Goal: Task Accomplishment & Management: Use online tool/utility

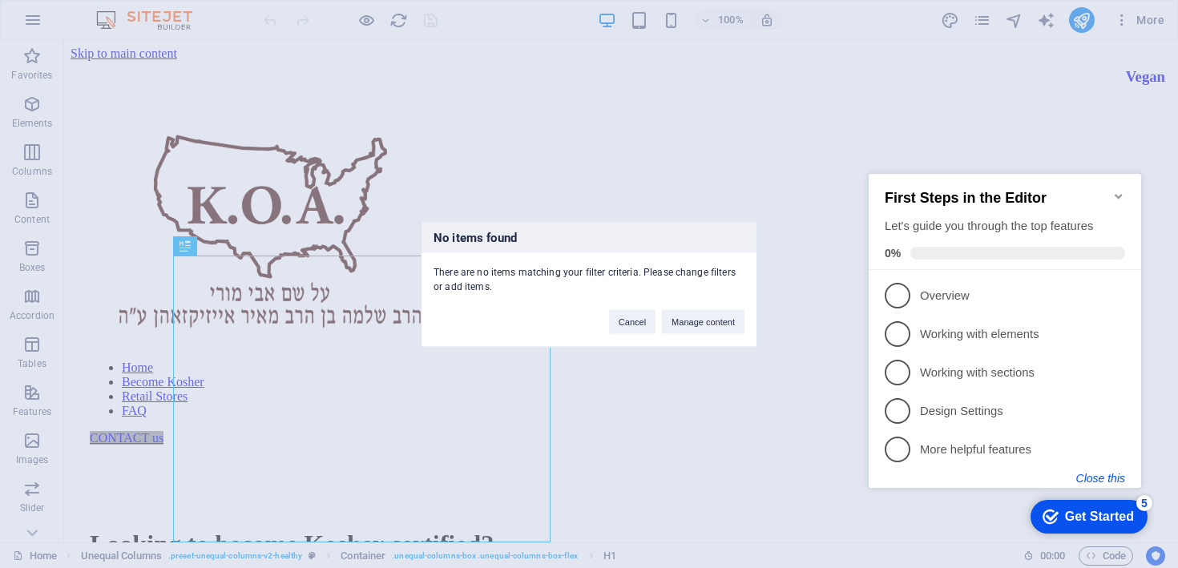
click at [1107, 475] on button "Close this" at bounding box center [1101, 478] width 49 height 13
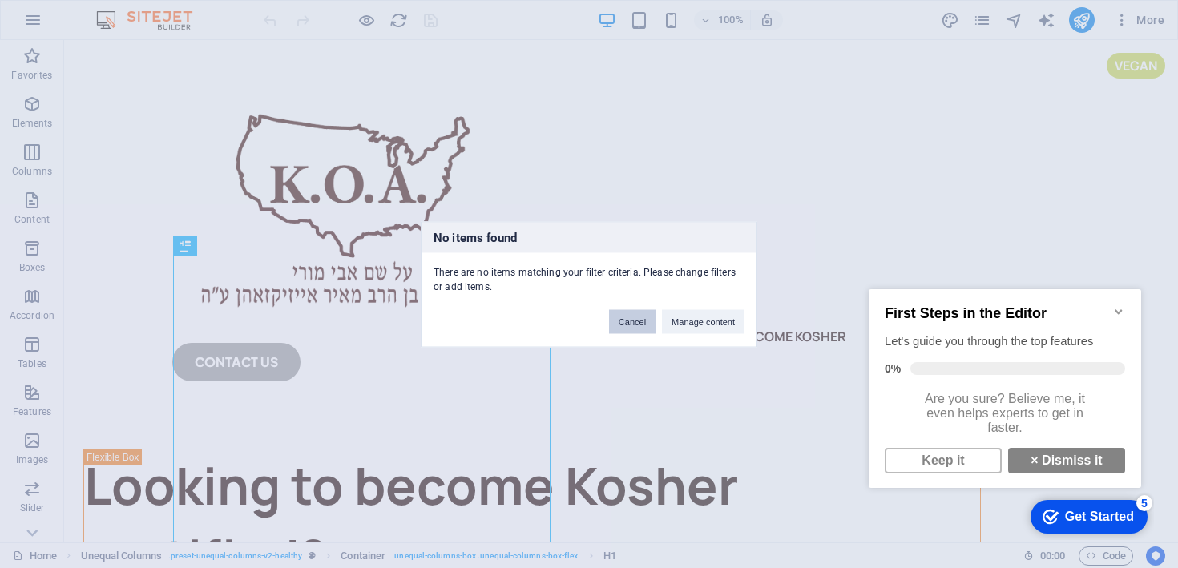
click at [622, 321] on button "Cancel" at bounding box center [632, 321] width 46 height 24
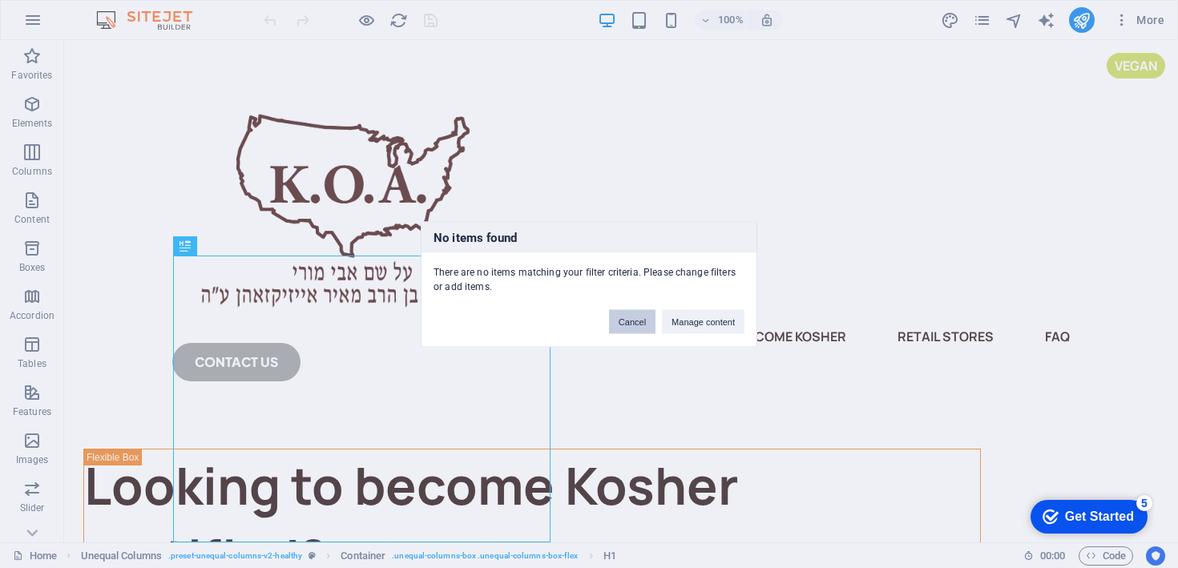
click at [641, 326] on button "Cancel" at bounding box center [632, 321] width 46 height 24
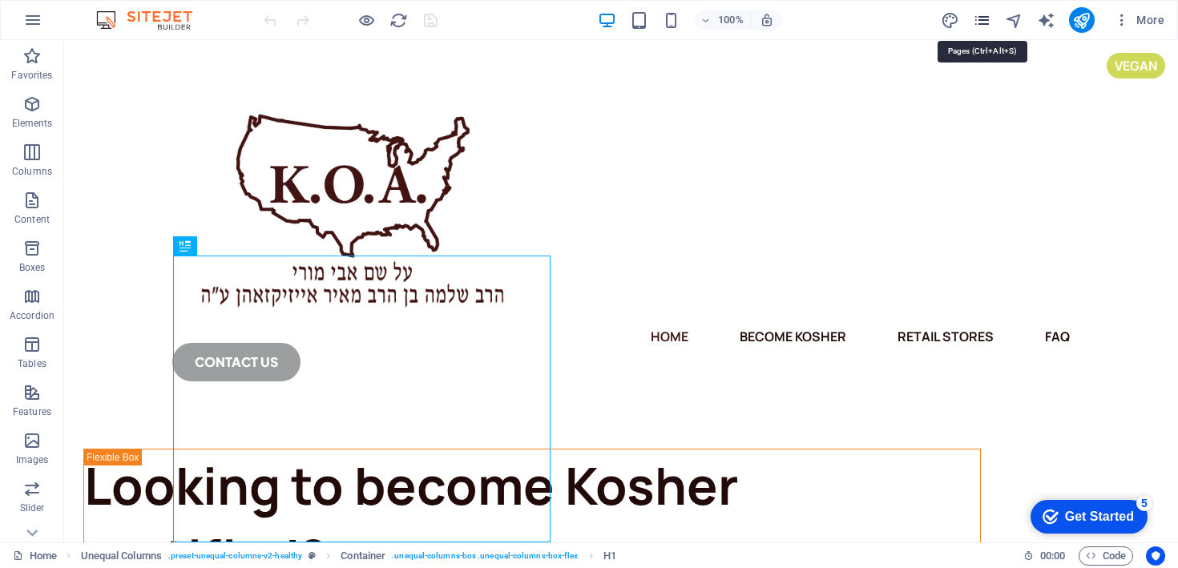
click at [977, 28] on icon "pages" at bounding box center [982, 20] width 18 height 18
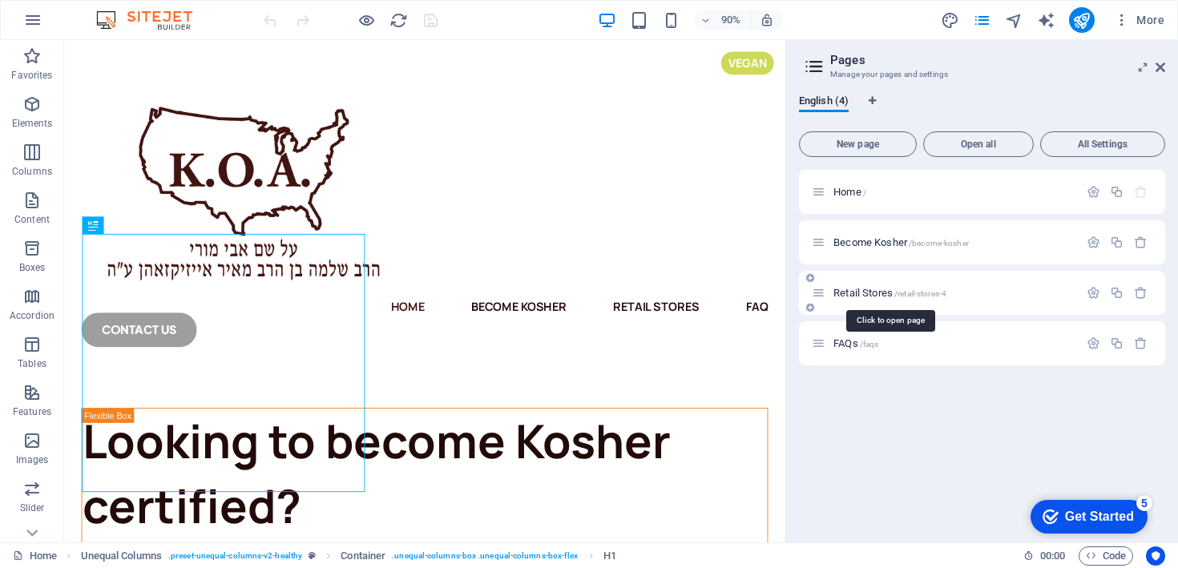
click at [865, 297] on span "Retail Stores /retail-stores-4" at bounding box center [890, 293] width 113 height 12
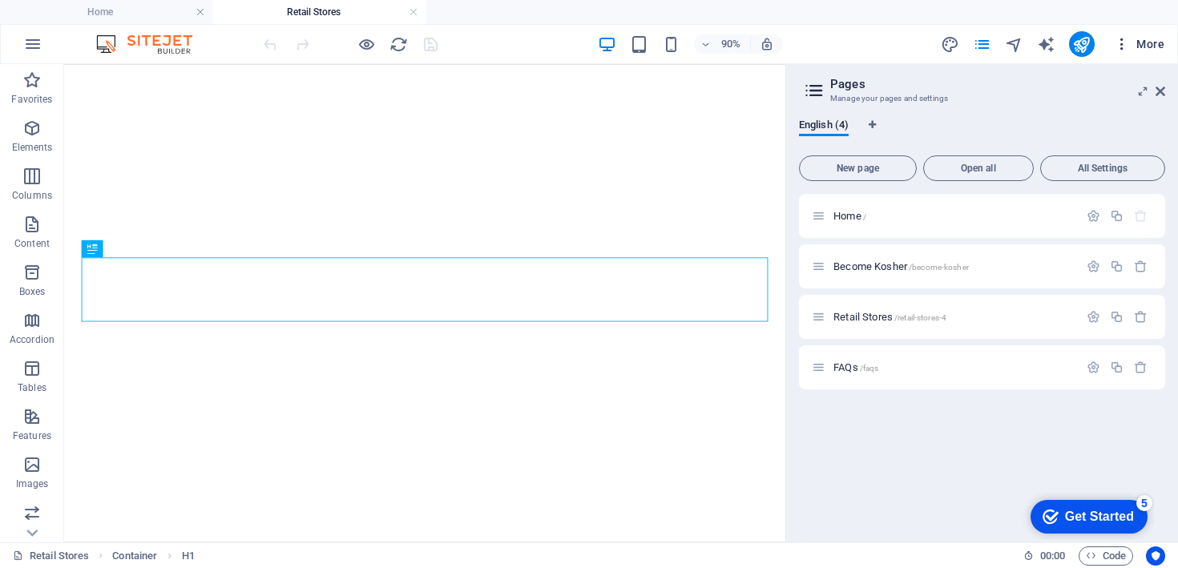
click at [1159, 55] on button "More" at bounding box center [1139, 44] width 63 height 26
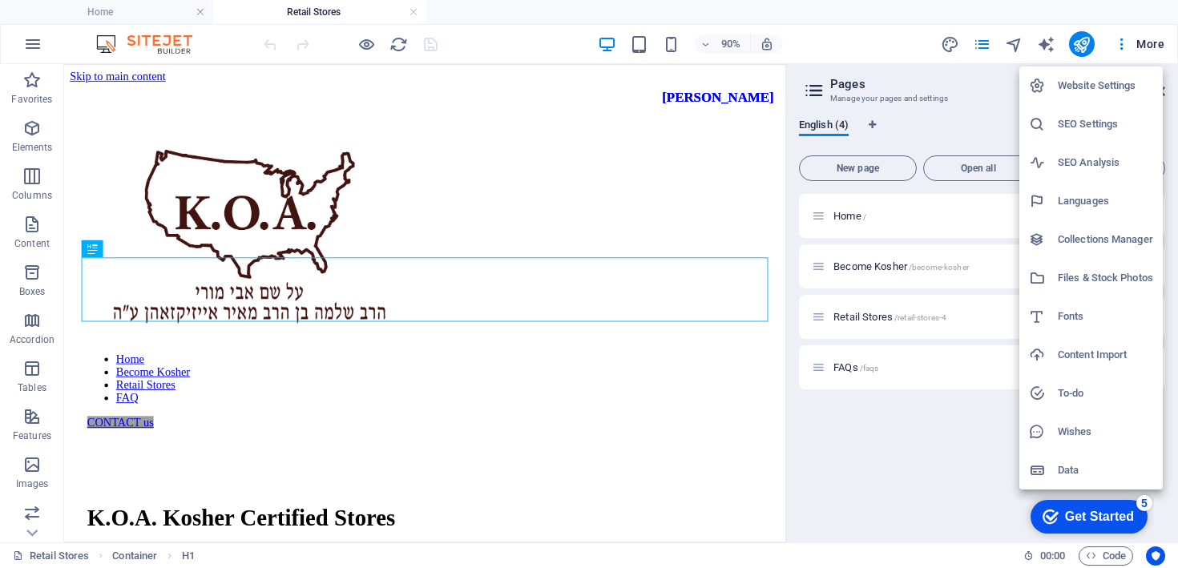
click at [691, 382] on div at bounding box center [589, 284] width 1178 height 568
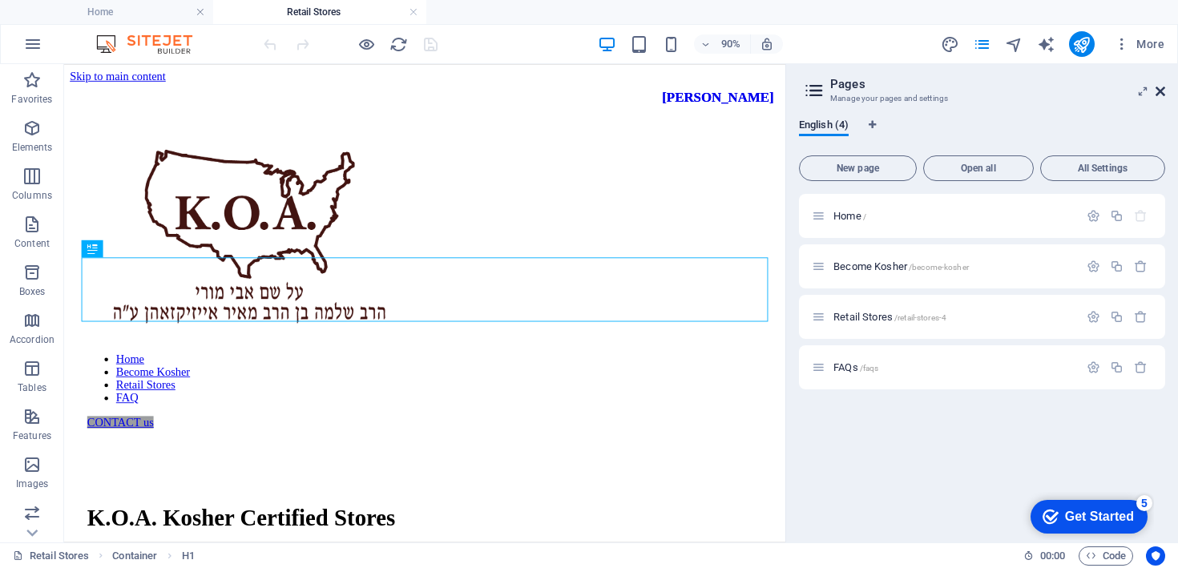
click at [1158, 95] on icon at bounding box center [1161, 91] width 10 height 13
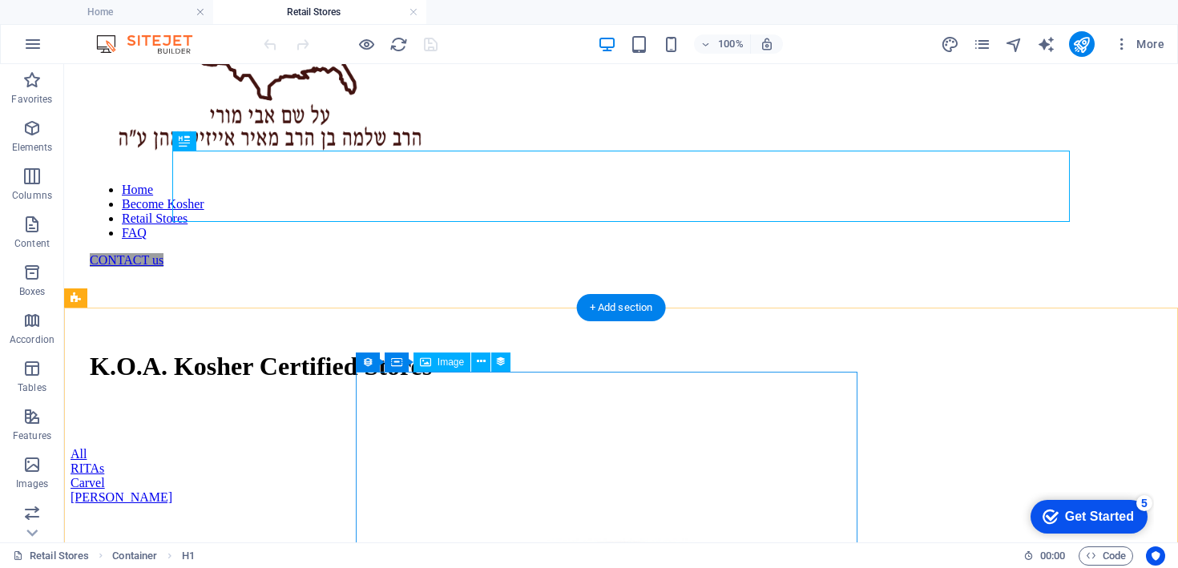
scroll to position [253, 0]
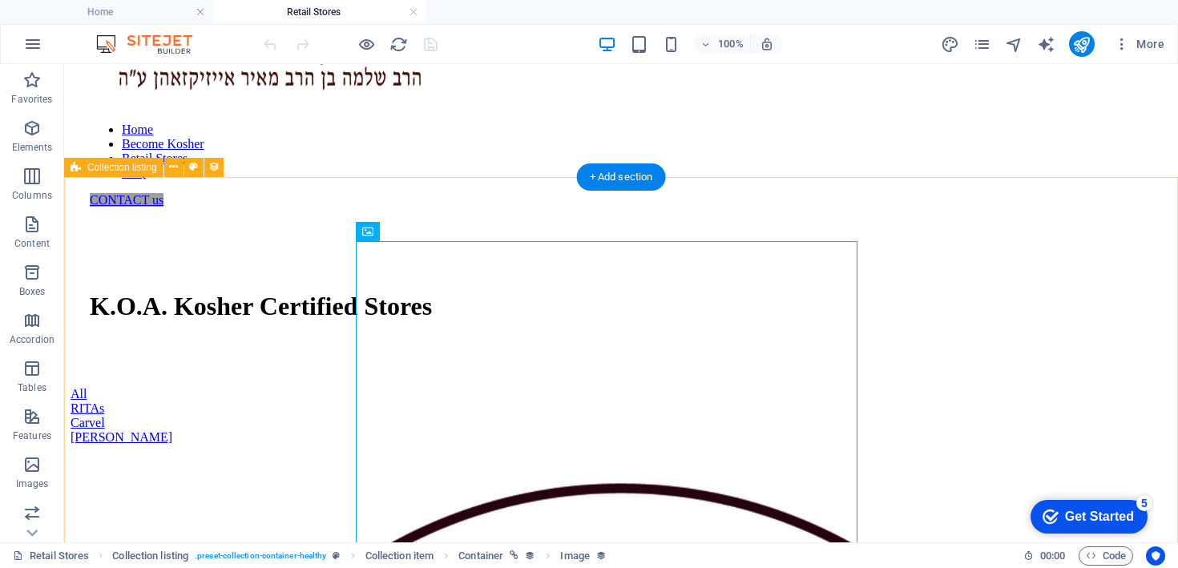
scroll to position [259, 0]
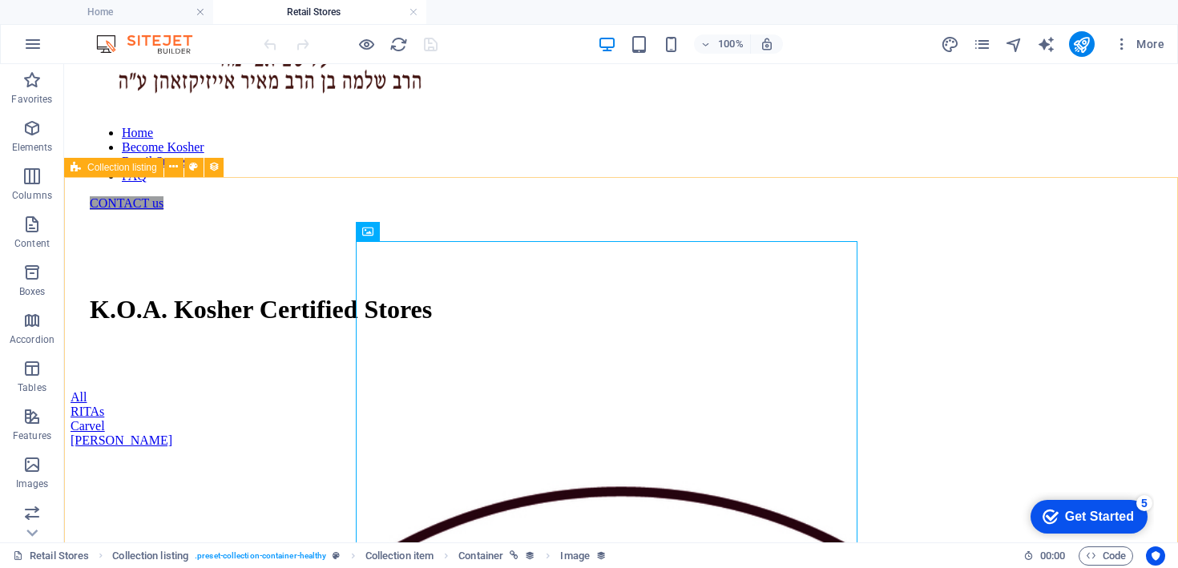
click at [129, 175] on div "Collection listing" at bounding box center [113, 167] width 99 height 19
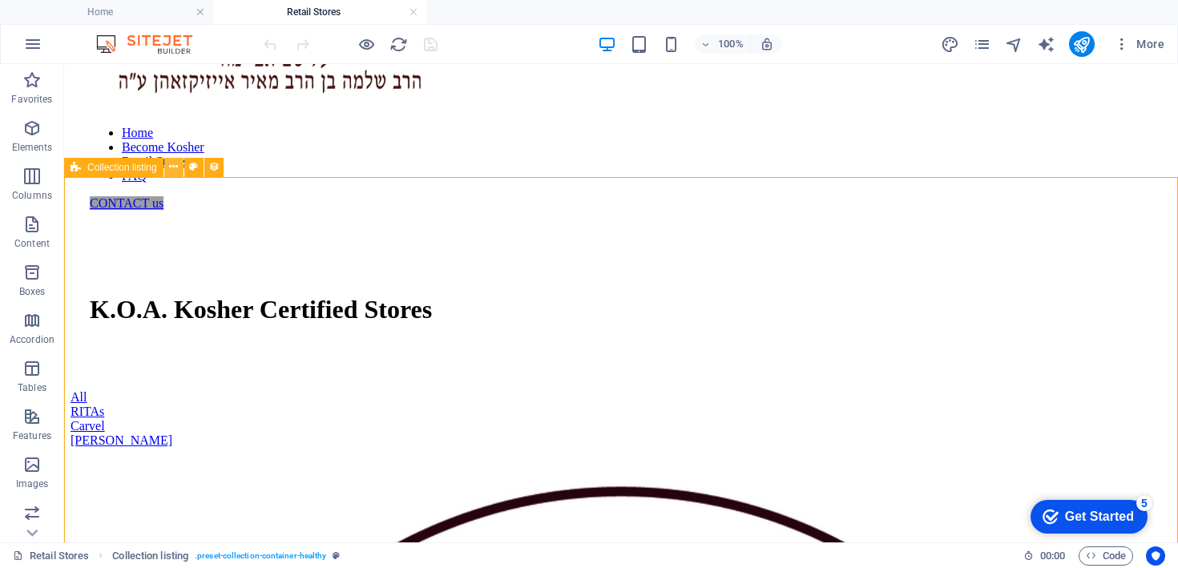
click at [177, 169] on icon at bounding box center [173, 167] width 9 height 17
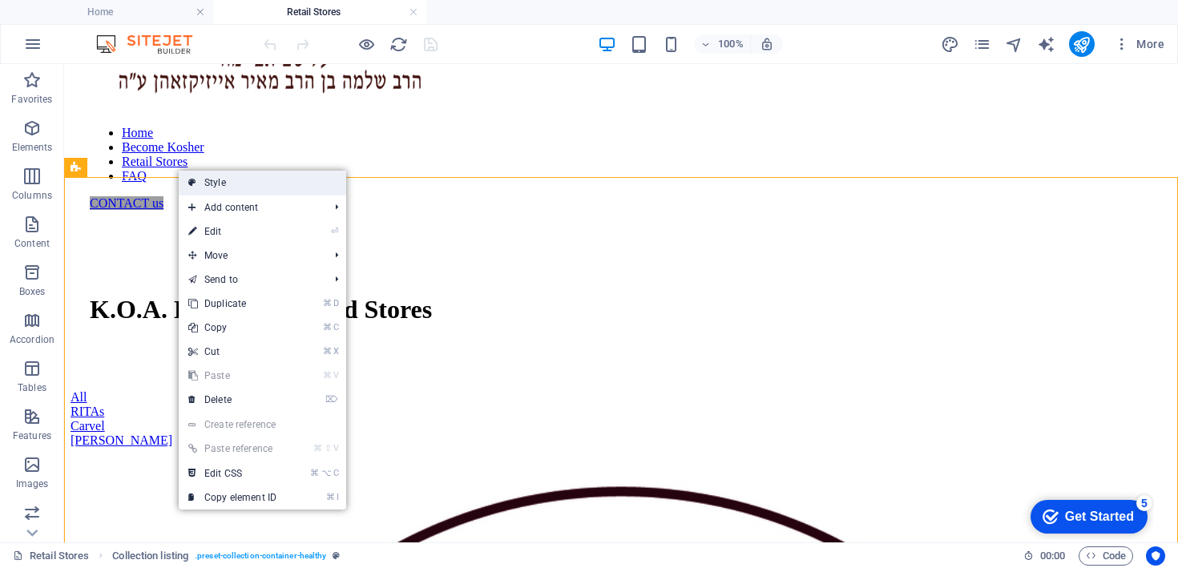
click at [267, 190] on link "Style" at bounding box center [263, 183] width 168 height 24
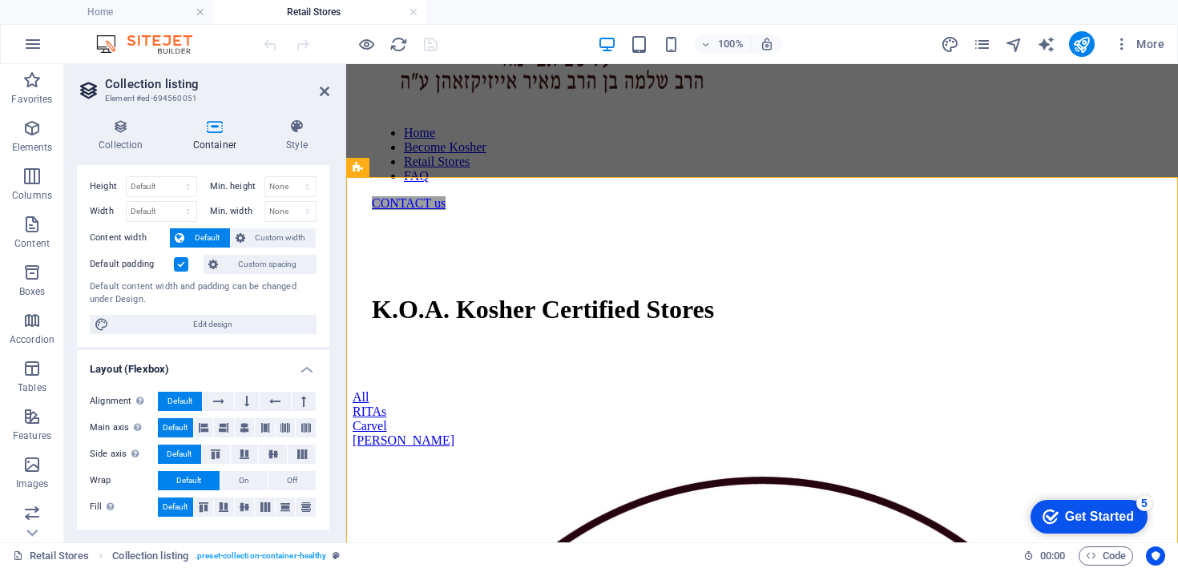
scroll to position [0, 0]
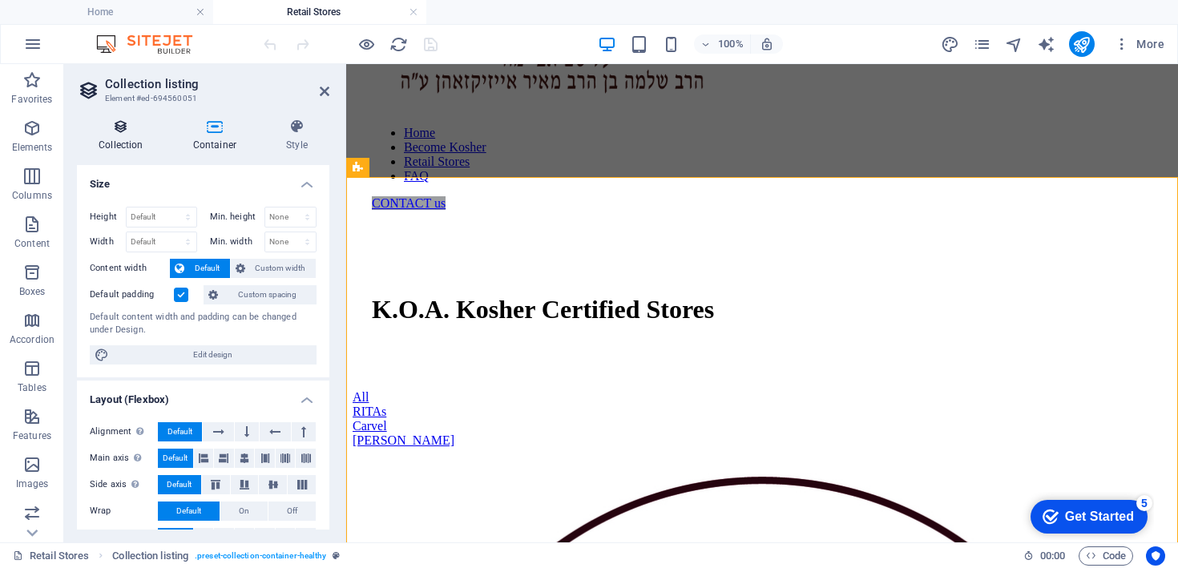
click at [123, 142] on h4 "Collection" at bounding box center [124, 136] width 95 height 34
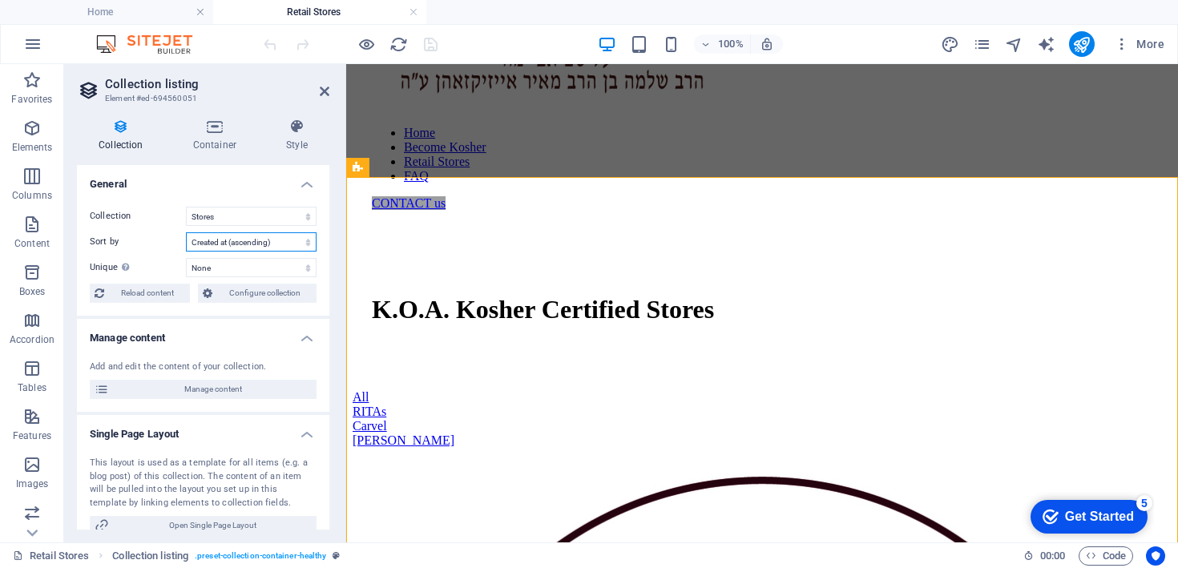
click at [222, 240] on select "Created at (ascending) Created at (descending) Updated at (ascending) Updated a…" at bounding box center [251, 241] width 131 height 19
click at [224, 265] on select "None Store Address Slug Store Store Logo Address and Number" at bounding box center [251, 267] width 131 height 19
click at [232, 126] on icon at bounding box center [215, 127] width 87 height 16
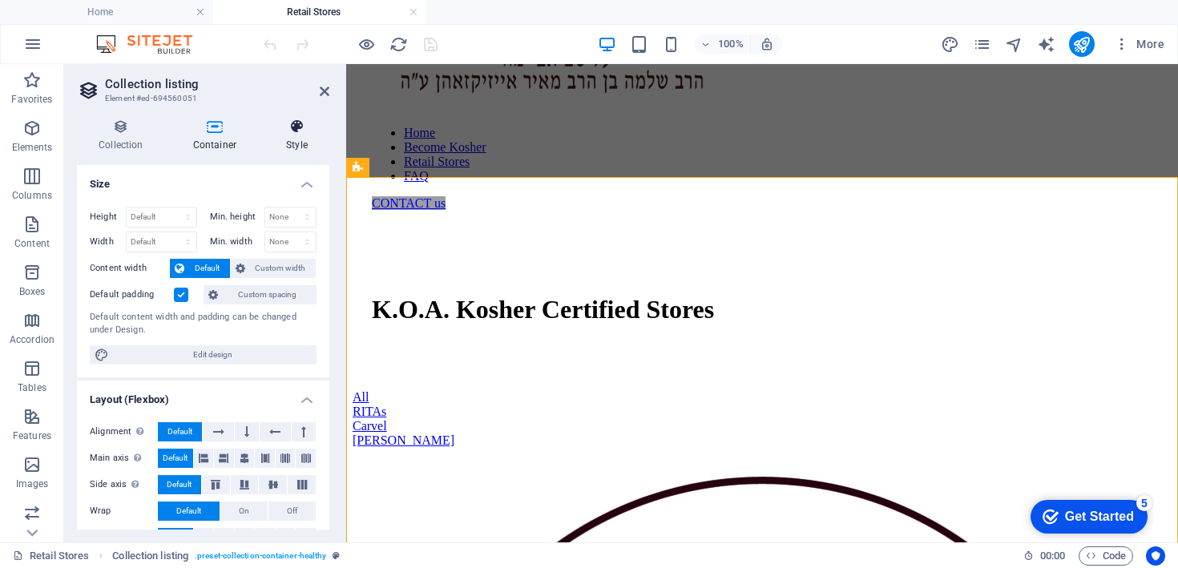
click at [280, 132] on icon at bounding box center [297, 127] width 65 height 16
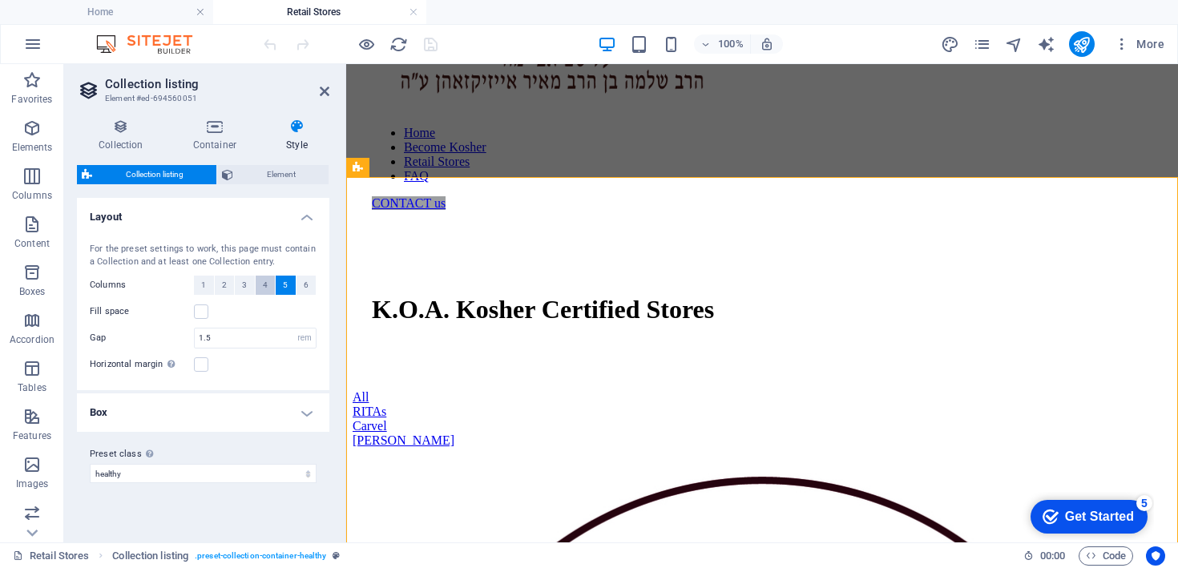
click at [265, 289] on span "4" at bounding box center [265, 285] width 5 height 19
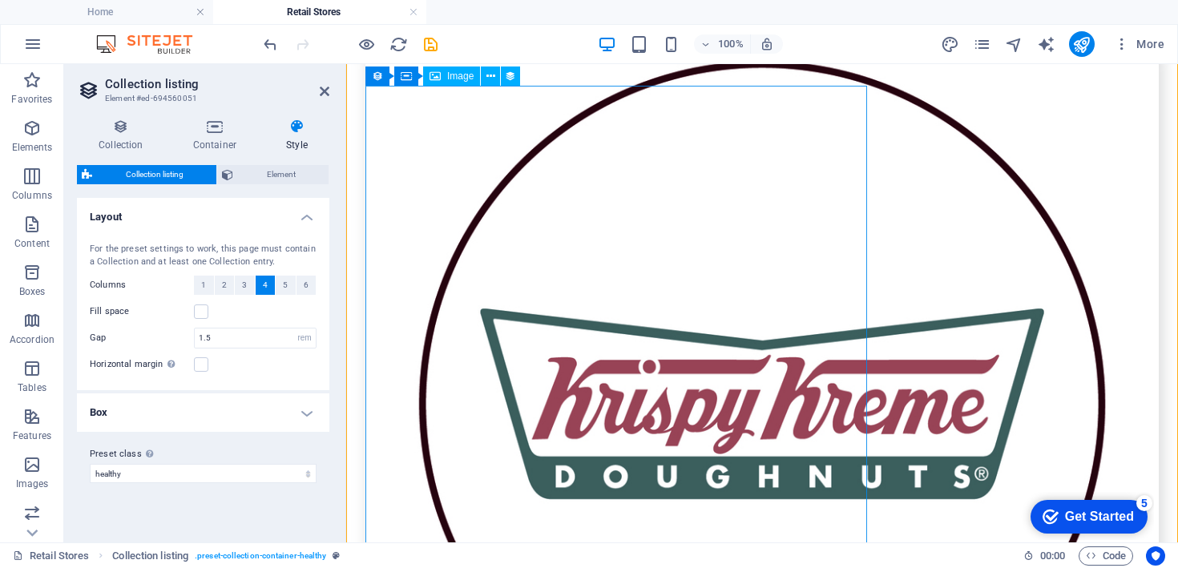
scroll to position [1740, 0]
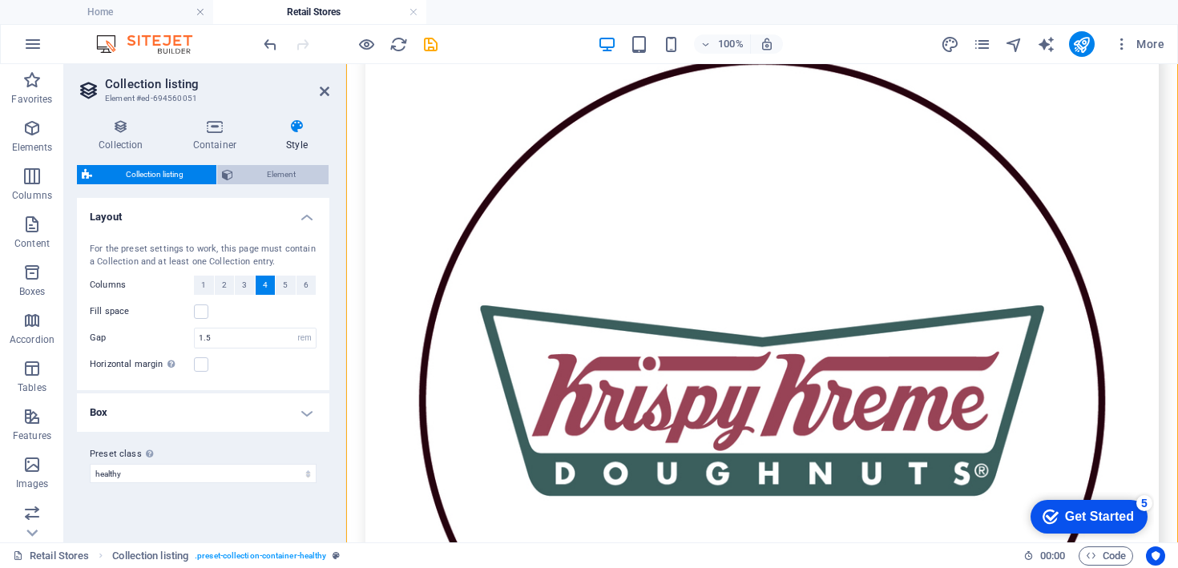
click at [262, 176] on span "Element" at bounding box center [281, 174] width 86 height 19
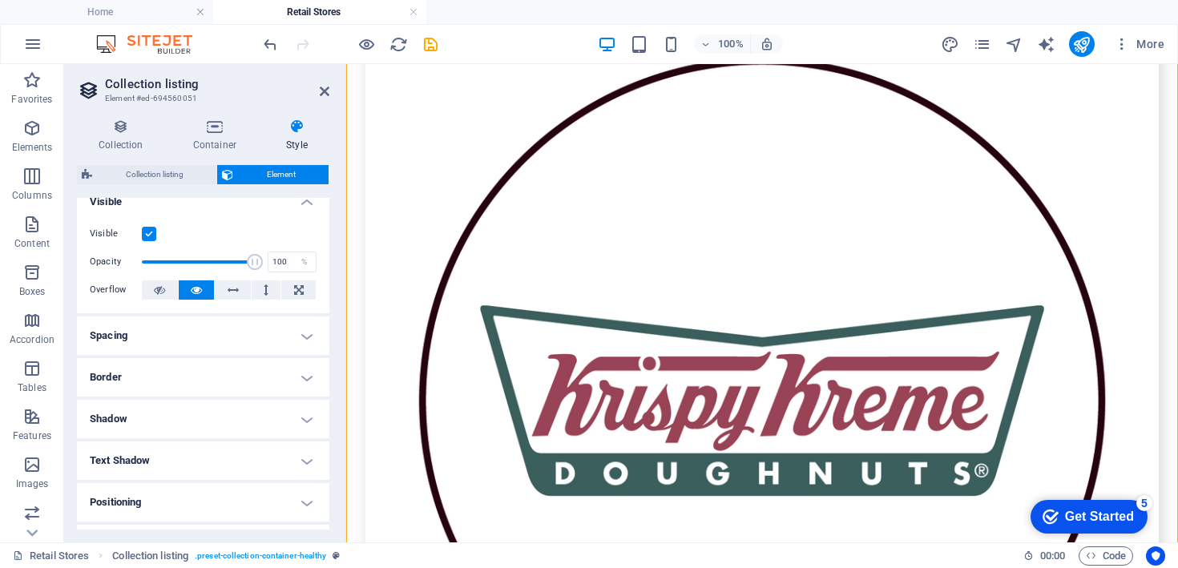
scroll to position [0, 0]
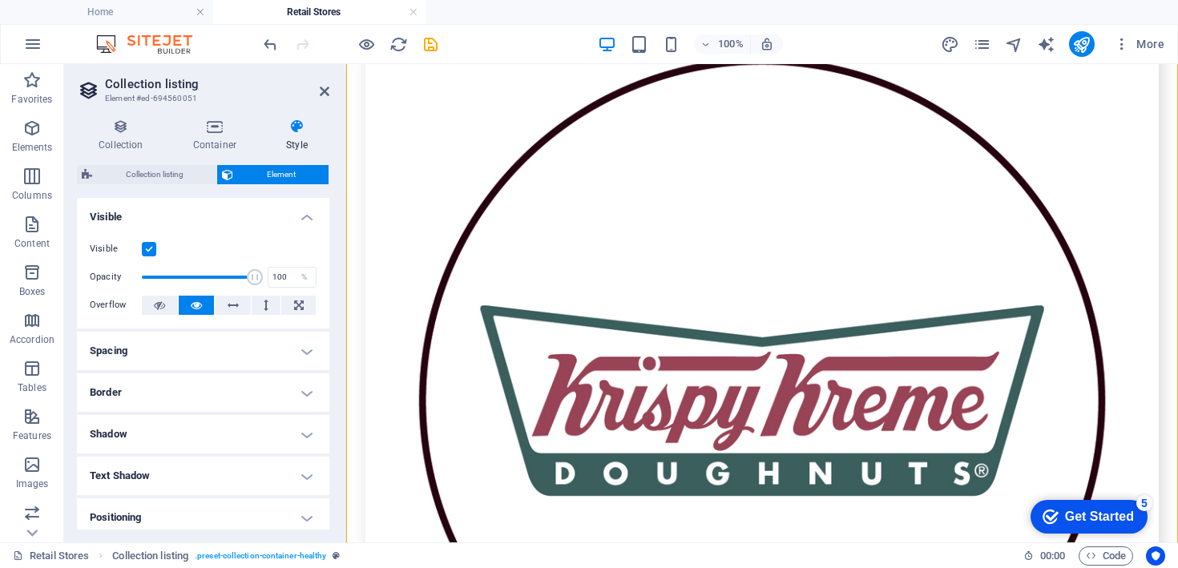
click at [208, 362] on h4 "Spacing" at bounding box center [203, 351] width 253 height 38
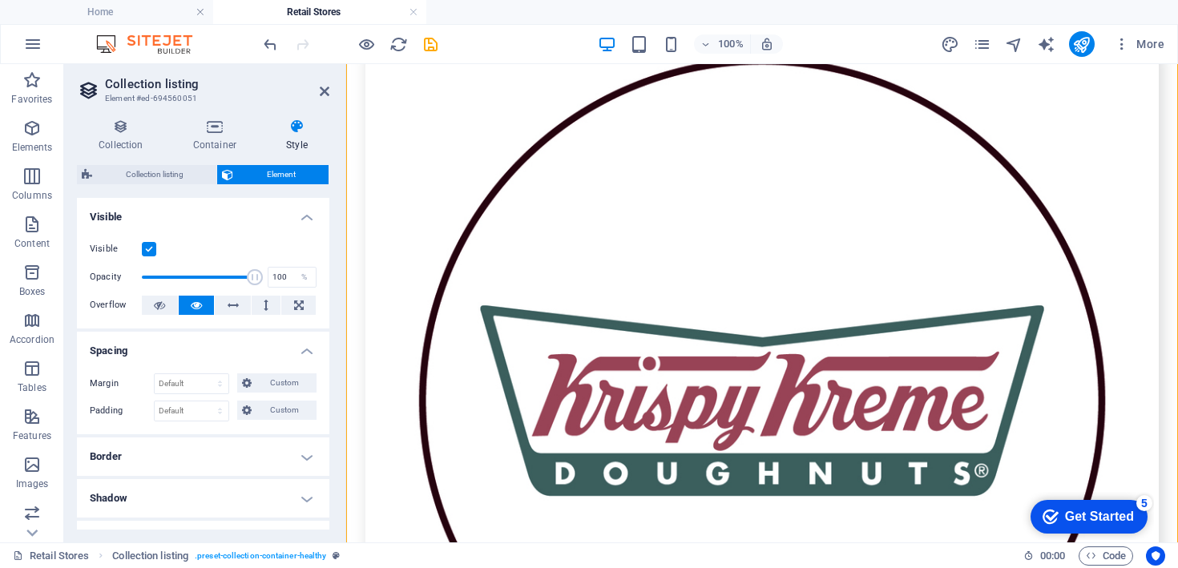
click at [182, 450] on h4 "Border" at bounding box center [203, 457] width 253 height 38
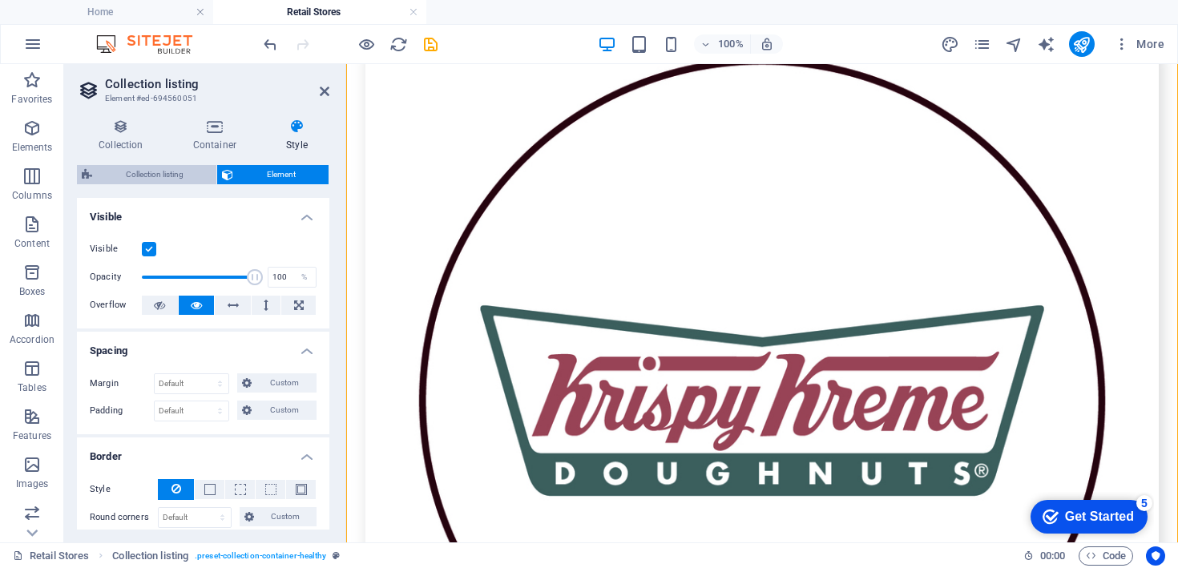
click at [183, 177] on span "Collection listing" at bounding box center [154, 174] width 115 height 19
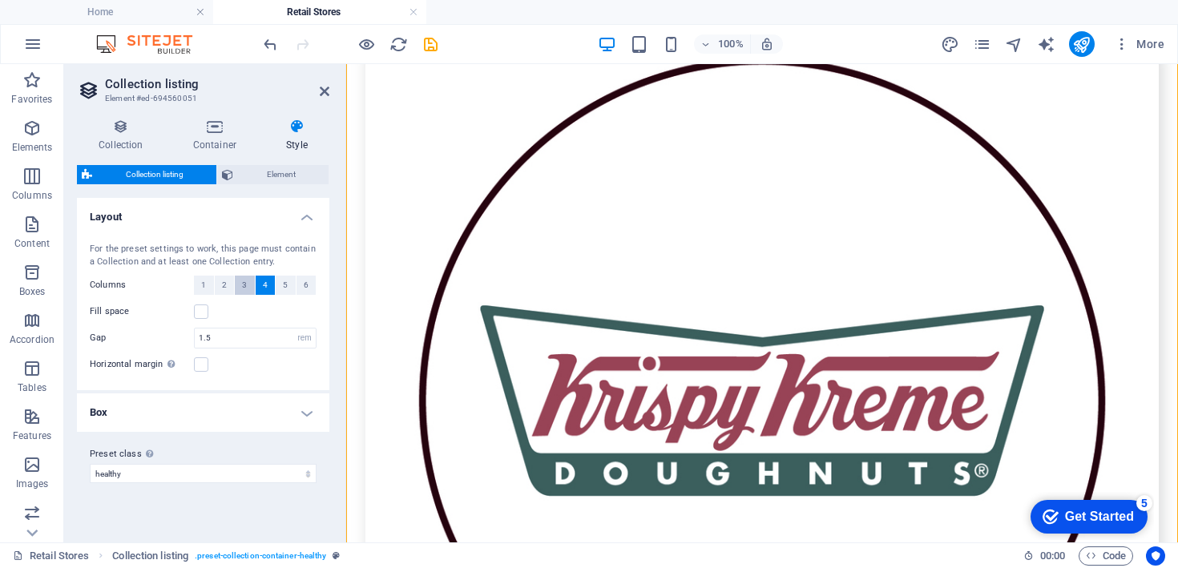
click at [243, 283] on span "3" at bounding box center [244, 285] width 5 height 19
click at [263, 285] on span "4" at bounding box center [265, 285] width 5 height 19
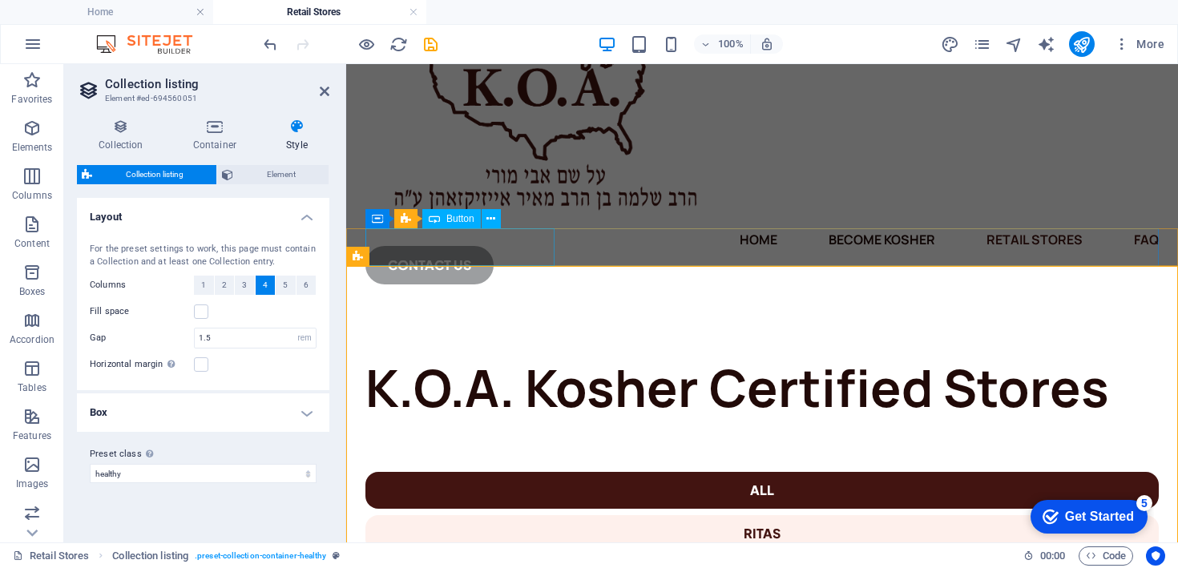
scroll to position [46, 0]
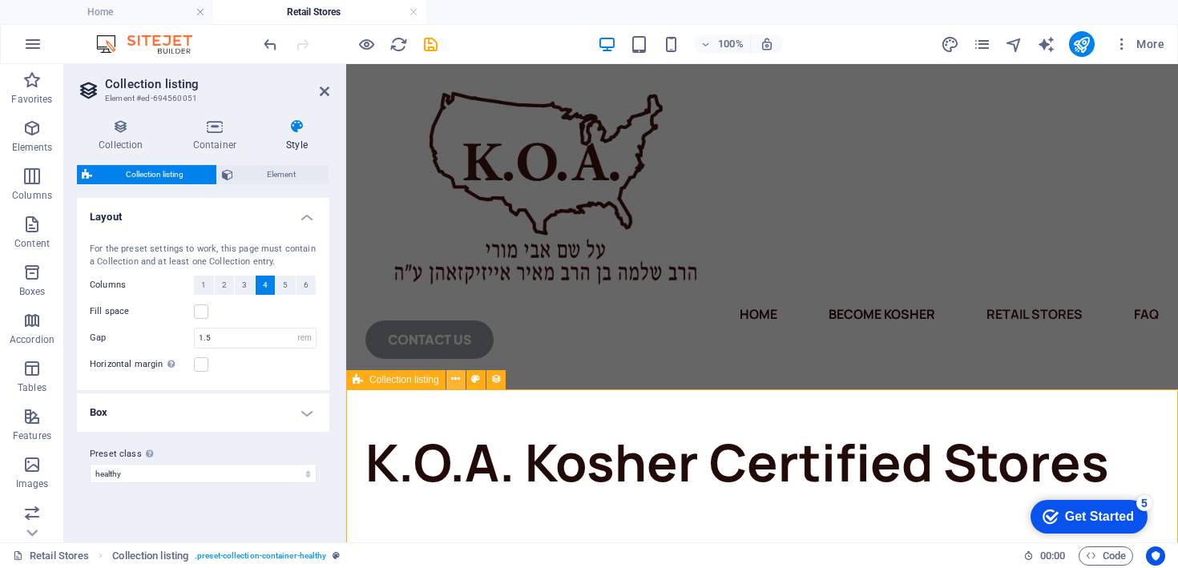
click at [461, 387] on button at bounding box center [456, 379] width 19 height 19
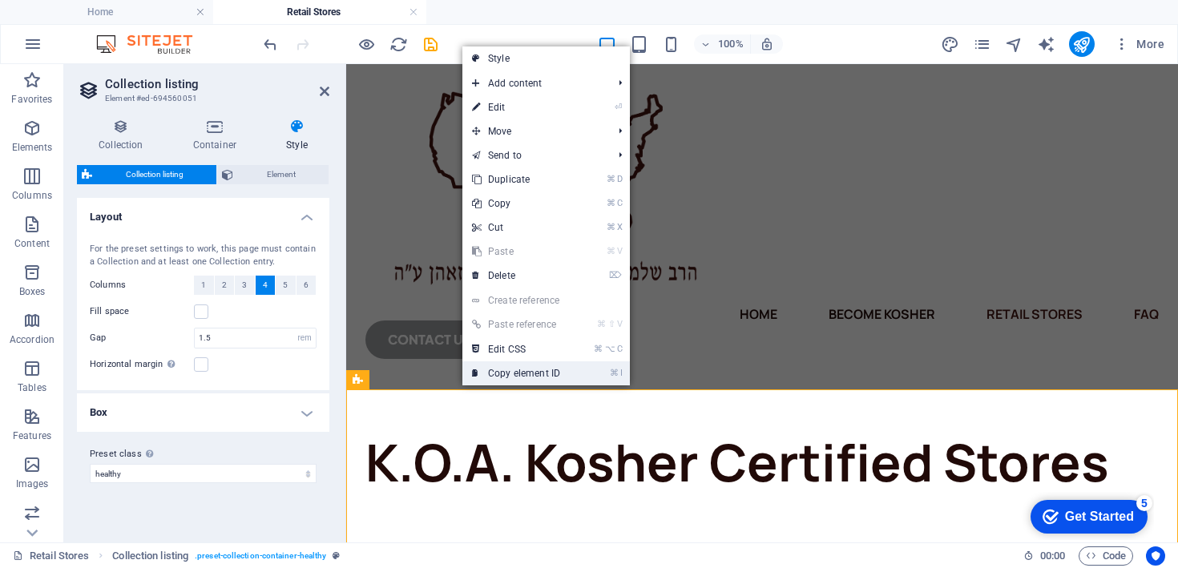
click at [475, 384] on icon at bounding box center [476, 374] width 8 height 24
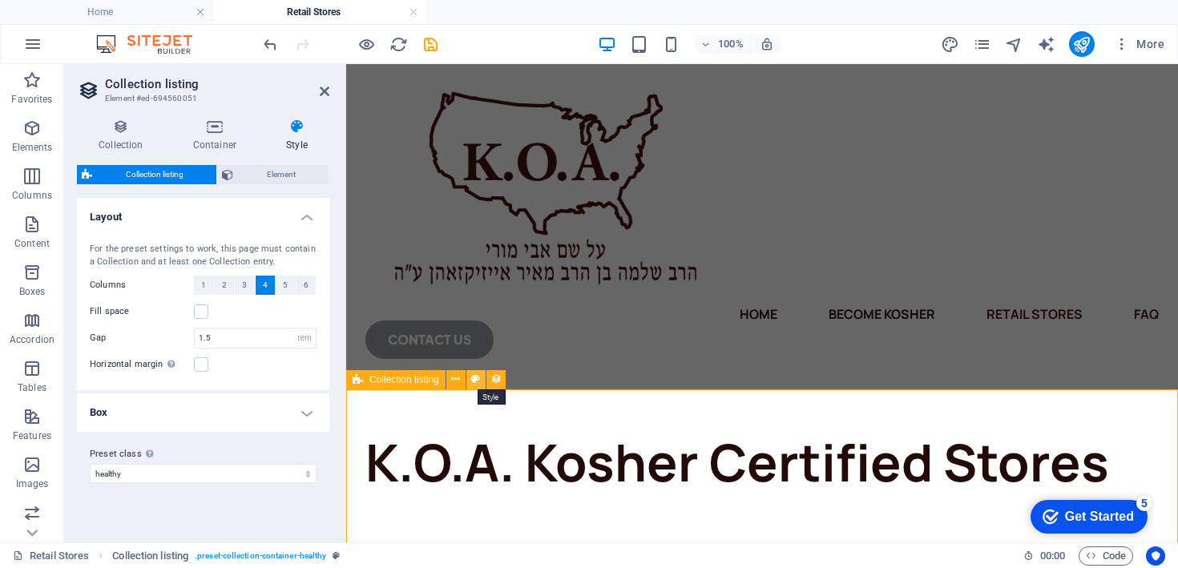
click at [479, 386] on icon at bounding box center [475, 379] width 9 height 17
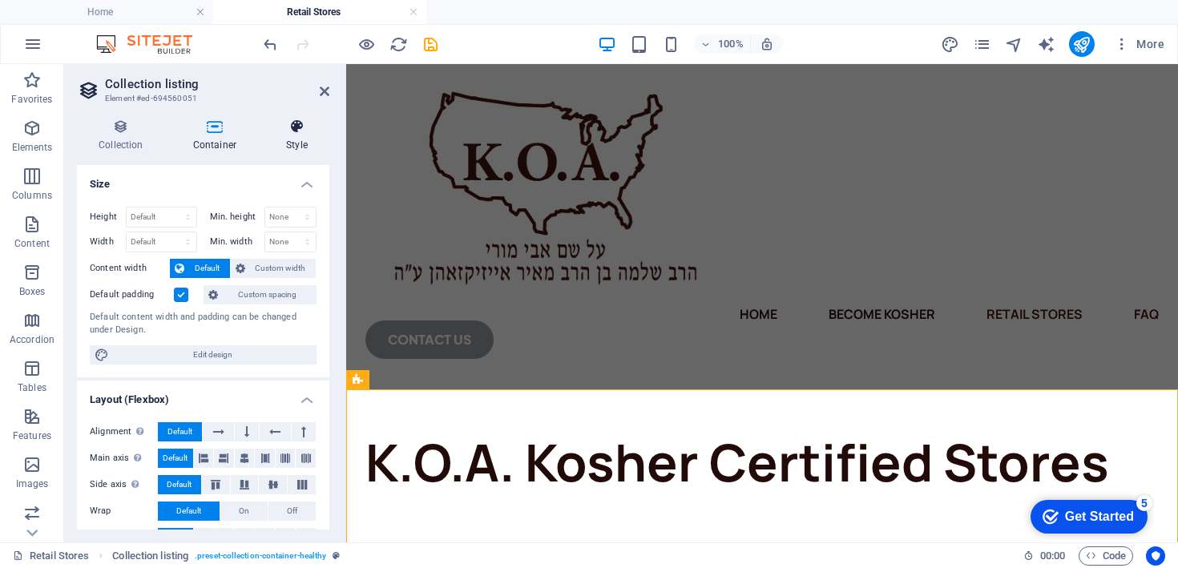
click at [266, 133] on icon at bounding box center [297, 127] width 65 height 16
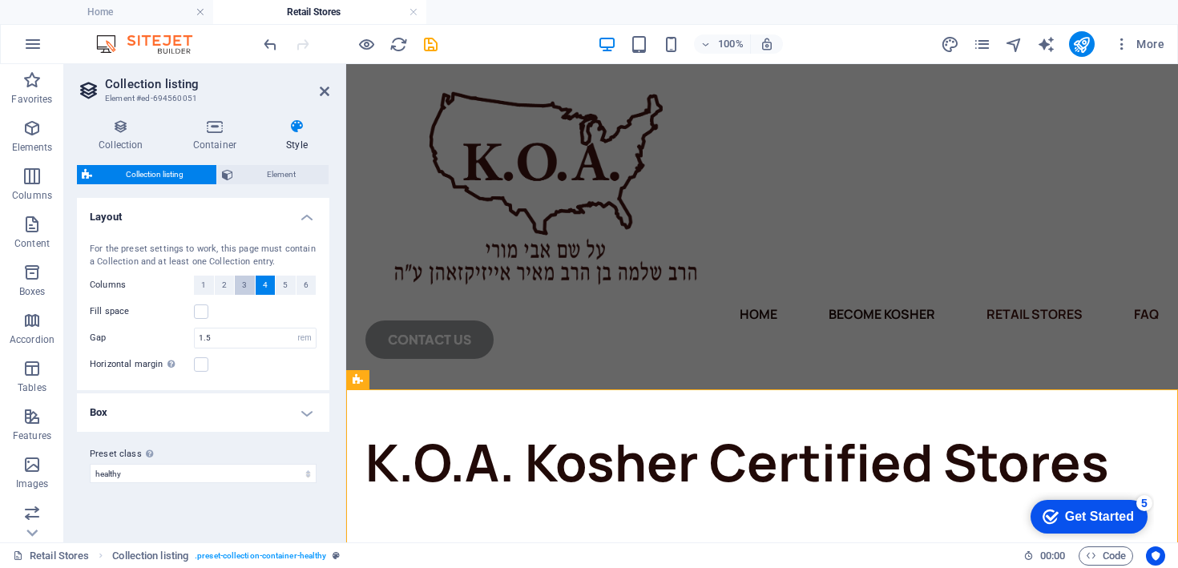
click at [248, 292] on button "3" at bounding box center [245, 285] width 20 height 19
click at [258, 289] on button "4" at bounding box center [266, 285] width 20 height 19
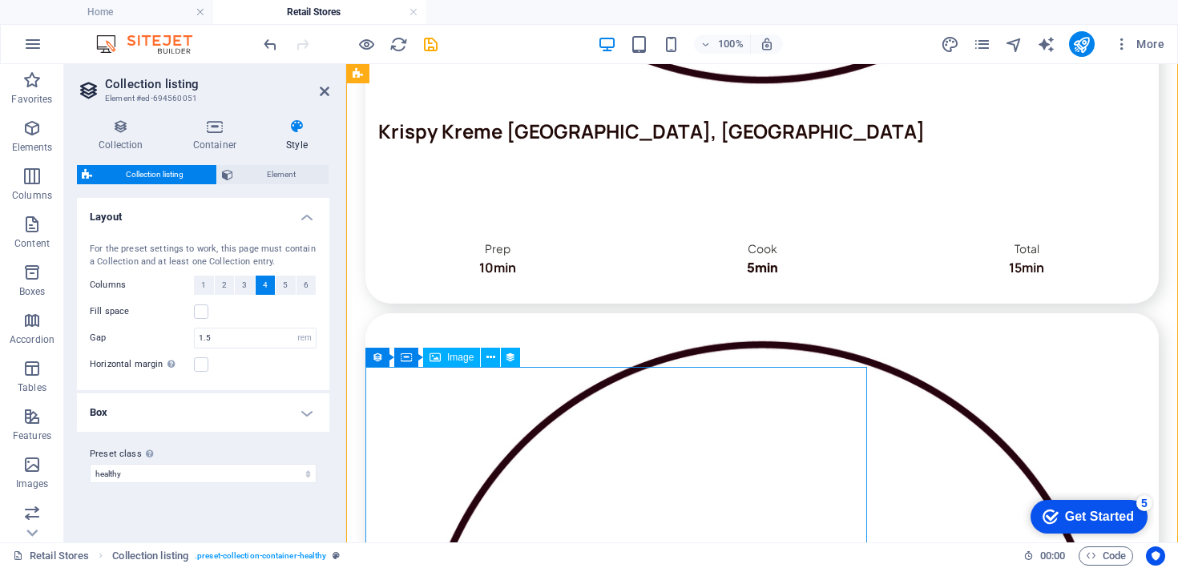
scroll to position [1455, 0]
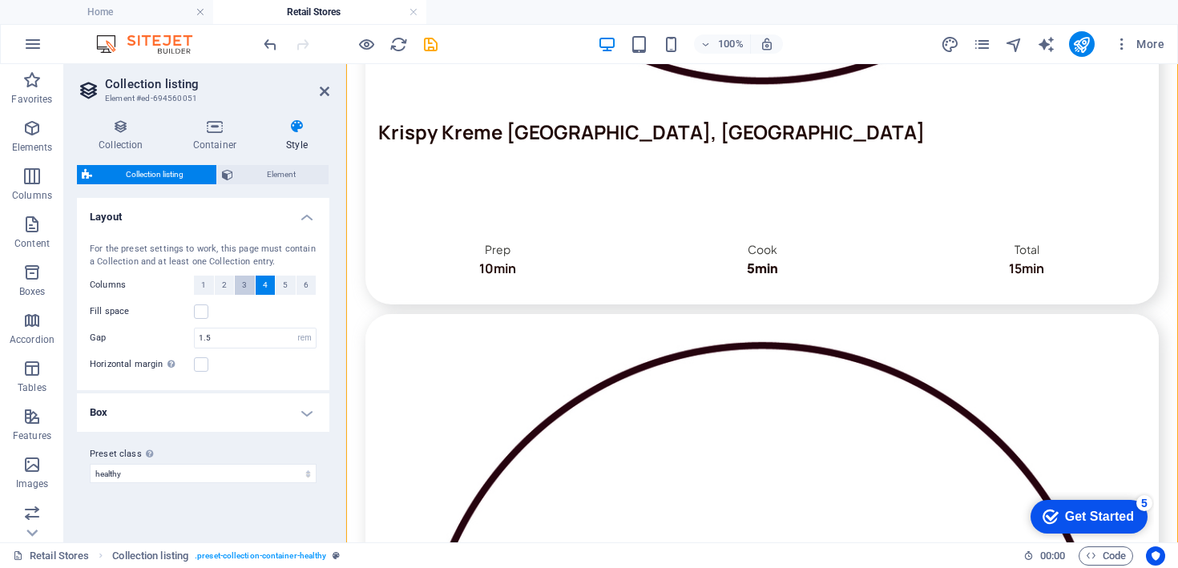
click at [241, 291] on button "3" at bounding box center [245, 285] width 20 height 19
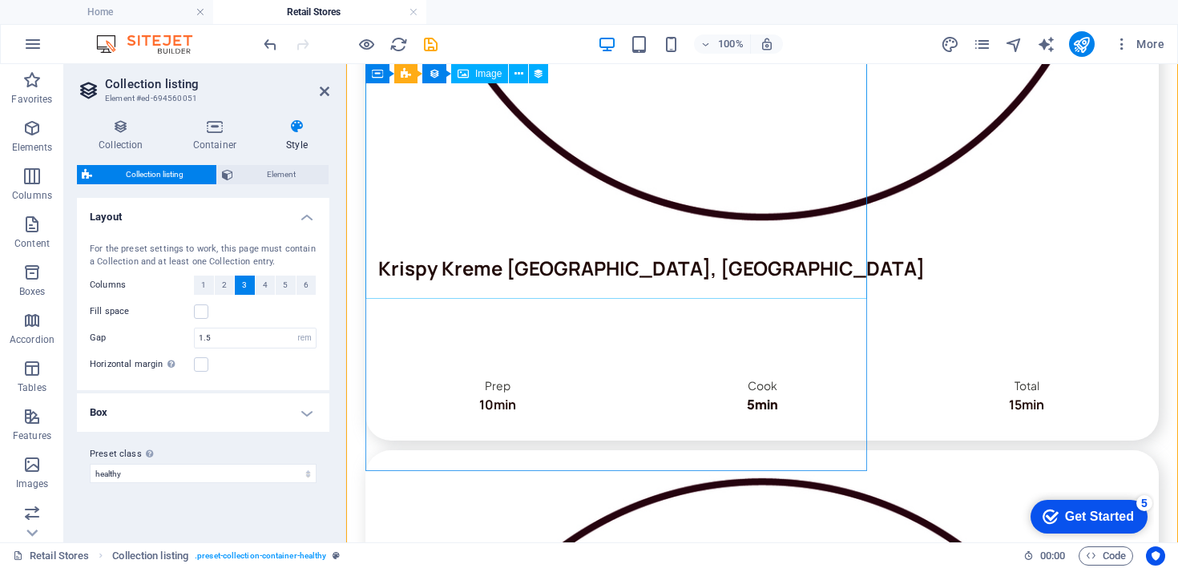
scroll to position [1251, 0]
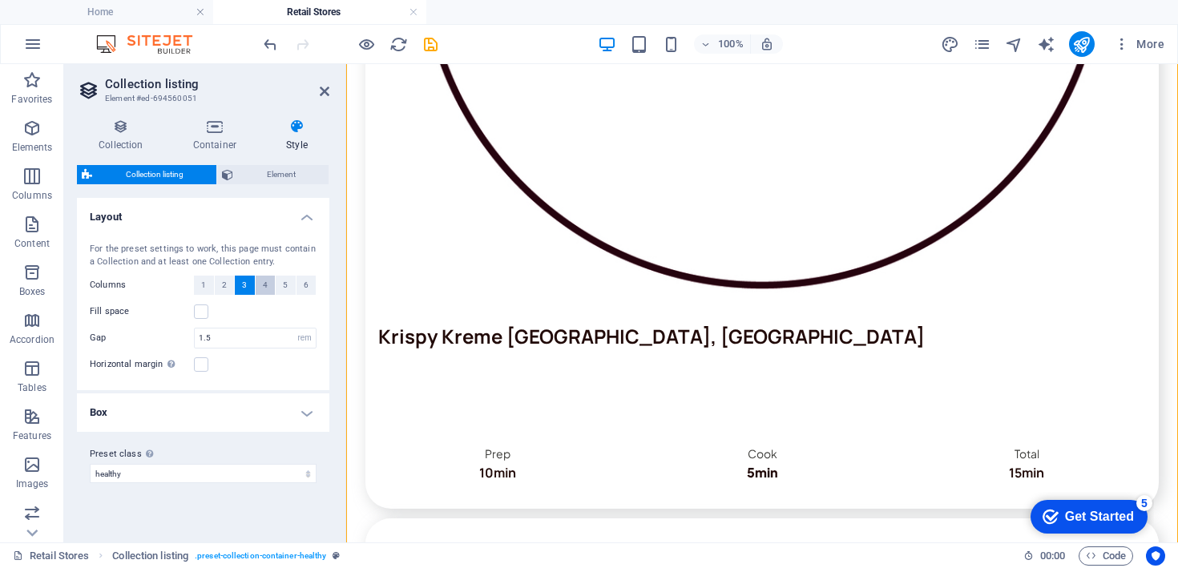
click at [271, 289] on button "4" at bounding box center [266, 285] width 20 height 19
click at [224, 287] on span "2" at bounding box center [224, 285] width 5 height 19
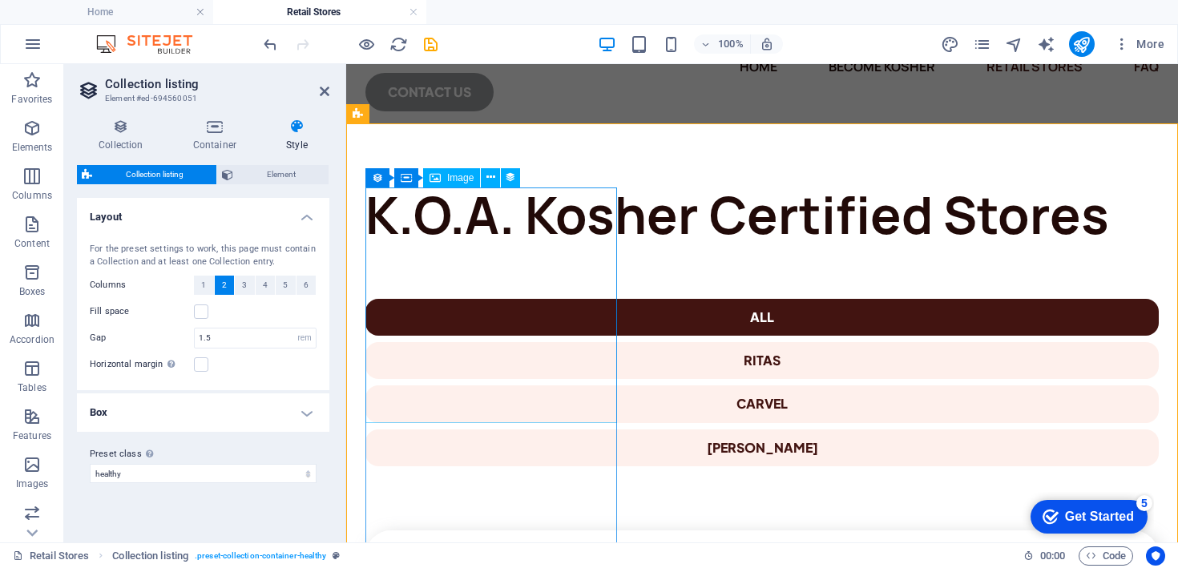
scroll to position [293, 0]
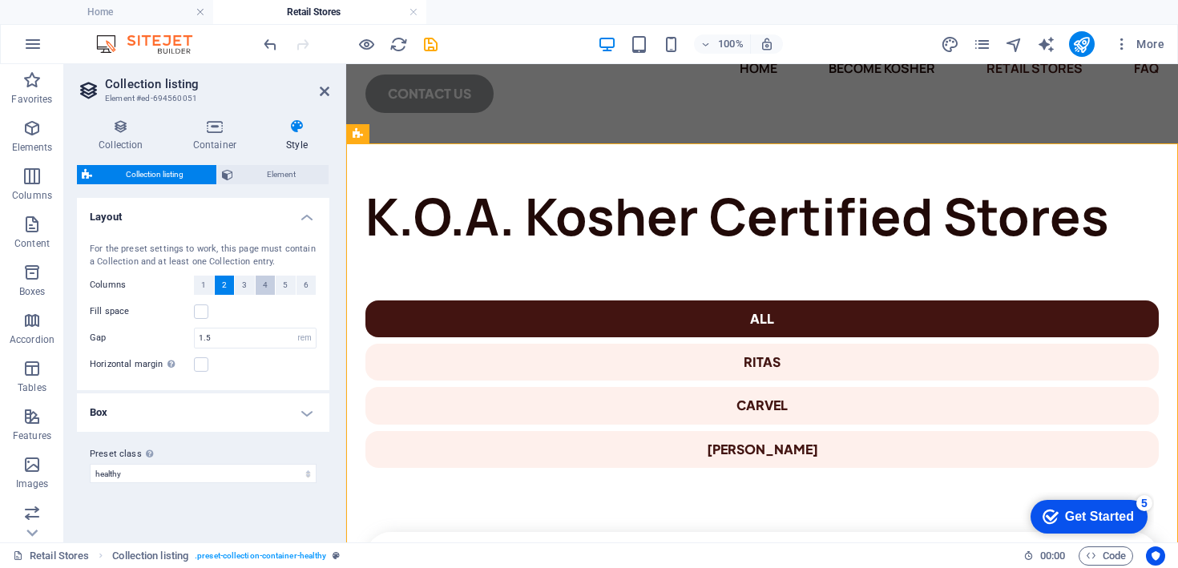
click at [263, 288] on span "4" at bounding box center [265, 285] width 5 height 19
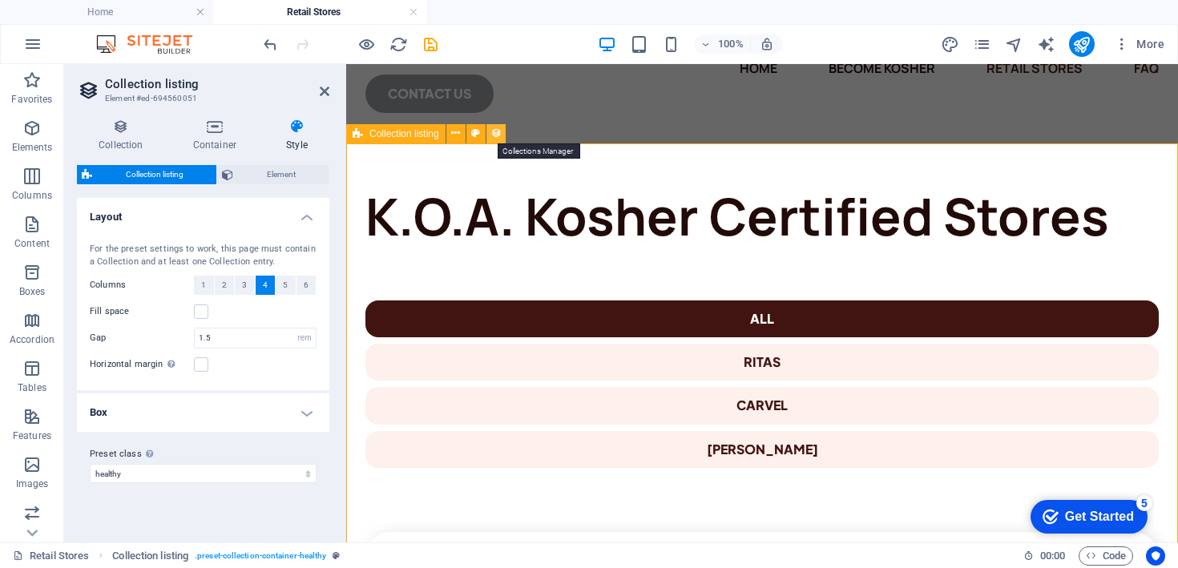
click at [495, 133] on icon at bounding box center [496, 133] width 11 height 17
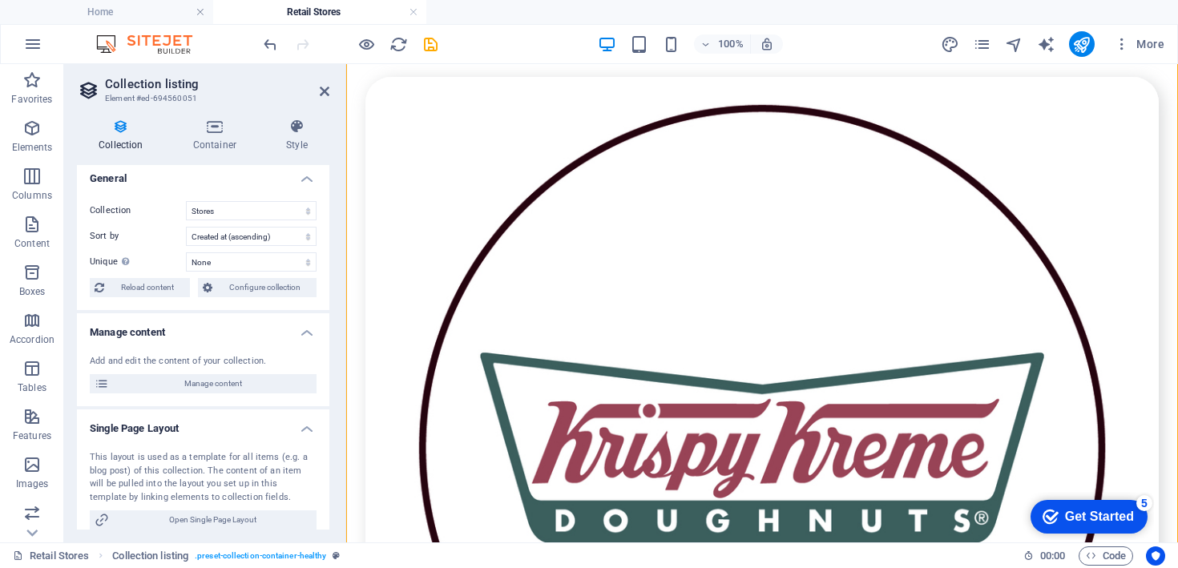
scroll to position [0, 0]
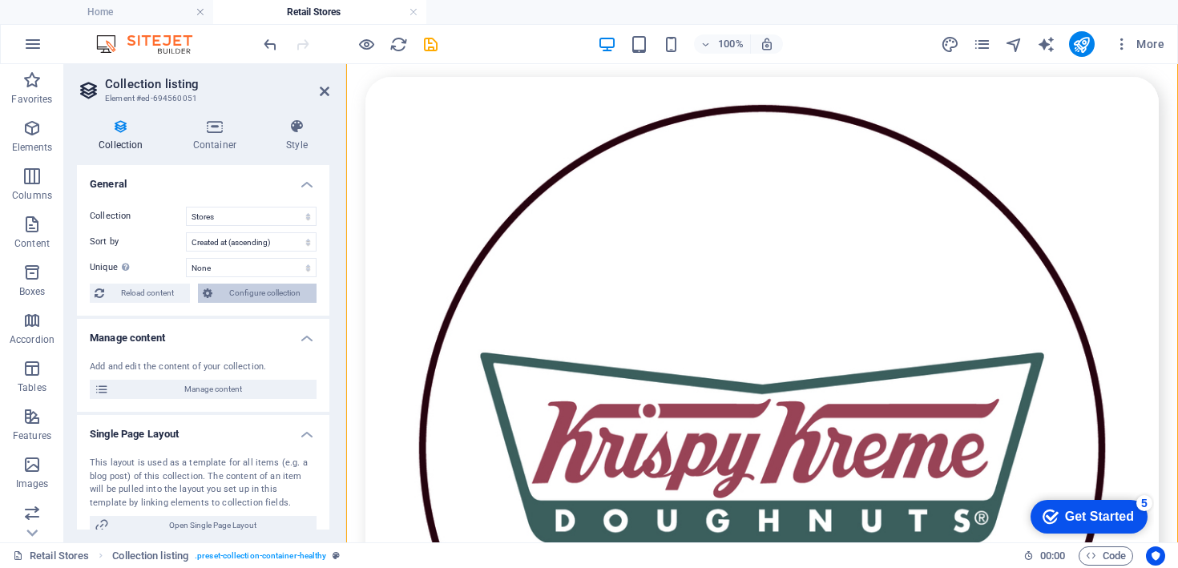
click at [243, 299] on span "Configure collection" at bounding box center [264, 293] width 95 height 19
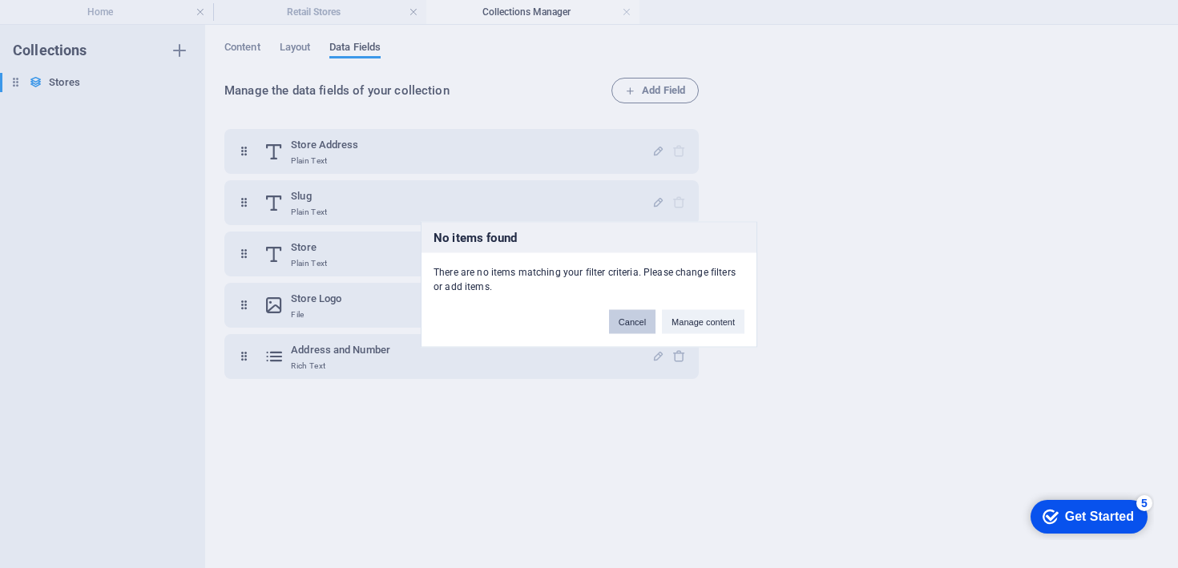
click at [630, 321] on button "Cancel" at bounding box center [632, 321] width 46 height 24
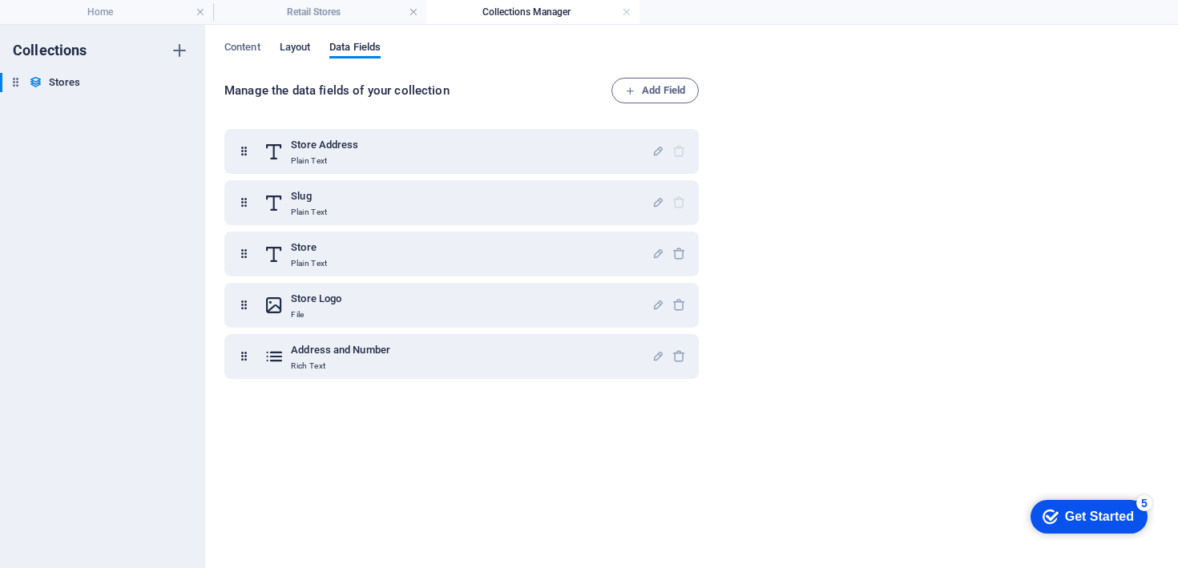
click at [292, 55] on span "Layout" at bounding box center [295, 49] width 31 height 22
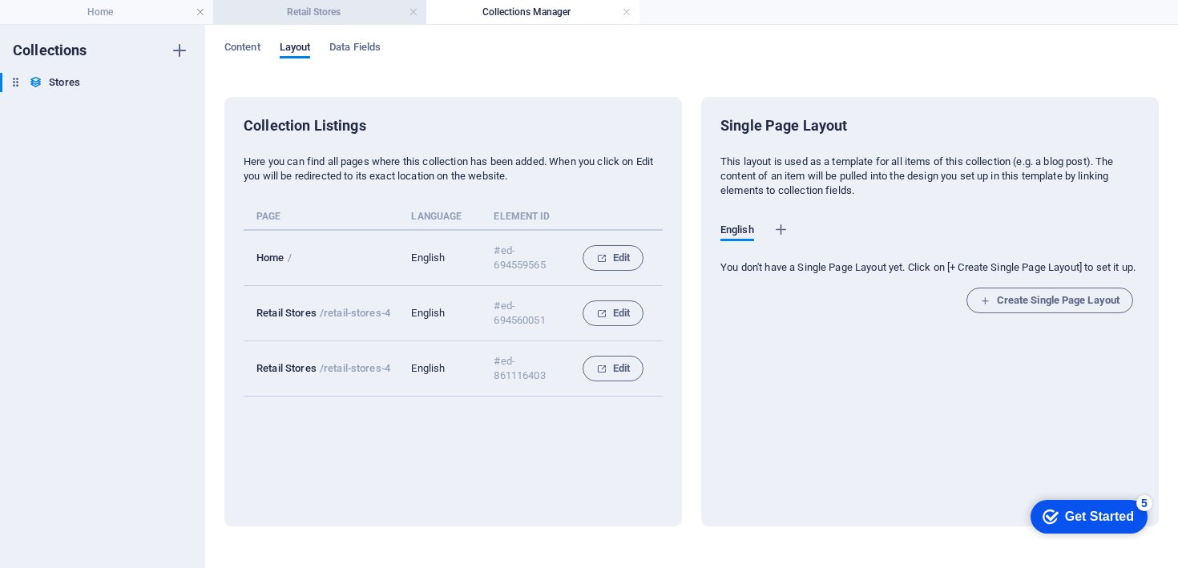
click at [338, 10] on h4 "Retail Stores" at bounding box center [319, 12] width 213 height 18
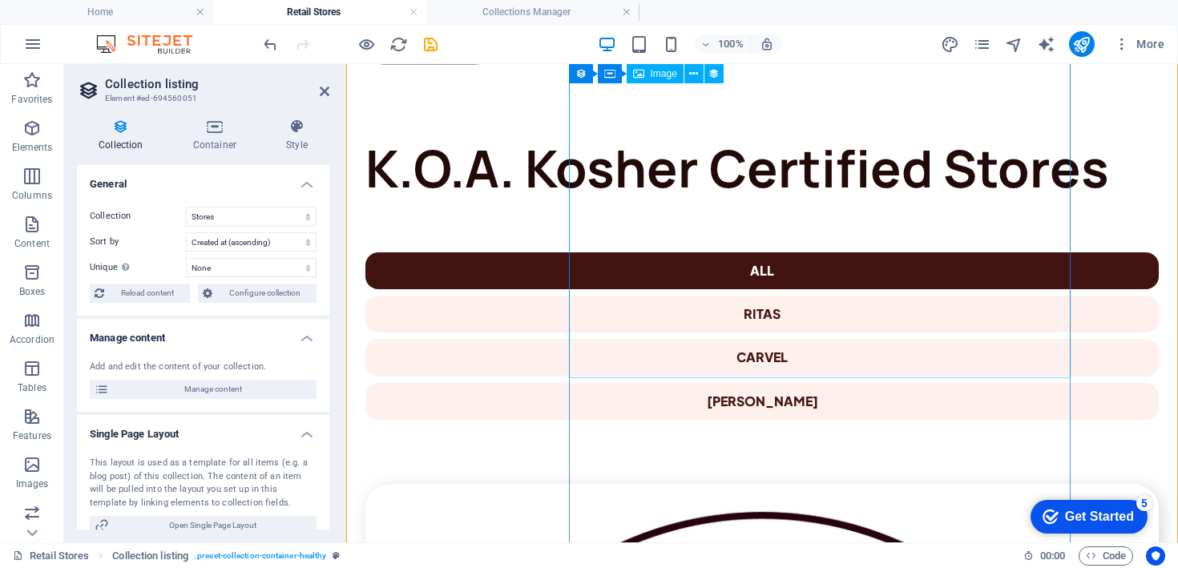
scroll to position [255, 0]
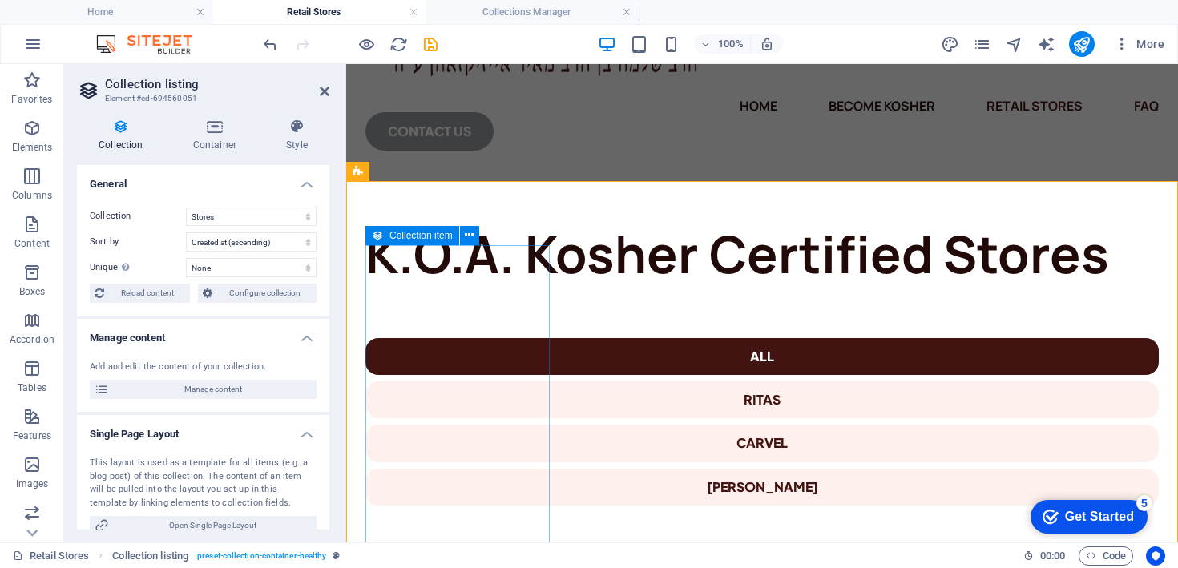
click at [373, 238] on icon at bounding box center [377, 235] width 11 height 19
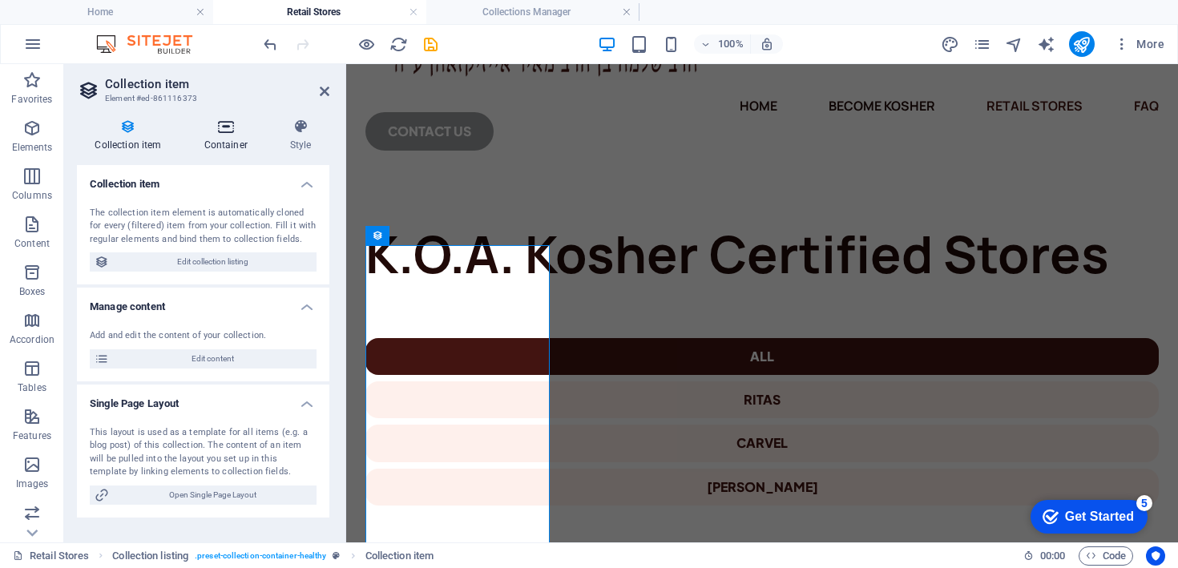
click at [205, 130] on icon at bounding box center [225, 127] width 79 height 16
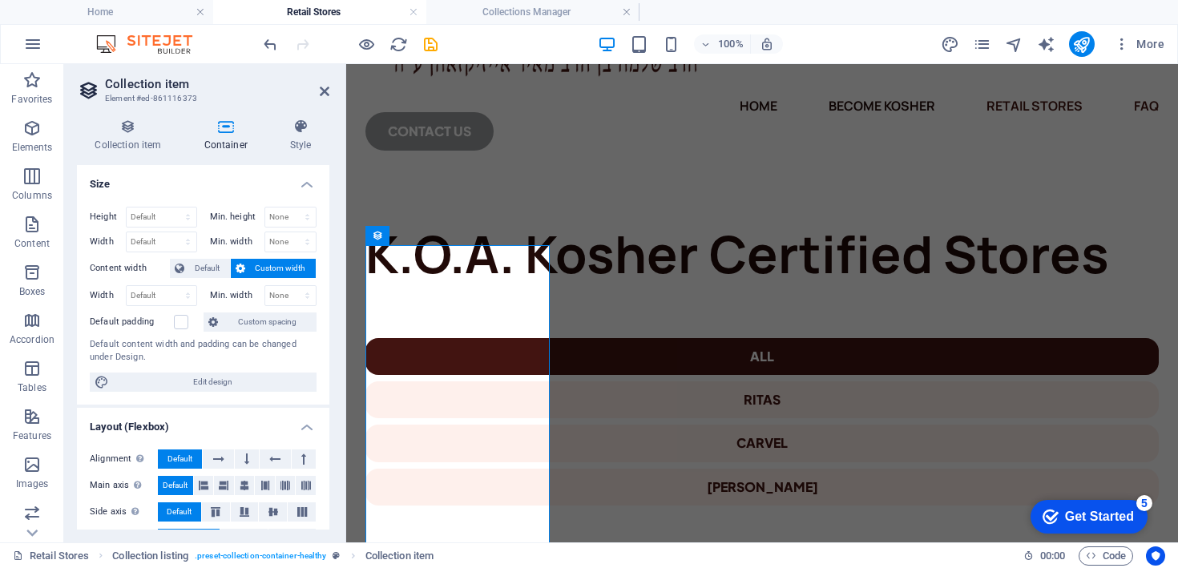
scroll to position [58, 0]
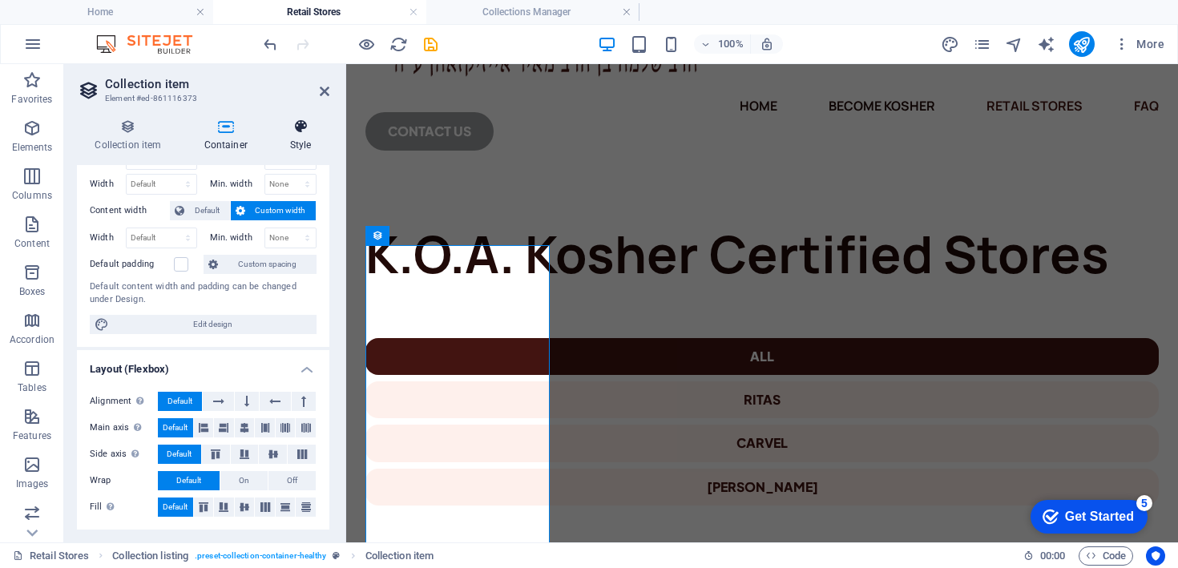
click at [295, 135] on h4 "Style" at bounding box center [301, 136] width 58 height 34
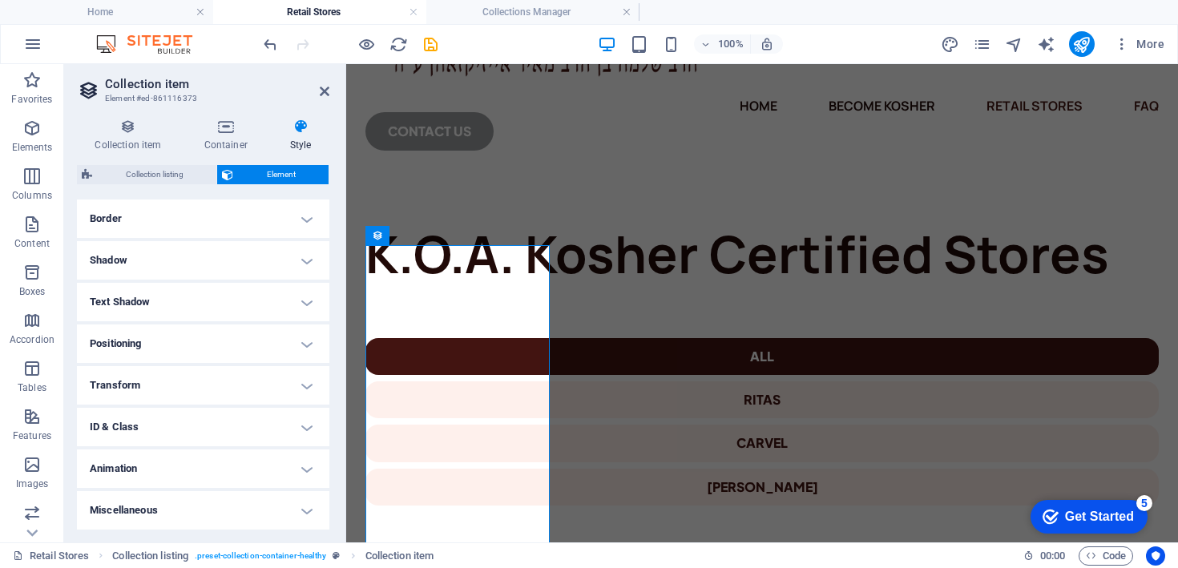
scroll to position [0, 0]
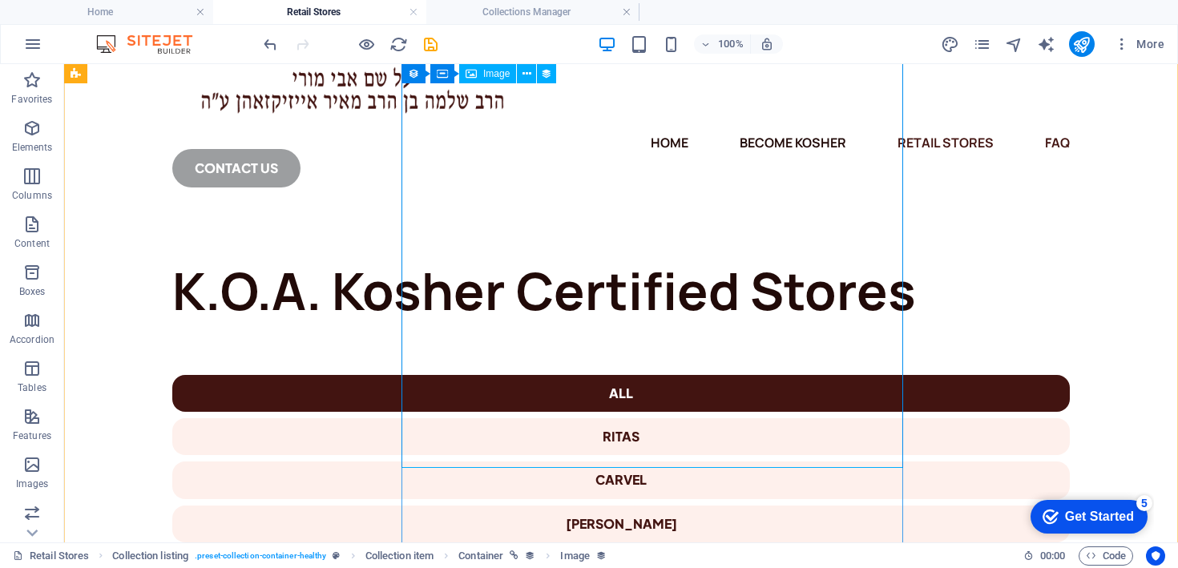
scroll to position [131, 0]
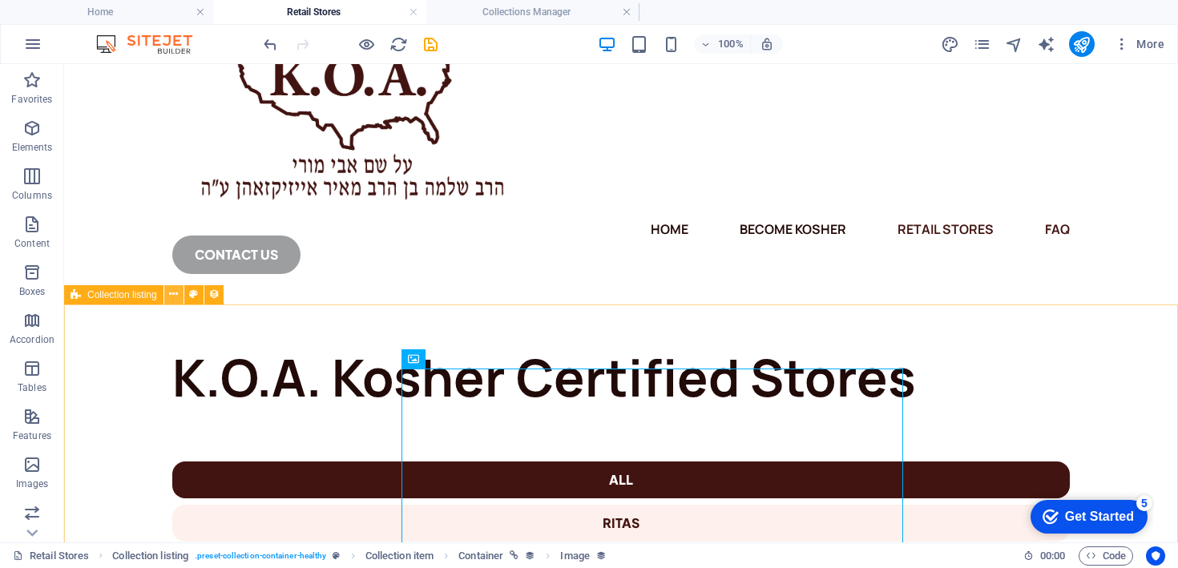
click at [178, 297] on icon at bounding box center [173, 294] width 9 height 17
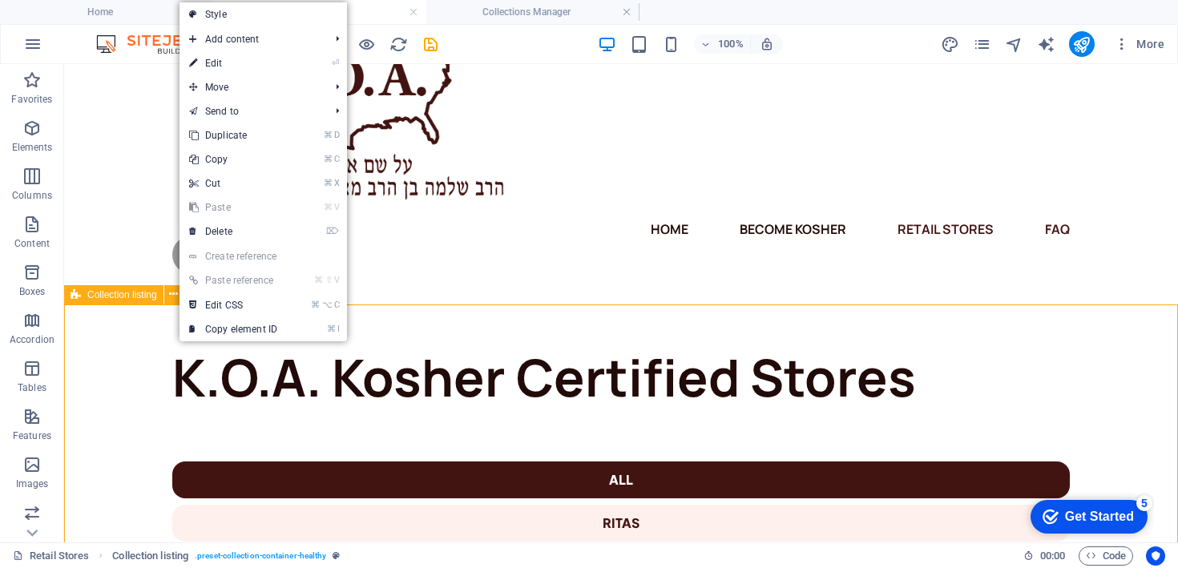
click at [141, 295] on span "Collection listing" at bounding box center [122, 295] width 70 height 10
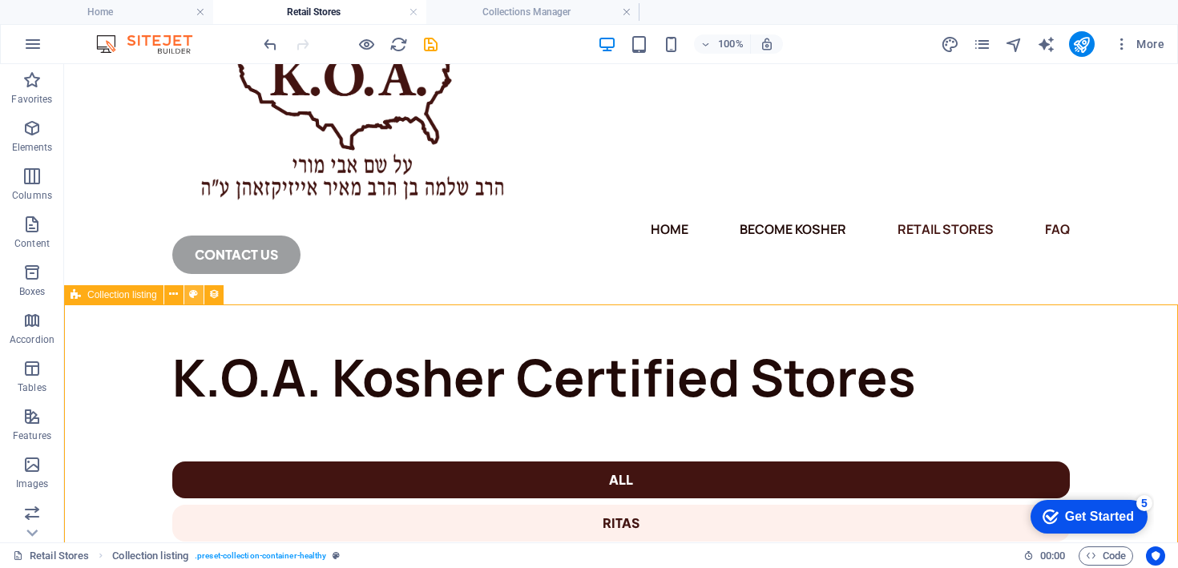
click at [195, 298] on icon at bounding box center [193, 294] width 9 height 17
select select "rem"
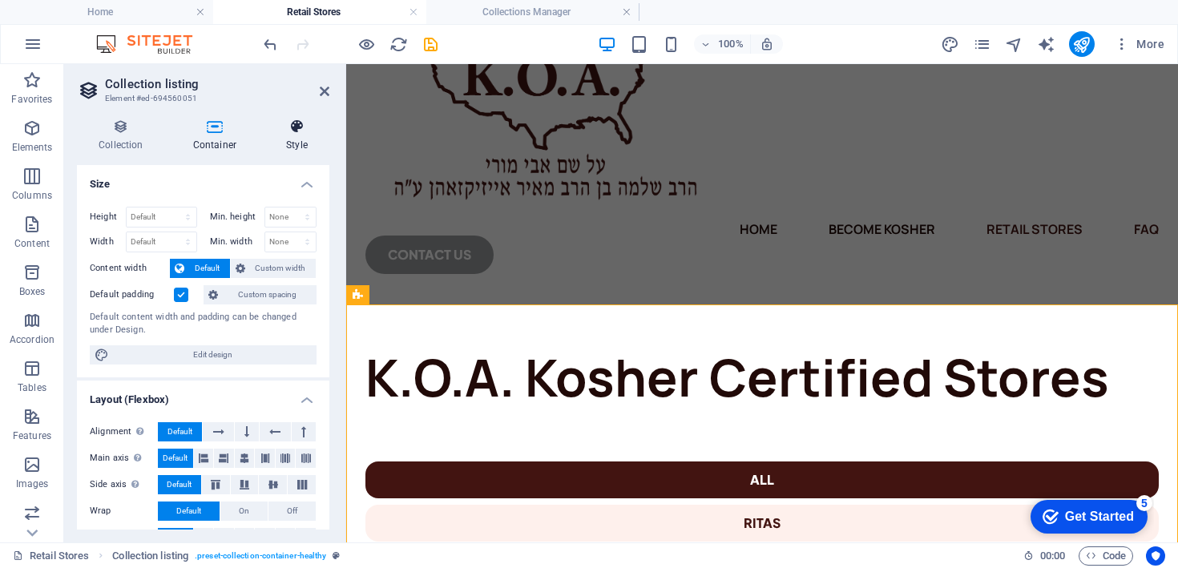
click at [279, 133] on icon at bounding box center [297, 127] width 65 height 16
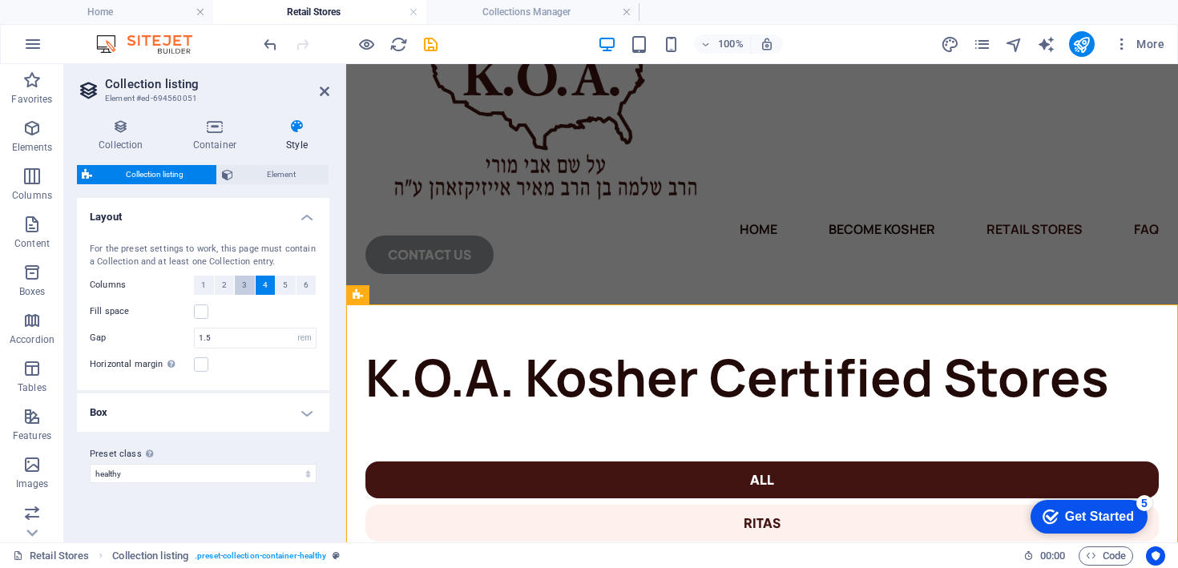
click at [248, 280] on button "3" at bounding box center [245, 285] width 20 height 19
click at [299, 179] on span "Element" at bounding box center [281, 174] width 86 height 19
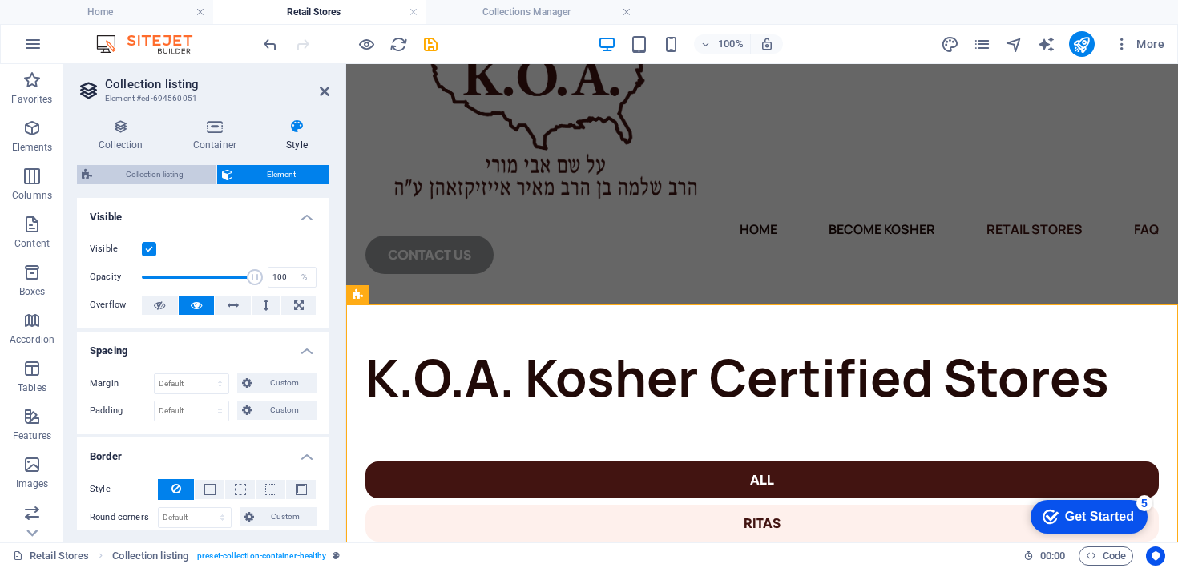
click at [118, 180] on span "Collection listing" at bounding box center [154, 174] width 115 height 19
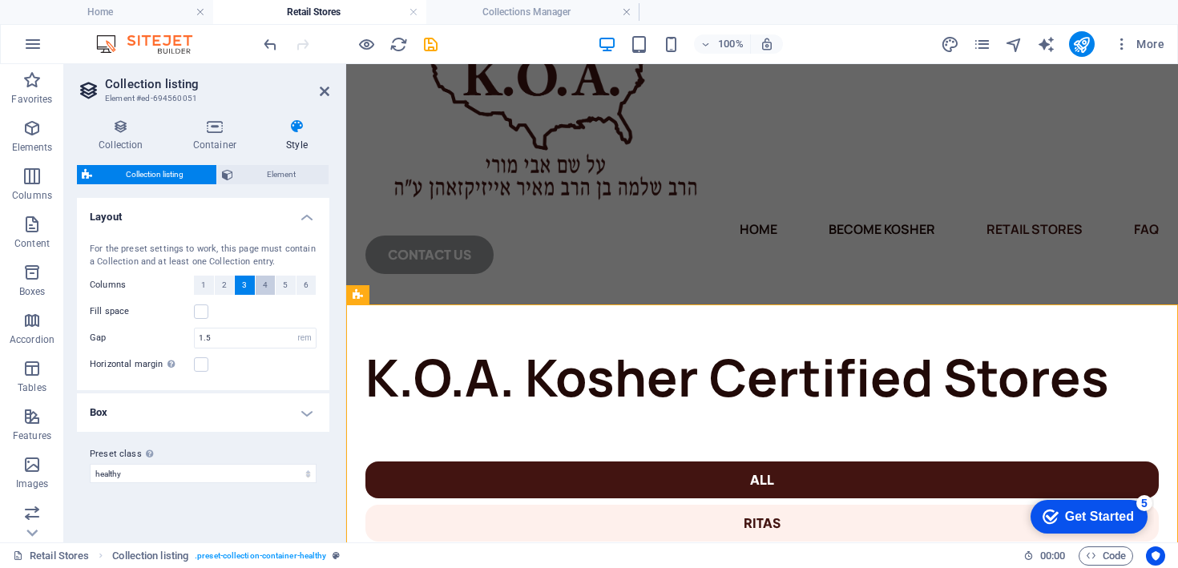
click at [273, 289] on button "4" at bounding box center [266, 285] width 20 height 19
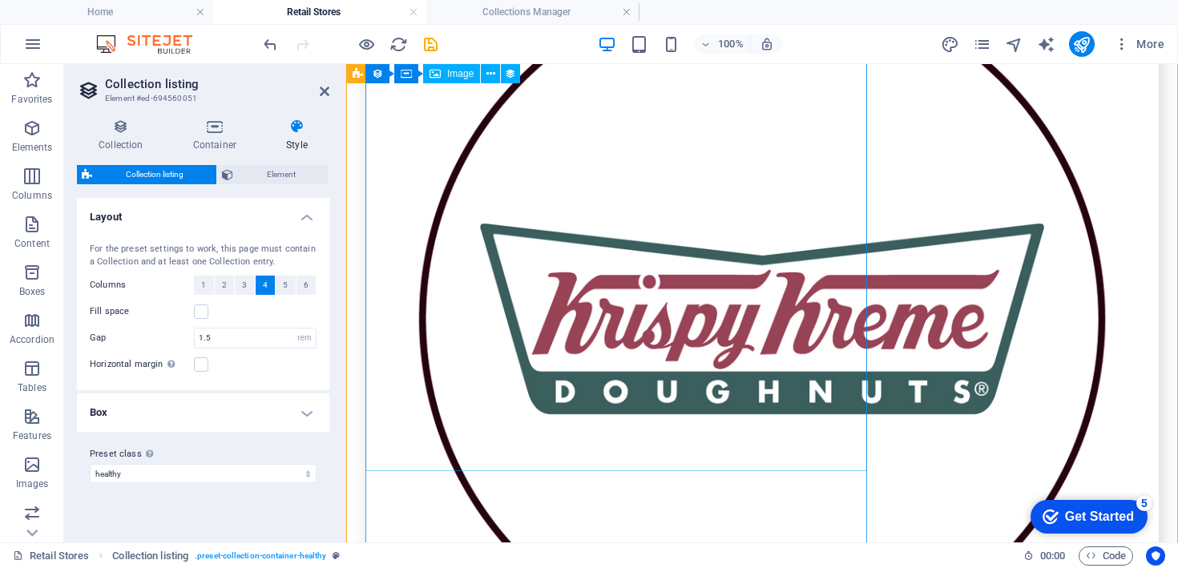
scroll to position [1823, 0]
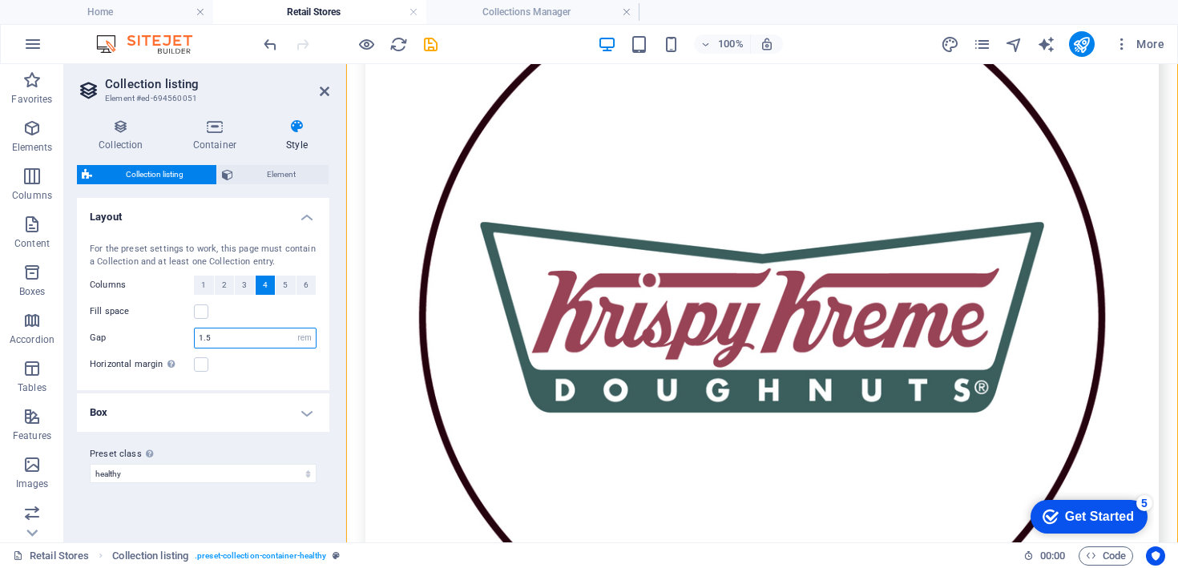
click at [269, 342] on input "1.5" at bounding box center [255, 338] width 121 height 19
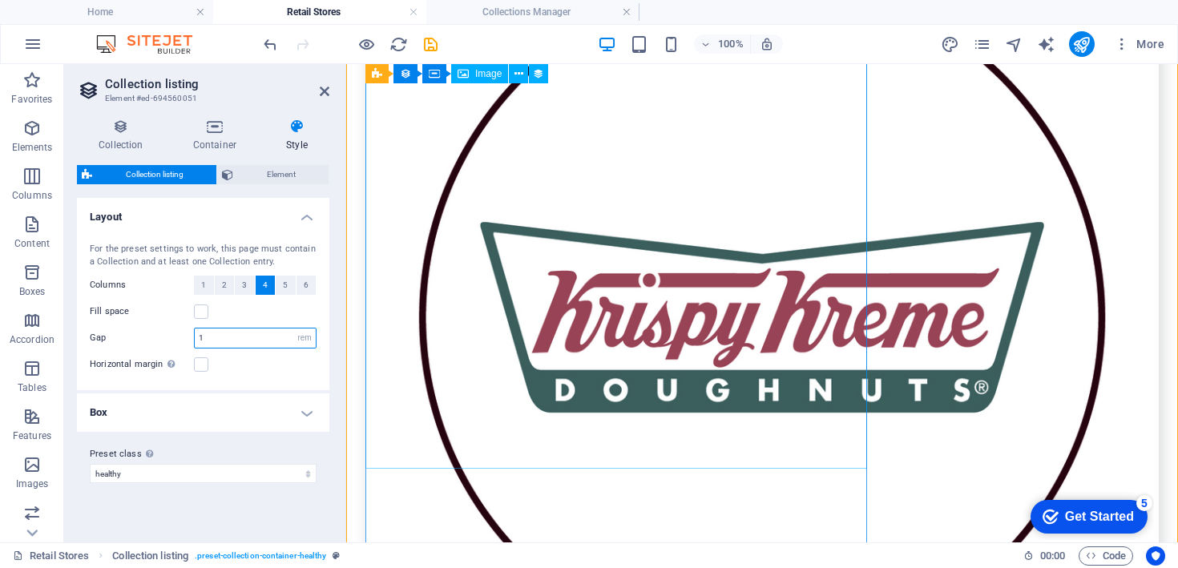
type input "1"
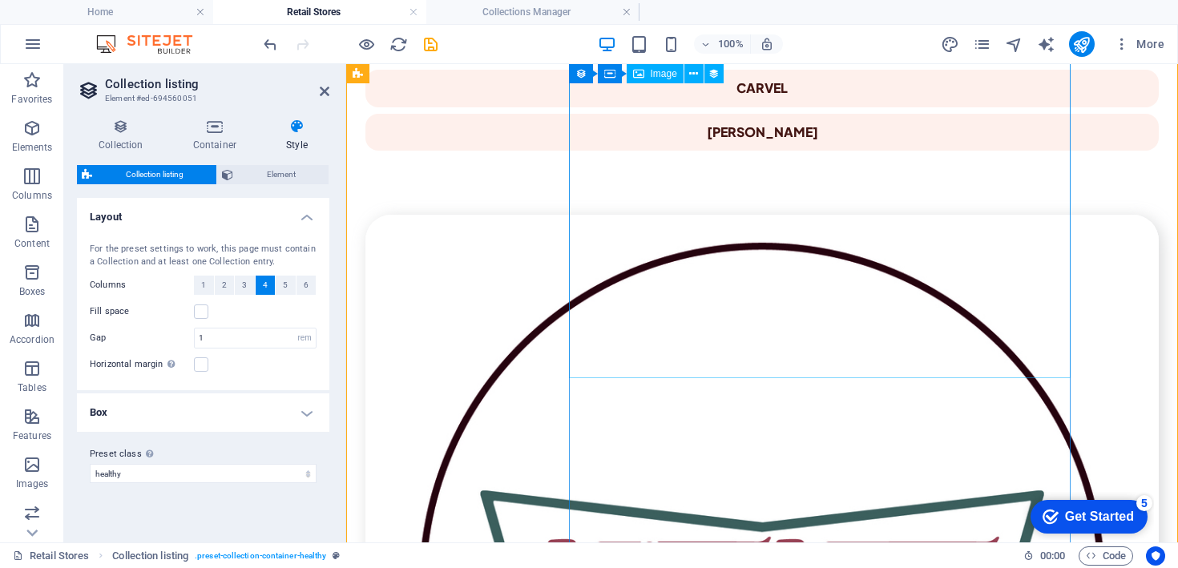
scroll to position [615, 0]
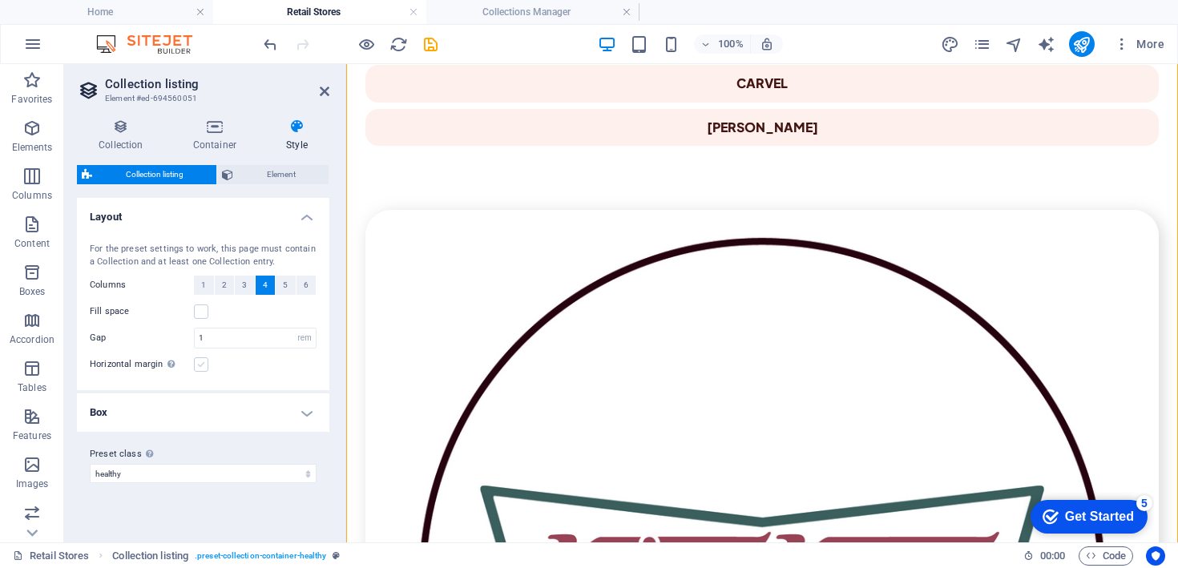
click at [198, 366] on label at bounding box center [201, 365] width 14 height 14
click at [0, 0] on input "Horizontal margin Only if the containers "Content width" is not set to "Default"" at bounding box center [0, 0] width 0 height 0
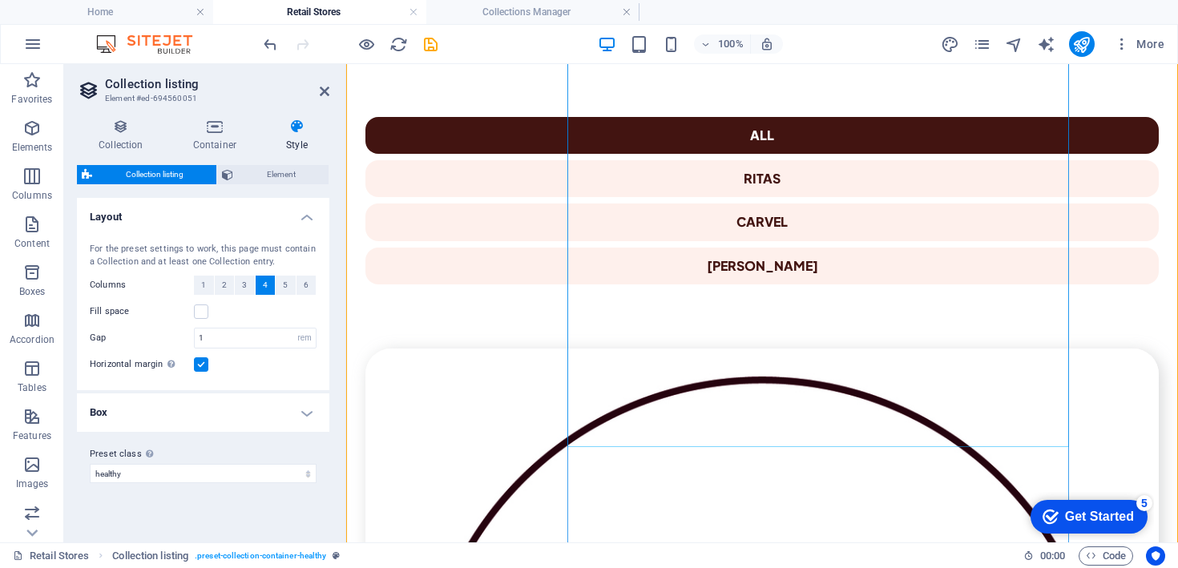
scroll to position [523, 0]
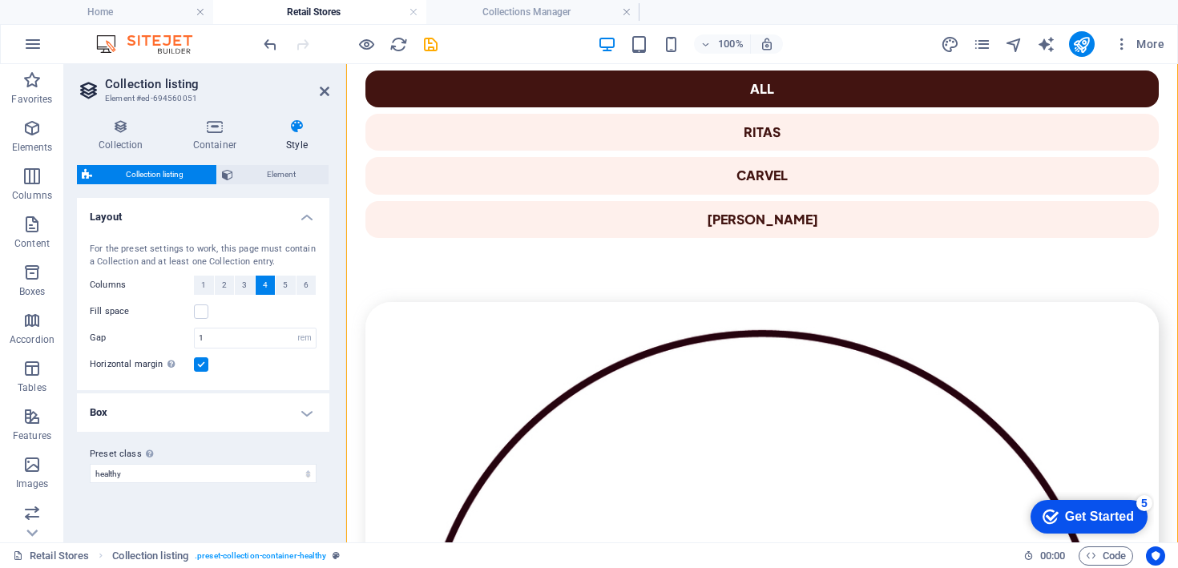
click at [190, 372] on label "Horizontal margin Only if the containers "Content width" is not set to "Default"" at bounding box center [142, 364] width 104 height 19
click at [0, 0] on input "Horizontal margin Only if the containers "Content width" is not set to "Default"" at bounding box center [0, 0] width 0 height 0
click at [218, 405] on h4 "Box" at bounding box center [203, 413] width 253 height 38
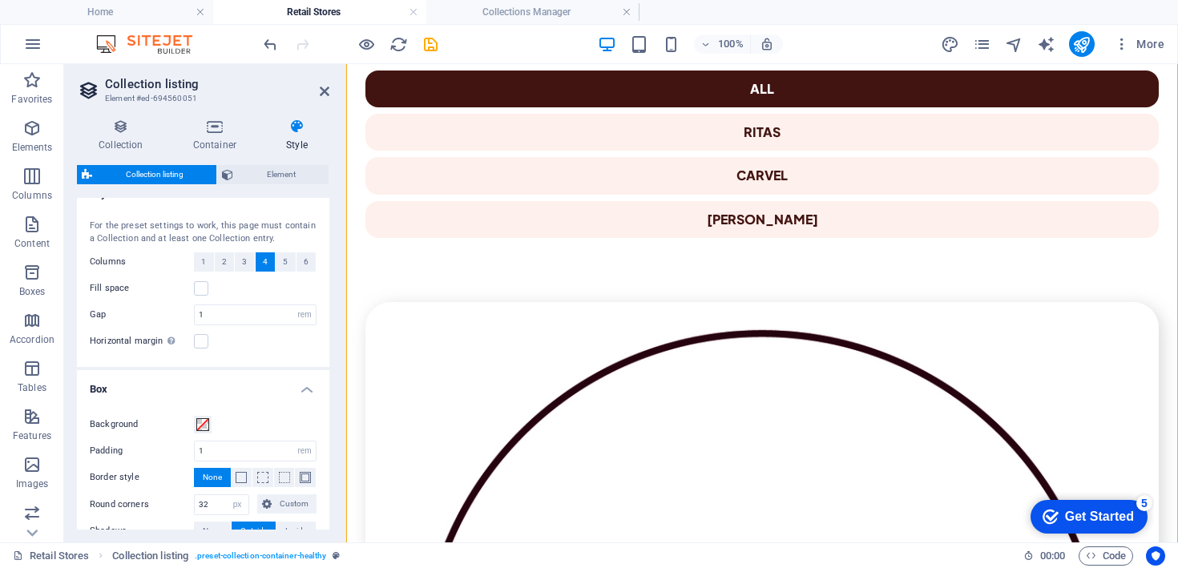
scroll to position [0, 0]
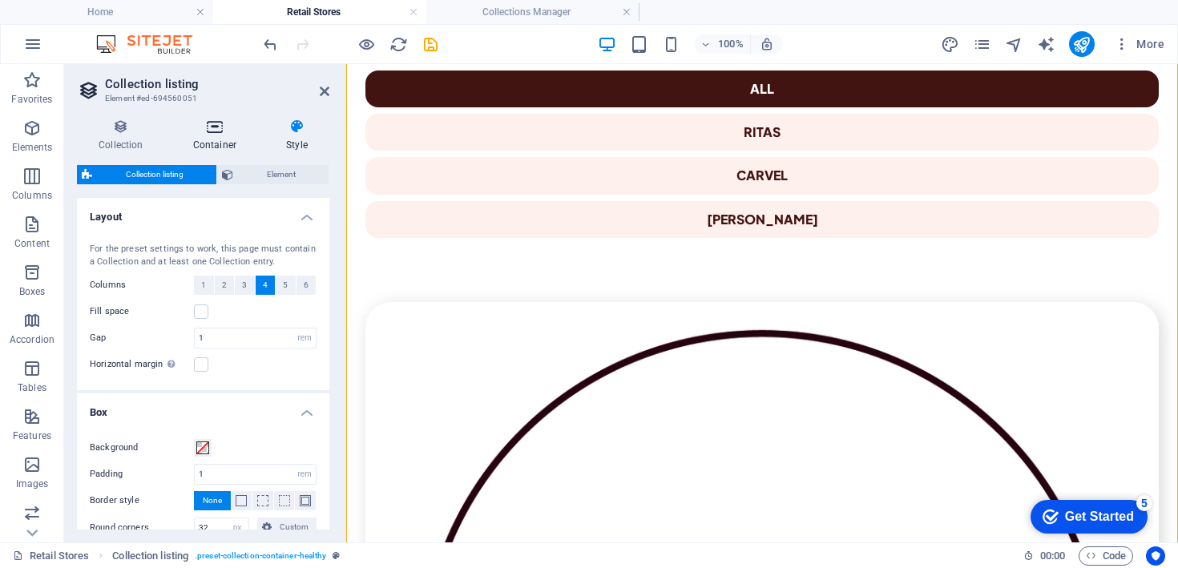
click at [212, 139] on h4 "Container" at bounding box center [218, 136] width 93 height 34
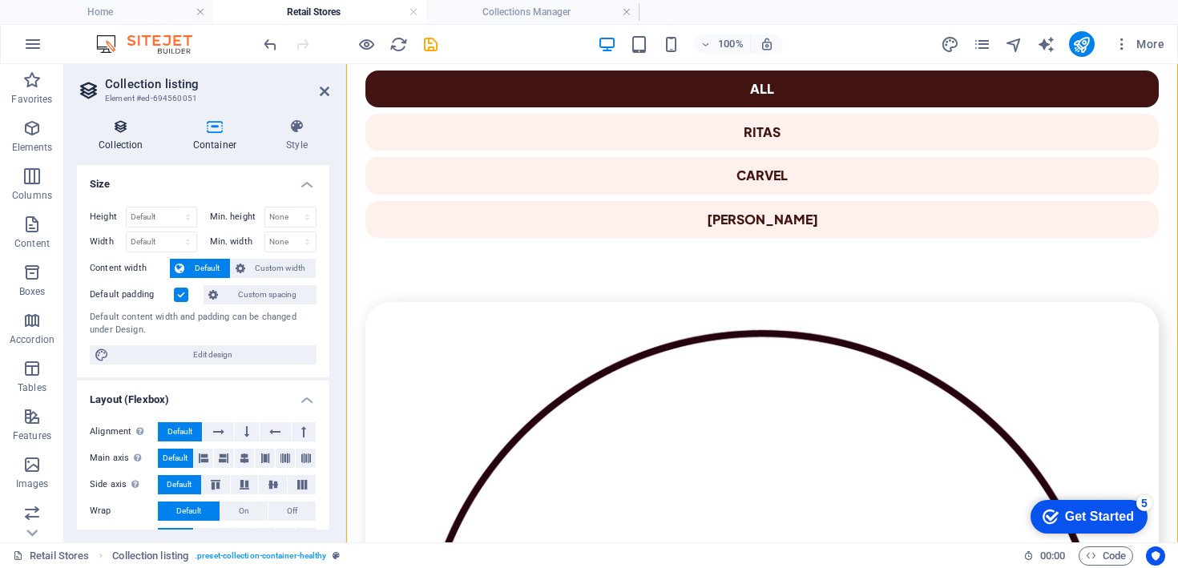
click at [122, 120] on icon at bounding box center [121, 127] width 88 height 16
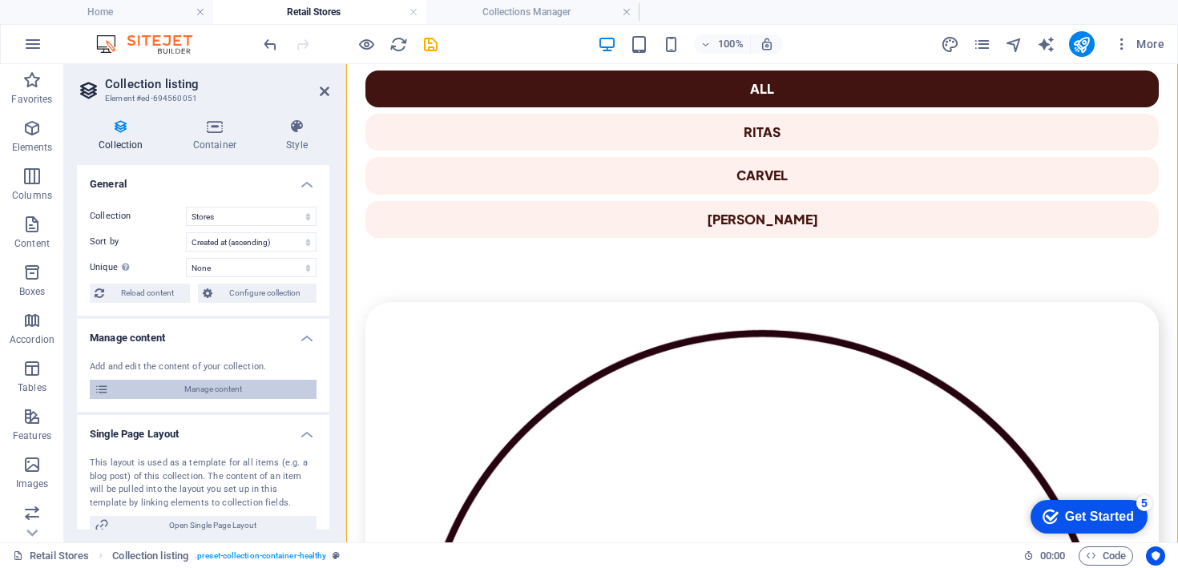
click at [226, 385] on span "Manage content" at bounding box center [213, 389] width 198 height 19
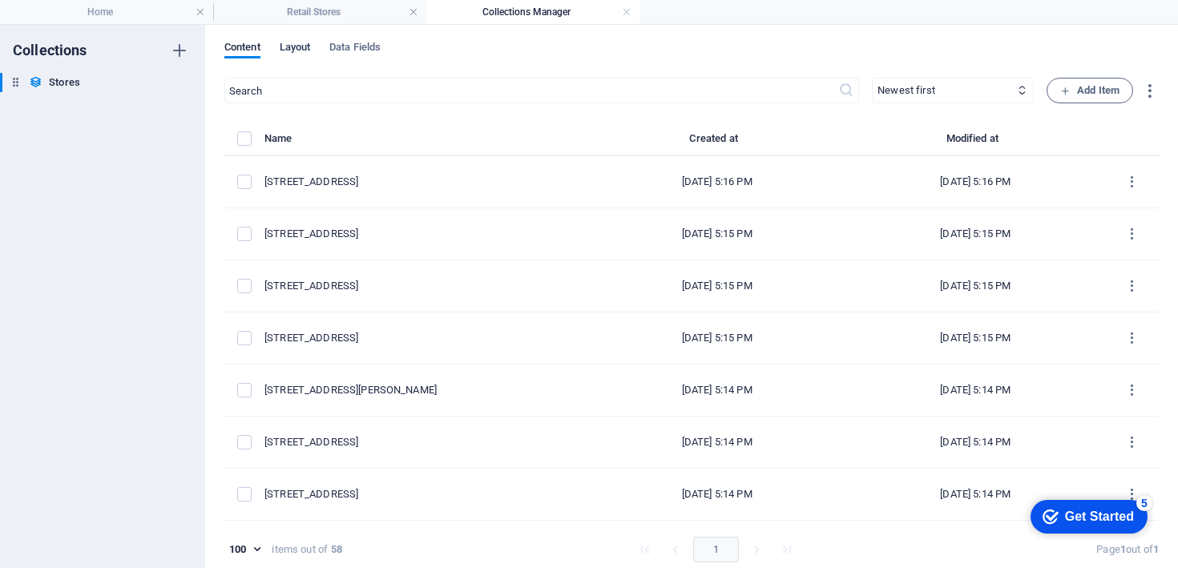
click at [308, 52] on span "Layout" at bounding box center [295, 49] width 31 height 22
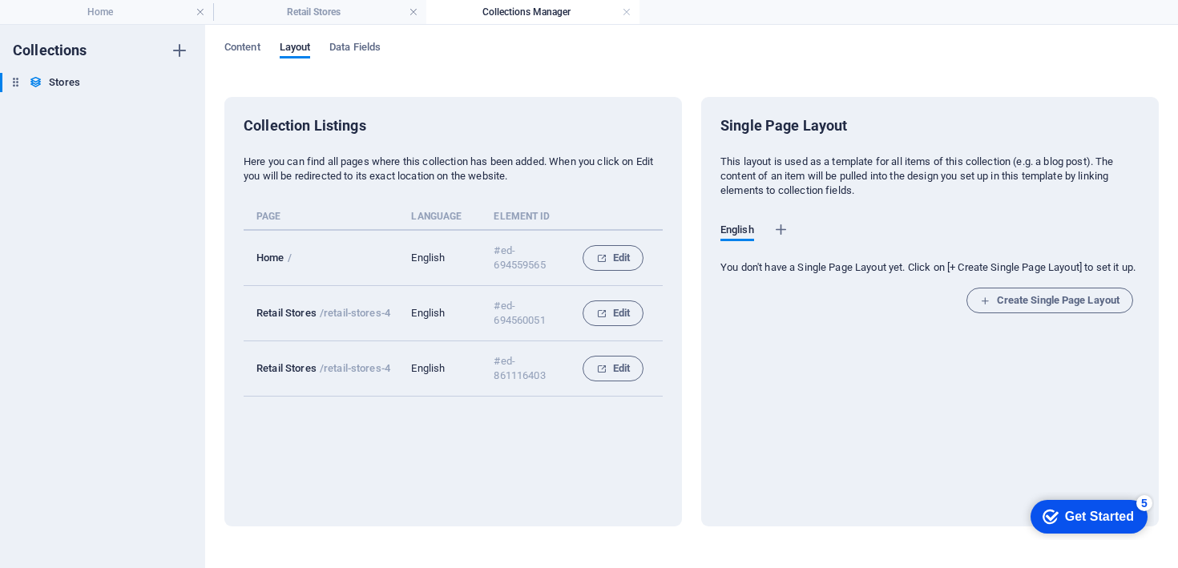
click at [349, 39] on div "Content Layout Data Fields Collection Listings Here you can find all pages wher…" at bounding box center [691, 297] width 973 height 544
click at [352, 47] on span "Data Fields" at bounding box center [354, 49] width 51 height 22
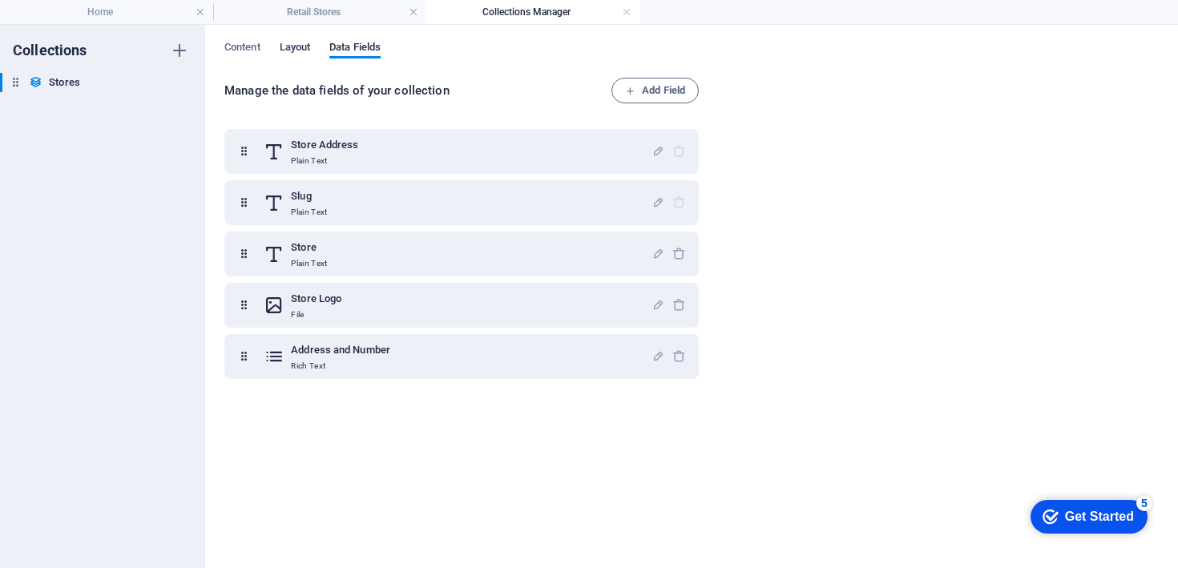
click at [285, 45] on span "Layout" at bounding box center [295, 49] width 31 height 22
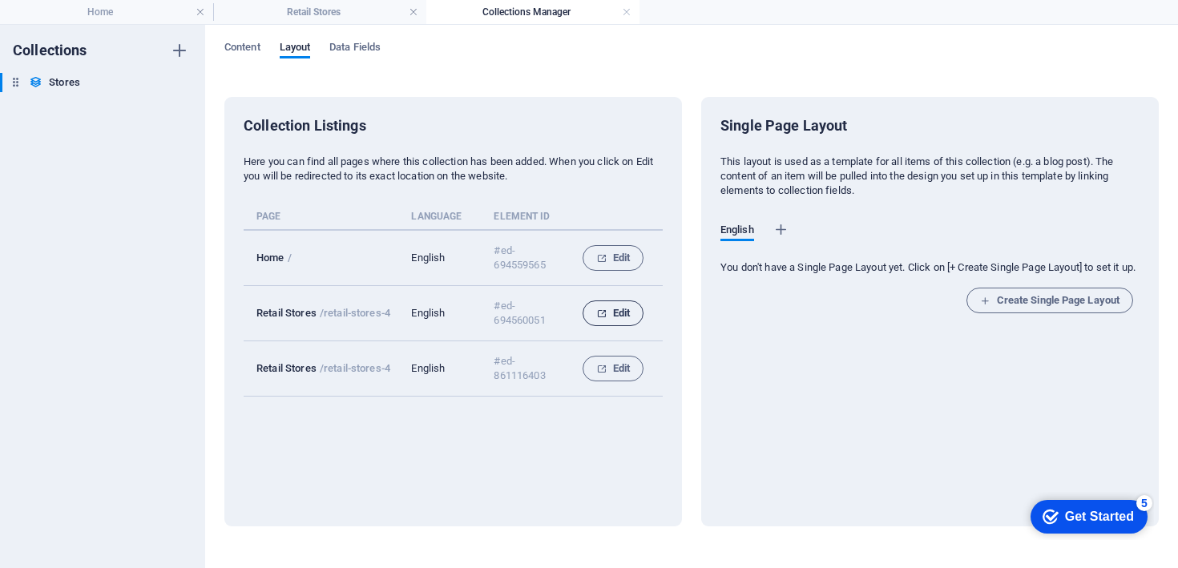
click at [598, 314] on icon "collection list" at bounding box center [601, 314] width 10 height 10
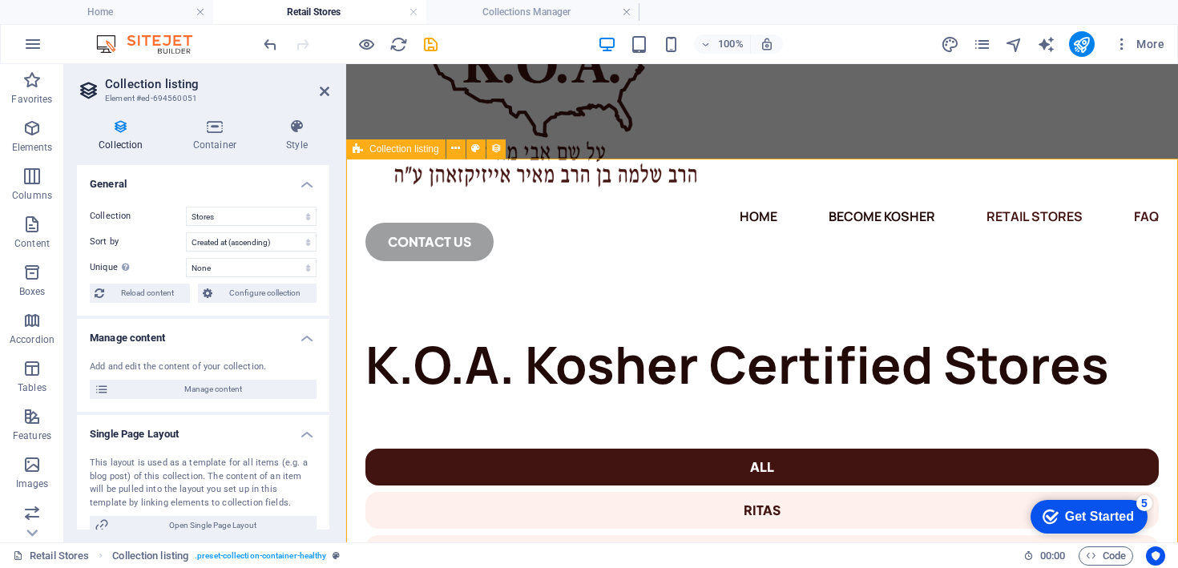
scroll to position [95, 0]
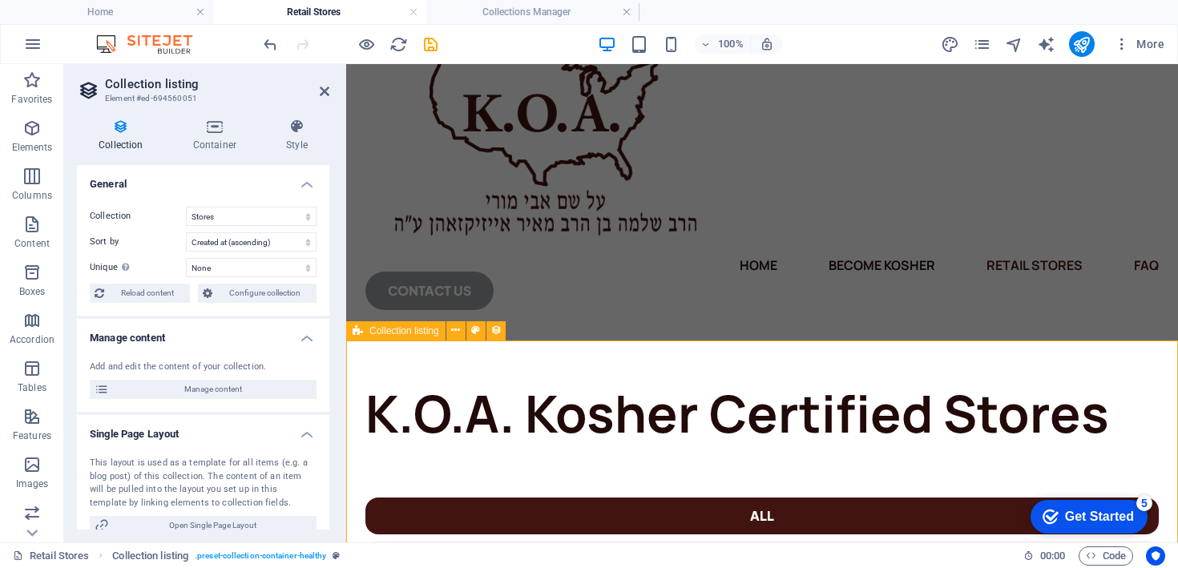
click at [417, 331] on span "Collection listing" at bounding box center [405, 331] width 70 height 10
click at [474, 331] on icon at bounding box center [475, 330] width 9 height 17
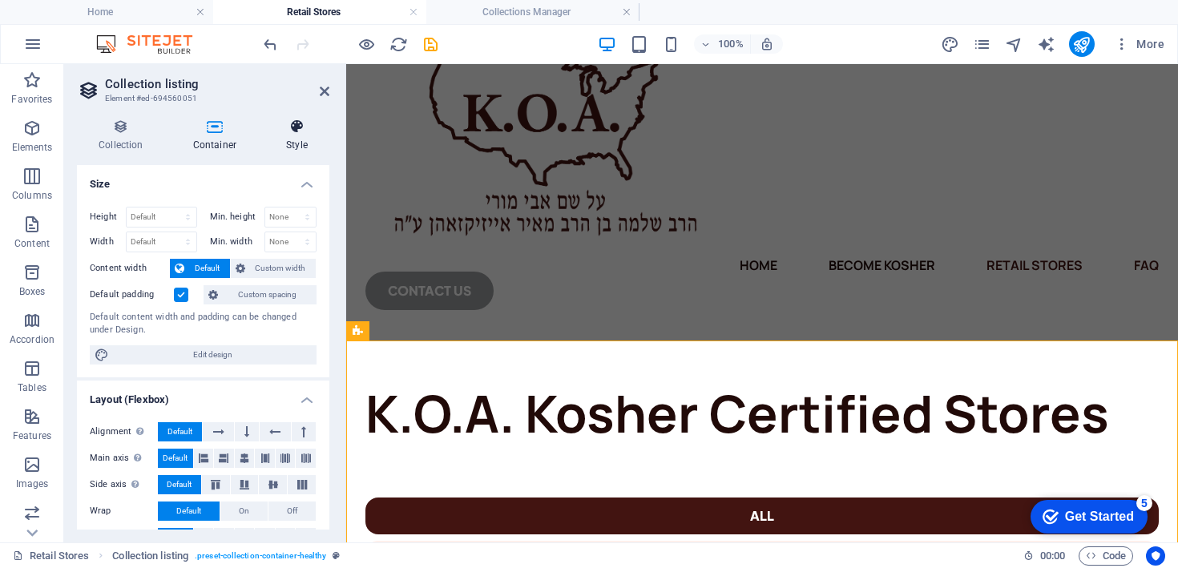
click at [305, 137] on h4 "Style" at bounding box center [297, 136] width 65 height 34
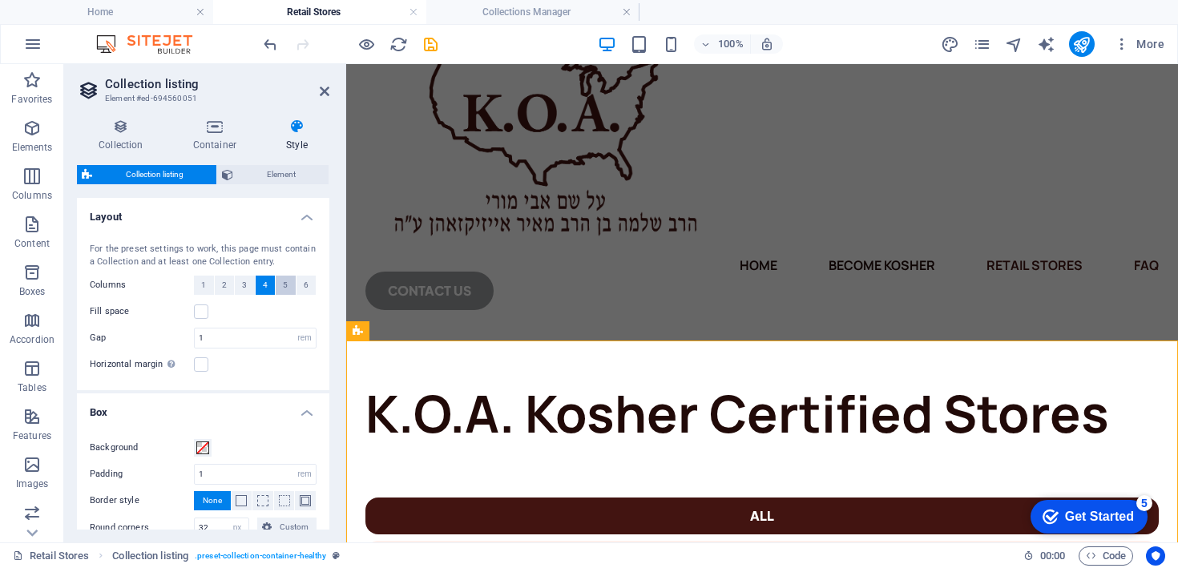
click at [283, 276] on span "5" at bounding box center [285, 285] width 5 height 19
click at [228, 288] on button "2" at bounding box center [225, 285] width 20 height 19
click at [239, 286] on button "3" at bounding box center [245, 285] width 20 height 19
click at [257, 286] on button "4" at bounding box center [266, 285] width 20 height 19
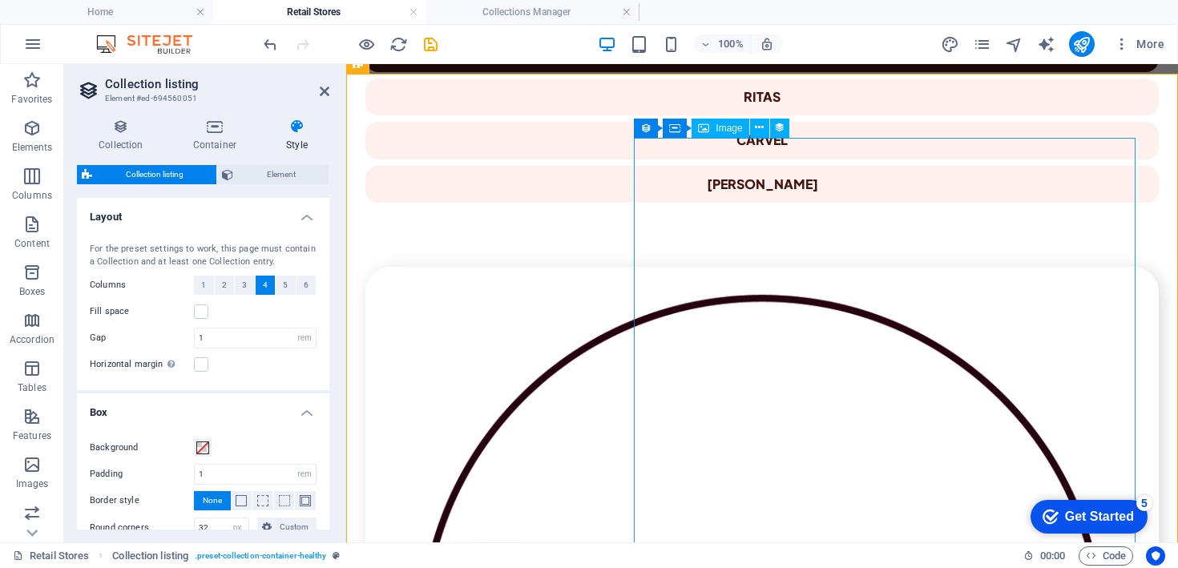
scroll to position [574, 0]
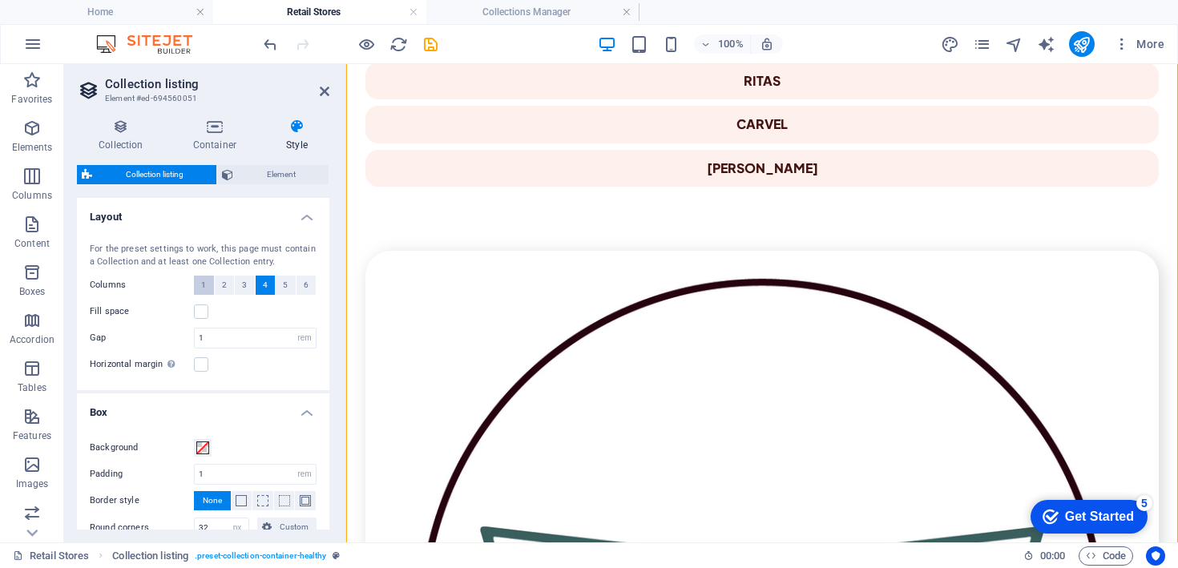
click at [208, 280] on button "1" at bounding box center [204, 285] width 20 height 19
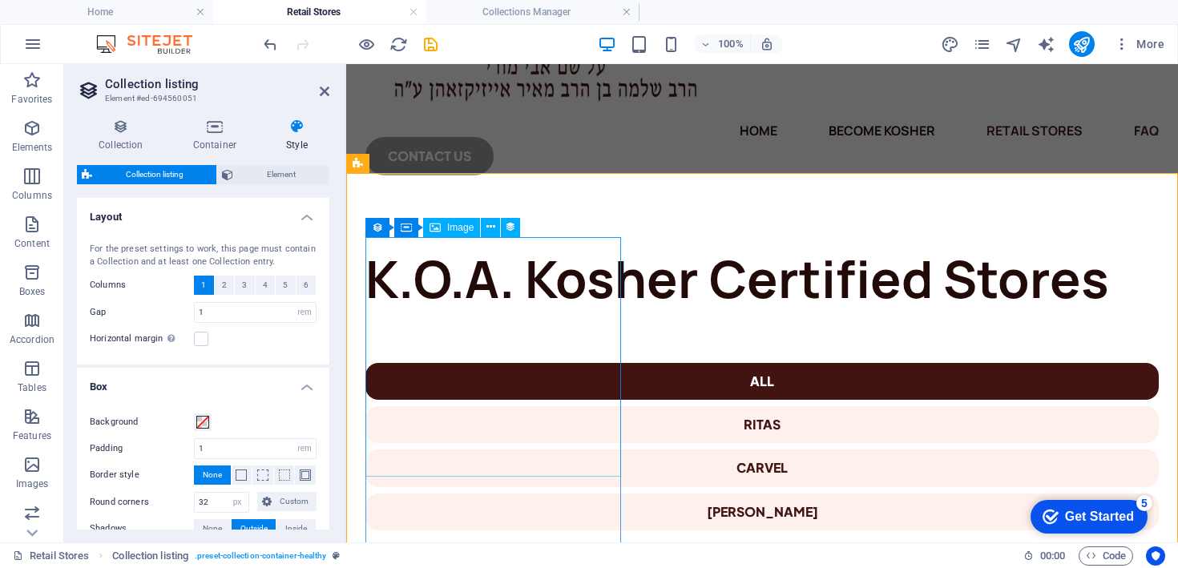
scroll to position [113, 0]
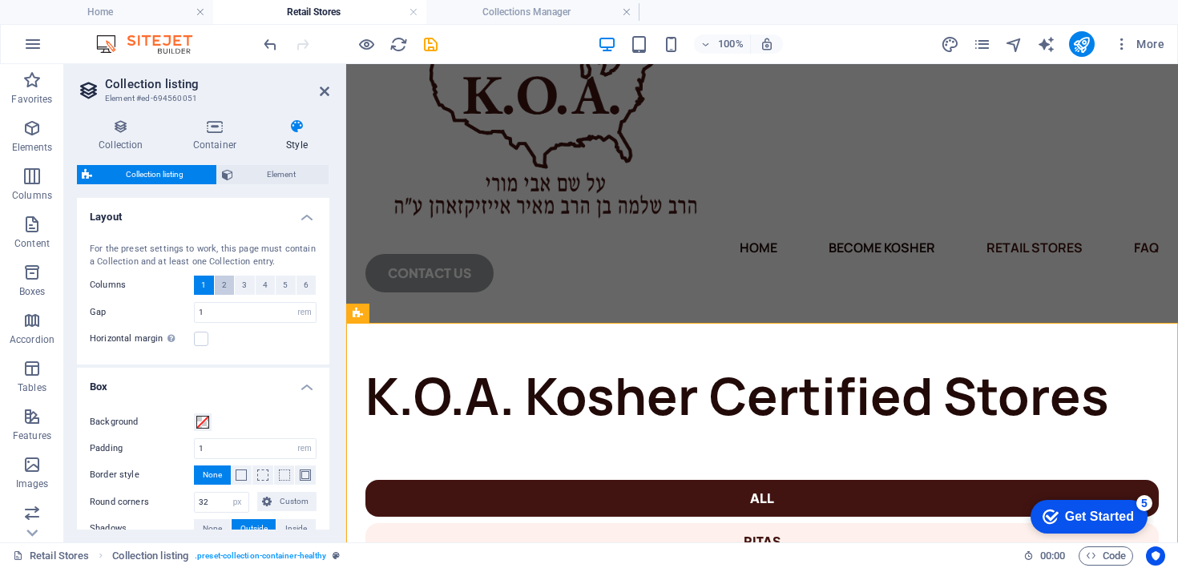
click at [229, 281] on button "2" at bounding box center [225, 285] width 20 height 19
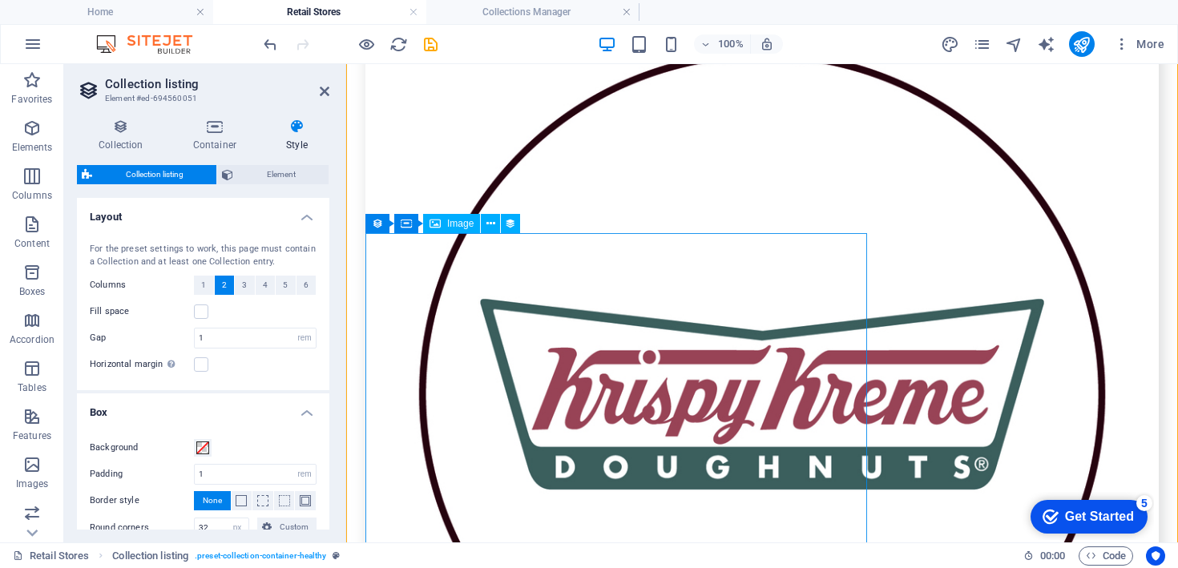
scroll to position [700, 0]
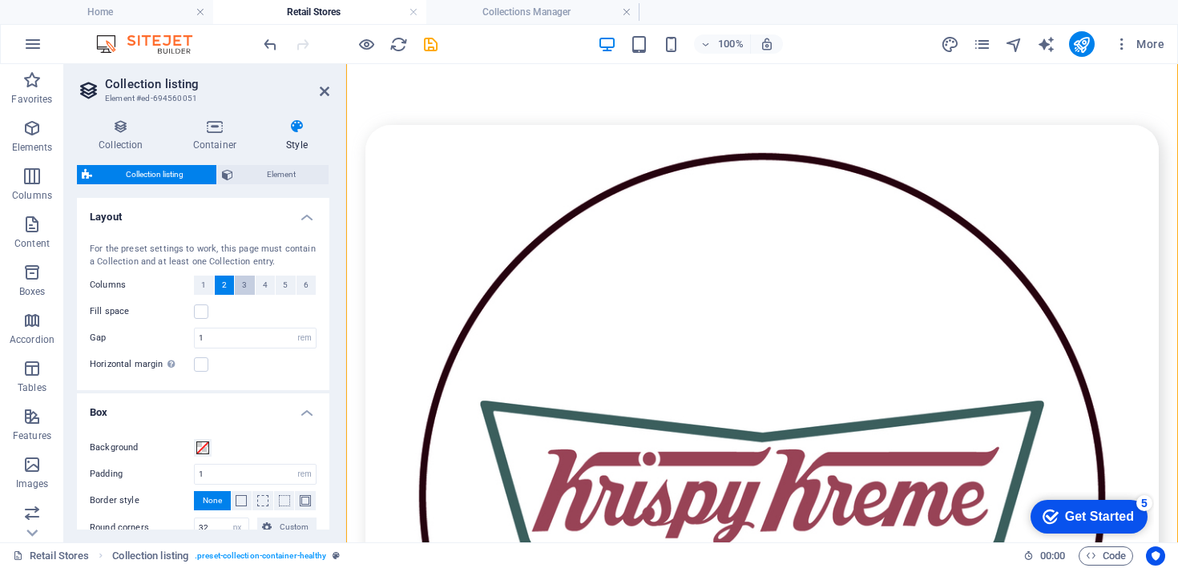
click at [239, 288] on button "3" at bounding box center [245, 285] width 20 height 19
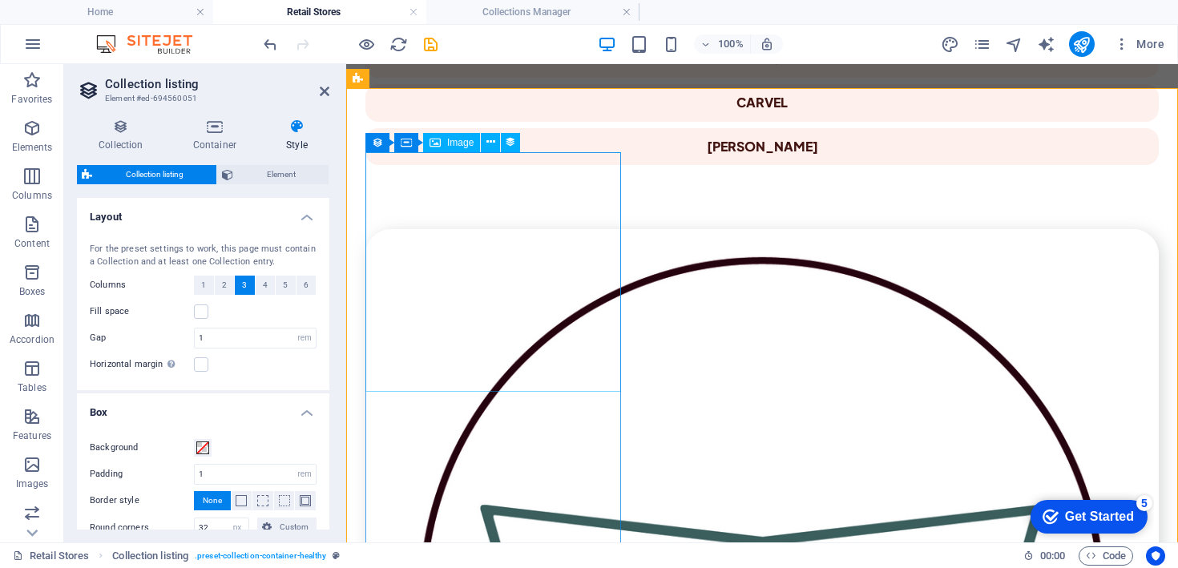
scroll to position [653, 0]
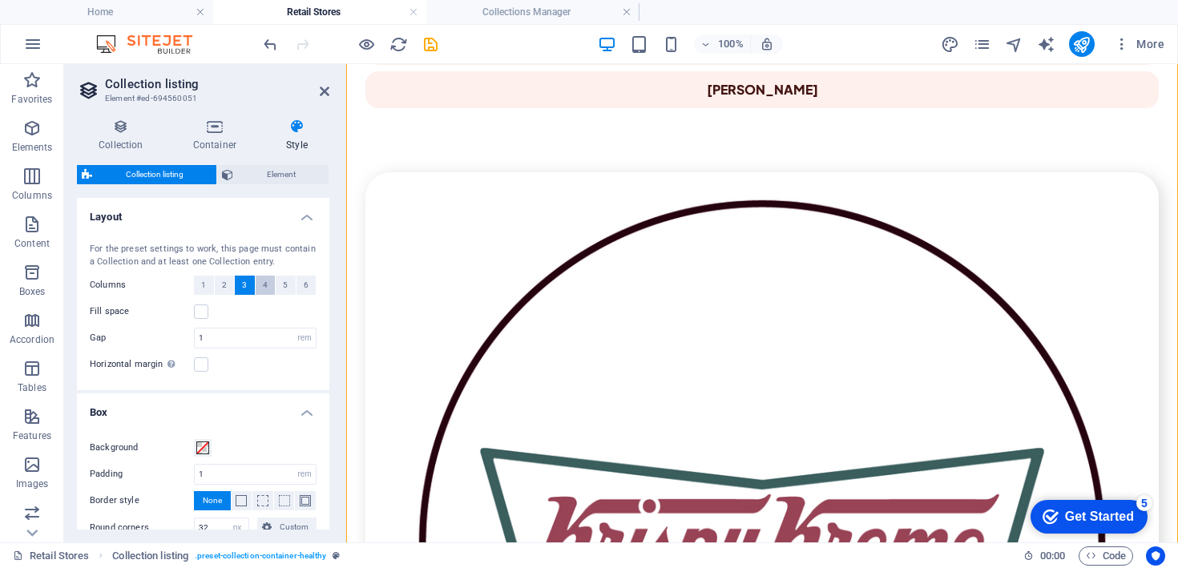
click at [256, 290] on button "4" at bounding box center [266, 285] width 20 height 19
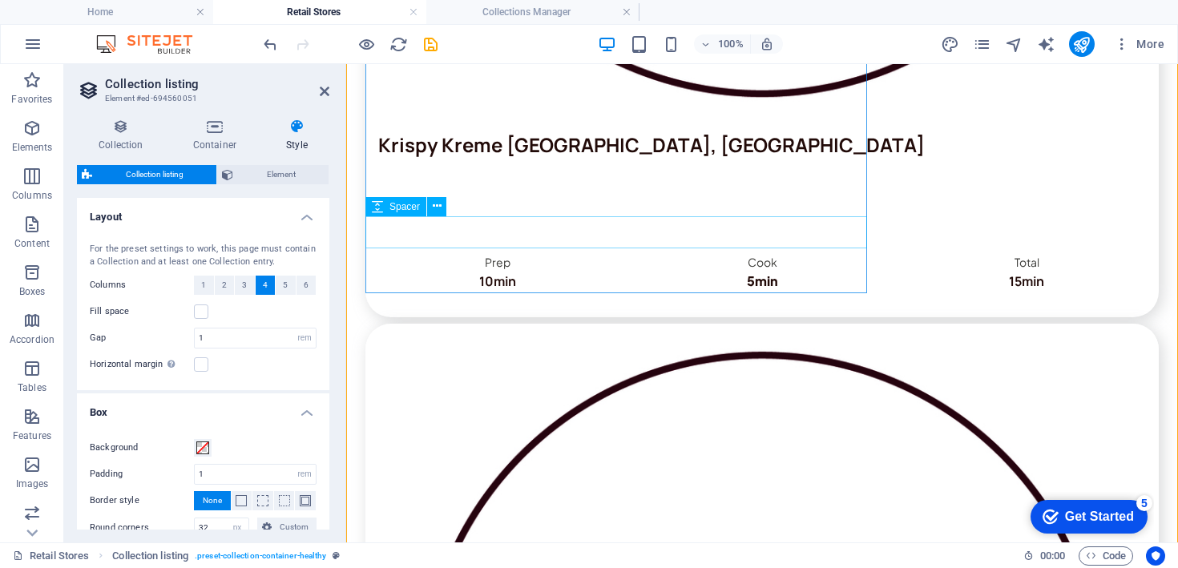
scroll to position [1503, 0]
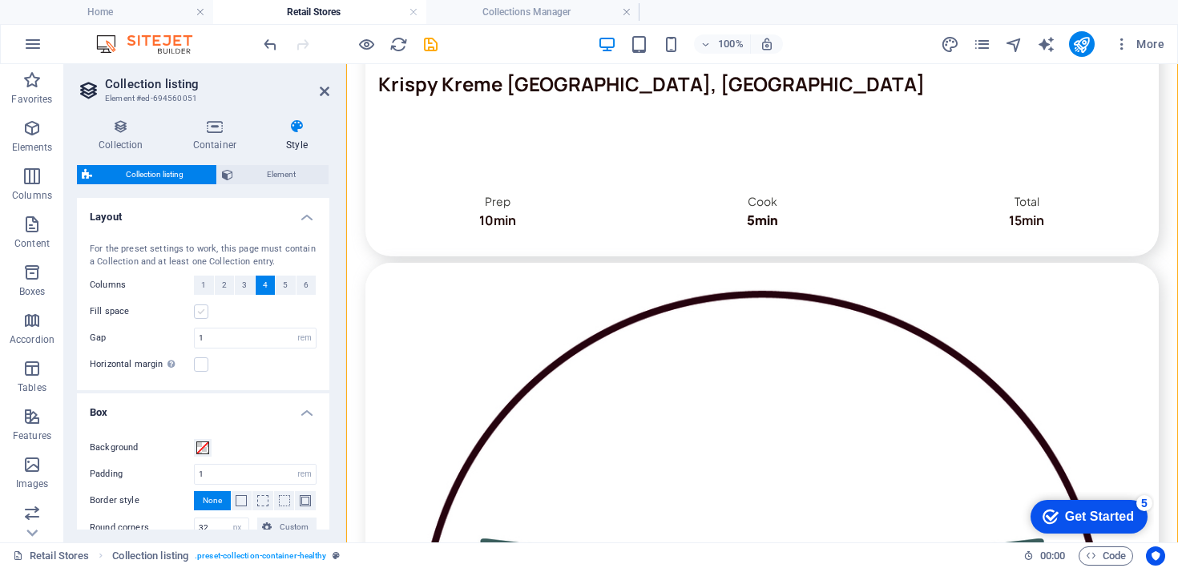
click at [195, 315] on label at bounding box center [201, 312] width 14 height 14
click at [0, 0] on input "Fill space" at bounding box center [0, 0] width 0 height 0
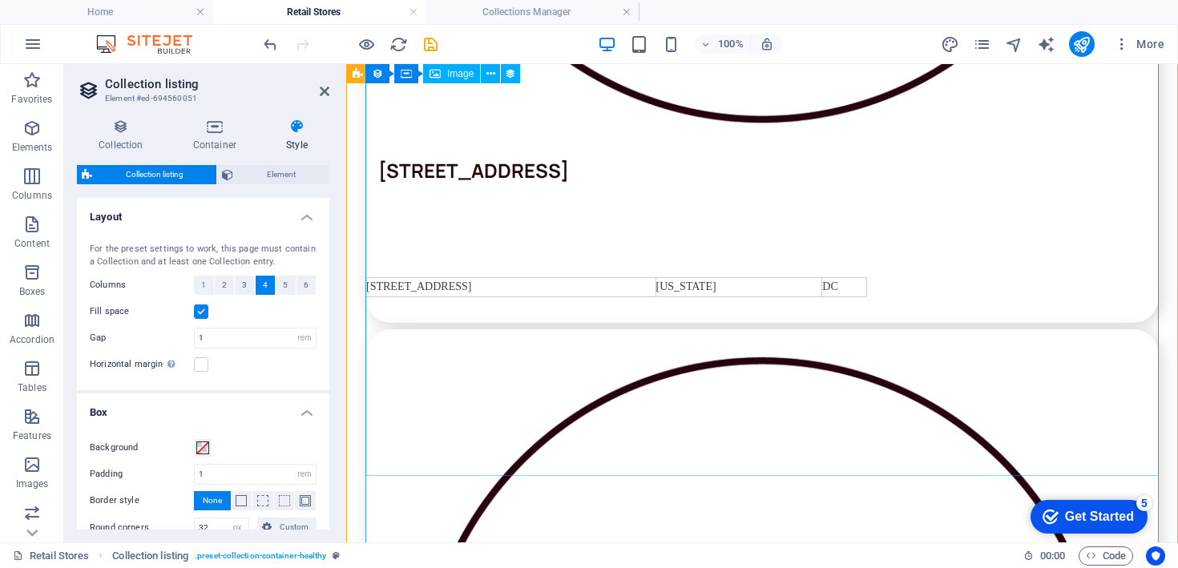
scroll to position [2372, 0]
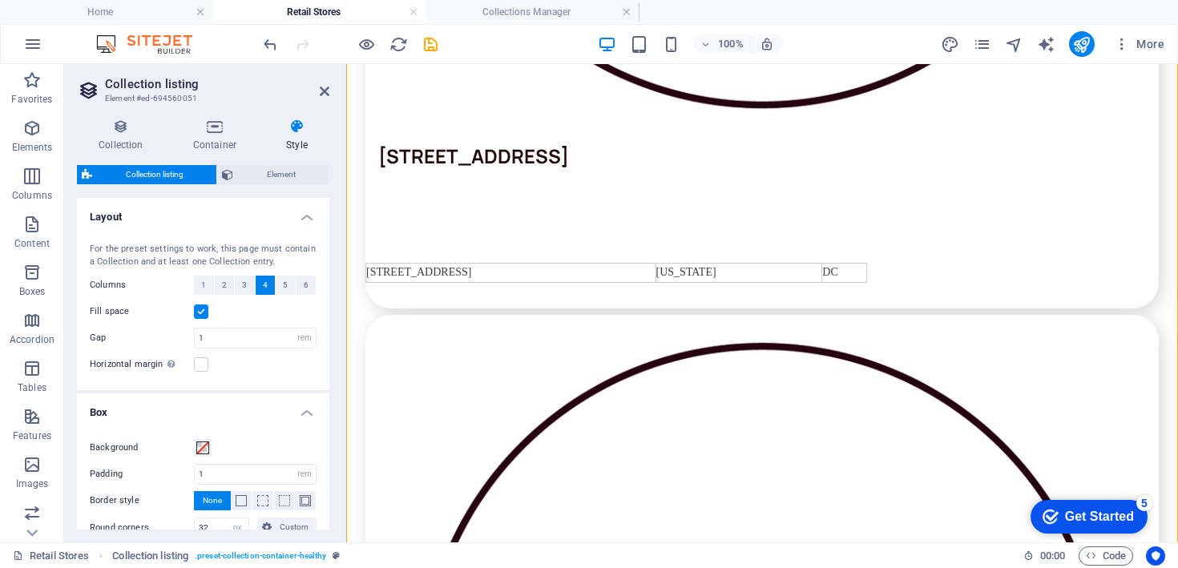
click at [205, 302] on div "Fill space" at bounding box center [203, 311] width 227 height 19
click at [205, 306] on label at bounding box center [201, 312] width 14 height 14
click at [0, 0] on input "Fill space" at bounding box center [0, 0] width 0 height 0
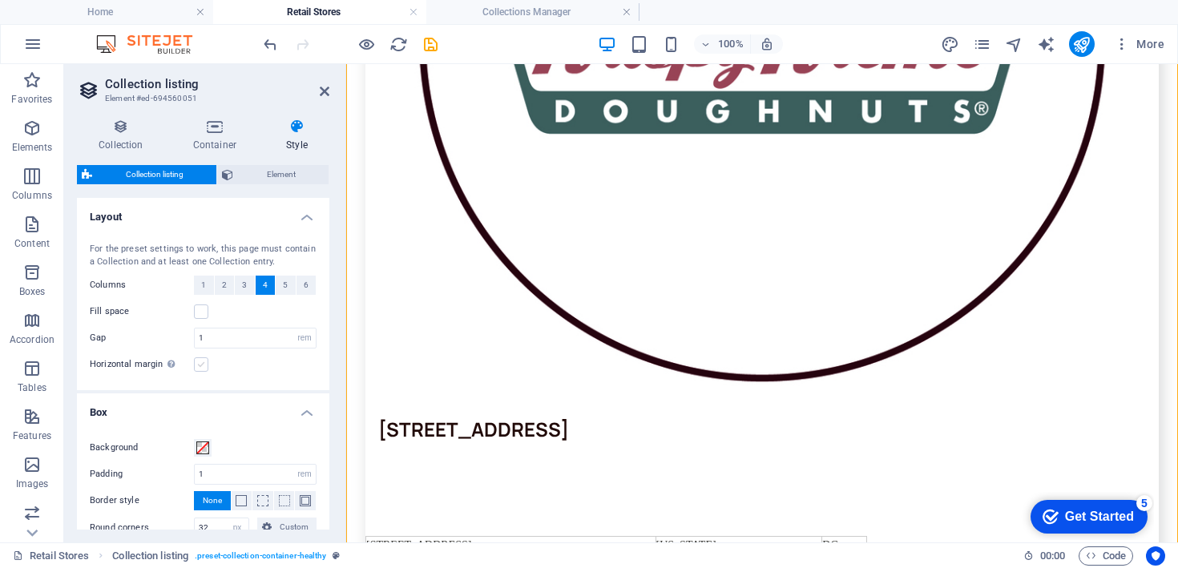
click at [196, 362] on label at bounding box center [201, 365] width 14 height 14
click at [0, 0] on input "Horizontal margin Only if the containers "Content width" is not set to "Default"" at bounding box center [0, 0] width 0 height 0
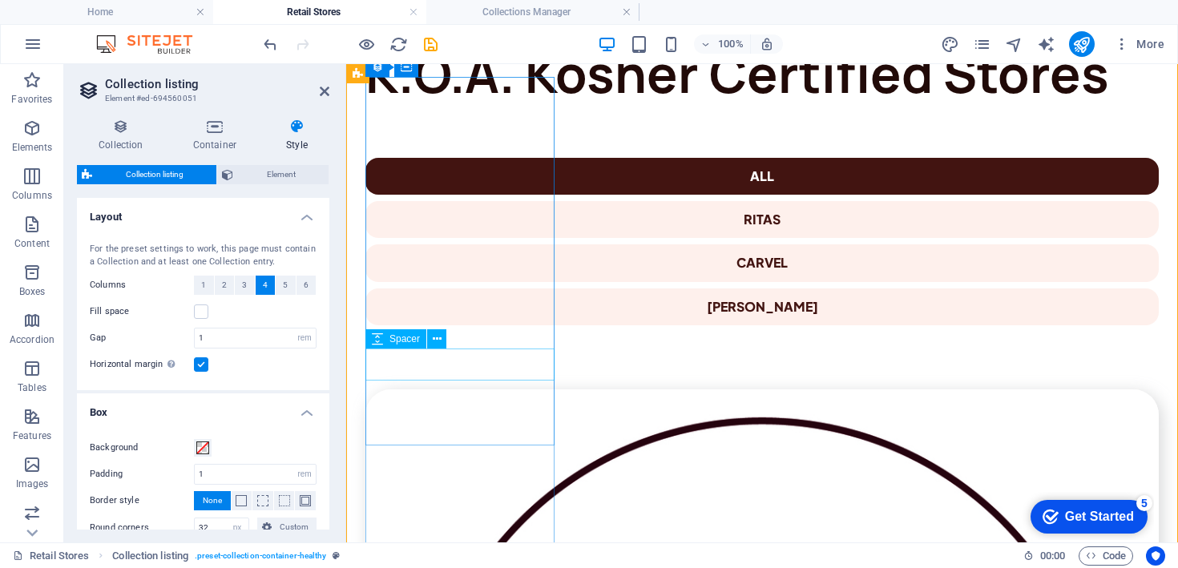
scroll to position [516, 0]
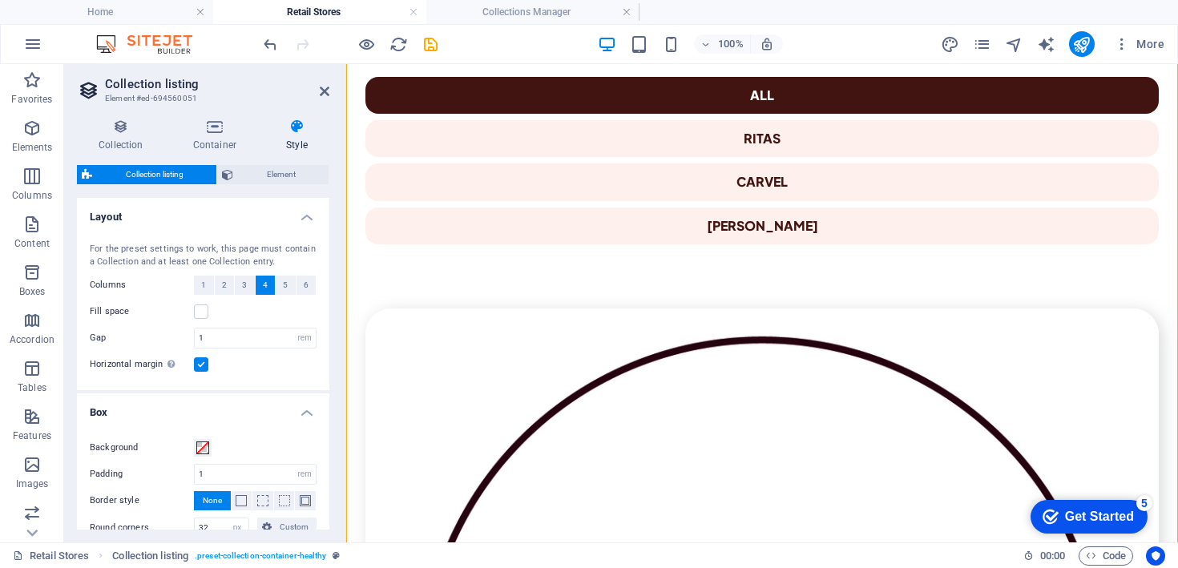
click at [198, 367] on label at bounding box center [201, 365] width 14 height 14
click at [0, 0] on input "Horizontal margin Only if the containers "Content width" is not set to "Default"" at bounding box center [0, 0] width 0 height 0
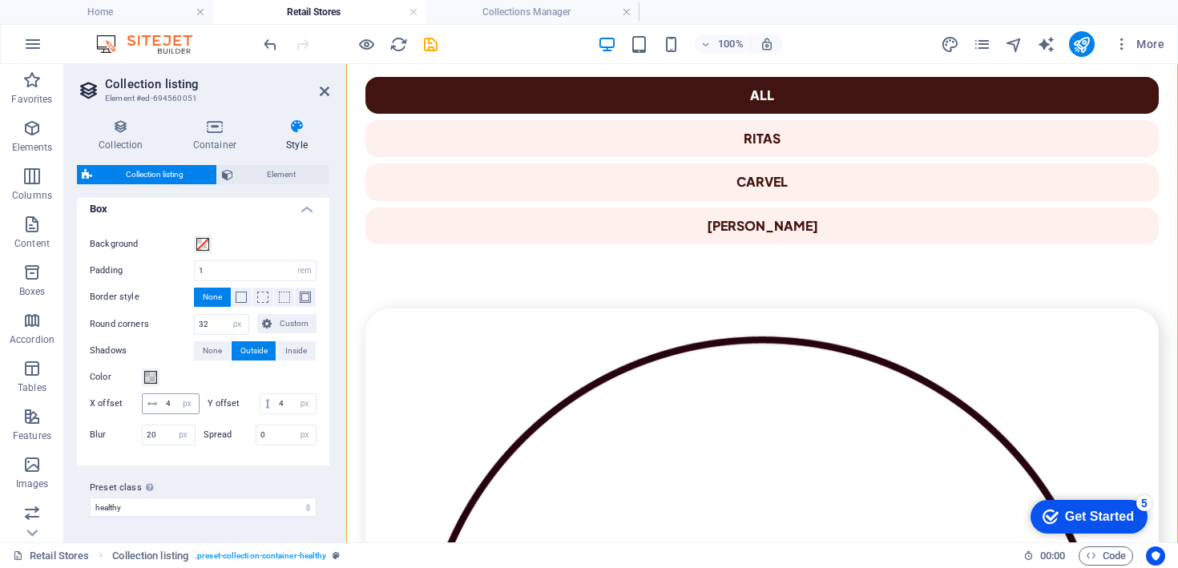
scroll to position [0, 0]
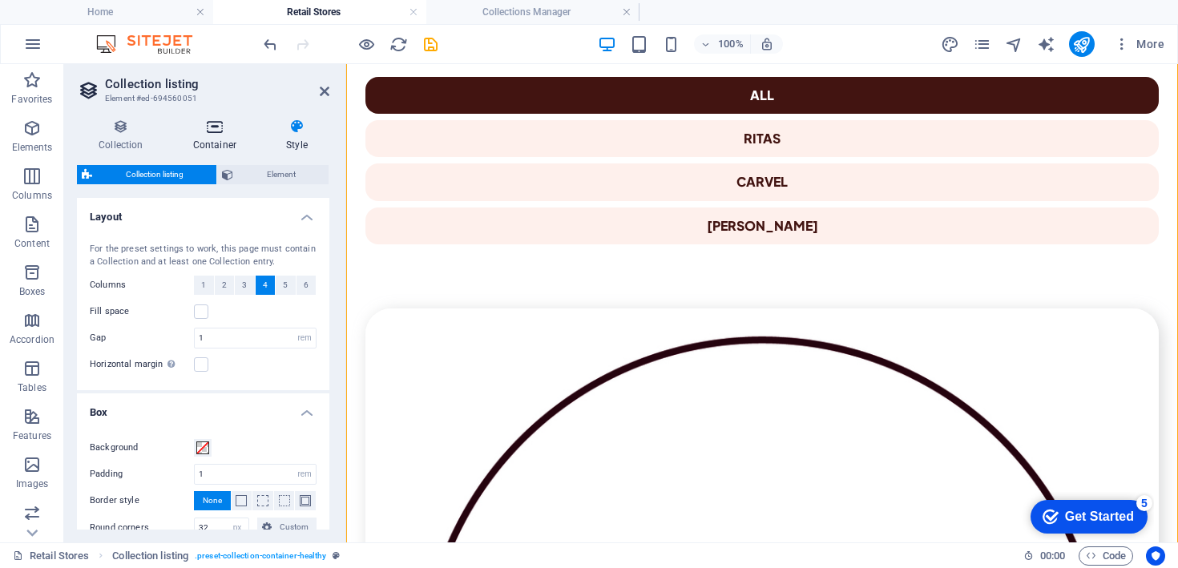
click at [200, 135] on h4 "Container" at bounding box center [218, 136] width 93 height 34
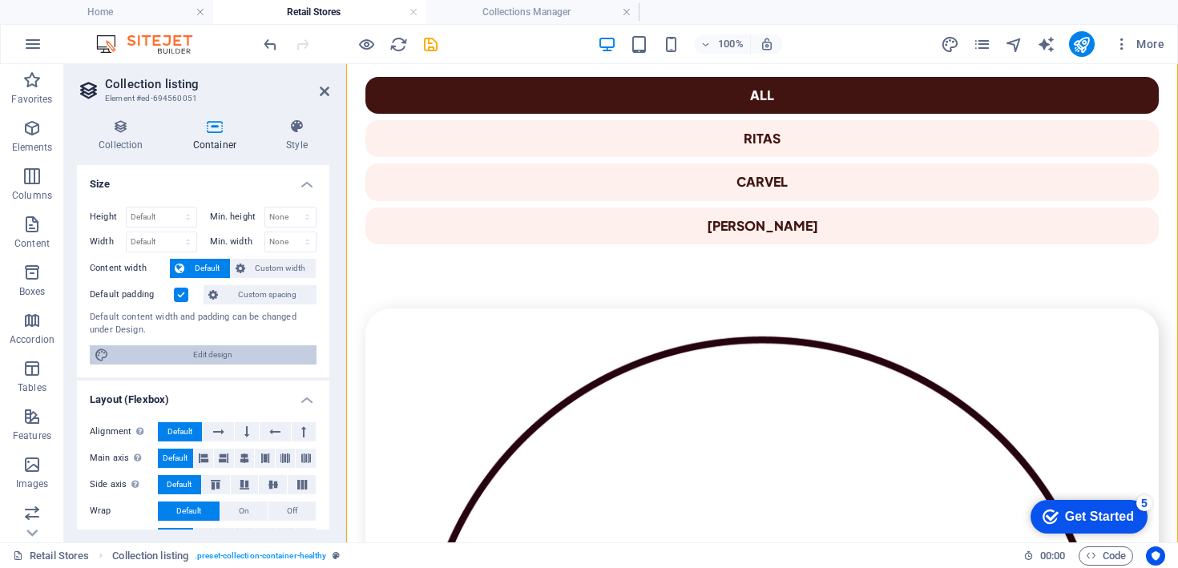
click at [206, 356] on span "Edit design" at bounding box center [213, 355] width 198 height 19
select select "px"
select select "300"
select select "px"
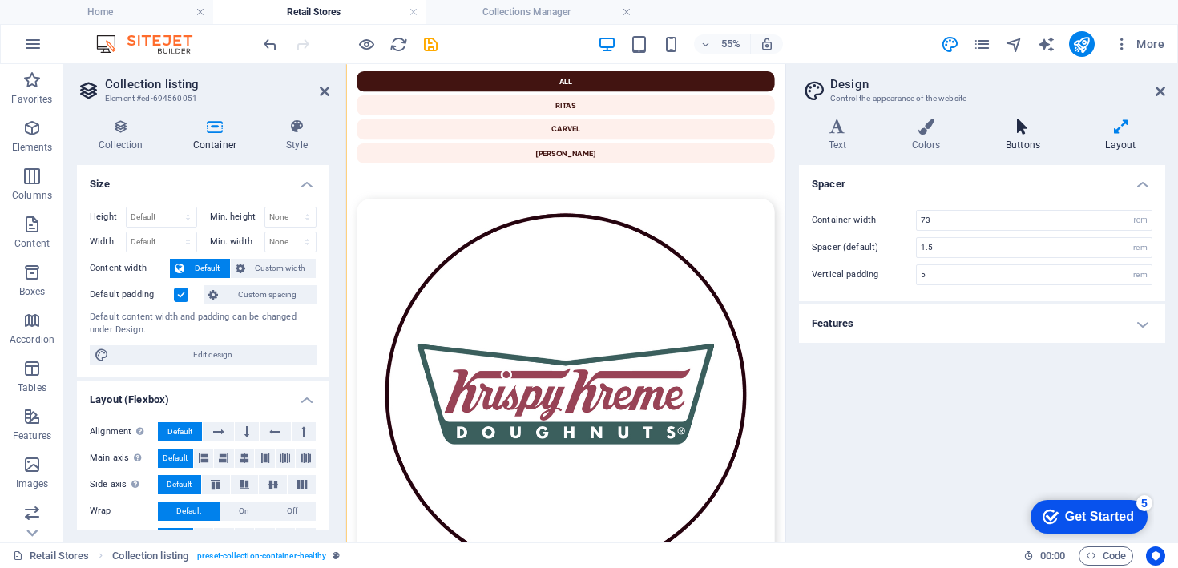
click at [1035, 129] on icon at bounding box center [1022, 127] width 93 height 16
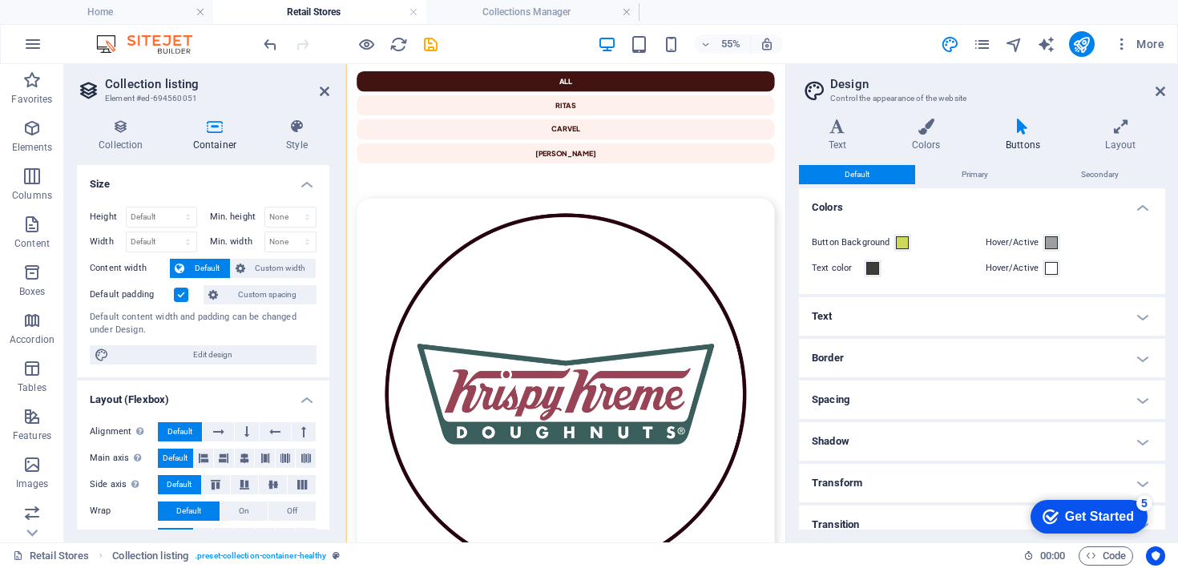
scroll to position [14, 0]
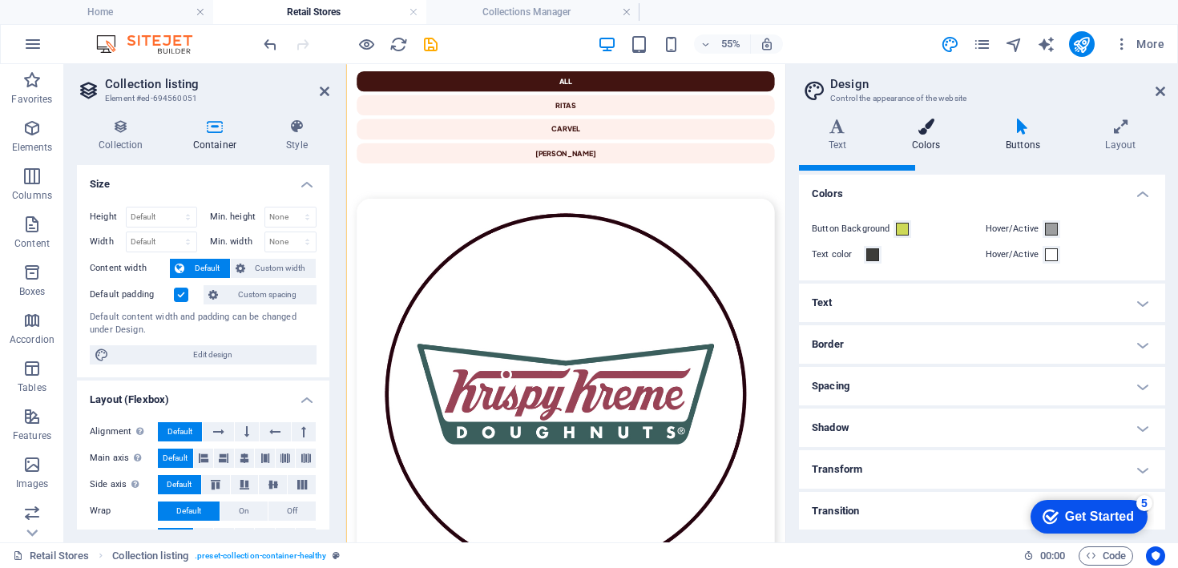
click at [923, 126] on icon at bounding box center [926, 127] width 87 height 16
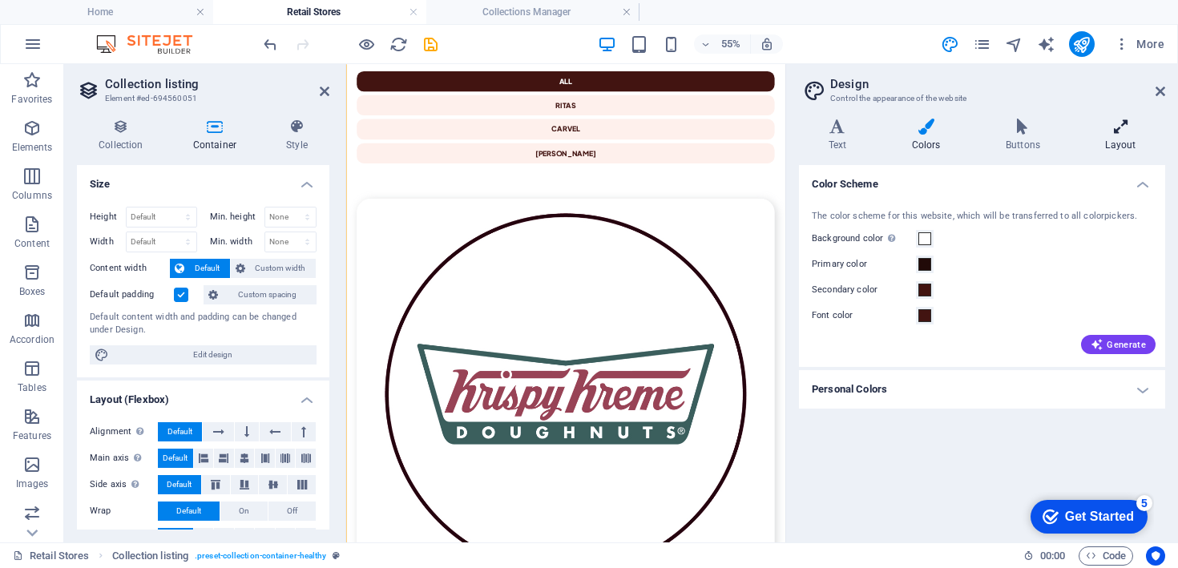
click at [1113, 127] on icon at bounding box center [1121, 127] width 89 height 16
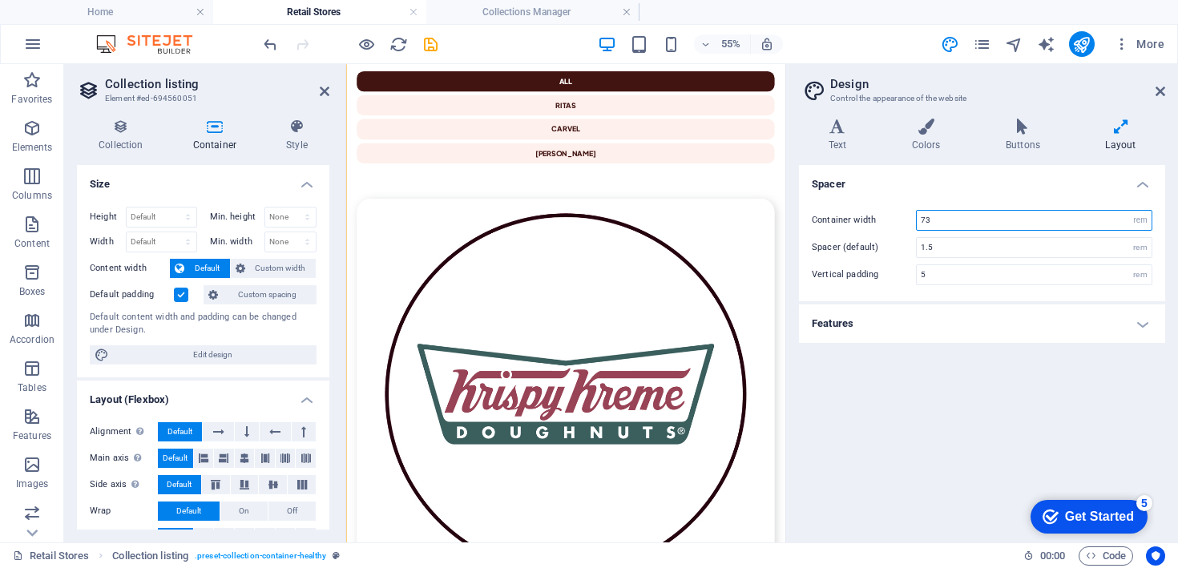
click at [1024, 220] on input "73" at bounding box center [1034, 220] width 235 height 19
click at [997, 338] on h4 "Features" at bounding box center [982, 324] width 366 height 38
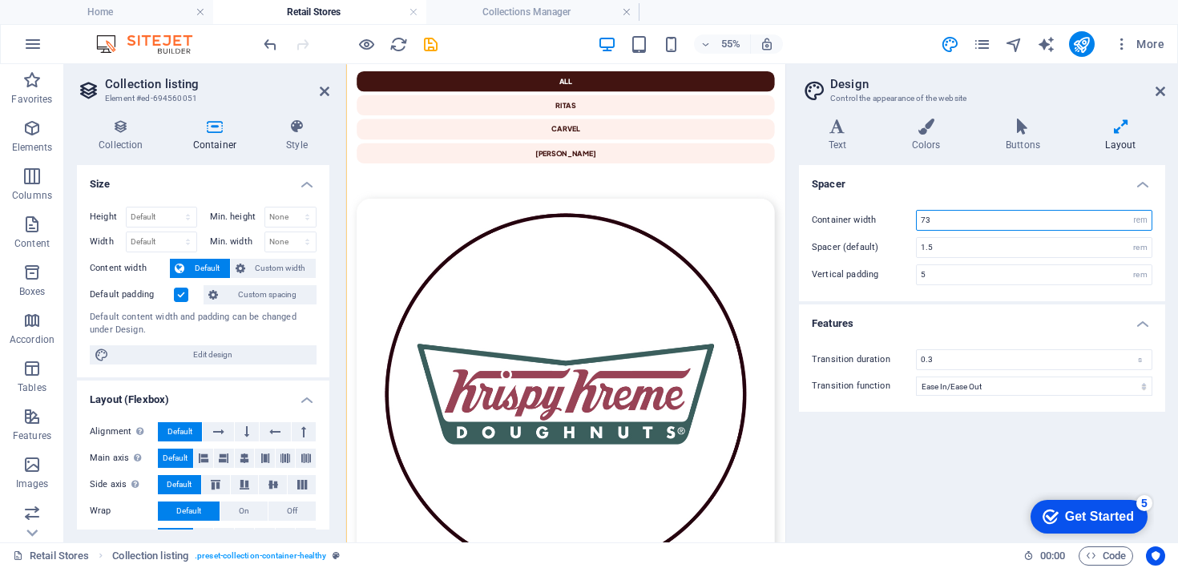
click at [998, 226] on input "73" at bounding box center [1034, 220] width 235 height 19
click at [925, 131] on icon at bounding box center [926, 127] width 87 height 16
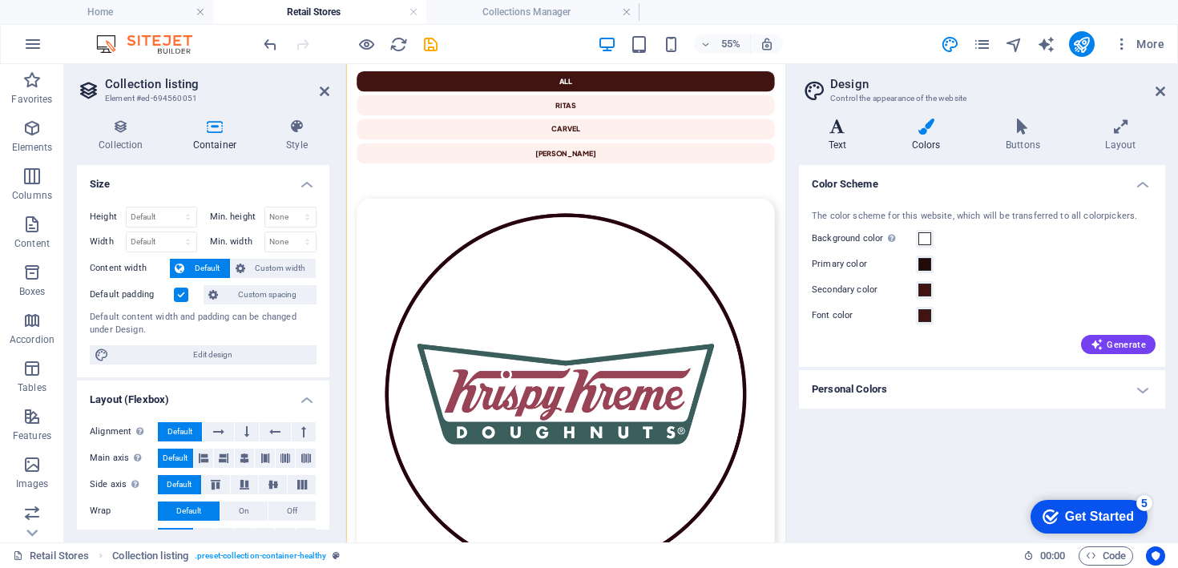
click at [849, 137] on h4 "Text" at bounding box center [840, 136] width 83 height 34
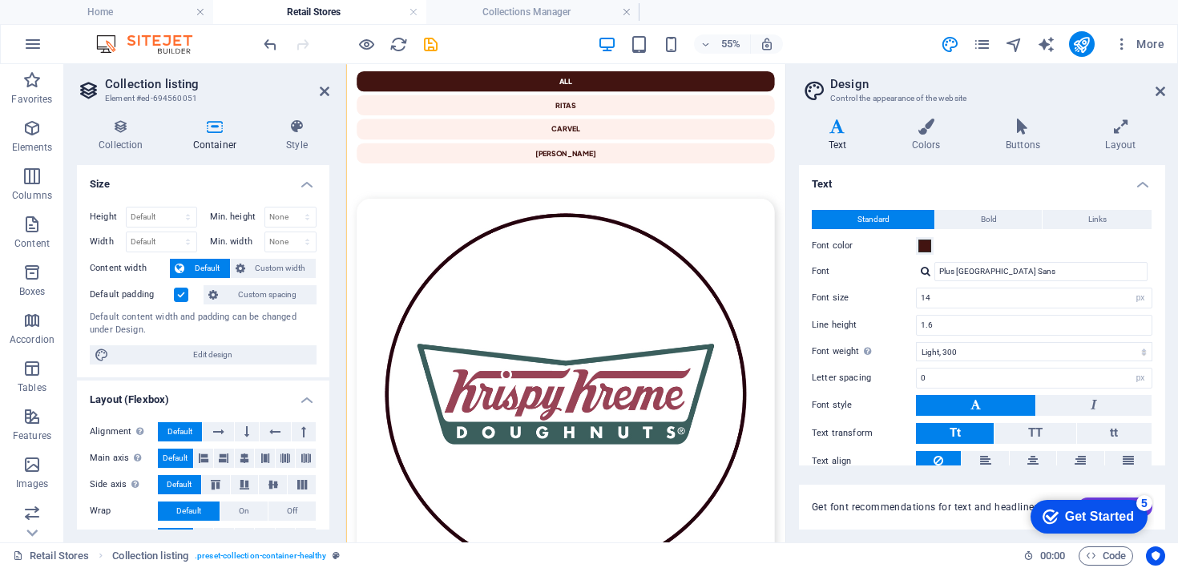
scroll to position [63, 0]
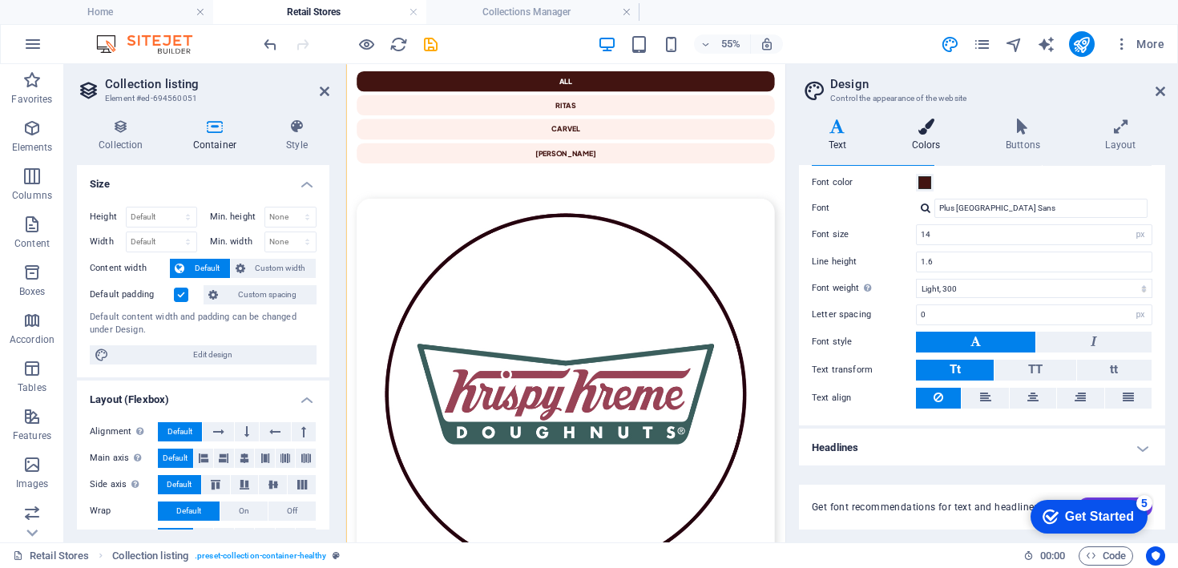
click at [945, 131] on icon at bounding box center [926, 127] width 87 height 16
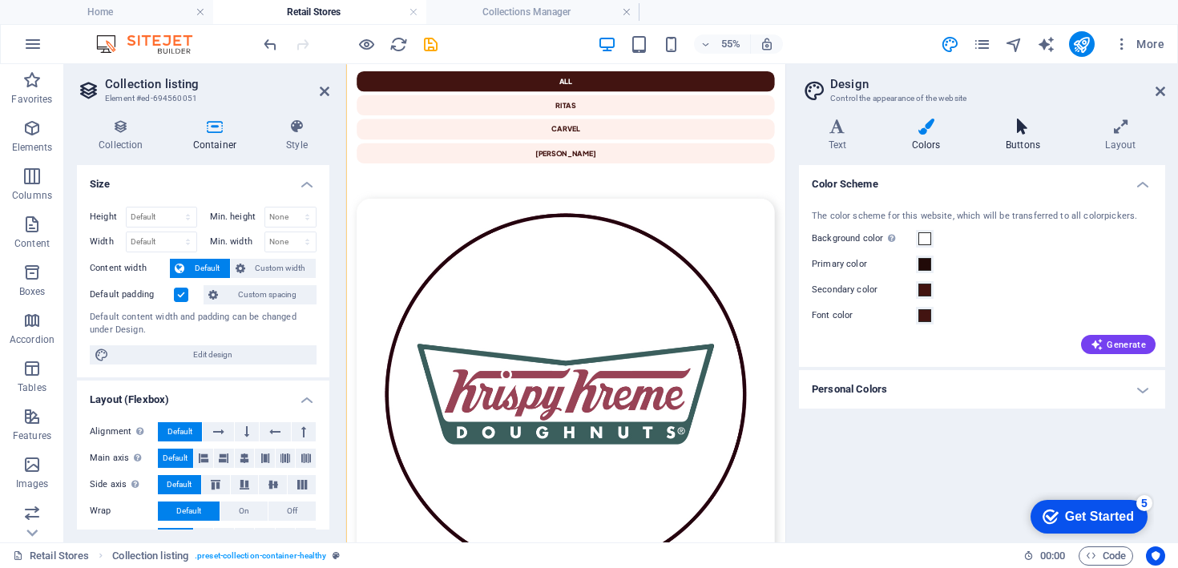
click at [1014, 127] on icon at bounding box center [1022, 127] width 93 height 16
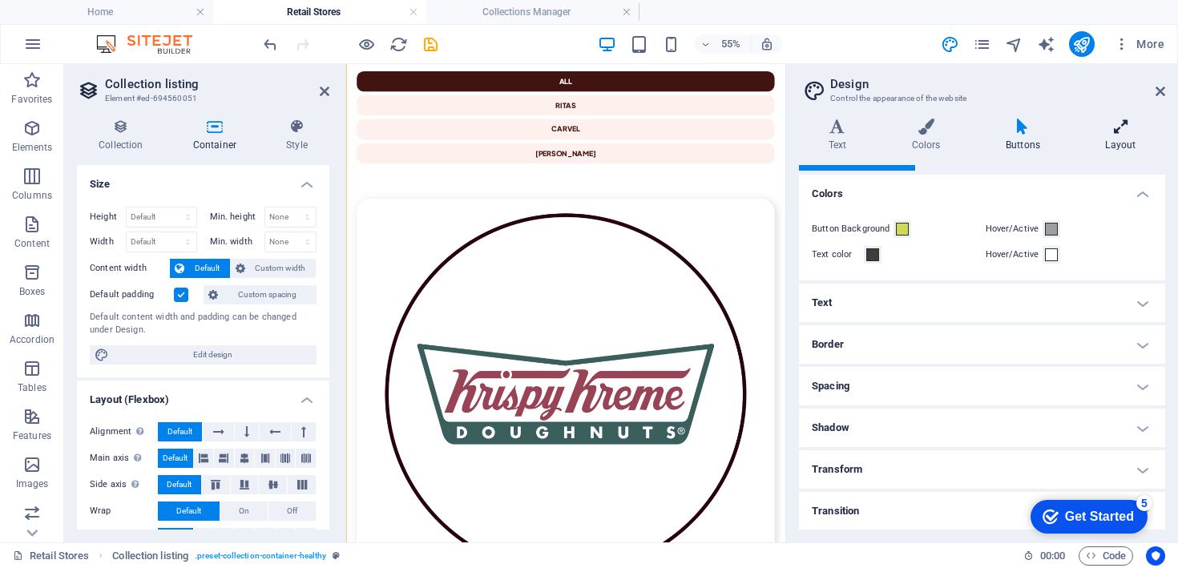
click at [1123, 123] on icon at bounding box center [1121, 127] width 89 height 16
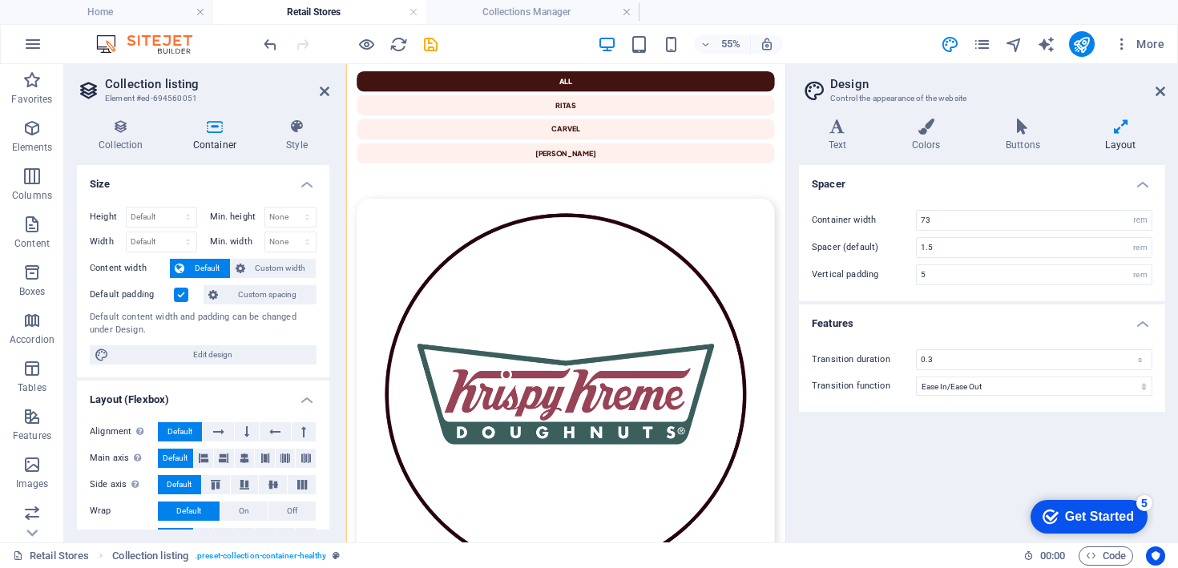
click at [1065, 208] on div "Container width 73 rem px Spacer (default) 1.5 rem Vertical padding 5 rem" at bounding box center [982, 247] width 373 height 107
click at [1059, 224] on input "73" at bounding box center [1034, 220] width 235 height 19
type input "73"
click at [1164, 89] on icon at bounding box center [1161, 91] width 10 height 13
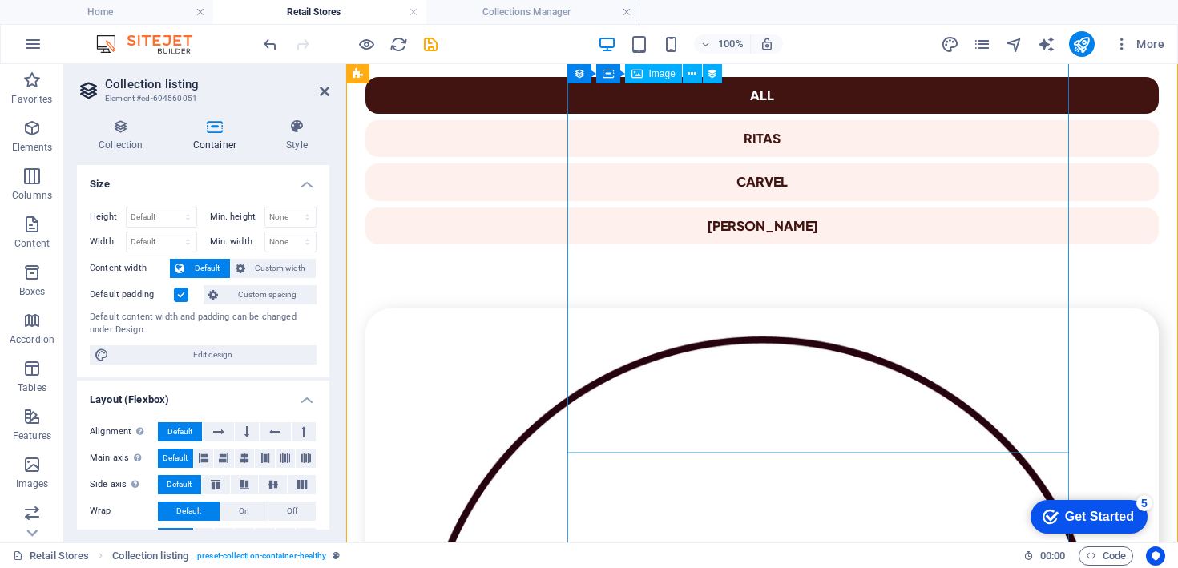
scroll to position [859, 0]
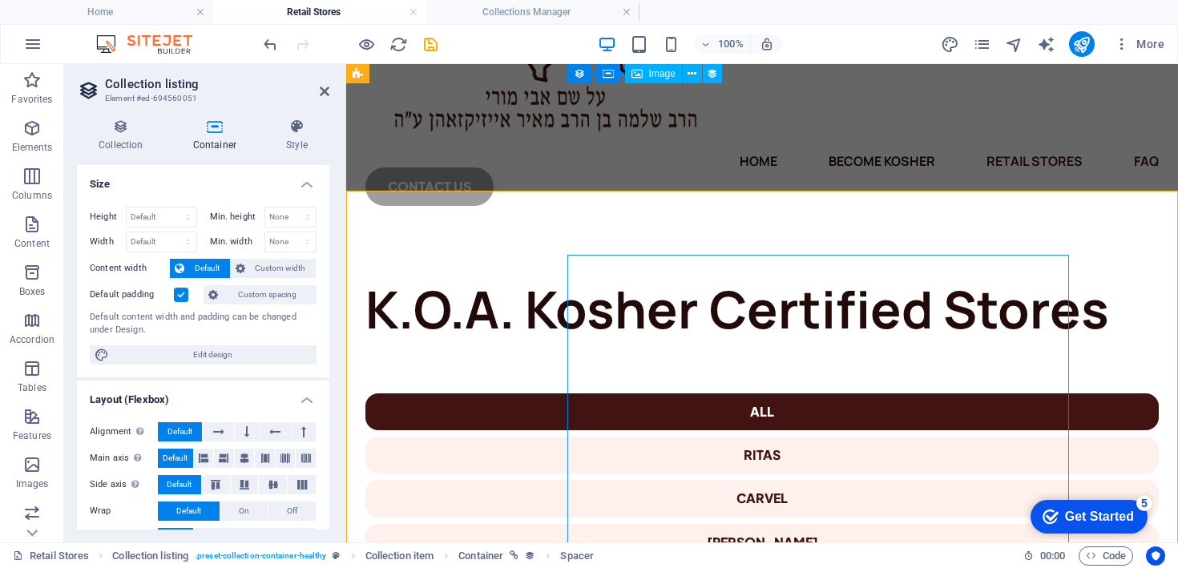
scroll to position [165, 0]
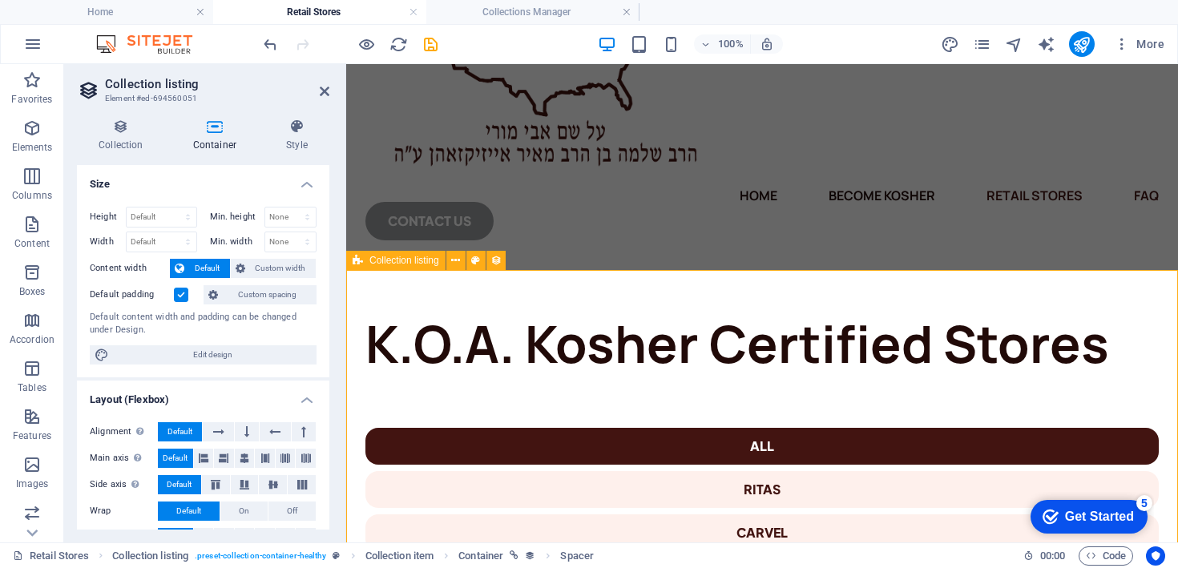
click at [406, 269] on div "Collection listing" at bounding box center [395, 260] width 99 height 19
click at [419, 259] on span "Collection listing" at bounding box center [405, 261] width 70 height 10
click at [463, 262] on button at bounding box center [456, 260] width 19 height 19
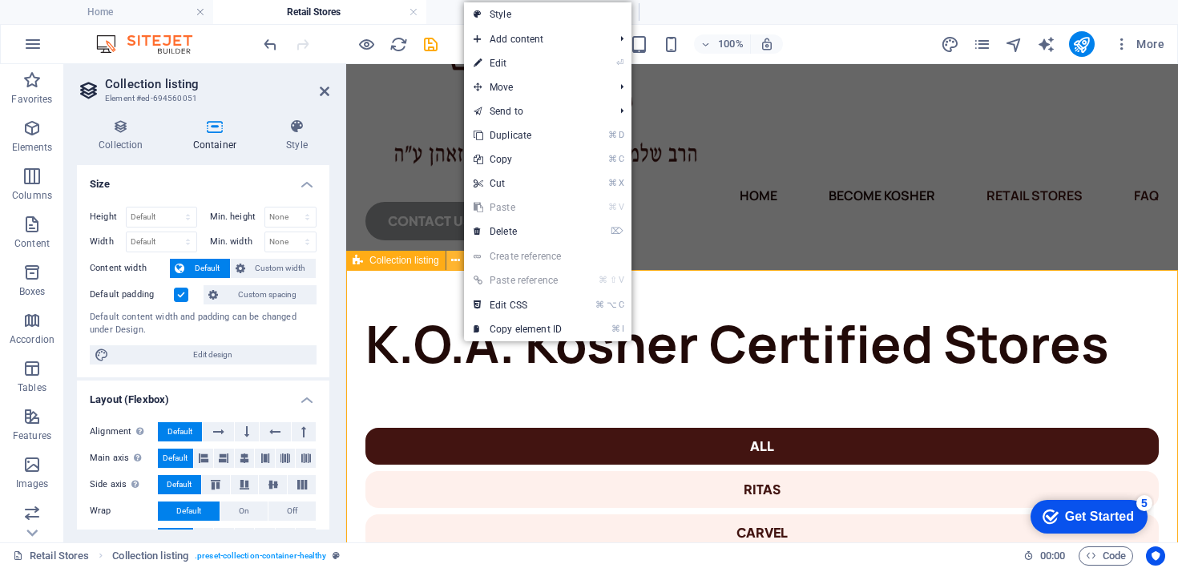
click at [460, 263] on button at bounding box center [456, 260] width 19 height 19
click at [455, 262] on icon at bounding box center [455, 261] width 9 height 17
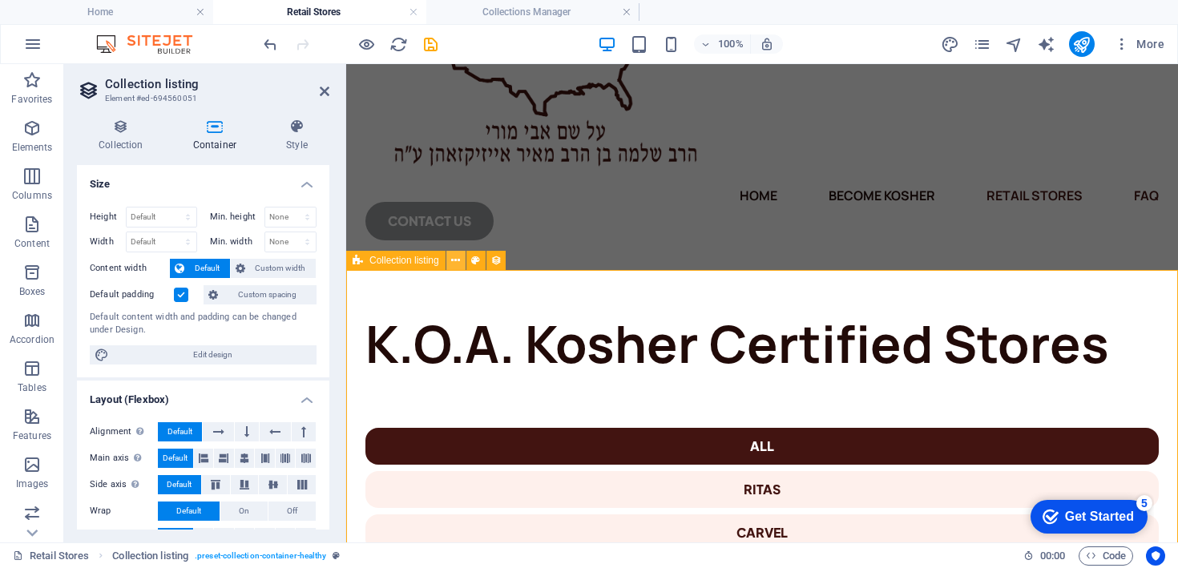
click at [455, 260] on icon at bounding box center [455, 261] width 9 height 17
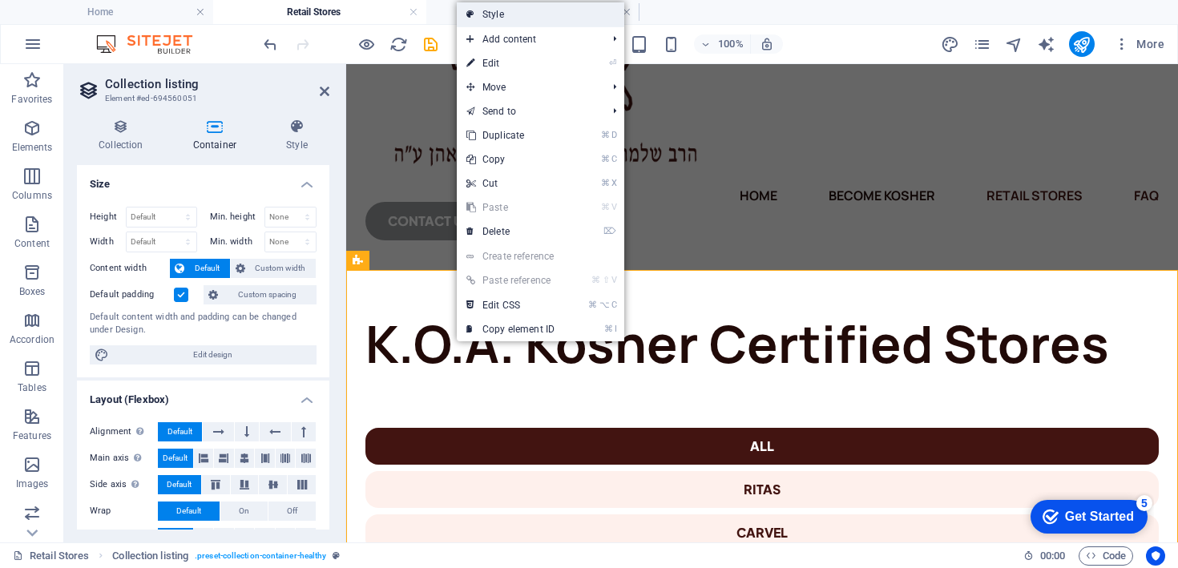
click at [502, 14] on link "Style" at bounding box center [541, 14] width 168 height 24
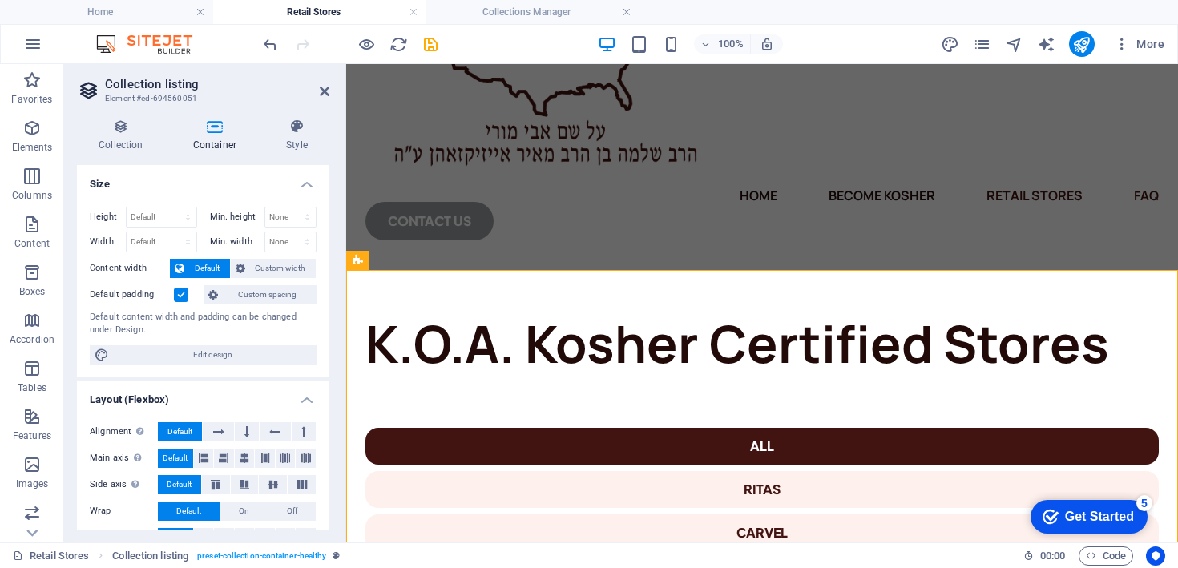
scroll to position [30, 0]
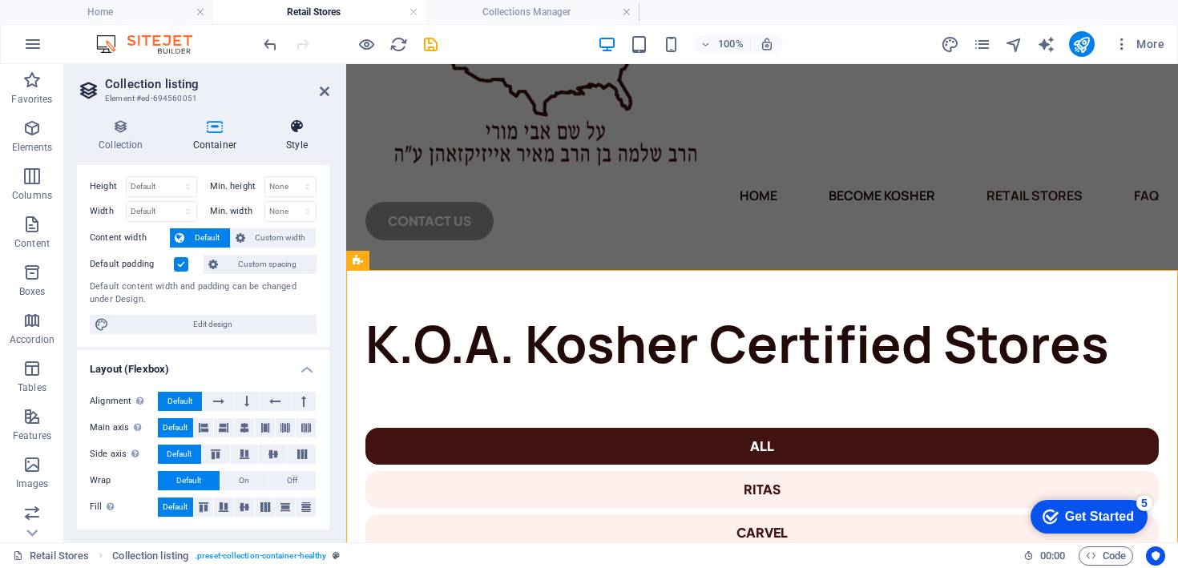
click at [281, 121] on icon at bounding box center [297, 127] width 65 height 16
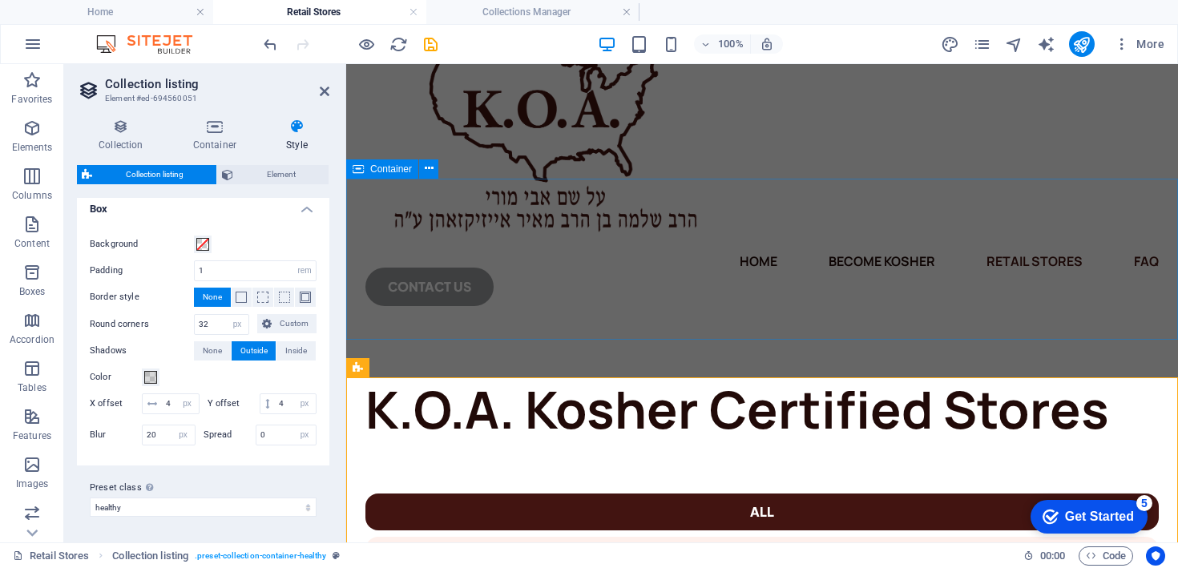
scroll to position [319, 0]
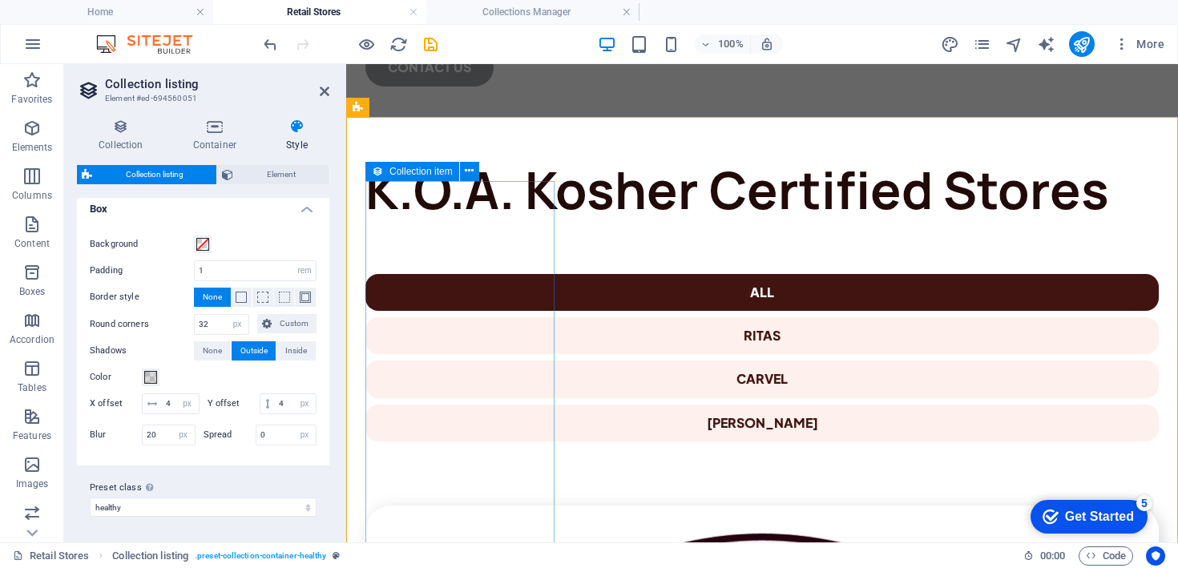
click at [382, 174] on icon at bounding box center [377, 171] width 11 height 19
click at [471, 165] on icon at bounding box center [469, 171] width 9 height 17
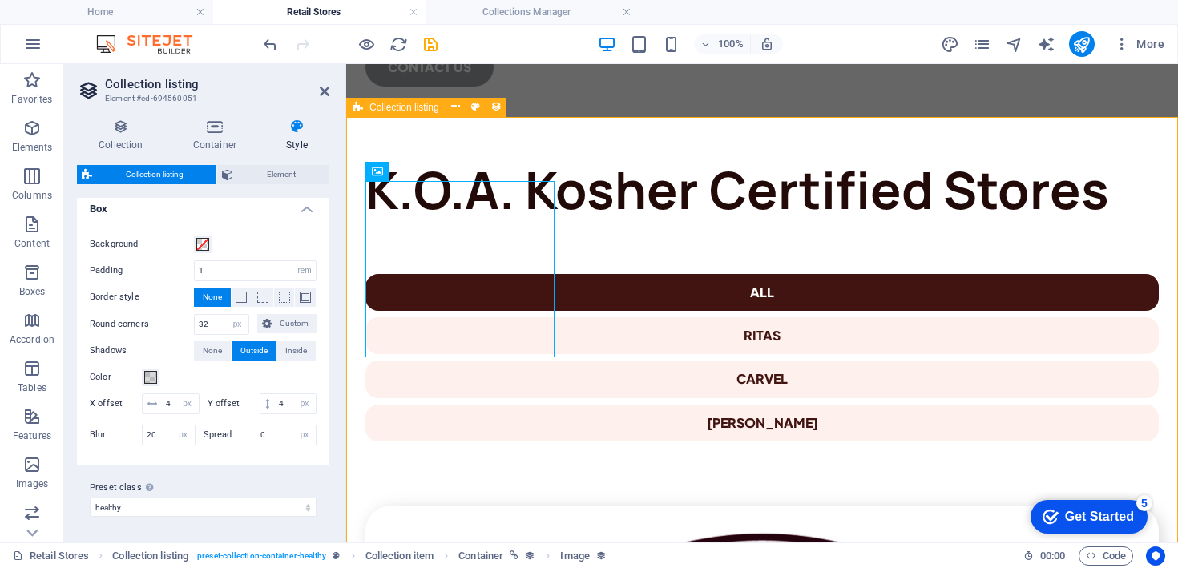
click at [427, 115] on div "Collection listing" at bounding box center [395, 107] width 99 height 19
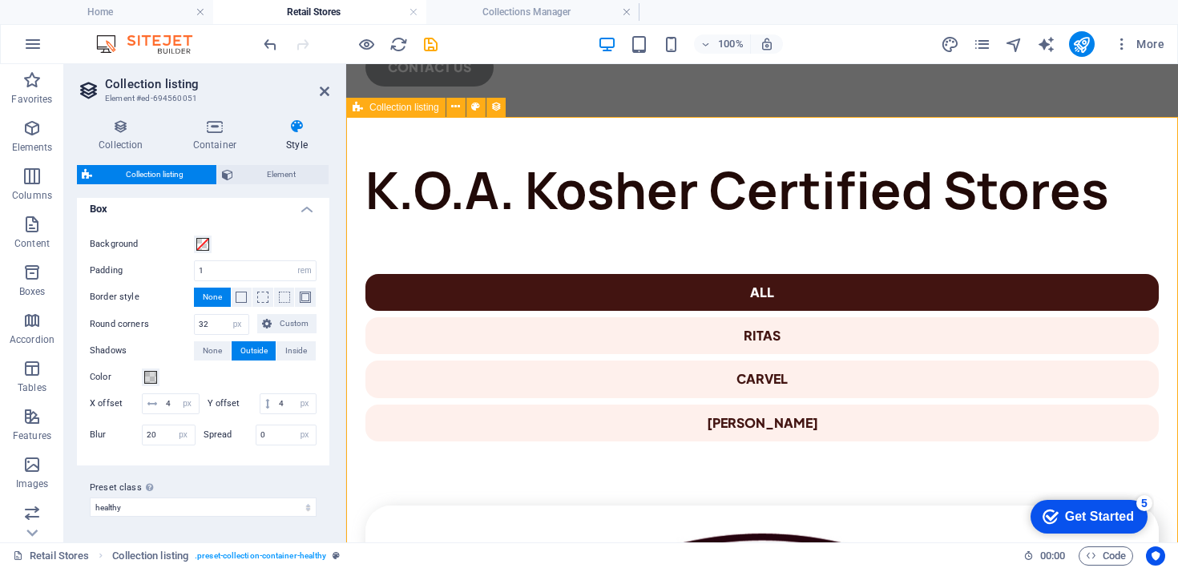
click at [431, 105] on span "Collection listing" at bounding box center [405, 108] width 70 height 10
click at [454, 106] on icon at bounding box center [455, 107] width 9 height 17
click at [495, 107] on icon at bounding box center [496, 107] width 11 height 17
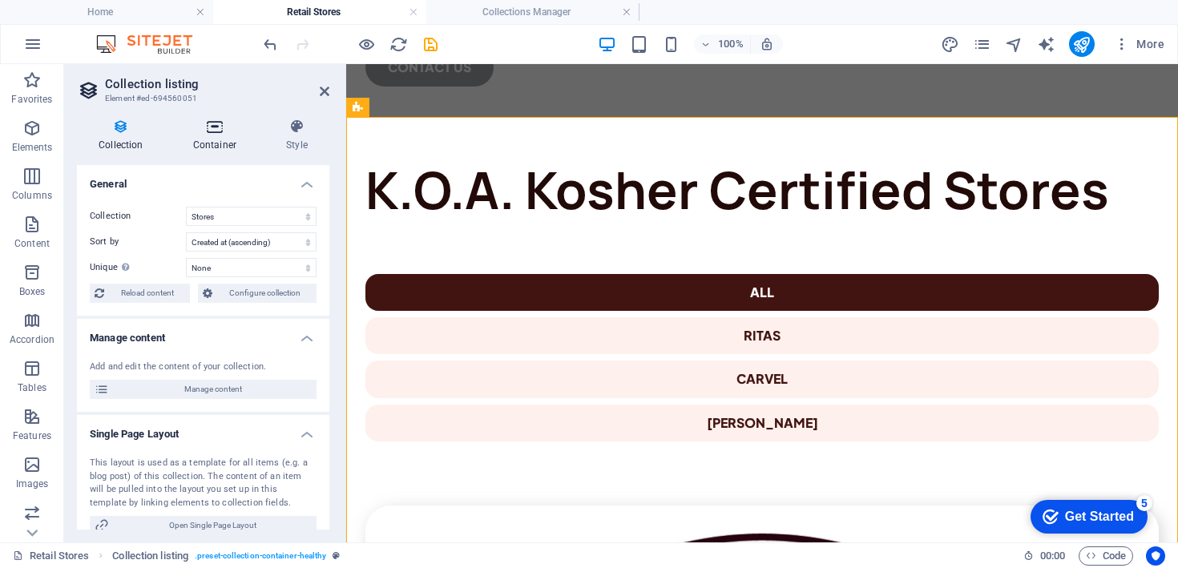
click at [212, 139] on h4 "Container" at bounding box center [218, 136] width 93 height 34
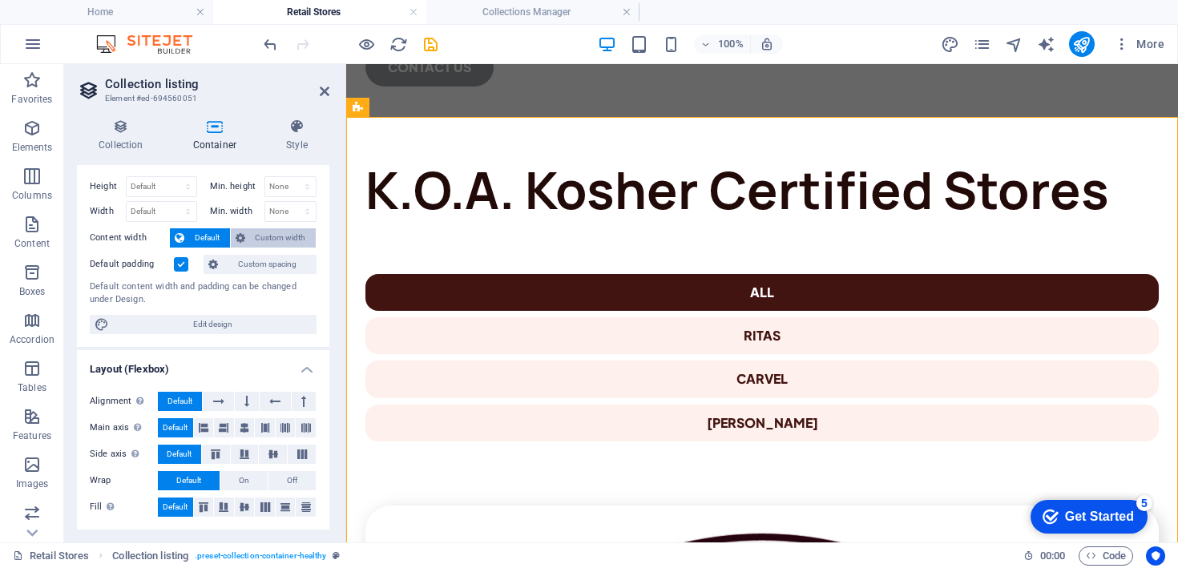
click at [265, 241] on span "Custom width" at bounding box center [281, 237] width 62 height 19
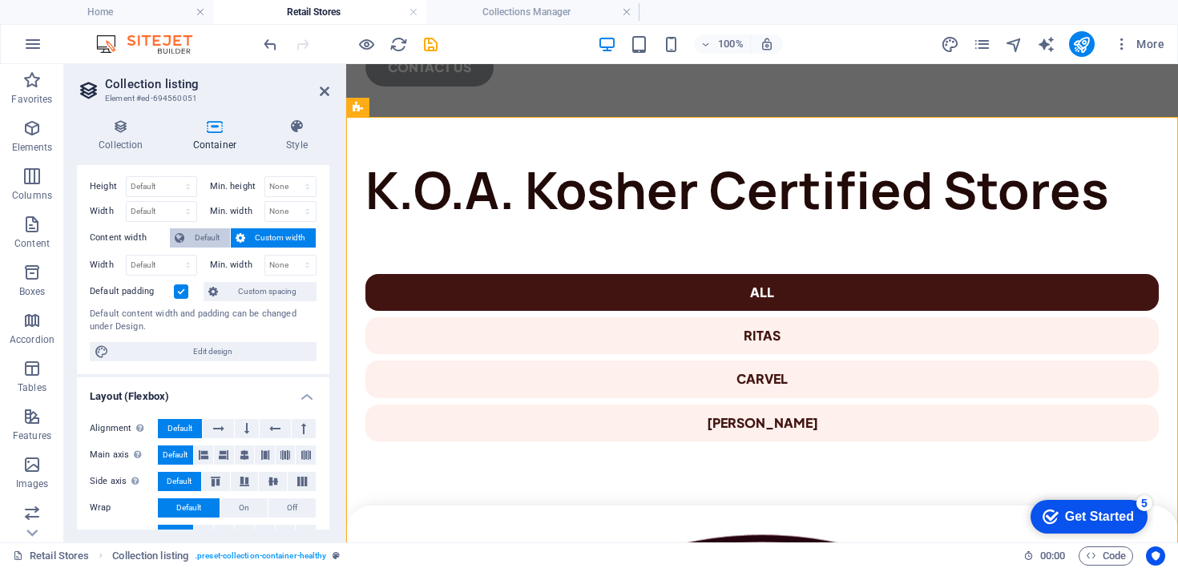
click at [212, 241] on span "Default" at bounding box center [207, 237] width 36 height 19
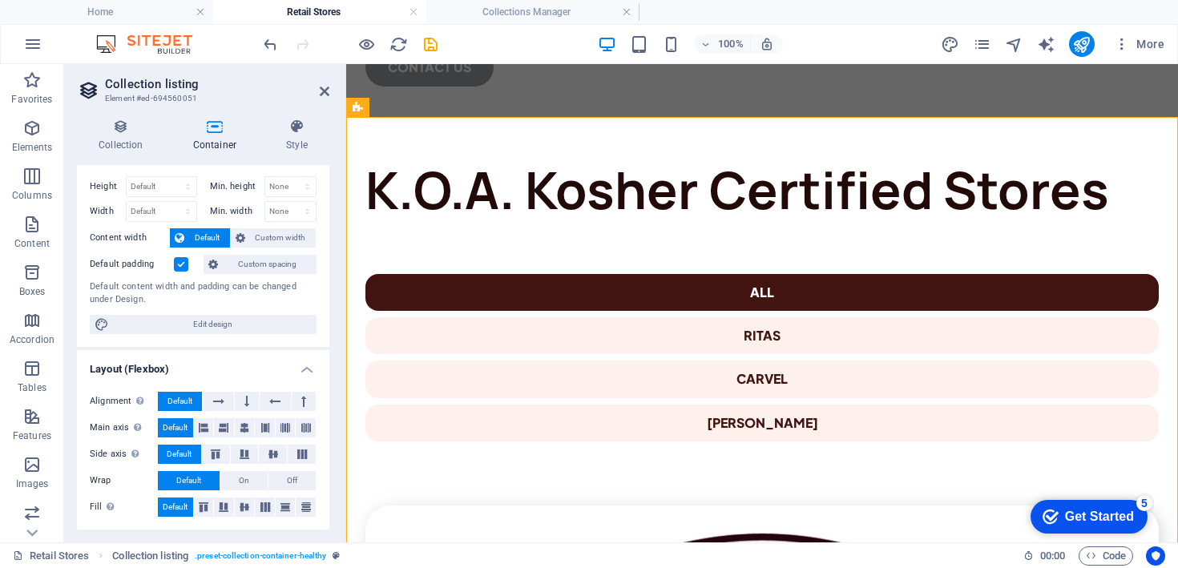
click at [187, 260] on label at bounding box center [181, 264] width 14 height 14
click at [0, 0] on input "Default padding" at bounding box center [0, 0] width 0 height 0
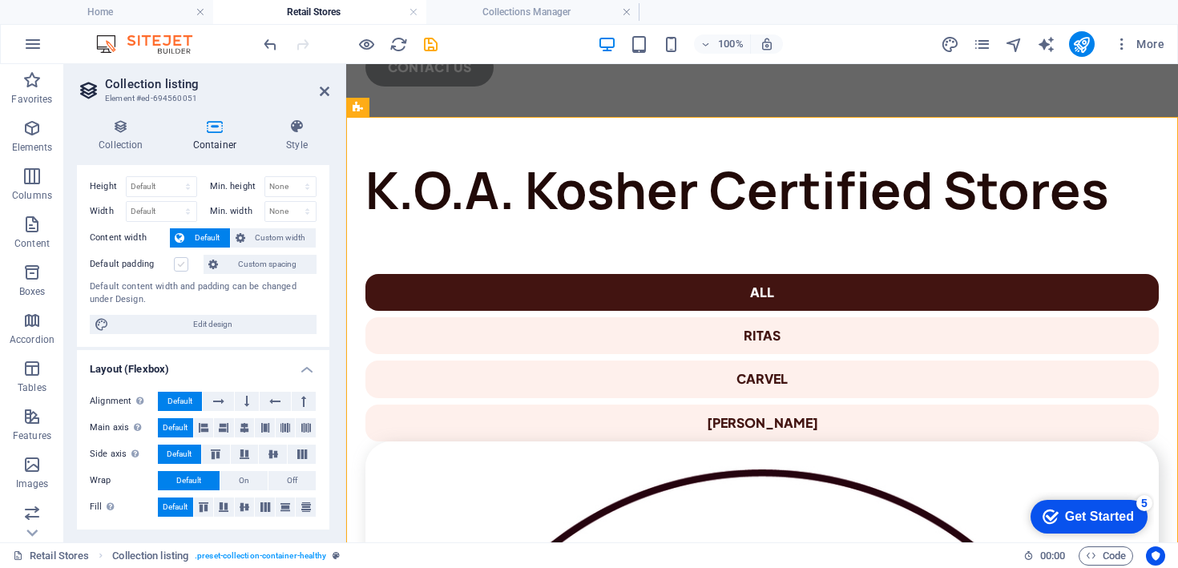
click at [186, 260] on label at bounding box center [181, 264] width 14 height 14
click at [0, 0] on input "Default padding" at bounding box center [0, 0] width 0 height 0
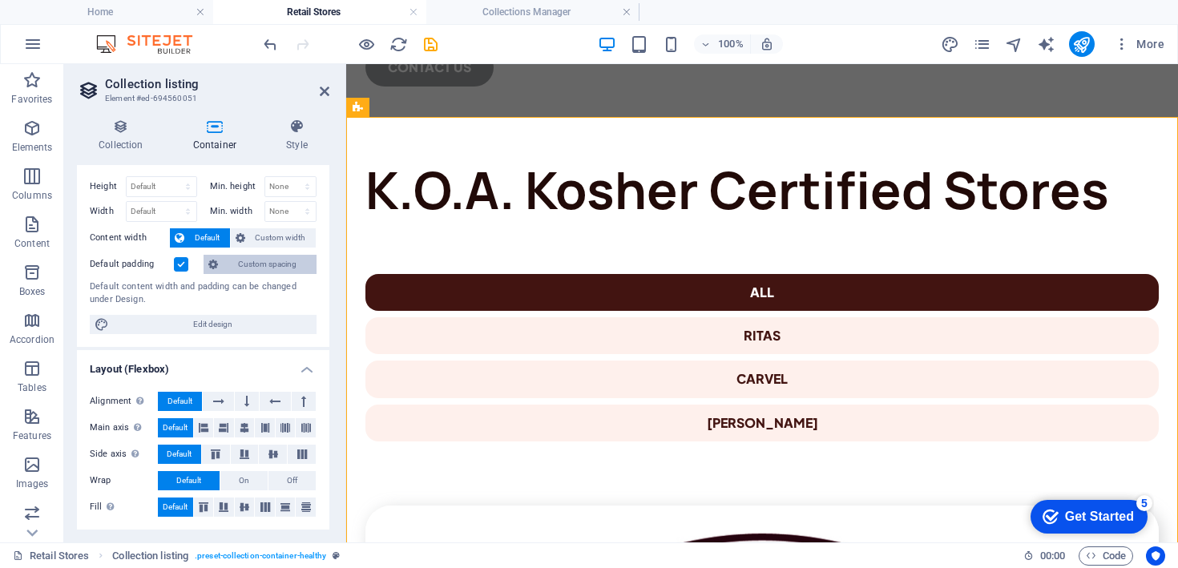
click at [245, 259] on span "Custom spacing" at bounding box center [267, 264] width 89 height 19
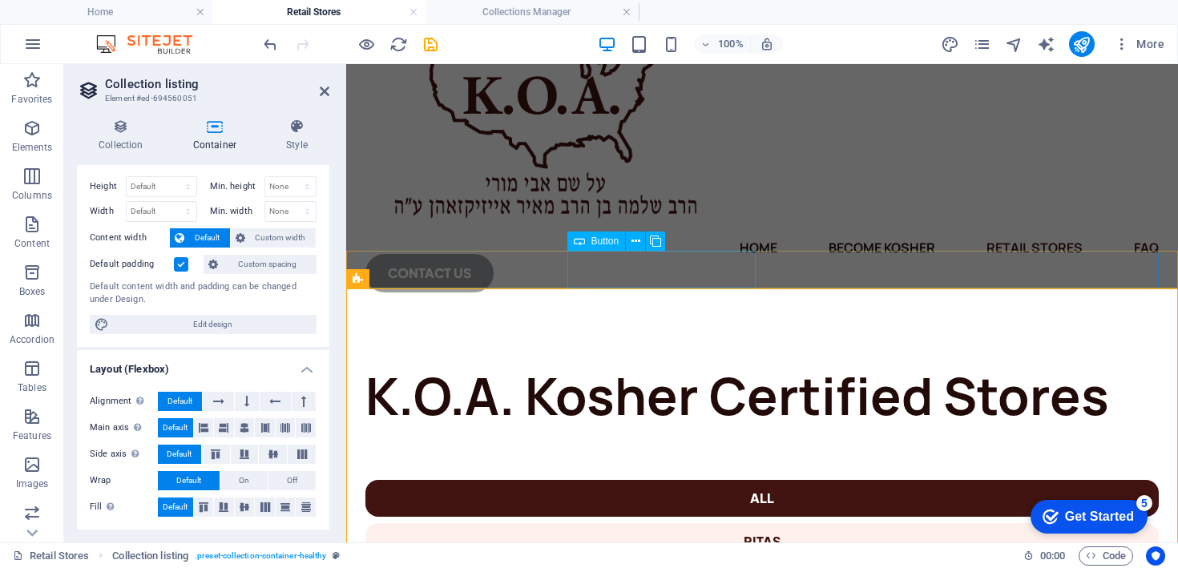
scroll to position [103, 0]
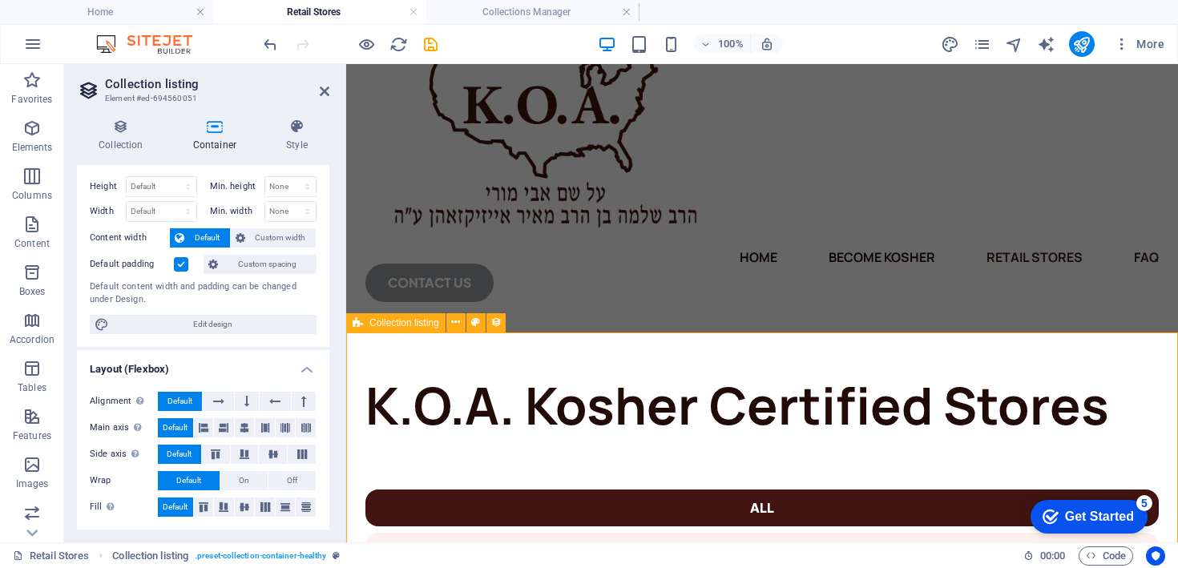
click at [491, 322] on icon at bounding box center [496, 322] width 11 height 17
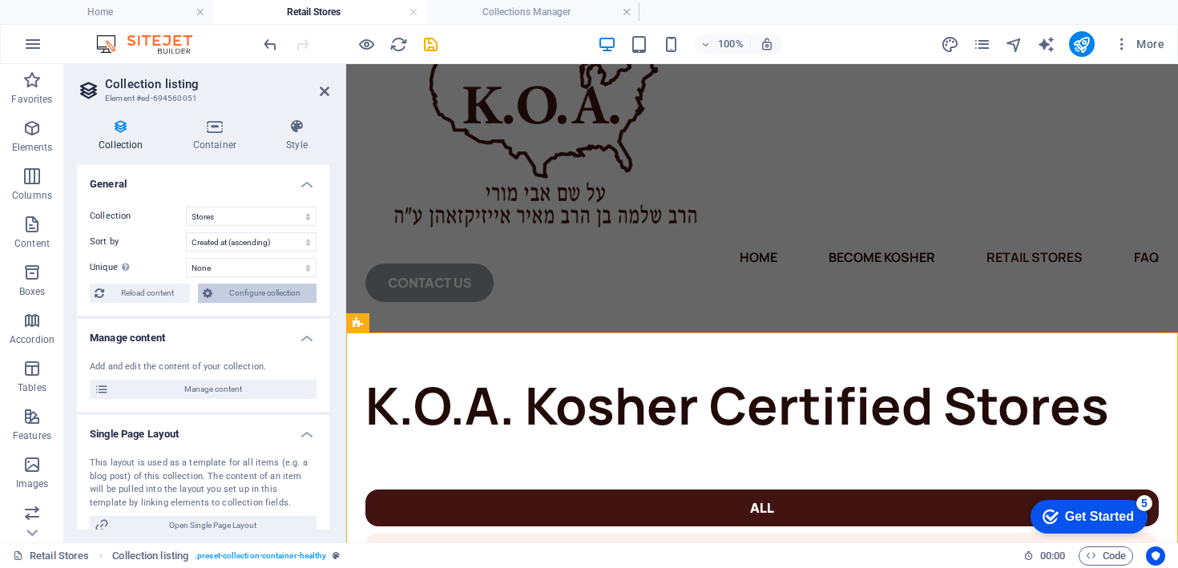
click at [235, 290] on span "Configure collection" at bounding box center [264, 293] width 95 height 19
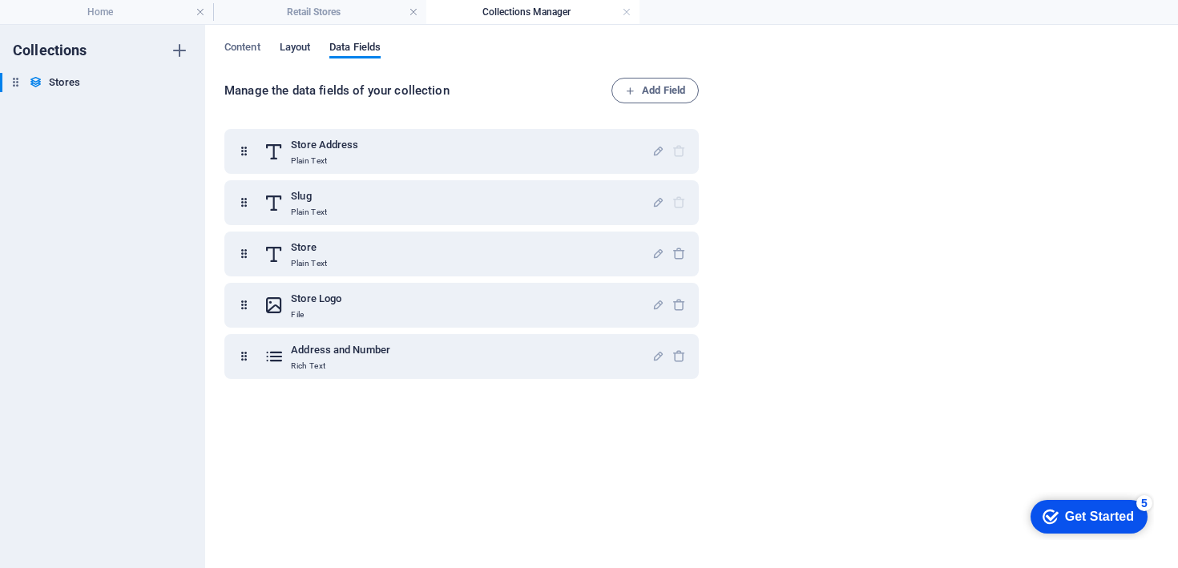
click at [301, 50] on span "Layout" at bounding box center [295, 49] width 31 height 22
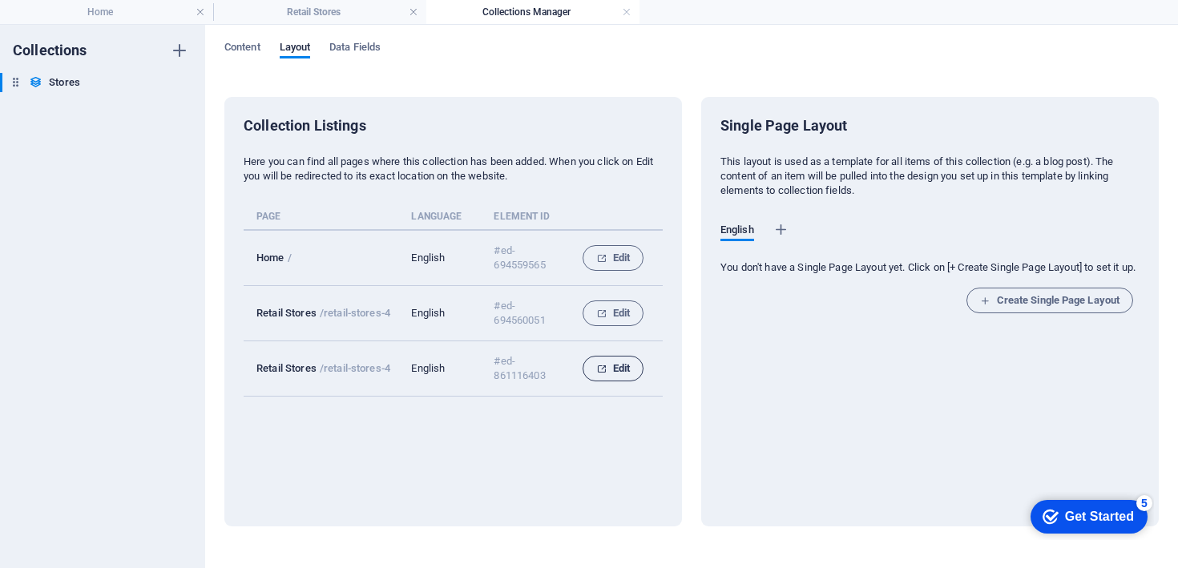
click at [628, 366] on span "Edit" at bounding box center [613, 368] width 34 height 19
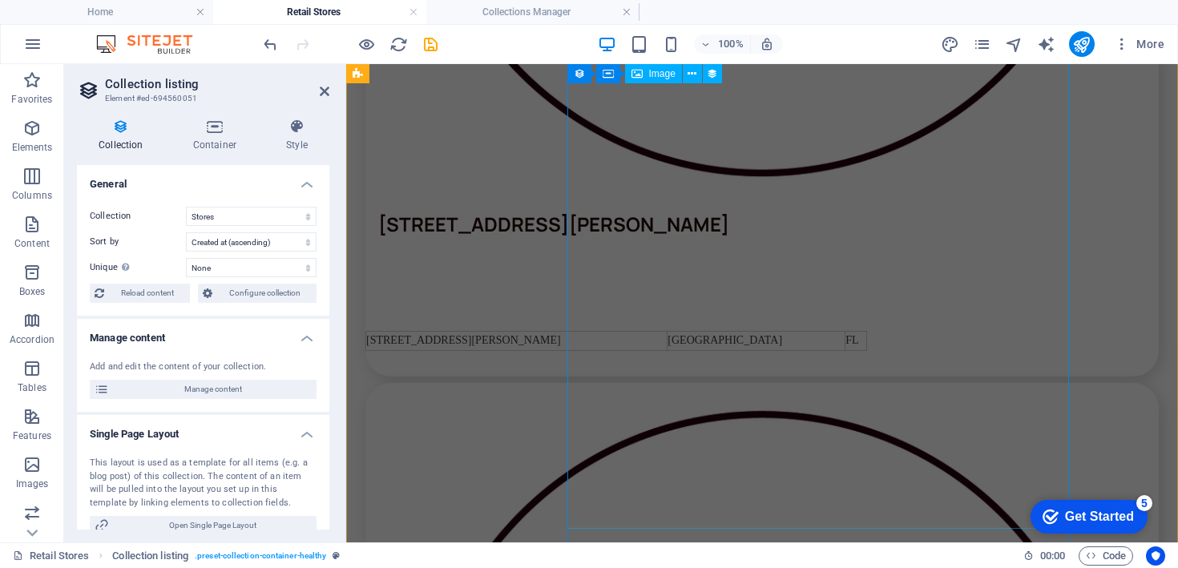
scroll to position [4989, 0]
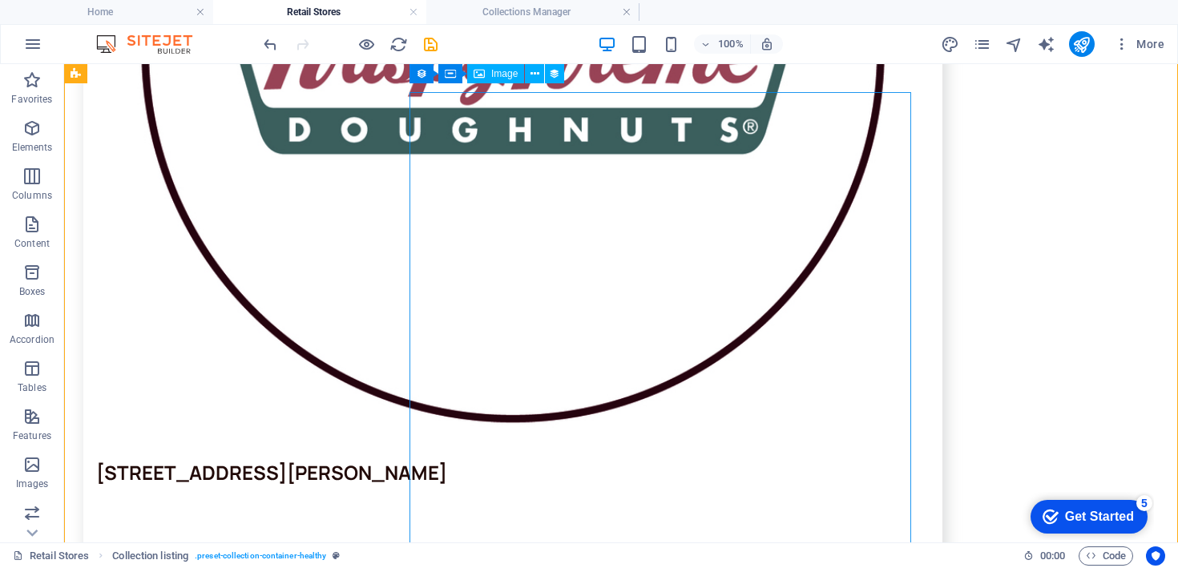
scroll to position [5088, 0]
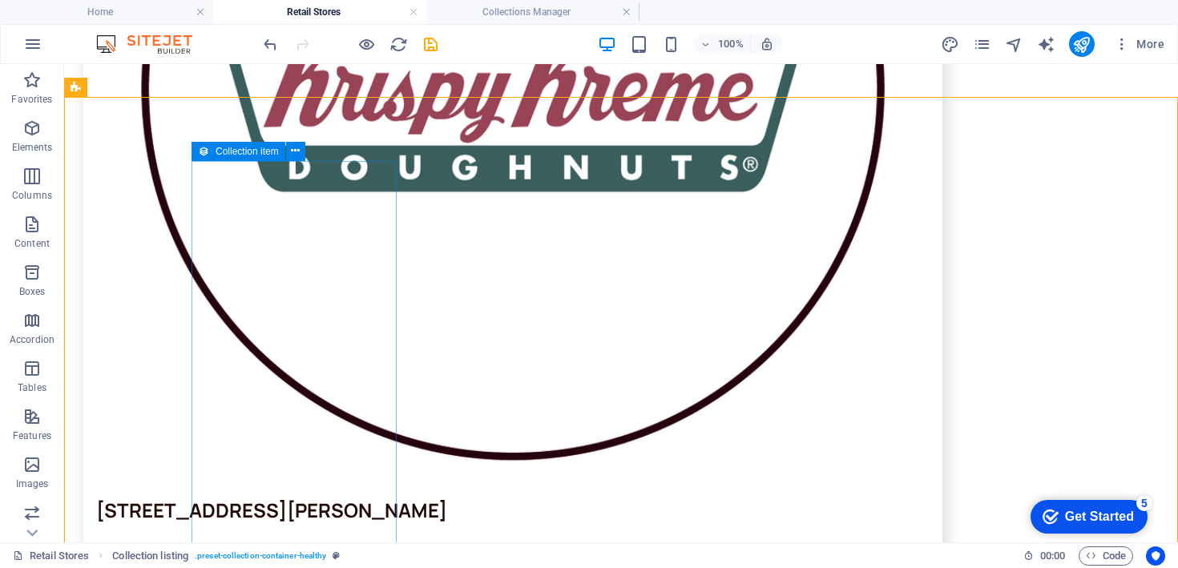
click at [205, 152] on icon at bounding box center [203, 151] width 11 height 19
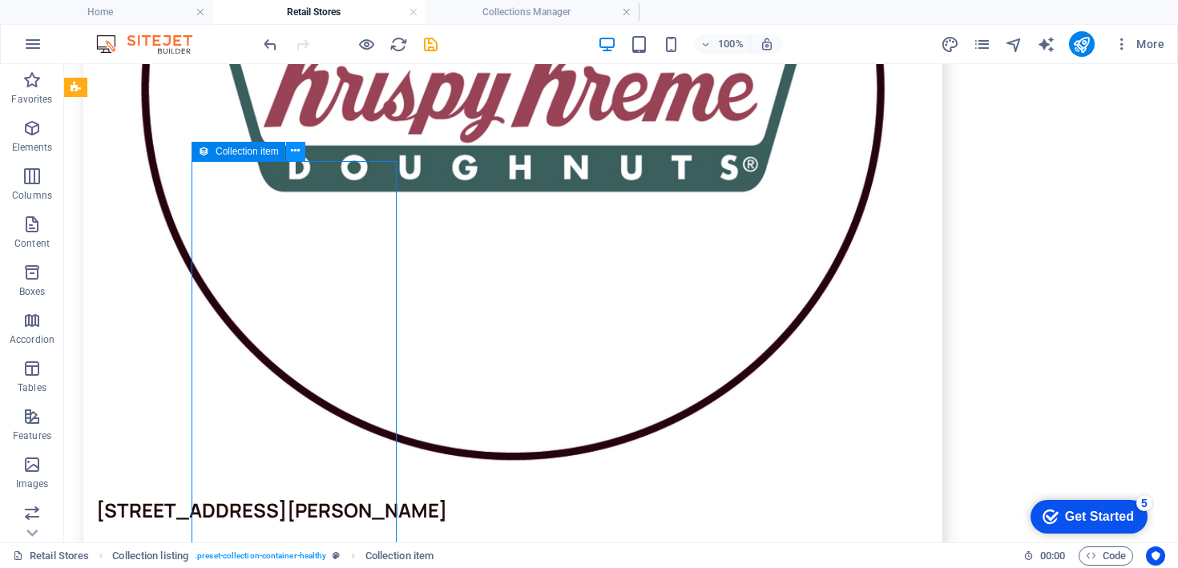
click at [300, 151] on button at bounding box center [295, 151] width 19 height 19
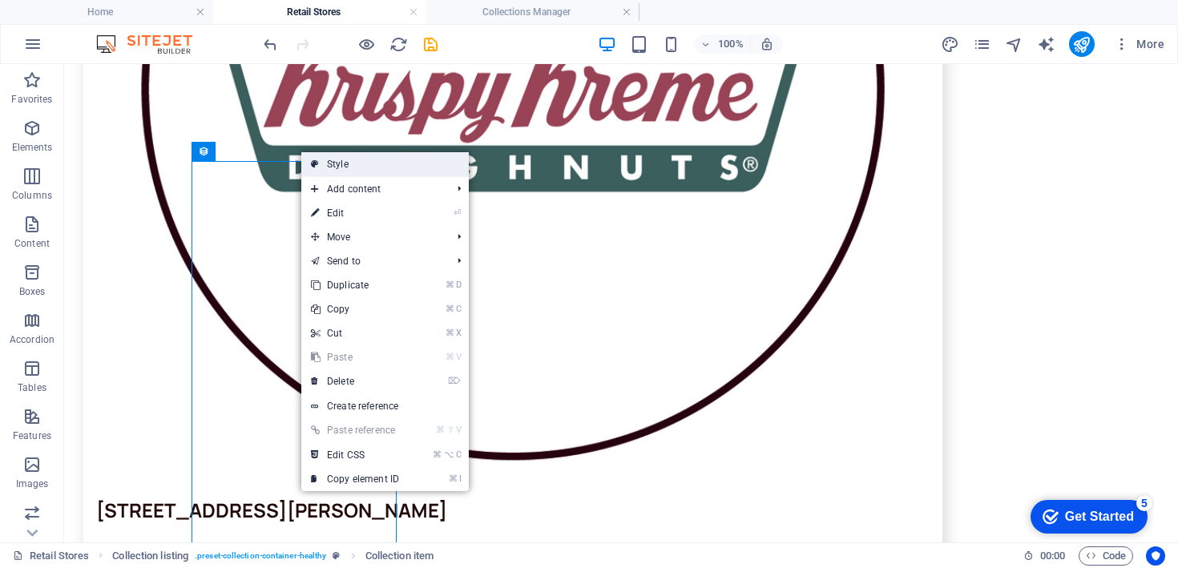
click at [409, 162] on link "Style" at bounding box center [385, 164] width 168 height 24
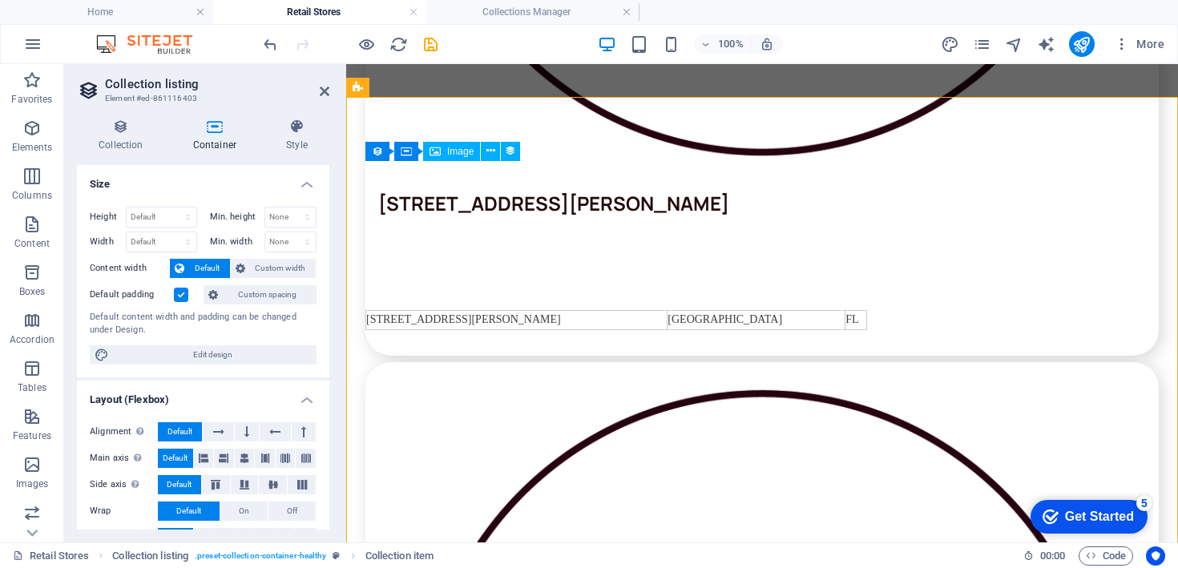
select select "rem"
click at [293, 131] on icon at bounding box center [297, 127] width 65 height 16
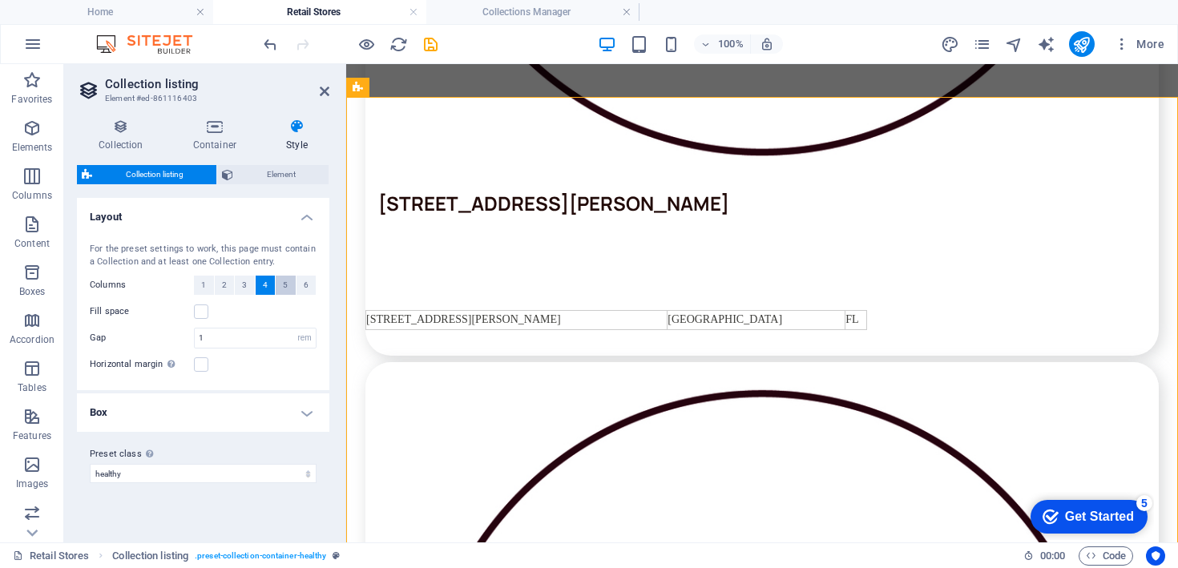
click at [286, 277] on span "5" at bounding box center [285, 285] width 5 height 19
click at [264, 281] on span "4" at bounding box center [265, 285] width 5 height 19
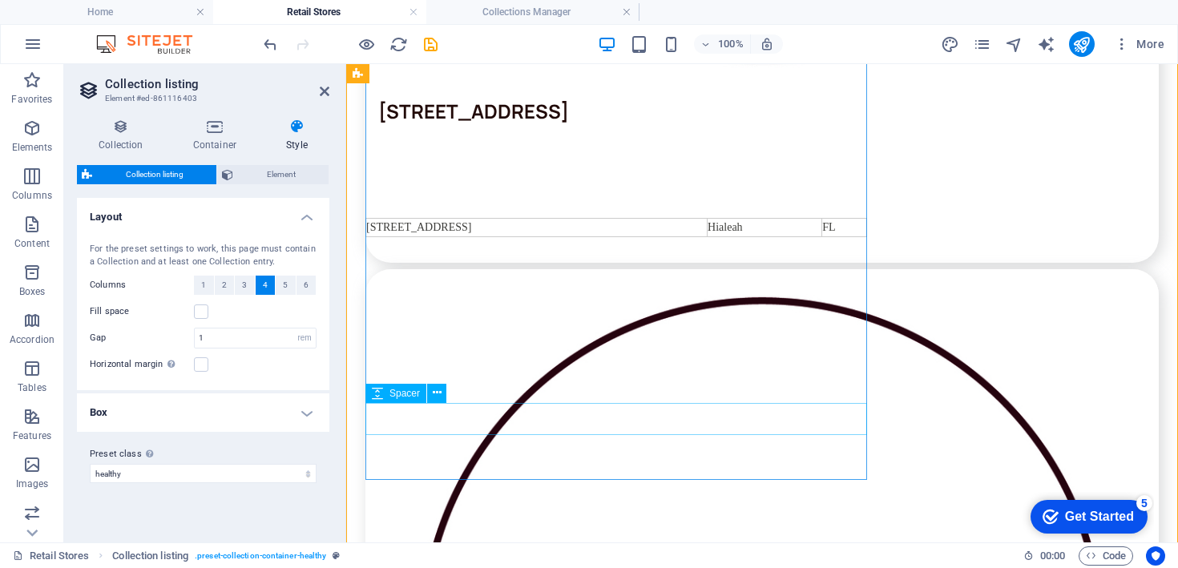
scroll to position [6118, 0]
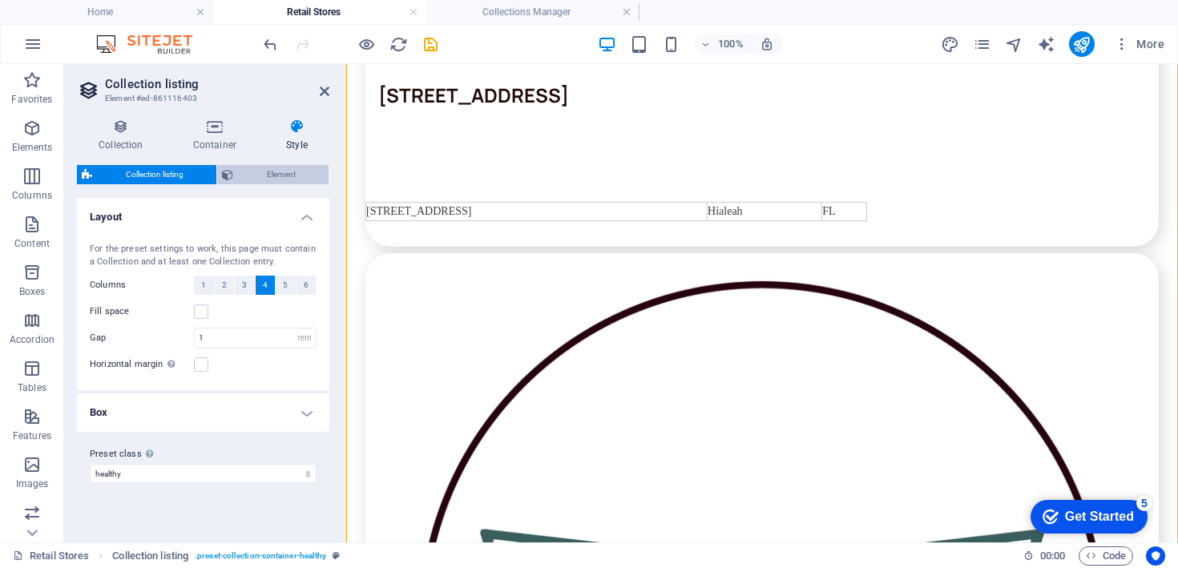
click at [297, 180] on span "Element" at bounding box center [281, 174] width 86 height 19
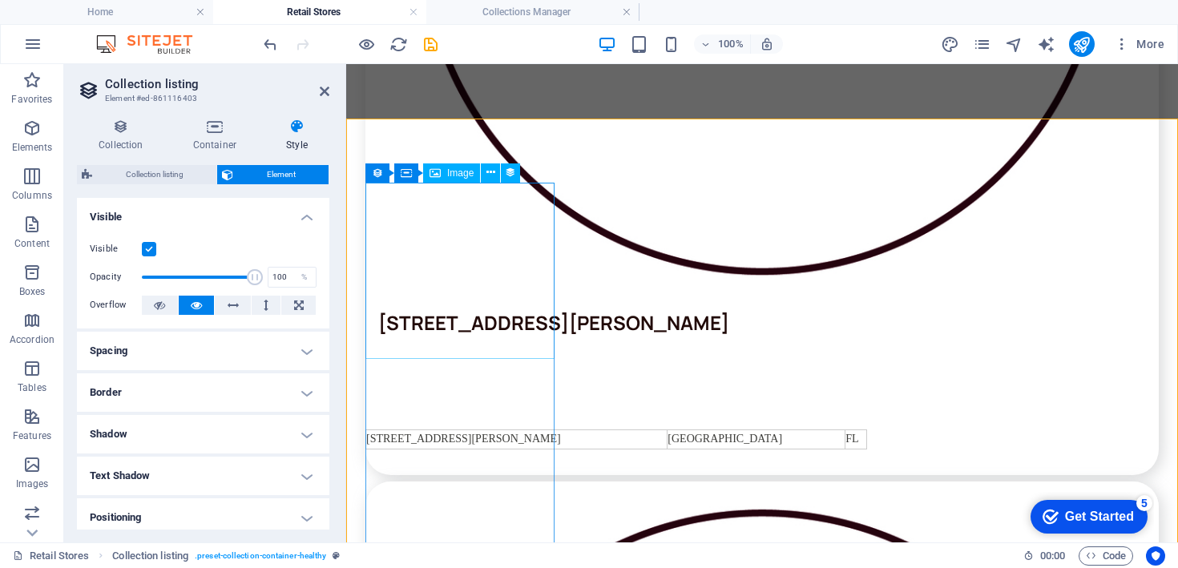
scroll to position [4961, 0]
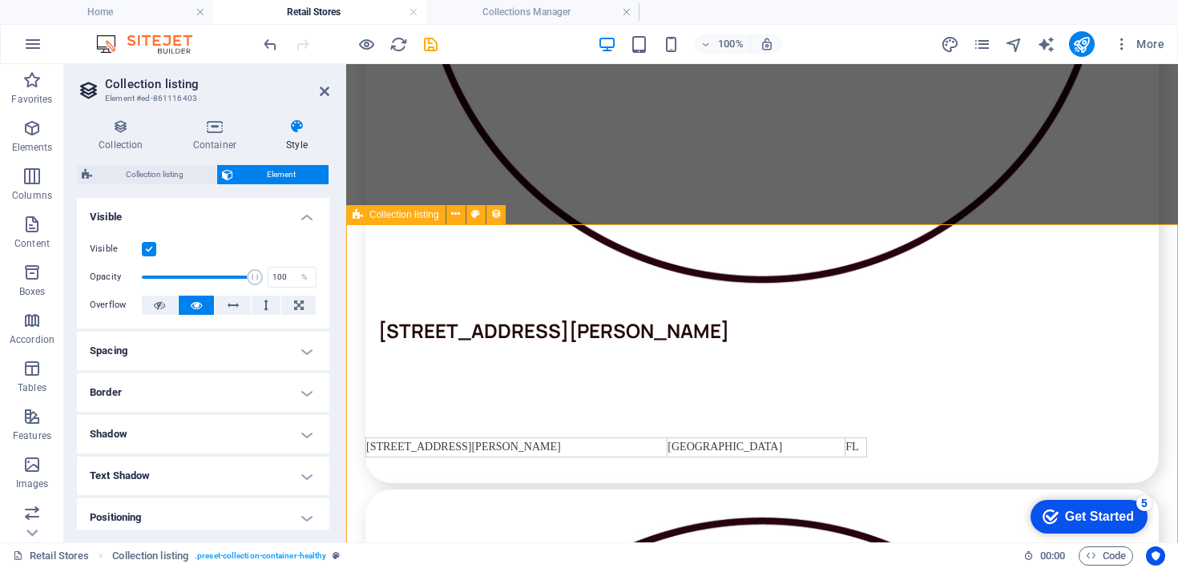
click at [419, 215] on span "Collection listing" at bounding box center [405, 215] width 70 height 10
click at [459, 216] on icon at bounding box center [455, 214] width 9 height 17
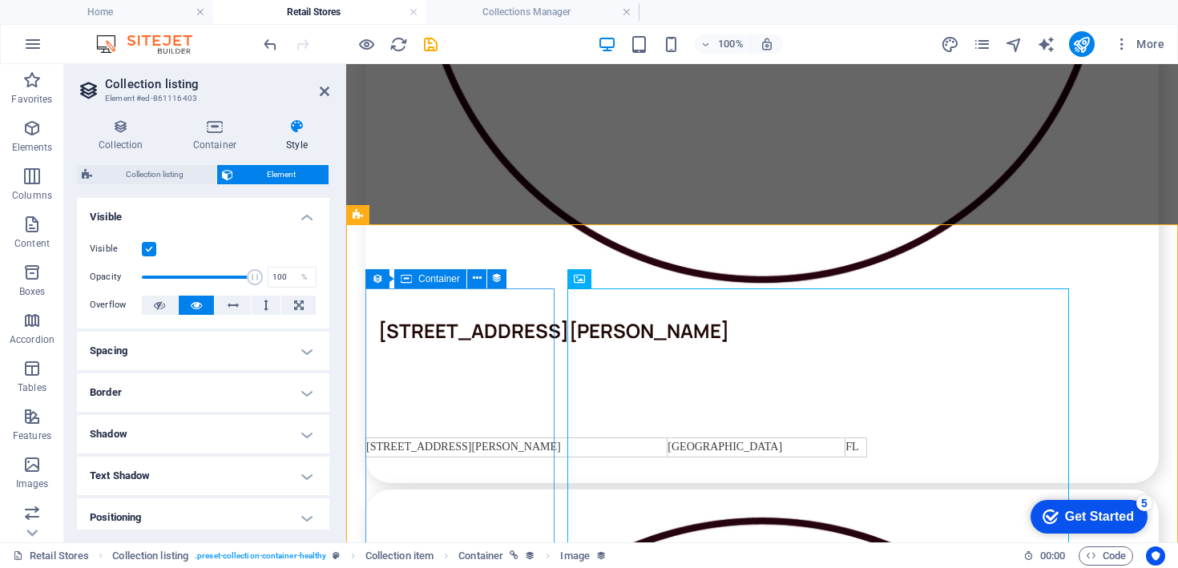
click at [415, 282] on div "Container" at bounding box center [430, 278] width 72 height 19
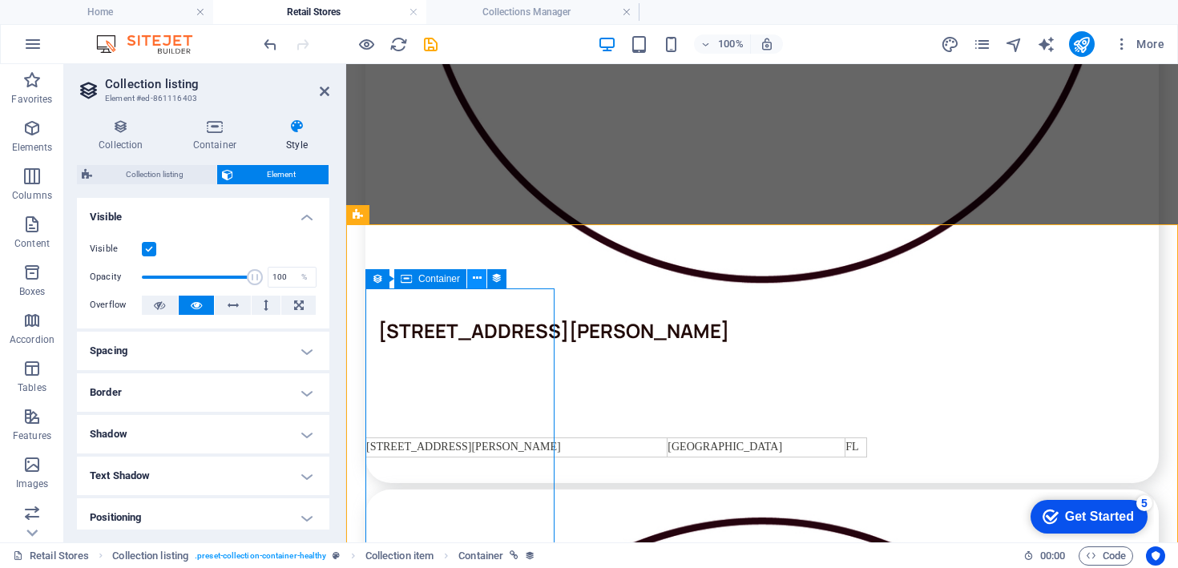
click at [474, 277] on icon at bounding box center [477, 278] width 9 height 17
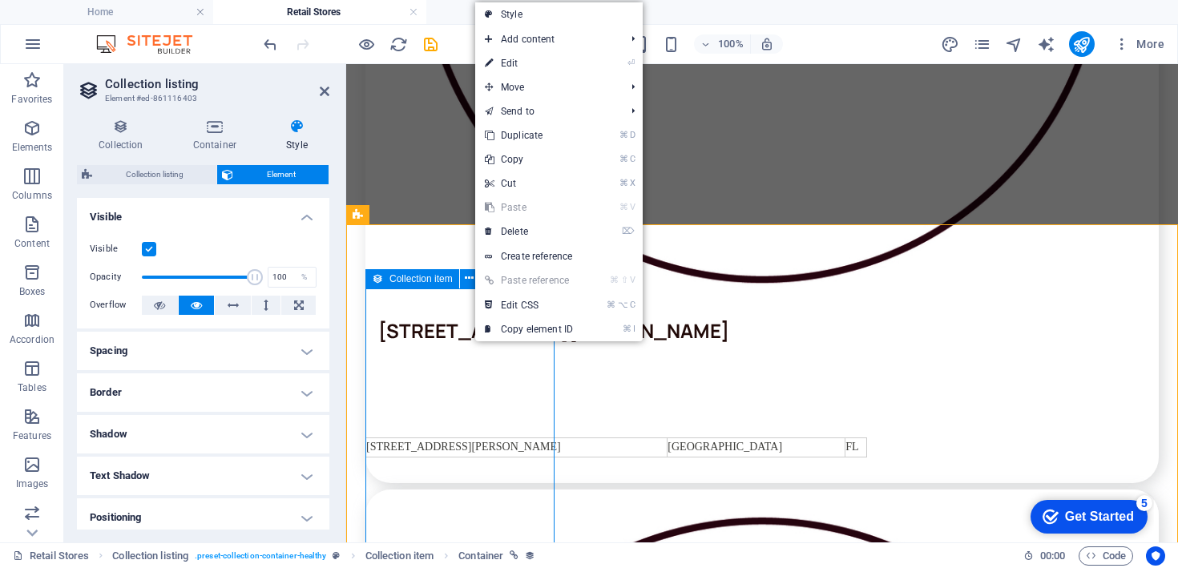
click at [386, 281] on div "Collection item" at bounding box center [413, 278] width 94 height 19
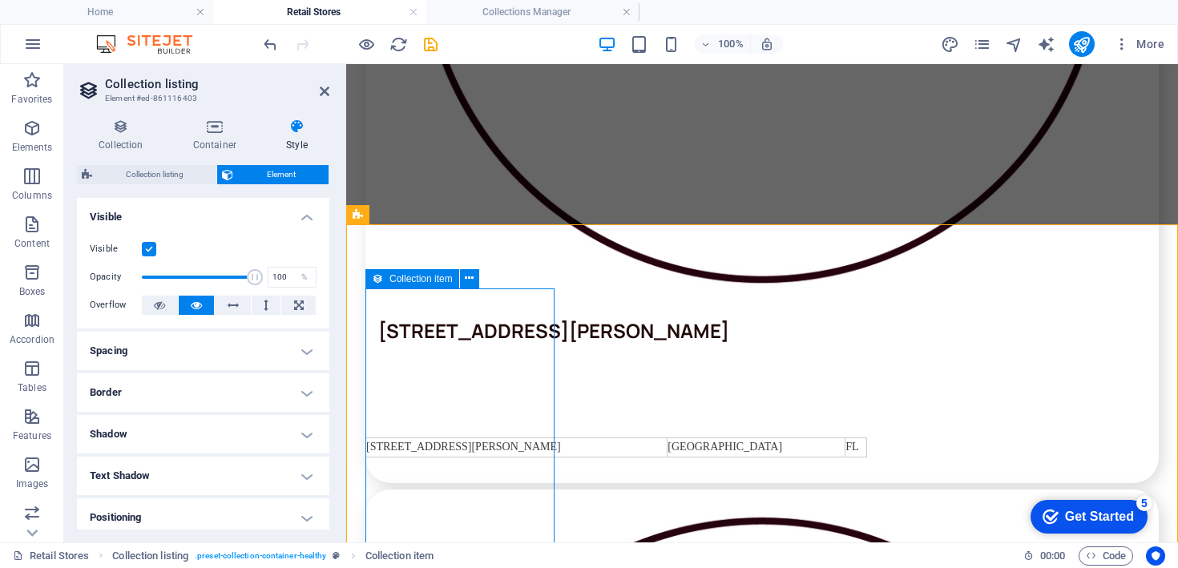
click at [386, 281] on div "Collection item" at bounding box center [413, 278] width 94 height 19
click at [379, 277] on icon at bounding box center [377, 278] width 11 height 19
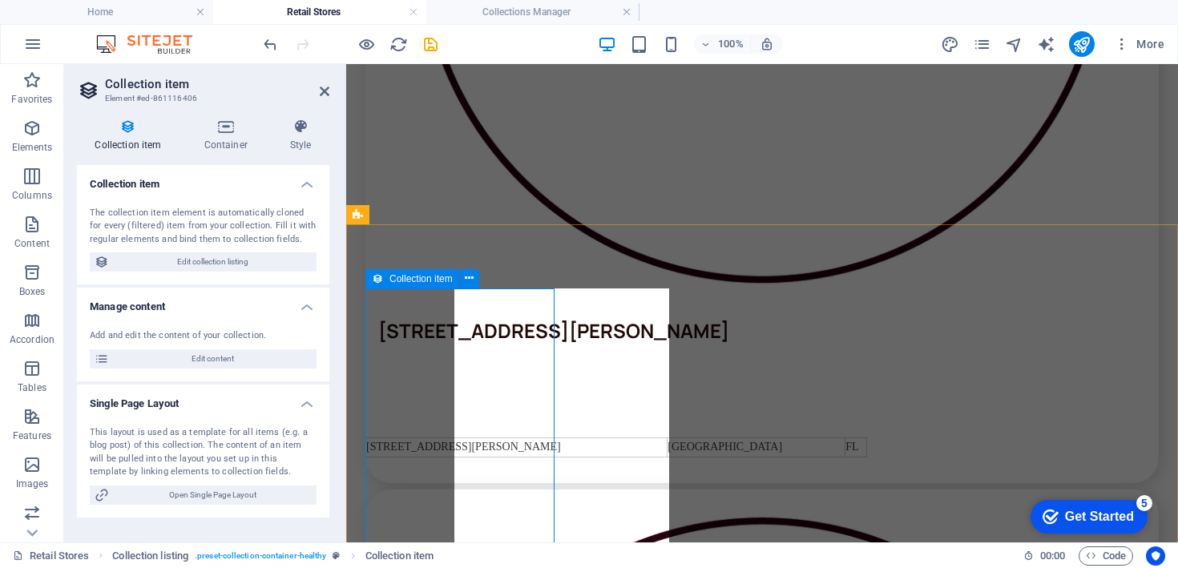
click at [379, 277] on icon at bounding box center [377, 278] width 11 height 19
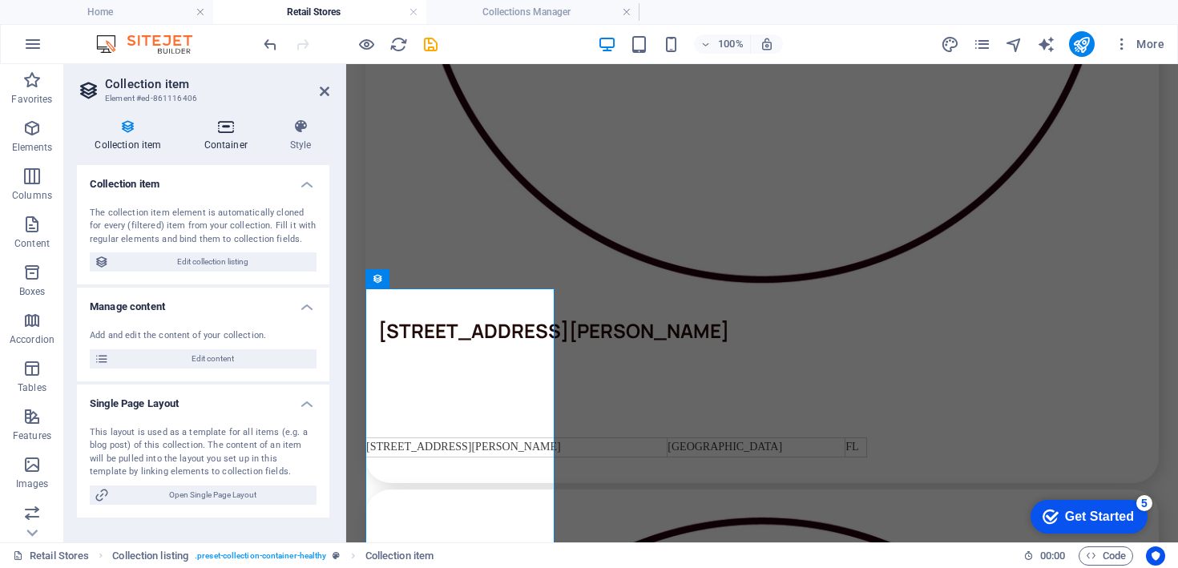
click at [246, 129] on icon at bounding box center [225, 127] width 79 height 16
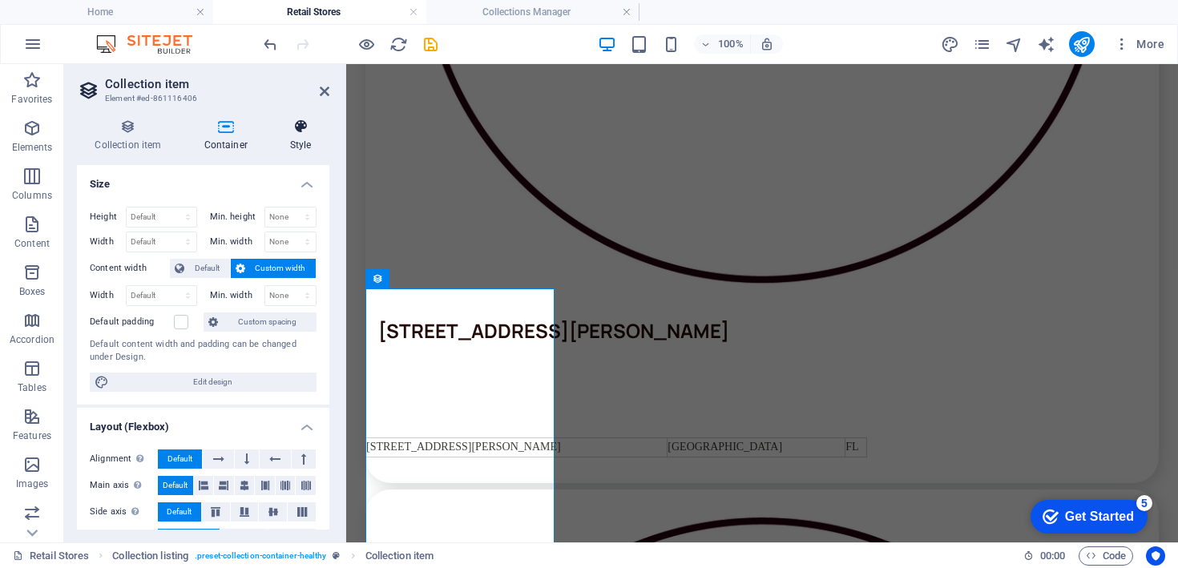
click at [289, 133] on icon at bounding box center [301, 127] width 58 height 16
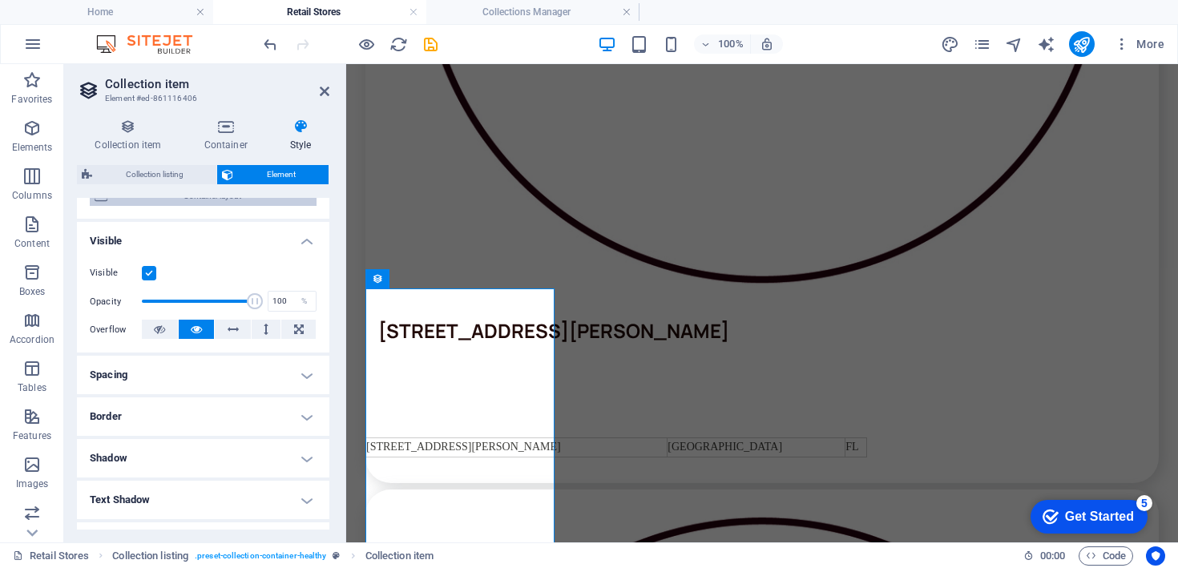
scroll to position [148, 0]
click at [228, 376] on h4 "Spacing" at bounding box center [203, 374] width 253 height 38
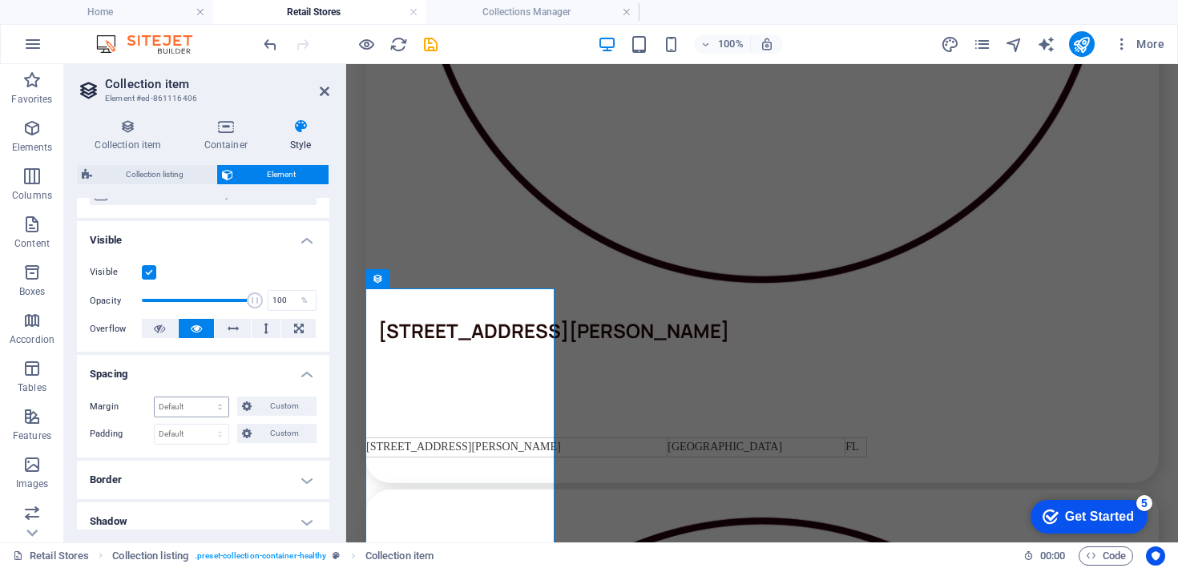
scroll to position [305, 0]
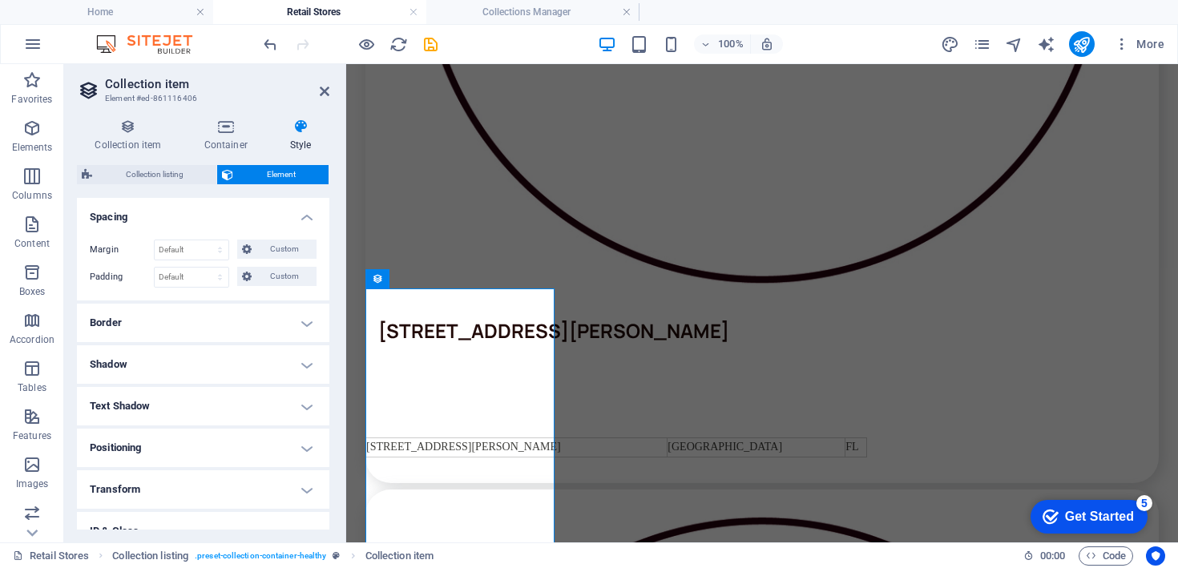
click at [226, 337] on h4 "Border" at bounding box center [203, 323] width 253 height 38
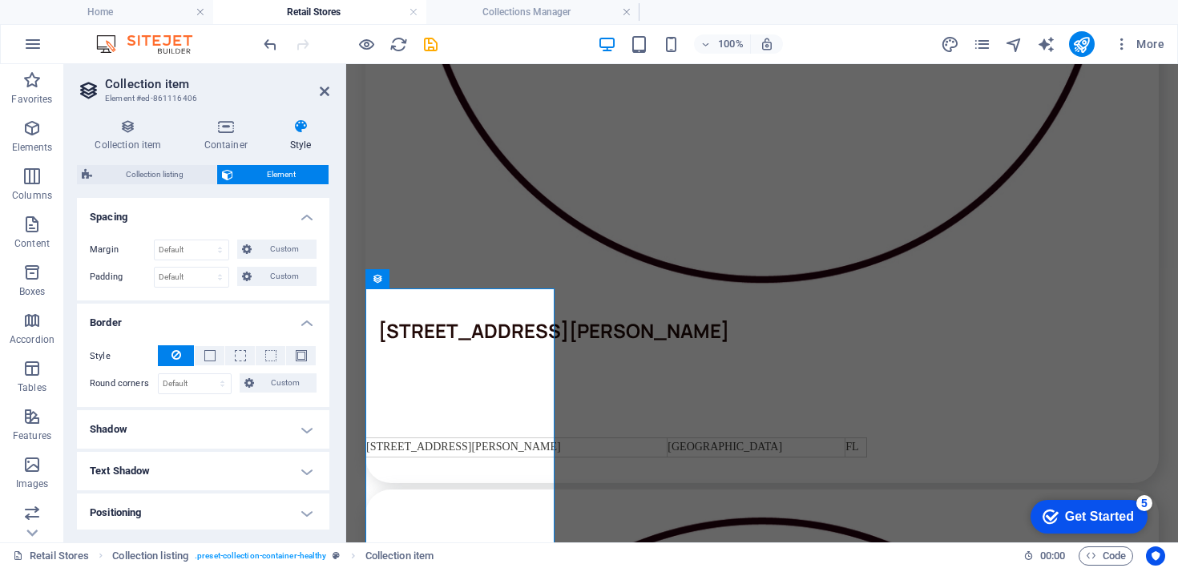
click at [205, 419] on h4 "Shadow" at bounding box center [203, 429] width 253 height 38
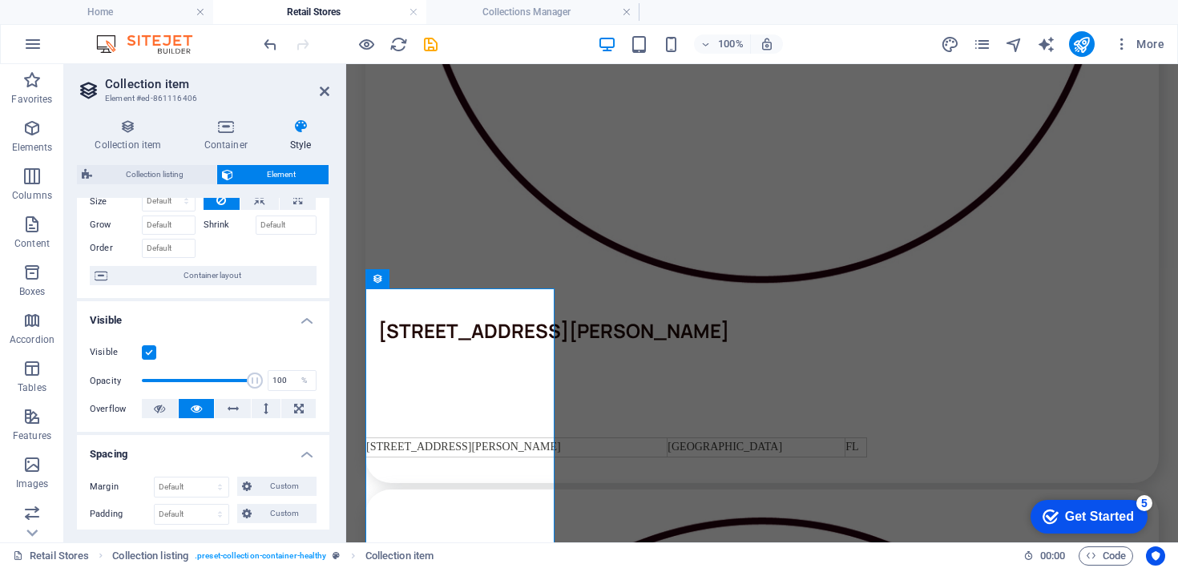
scroll to position [0, 0]
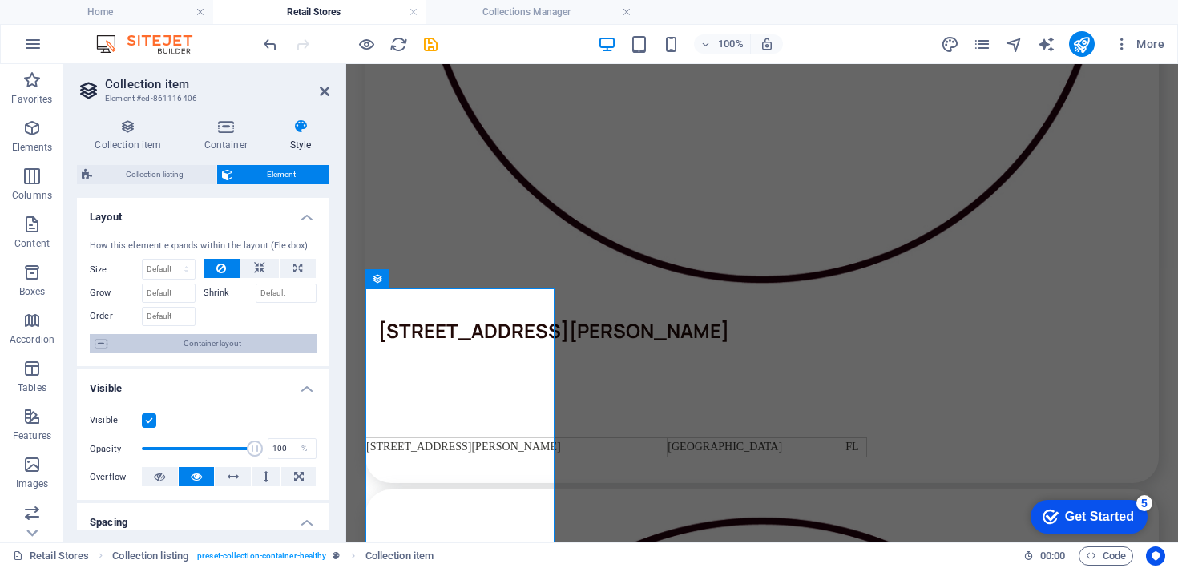
click at [203, 340] on span "Container layout" at bounding box center [212, 343] width 200 height 19
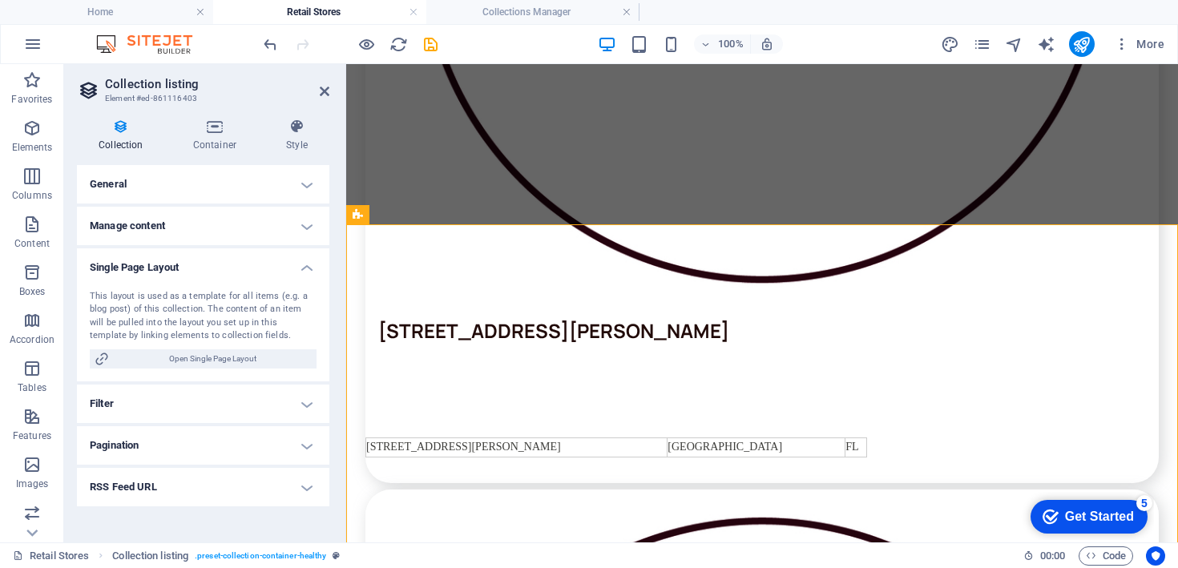
click at [195, 188] on h4 "General" at bounding box center [203, 184] width 253 height 38
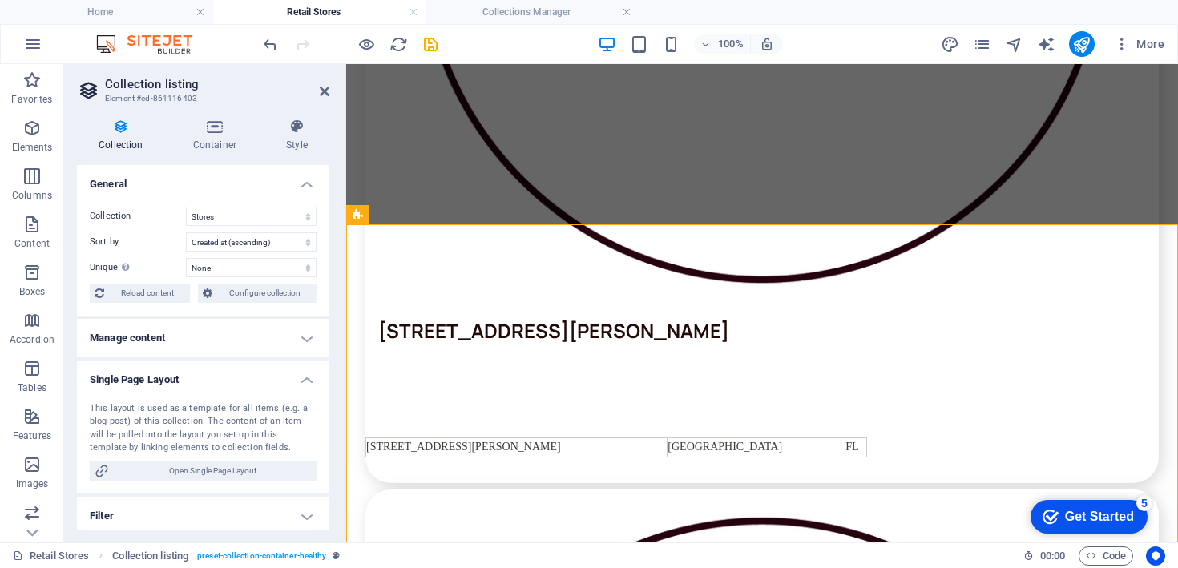
click at [177, 323] on h4 "Manage content" at bounding box center [203, 338] width 253 height 38
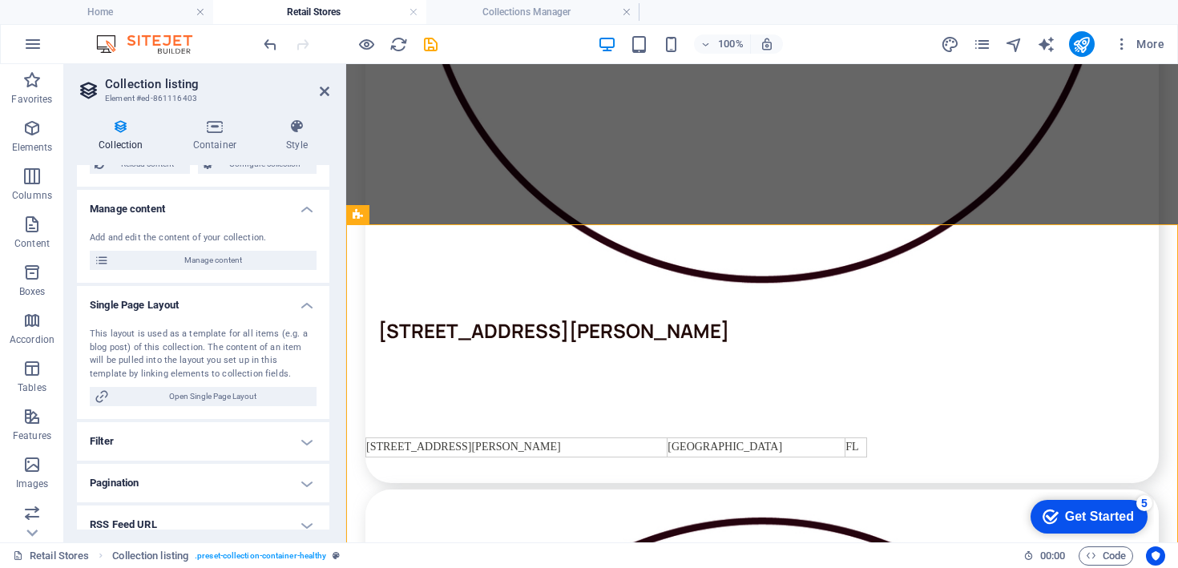
scroll to position [132, 0]
click at [184, 433] on h4 "Filter" at bounding box center [203, 438] width 253 height 38
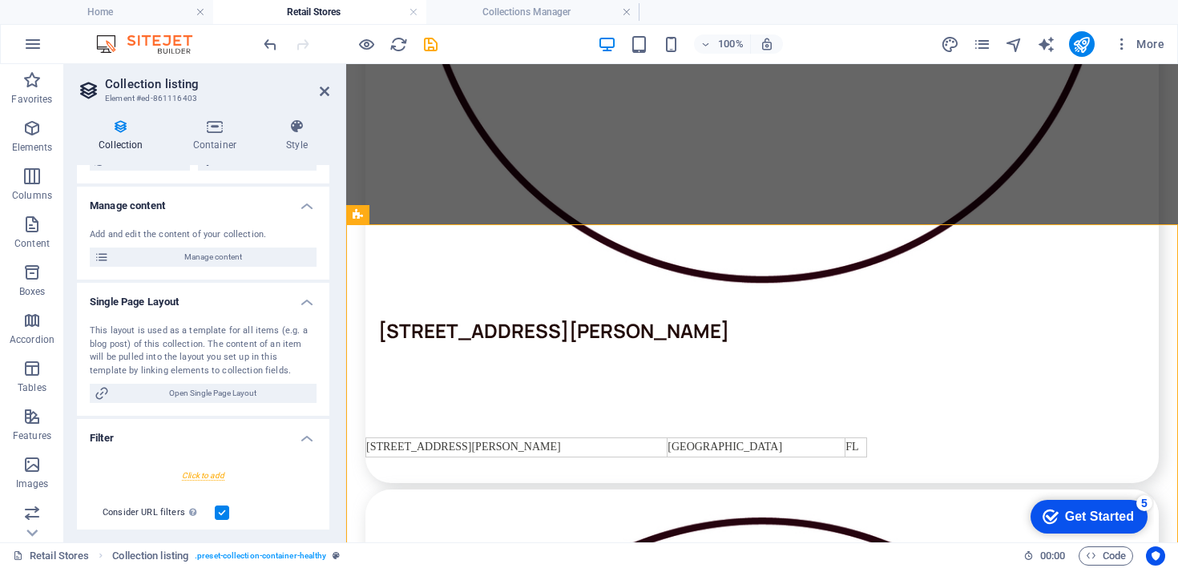
scroll to position [221, 0]
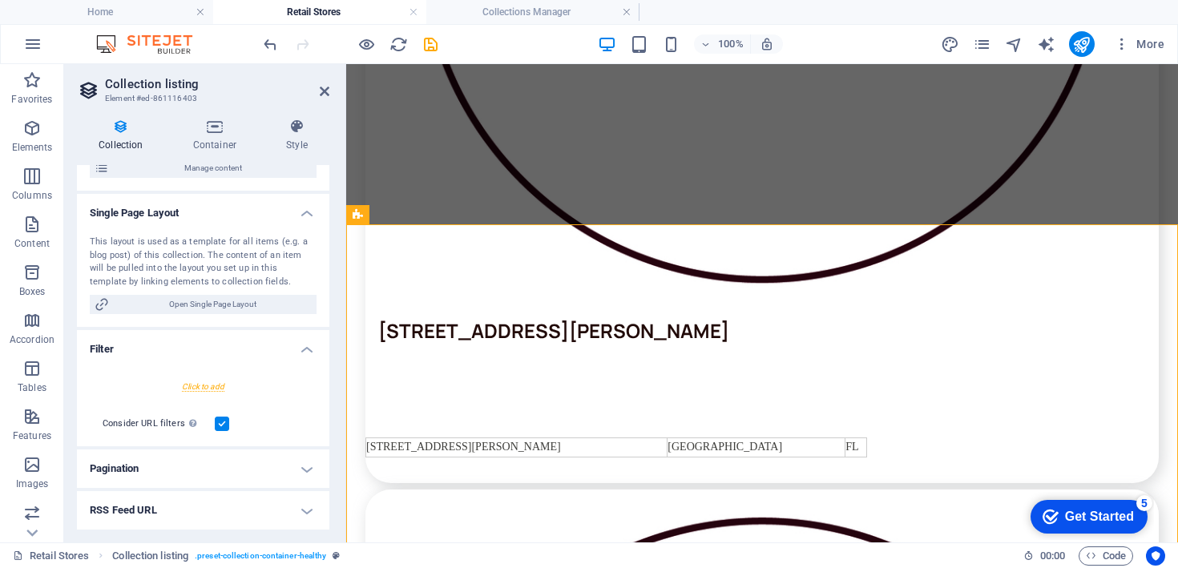
click at [173, 483] on h4 "Pagination" at bounding box center [203, 469] width 253 height 38
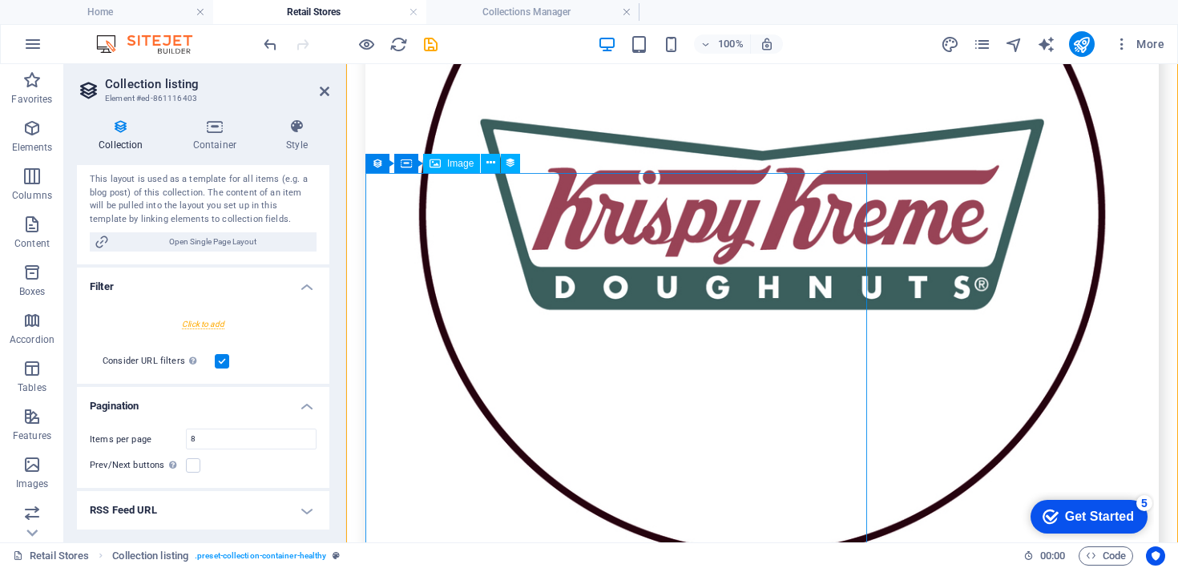
scroll to position [6613, 0]
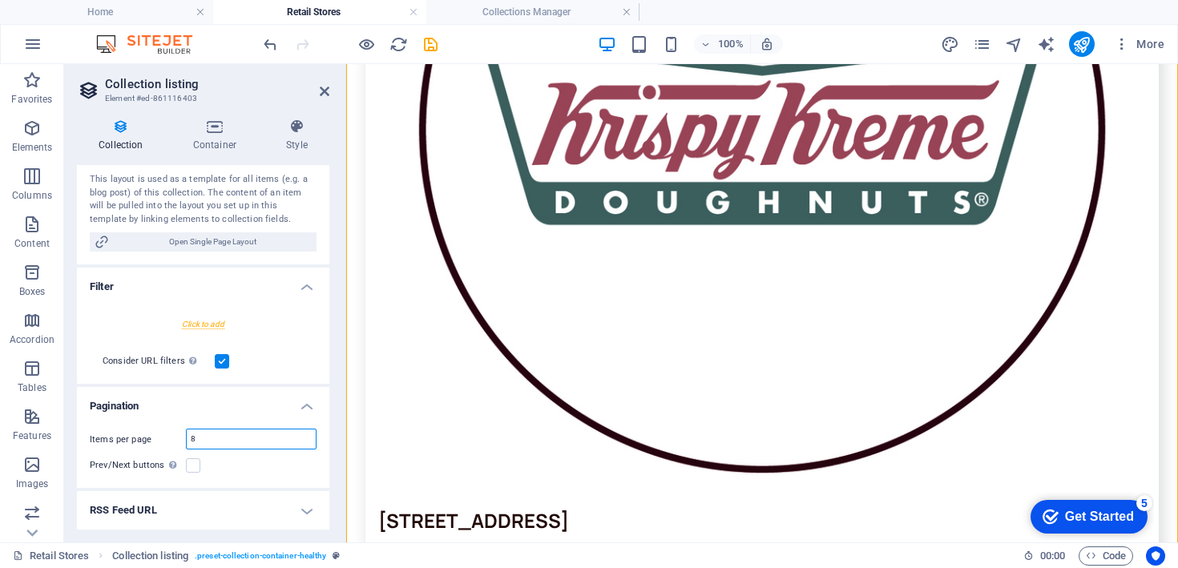
click at [287, 443] on input "8" at bounding box center [251, 439] width 129 height 19
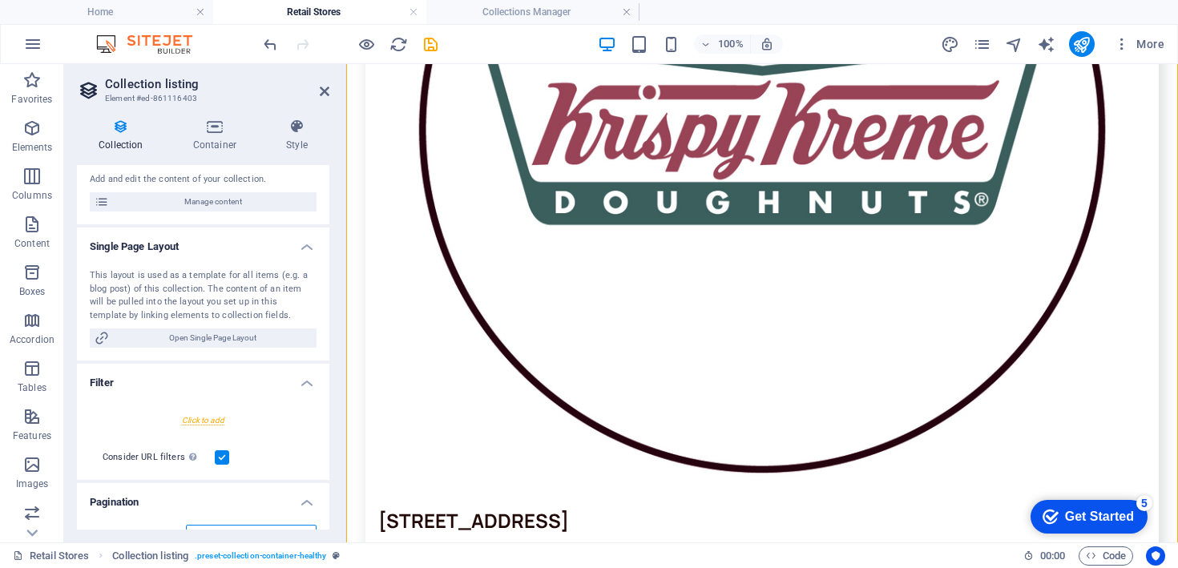
scroll to position [0, 0]
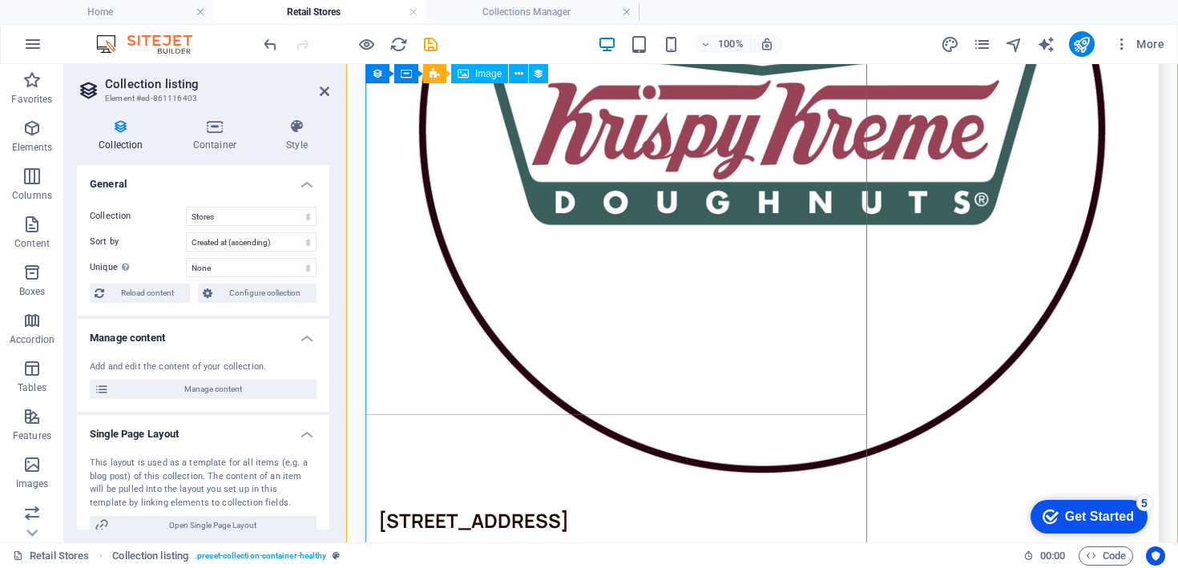
type input "4"
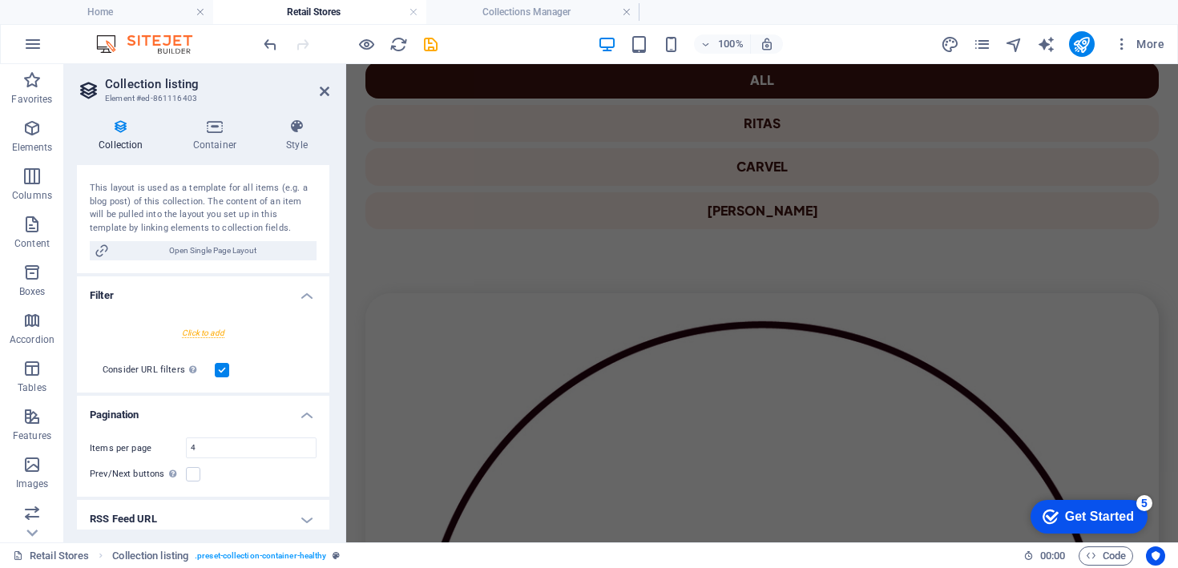
scroll to position [284, 0]
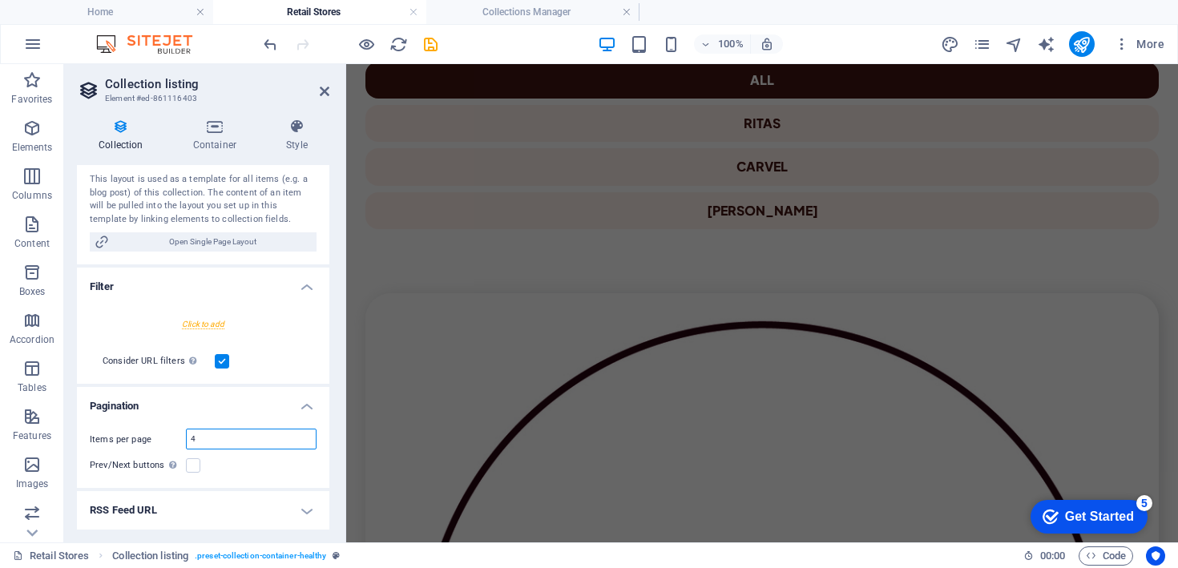
click at [208, 434] on input "4" at bounding box center [251, 439] width 129 height 19
type input "8"
click at [191, 464] on label at bounding box center [193, 466] width 14 height 14
click at [0, 0] on input "Prev/Next buttons Even if checked the pagination will not be displayed when the…" at bounding box center [0, 0] width 0 height 0
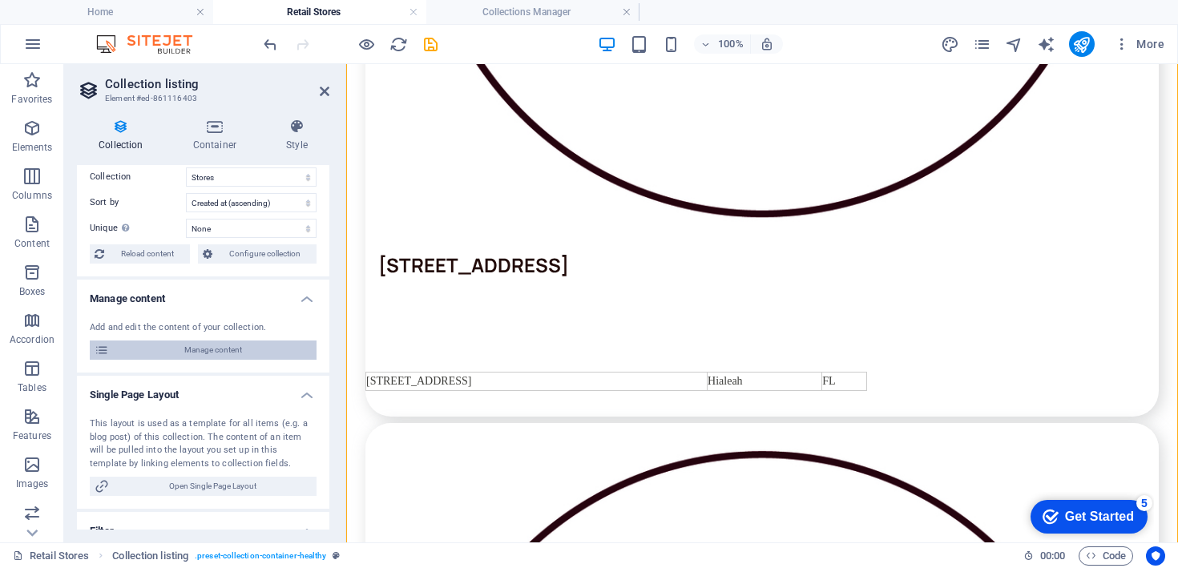
scroll to position [0, 0]
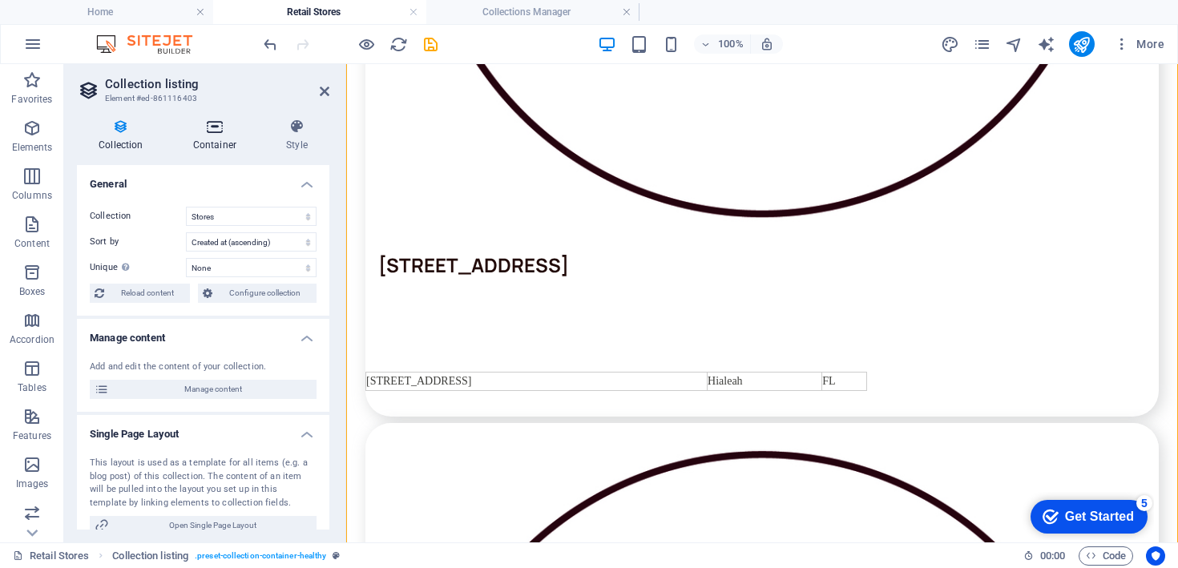
click at [222, 139] on h4 "Container" at bounding box center [218, 136] width 93 height 34
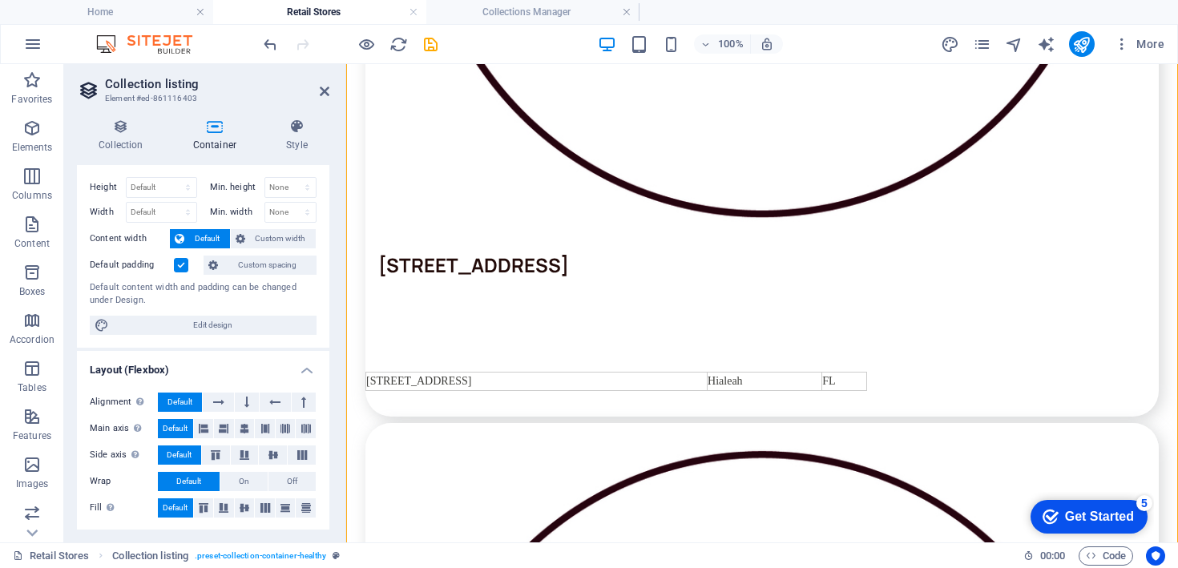
scroll to position [30, 0]
click at [297, 146] on h4 "Style" at bounding box center [297, 136] width 65 height 34
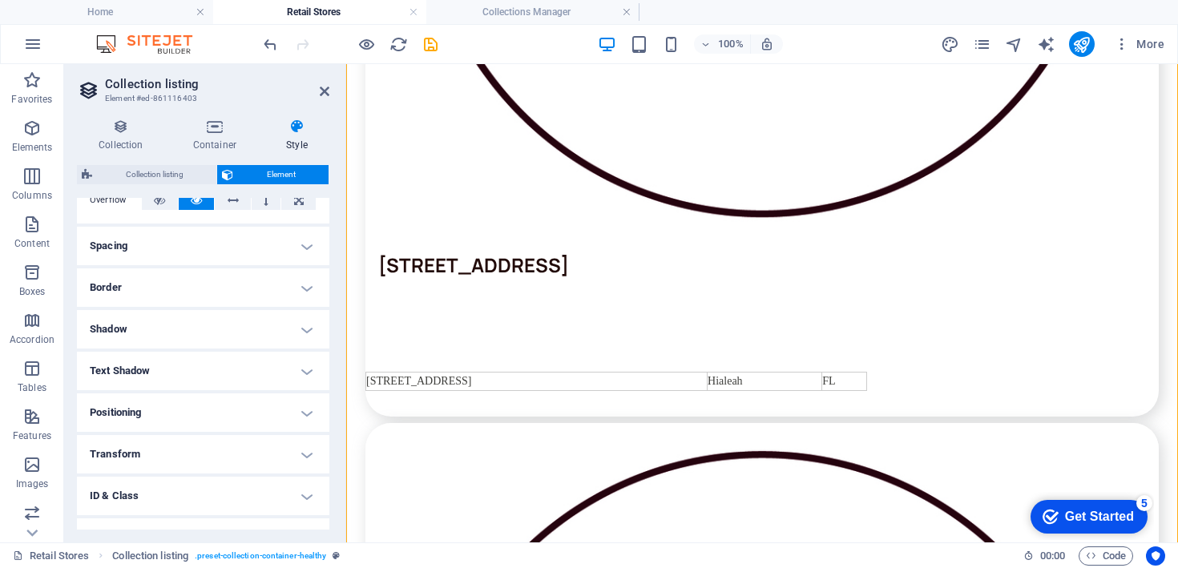
scroll to position [0, 0]
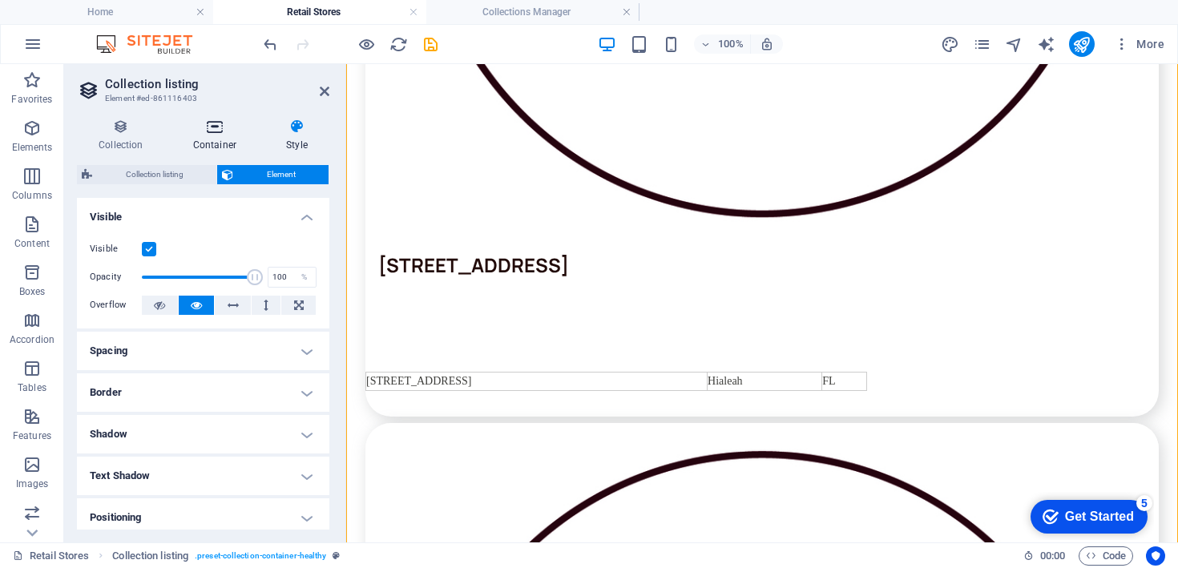
click at [201, 142] on h4 "Container" at bounding box center [218, 136] width 93 height 34
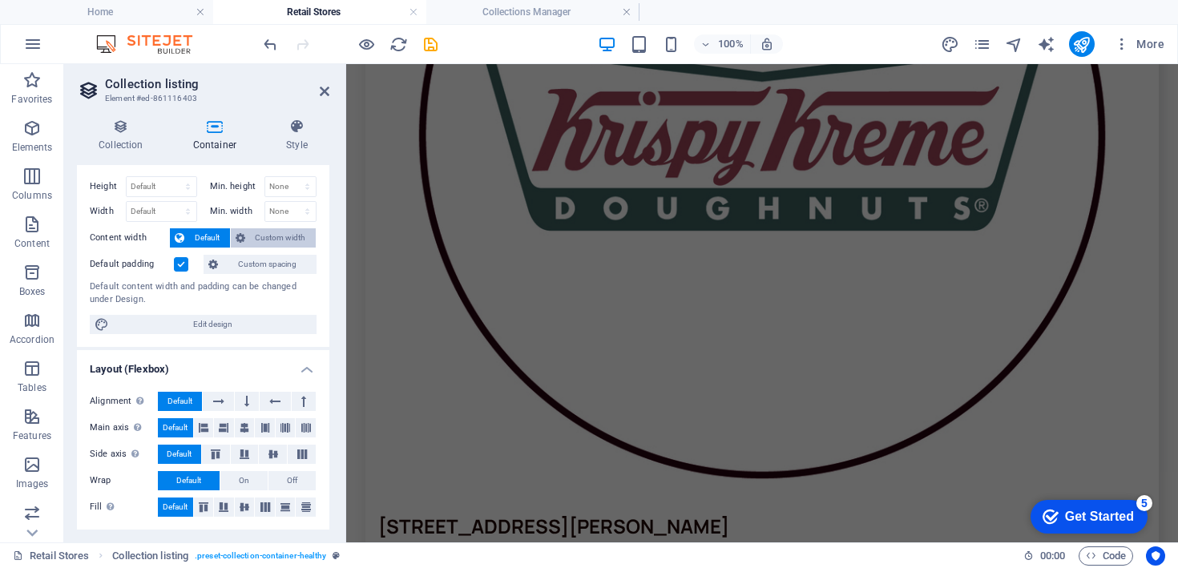
click at [269, 241] on span "Custom width" at bounding box center [281, 237] width 62 height 19
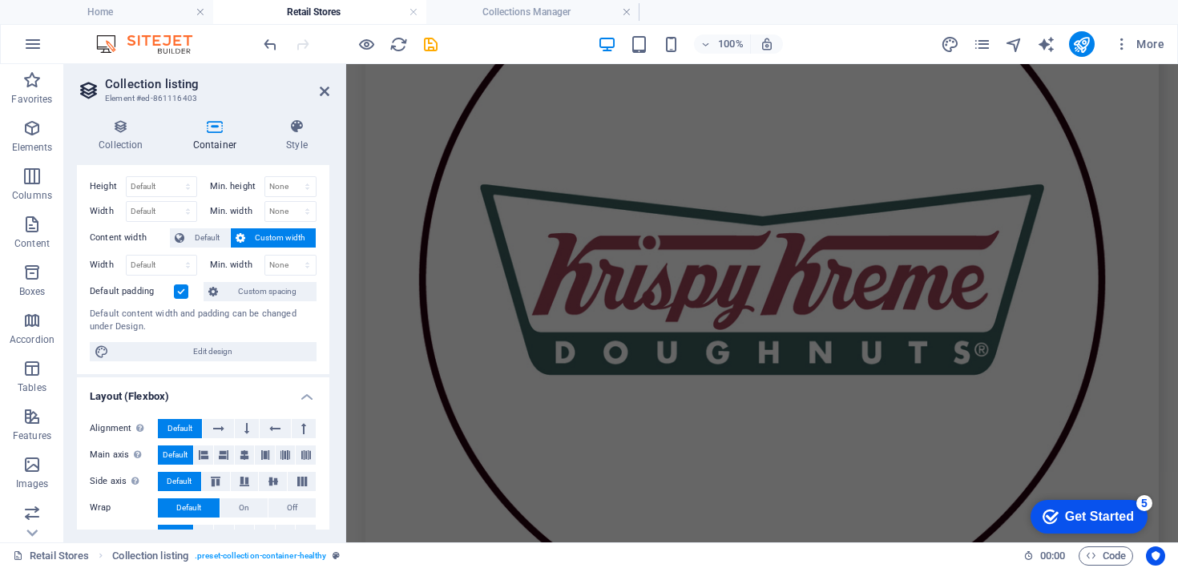
scroll to position [7257, 0]
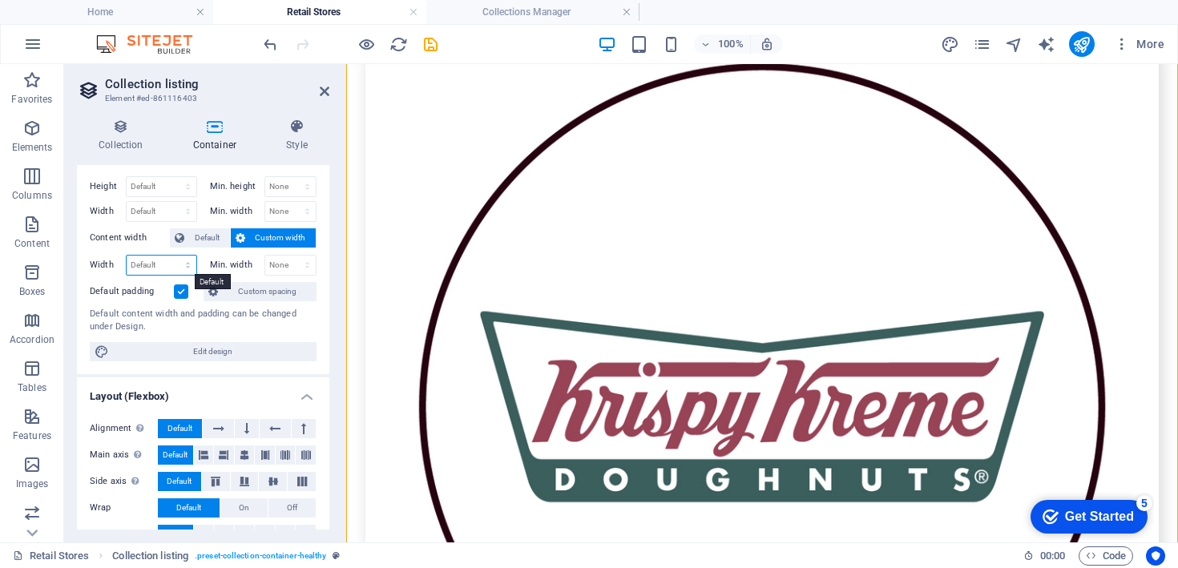
click at [135, 266] on select "Default px rem % em vh vw" at bounding box center [162, 265] width 70 height 19
select select "px"
click at [172, 256] on select "Default px rem % em vh vw" at bounding box center [162, 265] width 70 height 19
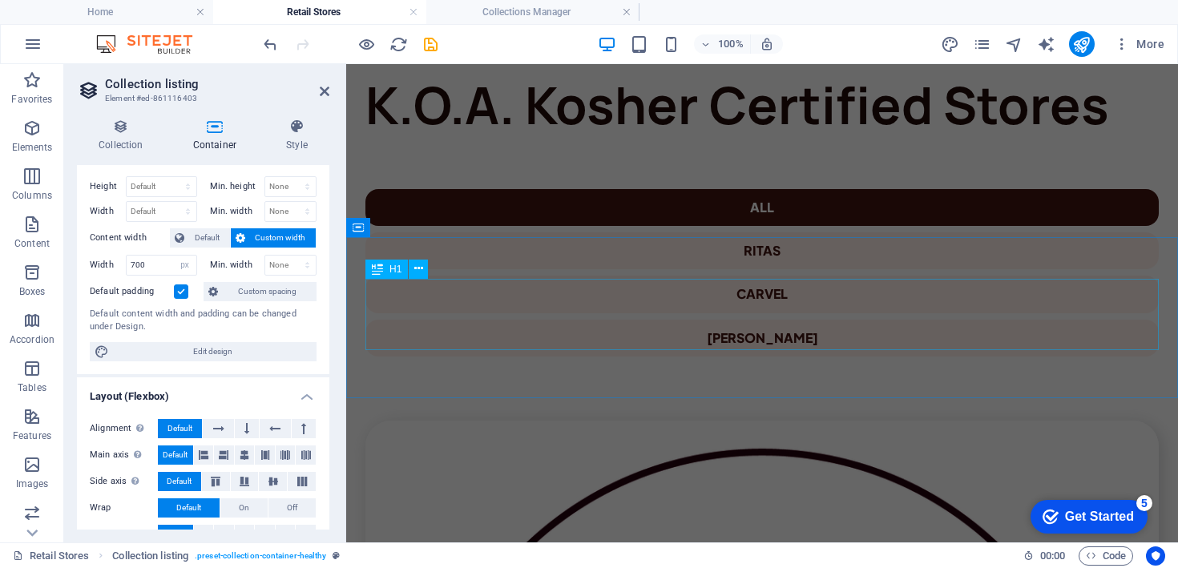
scroll to position [0, 0]
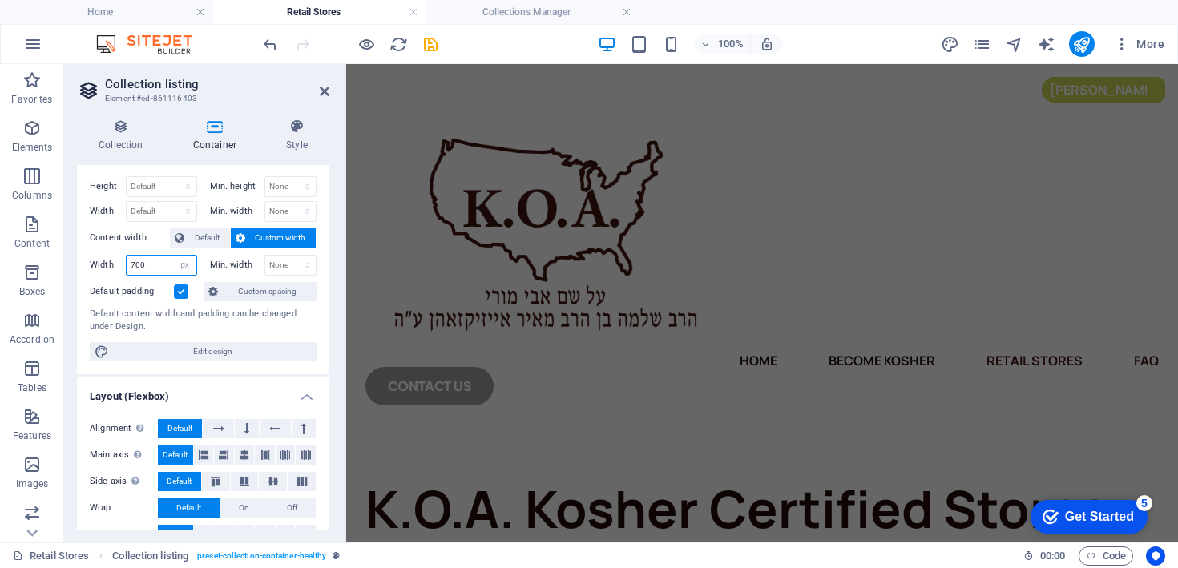
click at [151, 264] on input "700" at bounding box center [162, 265] width 70 height 19
type input "7"
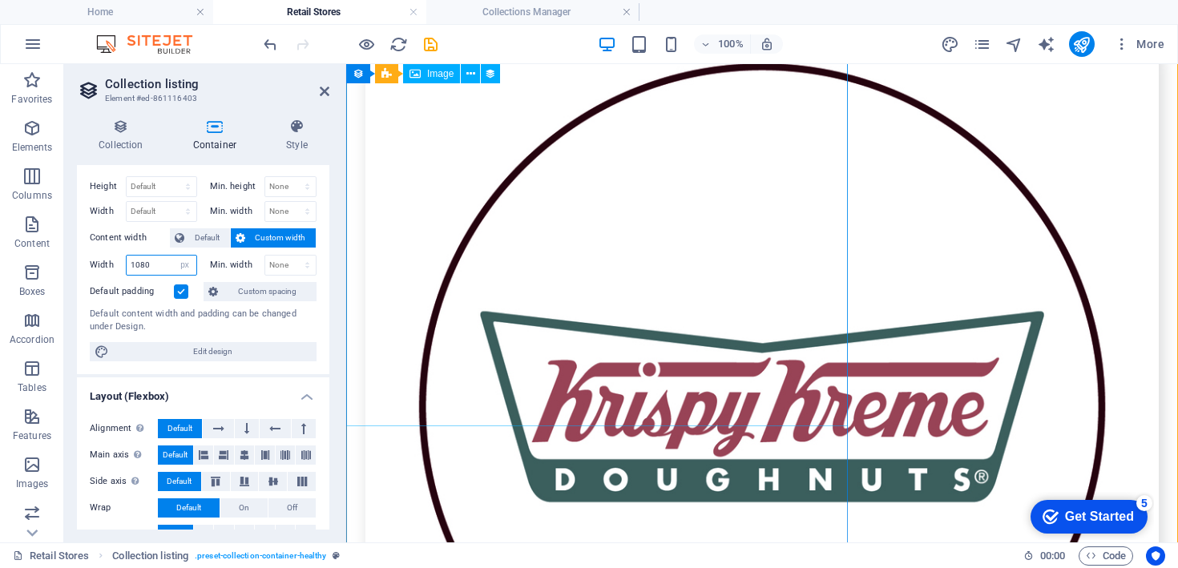
type input "1080"
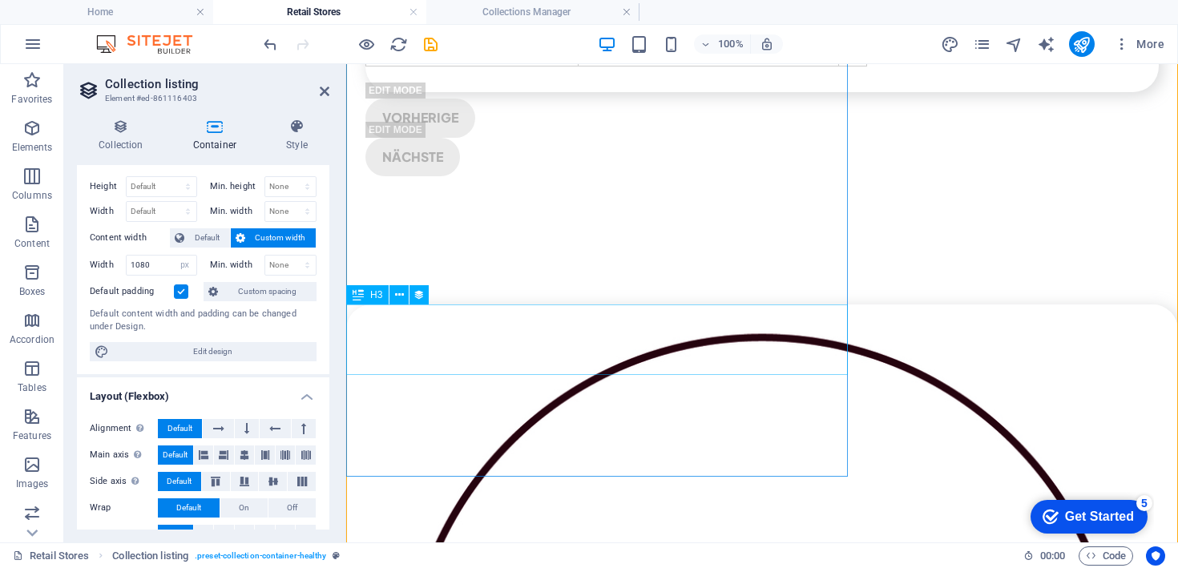
scroll to position [8240, 0]
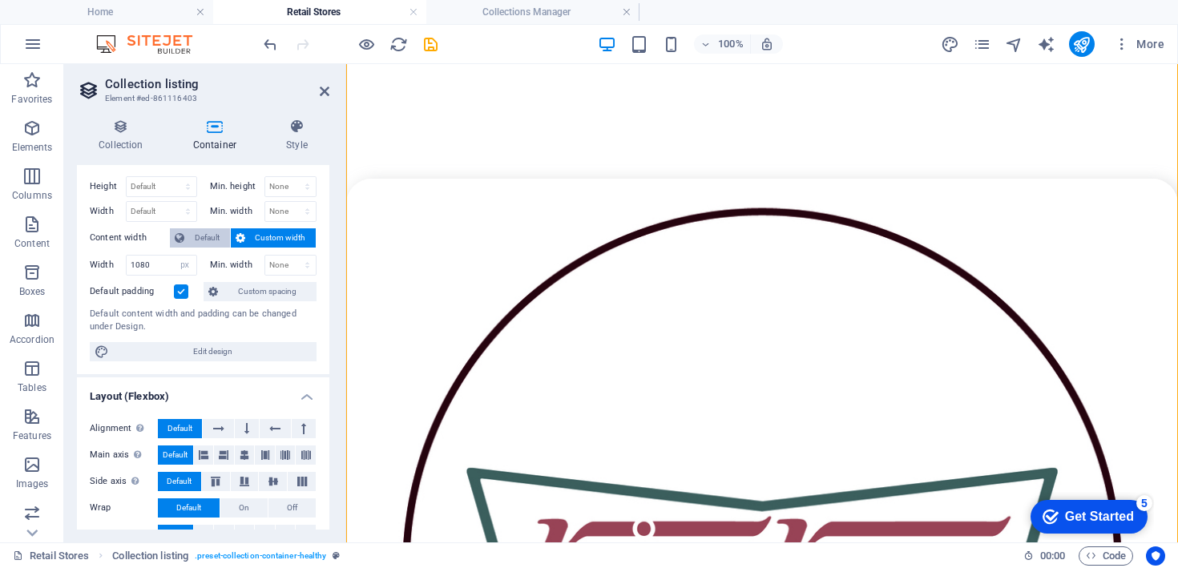
click at [201, 232] on span "Default" at bounding box center [207, 237] width 36 height 19
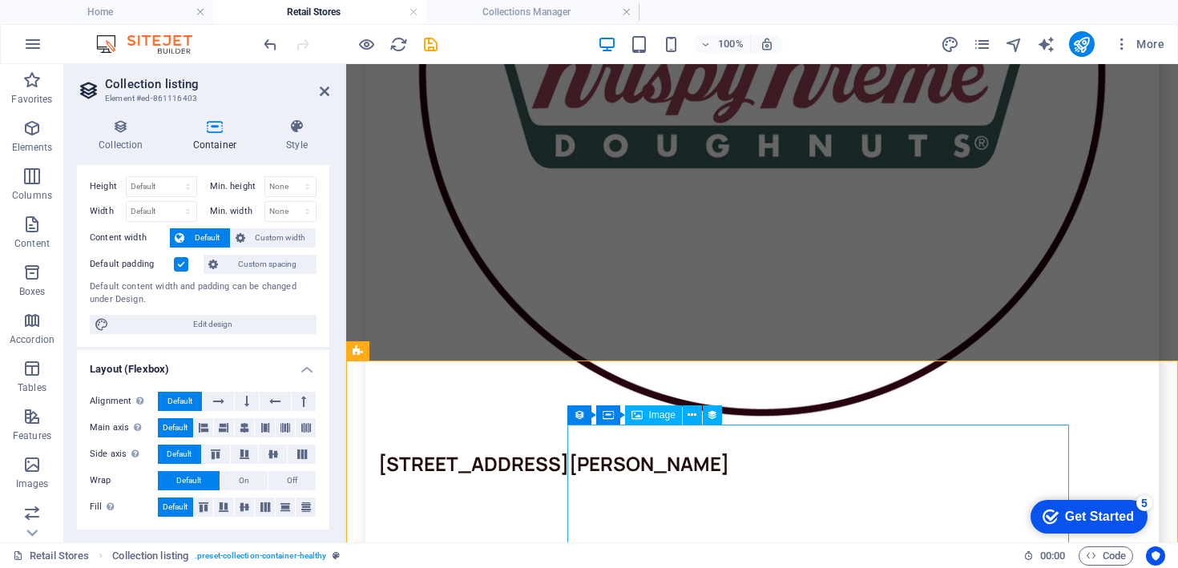
scroll to position [4832, 0]
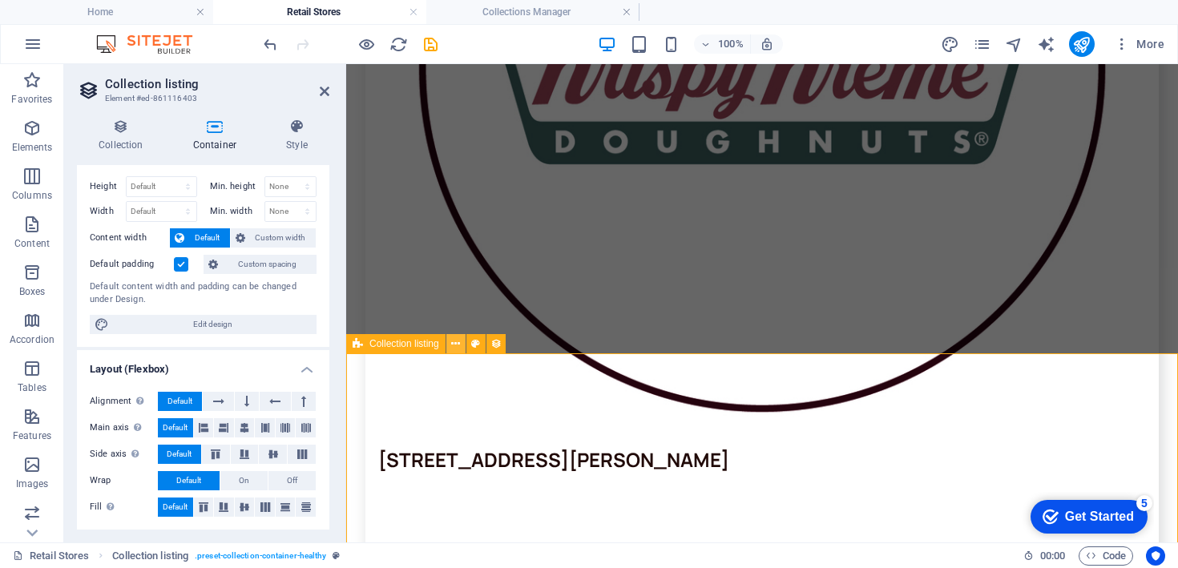
click at [452, 342] on icon at bounding box center [455, 344] width 9 height 17
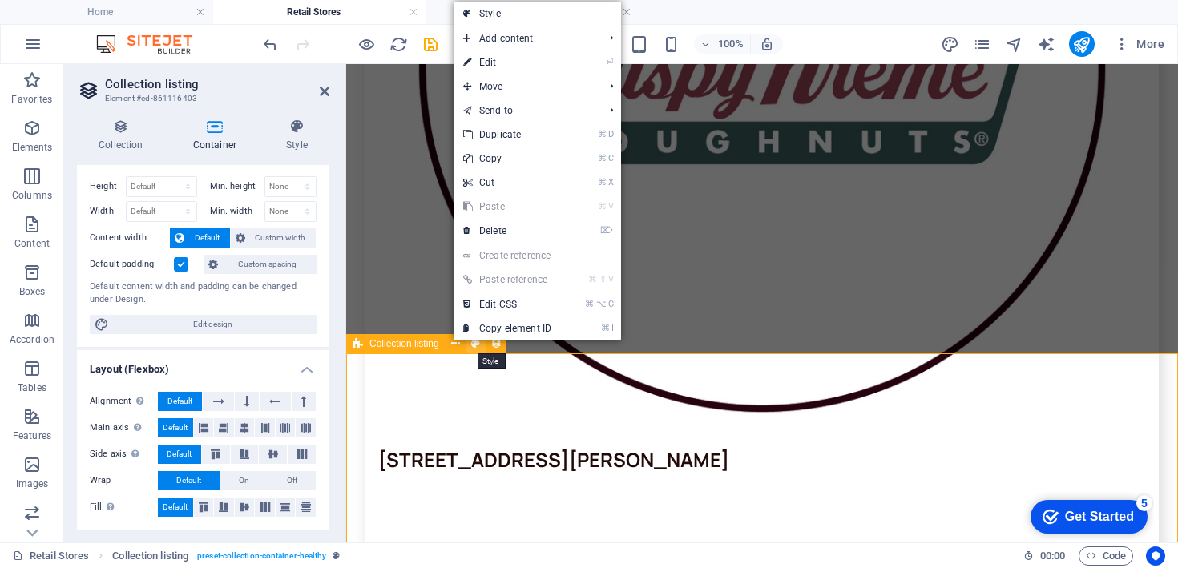
click at [483, 342] on button at bounding box center [476, 343] width 19 height 19
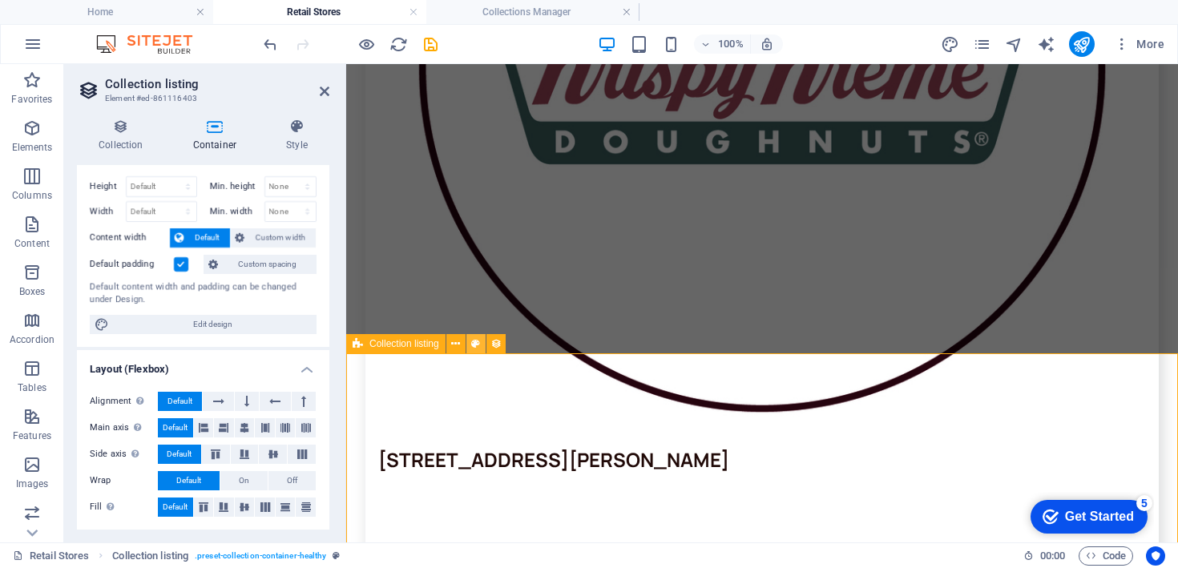
click at [481, 344] on button at bounding box center [476, 343] width 19 height 19
click at [296, 141] on h4 "Style" at bounding box center [297, 136] width 65 height 34
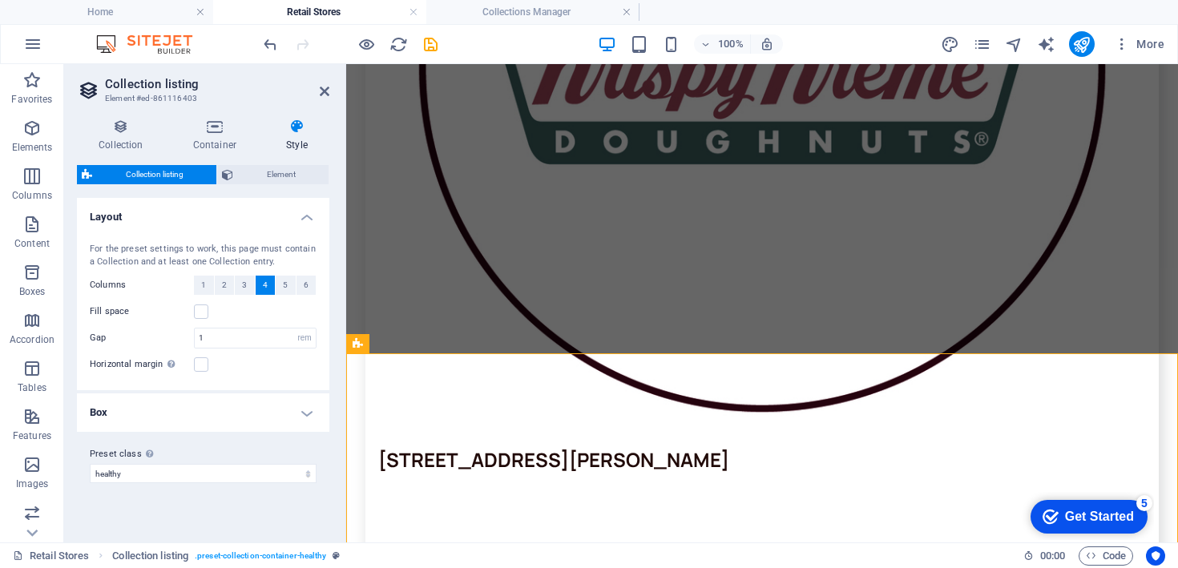
click at [246, 402] on h4 "Box" at bounding box center [203, 413] width 253 height 38
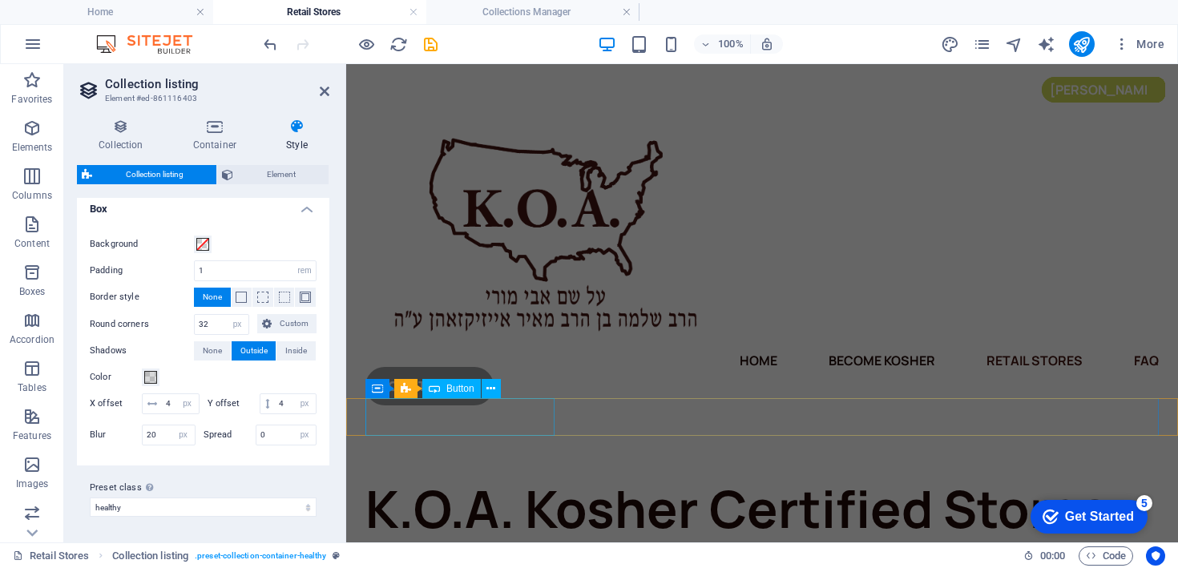
scroll to position [46, 0]
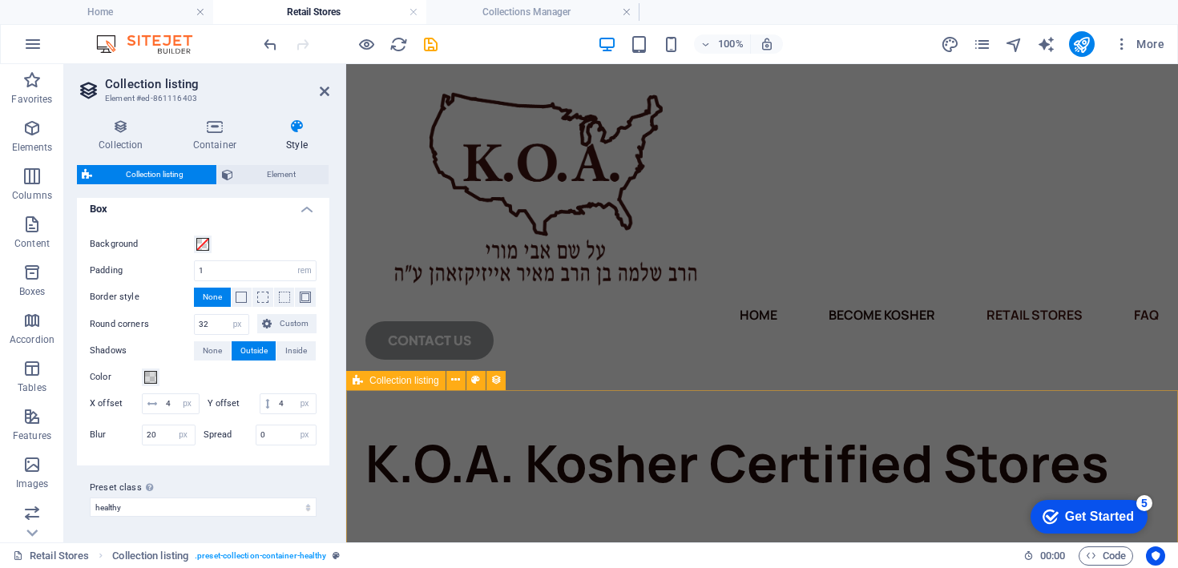
click at [419, 384] on span "Collection listing" at bounding box center [405, 381] width 70 height 10
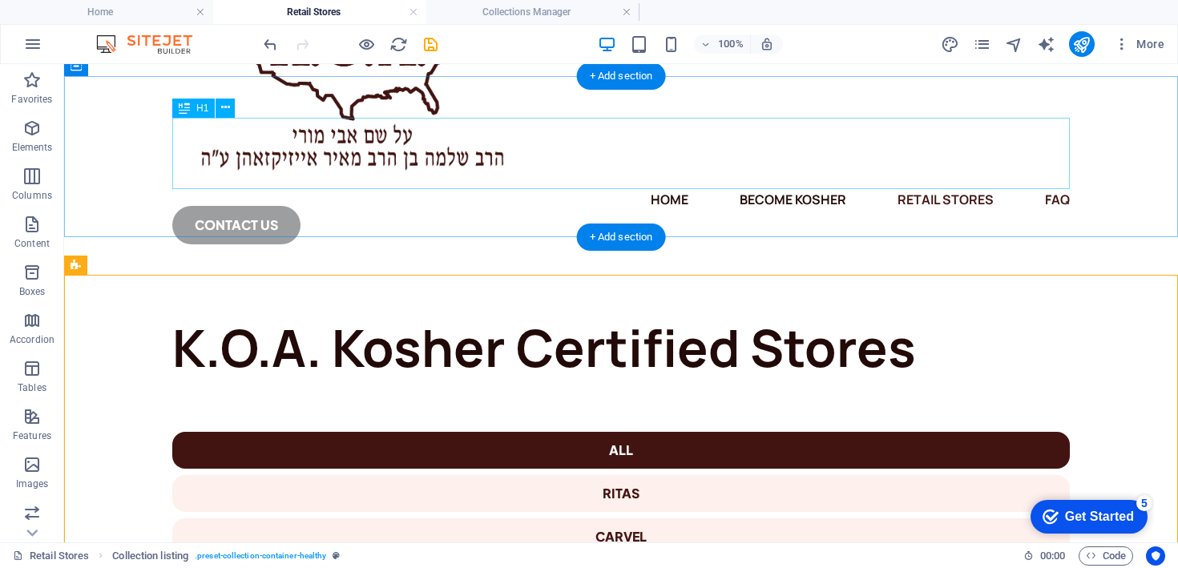
scroll to position [33, 0]
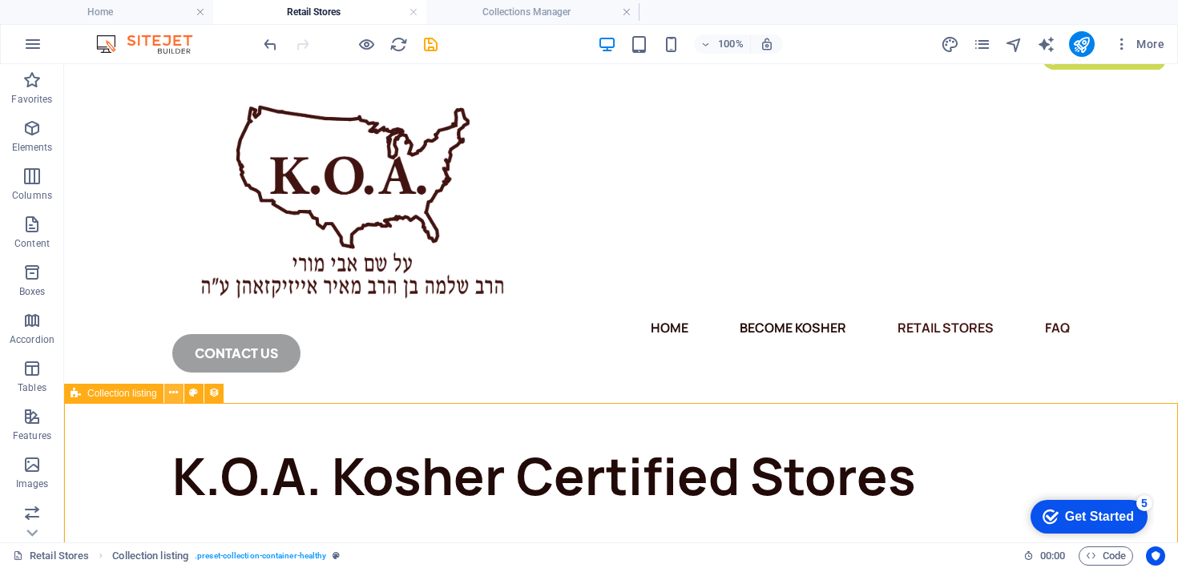
click at [174, 395] on icon at bounding box center [173, 393] width 9 height 17
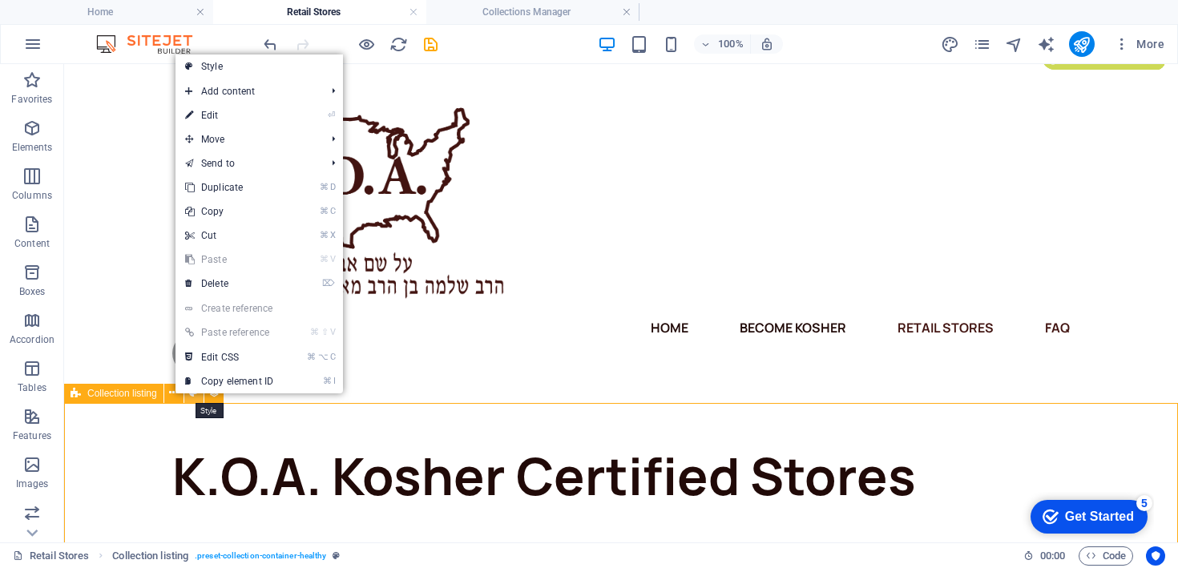
click at [200, 396] on button at bounding box center [193, 393] width 19 height 19
select select "rem"
select select "px"
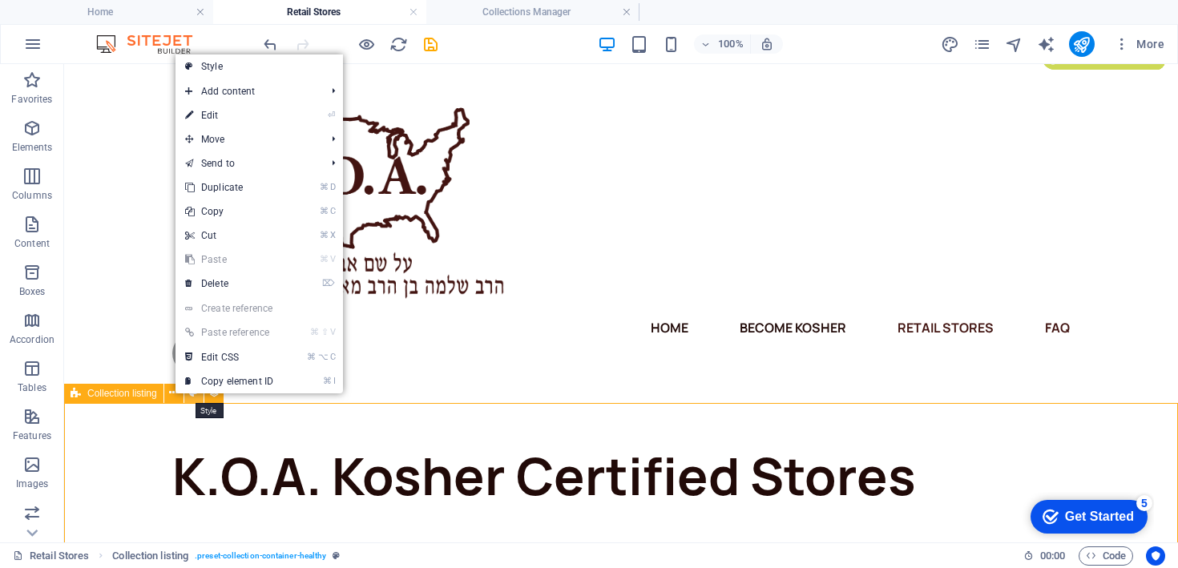
select select "px"
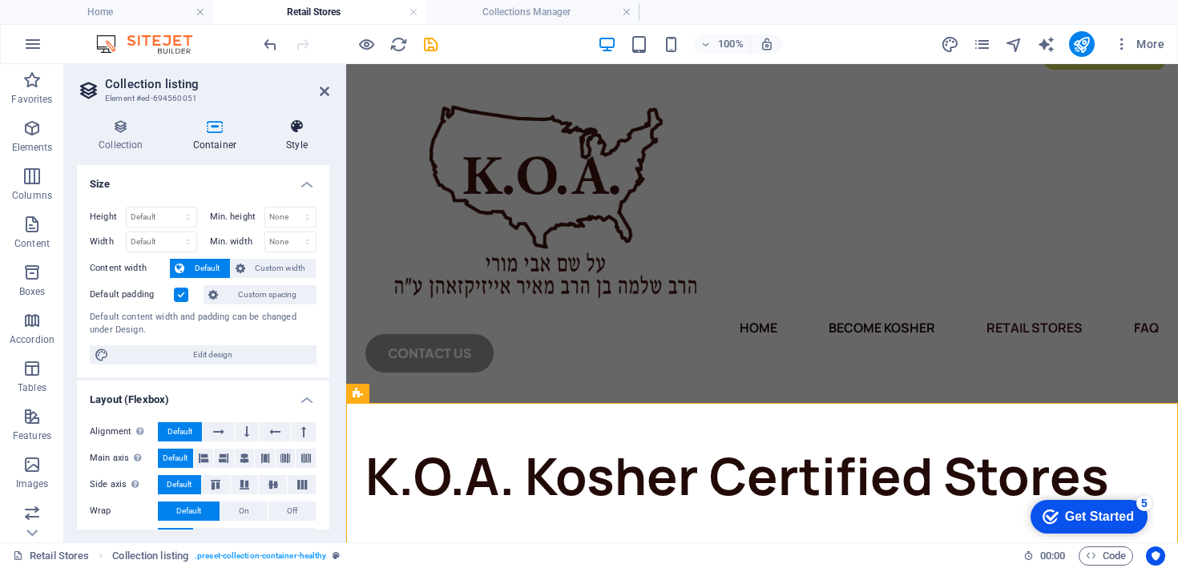
click at [277, 127] on icon at bounding box center [297, 127] width 65 height 16
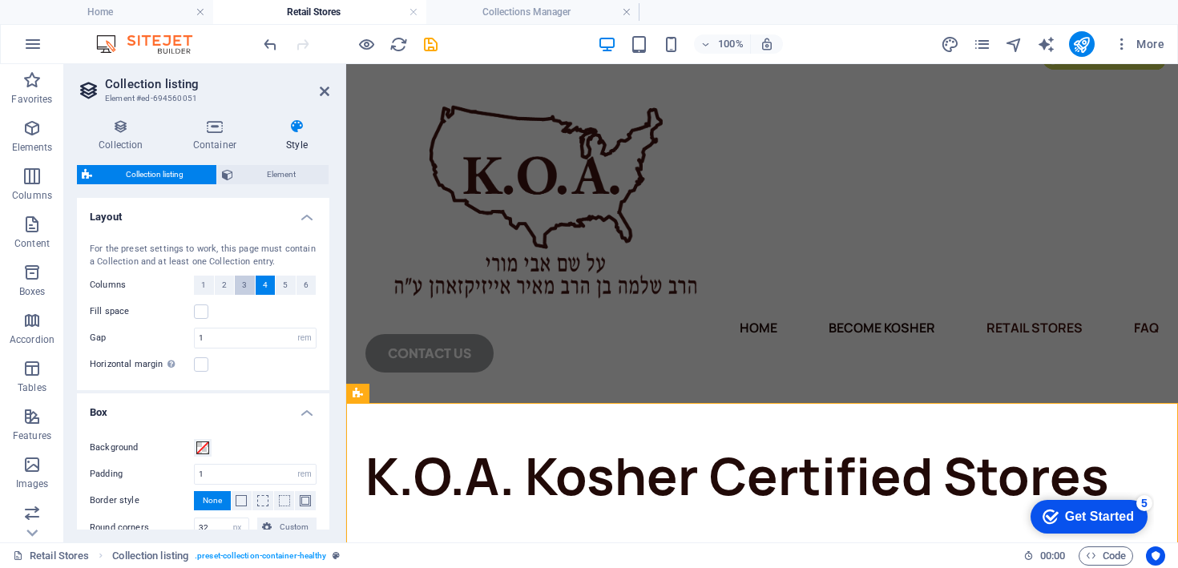
click at [248, 289] on button "3" at bounding box center [245, 285] width 20 height 19
click at [259, 285] on button "4" at bounding box center [266, 285] width 20 height 19
click at [329, 85] on icon at bounding box center [325, 91] width 10 height 13
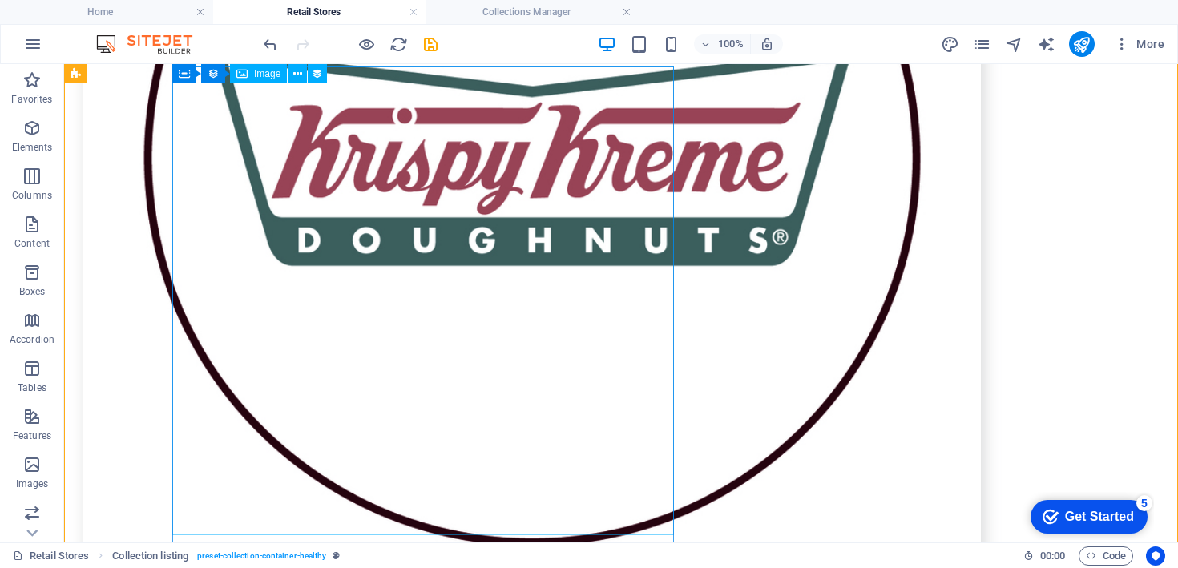
scroll to position [1814, 0]
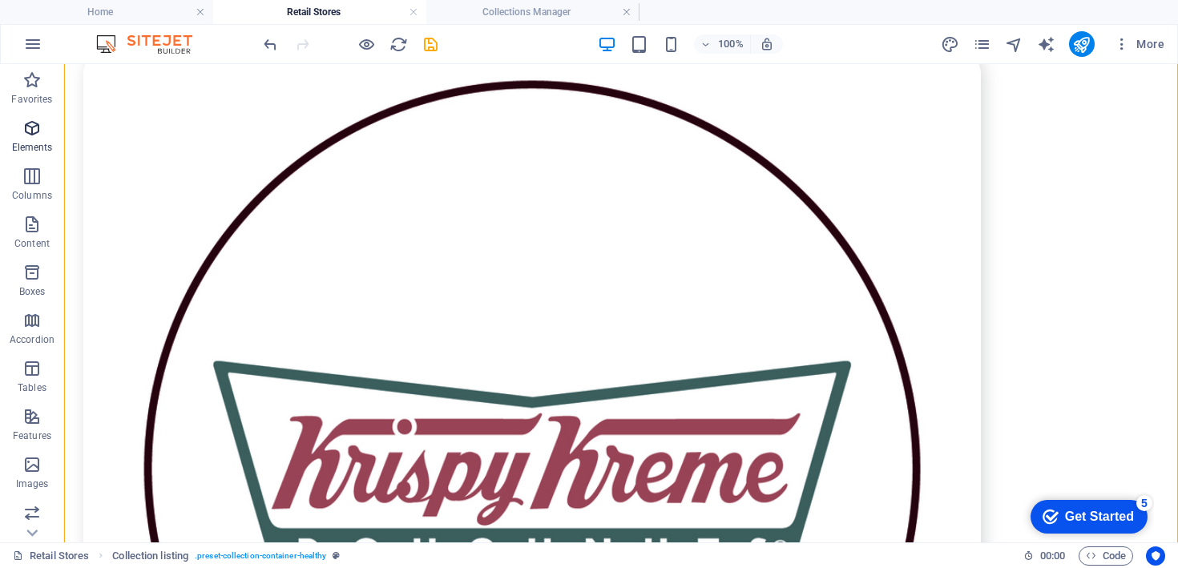
click at [37, 139] on span "Elements" at bounding box center [32, 138] width 64 height 38
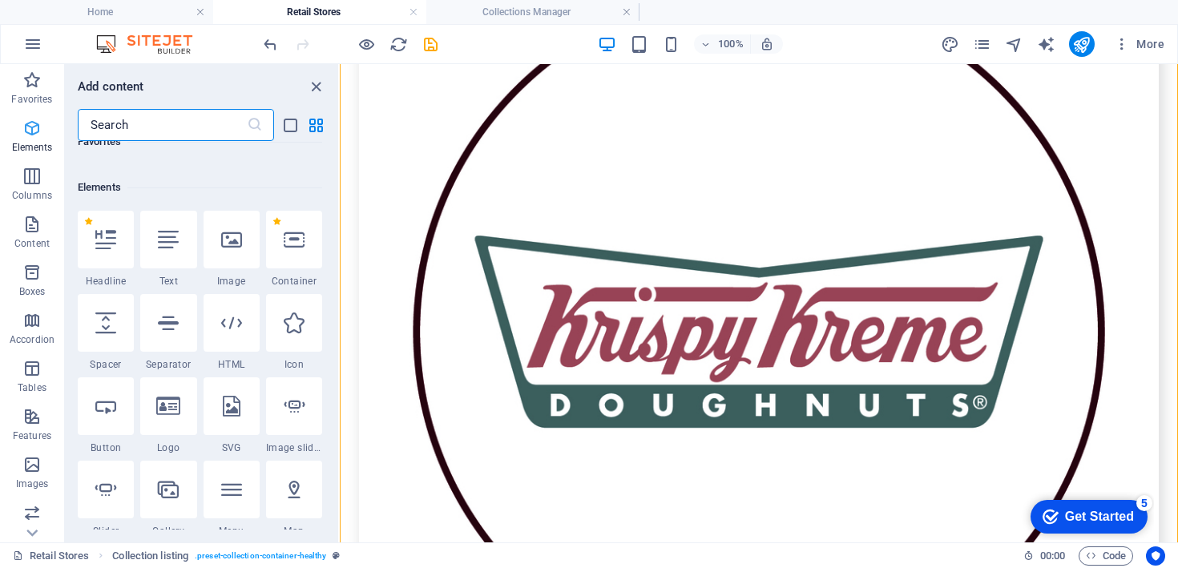
scroll to position [171, 0]
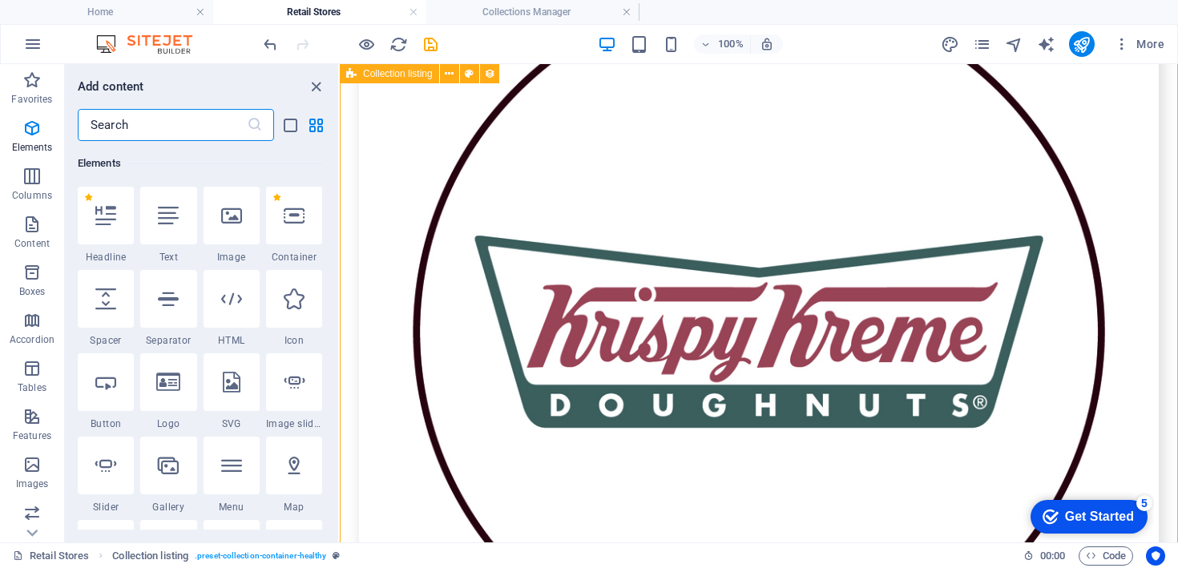
click at [353, 73] on icon at bounding box center [351, 73] width 10 height 19
click at [39, 196] on p "Columns" at bounding box center [32, 195] width 40 height 13
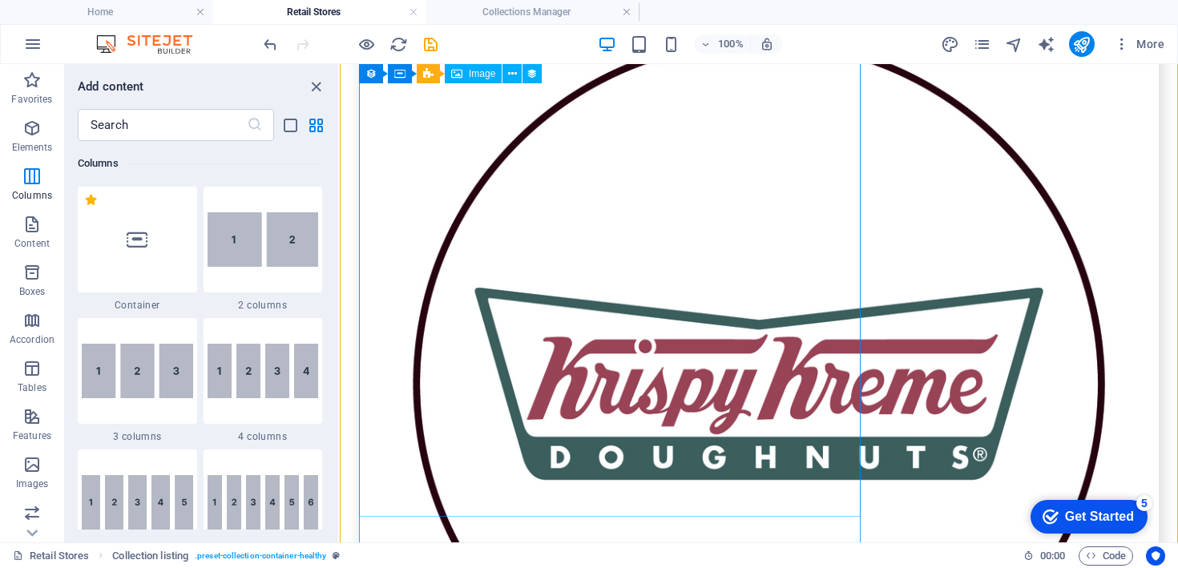
scroll to position [0, 0]
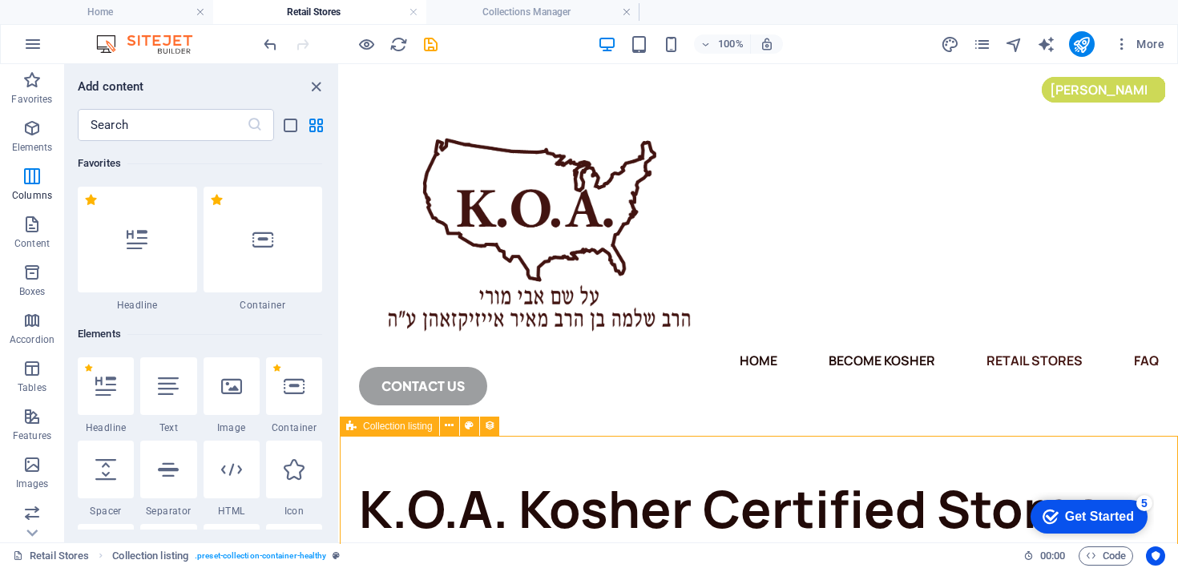
scroll to position [794, 0]
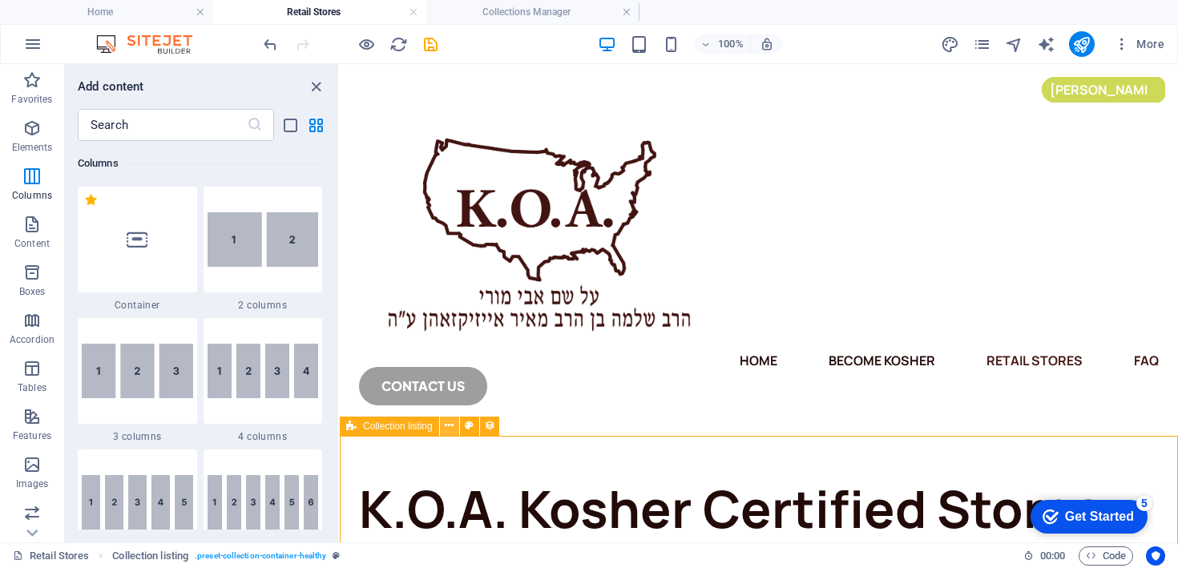
click at [443, 424] on button at bounding box center [449, 426] width 19 height 19
click at [475, 427] on button at bounding box center [469, 426] width 19 height 19
select select "rem"
select select "px"
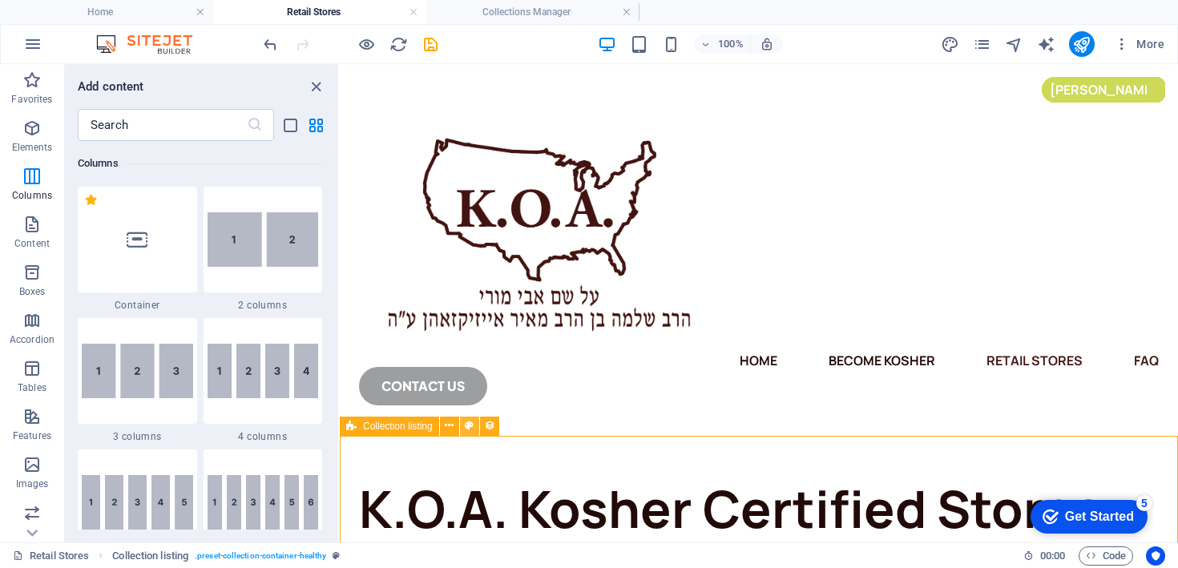
select select "px"
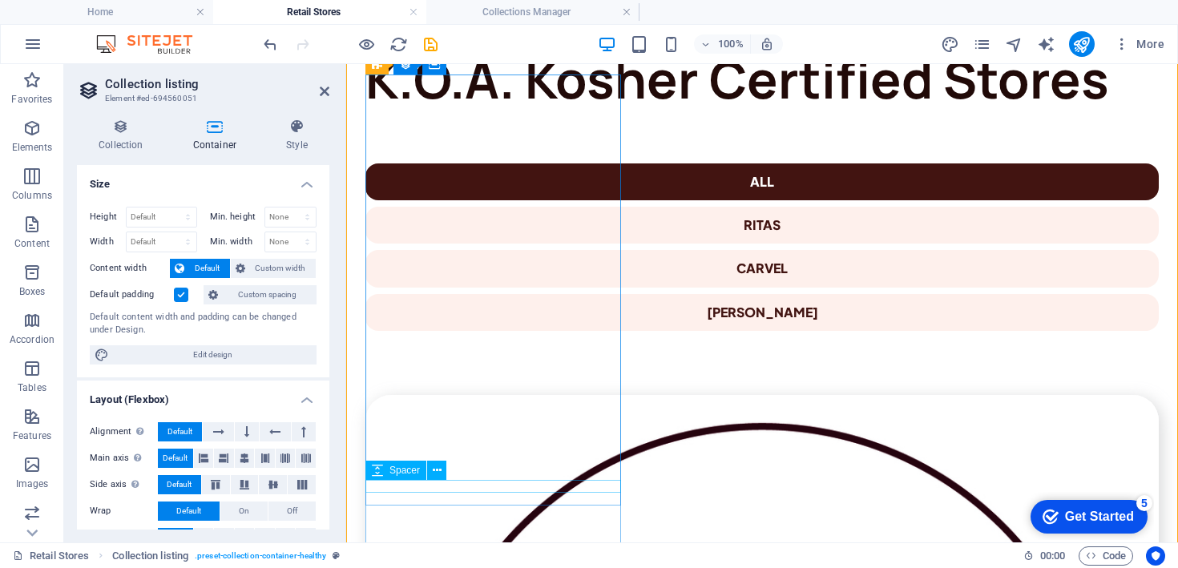
scroll to position [424, 0]
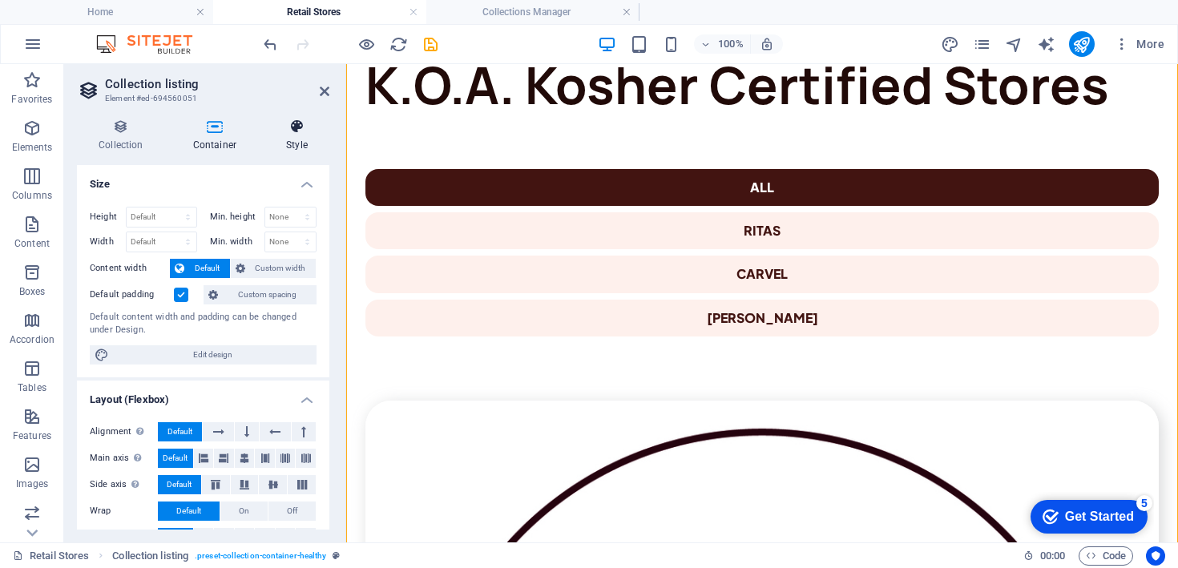
click at [295, 128] on icon at bounding box center [297, 127] width 65 height 16
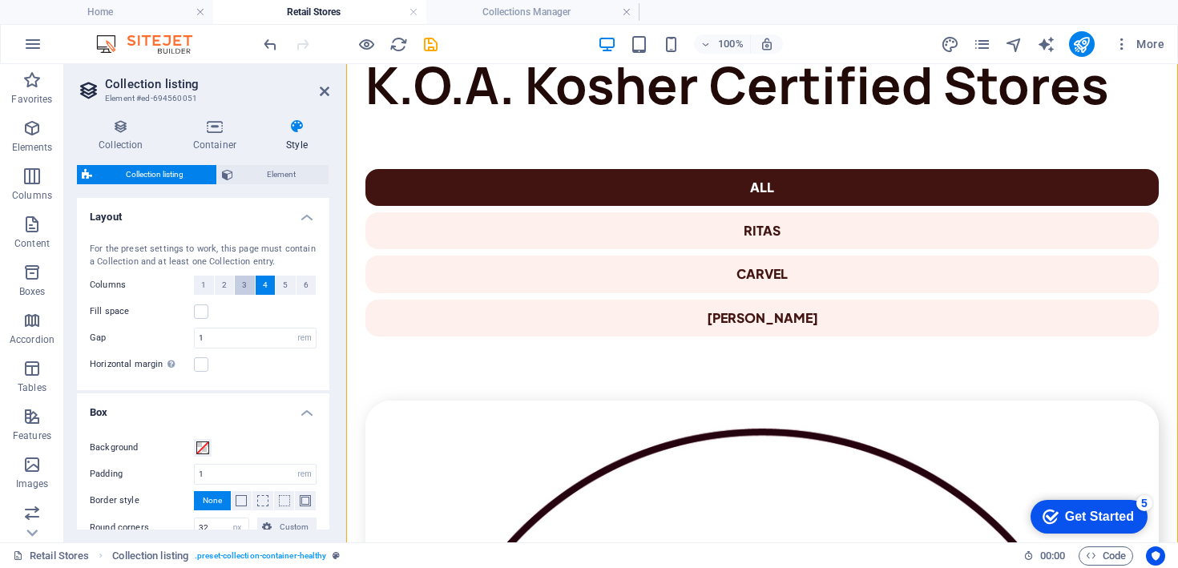
click at [240, 286] on button "3" at bounding box center [245, 285] width 20 height 19
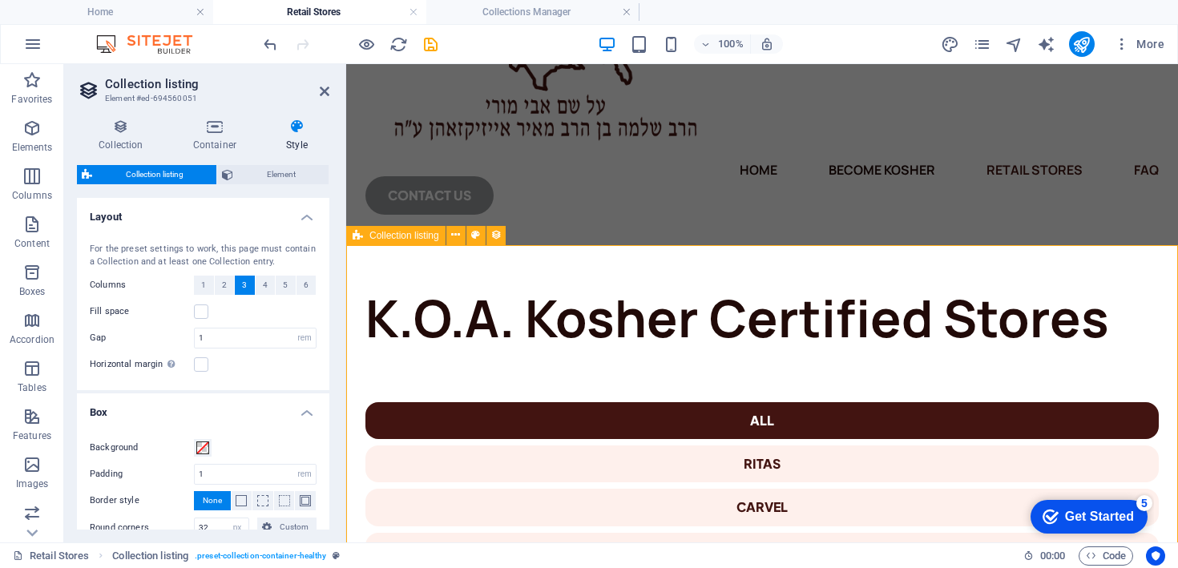
scroll to position [190, 0]
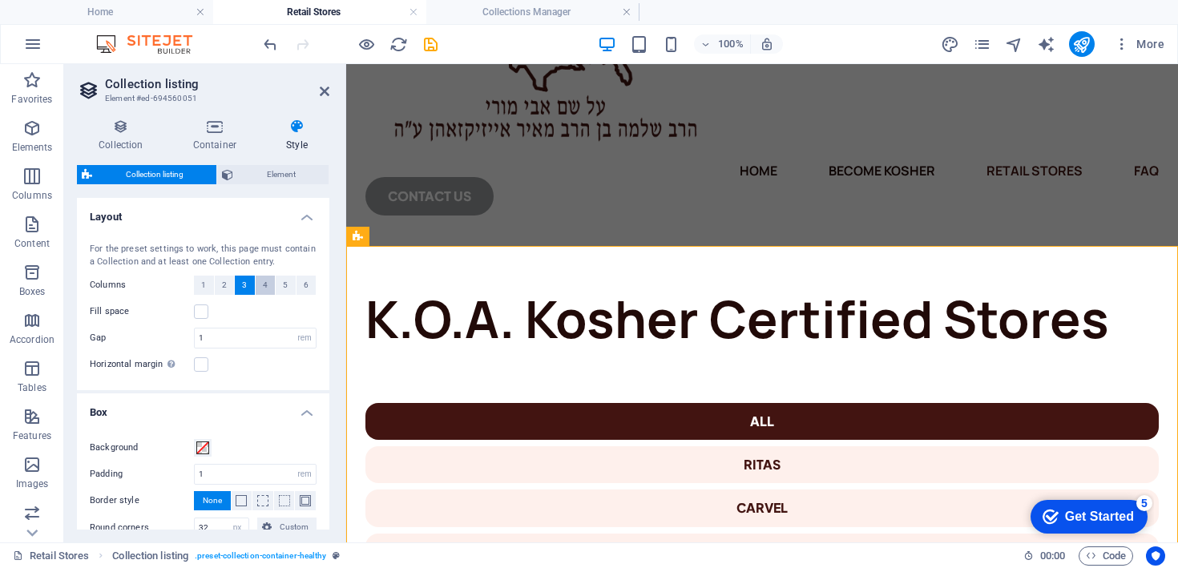
click at [264, 287] on span "4" at bounding box center [265, 285] width 5 height 19
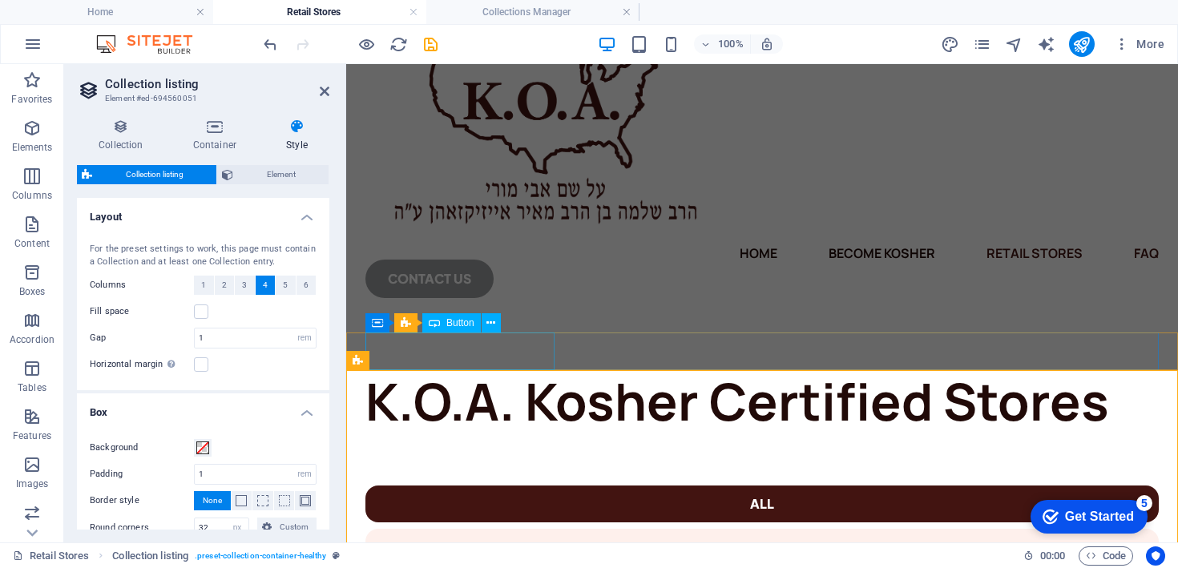
scroll to position [0, 0]
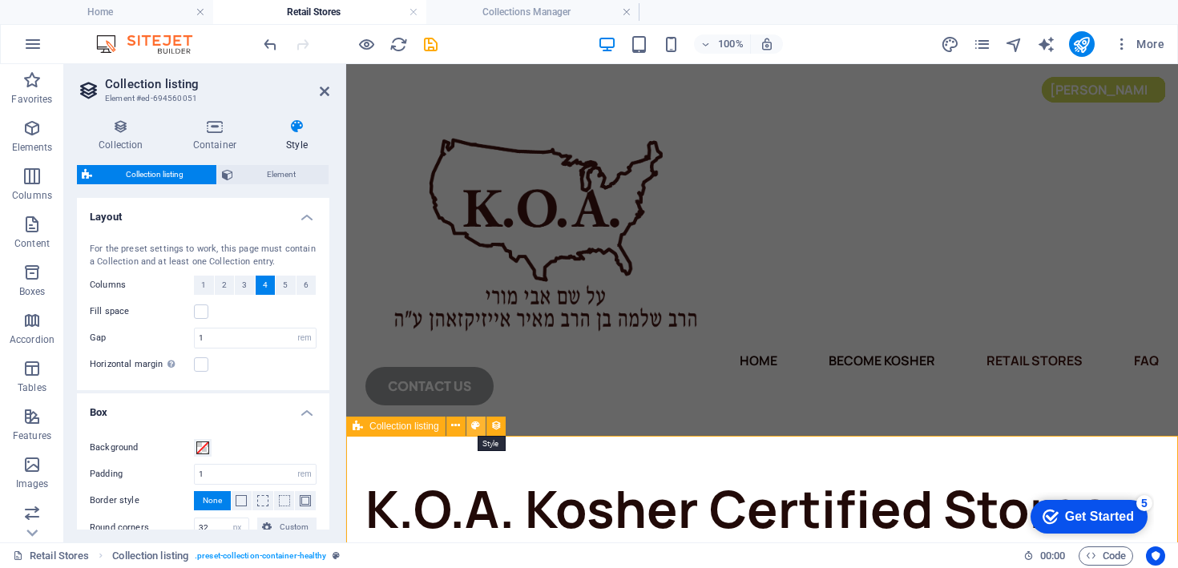
click at [476, 426] on icon at bounding box center [475, 426] width 9 height 17
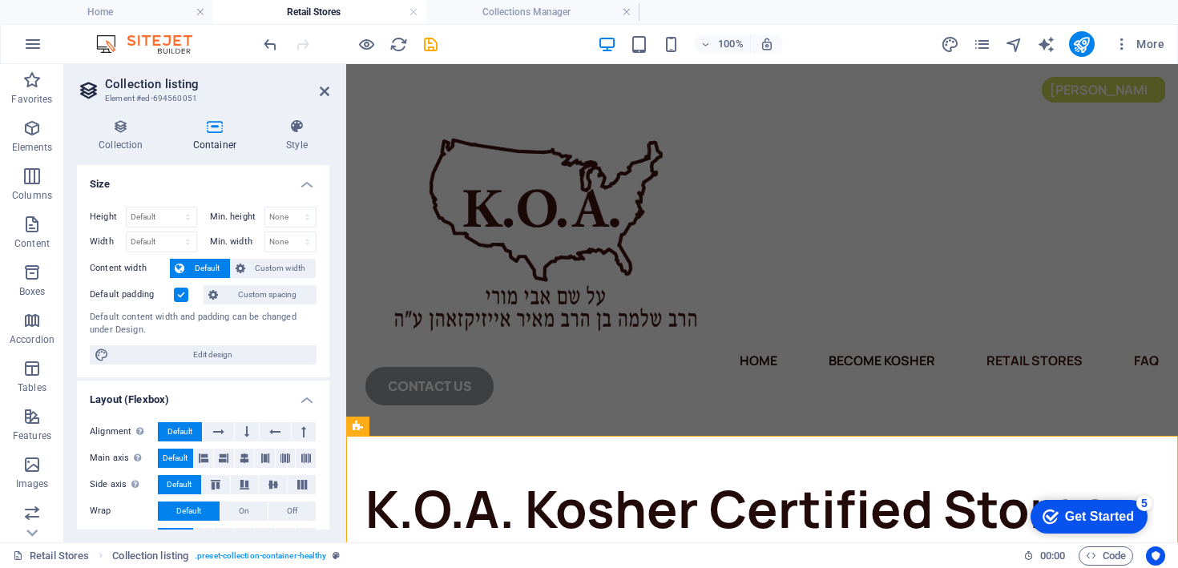
scroll to position [30, 0]
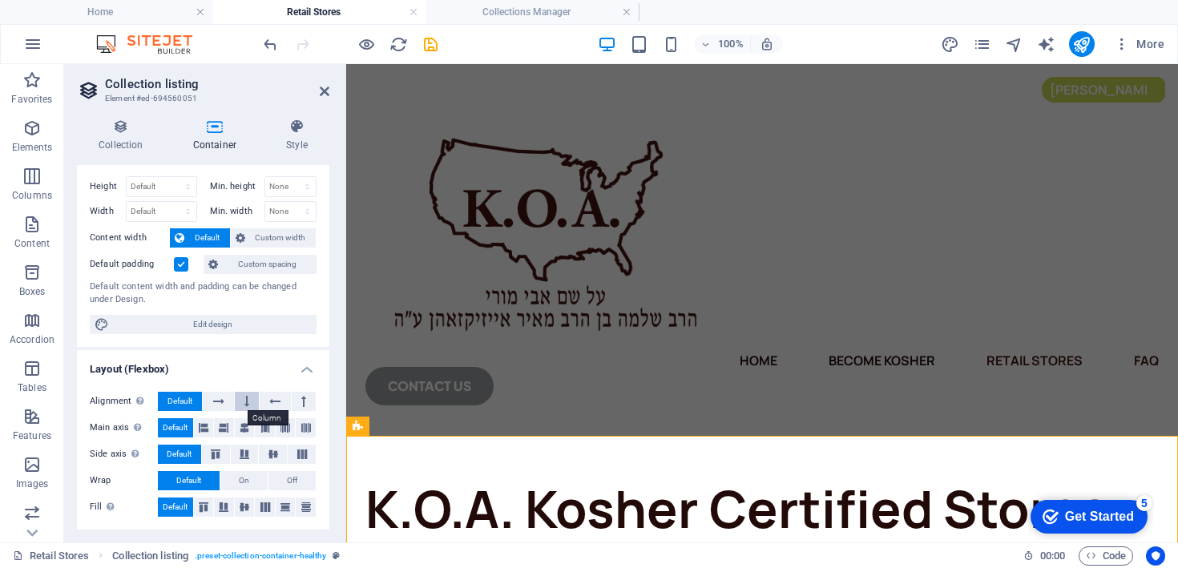
click at [238, 401] on button at bounding box center [247, 401] width 24 height 19
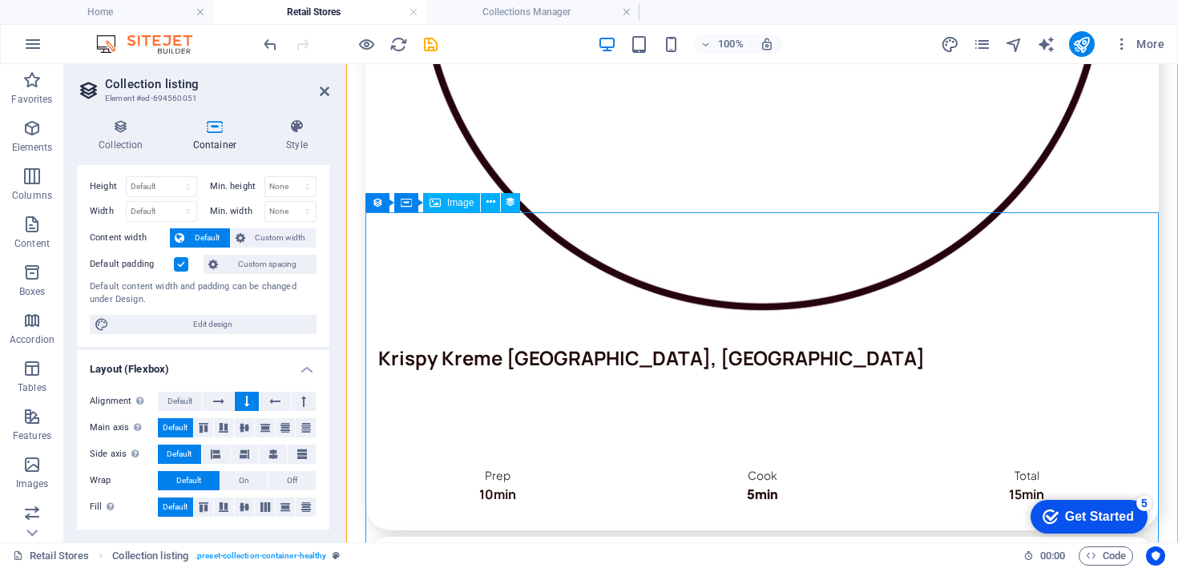
scroll to position [1235, 0]
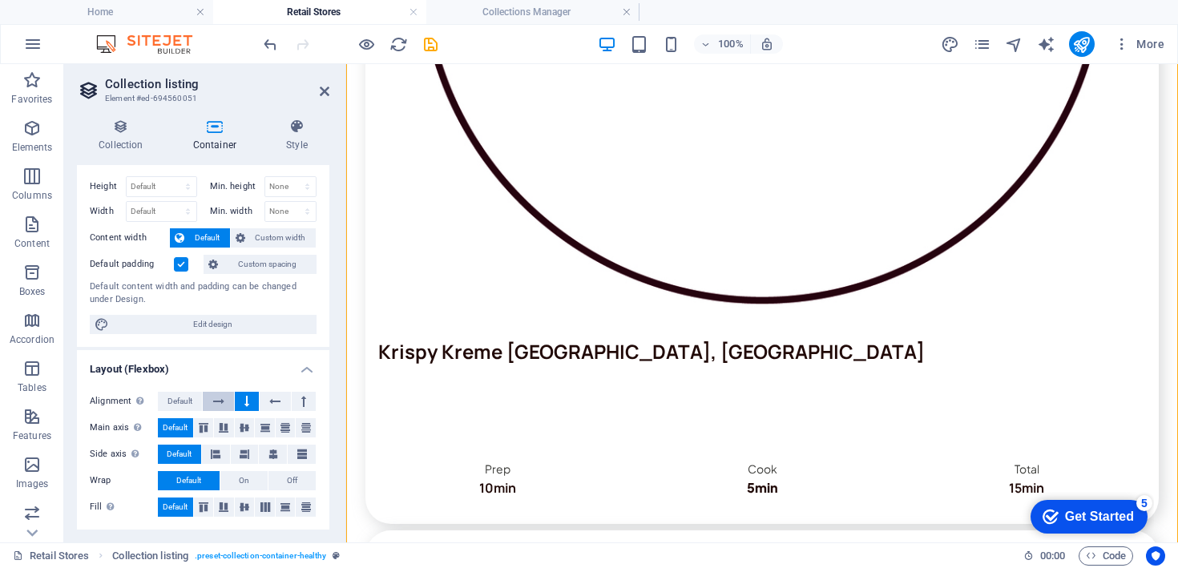
click at [221, 395] on icon at bounding box center [218, 401] width 11 height 19
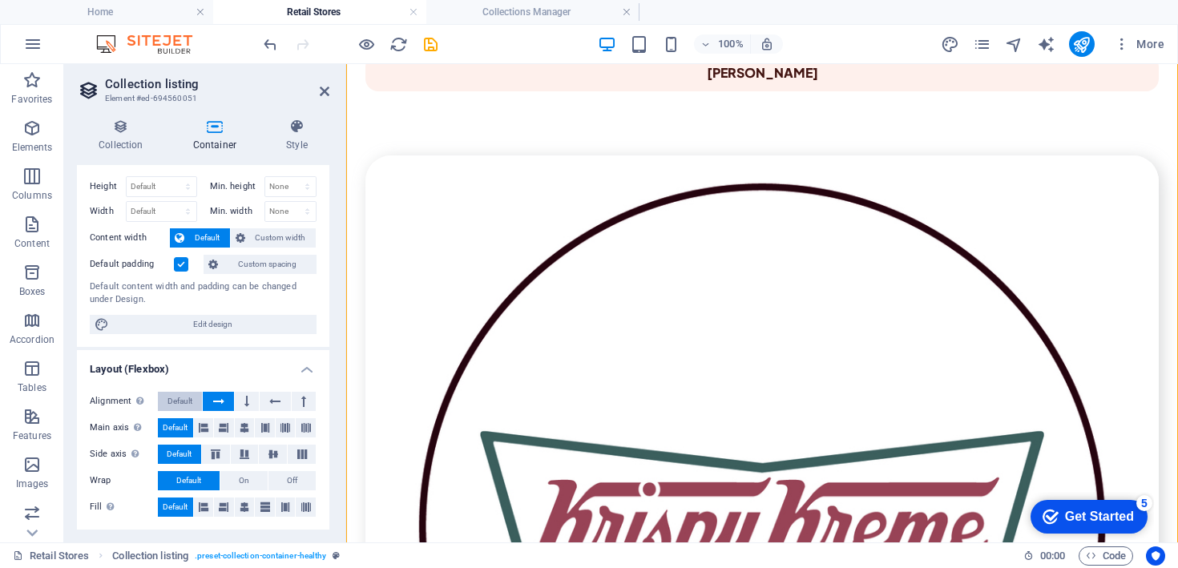
click at [190, 398] on span "Default" at bounding box center [180, 401] width 25 height 19
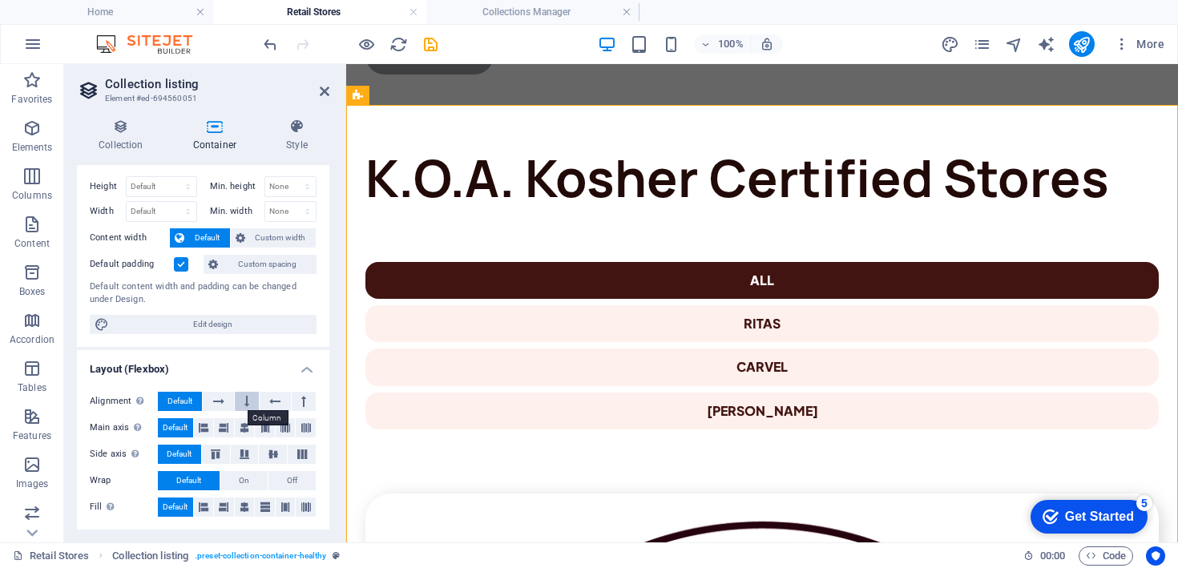
scroll to position [0, 0]
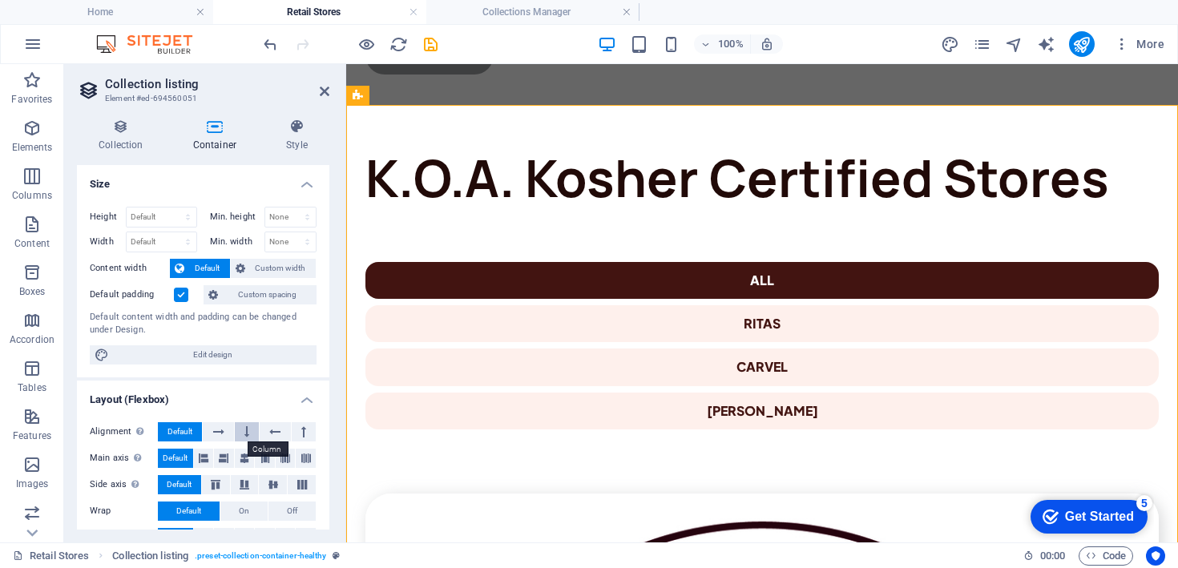
click at [238, 429] on button at bounding box center [247, 431] width 24 height 19
click at [219, 430] on icon at bounding box center [218, 431] width 11 height 19
click at [201, 430] on button "Default" at bounding box center [180, 431] width 44 height 19
click at [289, 134] on icon at bounding box center [297, 127] width 65 height 16
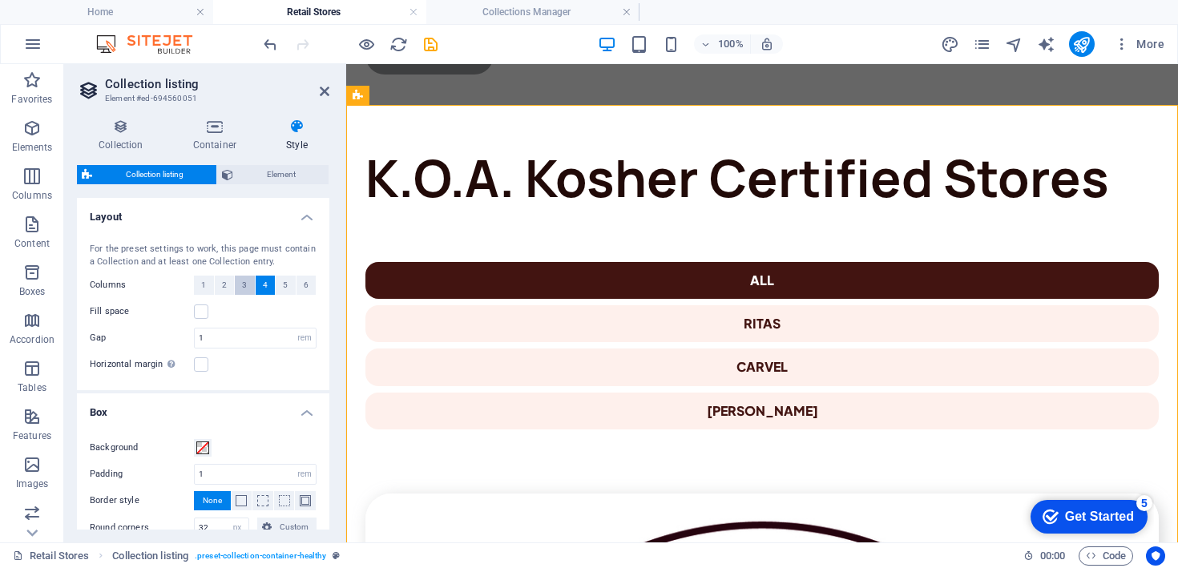
click at [242, 288] on span "3" at bounding box center [244, 285] width 5 height 19
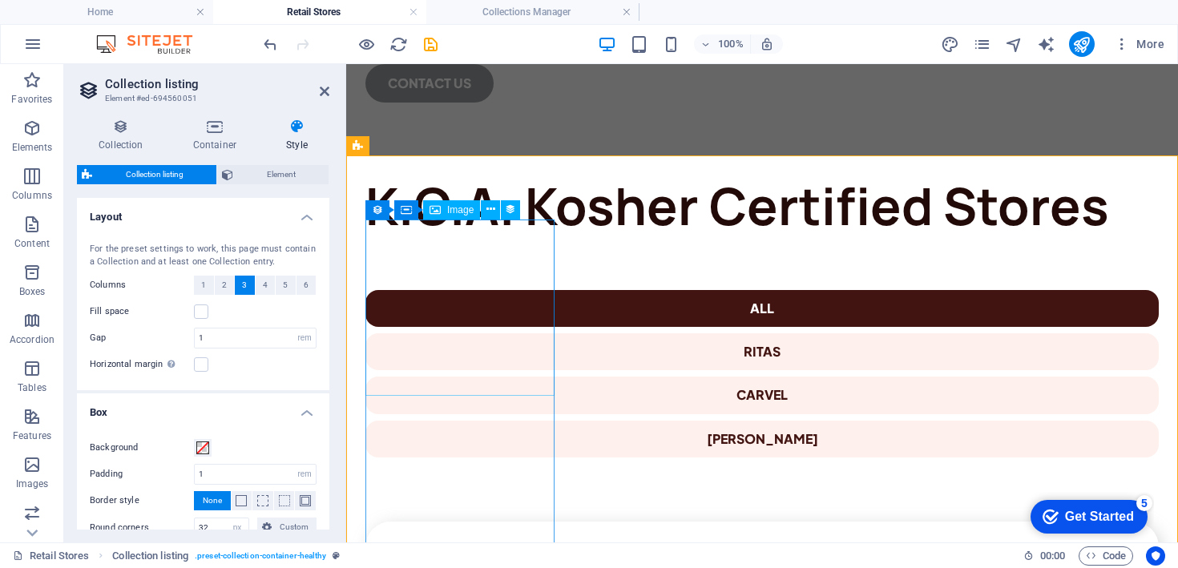
scroll to position [263, 0]
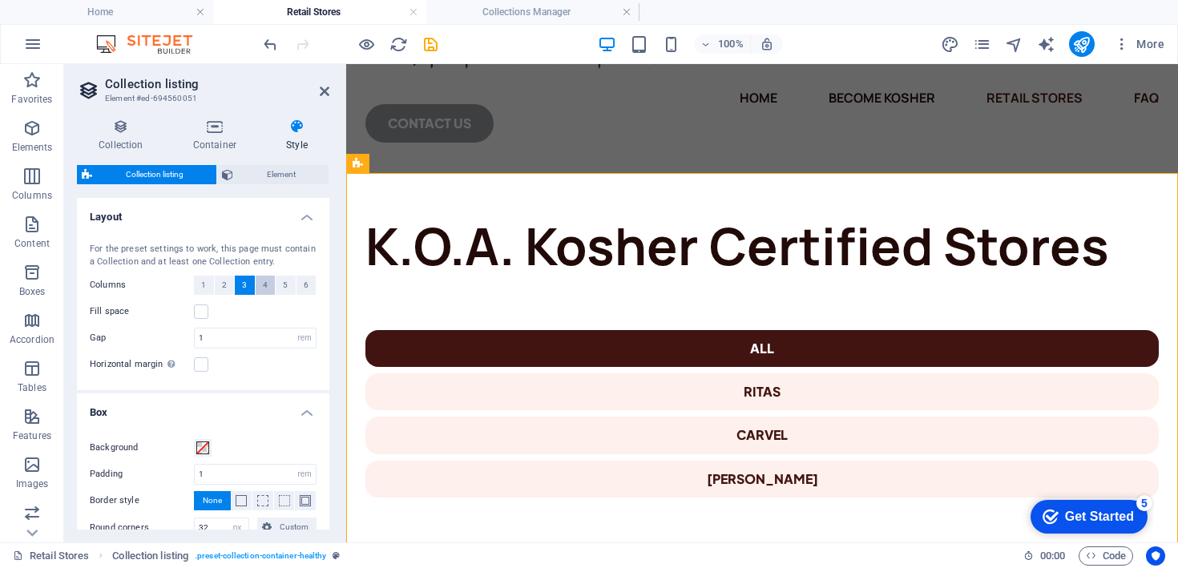
click at [269, 290] on button "4" at bounding box center [266, 285] width 20 height 19
click at [297, 281] on button "6" at bounding box center [307, 285] width 20 height 19
click at [289, 283] on button "5" at bounding box center [286, 285] width 20 height 19
click at [263, 286] on span "4" at bounding box center [265, 285] width 5 height 19
click at [208, 307] on div "Fill space" at bounding box center [203, 311] width 227 height 19
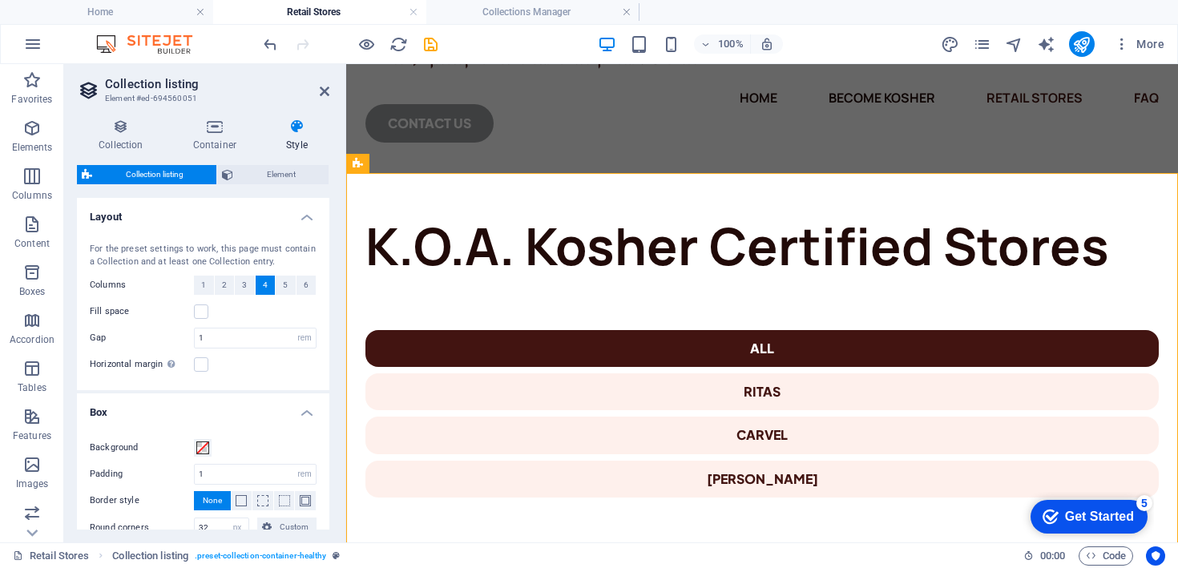
click at [208, 307] on div "Fill space" at bounding box center [203, 311] width 227 height 19
click at [208, 310] on label at bounding box center [201, 312] width 14 height 14
click at [0, 0] on input "Fill space" at bounding box center [0, 0] width 0 height 0
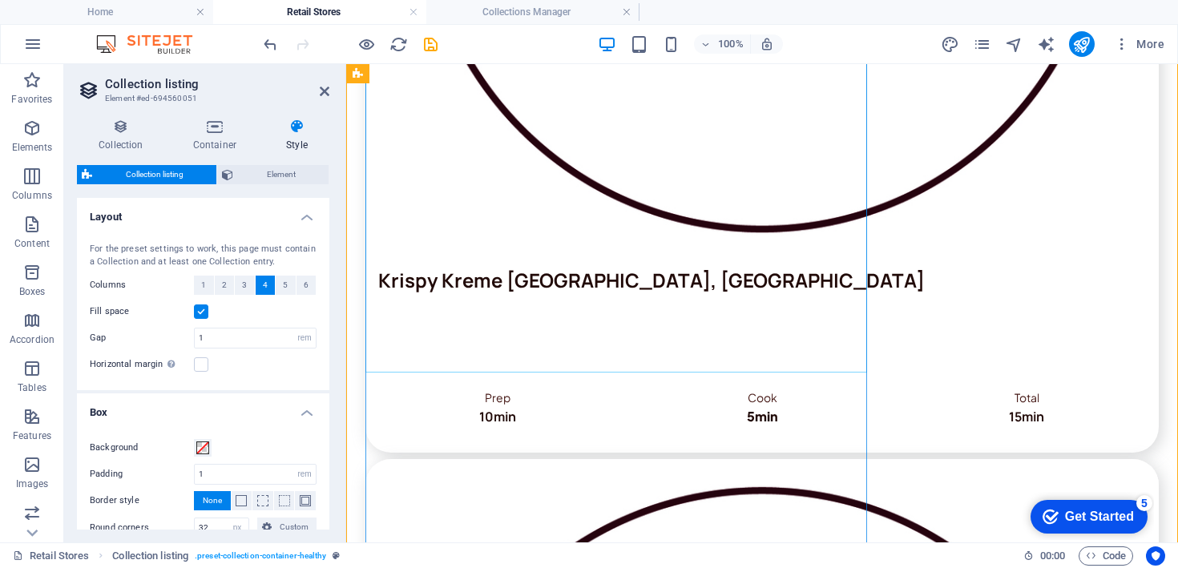
scroll to position [1325, 0]
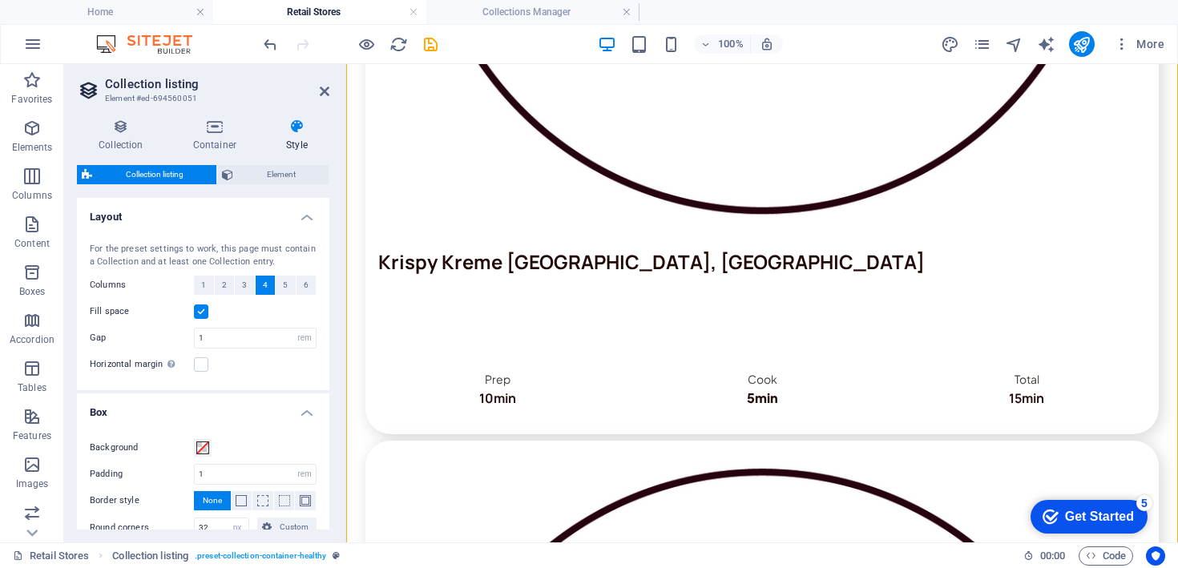
click at [200, 311] on label at bounding box center [201, 312] width 14 height 14
click at [0, 0] on input "Fill space" at bounding box center [0, 0] width 0 height 0
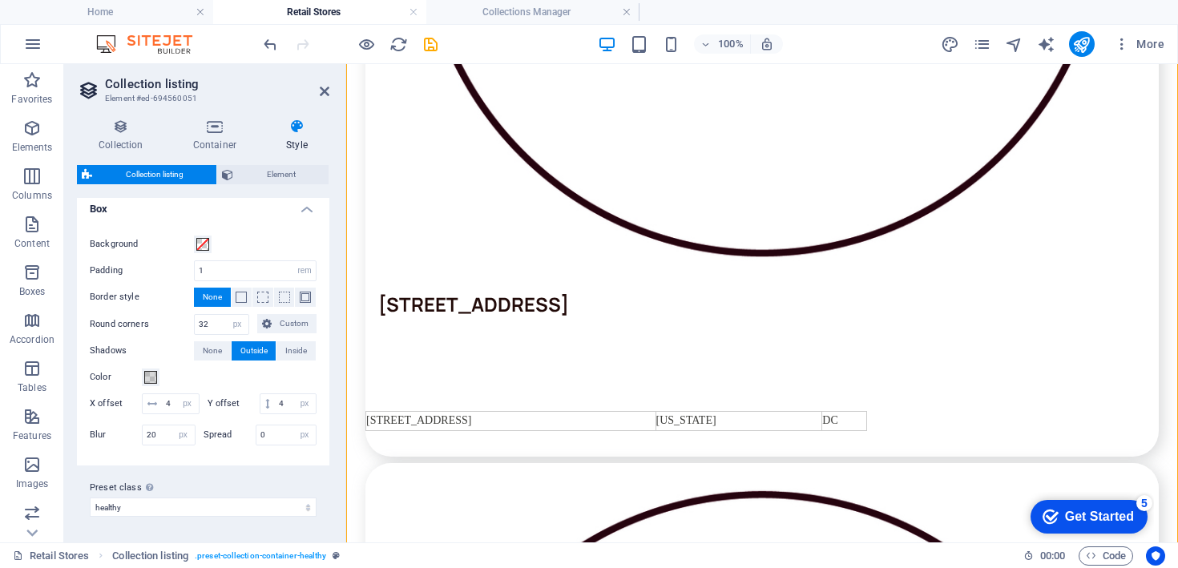
scroll to position [0, 0]
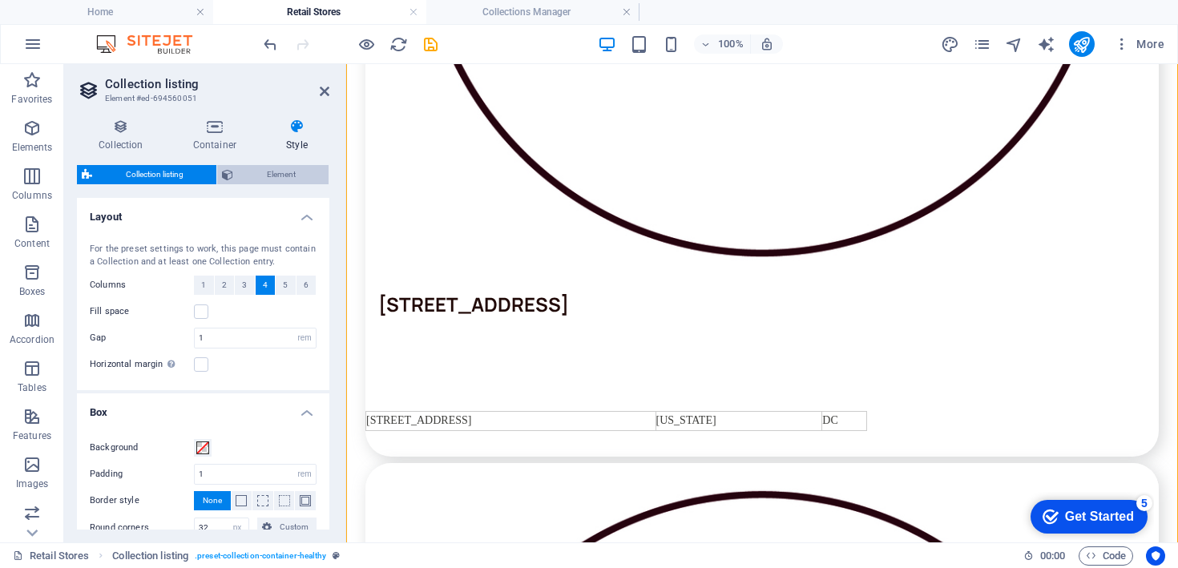
click at [257, 168] on span "Element" at bounding box center [281, 174] width 86 height 19
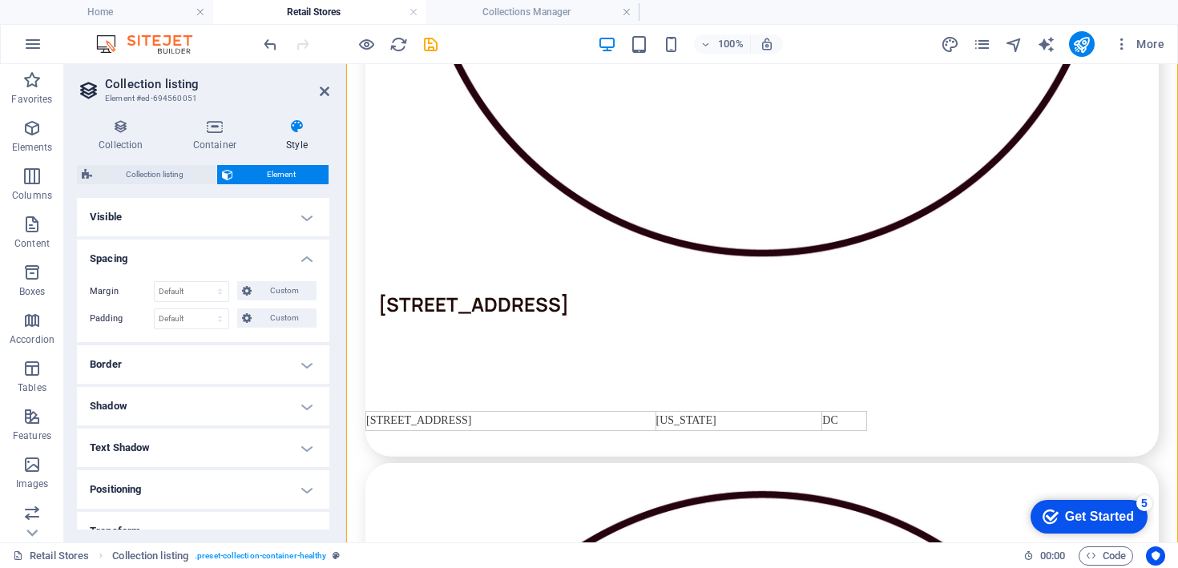
click at [203, 230] on h4 "Visible" at bounding box center [203, 217] width 253 height 38
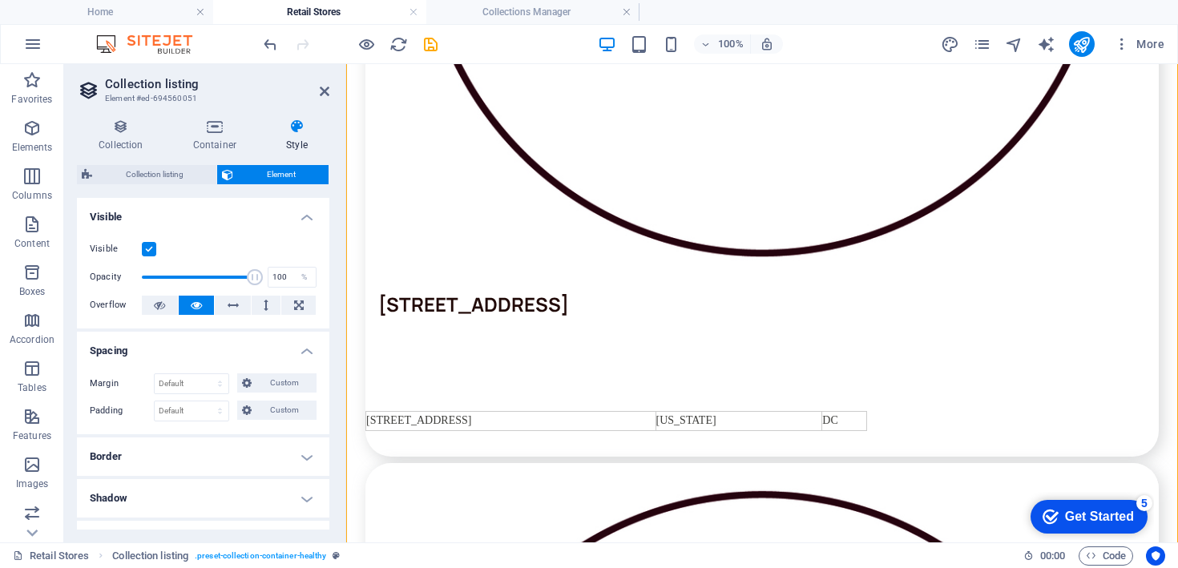
click at [193, 456] on h4 "Border" at bounding box center [203, 457] width 253 height 38
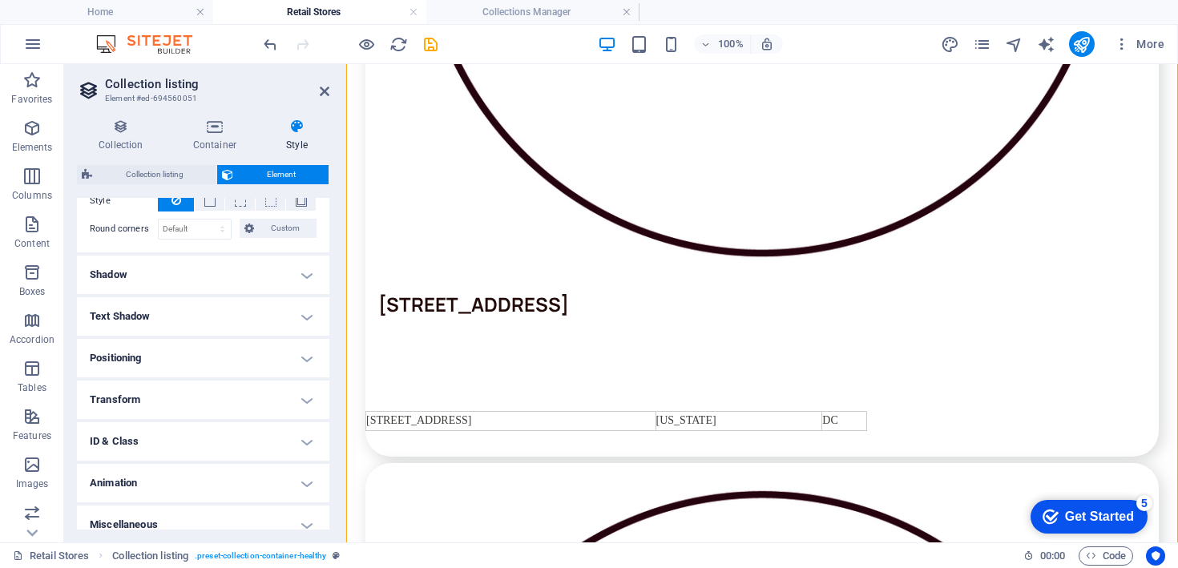
scroll to position [302, 0]
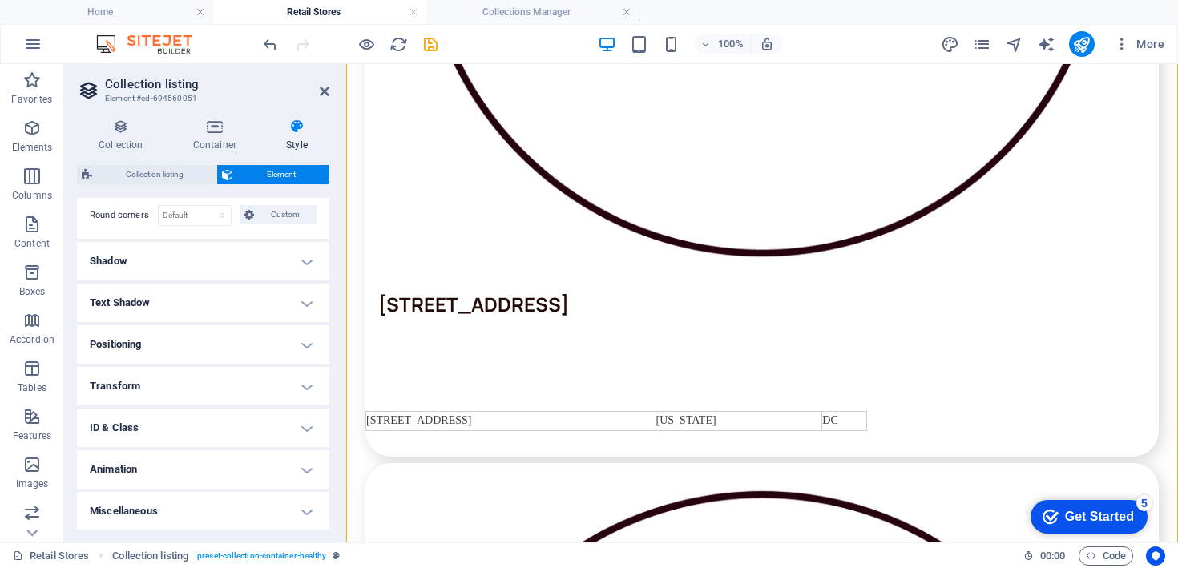
click at [221, 265] on h4 "Shadow" at bounding box center [203, 261] width 253 height 38
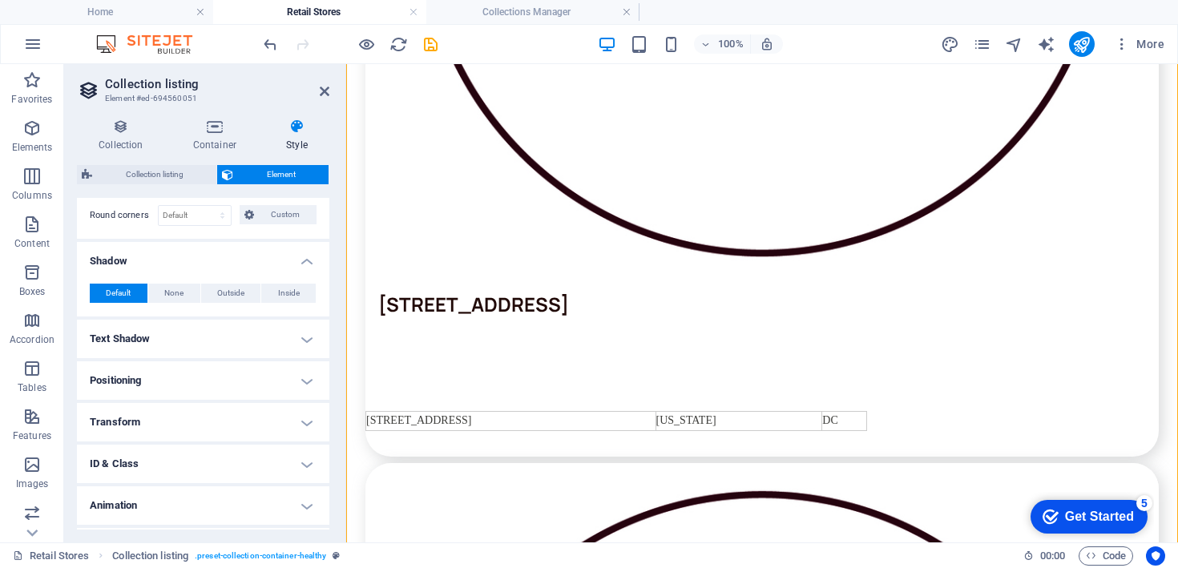
click at [192, 335] on h4 "Text Shadow" at bounding box center [203, 339] width 253 height 38
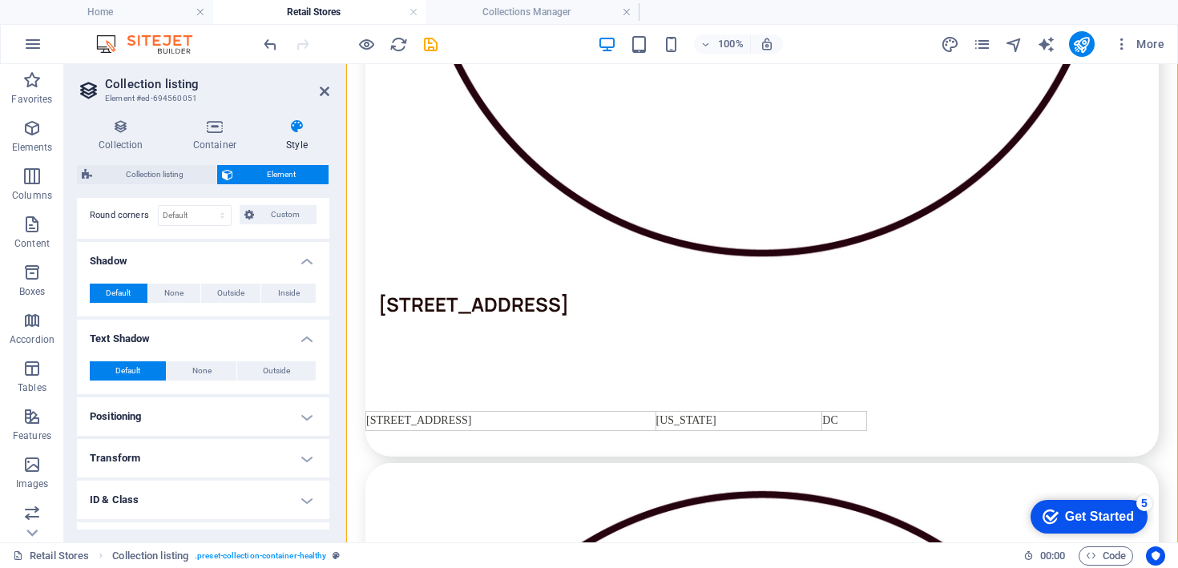
click at [173, 418] on h4 "Positioning" at bounding box center [203, 417] width 253 height 38
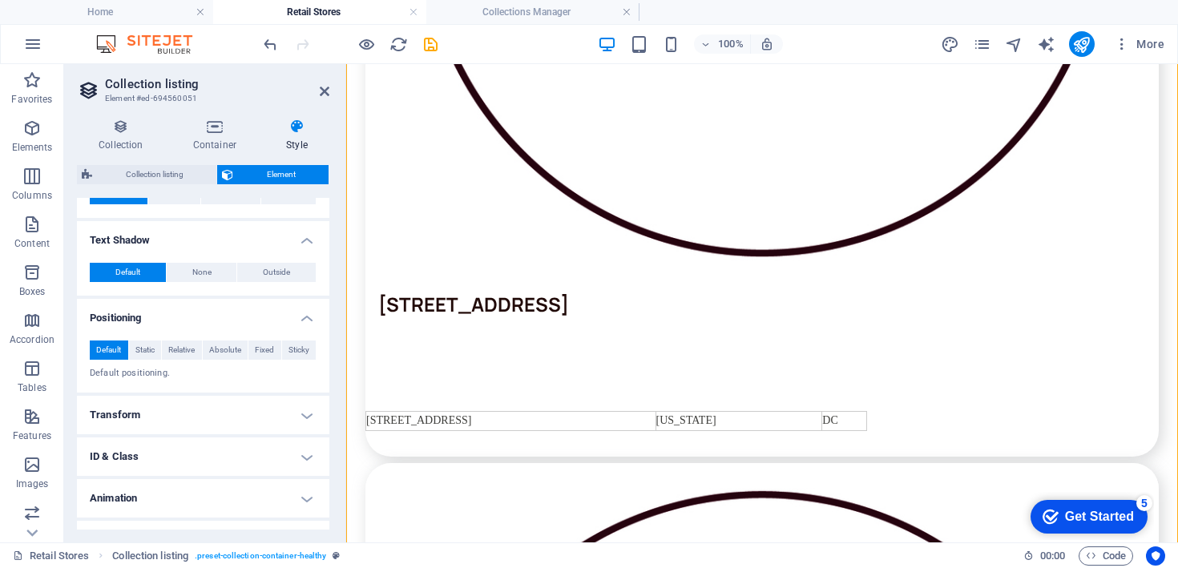
scroll to position [430, 0]
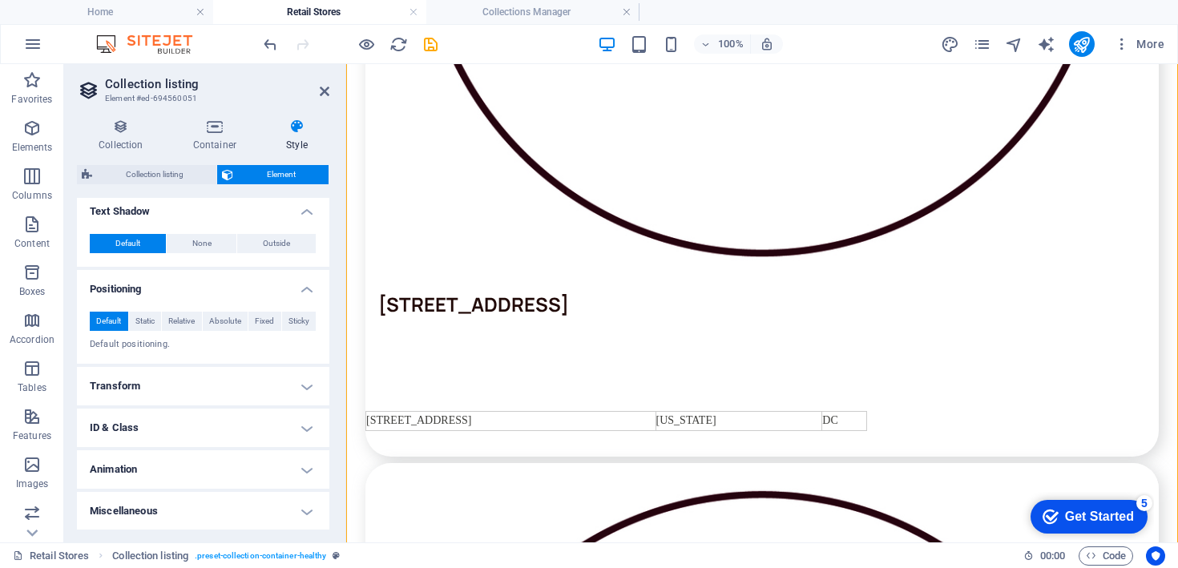
click at [182, 400] on h4 "Transform" at bounding box center [203, 386] width 253 height 38
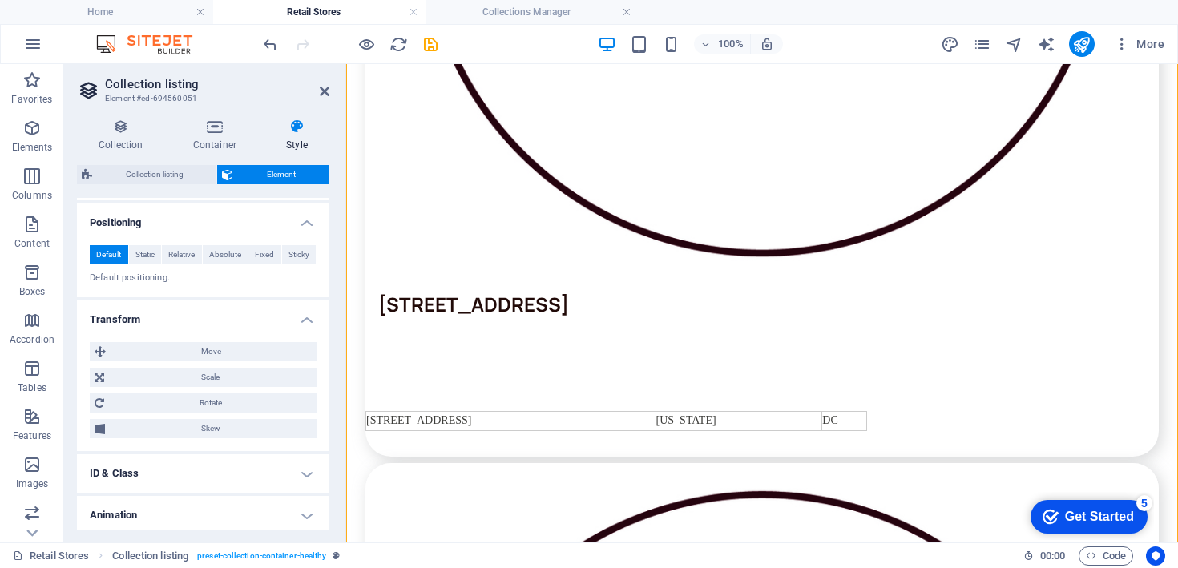
scroll to position [542, 0]
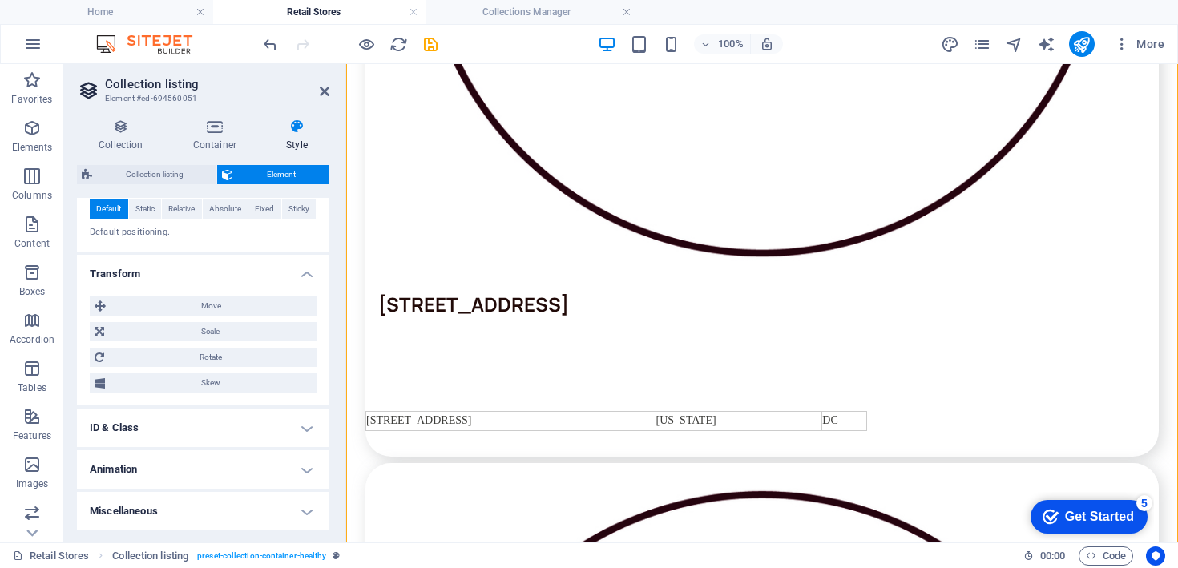
click at [164, 519] on h4 "Miscellaneous" at bounding box center [203, 511] width 253 height 38
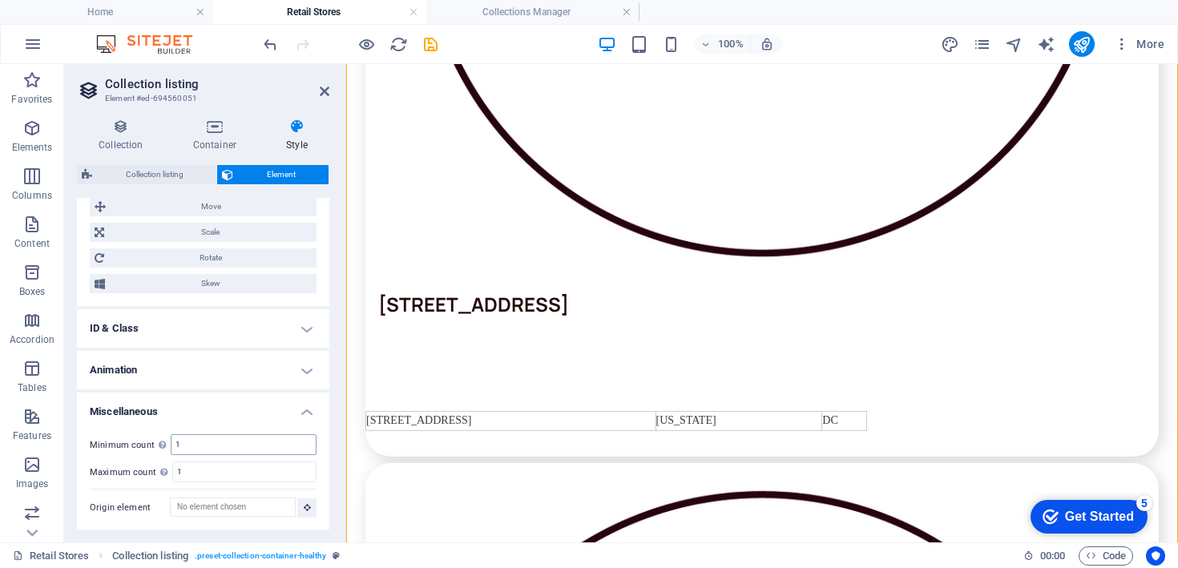
scroll to position [0, 0]
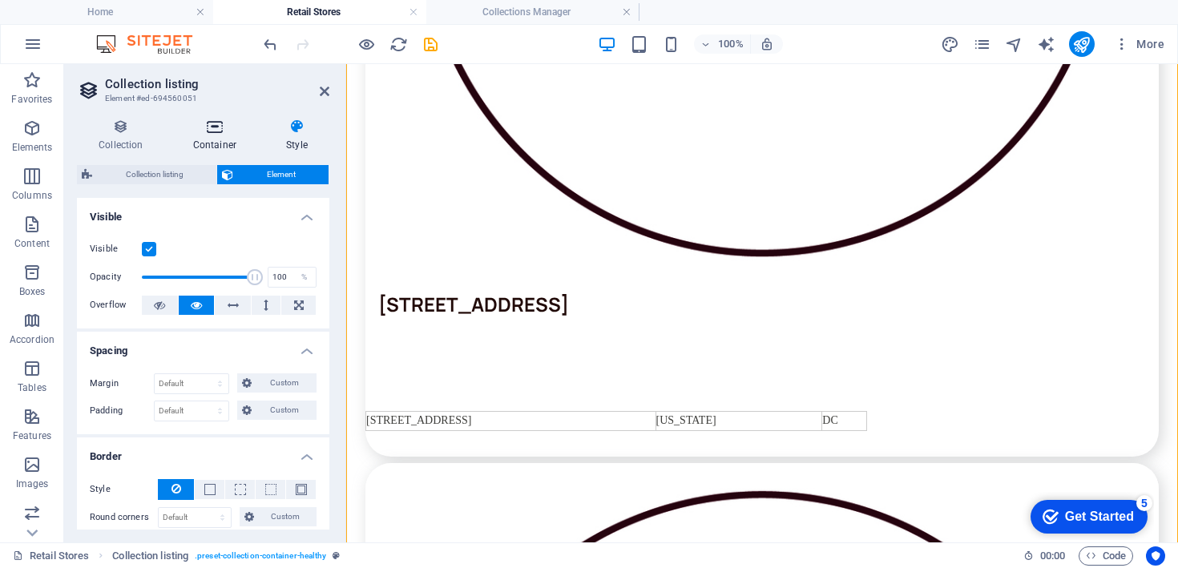
click at [195, 136] on h4 "Container" at bounding box center [218, 136] width 93 height 34
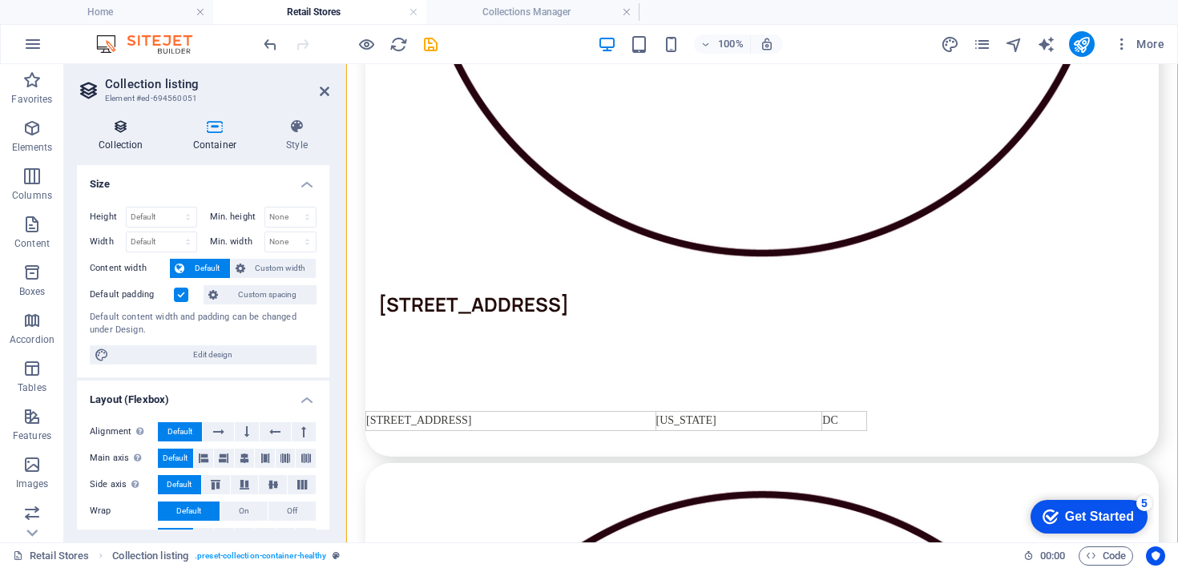
click at [135, 141] on h4 "Collection" at bounding box center [124, 136] width 95 height 34
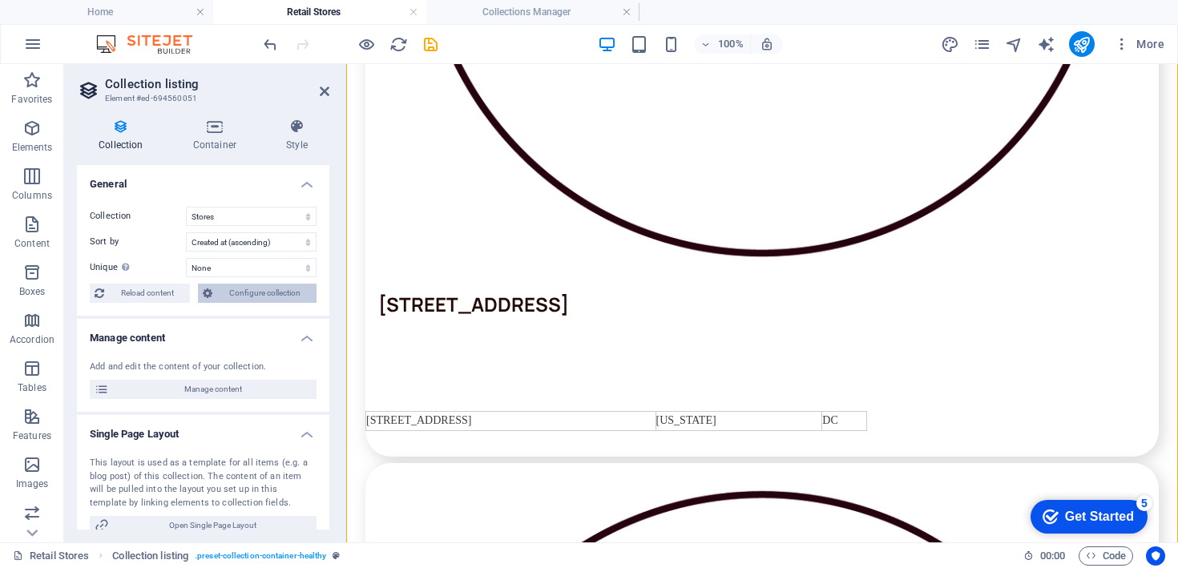
click at [241, 295] on span "Configure collection" at bounding box center [264, 293] width 95 height 19
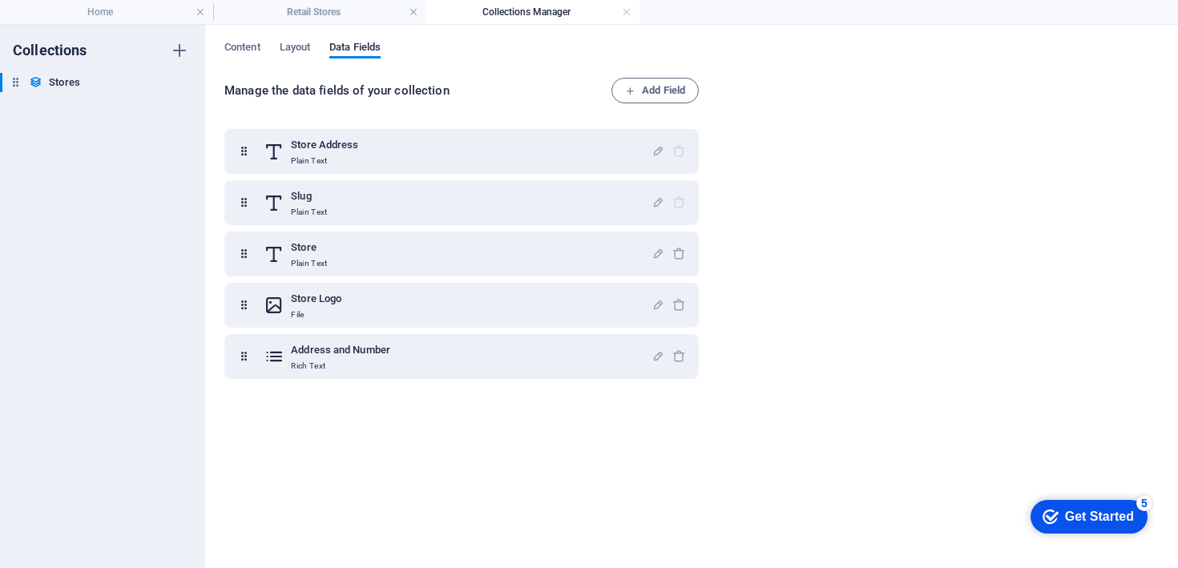
click at [306, 63] on div "Content Layout Data Fields" at bounding box center [691, 56] width 935 height 30
click at [305, 54] on span "Layout" at bounding box center [295, 49] width 31 height 22
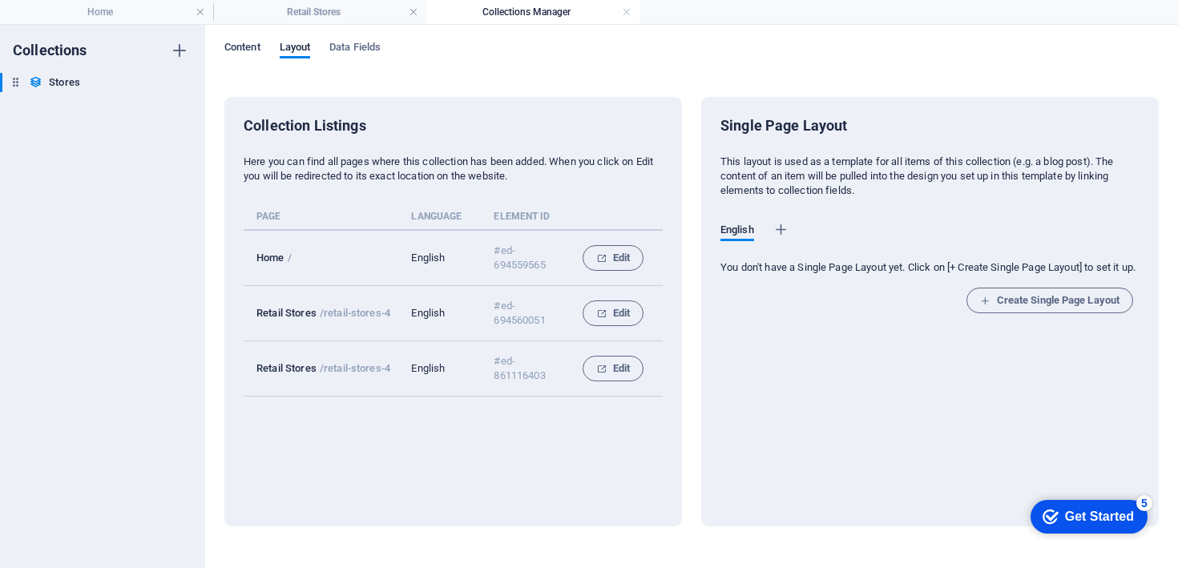
click at [257, 52] on span "Content" at bounding box center [242, 49] width 36 height 22
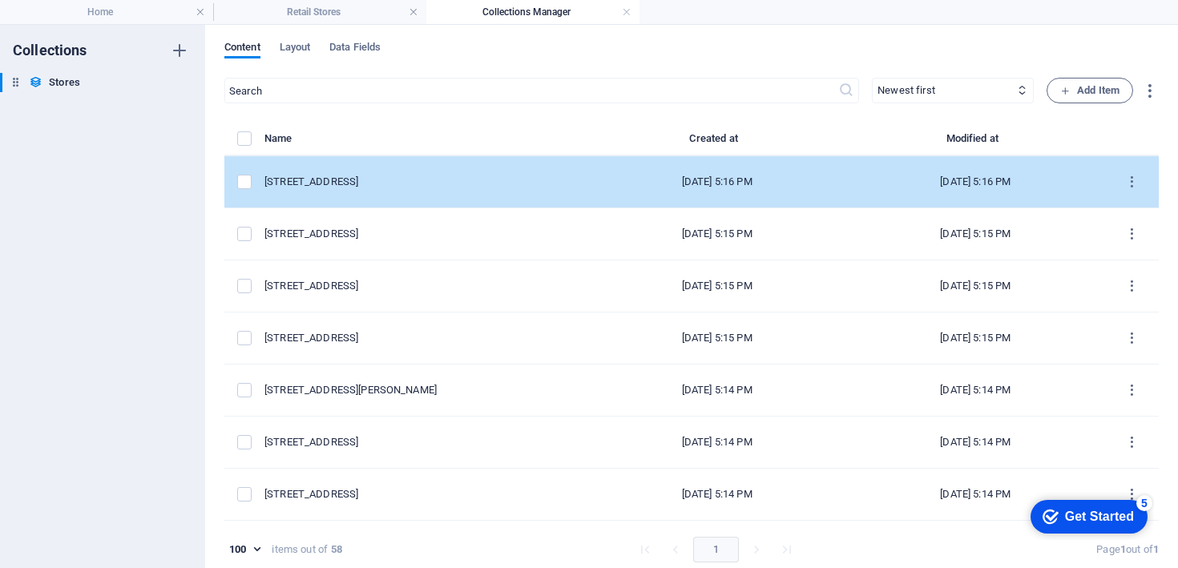
click at [374, 172] on td "[STREET_ADDRESS]" at bounding box center [426, 182] width 323 height 52
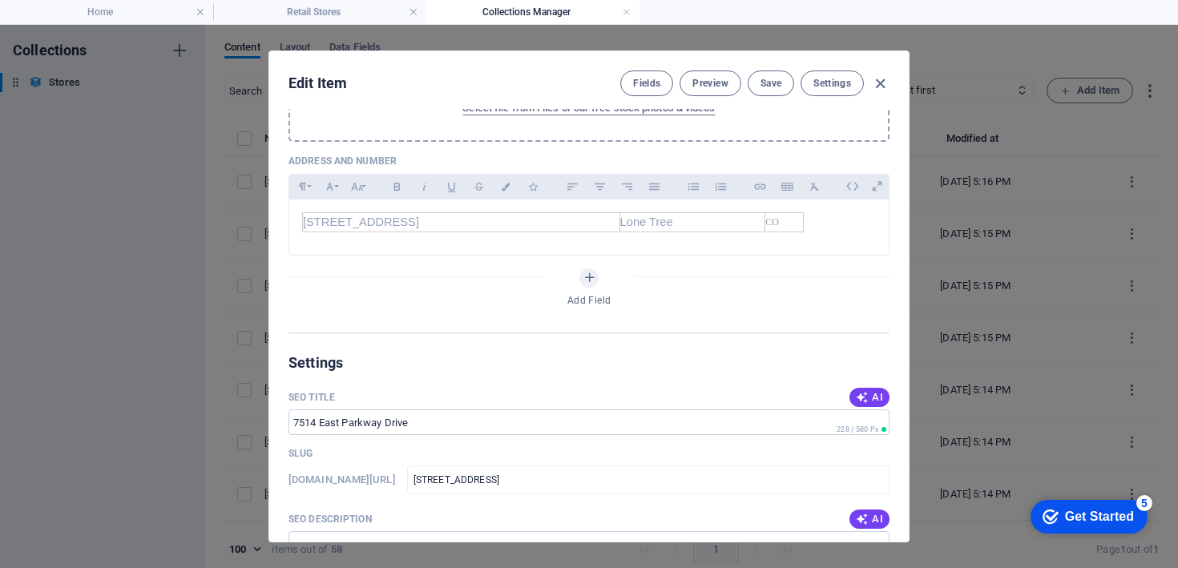
scroll to position [502, 0]
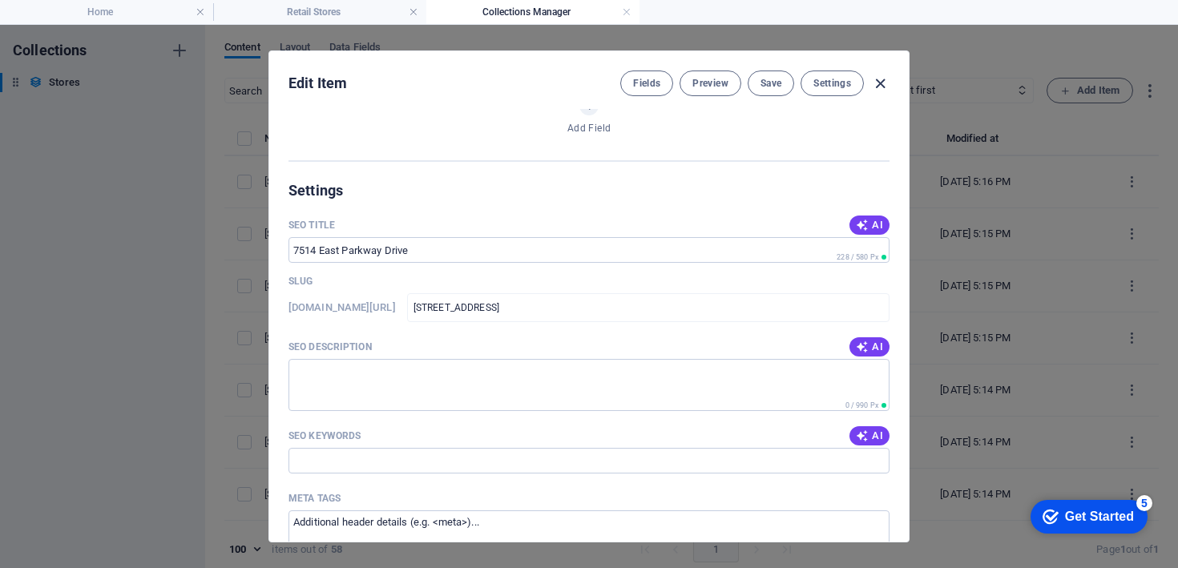
click at [883, 85] on icon "button" at bounding box center [880, 84] width 18 height 18
type input "[STREET_ADDRESS]"
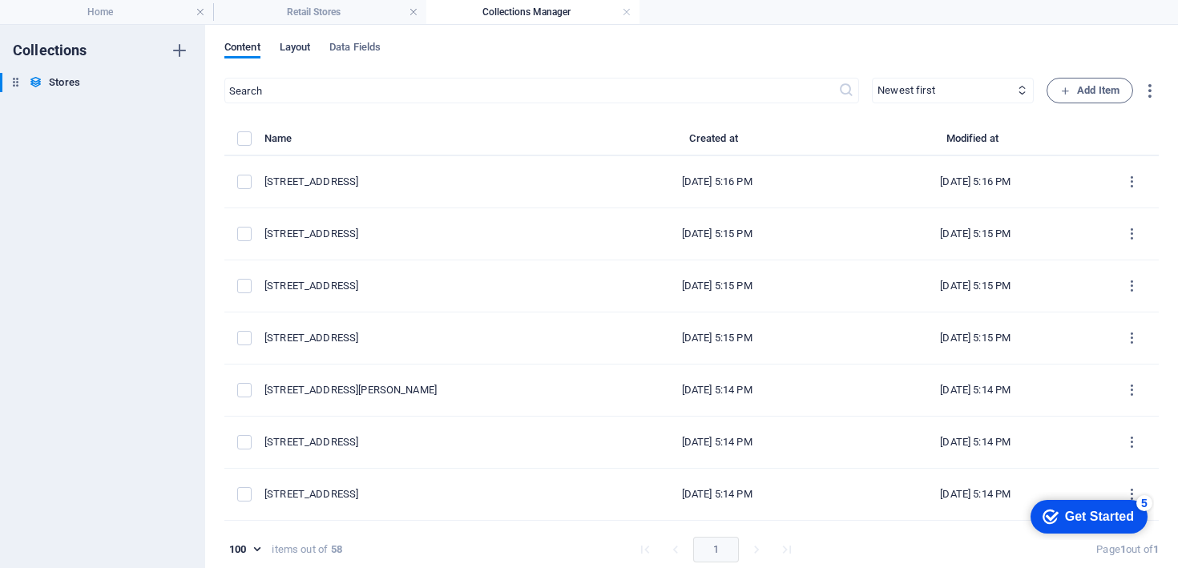
click at [301, 41] on span "Layout" at bounding box center [295, 49] width 31 height 22
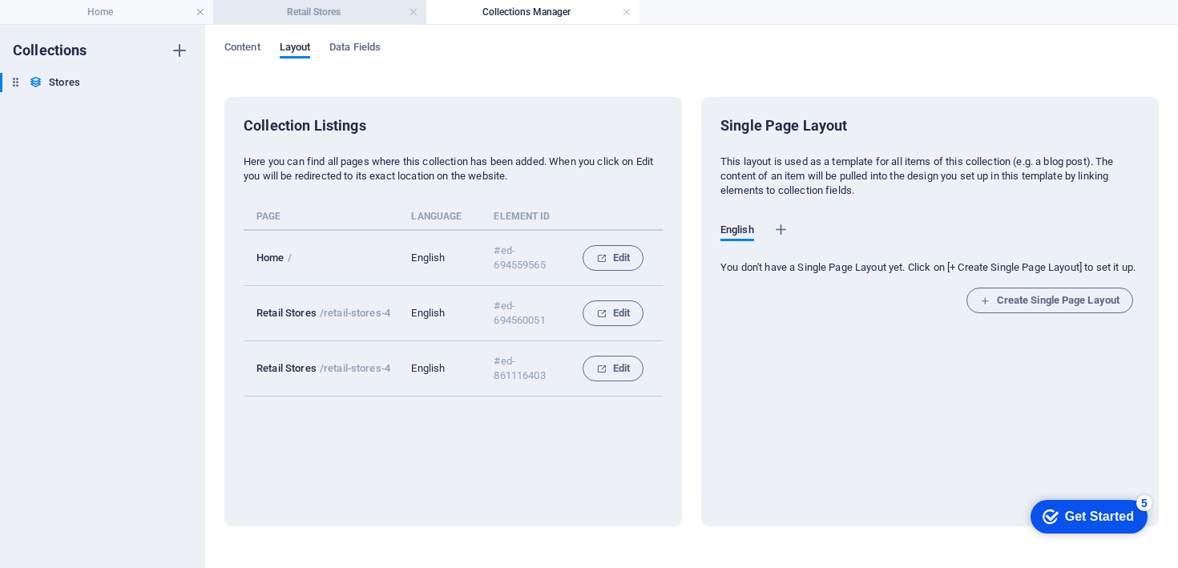
click at [342, 14] on h4 "Retail Stores" at bounding box center [319, 12] width 213 height 18
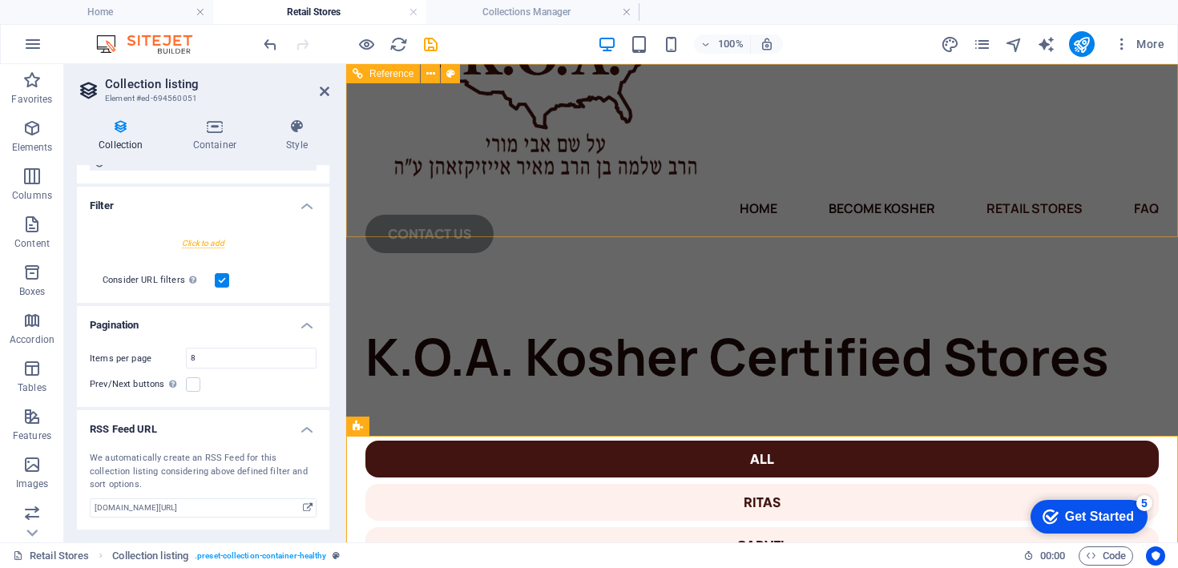
scroll to position [0, 0]
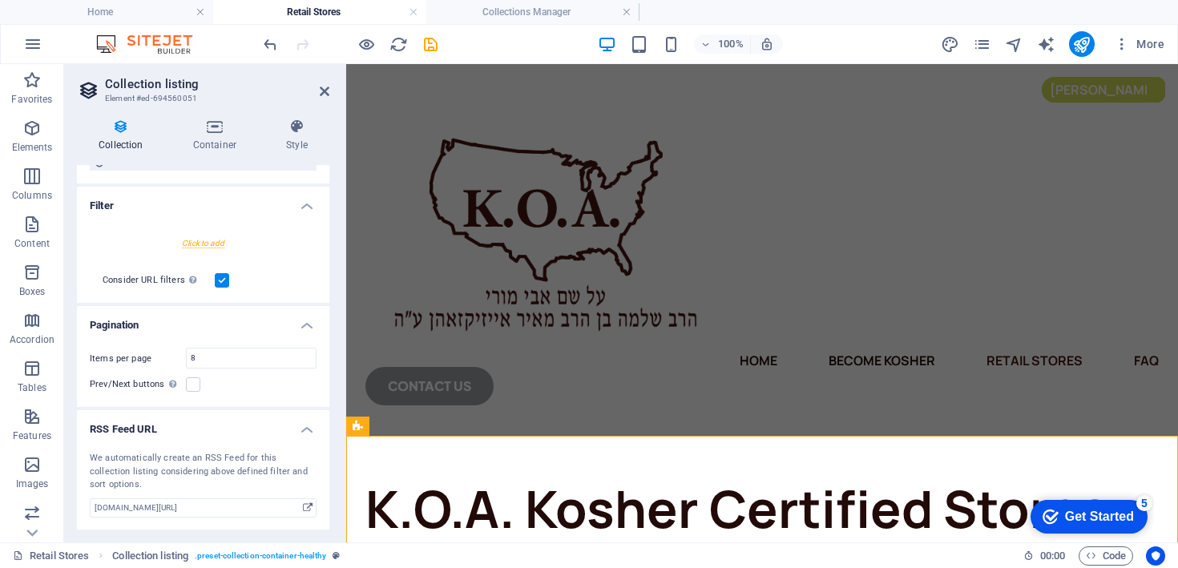
click at [972, 46] on div "More" at bounding box center [1056, 44] width 230 height 26
click at [982, 45] on icon "pages" at bounding box center [982, 44] width 18 height 18
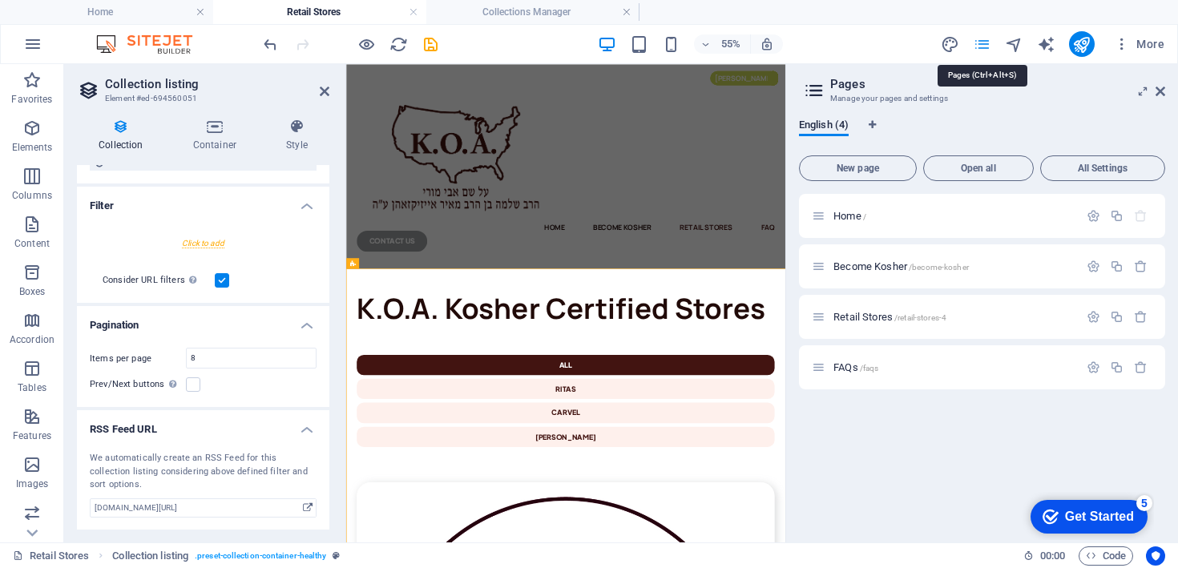
click at [982, 45] on icon "pages" at bounding box center [982, 44] width 18 height 18
click at [1158, 91] on icon at bounding box center [1161, 91] width 10 height 13
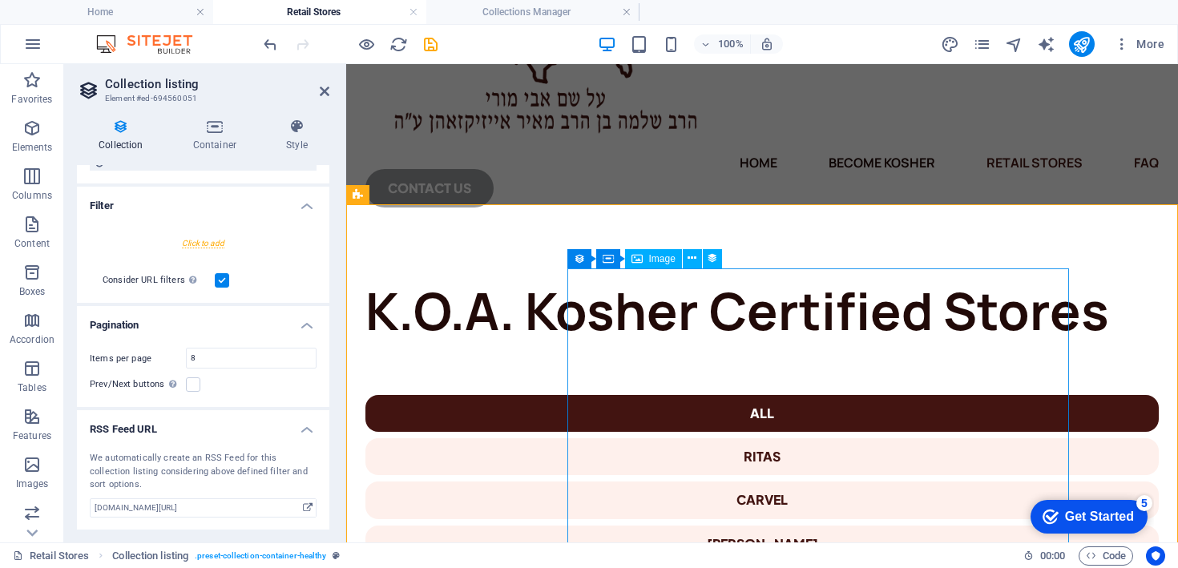
scroll to position [261, 0]
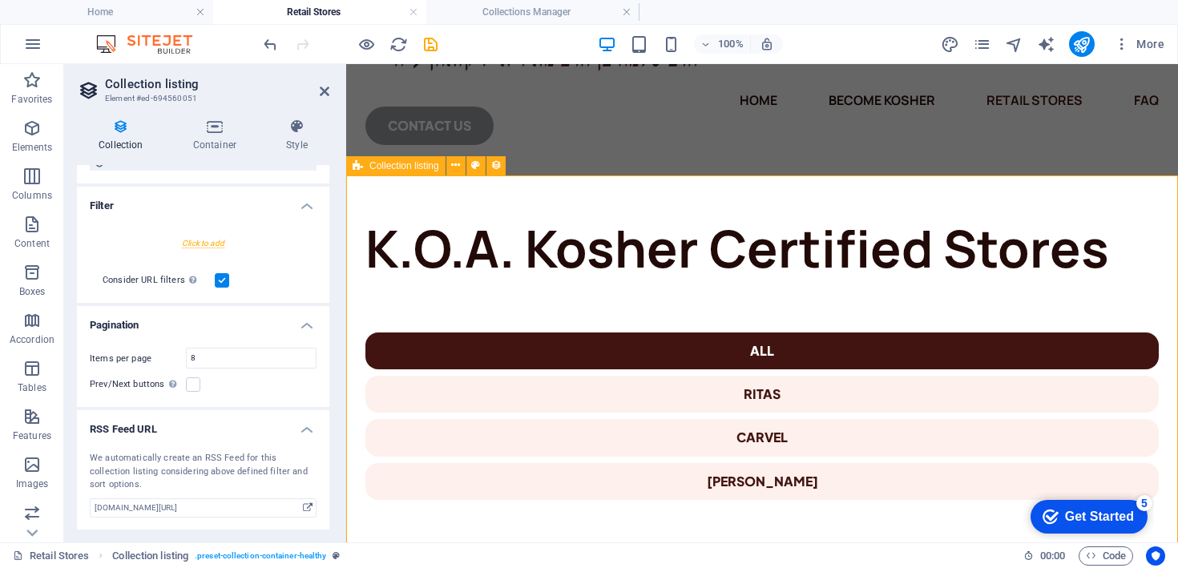
click at [414, 168] on span "Collection listing" at bounding box center [405, 166] width 70 height 10
click at [456, 168] on icon at bounding box center [455, 165] width 9 height 17
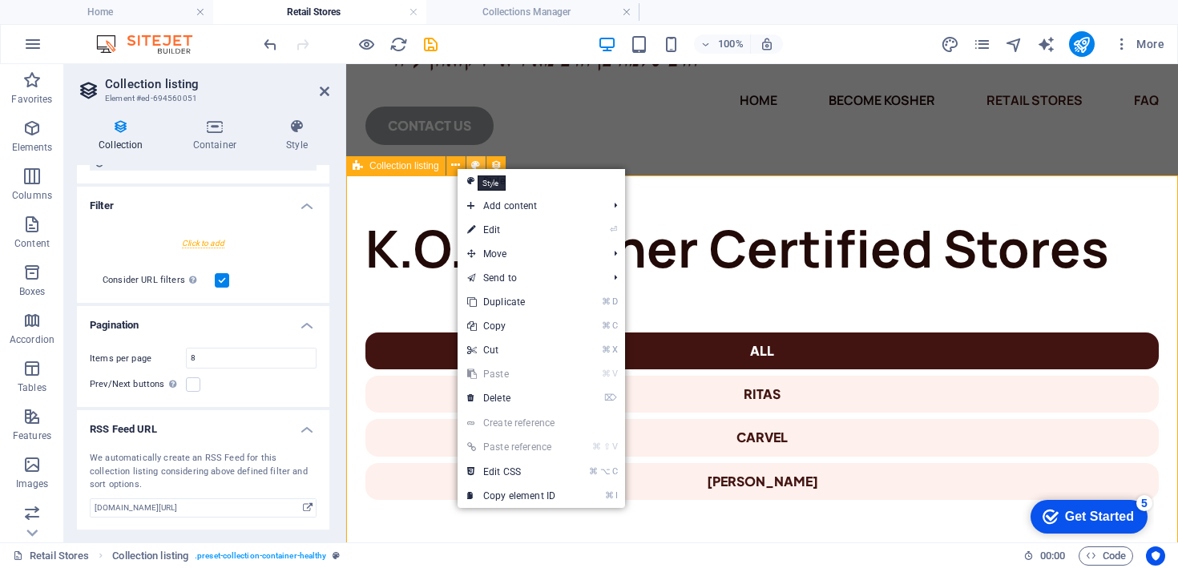
click at [478, 165] on icon at bounding box center [475, 165] width 9 height 17
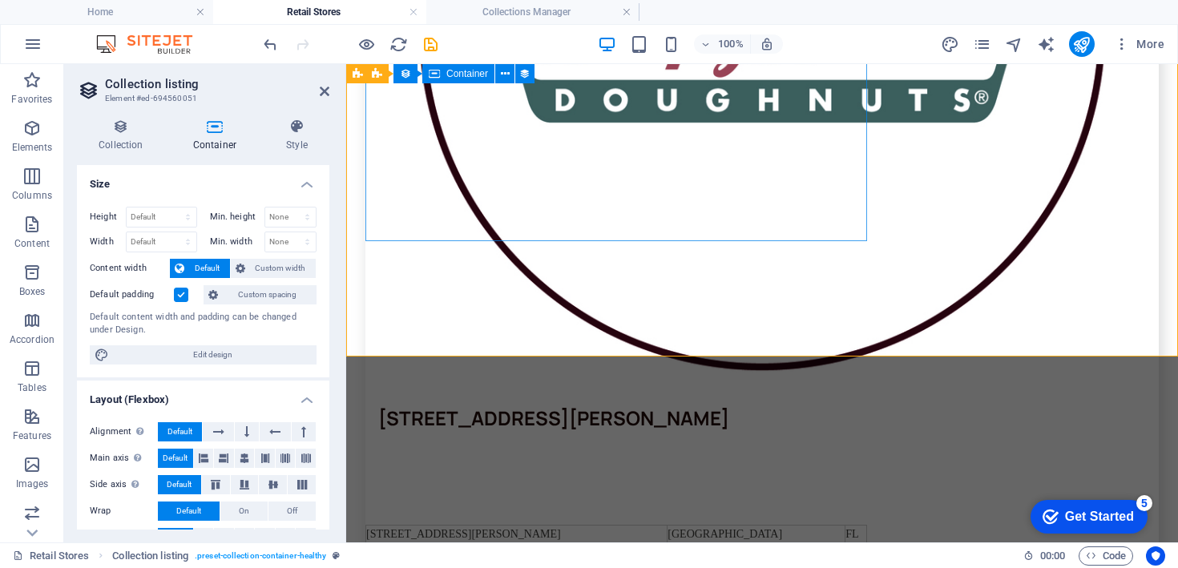
scroll to position [4828, 0]
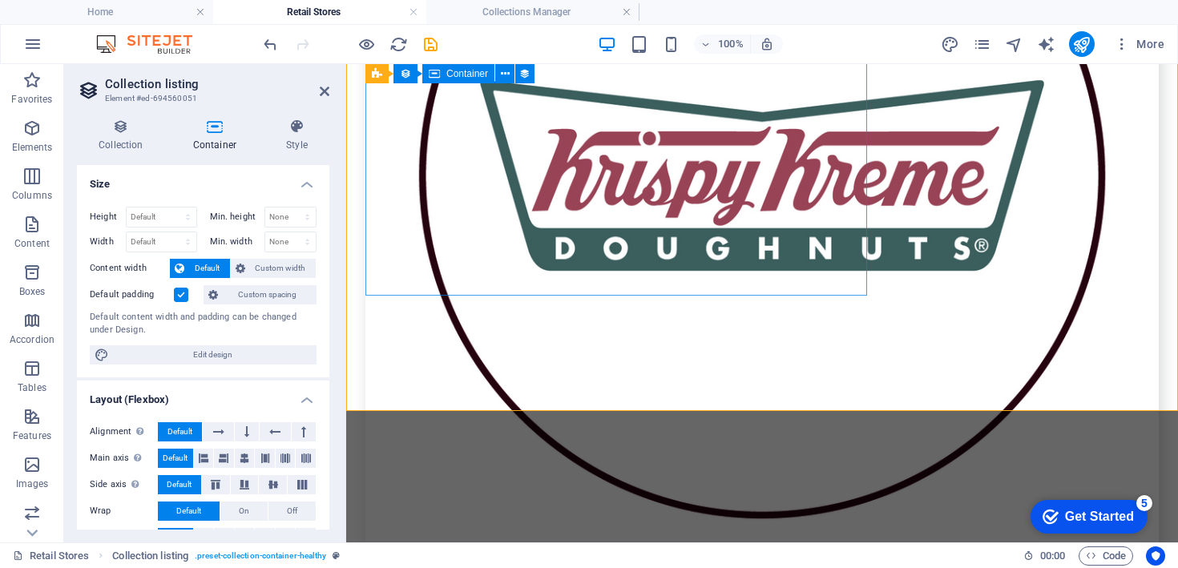
scroll to position [4774, 0]
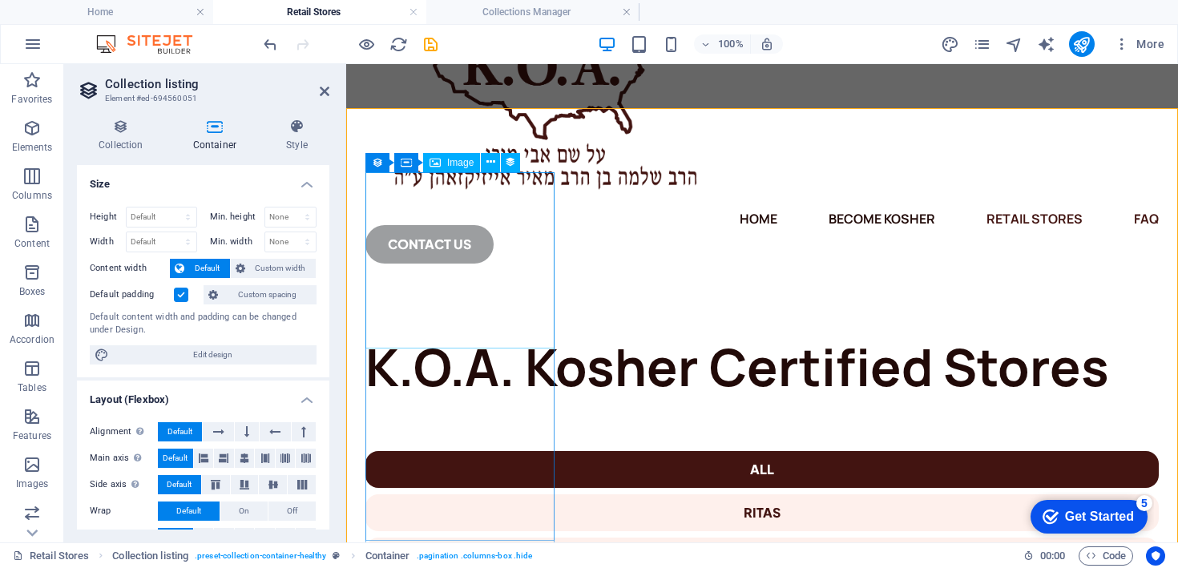
scroll to position [107, 0]
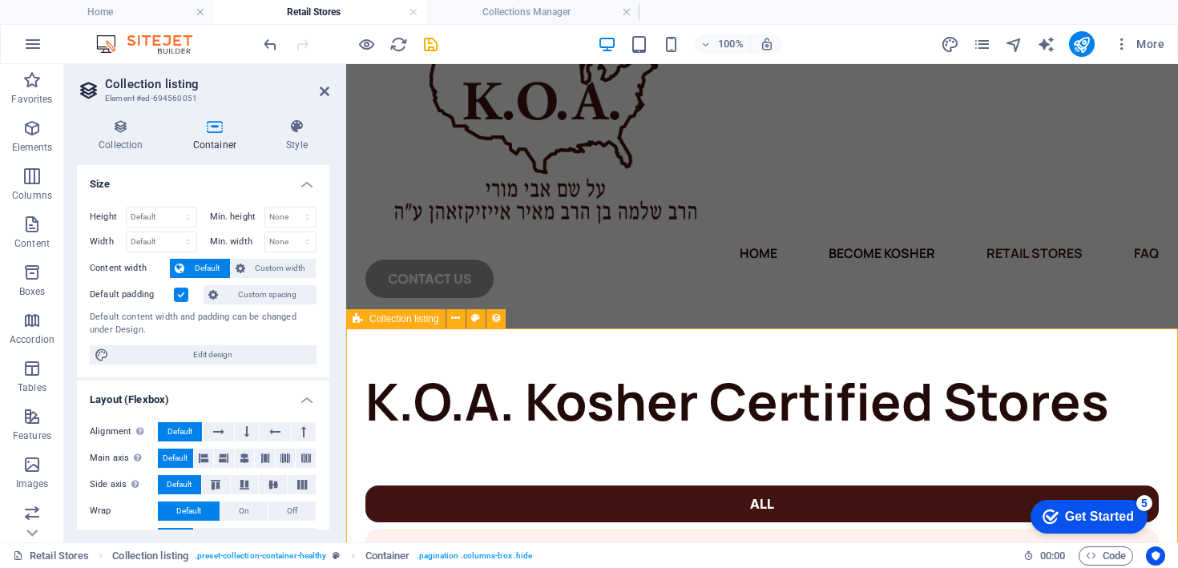
click at [410, 318] on span "Collection listing" at bounding box center [405, 319] width 70 height 10
click at [455, 321] on icon at bounding box center [455, 318] width 9 height 17
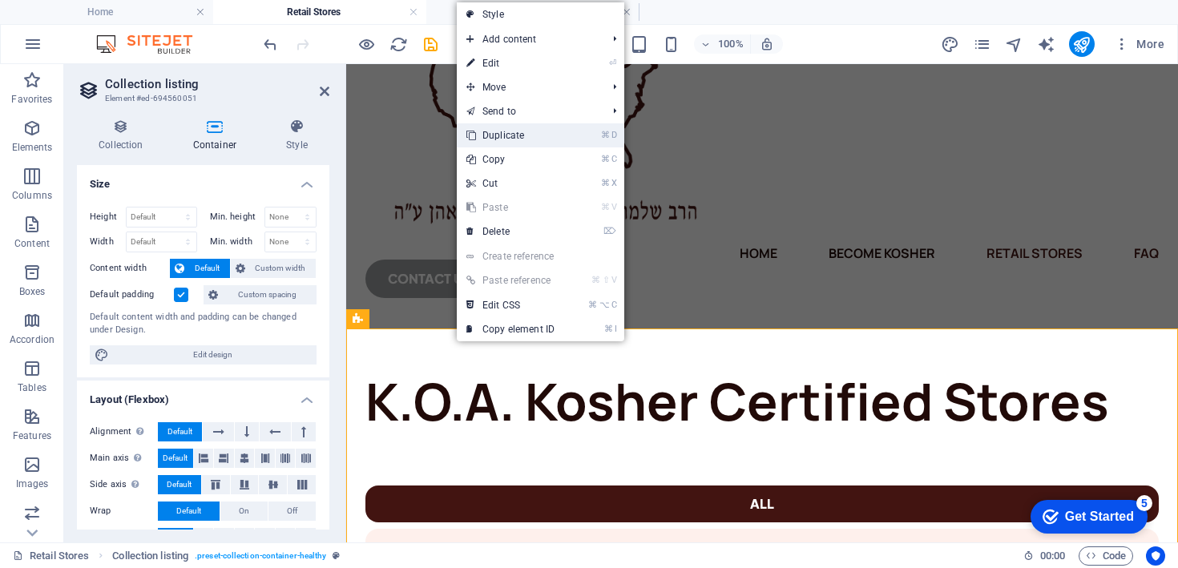
click at [498, 139] on link "⌘ D Duplicate" at bounding box center [510, 135] width 107 height 24
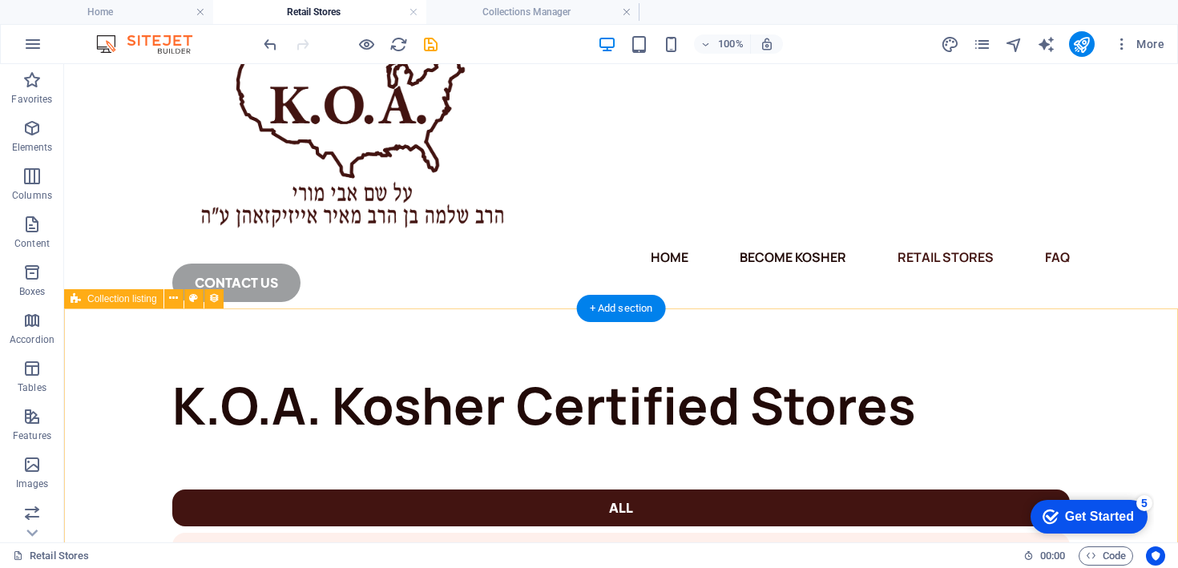
scroll to position [140, 0]
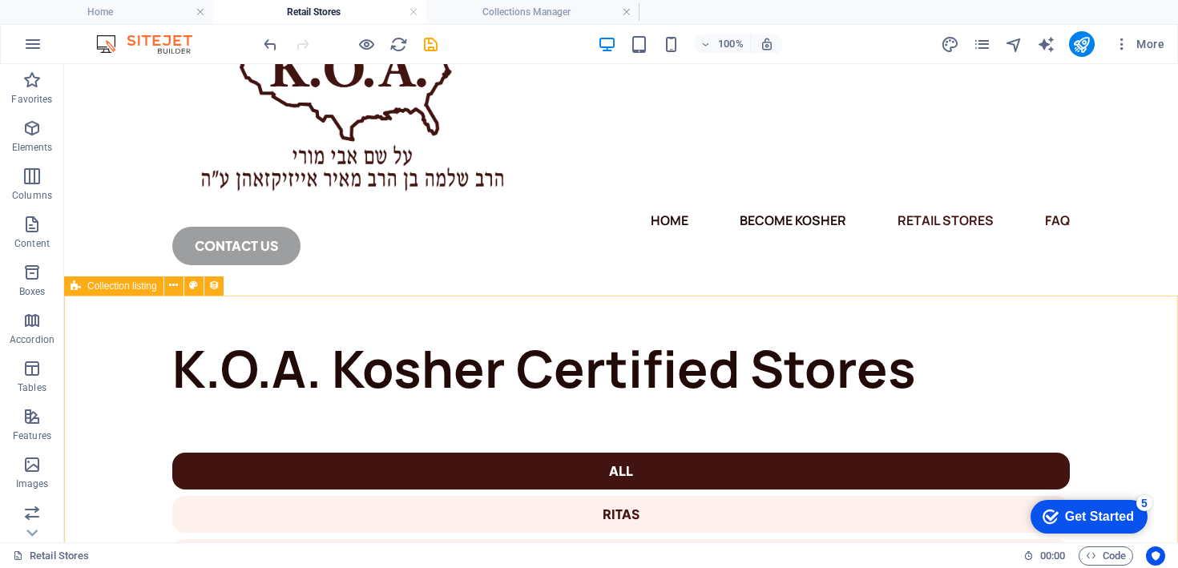
click at [130, 285] on span "Collection listing" at bounding box center [122, 286] width 70 height 10
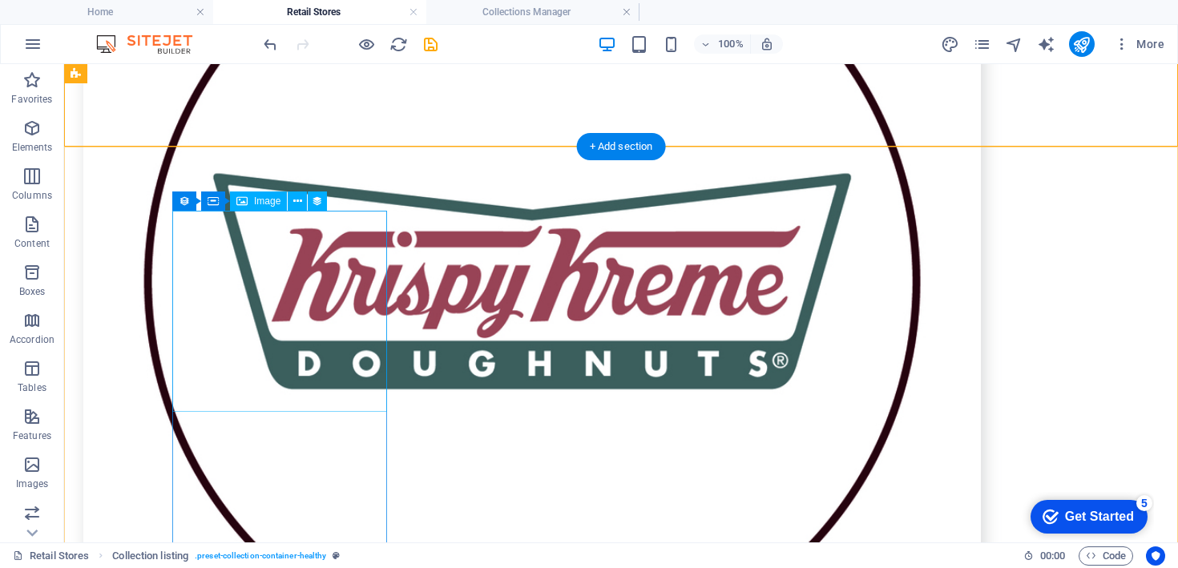
scroll to position [5019, 0]
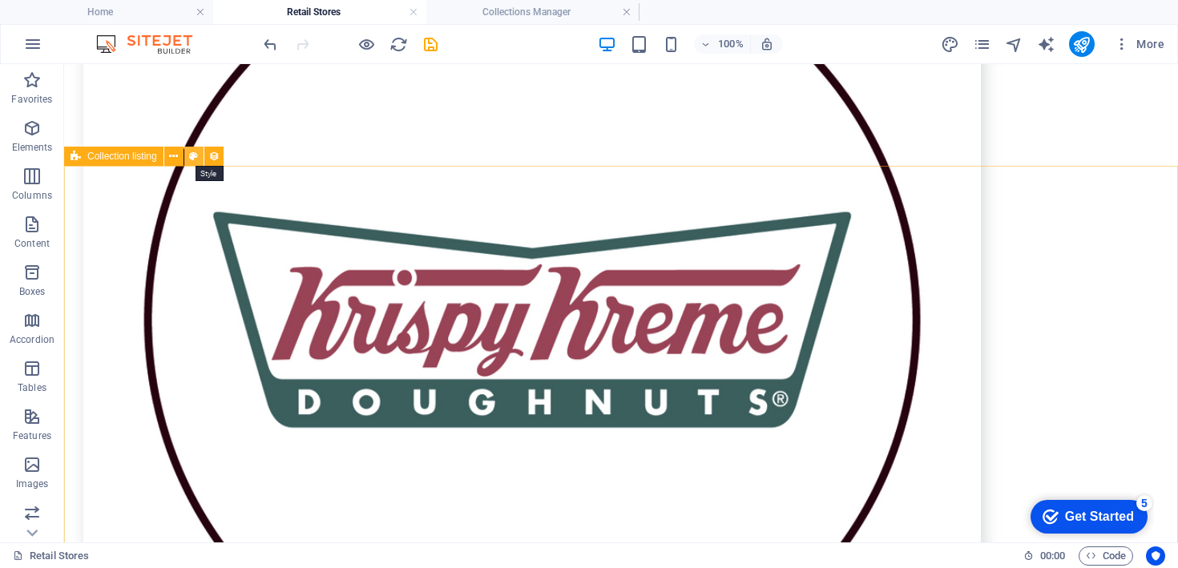
click at [191, 160] on icon at bounding box center [193, 156] width 9 height 17
select select "rem"
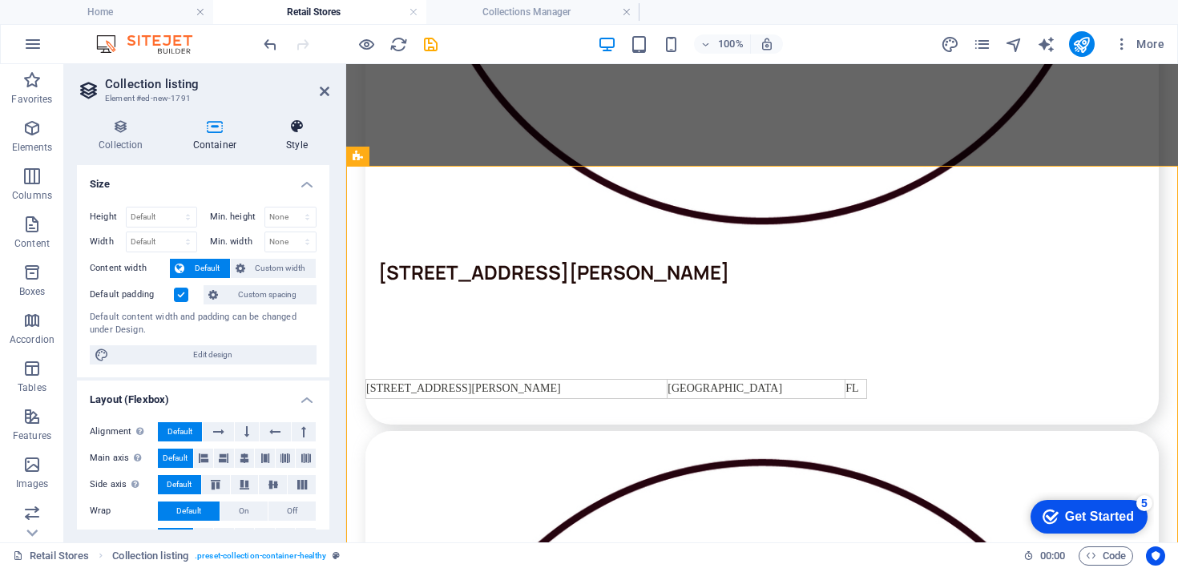
click at [289, 127] on icon at bounding box center [297, 127] width 65 height 16
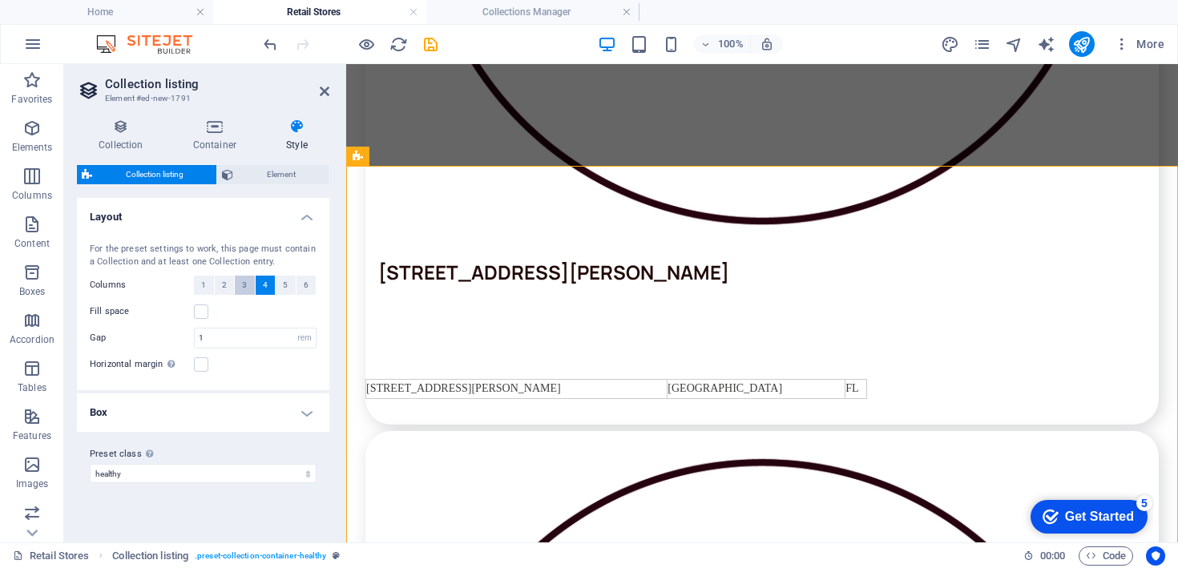
click at [250, 282] on button "3" at bounding box center [245, 285] width 20 height 19
click at [265, 282] on span "4" at bounding box center [265, 285] width 5 height 19
click at [239, 280] on button "3" at bounding box center [245, 285] width 20 height 19
click at [322, 99] on header "Collection listing Element #ed-new-1791" at bounding box center [203, 85] width 253 height 42
click at [322, 96] on icon at bounding box center [325, 91] width 10 height 13
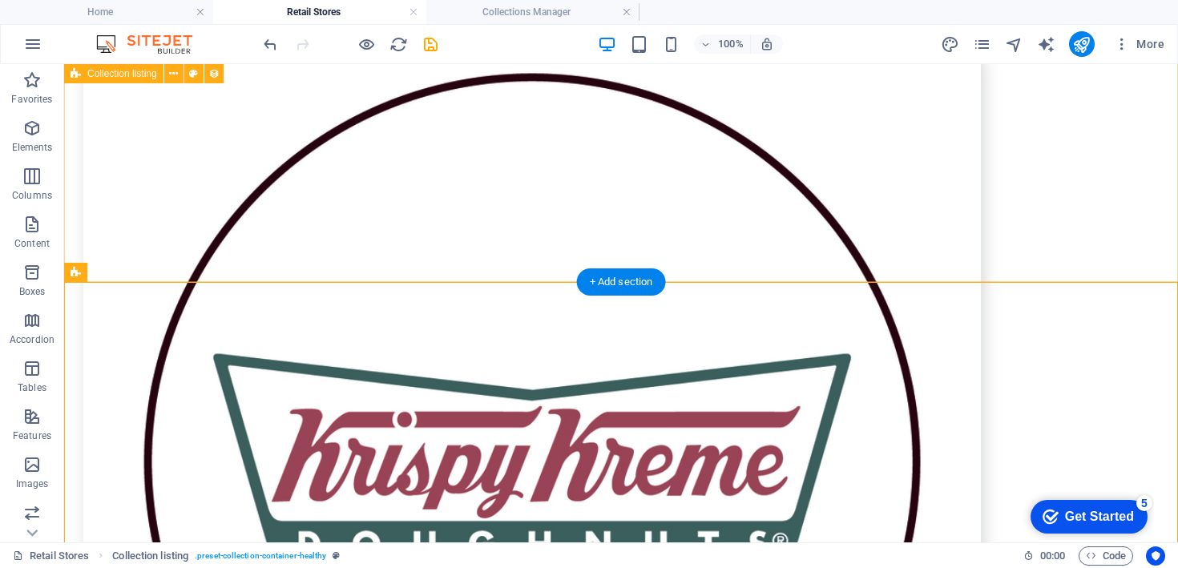
scroll to position [4849, 0]
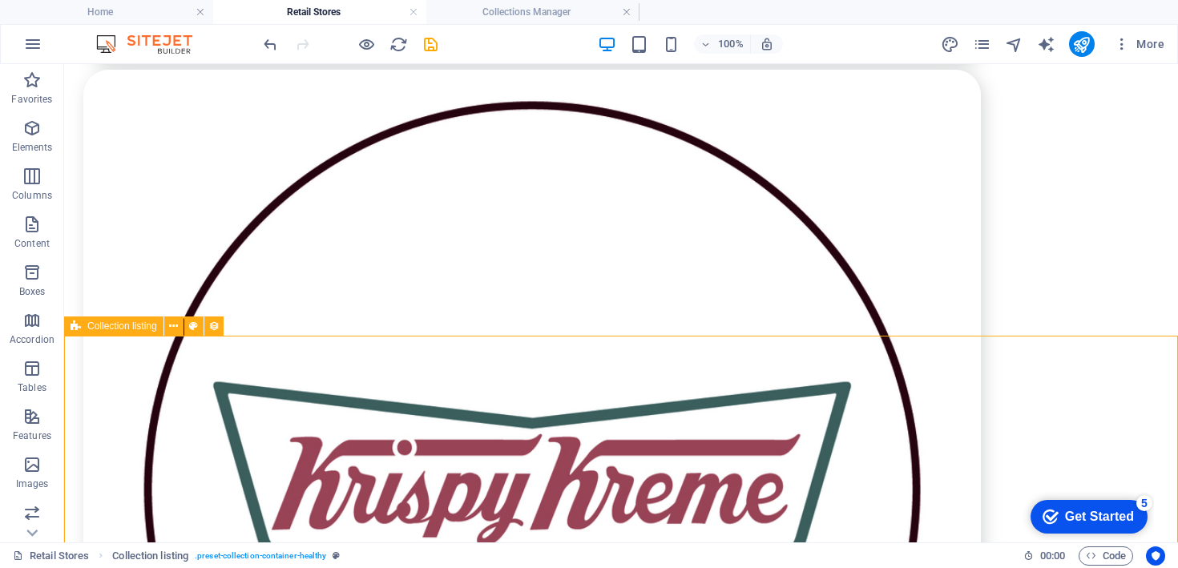
click at [115, 327] on span "Collection listing" at bounding box center [122, 326] width 70 height 10
click at [173, 323] on icon at bounding box center [173, 326] width 9 height 17
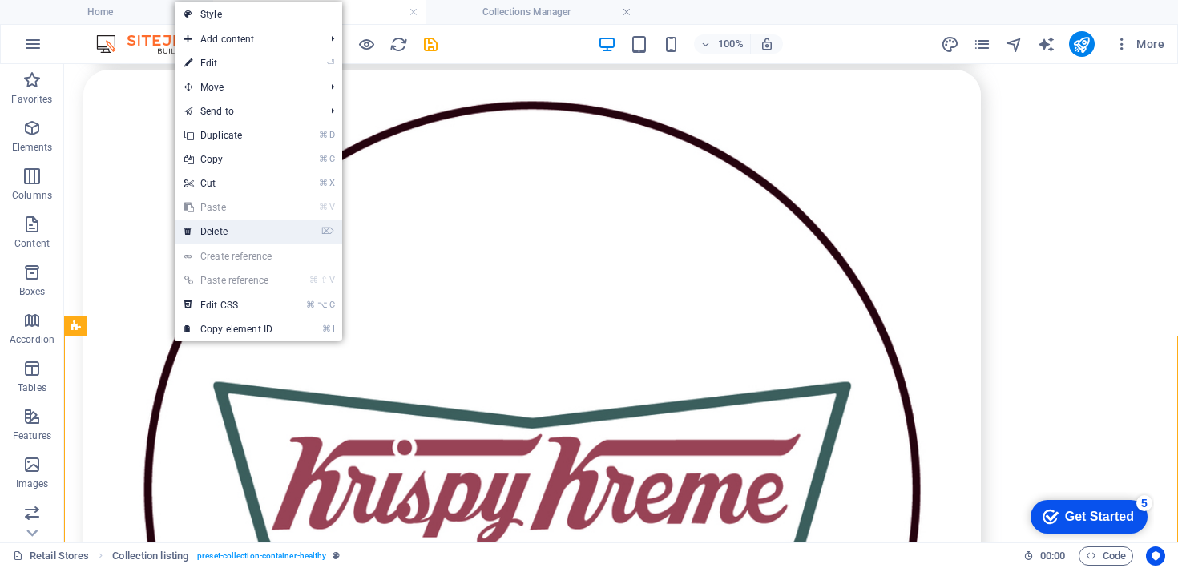
click at [226, 236] on link "⌦ Delete" at bounding box center [228, 232] width 107 height 24
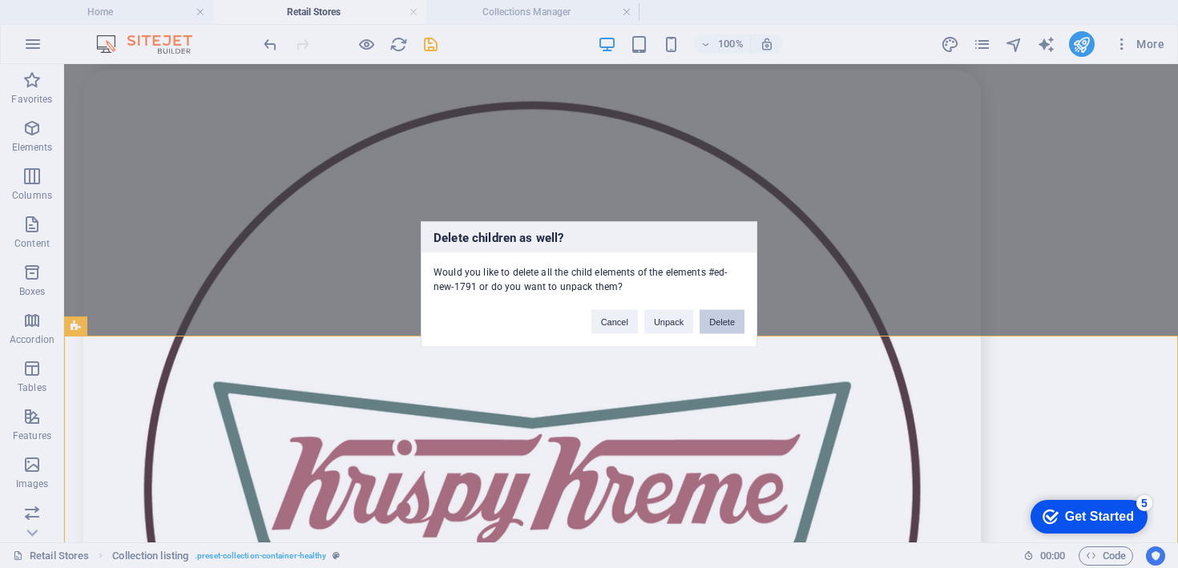
click at [719, 320] on button "Delete" at bounding box center [722, 321] width 45 height 24
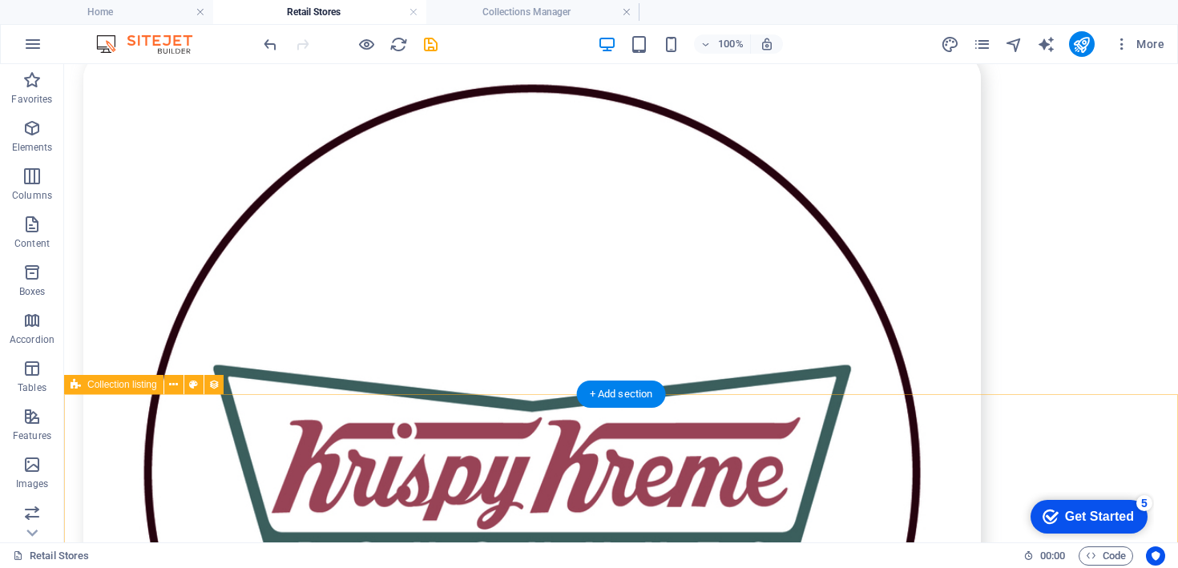
scroll to position [4892, 0]
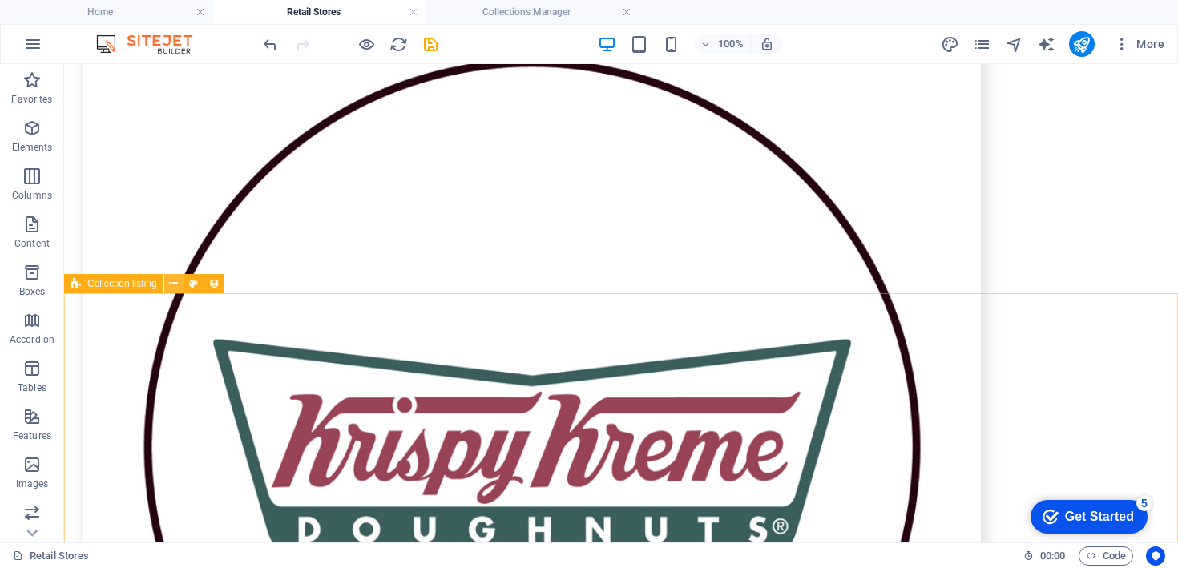
click at [175, 285] on icon at bounding box center [173, 284] width 9 height 17
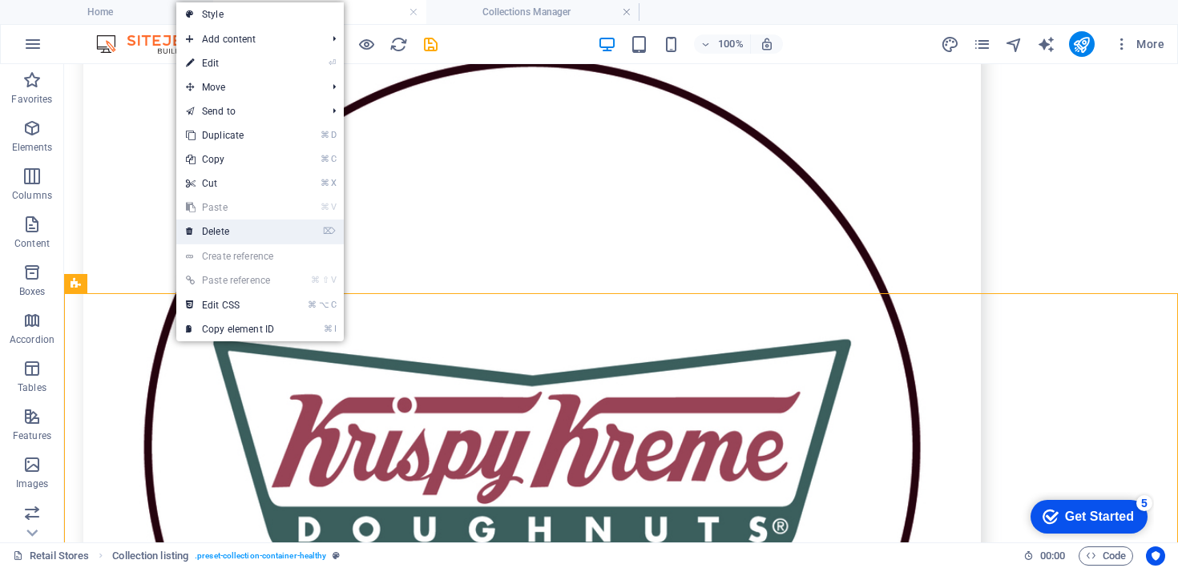
click at [221, 236] on link "⌦ Delete" at bounding box center [229, 232] width 107 height 24
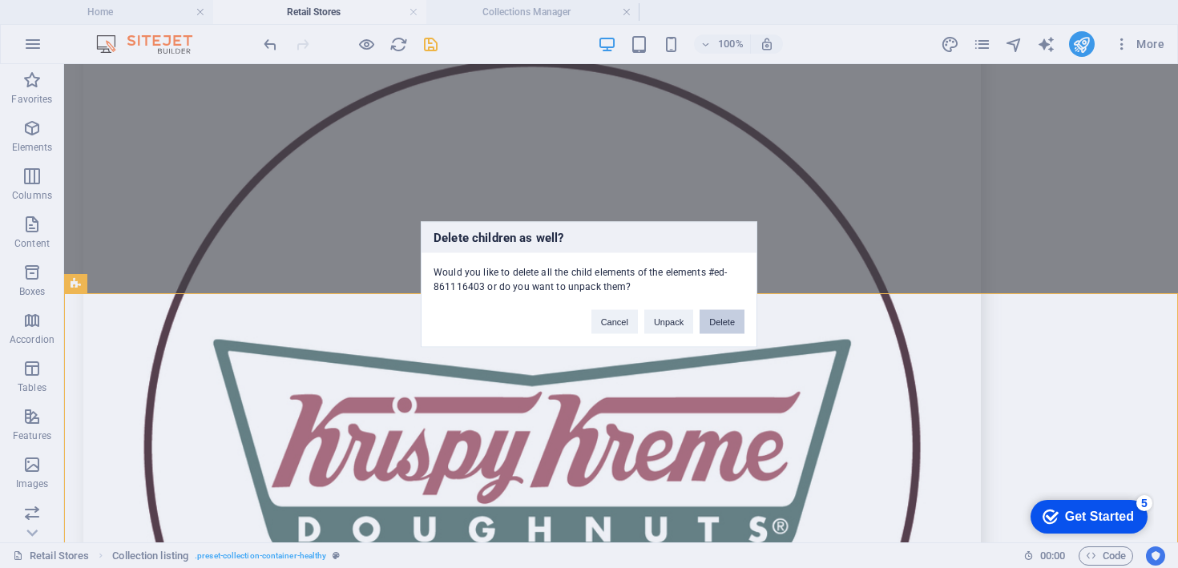
click at [732, 318] on button "Delete" at bounding box center [722, 321] width 45 height 24
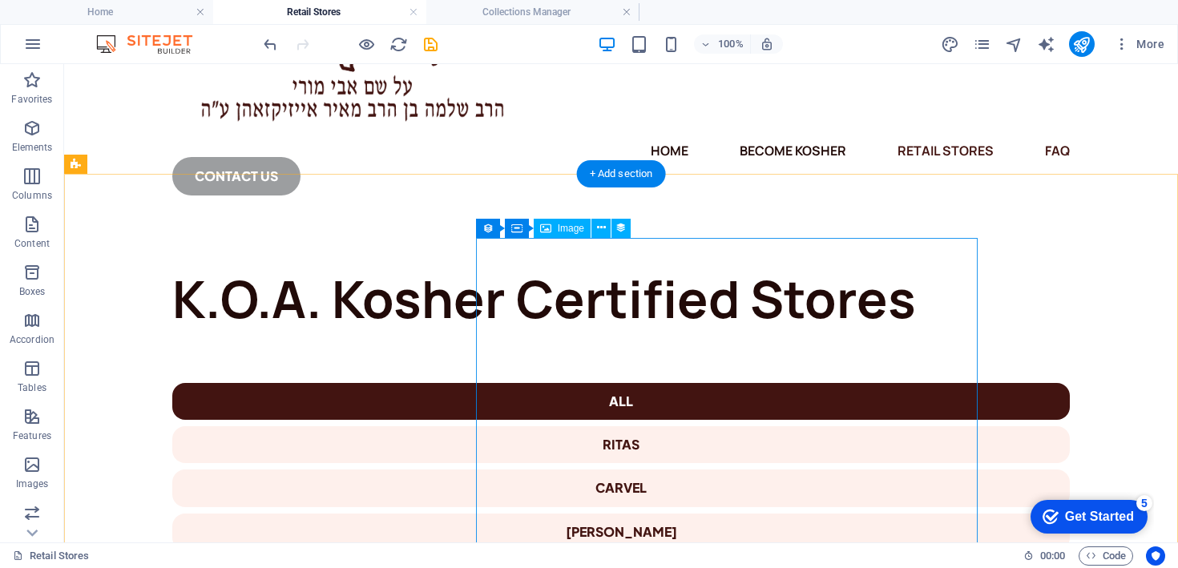
scroll to position [262, 0]
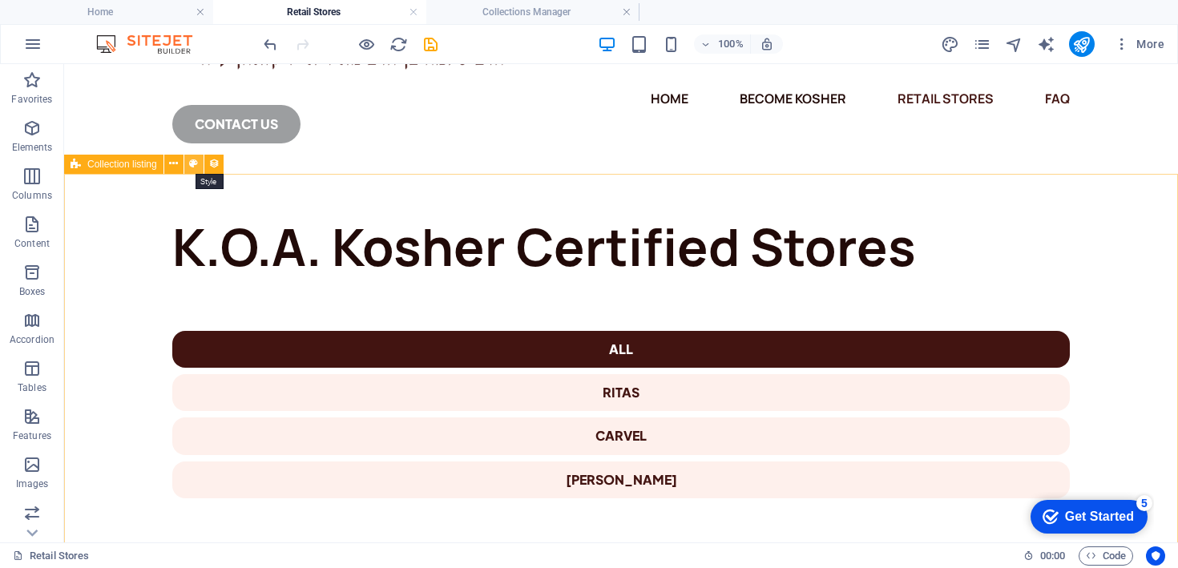
click at [189, 168] on icon at bounding box center [193, 164] width 9 height 17
select select "rem"
select select "px"
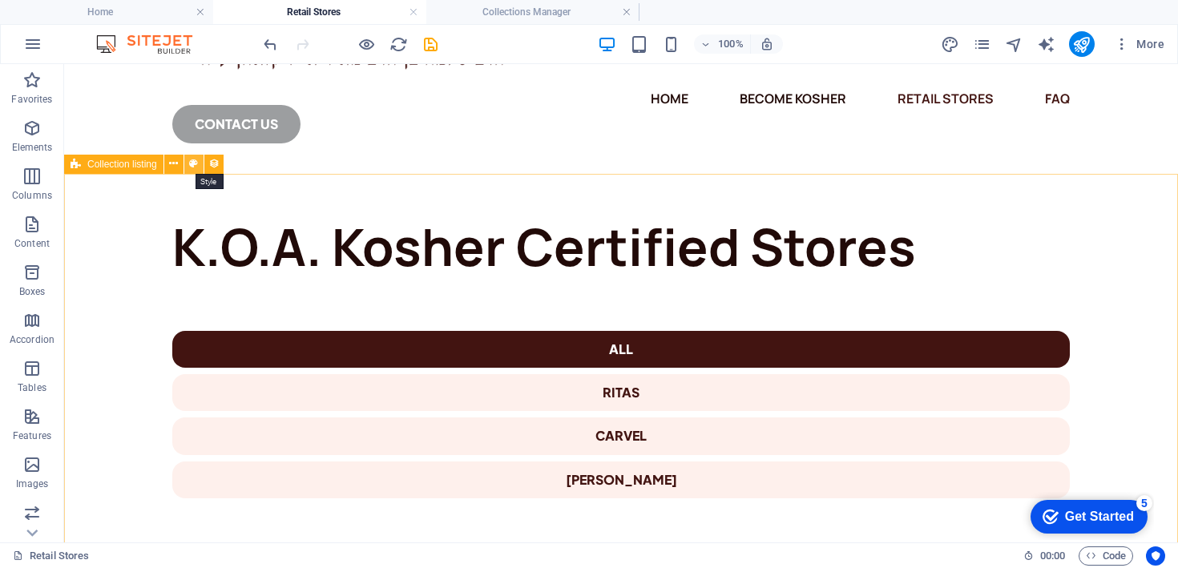
select select "px"
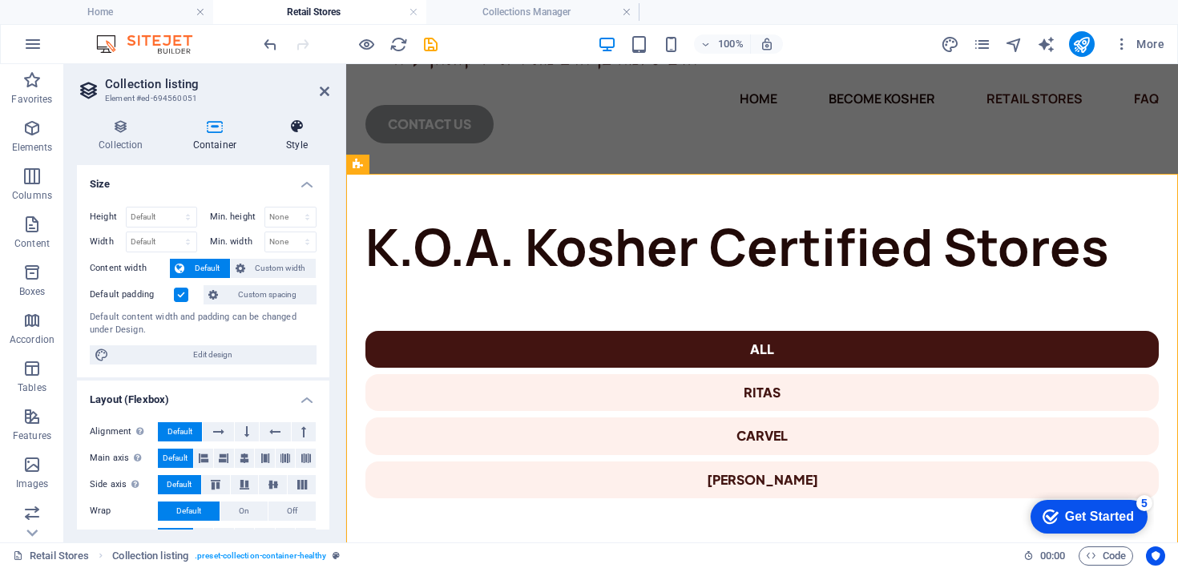
click at [304, 122] on icon at bounding box center [297, 127] width 65 height 16
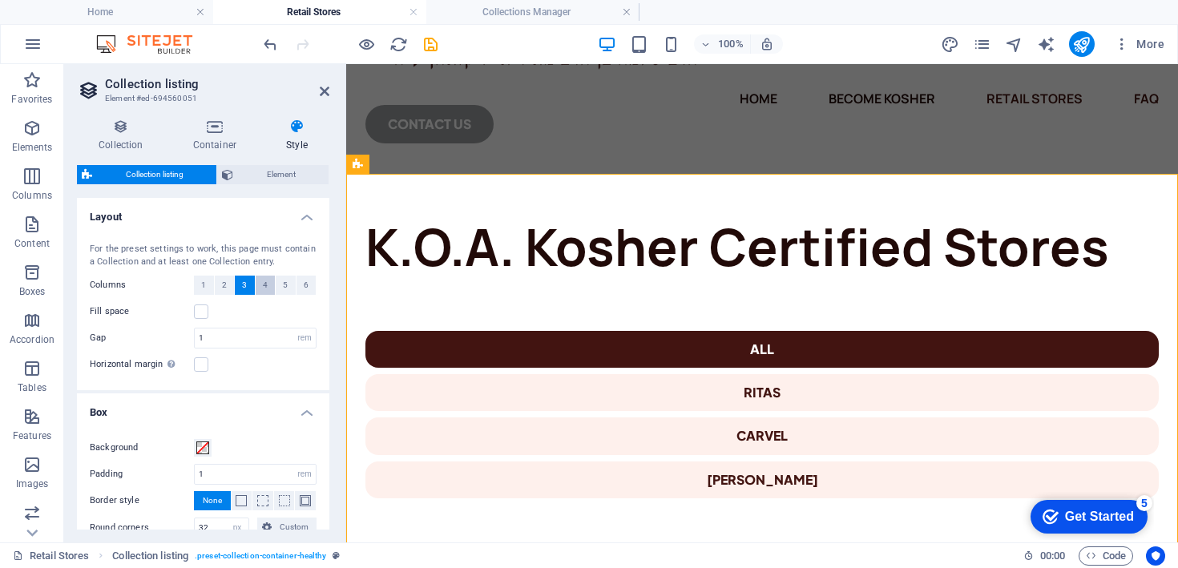
click at [263, 279] on span "4" at bounding box center [265, 285] width 5 height 19
click at [329, 89] on aside "Collection listing Element #ed-694560051 Collection Container Style General Col…" at bounding box center [205, 303] width 282 height 479
click at [324, 90] on icon at bounding box center [325, 91] width 10 height 13
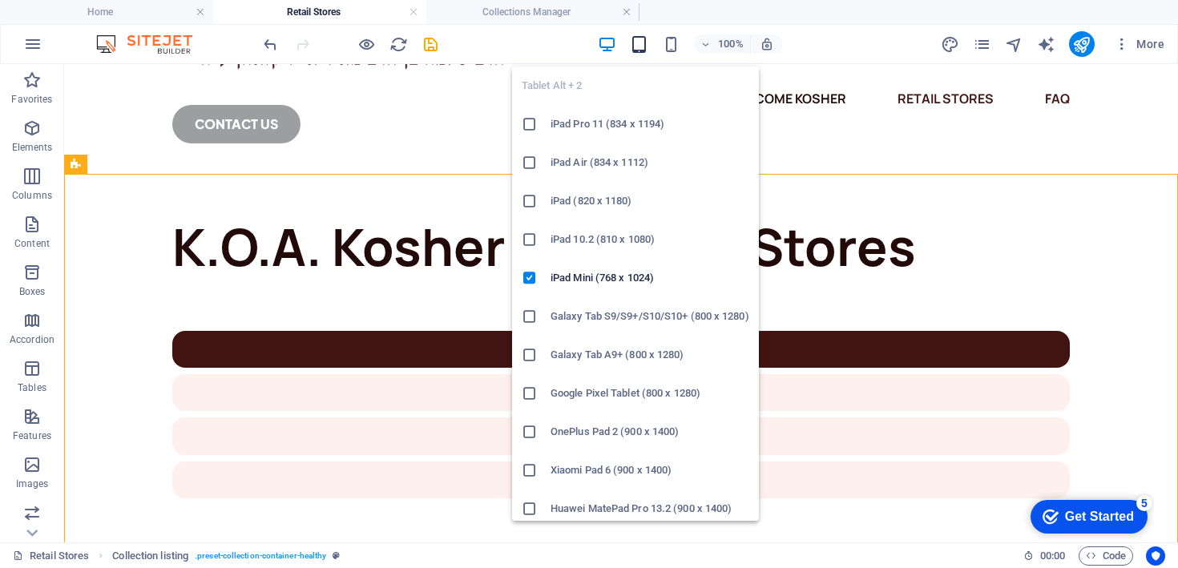
click at [642, 42] on icon "button" at bounding box center [639, 44] width 18 height 18
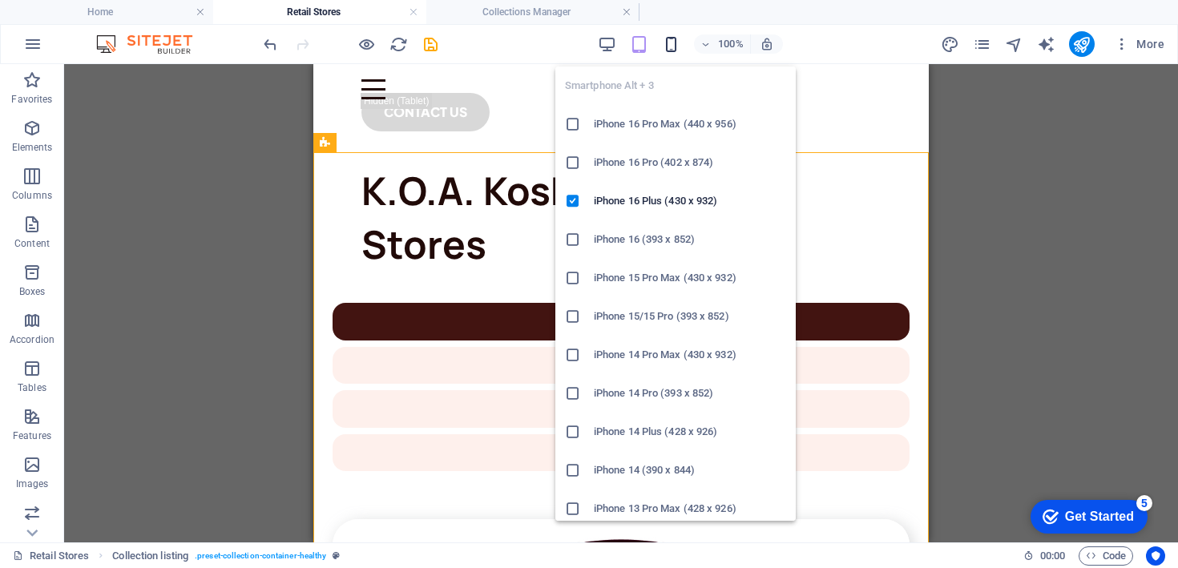
click at [671, 42] on icon "button" at bounding box center [671, 44] width 18 height 18
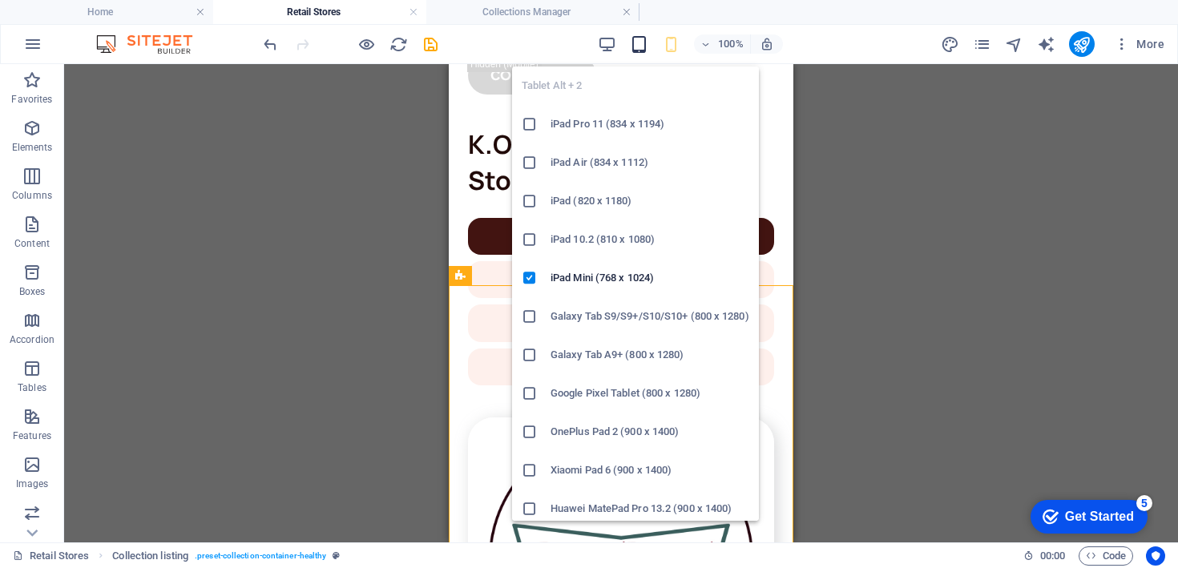
click at [643, 46] on icon "button" at bounding box center [639, 44] width 18 height 18
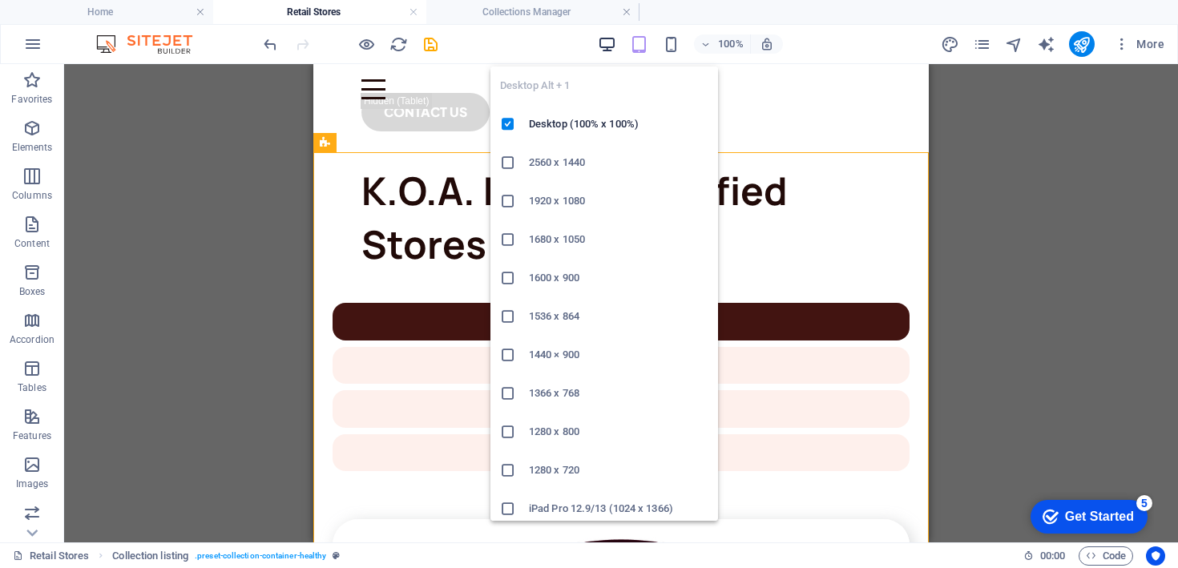
click at [613, 46] on icon "button" at bounding box center [607, 44] width 18 height 18
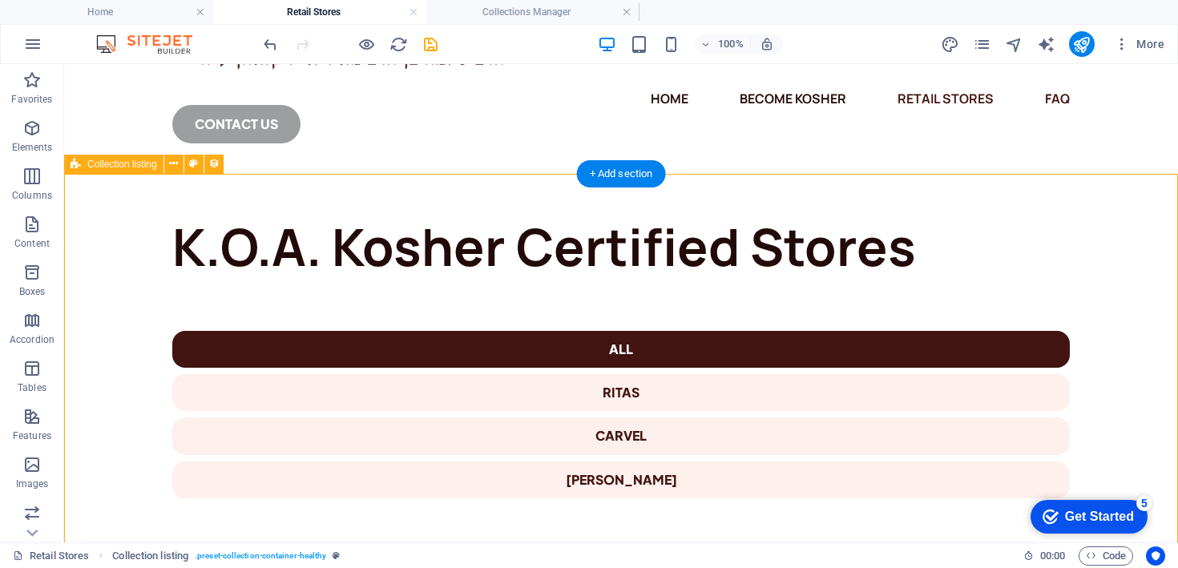
click at [217, 163] on icon at bounding box center [213, 164] width 11 height 17
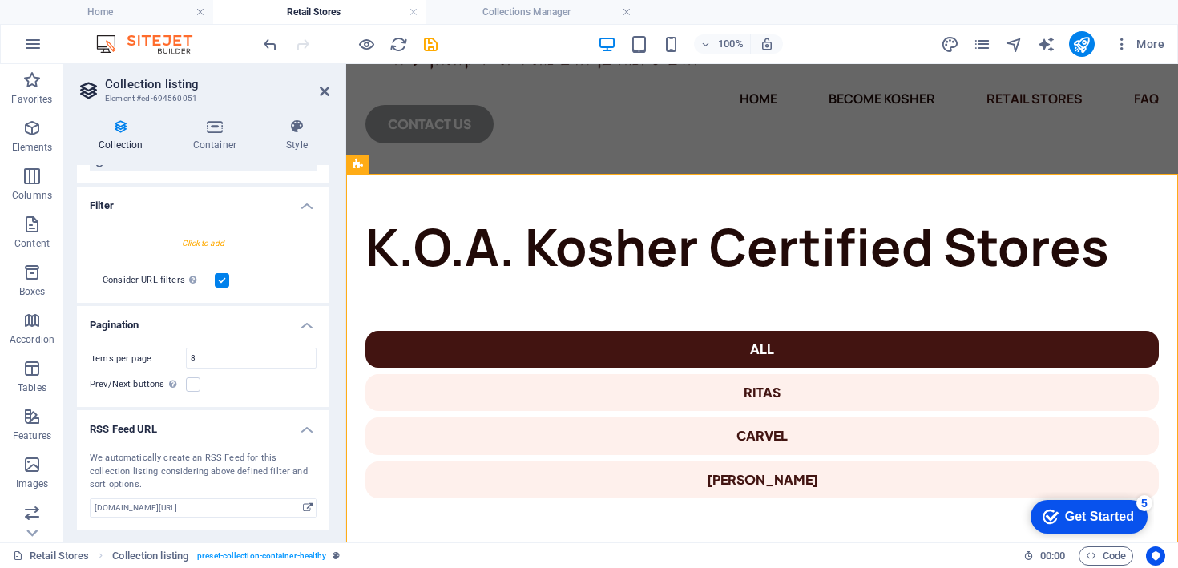
scroll to position [0, 0]
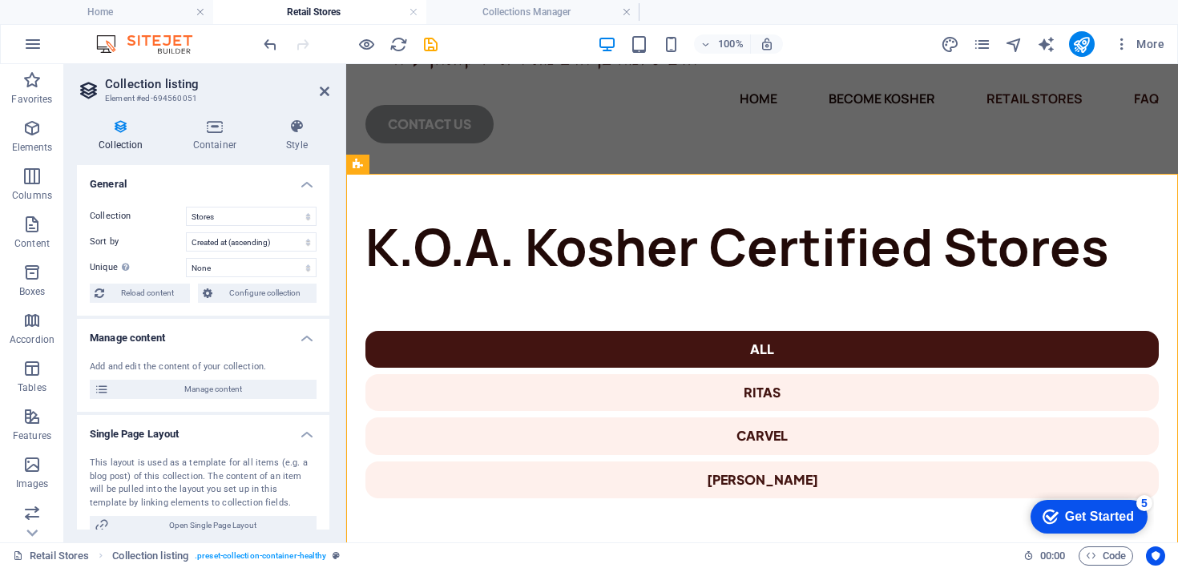
click at [321, 84] on h2 "Collection listing" at bounding box center [217, 84] width 224 height 14
click at [324, 91] on icon at bounding box center [325, 91] width 10 height 13
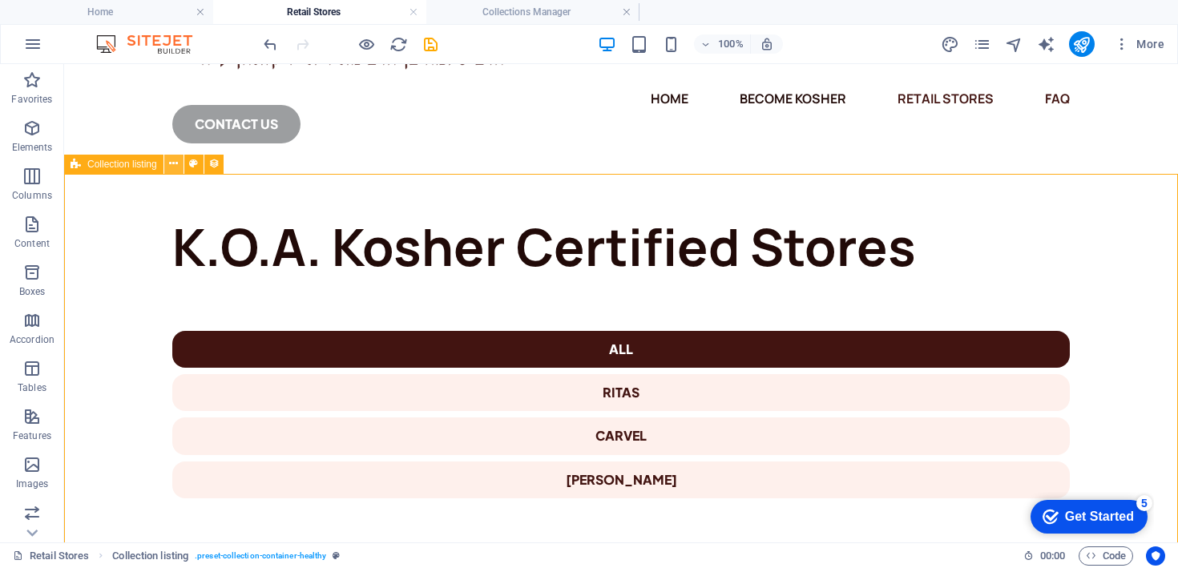
click at [172, 162] on icon at bounding box center [173, 164] width 9 height 17
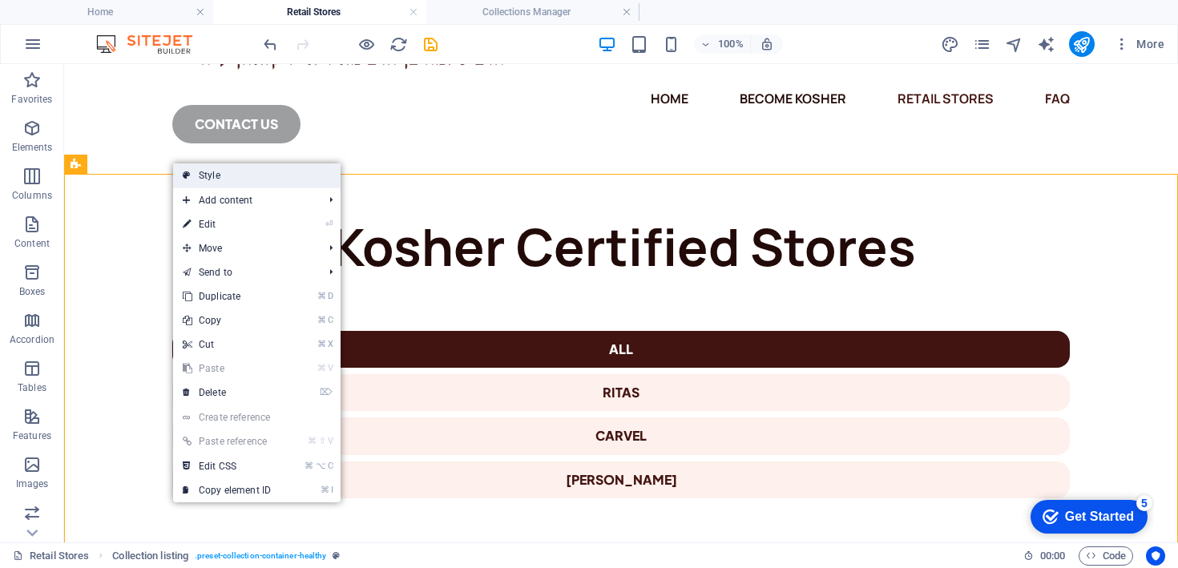
click at [277, 183] on link "Style" at bounding box center [257, 176] width 168 height 24
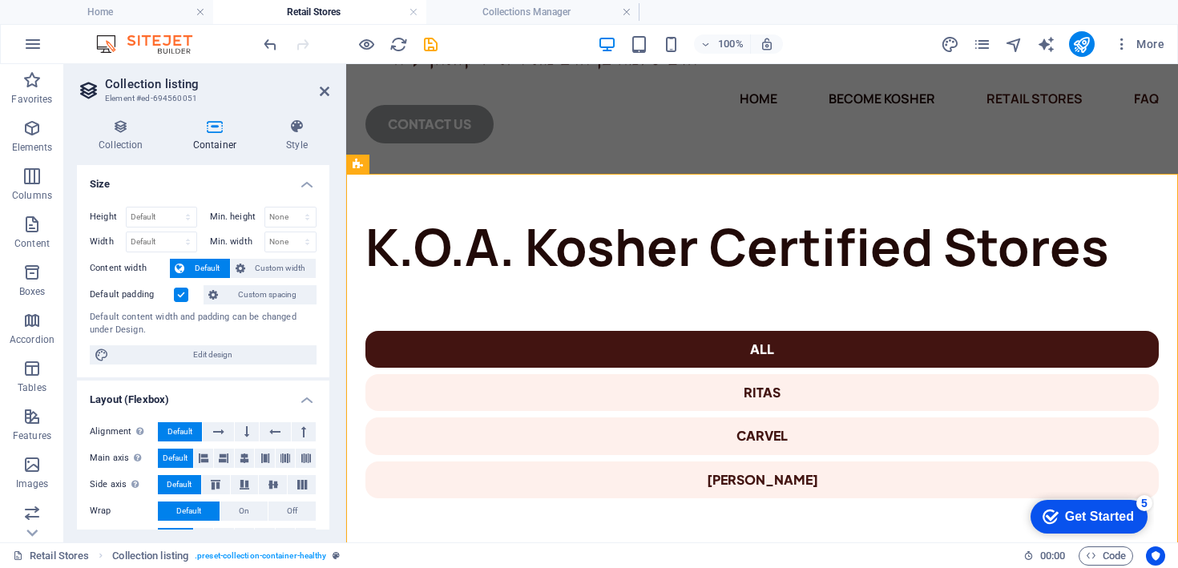
scroll to position [30, 0]
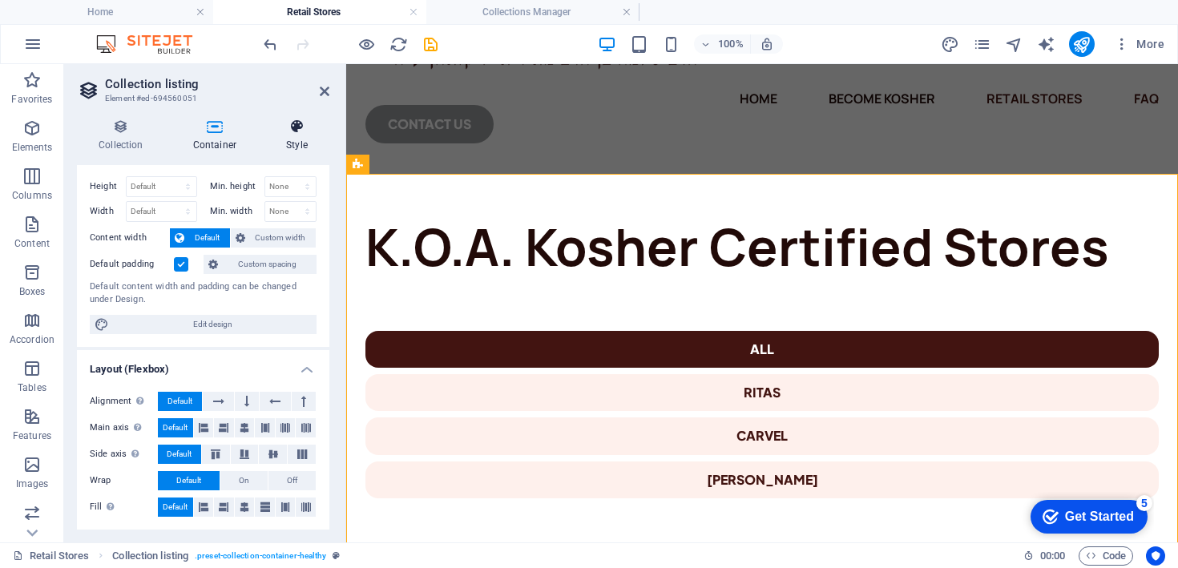
click at [294, 131] on icon at bounding box center [297, 127] width 65 height 16
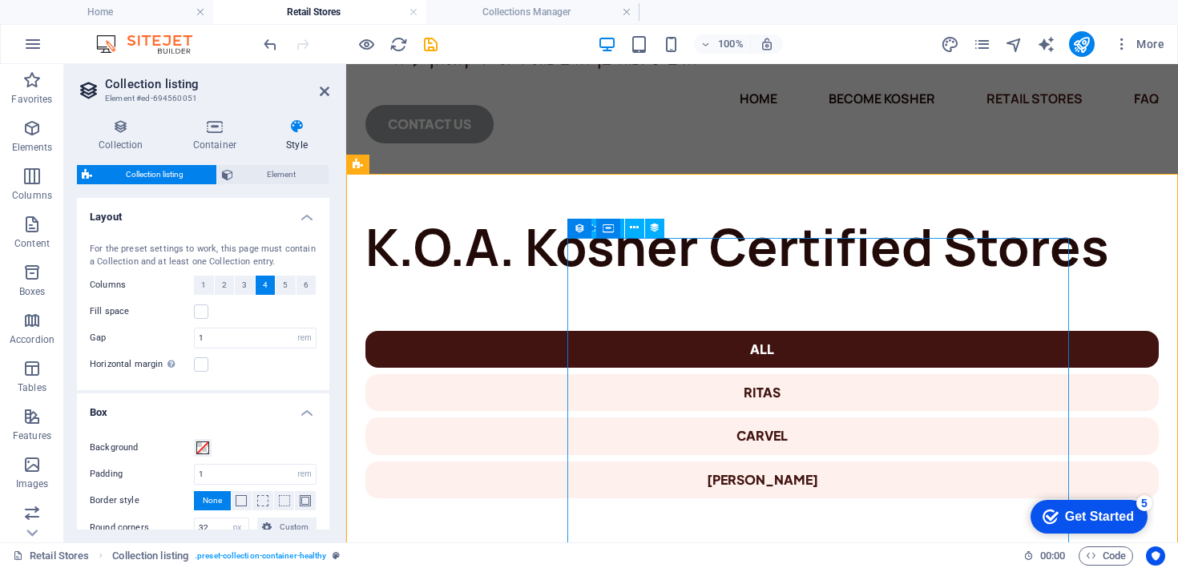
click at [584, 228] on icon at bounding box center [579, 228] width 11 height 19
click at [673, 227] on icon at bounding box center [671, 228] width 9 height 17
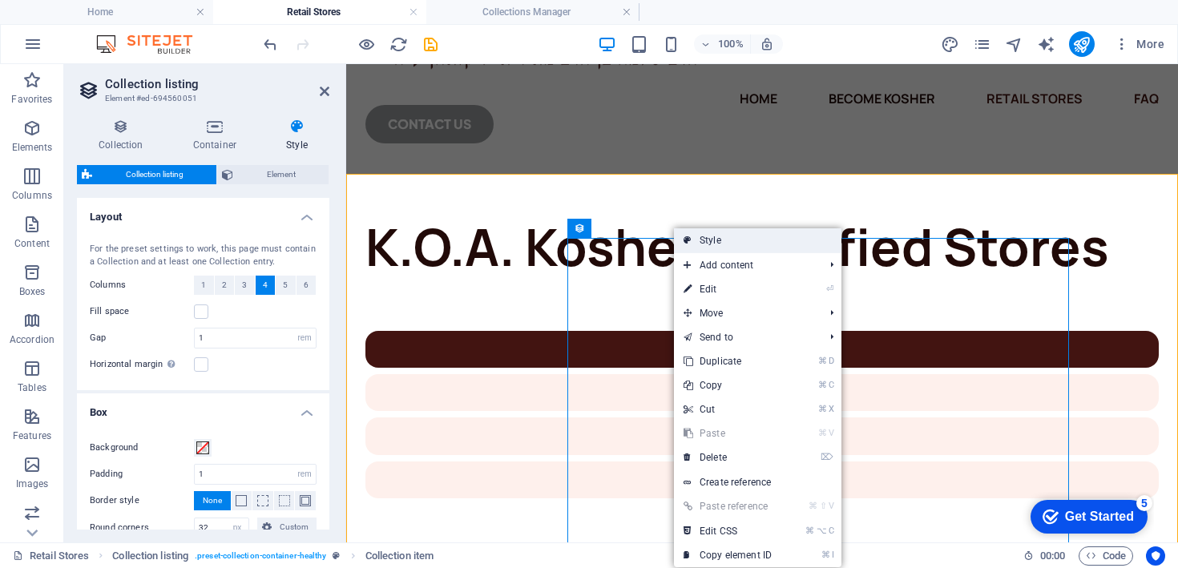
click at [715, 245] on link "Style" at bounding box center [758, 240] width 168 height 24
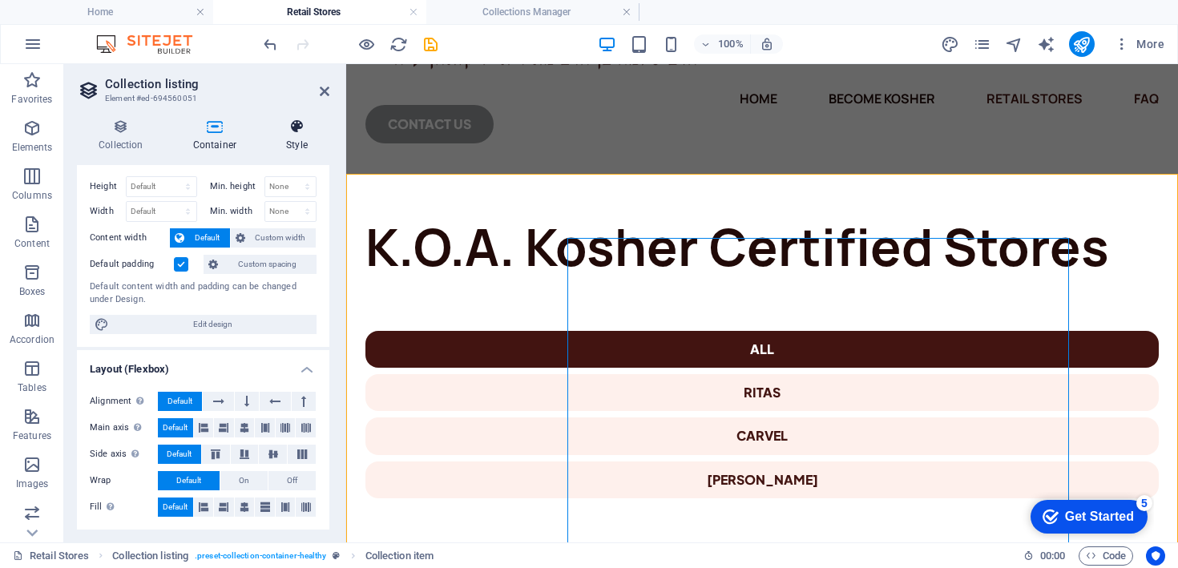
click at [283, 139] on h4 "Style" at bounding box center [297, 136] width 65 height 34
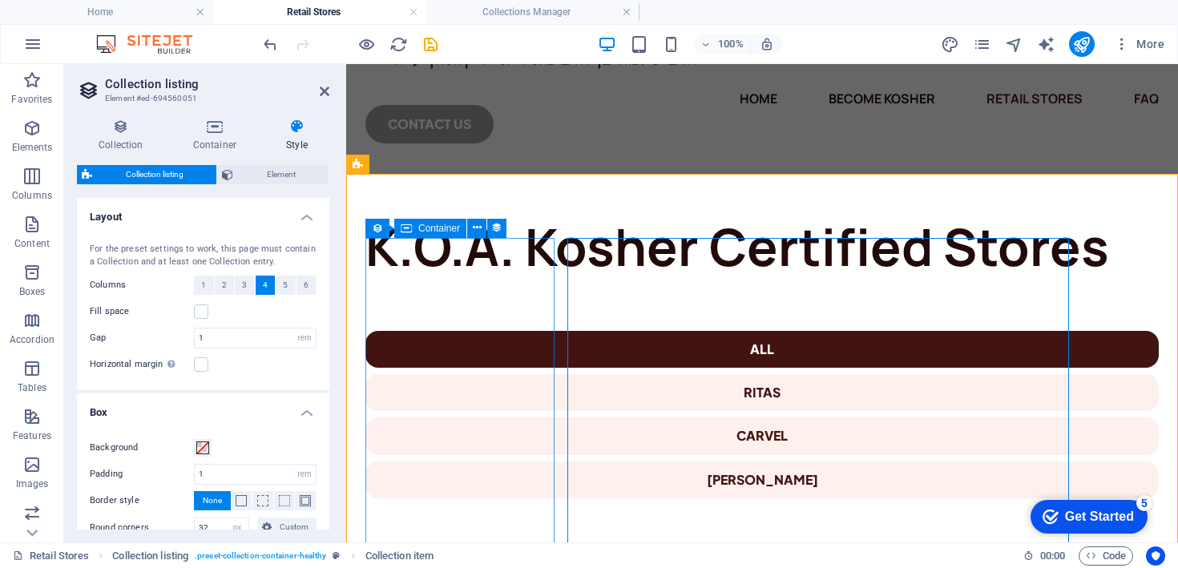
click at [408, 233] on icon at bounding box center [406, 228] width 11 height 19
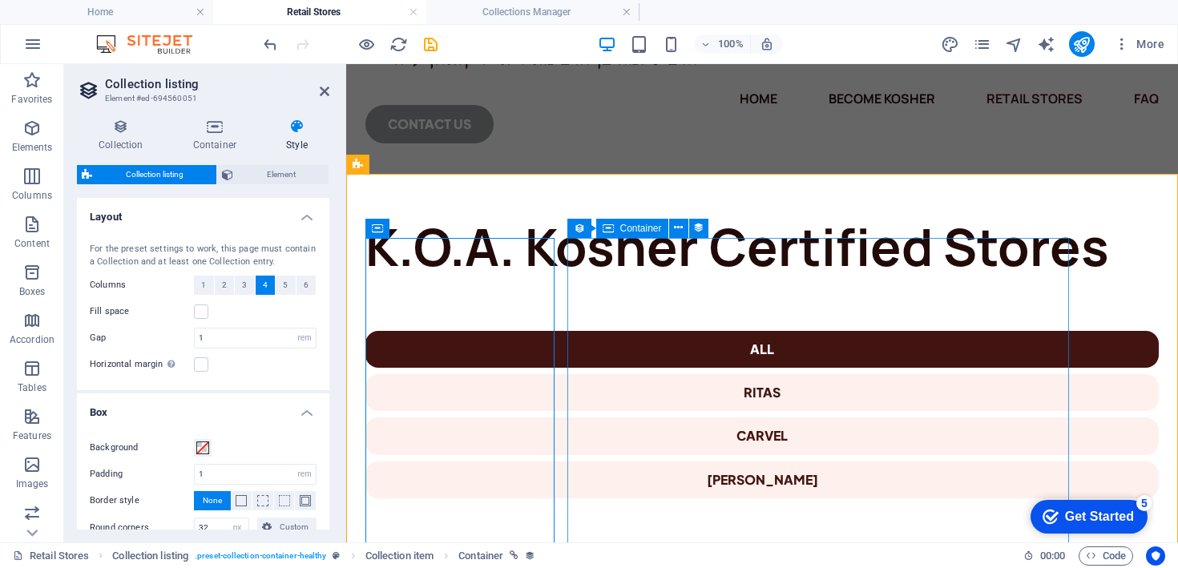
click at [620, 232] on span "Container" at bounding box center [641, 229] width 42 height 10
click at [677, 232] on icon at bounding box center [678, 228] width 9 height 17
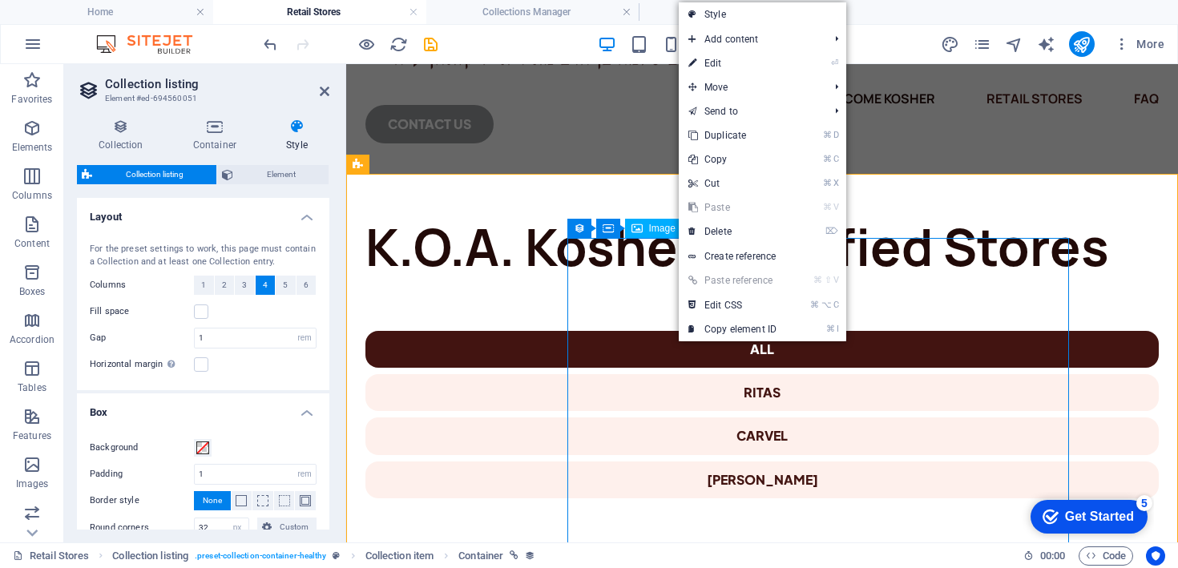
click at [611, 226] on icon at bounding box center [608, 228] width 11 height 19
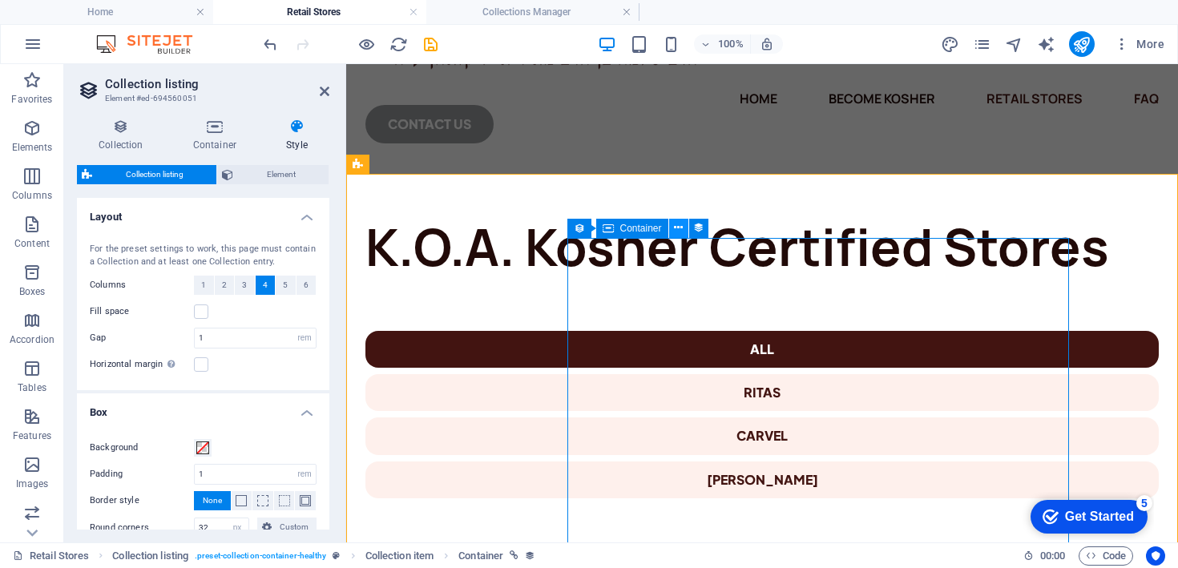
click at [685, 227] on button at bounding box center [678, 228] width 19 height 19
click at [592, 233] on div "Collection item" at bounding box center [615, 228] width 94 height 19
click at [669, 231] on icon at bounding box center [671, 228] width 9 height 17
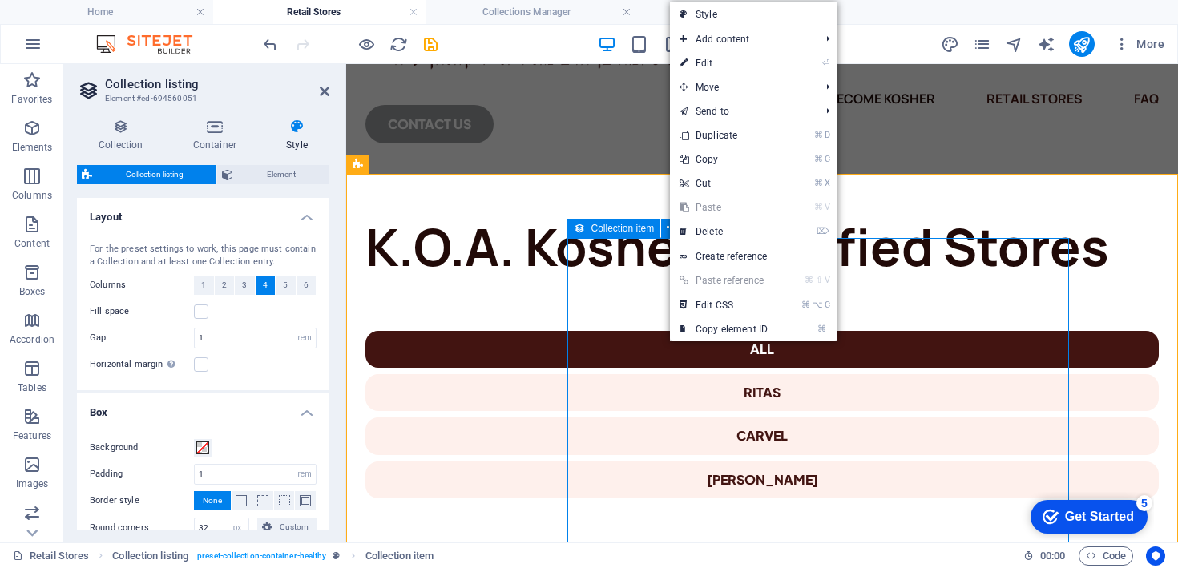
click at [640, 231] on span "Collection item" at bounding box center [623, 229] width 63 height 10
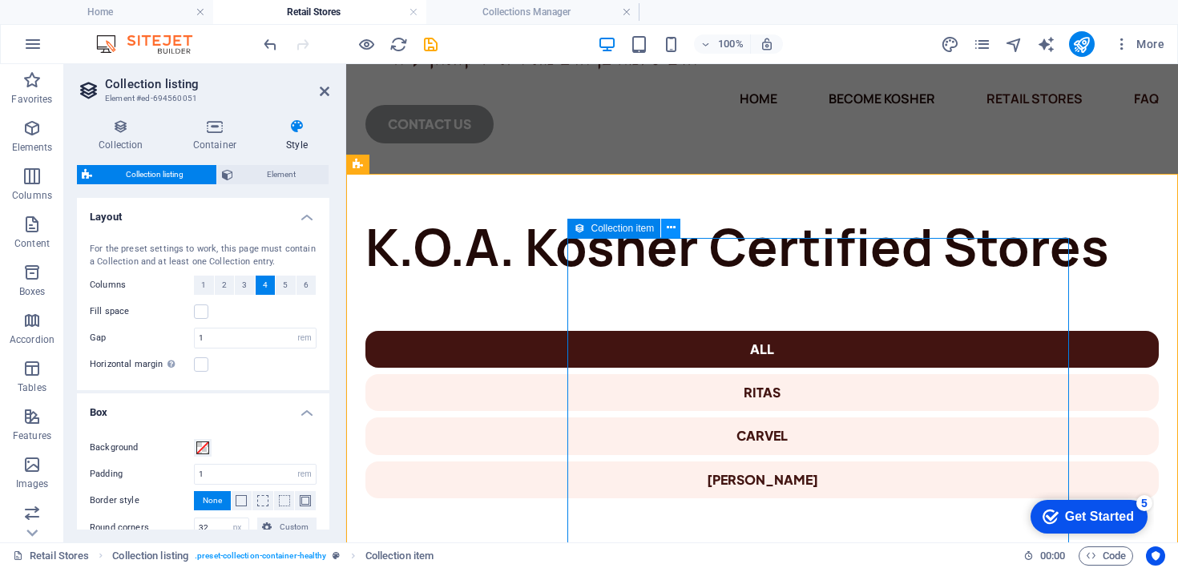
click at [671, 230] on icon at bounding box center [671, 228] width 9 height 17
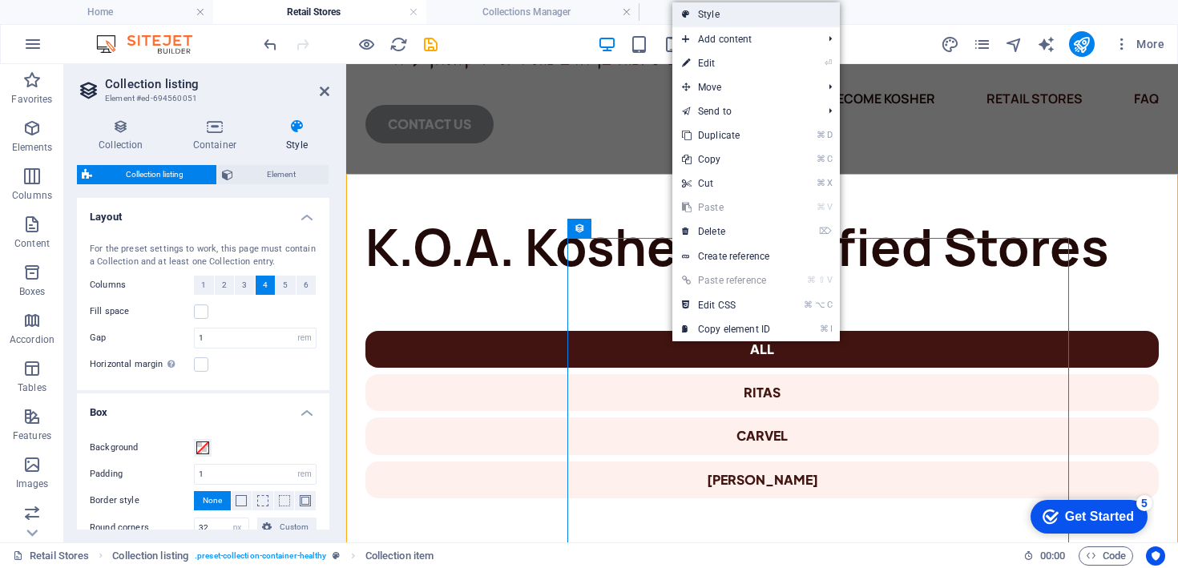
click at [764, 14] on link "Style" at bounding box center [757, 14] width 168 height 24
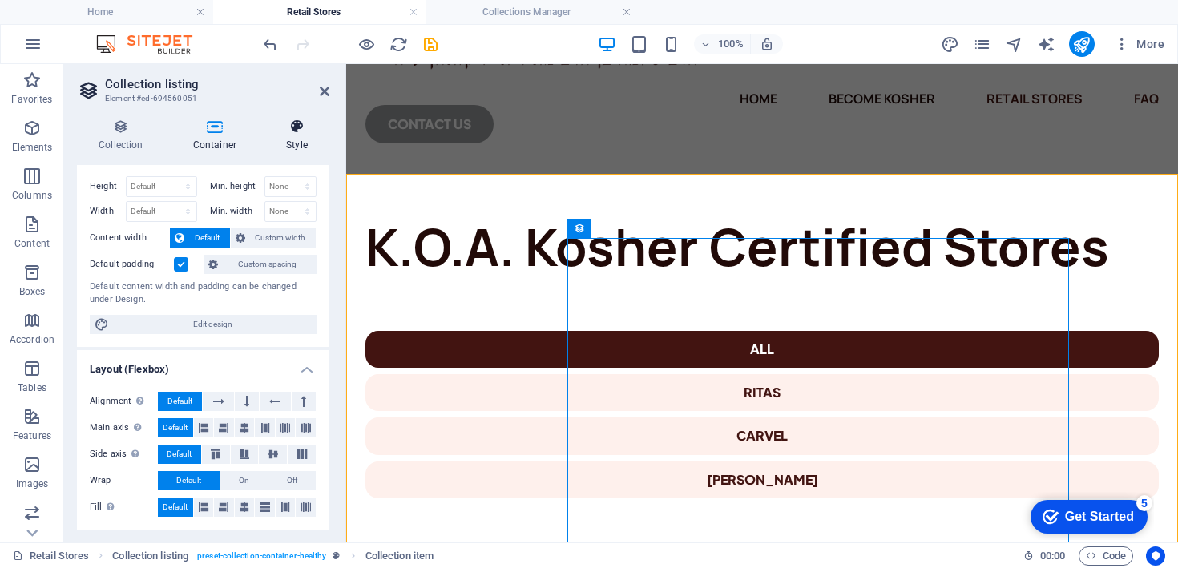
click at [295, 123] on icon at bounding box center [297, 127] width 65 height 16
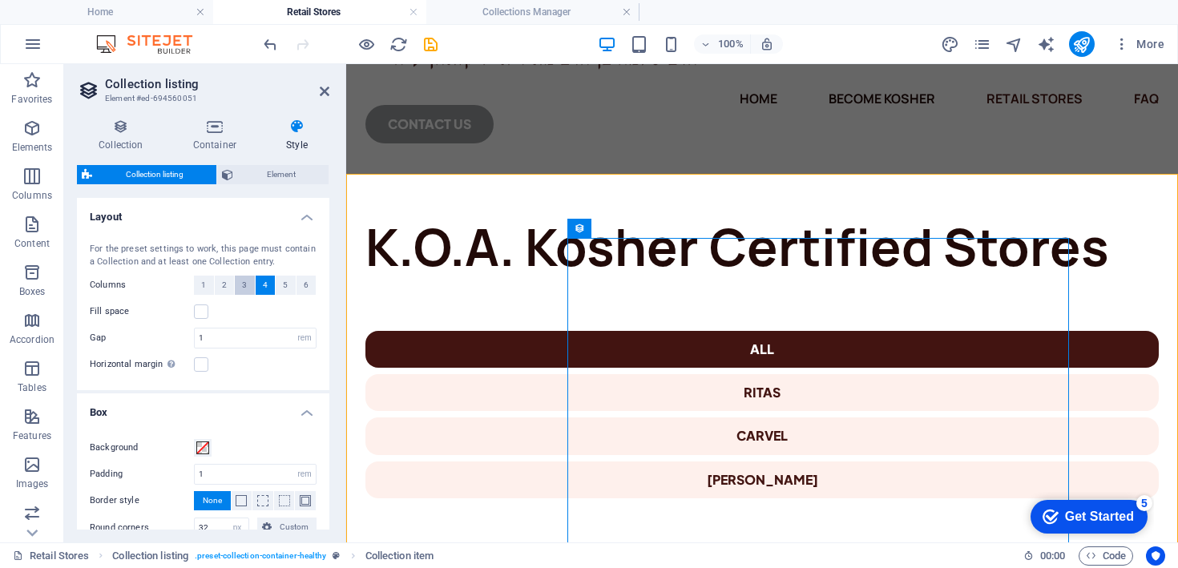
click at [244, 286] on span "3" at bounding box center [244, 285] width 5 height 19
click at [258, 285] on button "4" at bounding box center [266, 285] width 20 height 19
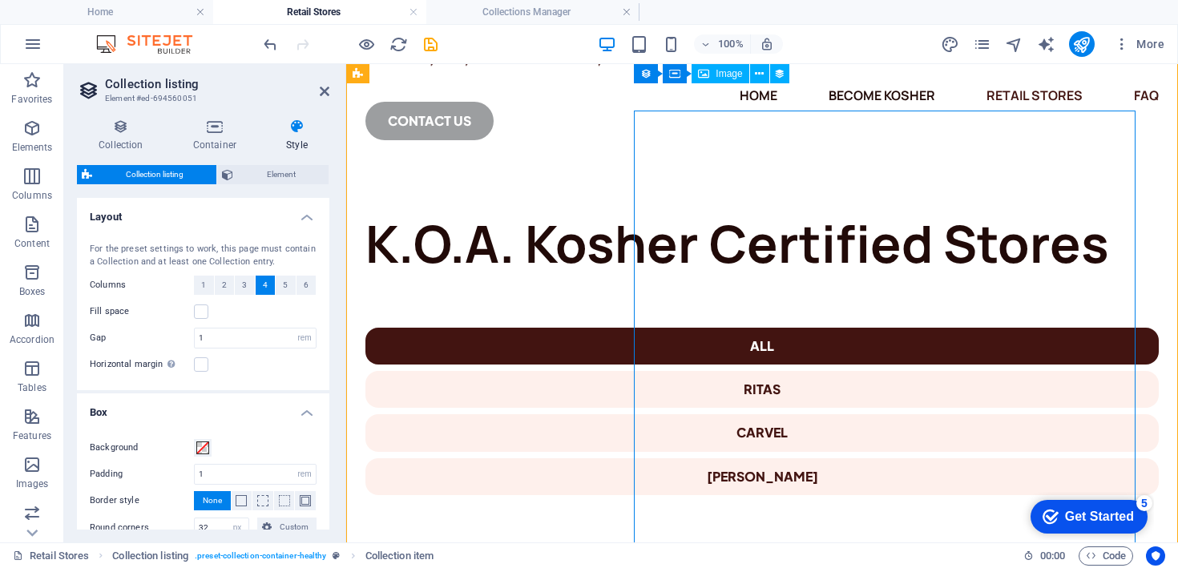
scroll to position [246, 0]
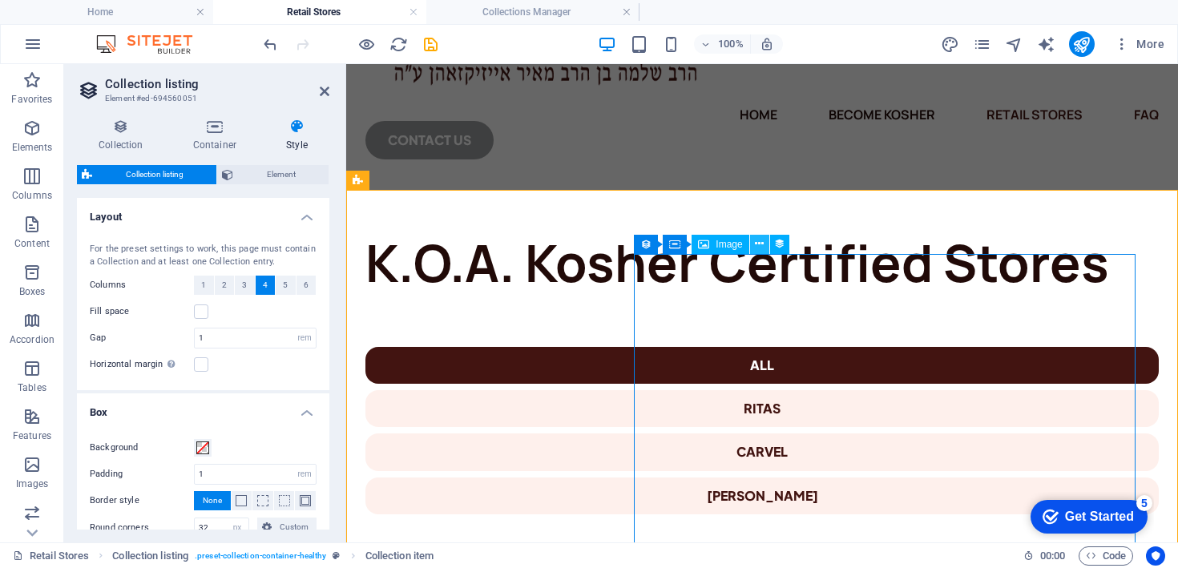
click at [756, 249] on icon at bounding box center [759, 244] width 9 height 17
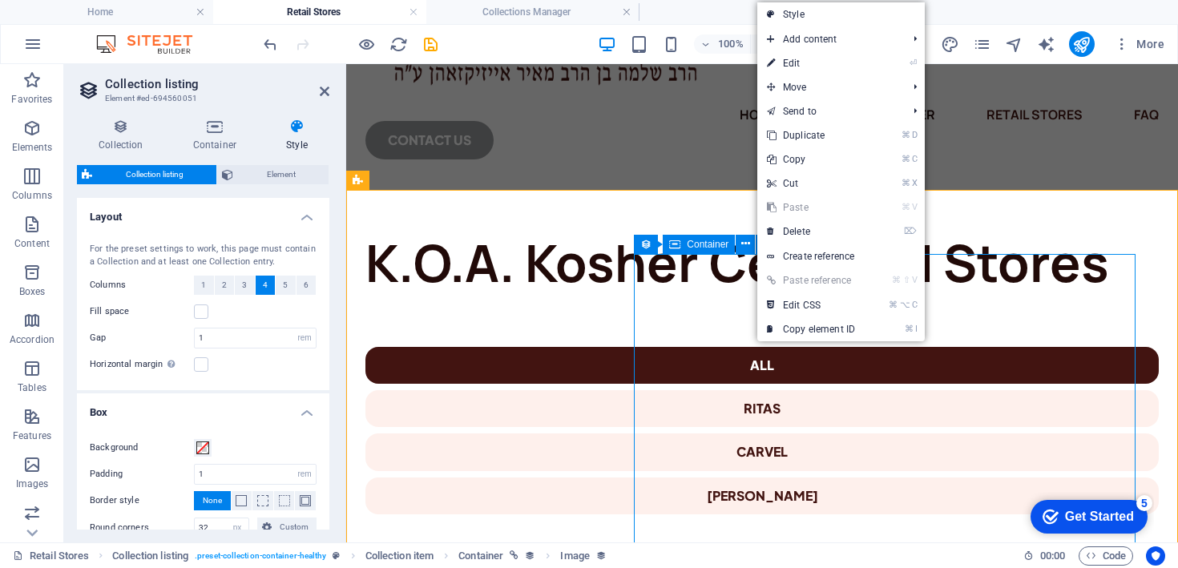
click at [675, 249] on icon at bounding box center [674, 244] width 11 height 19
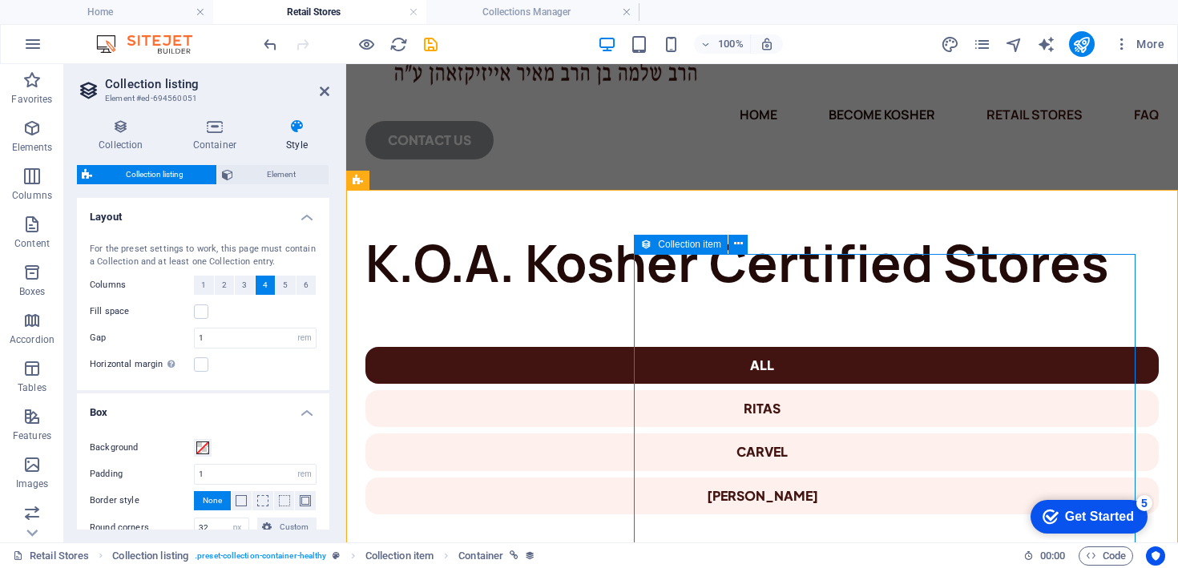
click at [642, 244] on icon at bounding box center [646, 244] width 11 height 19
click at [678, 241] on icon at bounding box center [674, 244] width 11 height 19
click at [750, 247] on icon at bounding box center [746, 244] width 9 height 17
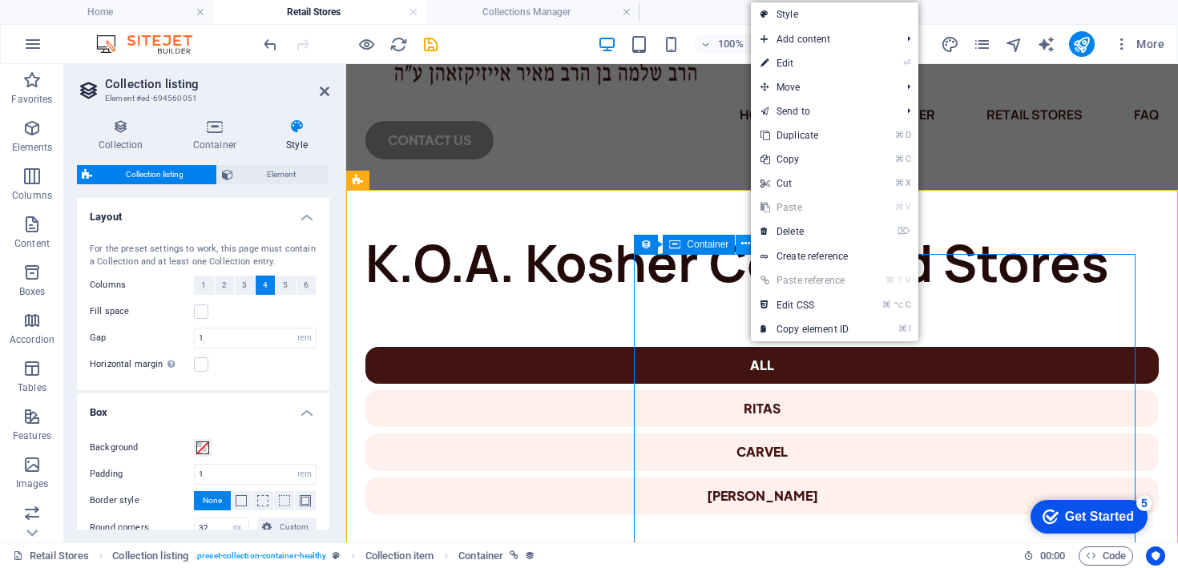
click at [747, 249] on icon at bounding box center [746, 244] width 9 height 17
click at [743, 249] on icon at bounding box center [746, 244] width 9 height 17
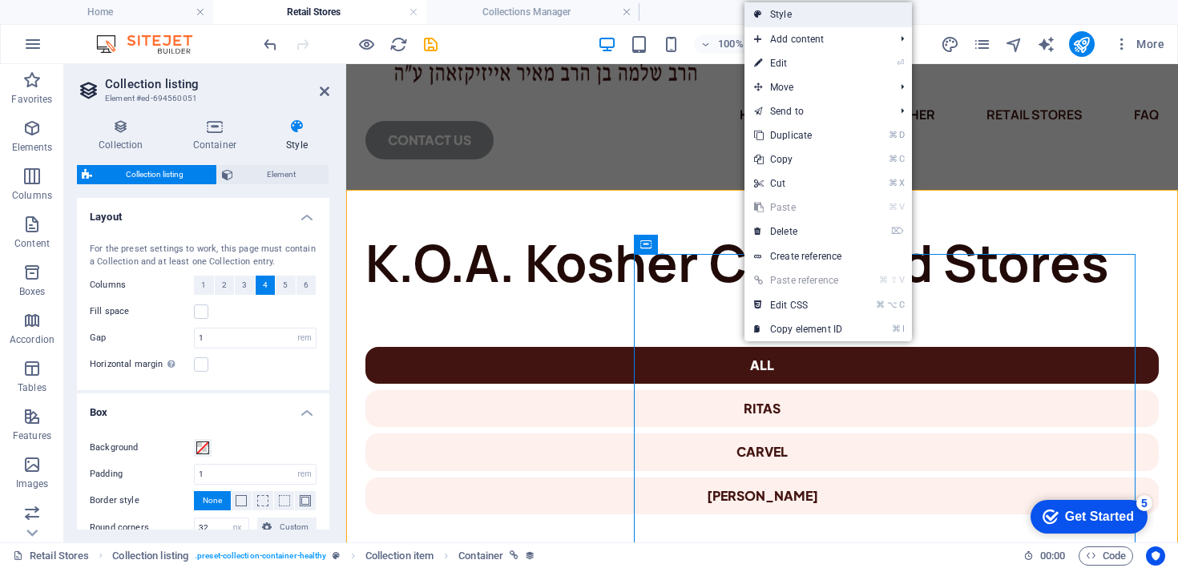
click at [809, 11] on link "Style" at bounding box center [829, 14] width 168 height 24
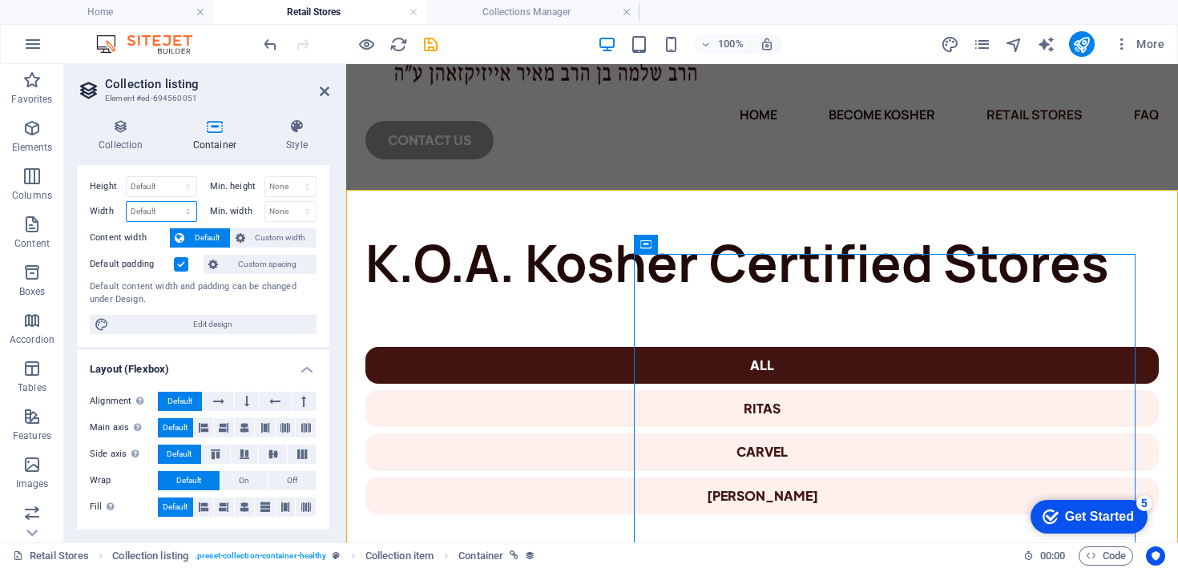
click at [150, 206] on select "Default px rem % em vh vw" at bounding box center [162, 211] width 70 height 19
select select "%"
click at [172, 202] on select "Default px rem % em vh vw" at bounding box center [162, 211] width 70 height 19
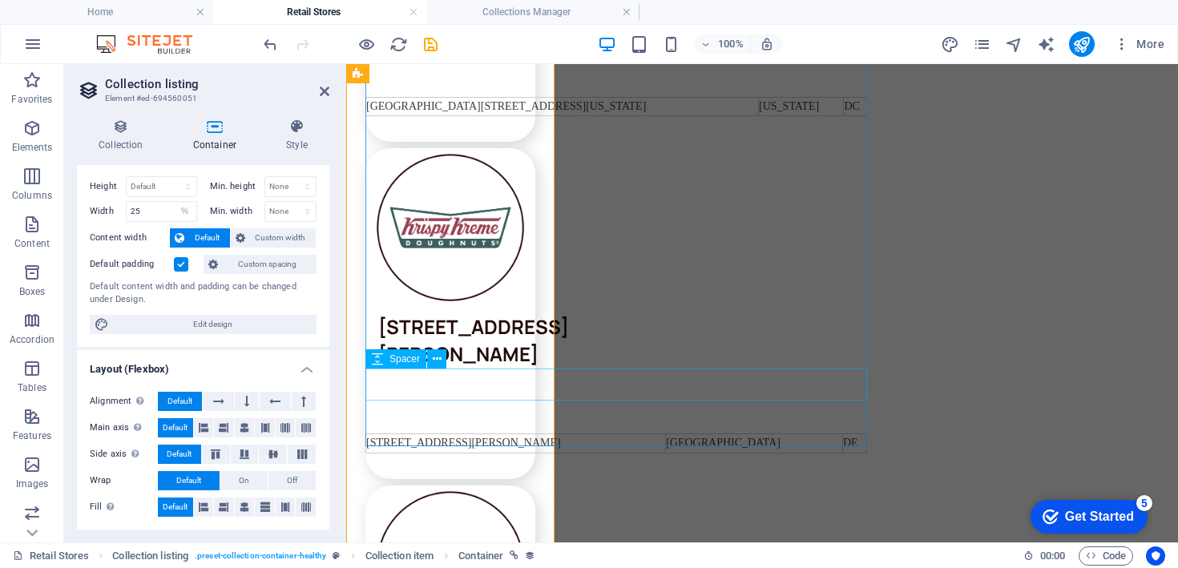
scroll to position [1557, 0]
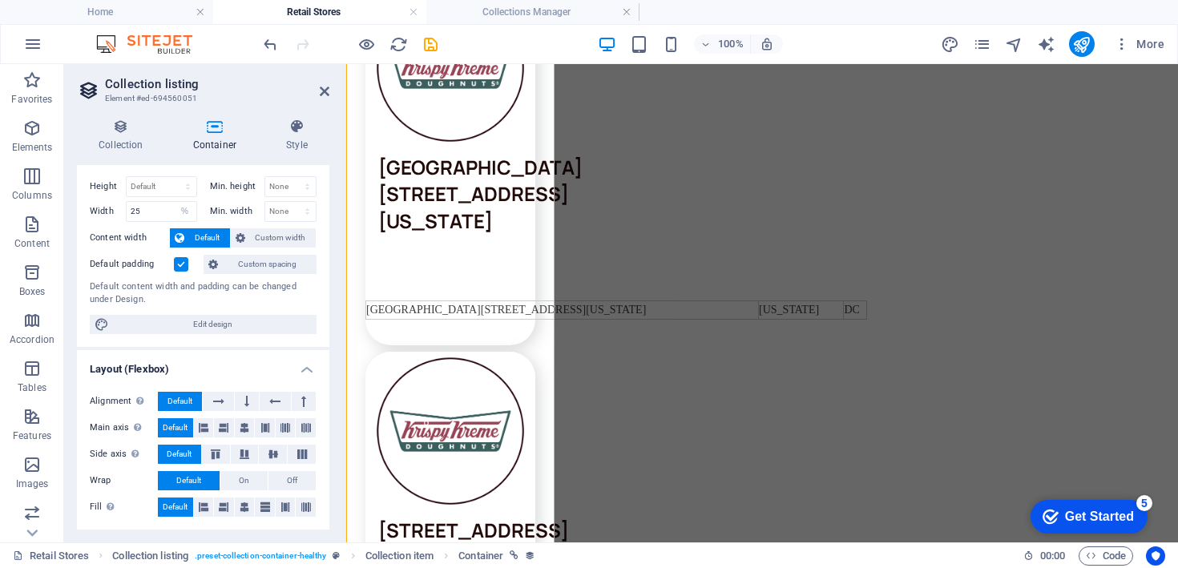
click at [147, 198] on div "Height Default px rem % vh vw" at bounding box center [147, 188] width 114 height 25
click at [155, 211] on input "25" at bounding box center [162, 211] width 70 height 19
type input "2"
click at [208, 169] on div "Height Default px rem % vh vw Min. height None px rem % vh vw Width Default px …" at bounding box center [203, 256] width 253 height 184
click at [267, 238] on span "Custom width" at bounding box center [281, 237] width 62 height 19
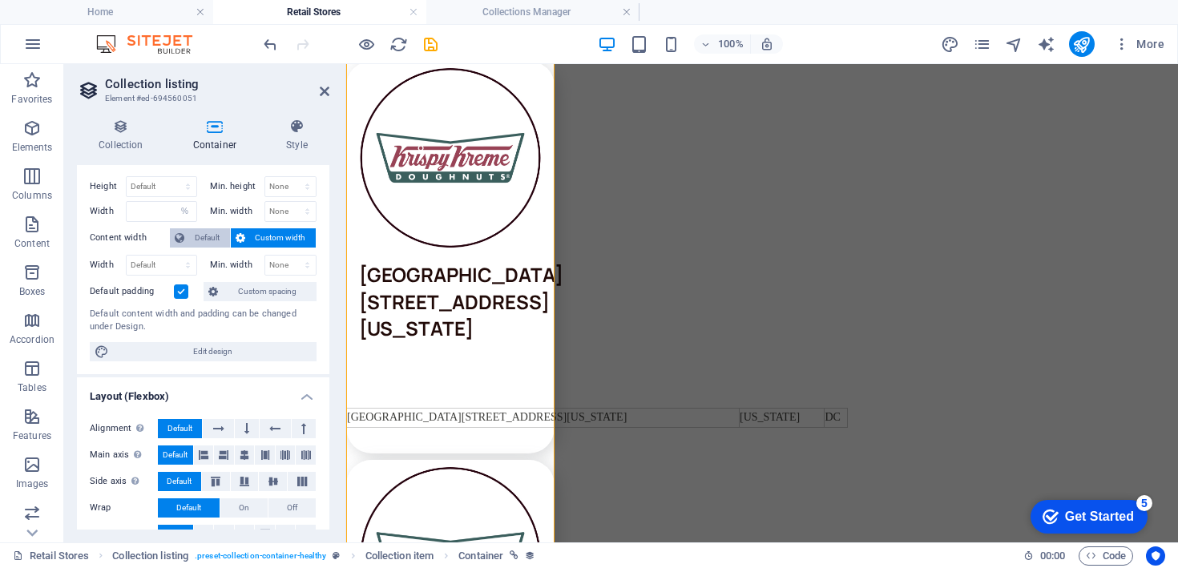
click at [197, 240] on span "Default" at bounding box center [207, 237] width 36 height 19
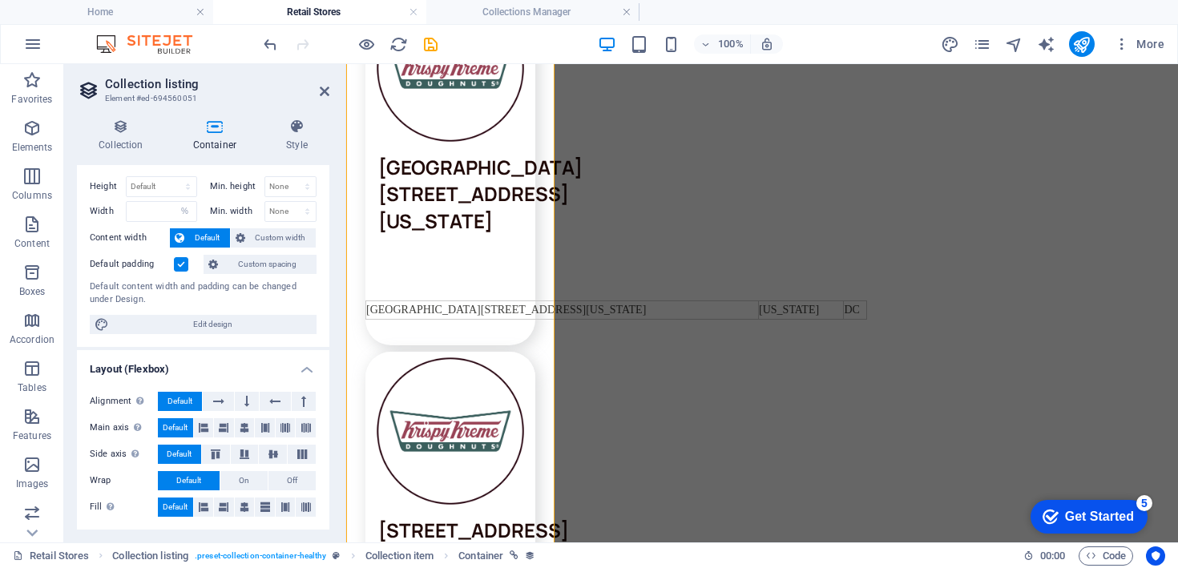
click at [180, 260] on label at bounding box center [181, 264] width 14 height 14
click at [0, 0] on input "Default padding" at bounding box center [0, 0] width 0 height 0
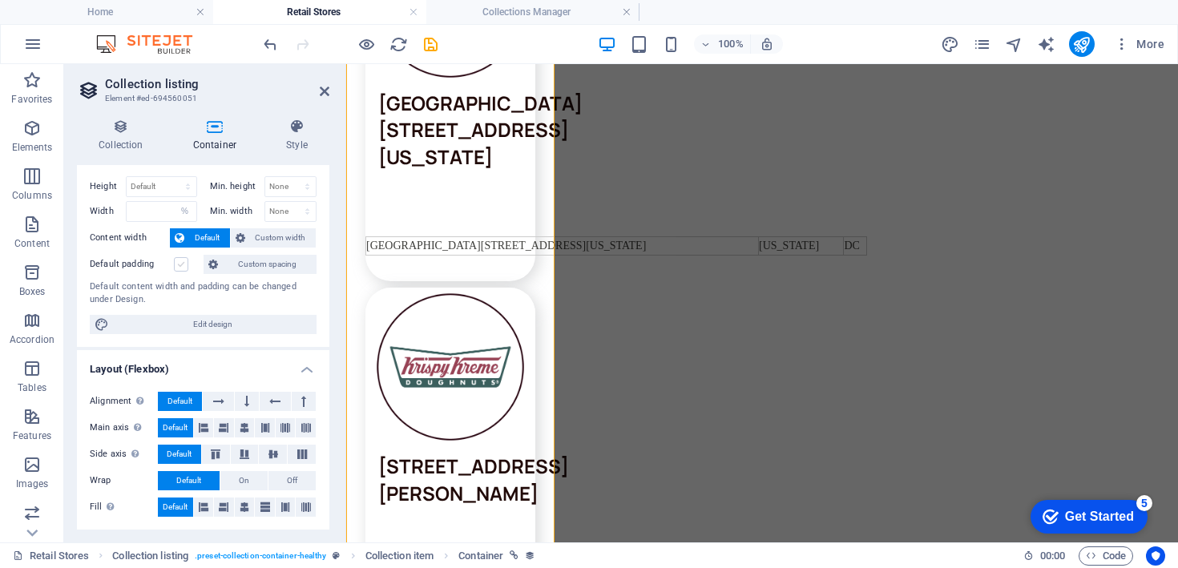
click at [180, 260] on label at bounding box center [181, 264] width 14 height 14
click at [0, 0] on input "Default padding" at bounding box center [0, 0] width 0 height 0
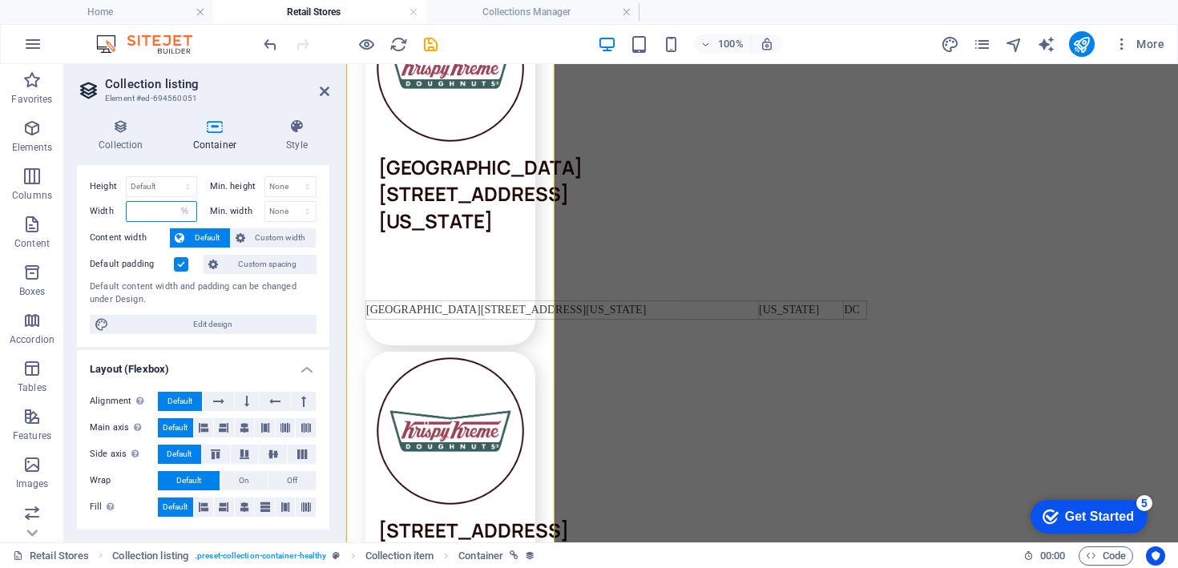
click at [168, 204] on input "number" at bounding box center [162, 211] width 70 height 19
click at [183, 208] on select "Default px rem % em vh vw" at bounding box center [185, 211] width 22 height 19
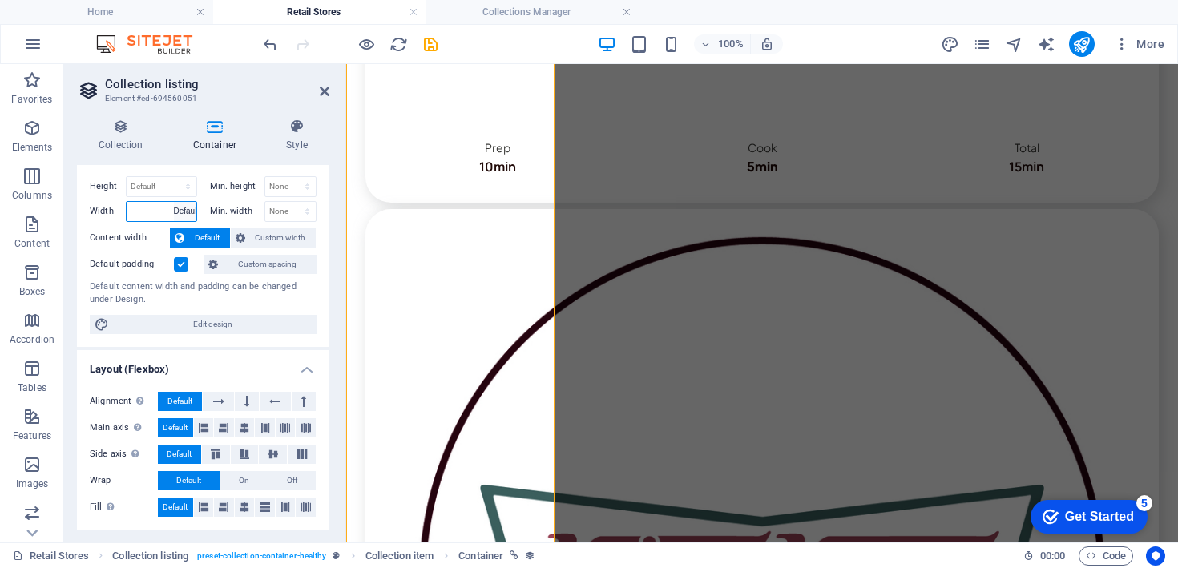
click at [174, 202] on select "Default px rem % em vh vw" at bounding box center [185, 211] width 22 height 19
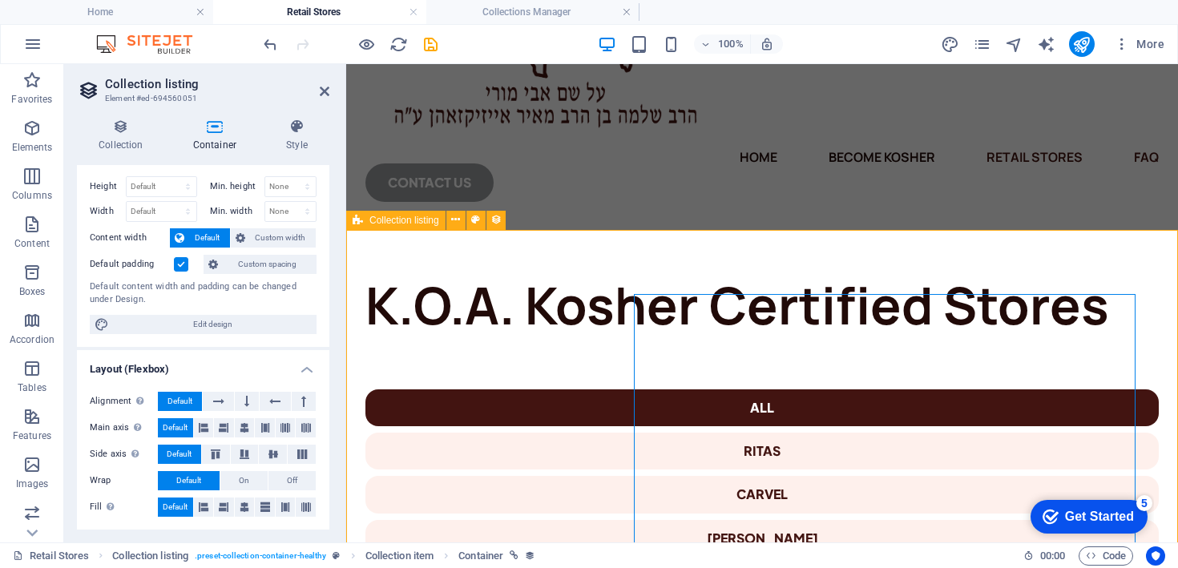
scroll to position [207, 0]
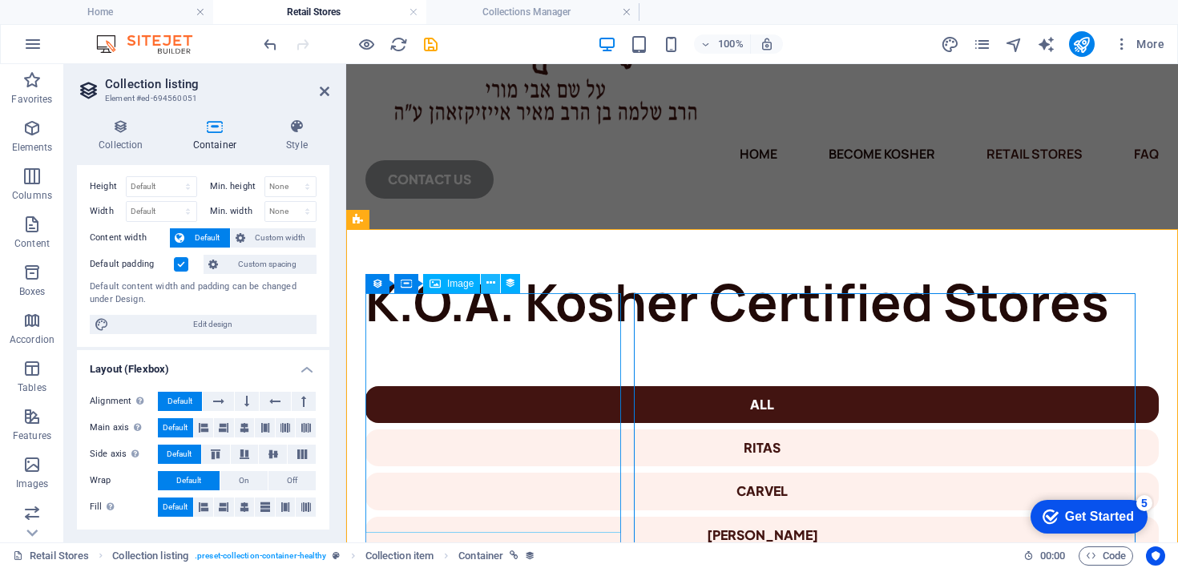
click at [492, 281] on icon at bounding box center [491, 283] width 9 height 17
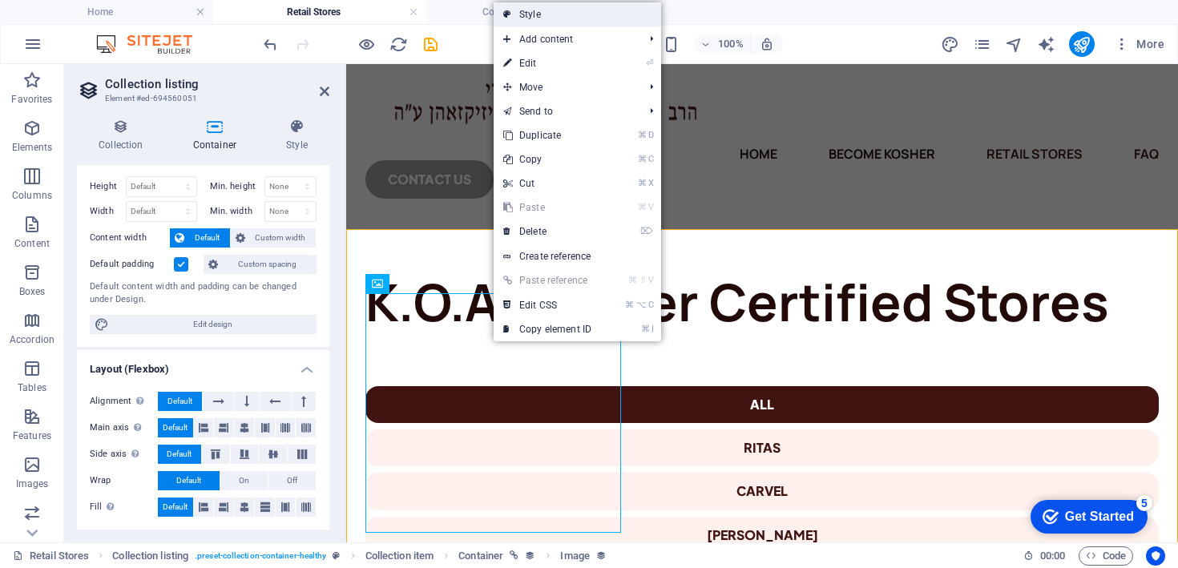
click at [571, 18] on link "Style" at bounding box center [578, 14] width 168 height 24
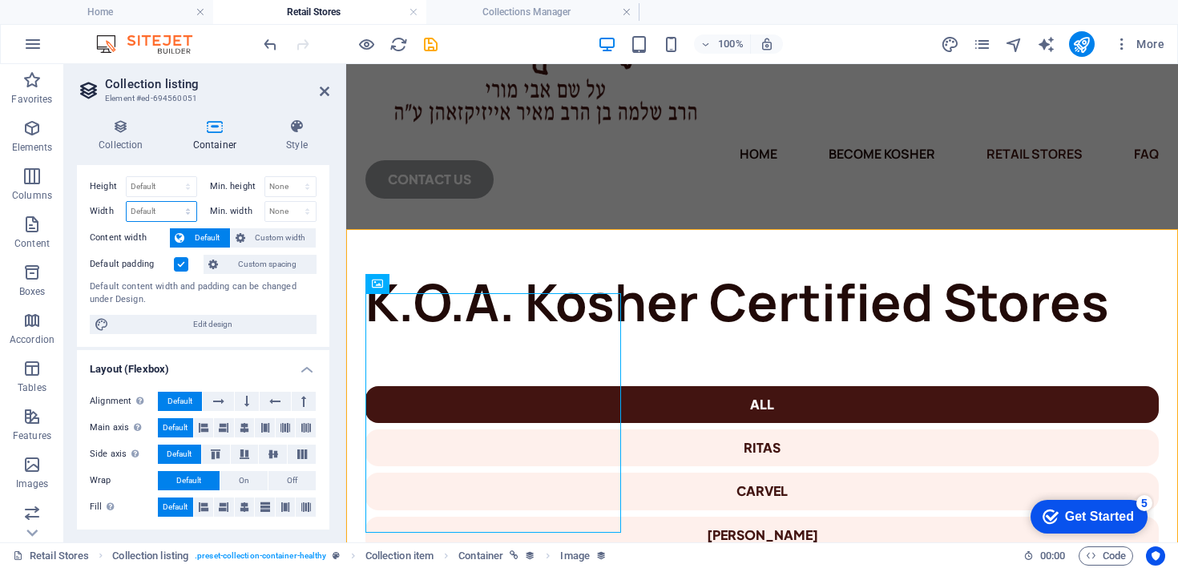
click at [150, 208] on select "Default px rem % em vh vw" at bounding box center [162, 211] width 70 height 19
select select "%"
click at [172, 202] on select "Default px rem % em vh vw" at bounding box center [162, 211] width 70 height 19
type input "25"
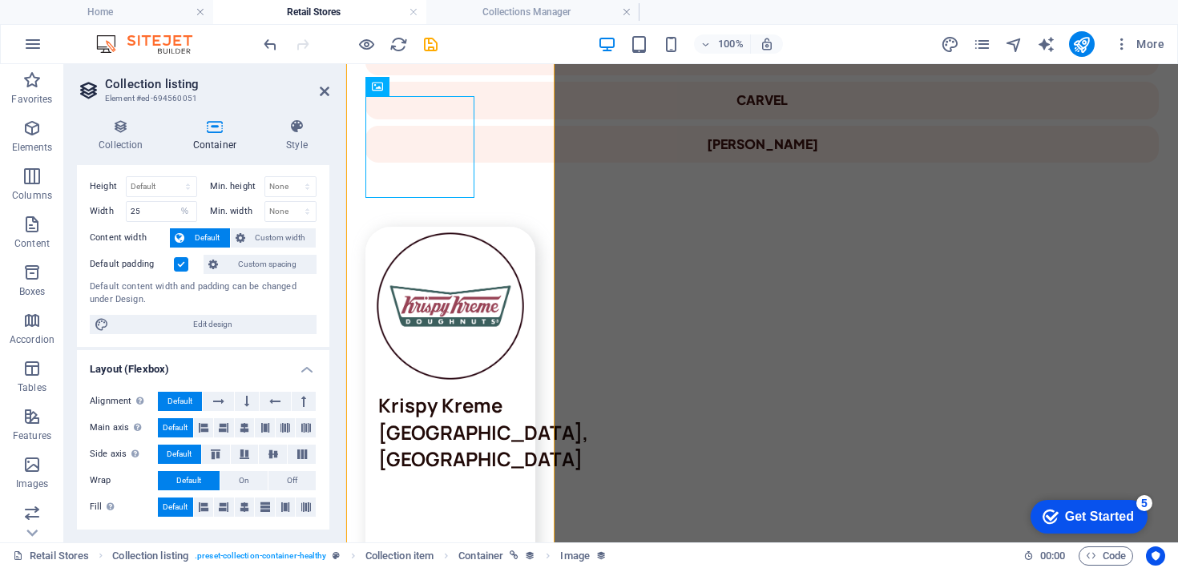
scroll to position [637, 0]
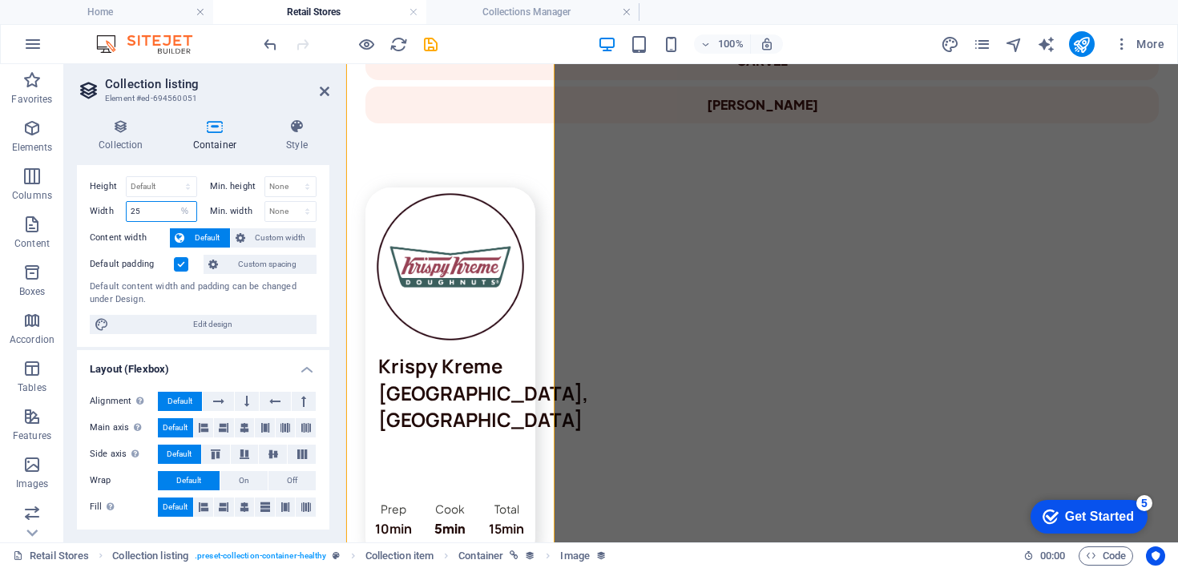
click at [143, 215] on input "25" at bounding box center [162, 211] width 70 height 19
click at [274, 235] on span "Custom width" at bounding box center [281, 237] width 62 height 19
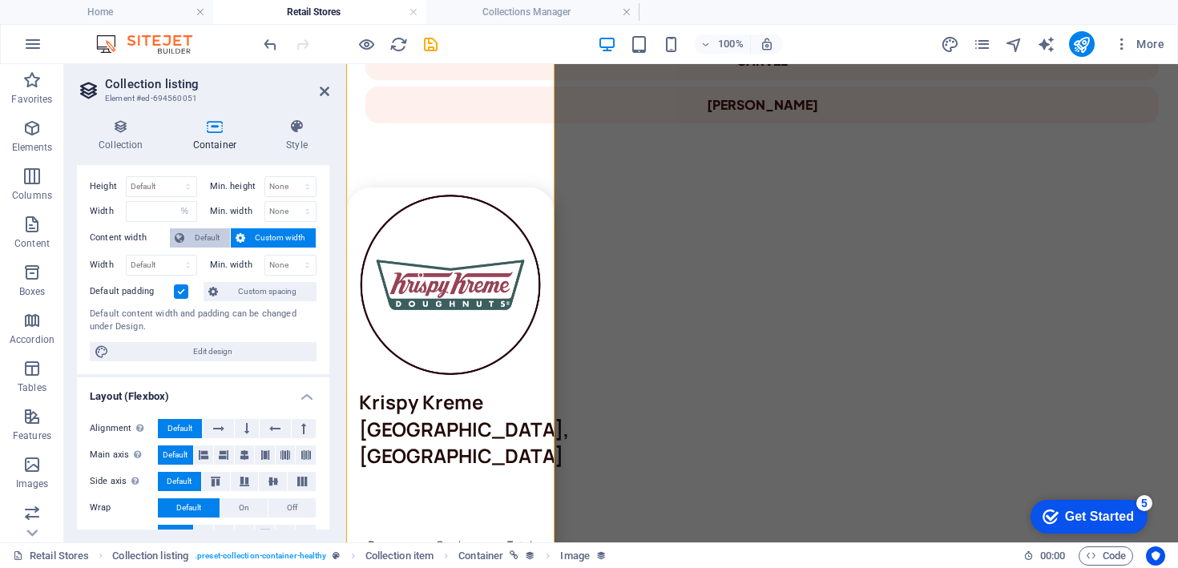
click at [220, 235] on span "Default" at bounding box center [207, 237] width 36 height 19
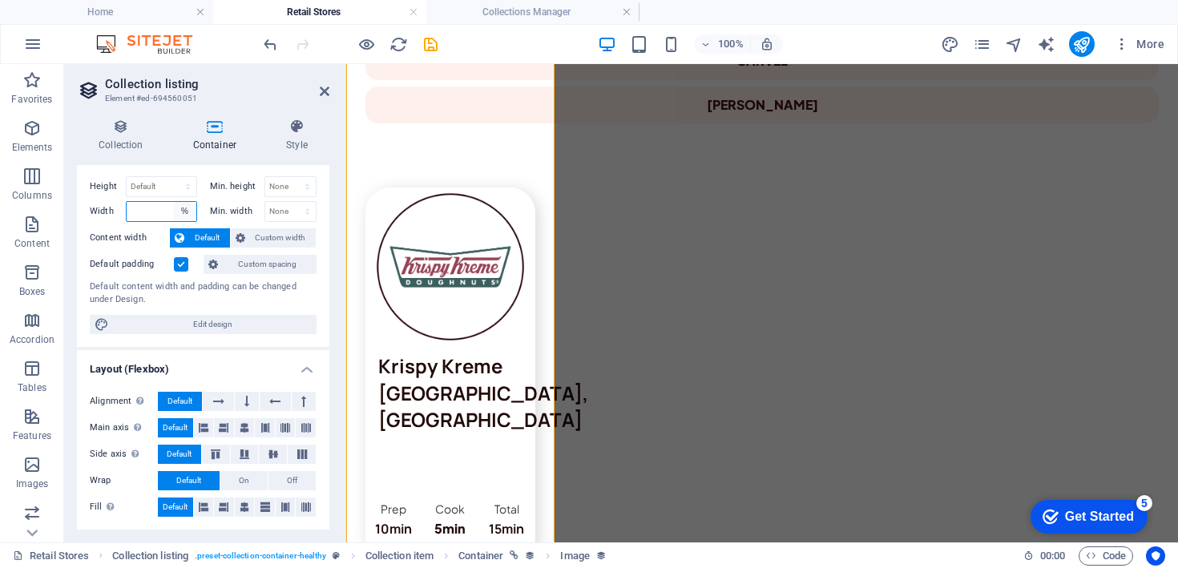
click at [181, 212] on select "Default px rem % em vh vw" at bounding box center [185, 211] width 22 height 19
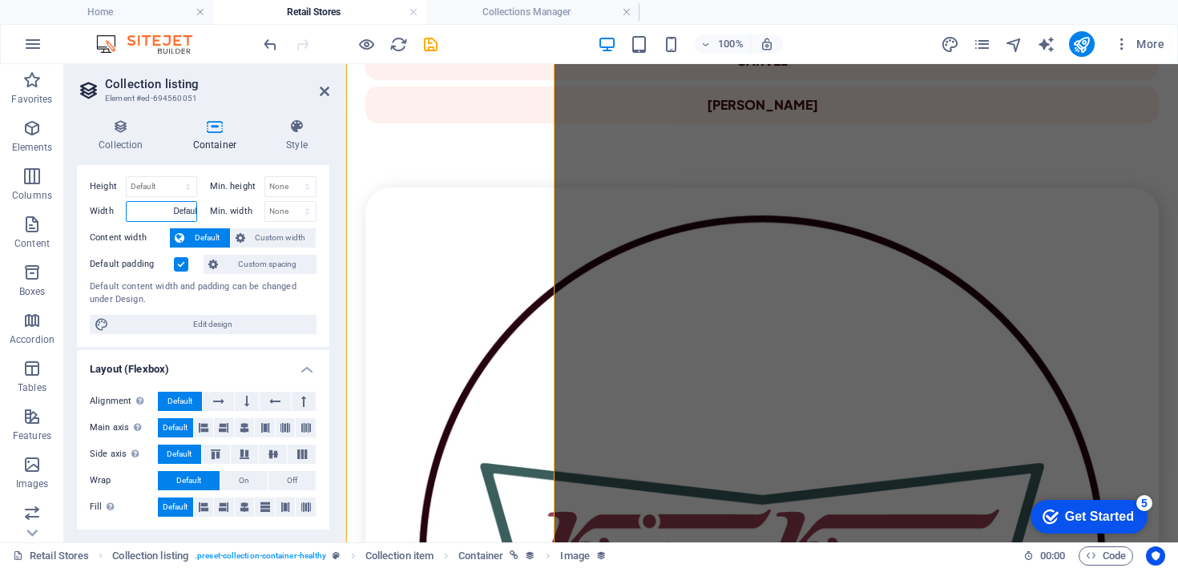
click at [174, 202] on select "Default px rem % em vh vw" at bounding box center [185, 211] width 22 height 19
select select "DISABLED_OPTION_VALUE"
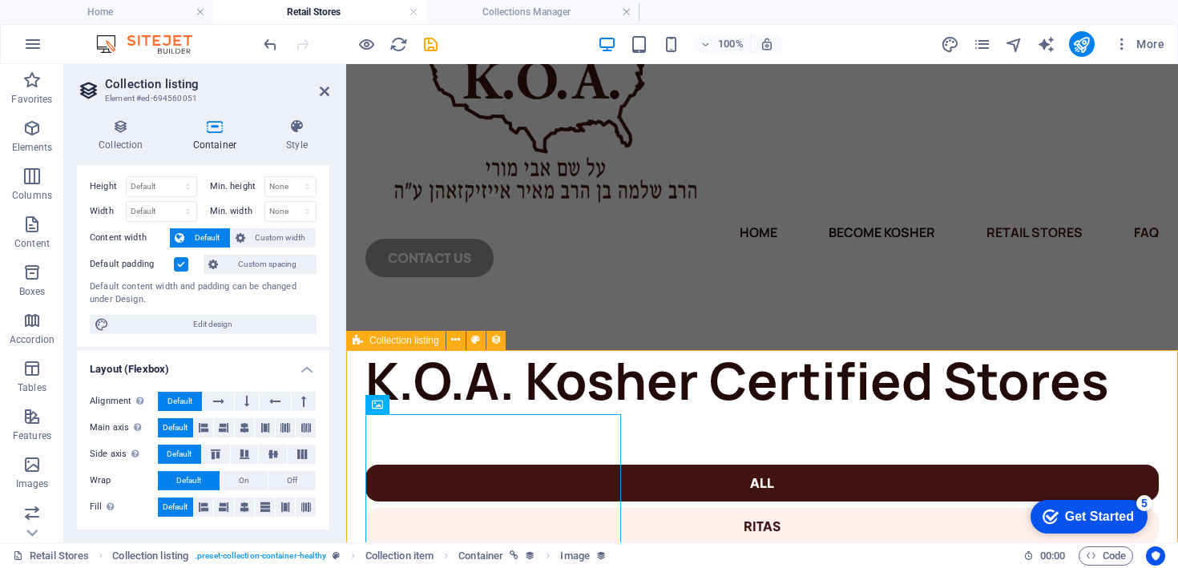
scroll to position [79, 0]
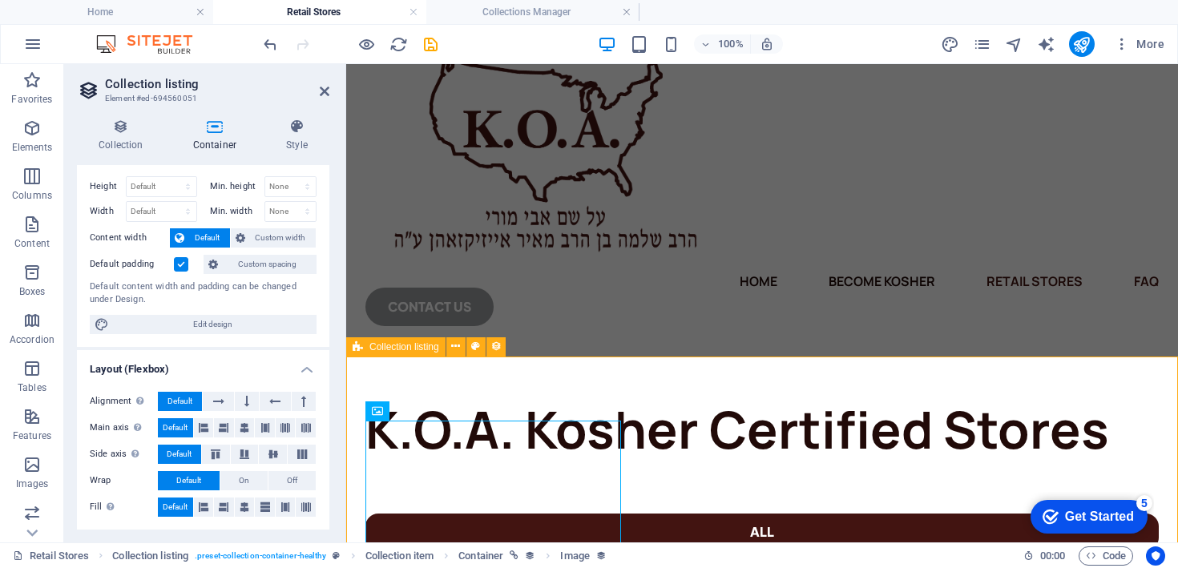
click at [395, 348] on span "Collection listing" at bounding box center [405, 347] width 70 height 10
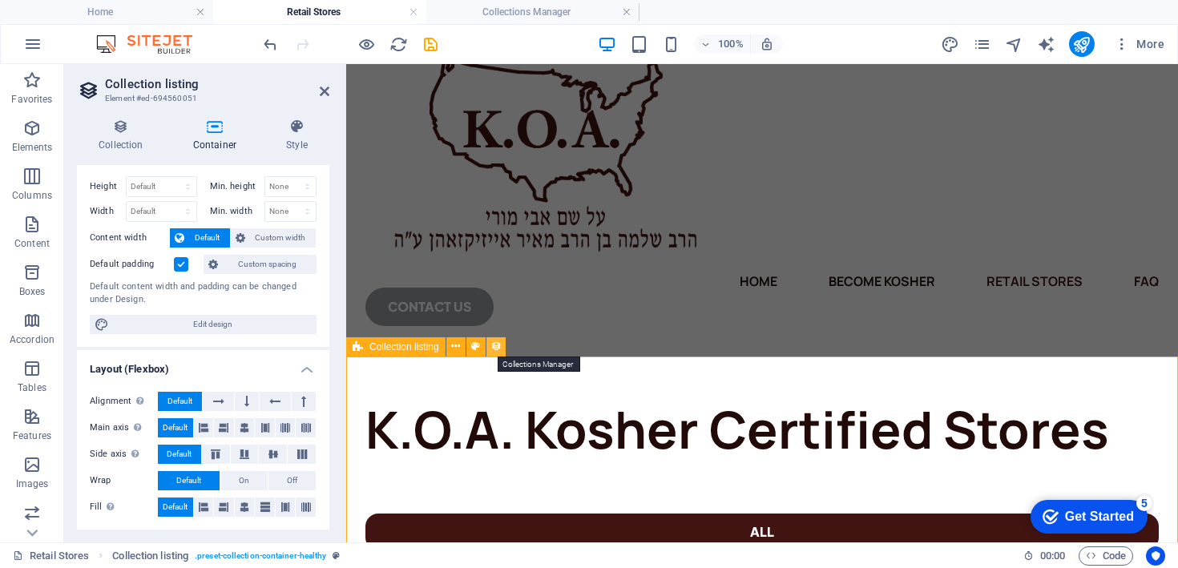
click at [499, 346] on icon at bounding box center [496, 346] width 11 height 17
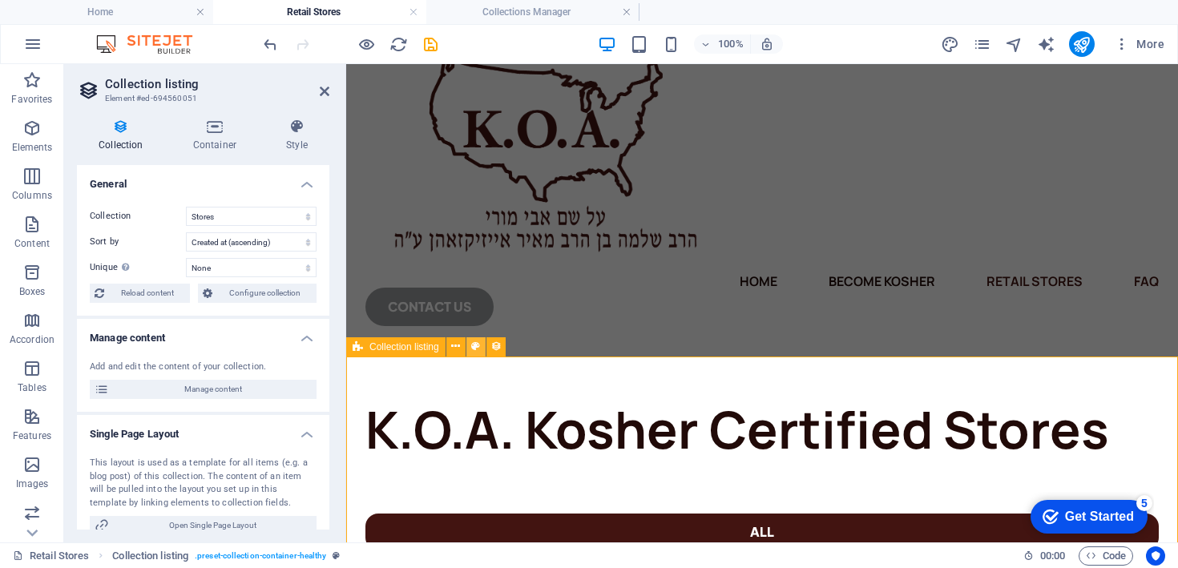
click at [478, 350] on icon at bounding box center [475, 346] width 9 height 17
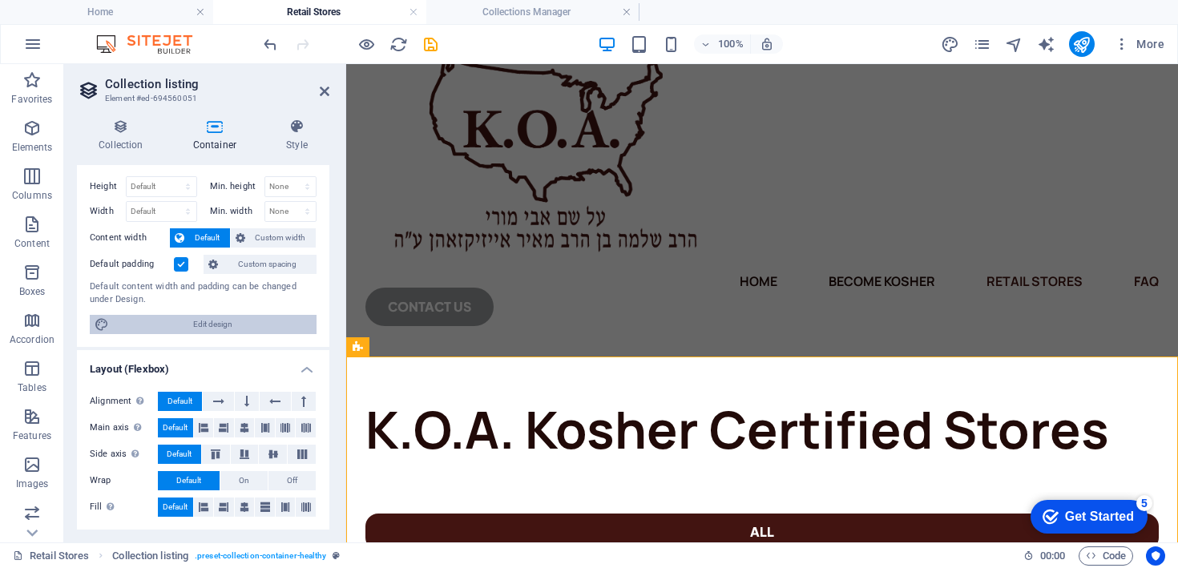
click at [223, 327] on span "Edit design" at bounding box center [213, 324] width 198 height 19
select select "rem"
select select "ease-in-out"
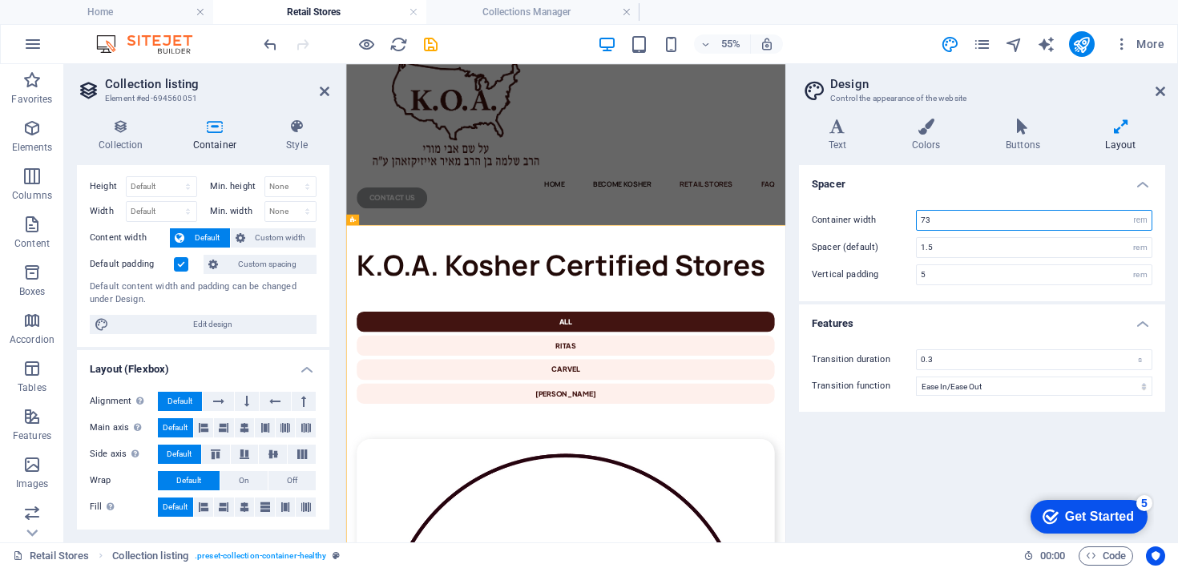
click at [966, 216] on input "73" at bounding box center [1034, 220] width 235 height 19
type input "7"
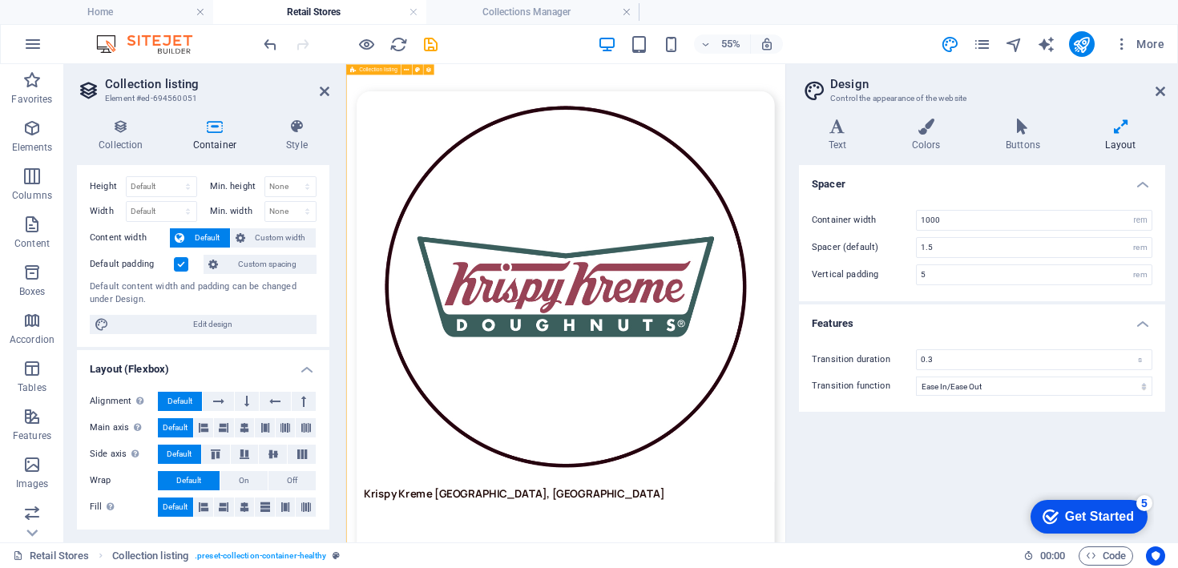
scroll to position [799, 0]
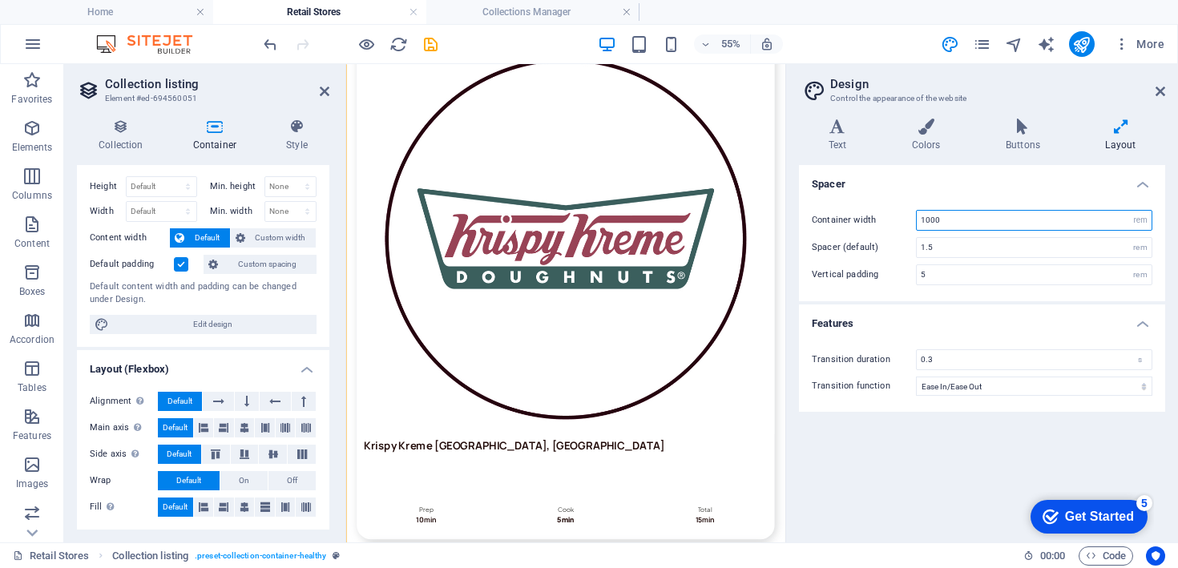
click at [932, 216] on input "1000" at bounding box center [1034, 220] width 235 height 19
click at [942, 220] on input "10" at bounding box center [1034, 220] width 235 height 19
click at [906, 286] on div "Container width 10 rem px Spacer (default) 1.5 rem Vertical padding 5 rem" at bounding box center [982, 247] width 373 height 107
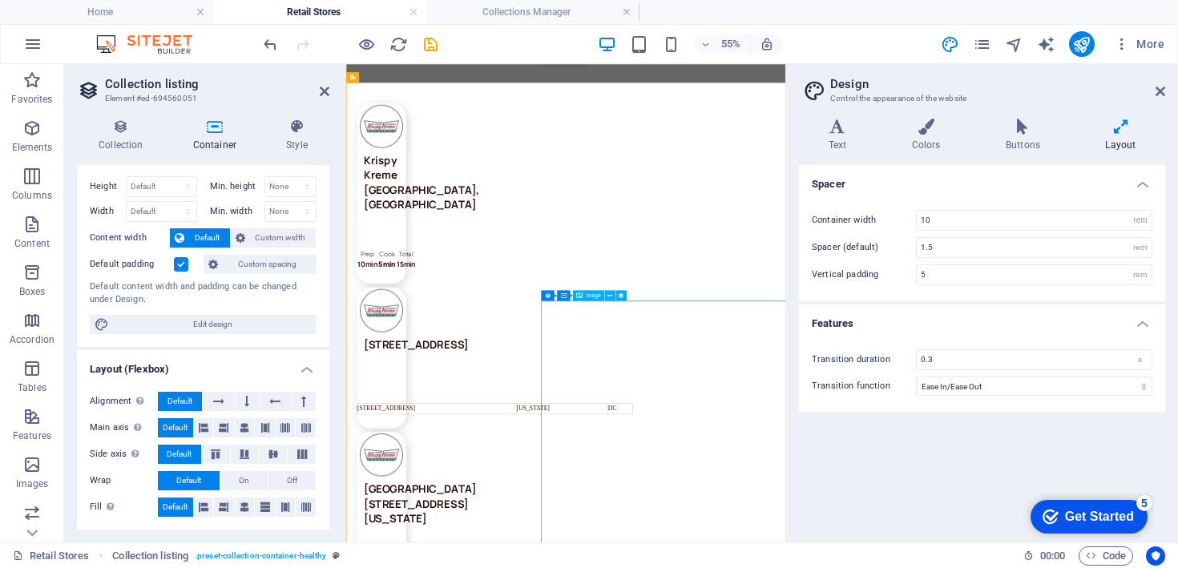
scroll to position [736, 0]
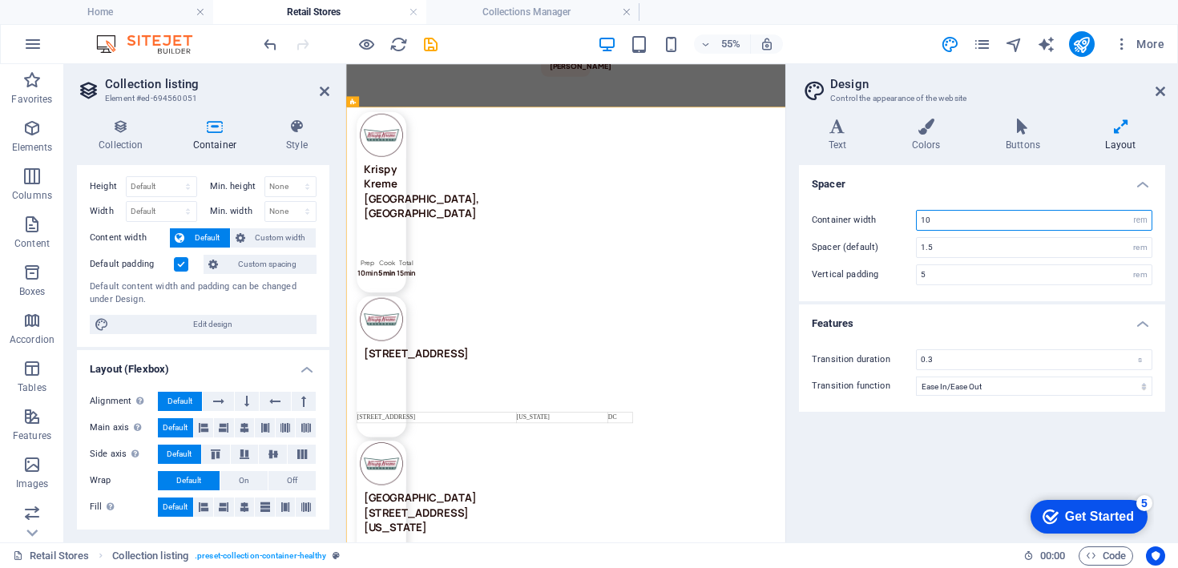
click at [939, 220] on input "10" at bounding box center [1034, 220] width 235 height 19
type input "73"
click at [1017, 143] on h4 "Buttons" at bounding box center [1025, 136] width 99 height 34
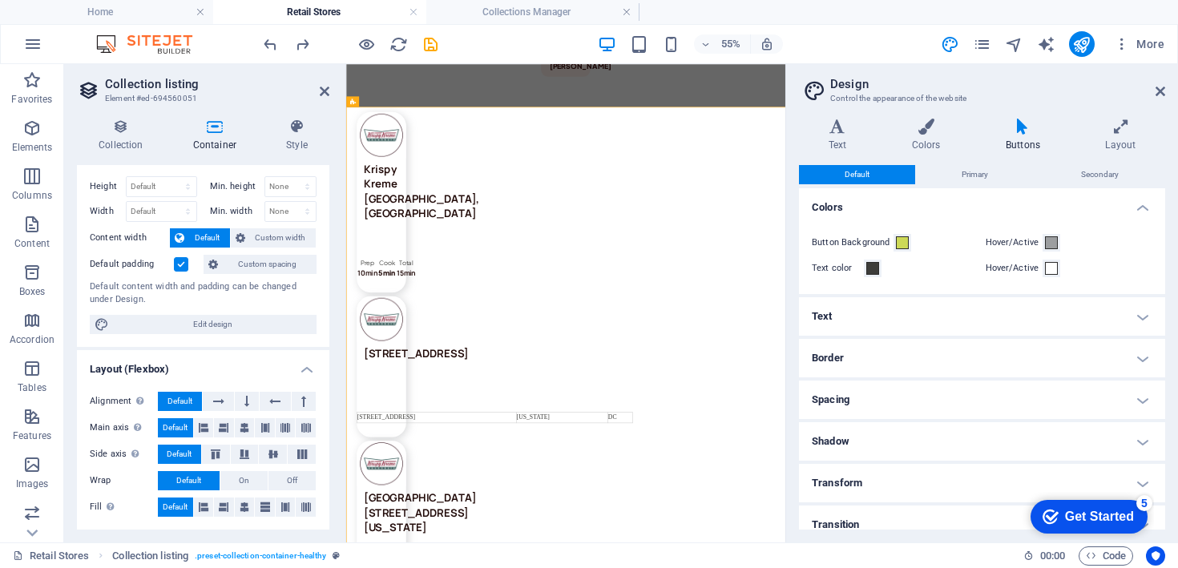
scroll to position [14, 0]
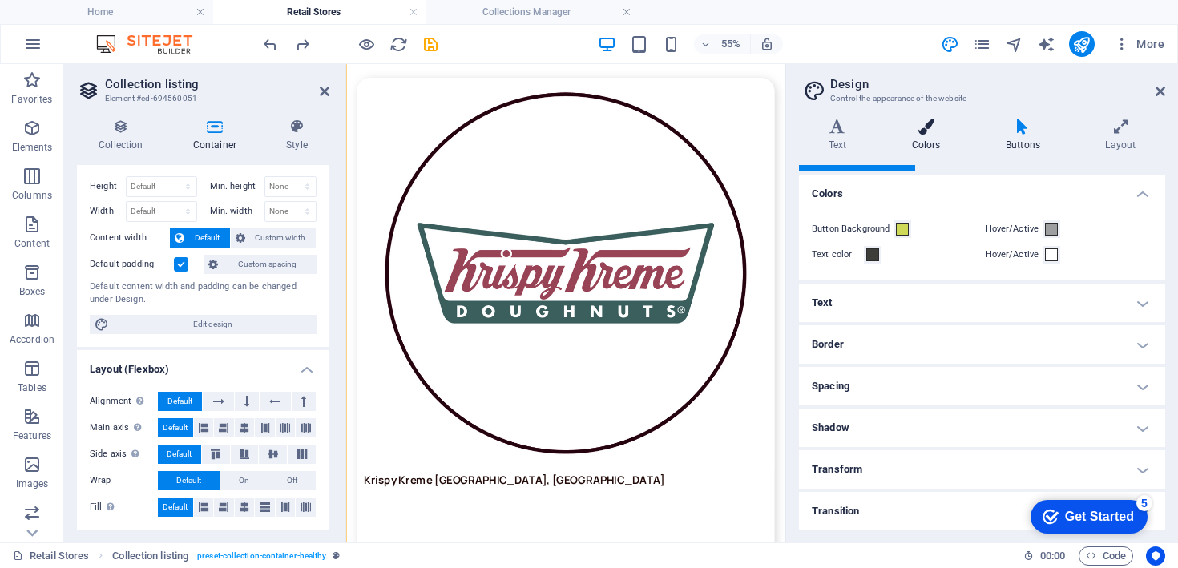
click at [931, 126] on icon at bounding box center [926, 127] width 87 height 16
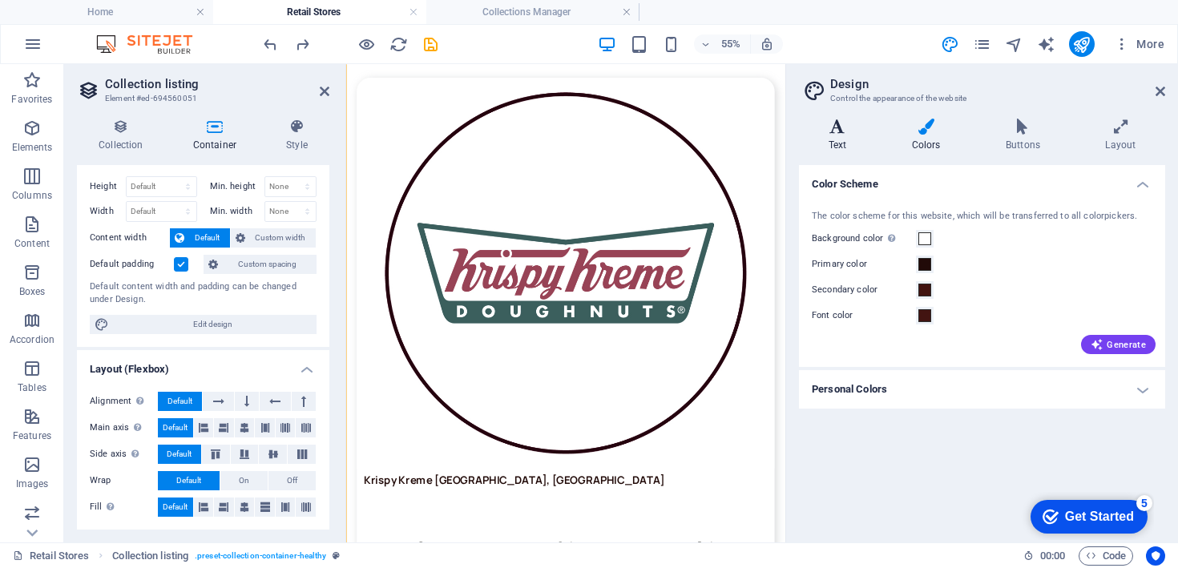
click at [844, 130] on icon at bounding box center [837, 127] width 77 height 16
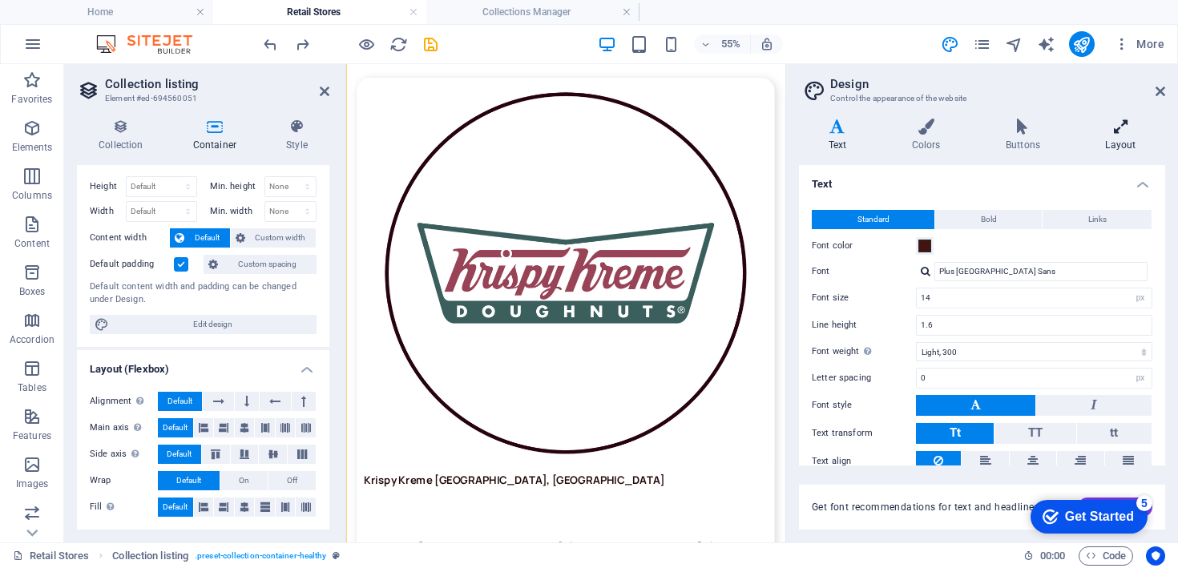
click at [1140, 127] on icon at bounding box center [1121, 127] width 89 height 16
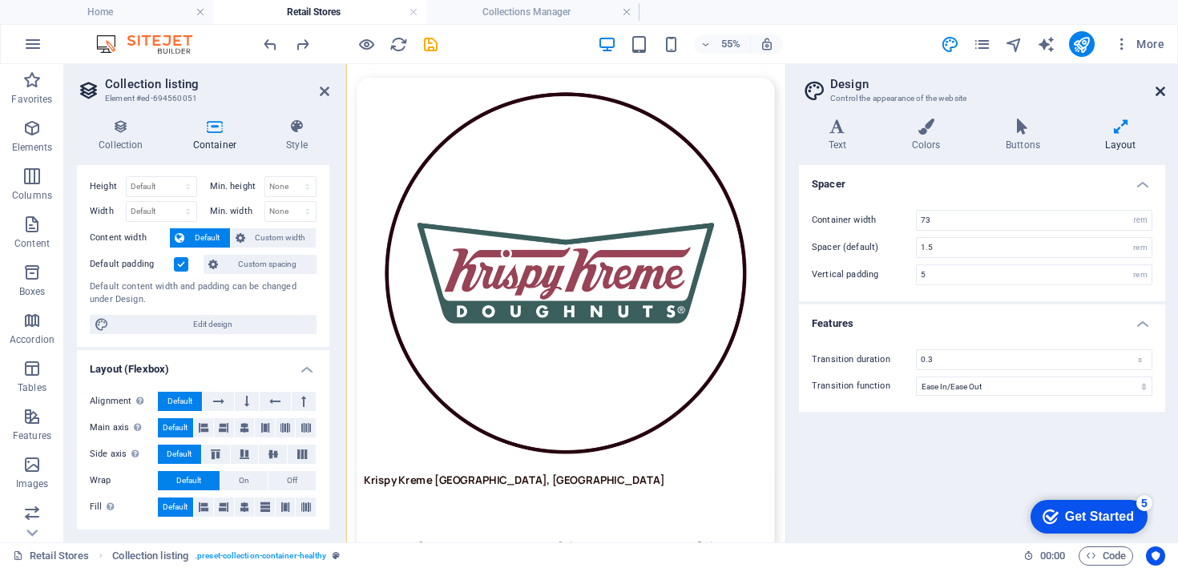
click at [1156, 87] on icon at bounding box center [1161, 91] width 10 height 13
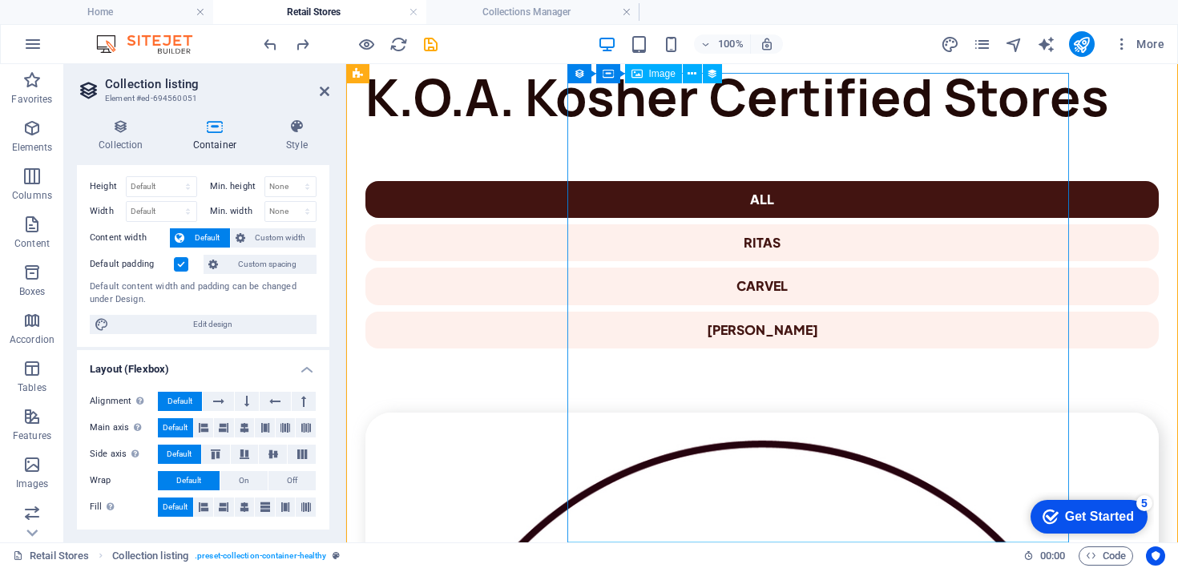
scroll to position [336, 0]
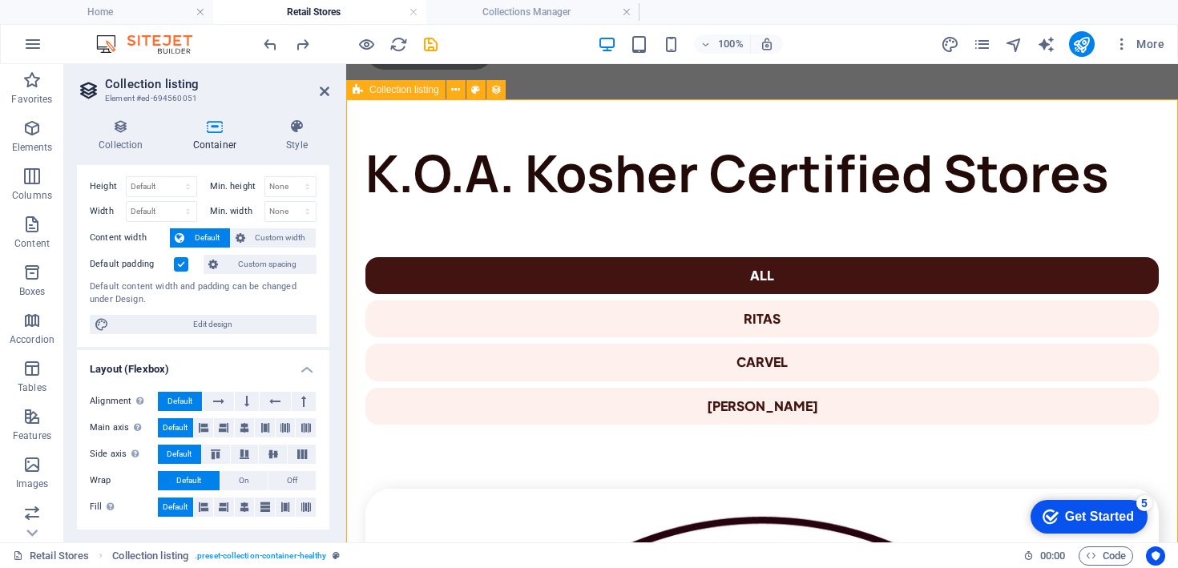
click at [427, 95] on div "Collection listing" at bounding box center [395, 89] width 99 height 19
click at [489, 94] on button at bounding box center [496, 89] width 19 height 19
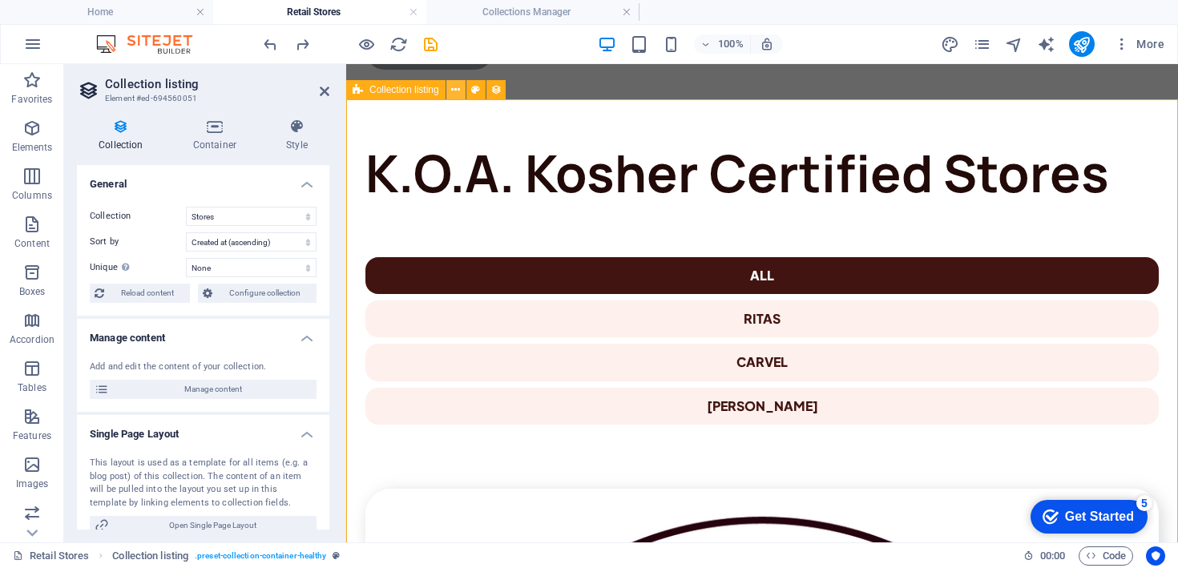
click at [462, 88] on button at bounding box center [456, 89] width 19 height 19
click at [235, 378] on div "Add and edit the content of your collection. Manage content" at bounding box center [203, 380] width 253 height 65
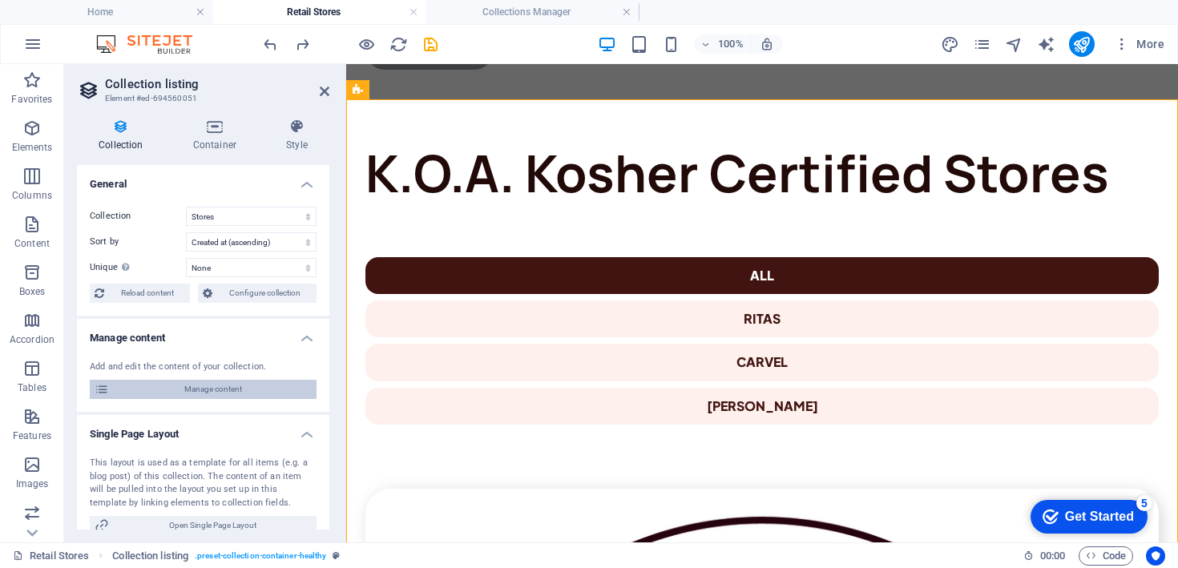
click at [231, 393] on span "Manage content" at bounding box center [213, 389] width 198 height 19
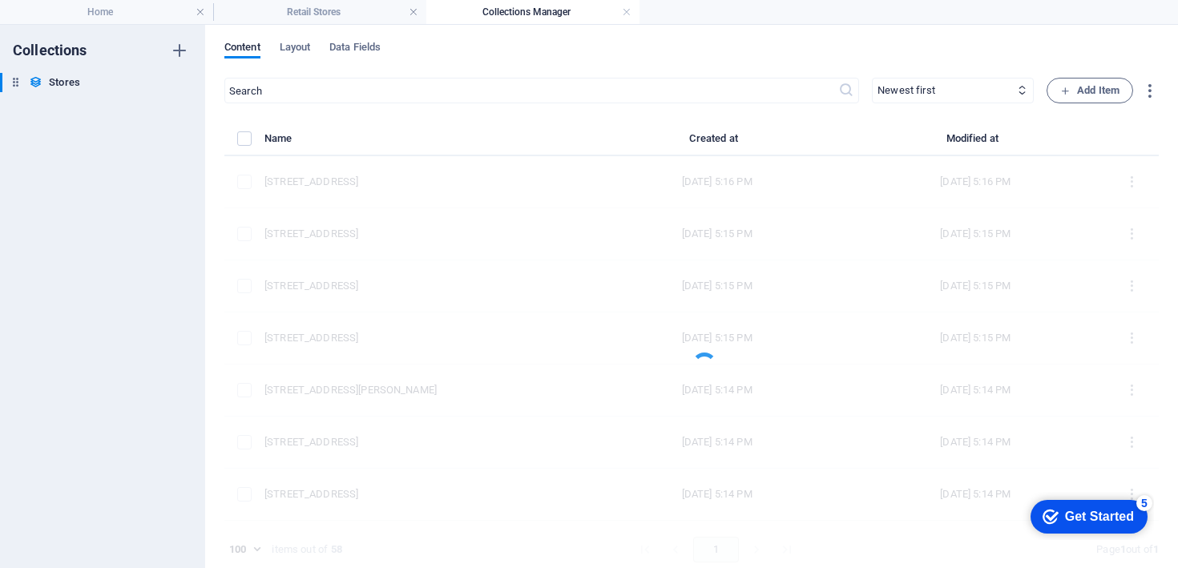
scroll to position [0, 0]
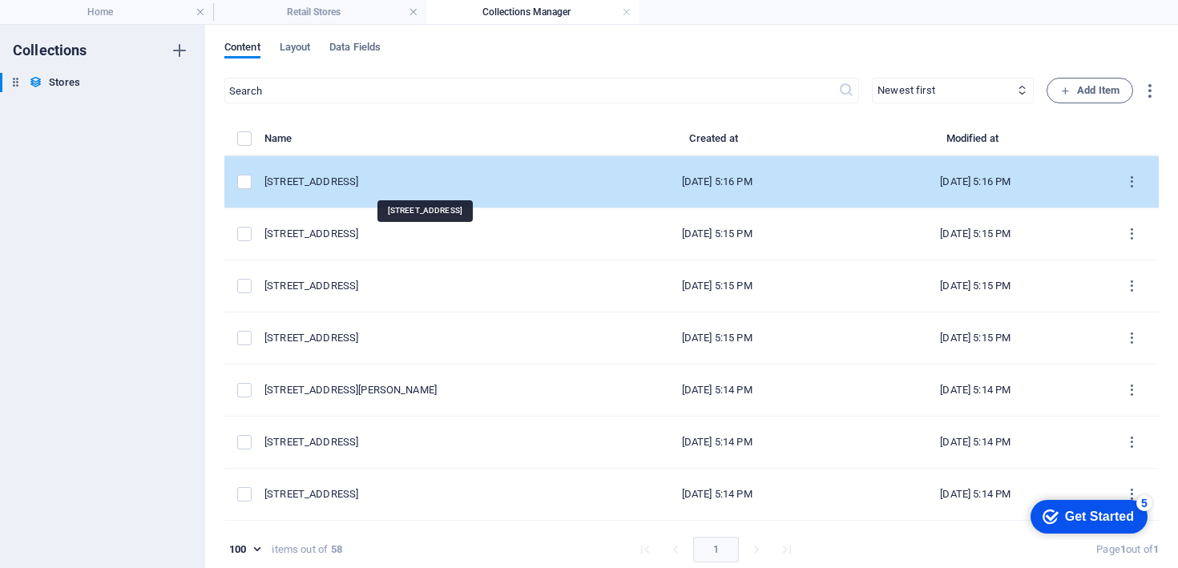
click at [416, 184] on div "[STREET_ADDRESS]" at bounding box center [420, 182] width 310 height 14
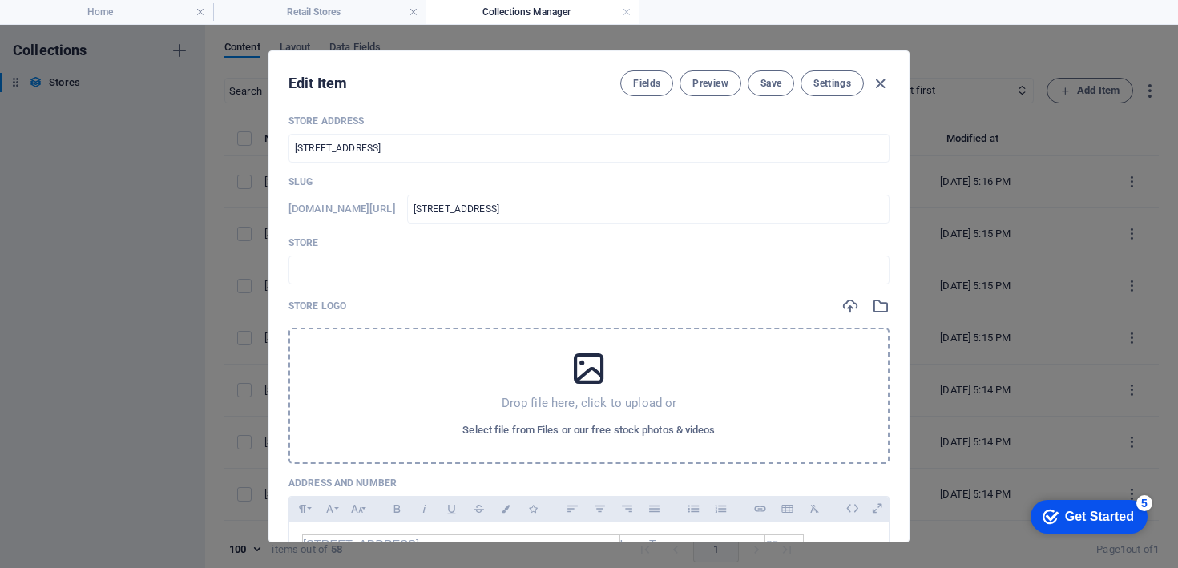
scroll to position [38, 0]
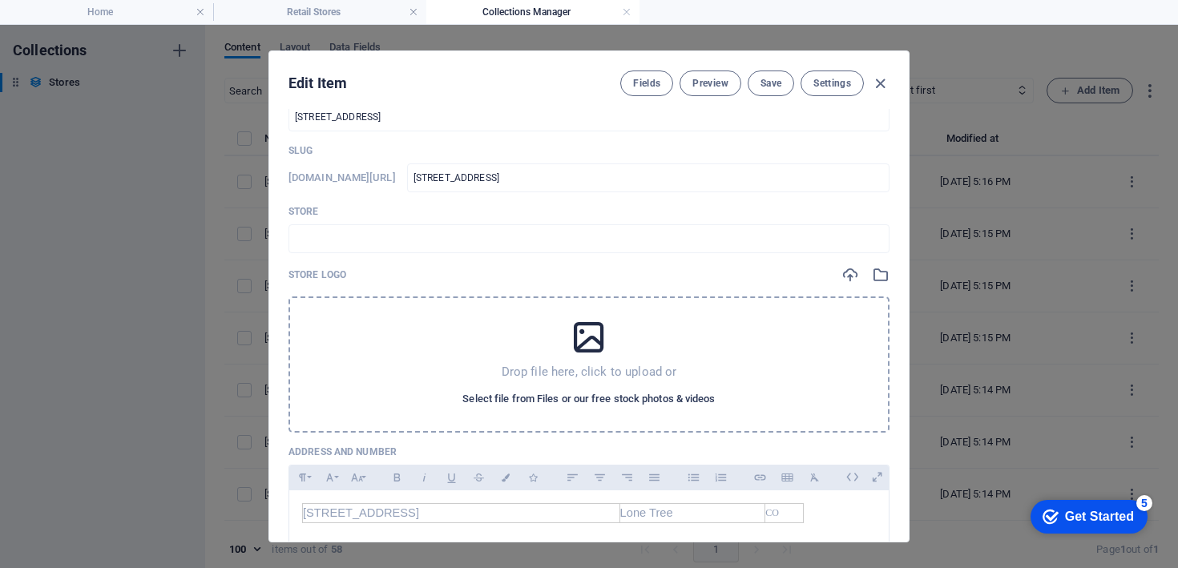
click at [653, 398] on span "Select file from Files or our free stock photos & videos" at bounding box center [589, 399] width 253 height 19
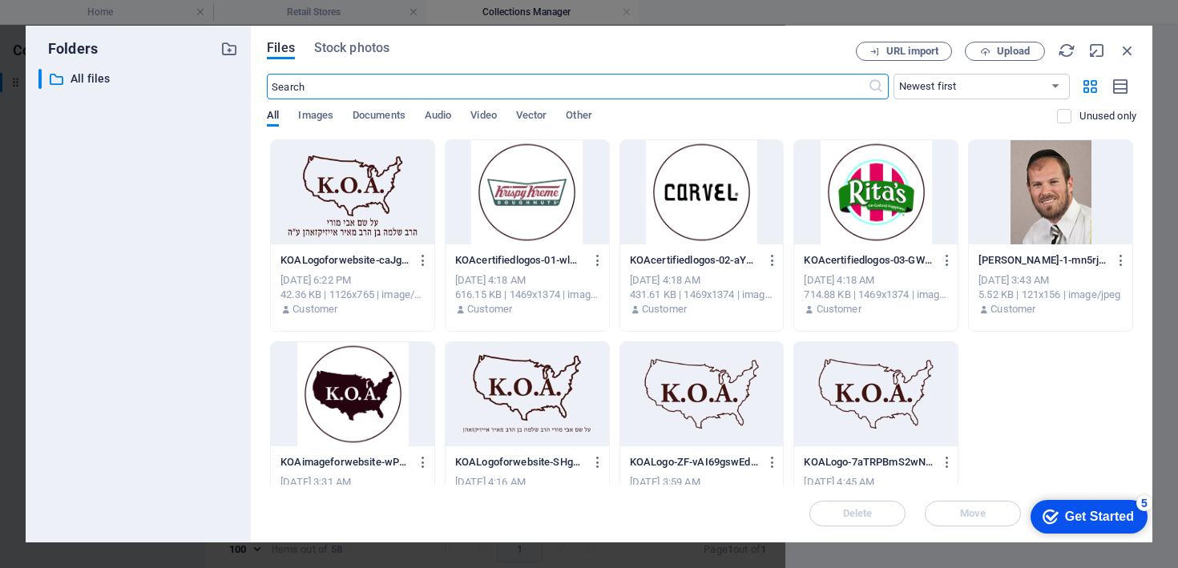
click at [563, 221] on div at bounding box center [528, 192] width 164 height 104
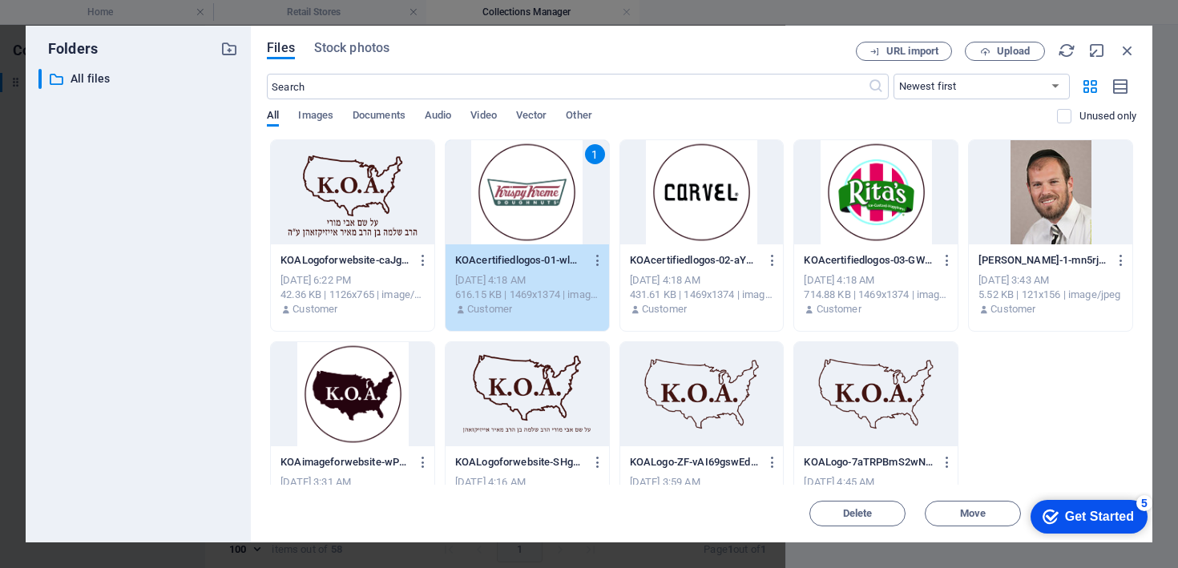
click at [1104, 510] on div "Get Started" at bounding box center [1099, 517] width 69 height 14
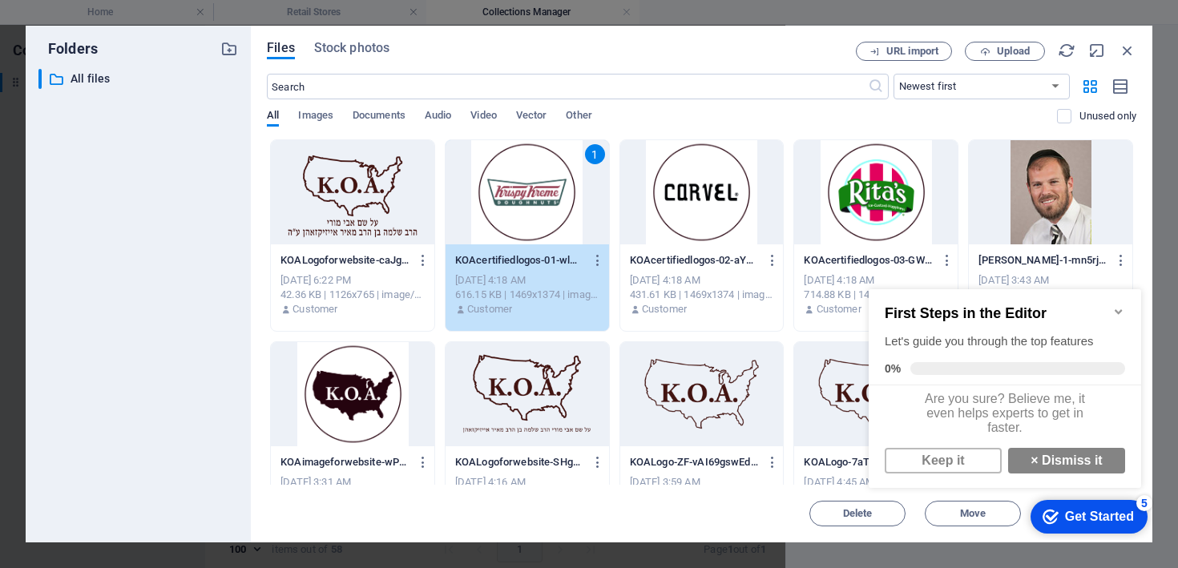
scroll to position [10, 0]
click at [963, 459] on link "Keep it" at bounding box center [943, 461] width 117 height 26
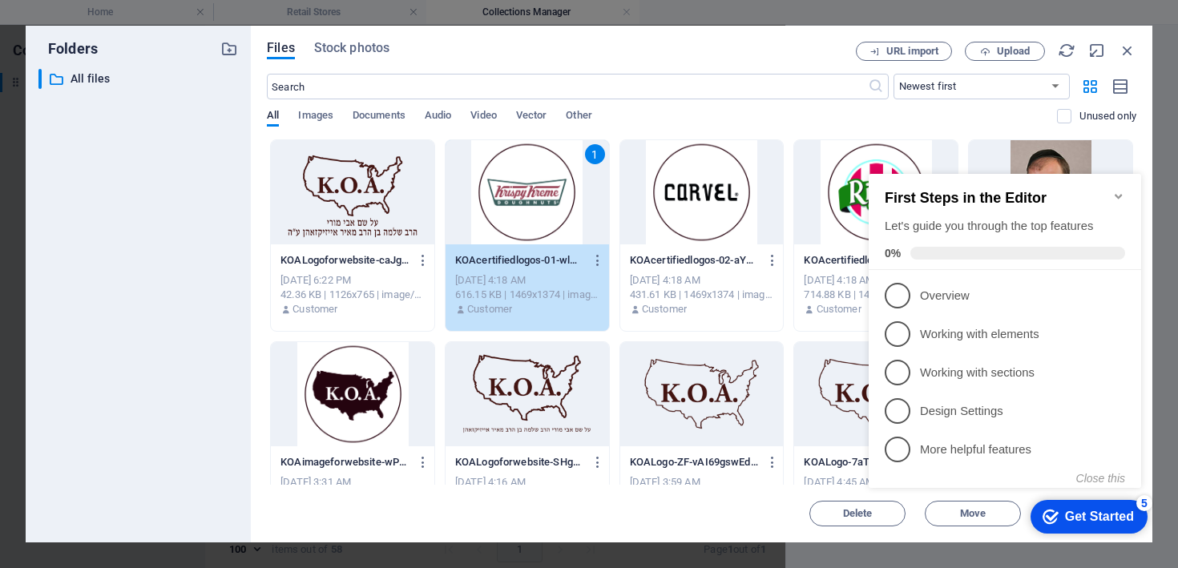
click at [1119, 190] on icon "Minimize checklist" at bounding box center [1119, 196] width 13 height 13
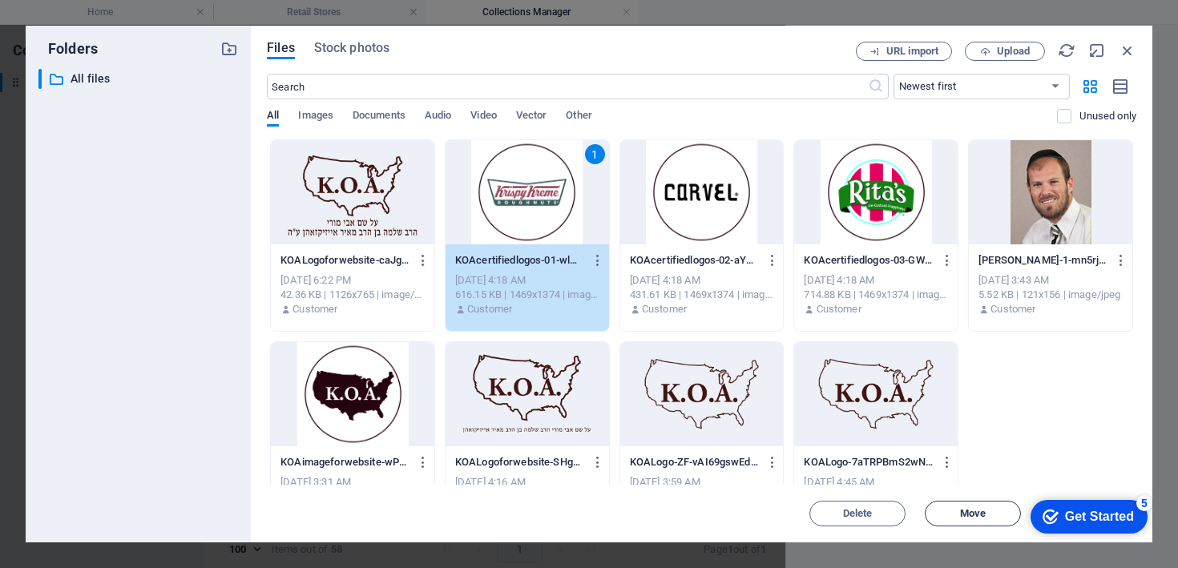
click at [983, 520] on button "Move" at bounding box center [973, 514] width 96 height 26
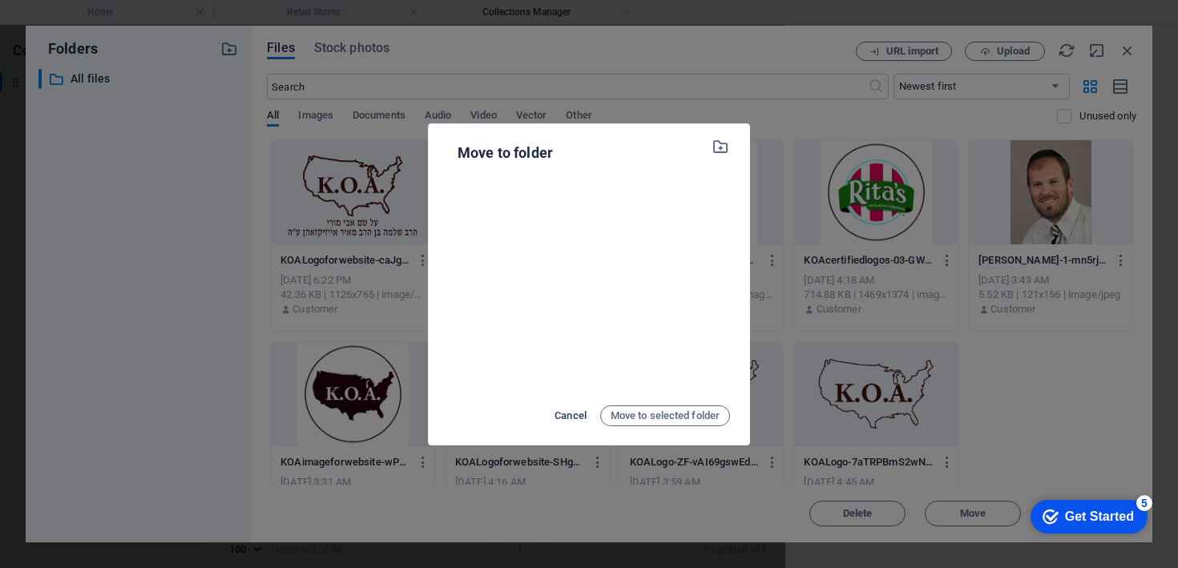
click at [583, 418] on span "Cancel" at bounding box center [571, 415] width 32 height 19
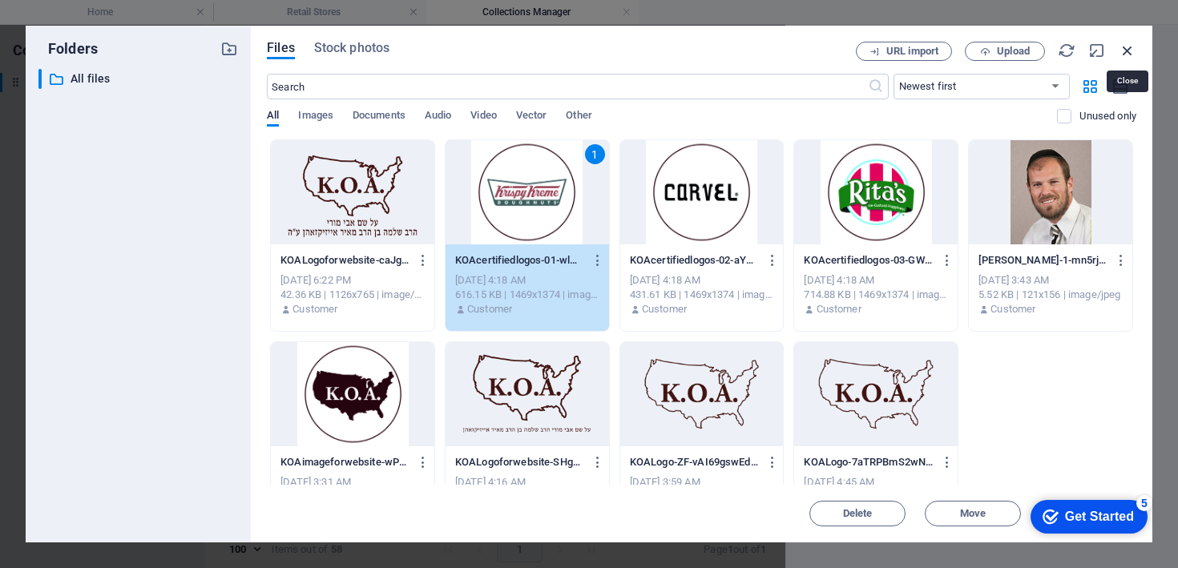
click at [1128, 46] on icon "button" at bounding box center [1128, 51] width 18 height 18
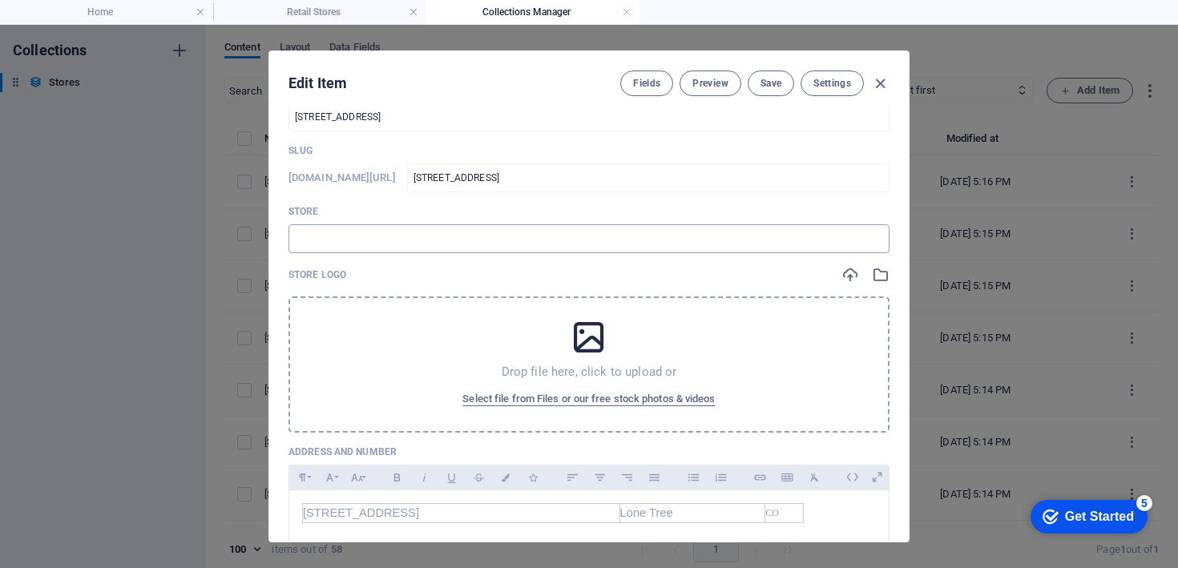
scroll to position [0, 0]
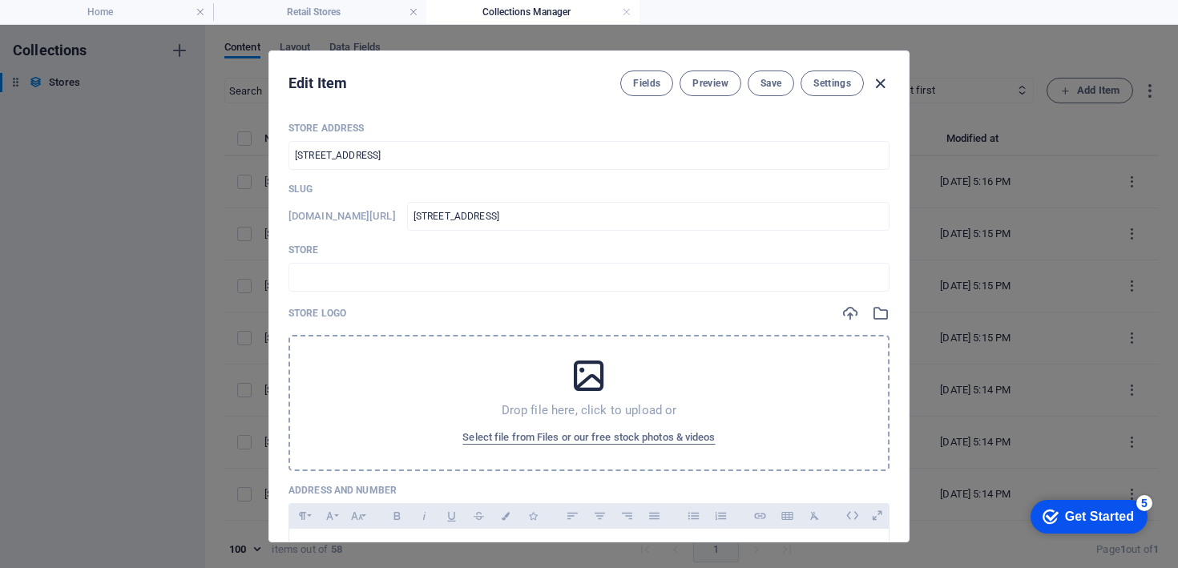
click at [885, 86] on icon "button" at bounding box center [880, 84] width 18 height 18
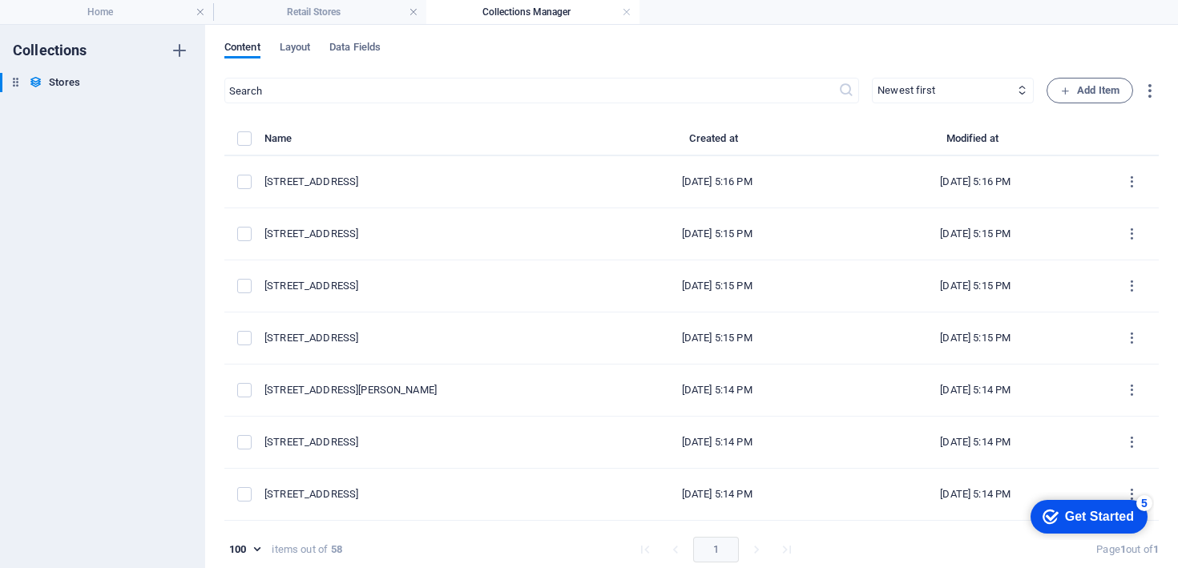
type input "[STREET_ADDRESS]"
click at [289, 55] on span "Layout" at bounding box center [295, 49] width 31 height 22
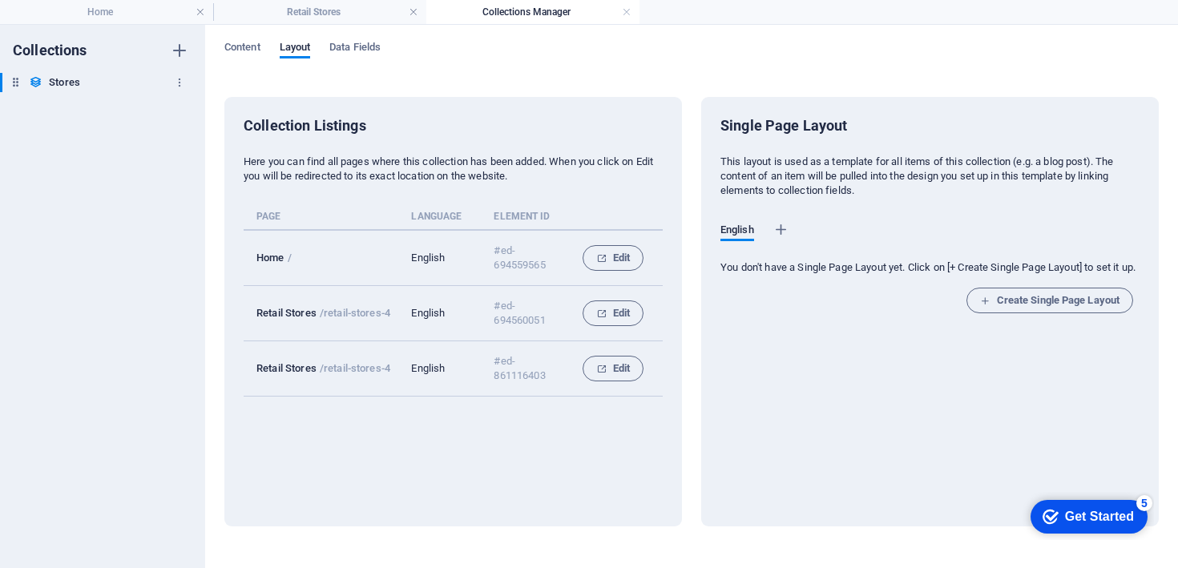
click at [100, 81] on div "Stores Stores" at bounding box center [94, 82] width 189 height 19
click at [181, 87] on icon "button" at bounding box center [179, 82] width 11 height 11
click at [378, 51] on div at bounding box center [589, 284] width 1178 height 568
click at [369, 45] on span "Data Fields" at bounding box center [354, 49] width 51 height 22
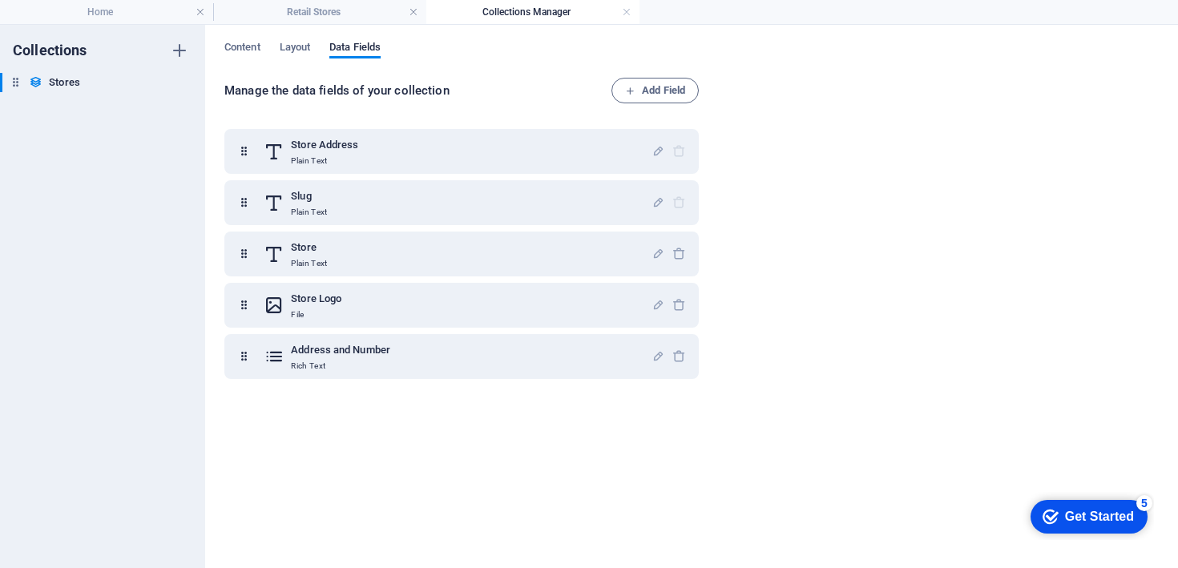
click at [324, 49] on div "Content Layout Data Fields" at bounding box center [691, 56] width 935 height 30
click at [308, 49] on span "Layout" at bounding box center [295, 49] width 31 height 22
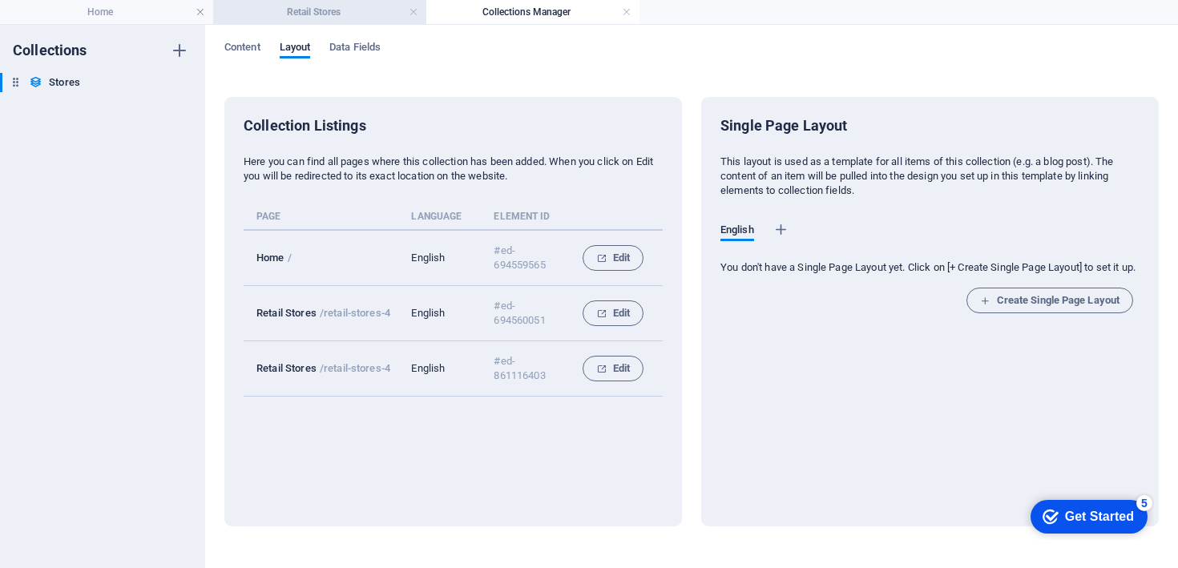
click at [305, 10] on h4 "Retail Stores" at bounding box center [319, 12] width 213 height 18
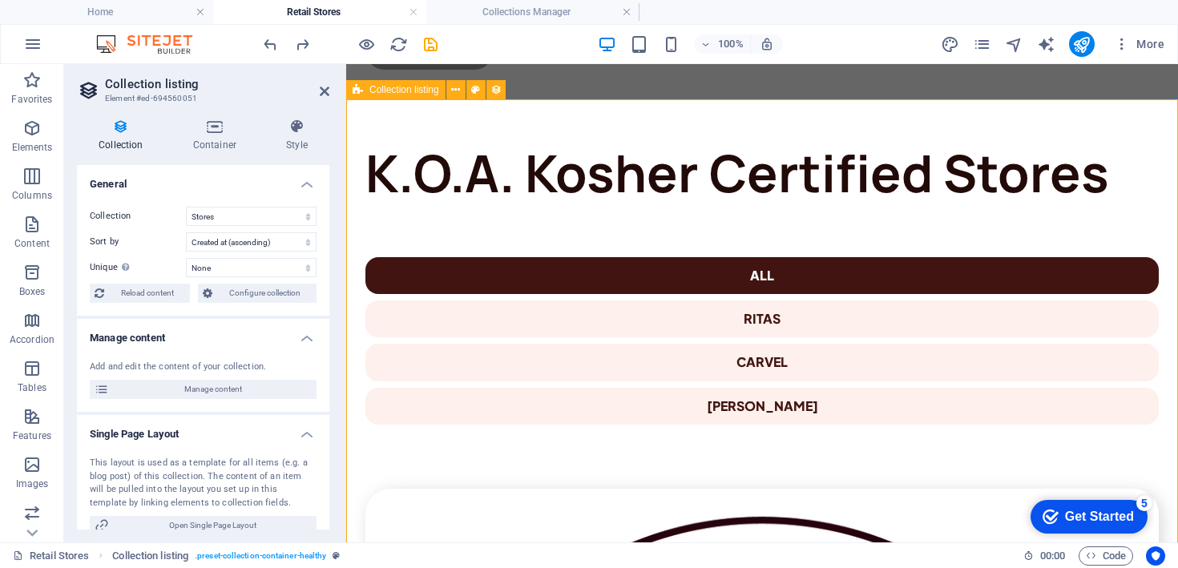
click at [410, 95] on span "Collection listing" at bounding box center [405, 90] width 70 height 10
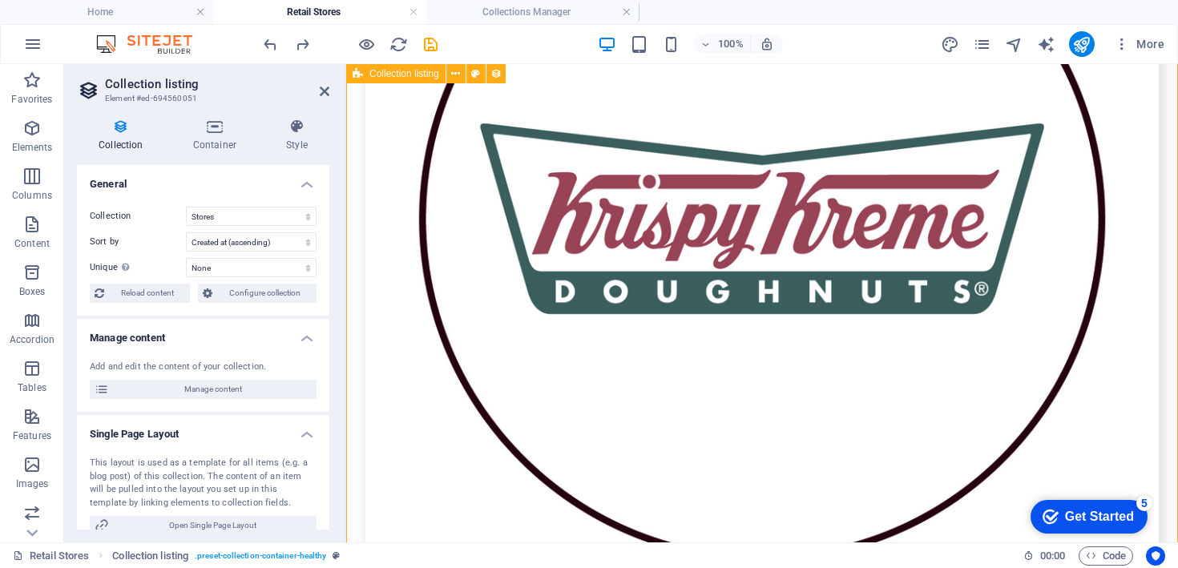
scroll to position [990, 0]
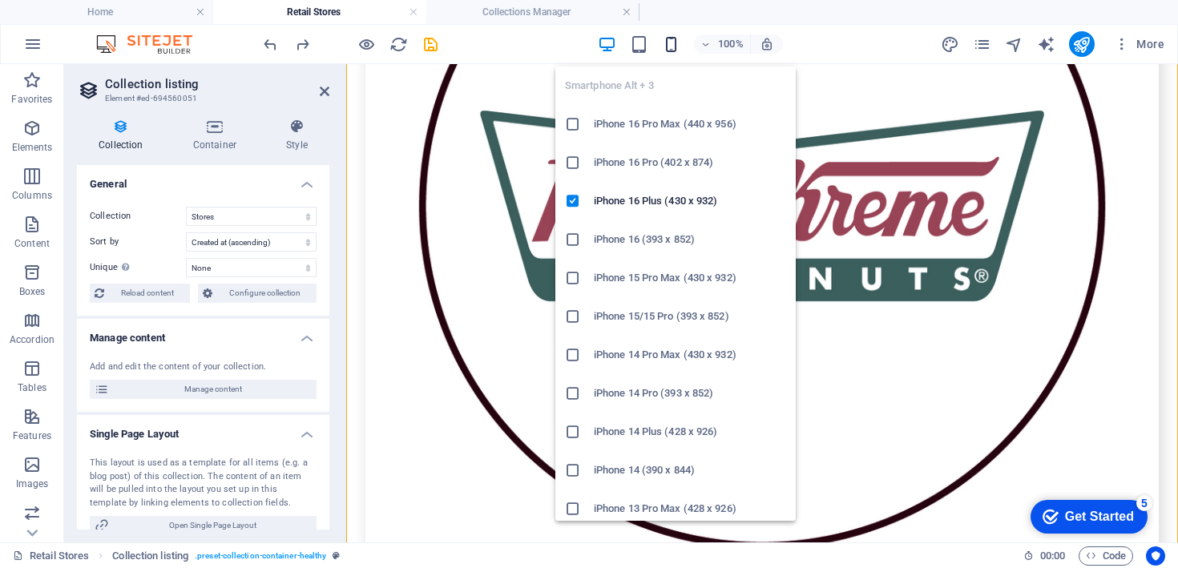
click at [678, 46] on icon "button" at bounding box center [671, 44] width 18 height 18
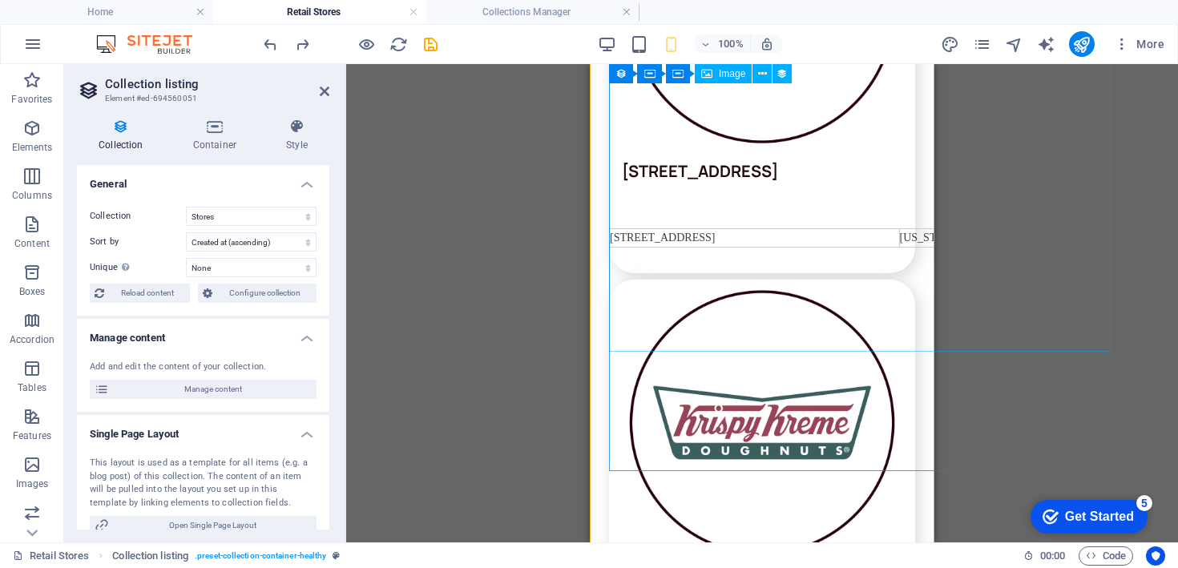
scroll to position [1134, 0]
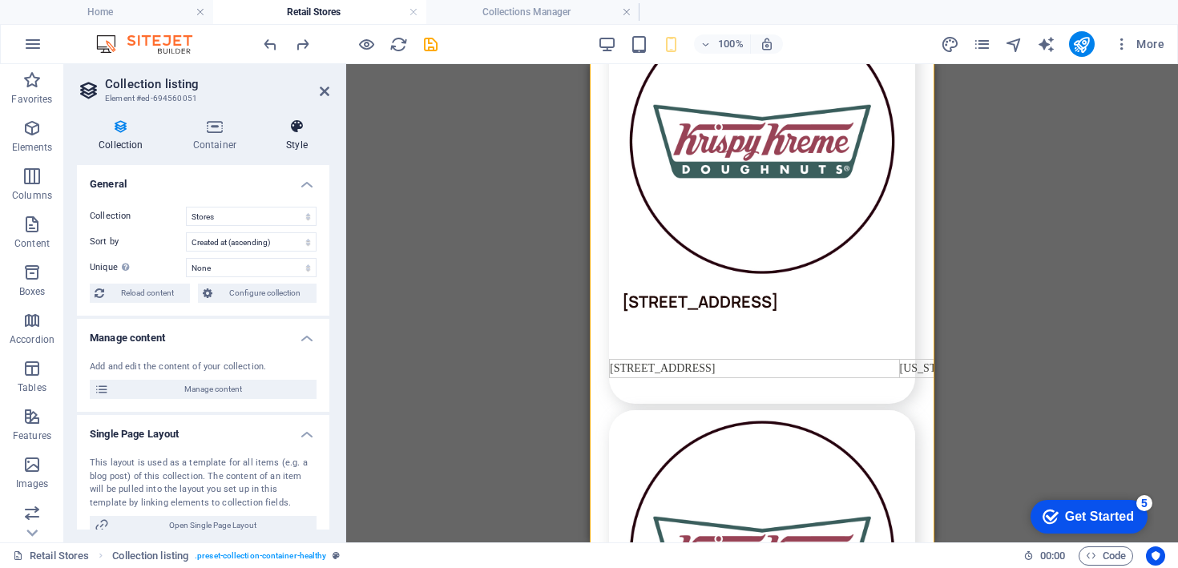
click at [305, 139] on h4 "Style" at bounding box center [297, 136] width 65 height 34
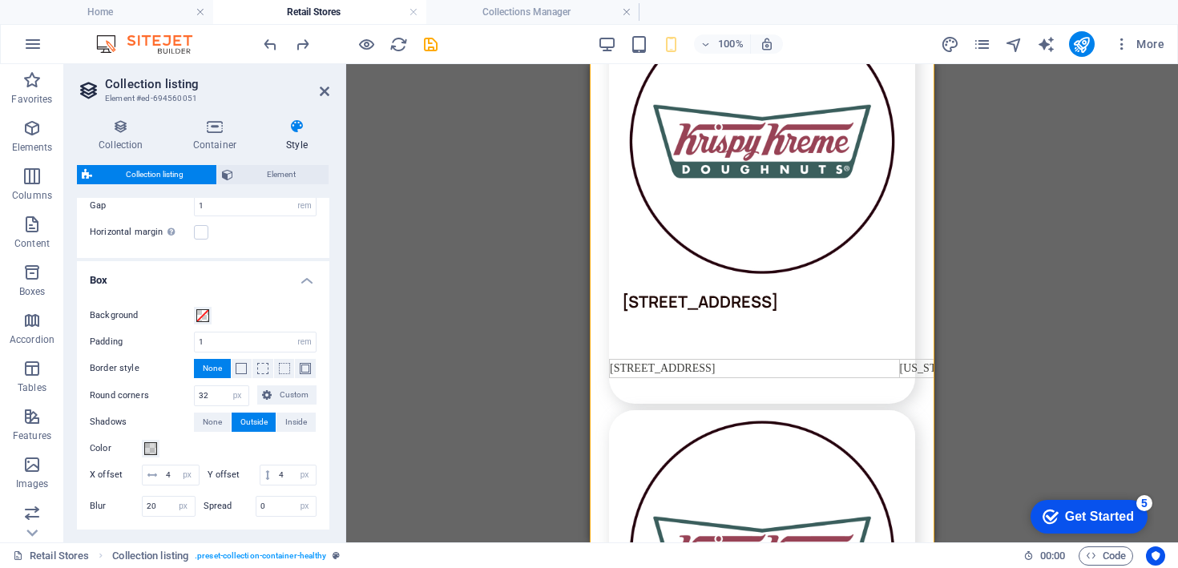
scroll to position [0, 0]
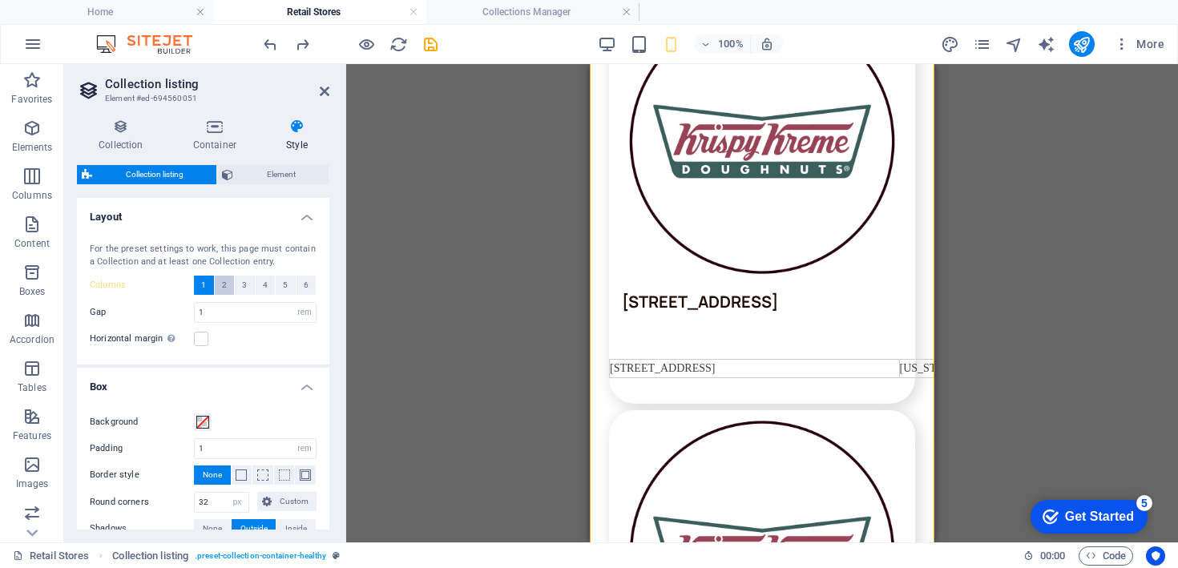
click at [215, 287] on button "2" at bounding box center [225, 285] width 20 height 19
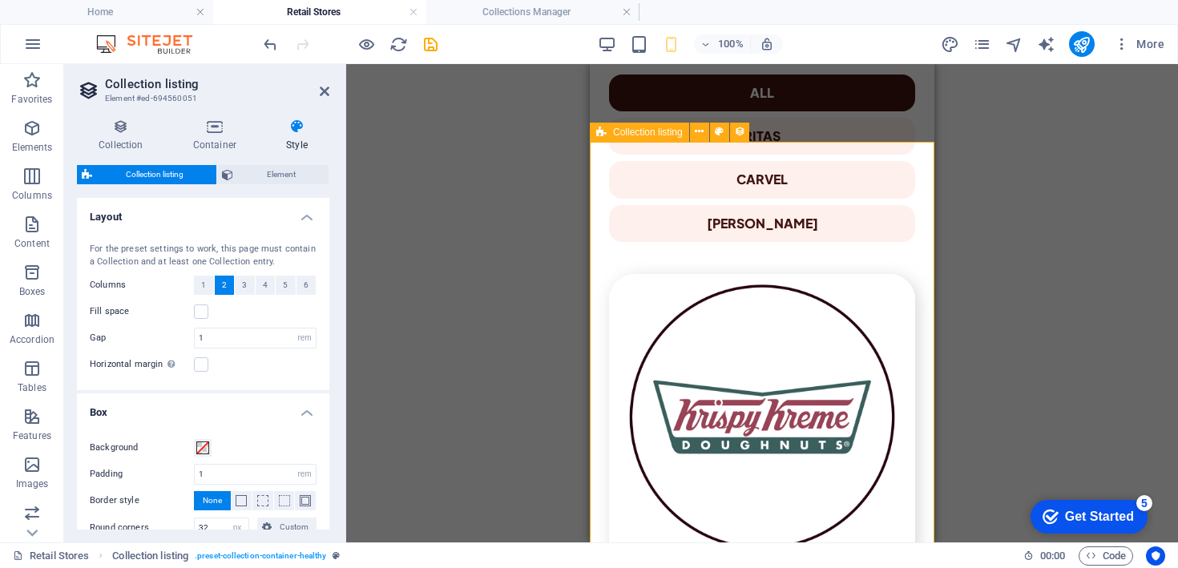
scroll to position [702, 0]
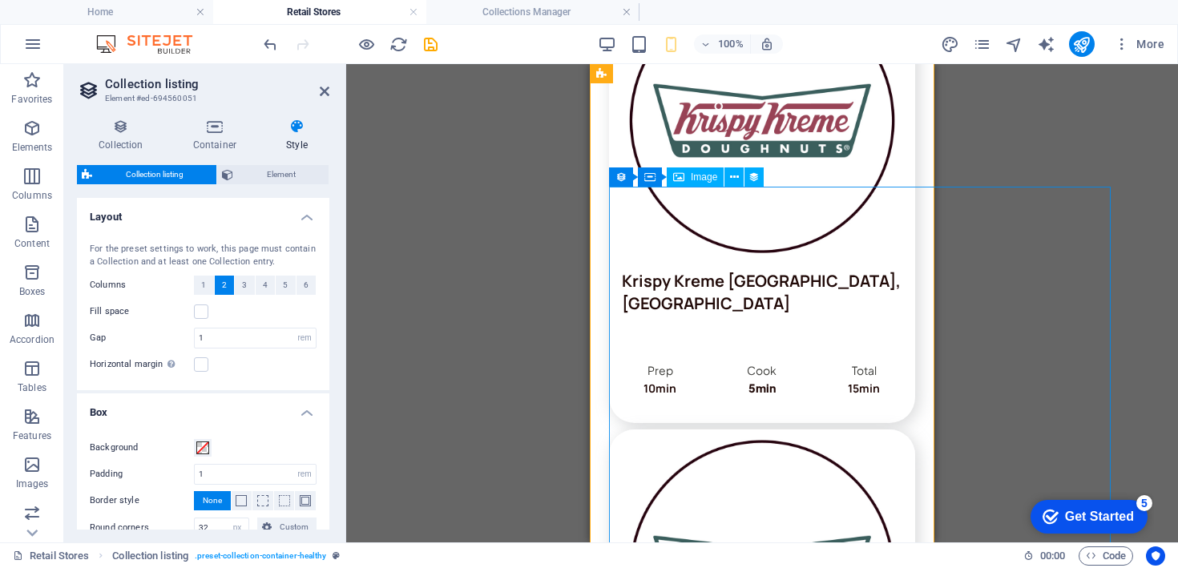
click at [754, 430] on figure at bounding box center [762, 573] width 306 height 286
click at [734, 183] on icon at bounding box center [734, 177] width 9 height 17
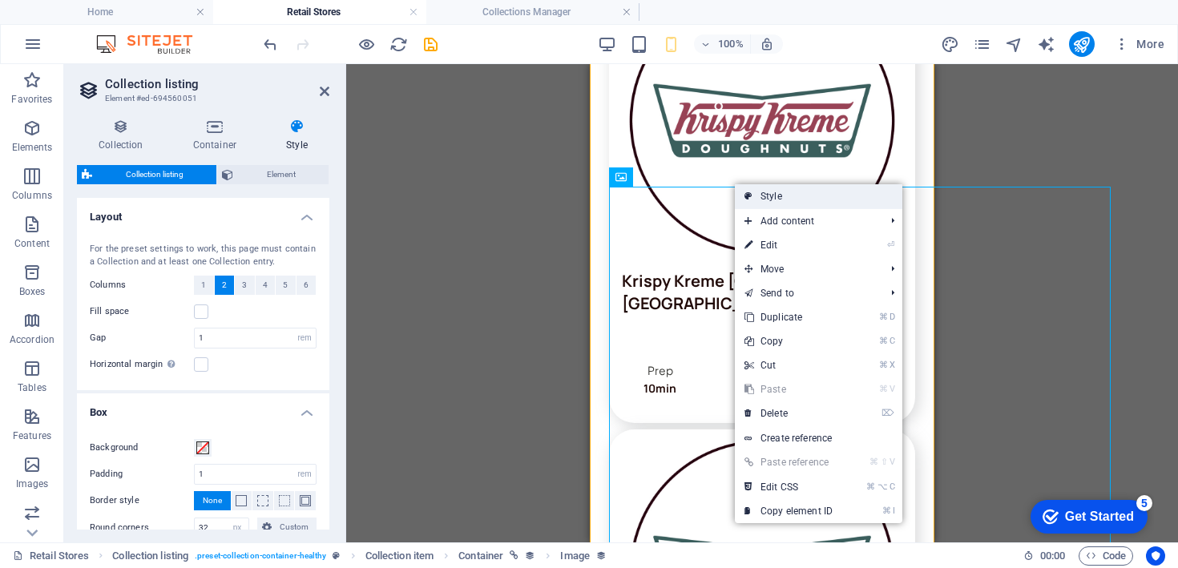
click at [764, 192] on link "Style" at bounding box center [819, 196] width 168 height 24
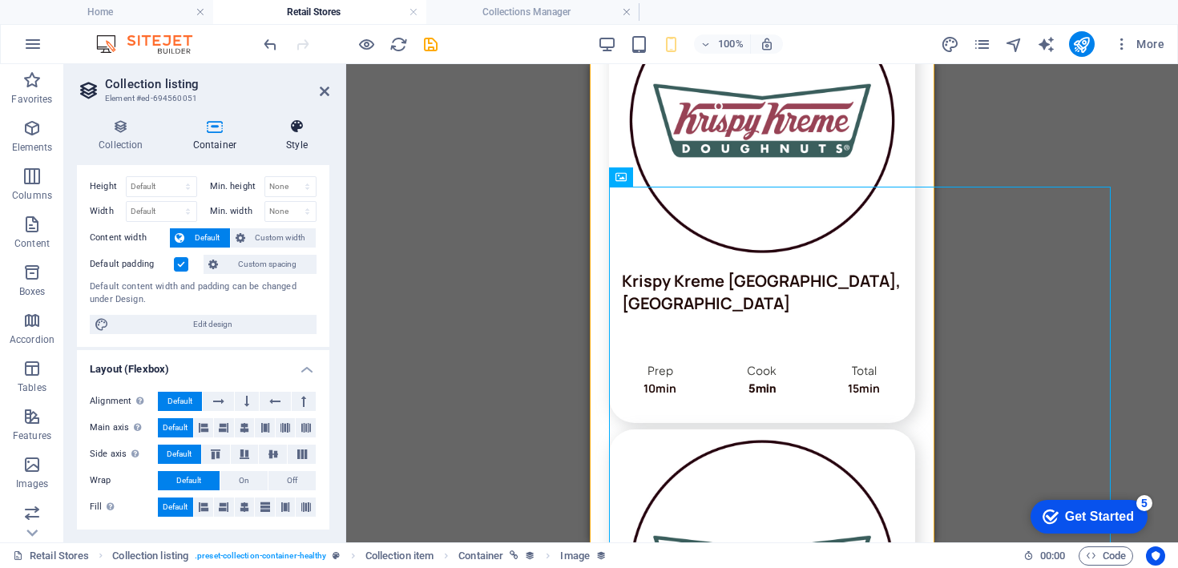
click at [304, 122] on icon at bounding box center [297, 127] width 65 height 16
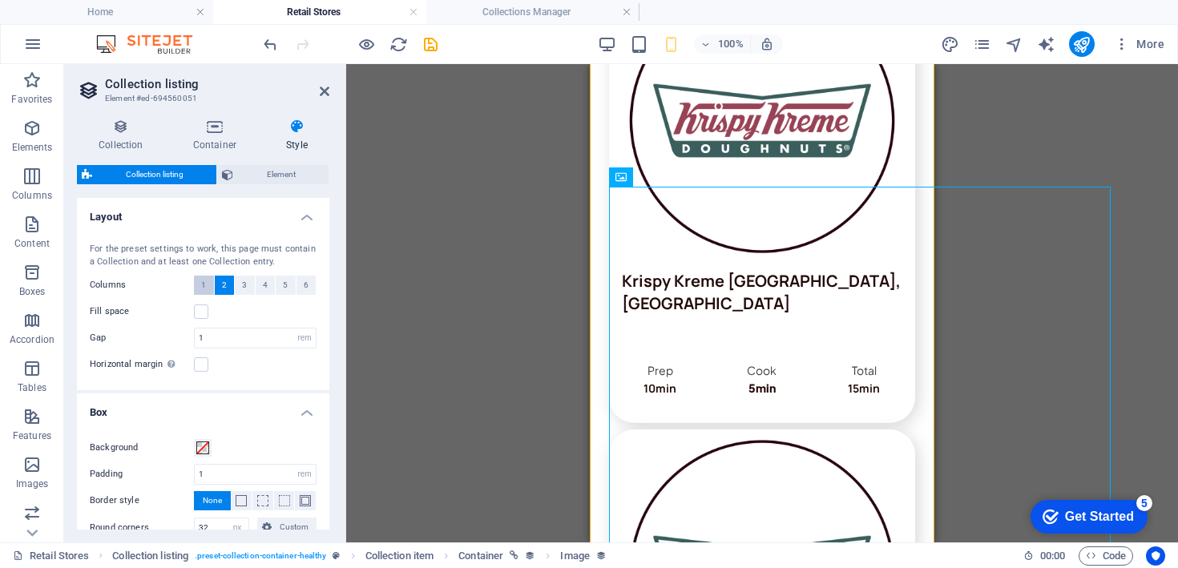
click at [212, 286] on button "1" at bounding box center [204, 285] width 20 height 19
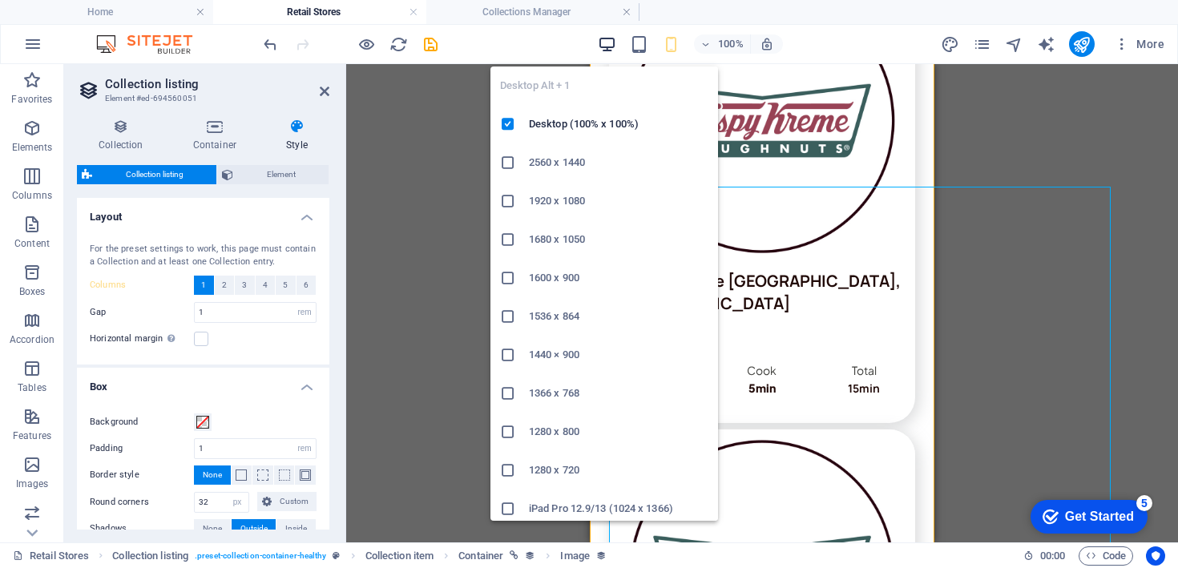
click at [610, 46] on icon "button" at bounding box center [607, 44] width 18 height 18
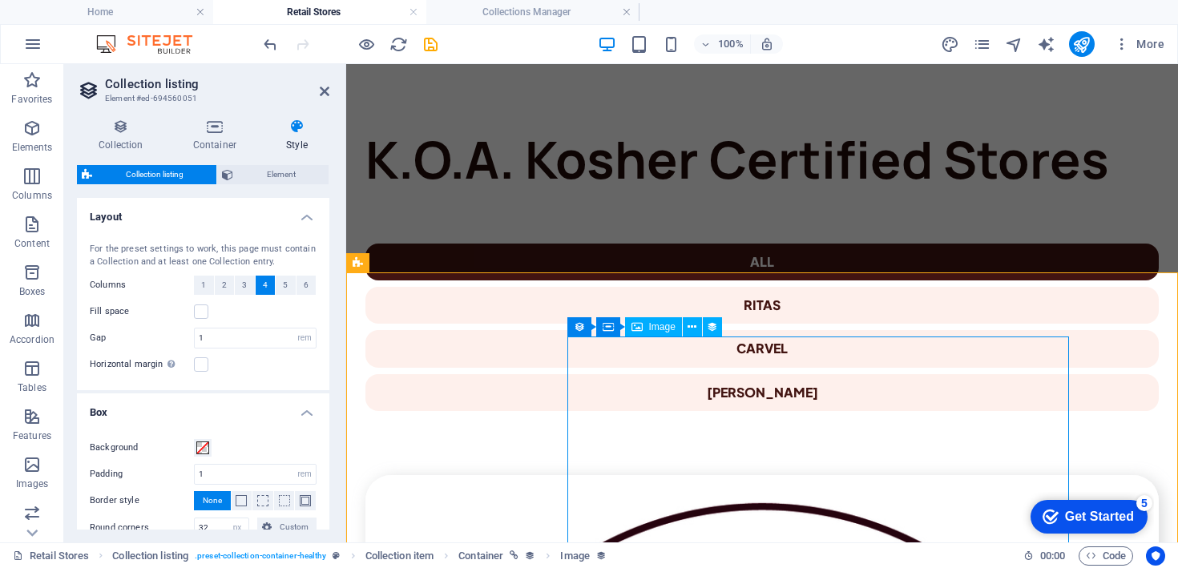
scroll to position [576, 0]
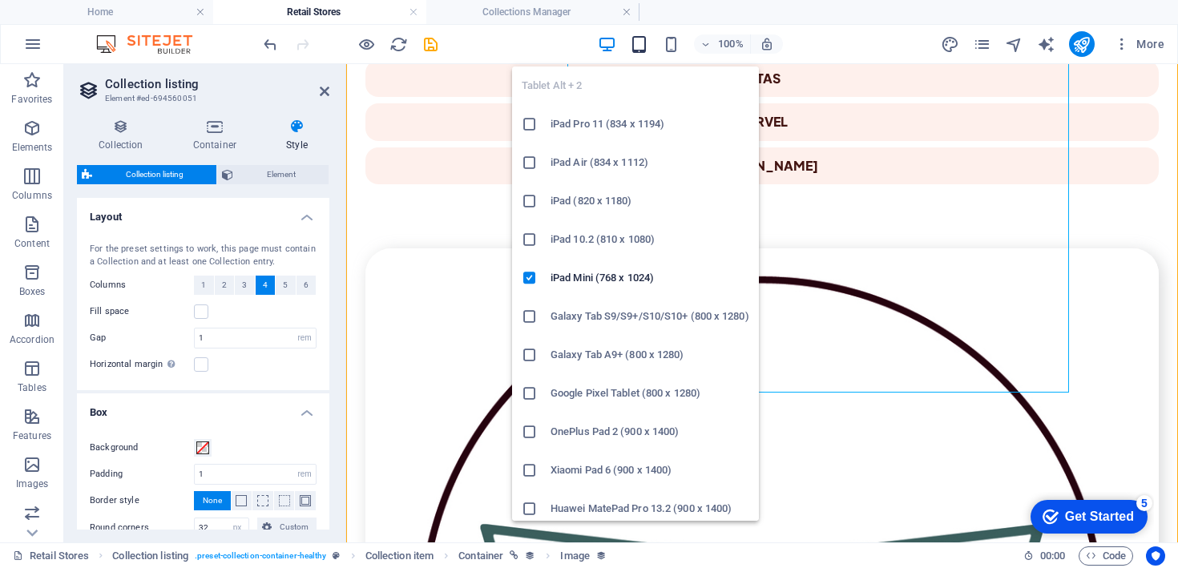
click at [638, 45] on icon "button" at bounding box center [639, 44] width 18 height 18
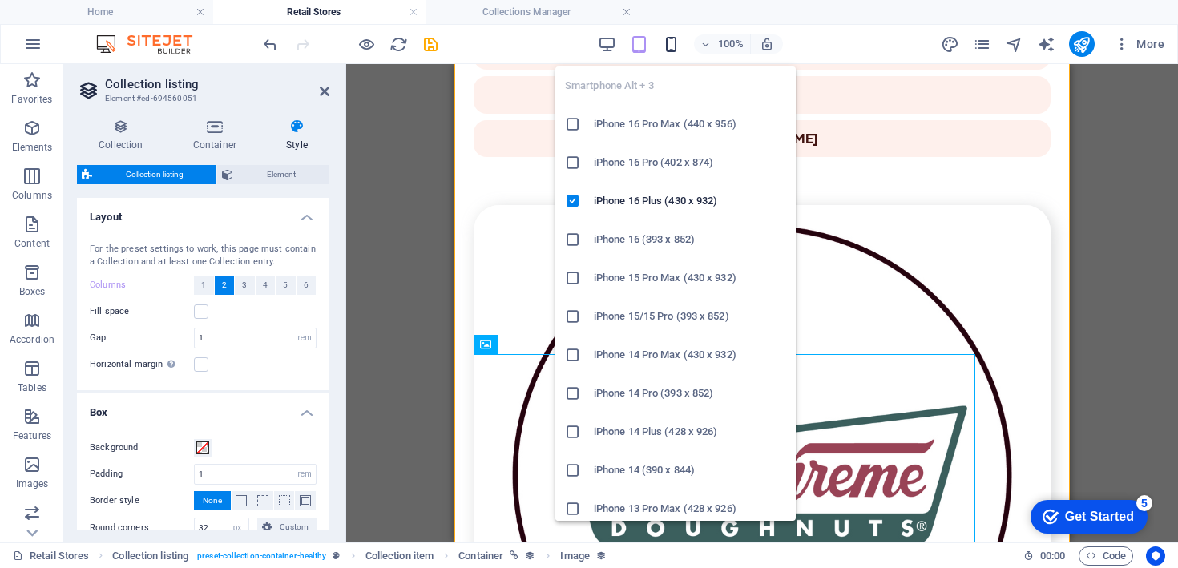
click at [673, 38] on icon "button" at bounding box center [671, 44] width 18 height 18
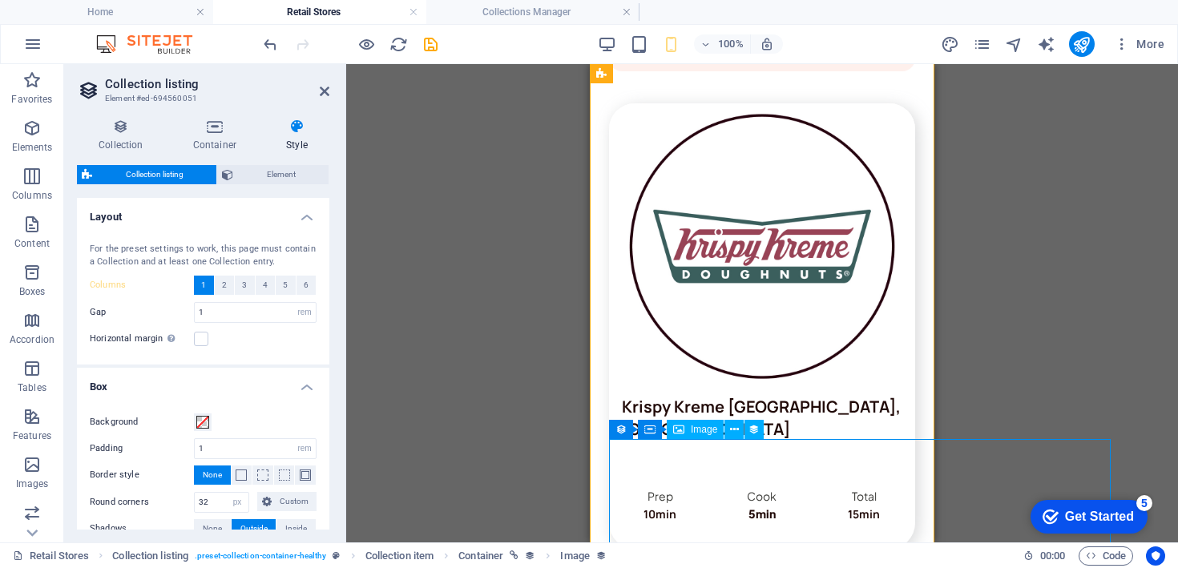
click at [290, 177] on span "Element" at bounding box center [281, 174] width 86 height 19
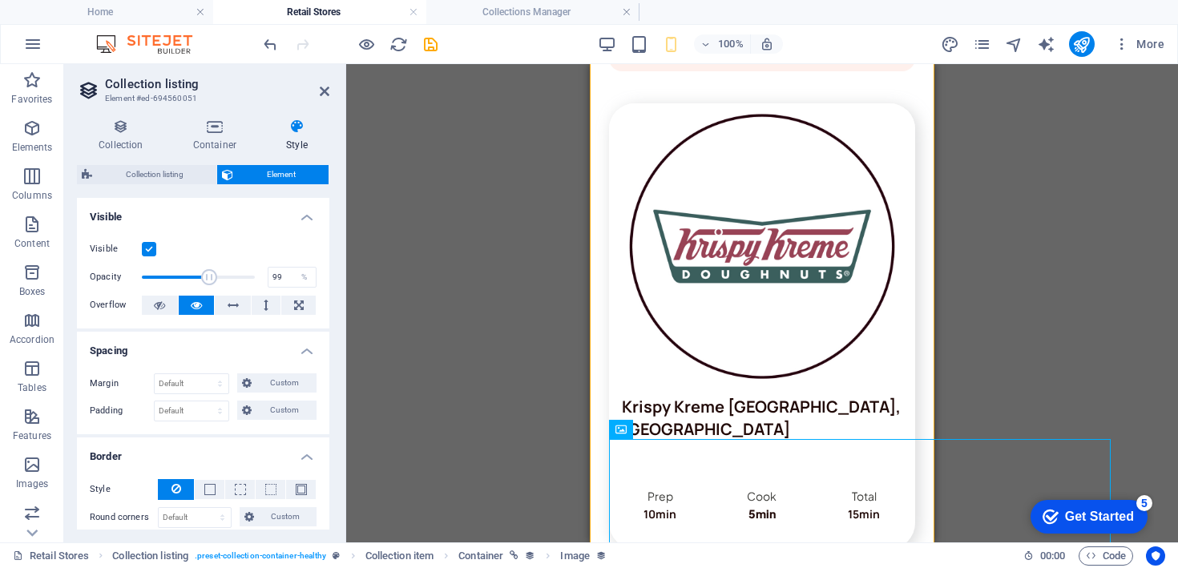
type input "100"
drag, startPoint x: 249, startPoint y: 277, endPoint x: 271, endPoint y: 283, distance: 22.6
click at [271, 282] on div "Opacity 100 %" at bounding box center [203, 277] width 227 height 24
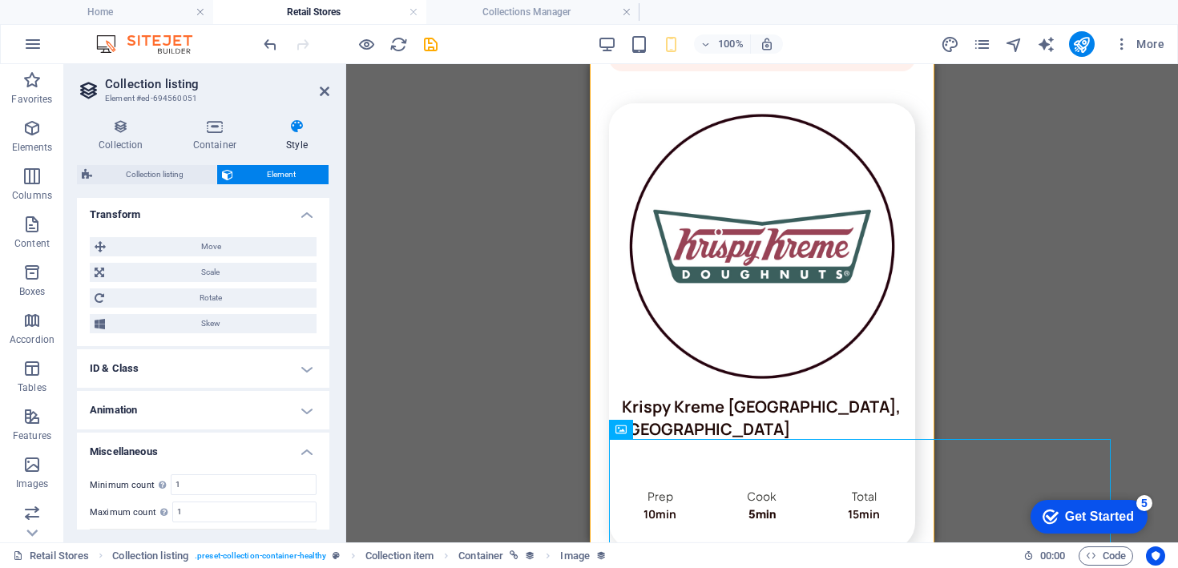
scroll to position [641, 0]
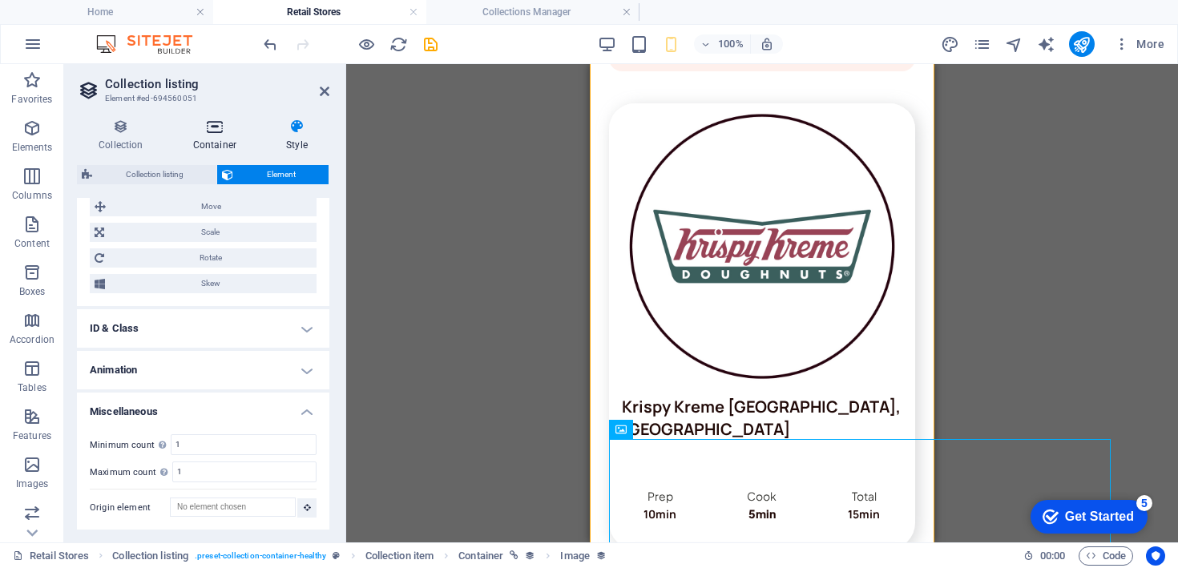
click at [204, 127] on icon at bounding box center [215, 127] width 87 height 16
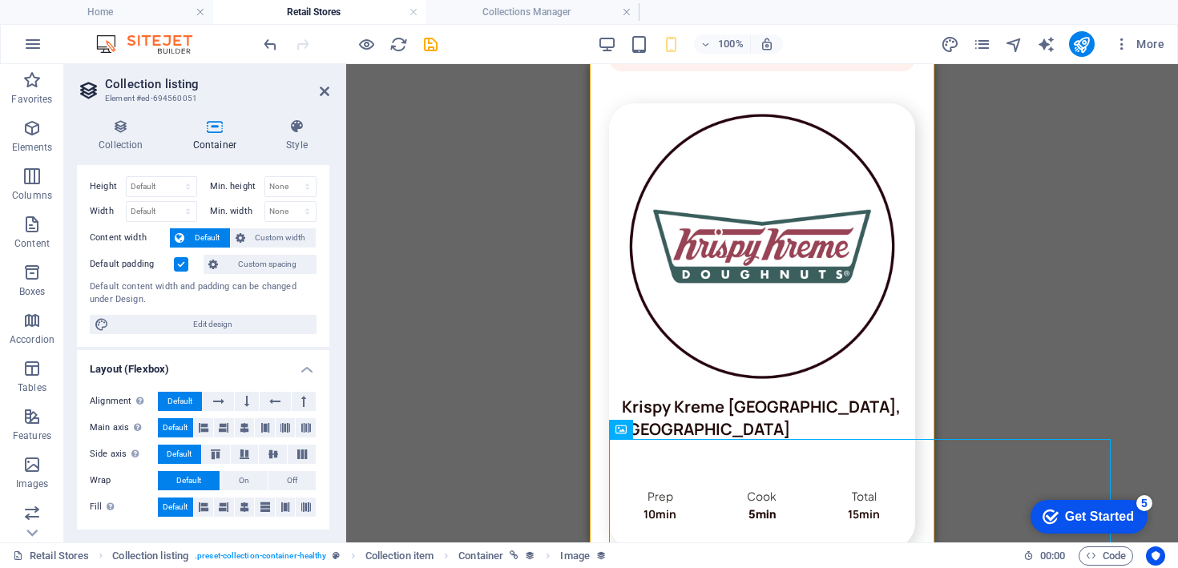
click at [189, 268] on div "Default padding" at bounding box center [145, 264] width 110 height 19
click at [180, 266] on label at bounding box center [181, 264] width 14 height 14
click at [0, 0] on input "Default padding" at bounding box center [0, 0] width 0 height 0
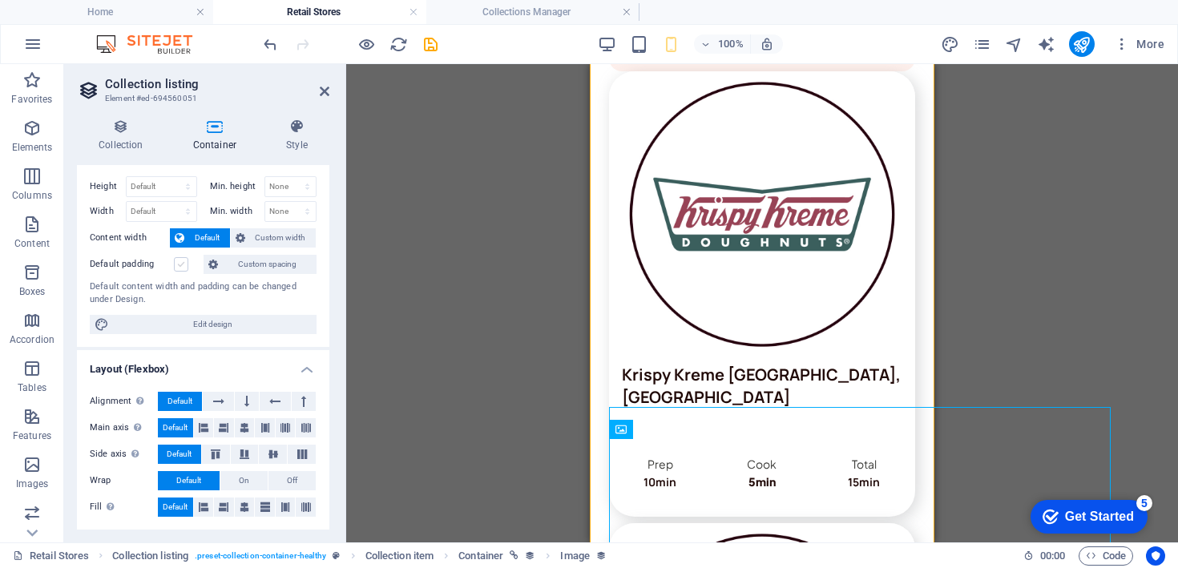
click at [180, 266] on label at bounding box center [181, 264] width 14 height 14
click at [0, 0] on input "Default padding" at bounding box center [0, 0] width 0 height 0
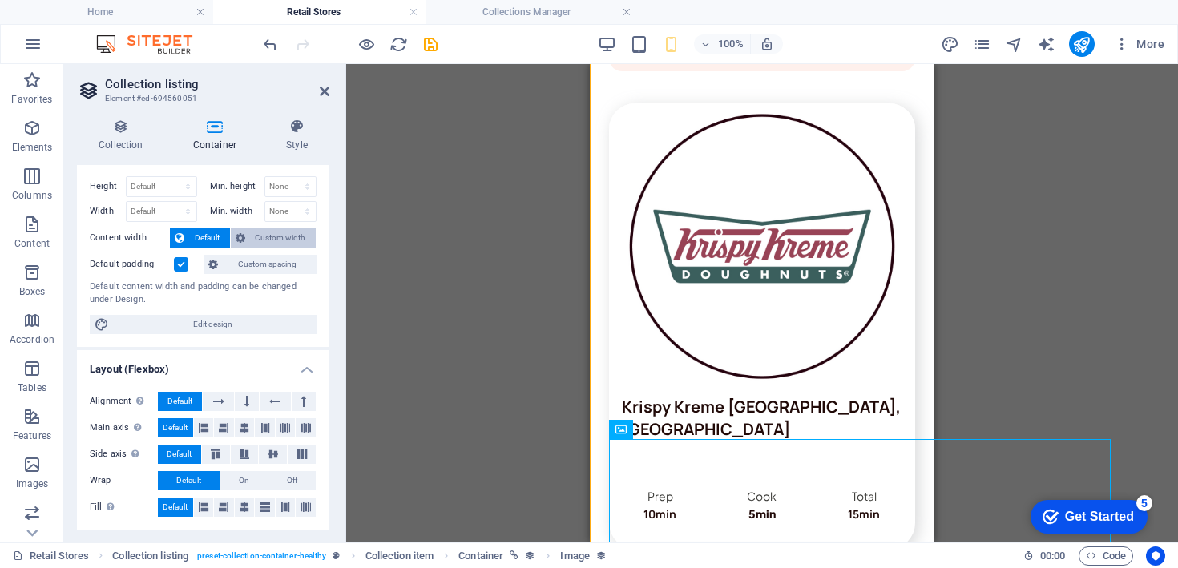
click at [247, 232] on button "Custom width" at bounding box center [274, 237] width 86 height 19
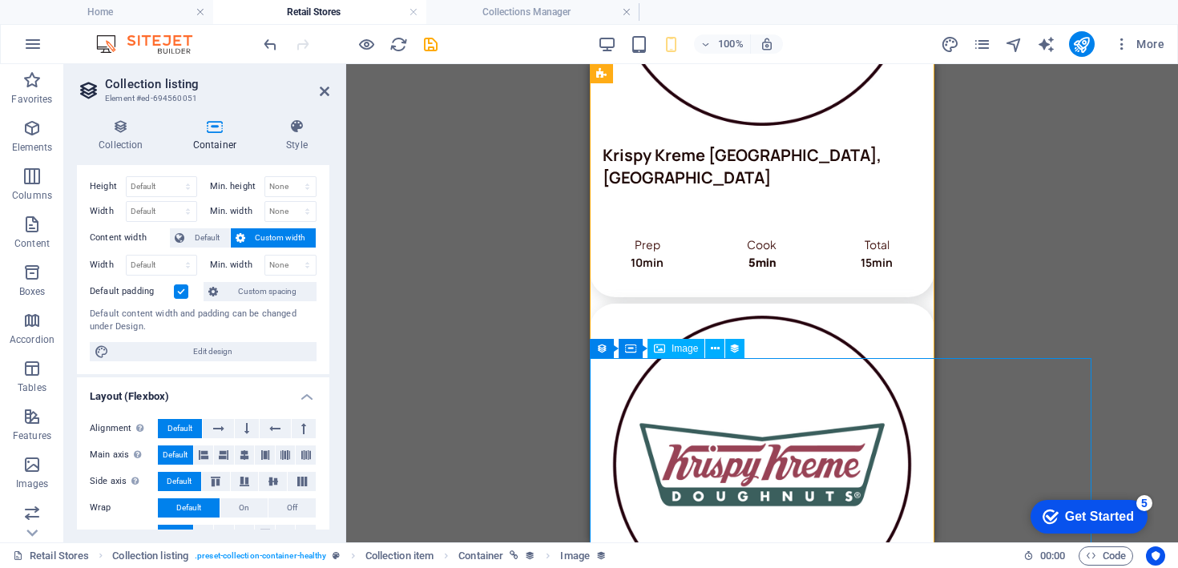
scroll to position [953, 0]
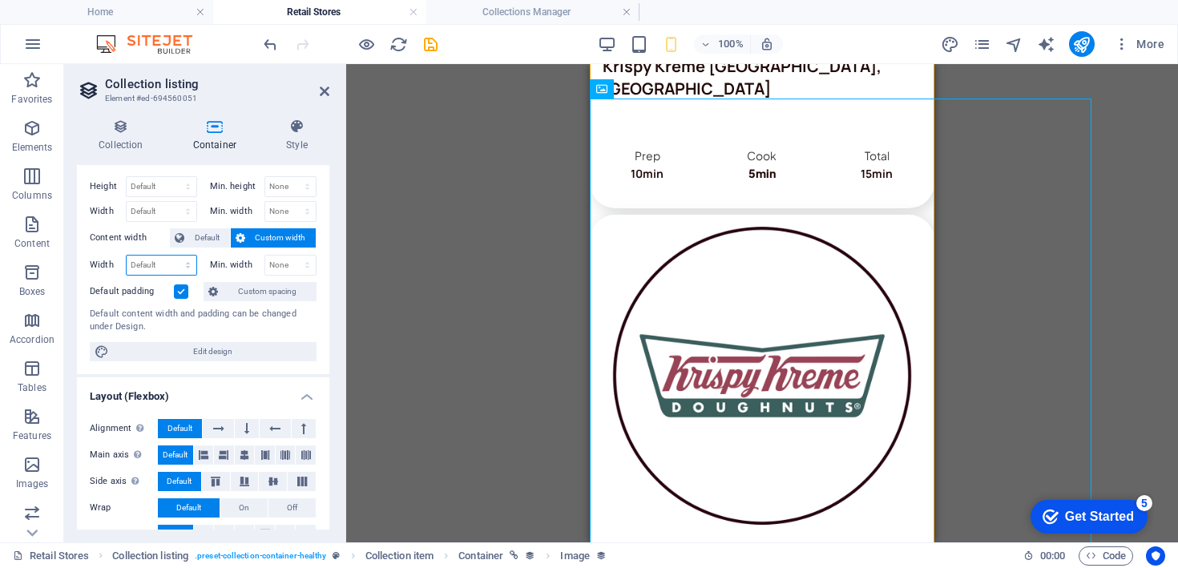
click at [155, 263] on select "Default px rem % em vh vw" at bounding box center [162, 265] width 70 height 19
select select "%"
click at [172, 256] on select "Default px rem % em vh vw" at bounding box center [162, 265] width 70 height 19
click at [146, 265] on input "103.72" at bounding box center [162, 265] width 70 height 19
type input "100"
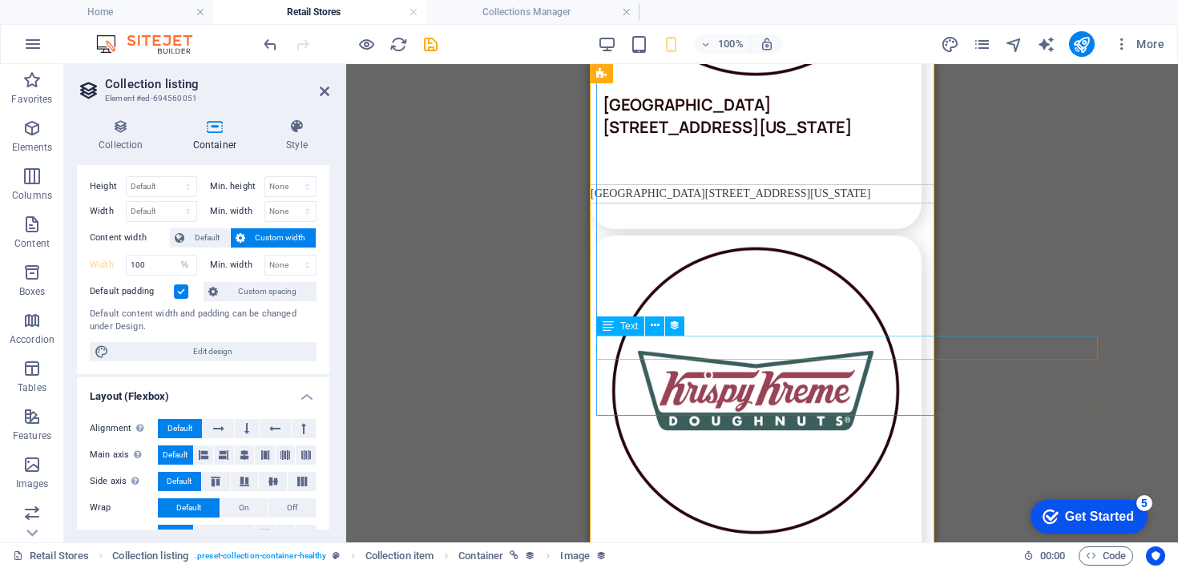
scroll to position [1818, 0]
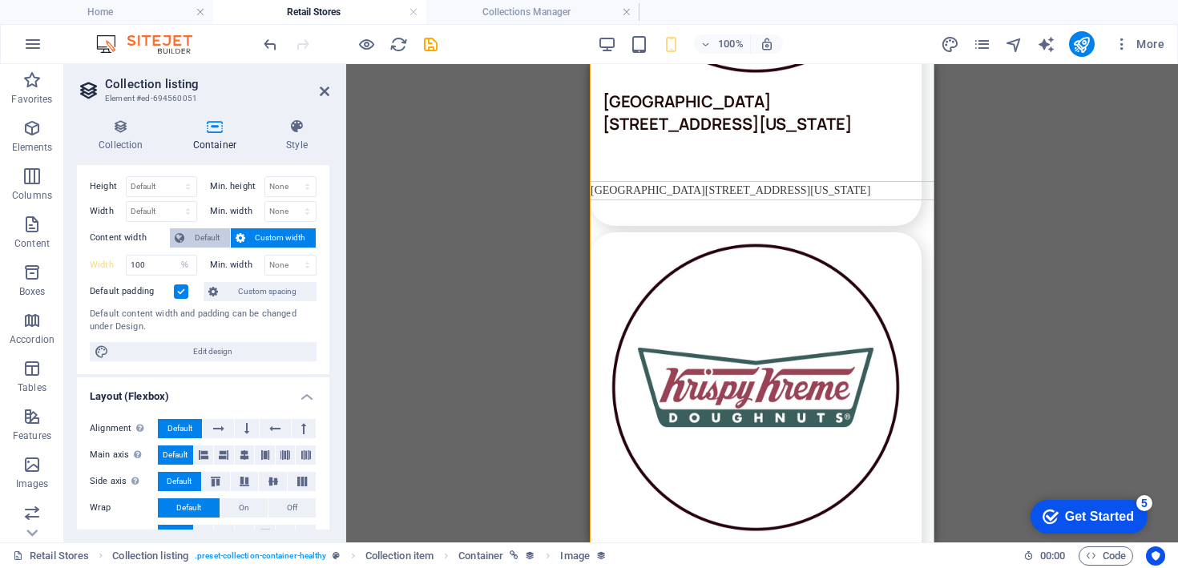
click at [203, 241] on span "Default" at bounding box center [207, 237] width 36 height 19
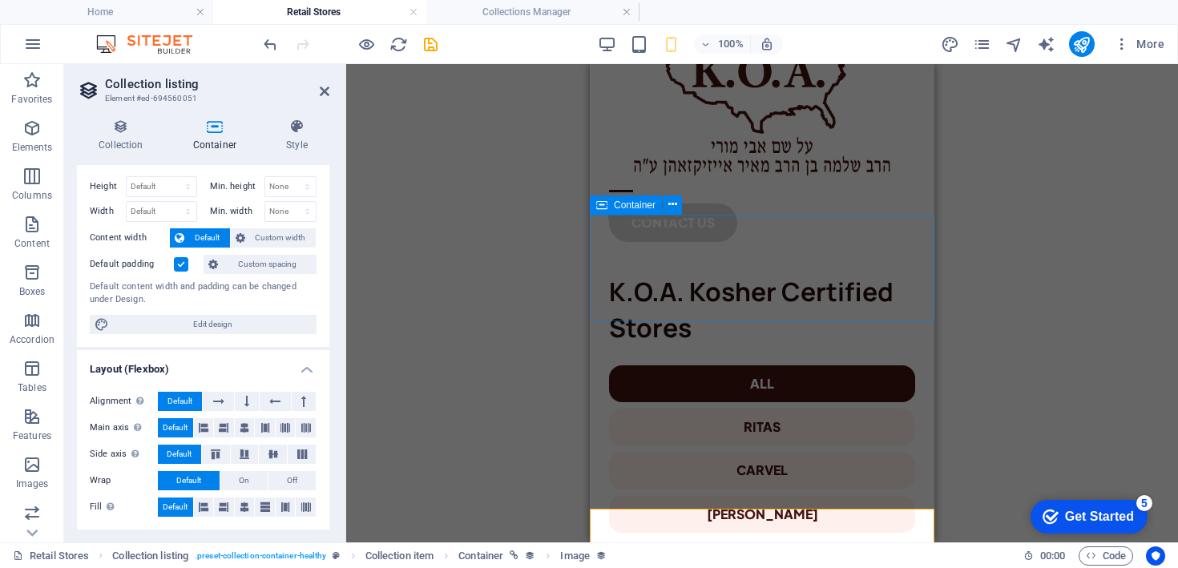
scroll to position [0, 0]
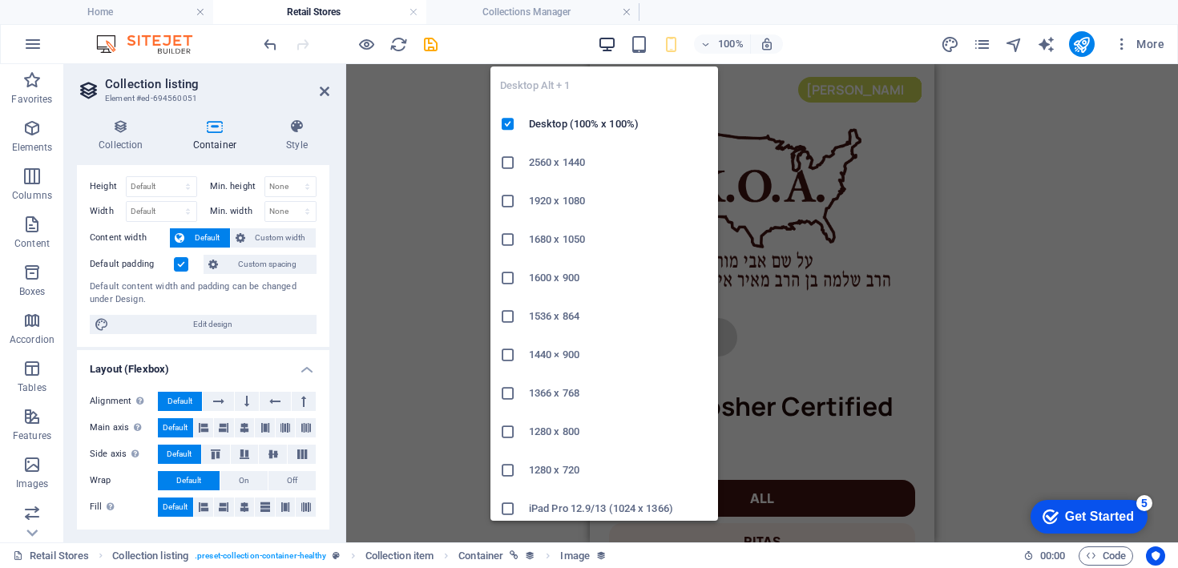
click at [611, 51] on icon "button" at bounding box center [607, 44] width 18 height 18
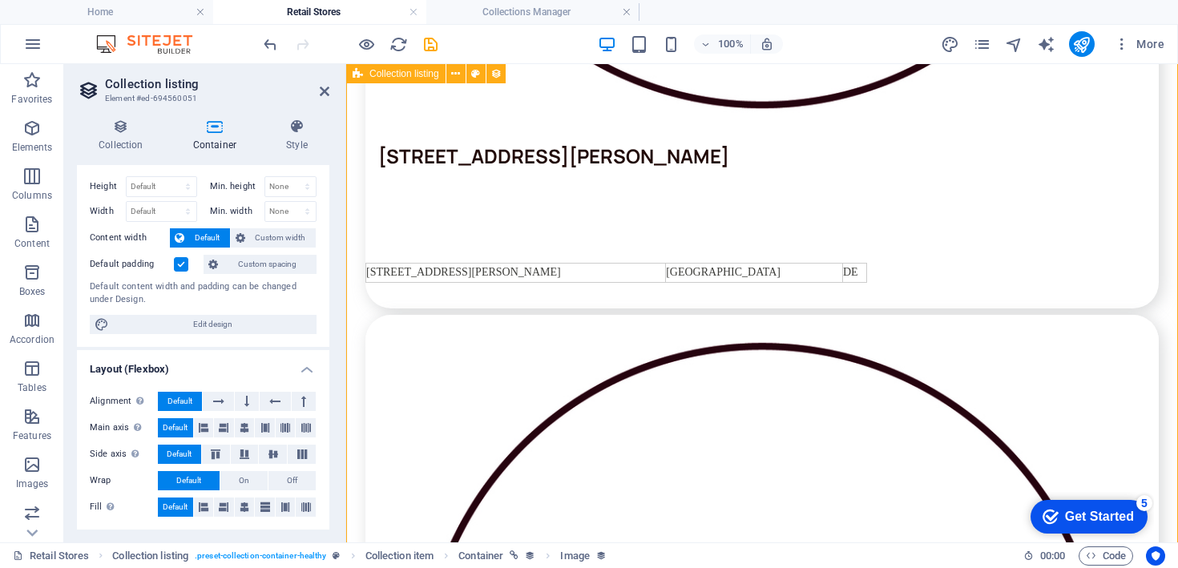
scroll to position [4473, 0]
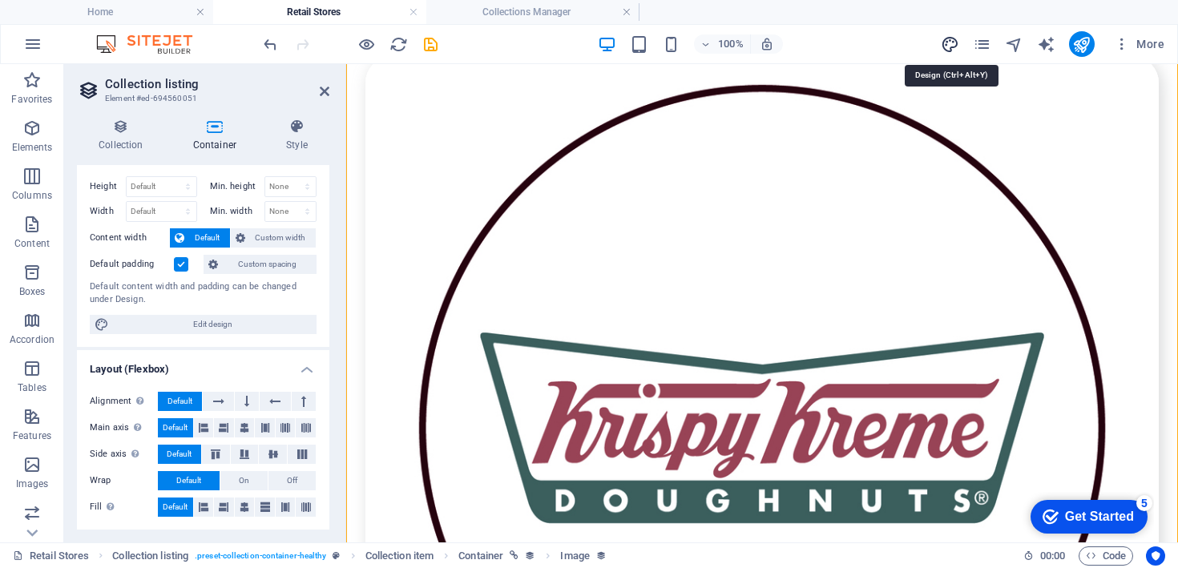
click at [957, 45] on icon "design" at bounding box center [950, 44] width 18 height 18
select select "rem"
select select "ease-in-out"
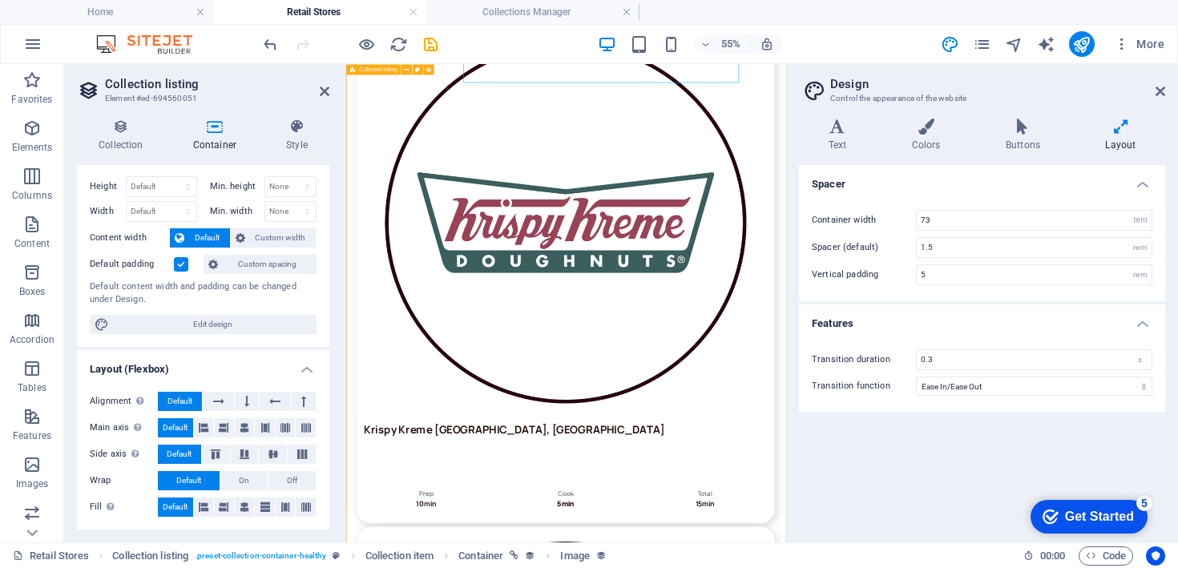
scroll to position [978, 0]
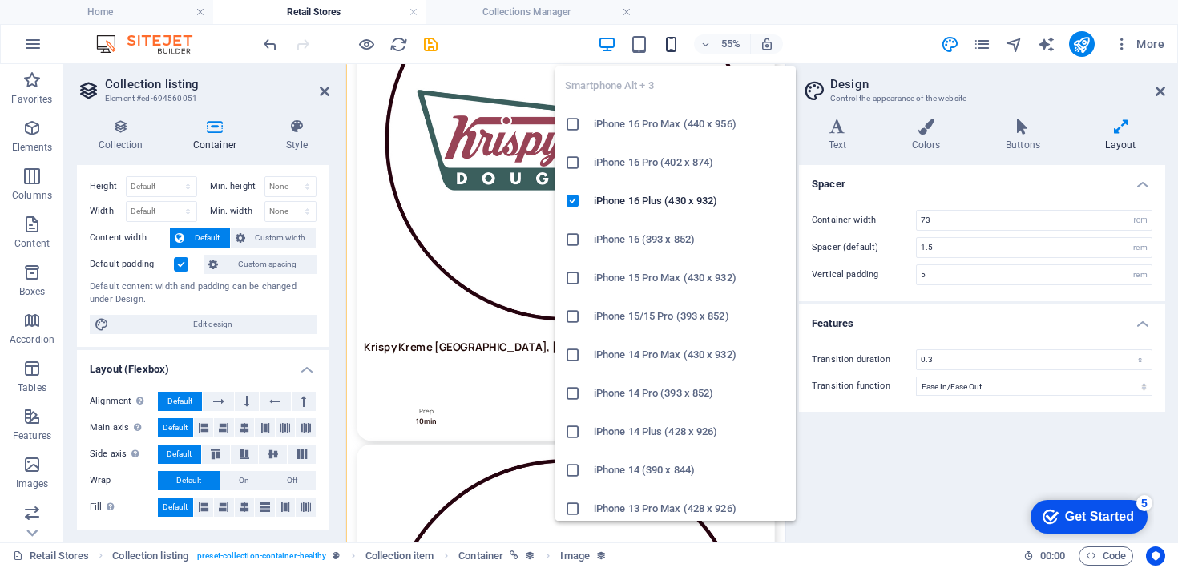
click at [665, 42] on icon "button" at bounding box center [671, 44] width 18 height 18
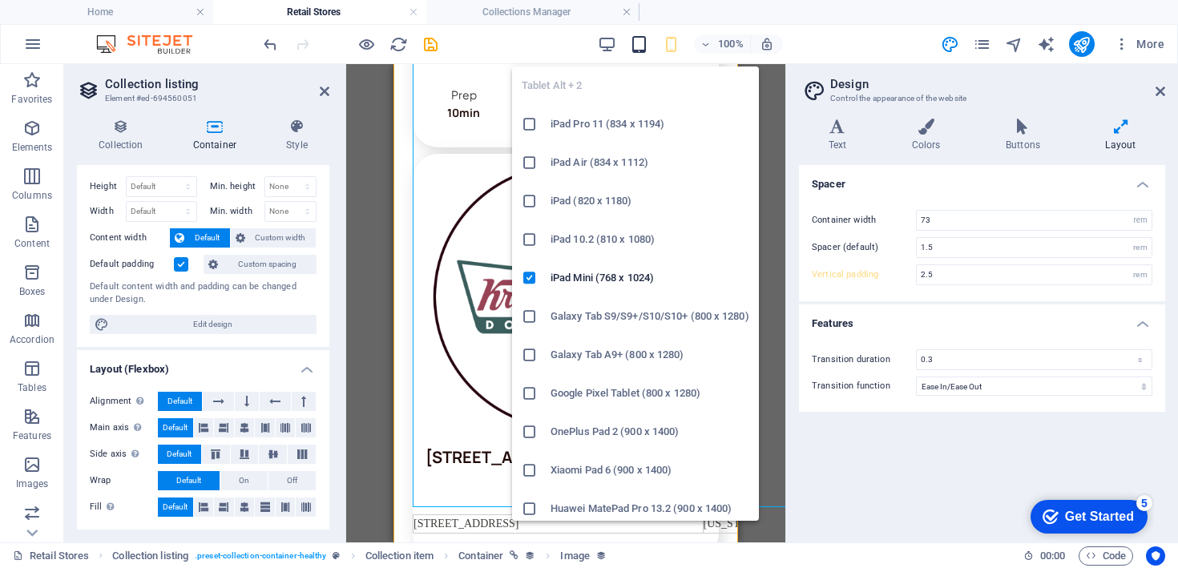
click at [645, 45] on icon "button" at bounding box center [639, 44] width 18 height 18
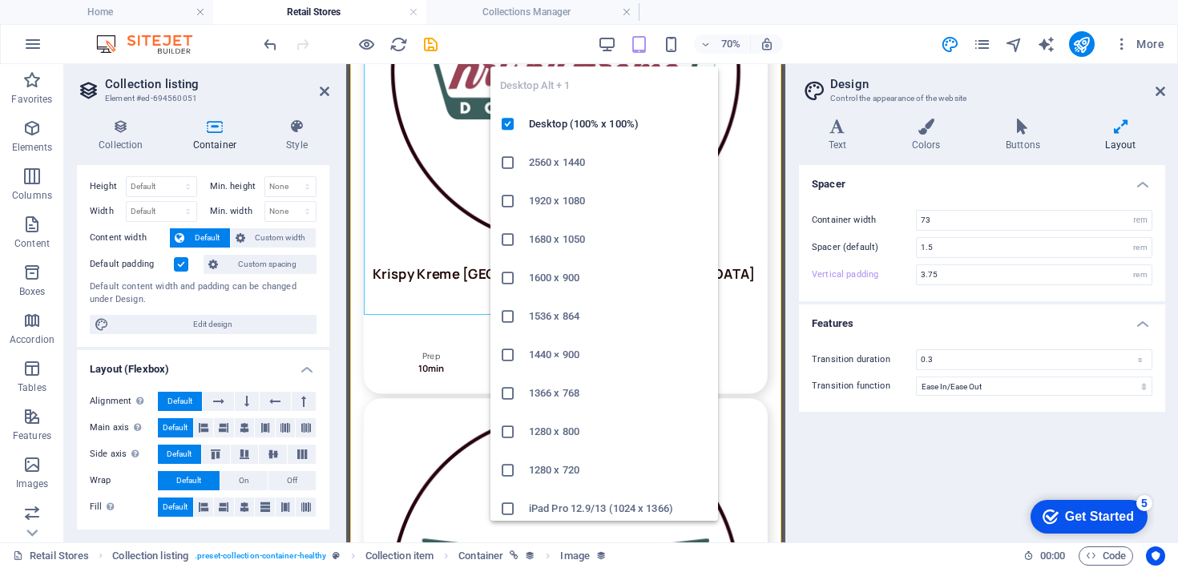
click at [589, 55] on div "Desktop Alt + 1 Desktop (100% x 100%) 2560 x 1440 1920 x 1080 1680 x [PHONE_NUM…" at bounding box center [605, 287] width 228 height 467
click at [612, 44] on icon "button" at bounding box center [607, 44] width 18 height 18
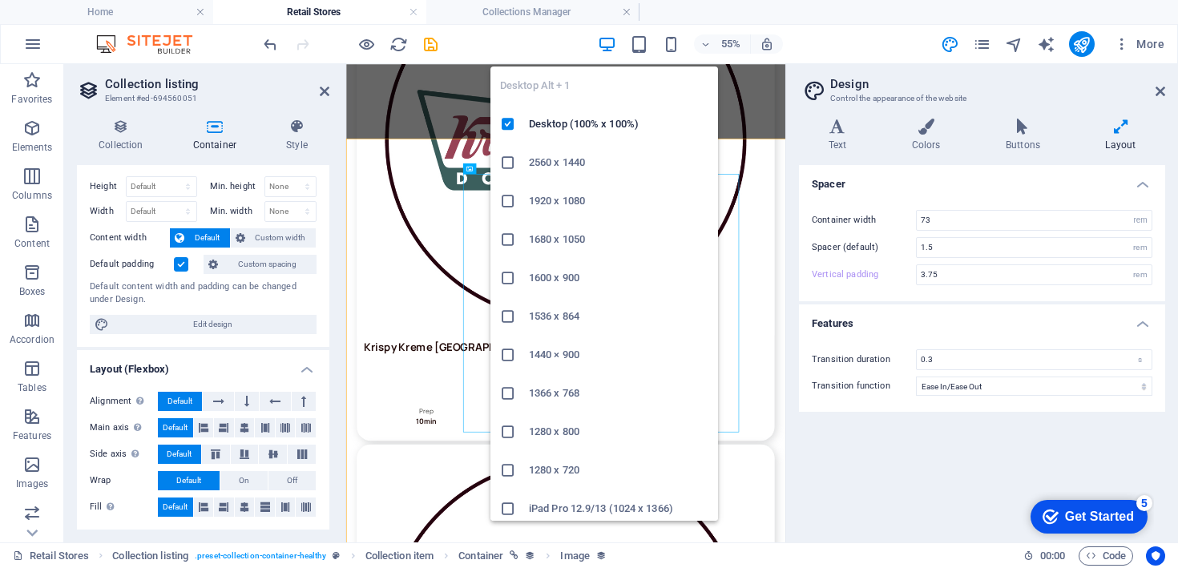
scroll to position [236, 0]
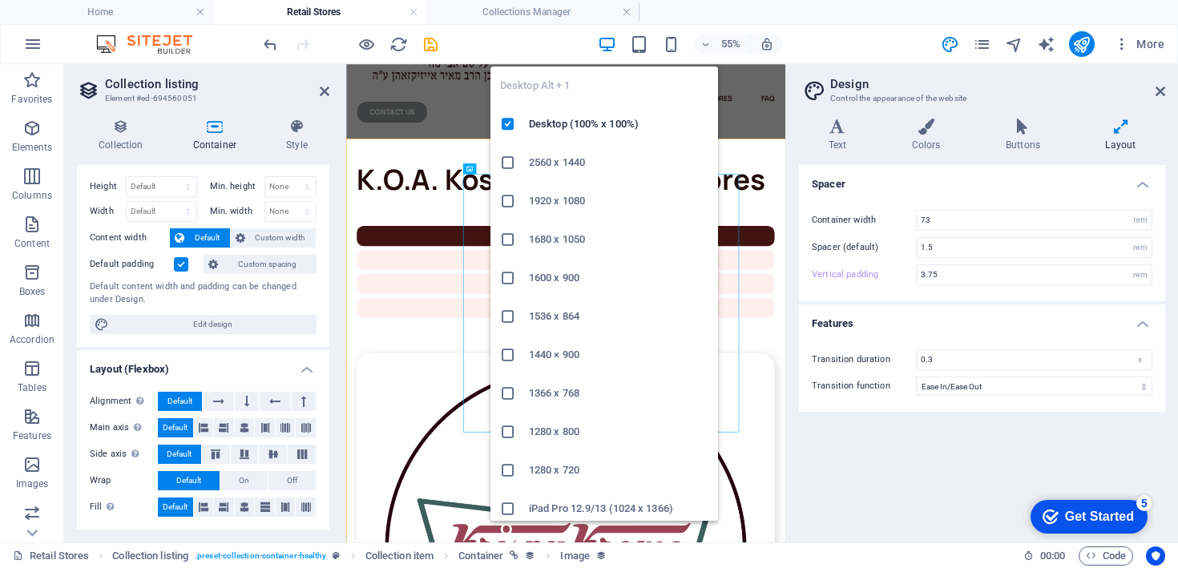
type input "5"
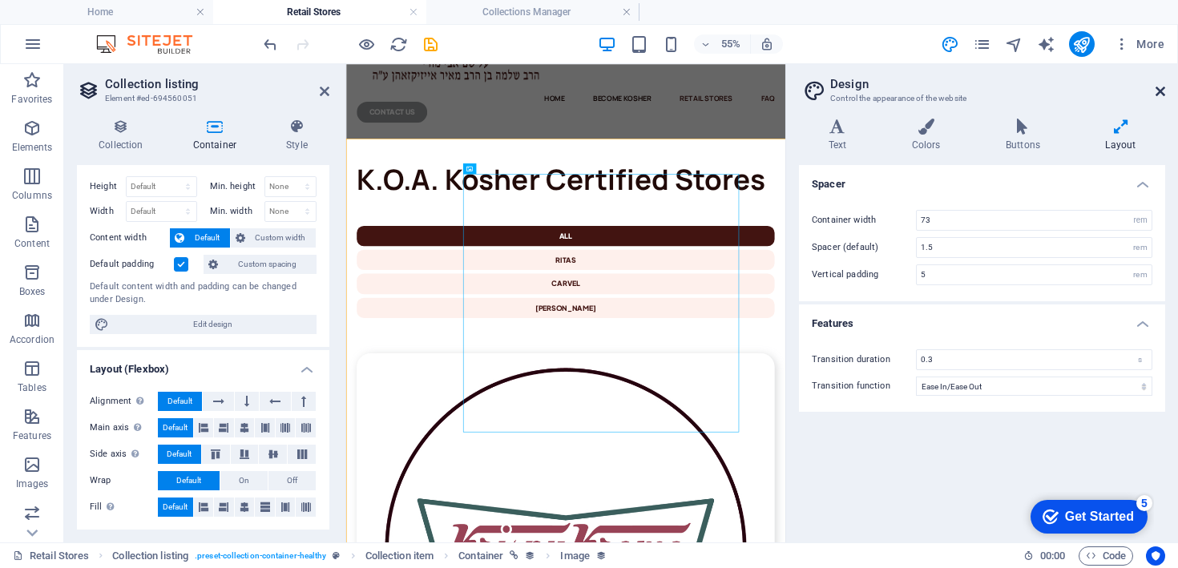
click at [1157, 89] on icon at bounding box center [1161, 91] width 10 height 13
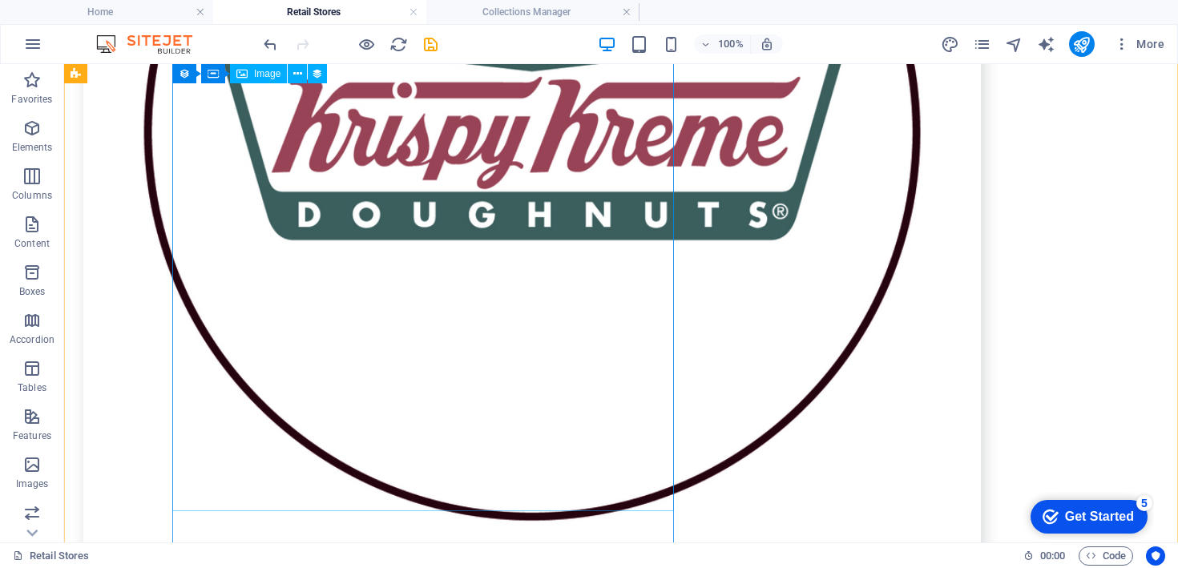
scroll to position [0, 0]
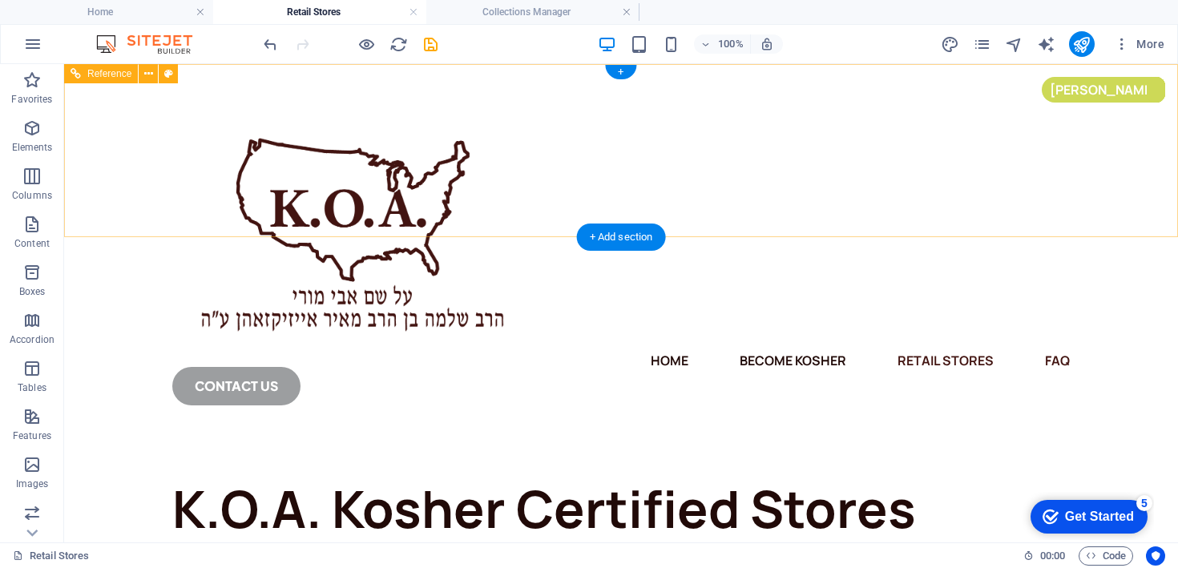
click at [457, 348] on nav "Home Become Kosher Retail Stores FAQ" at bounding box center [621, 361] width 898 height 26
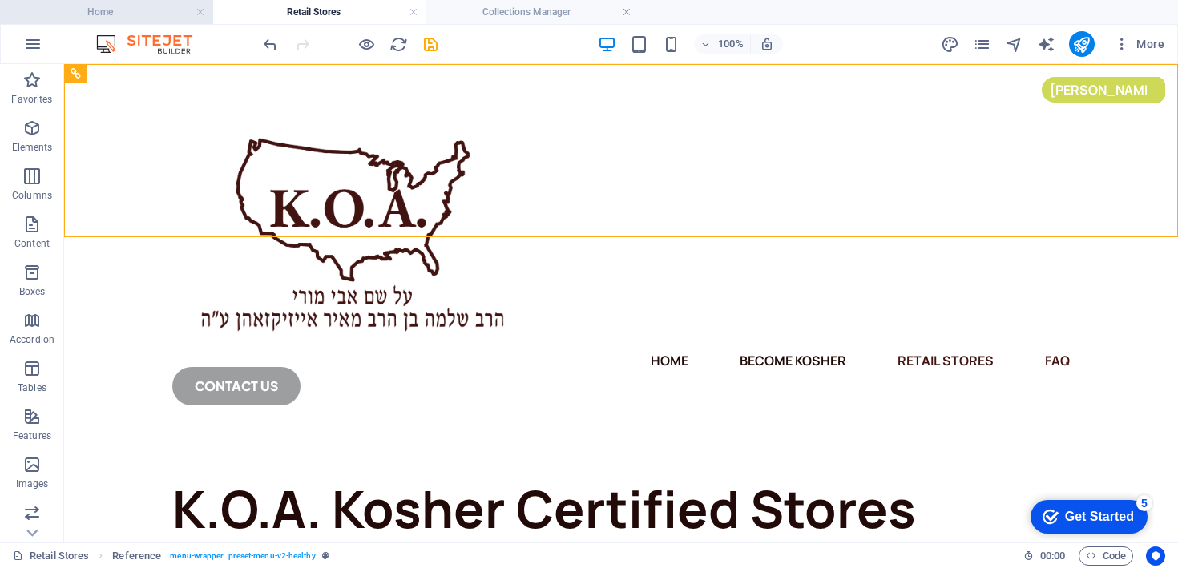
click at [144, 16] on h4 "Home" at bounding box center [106, 12] width 213 height 18
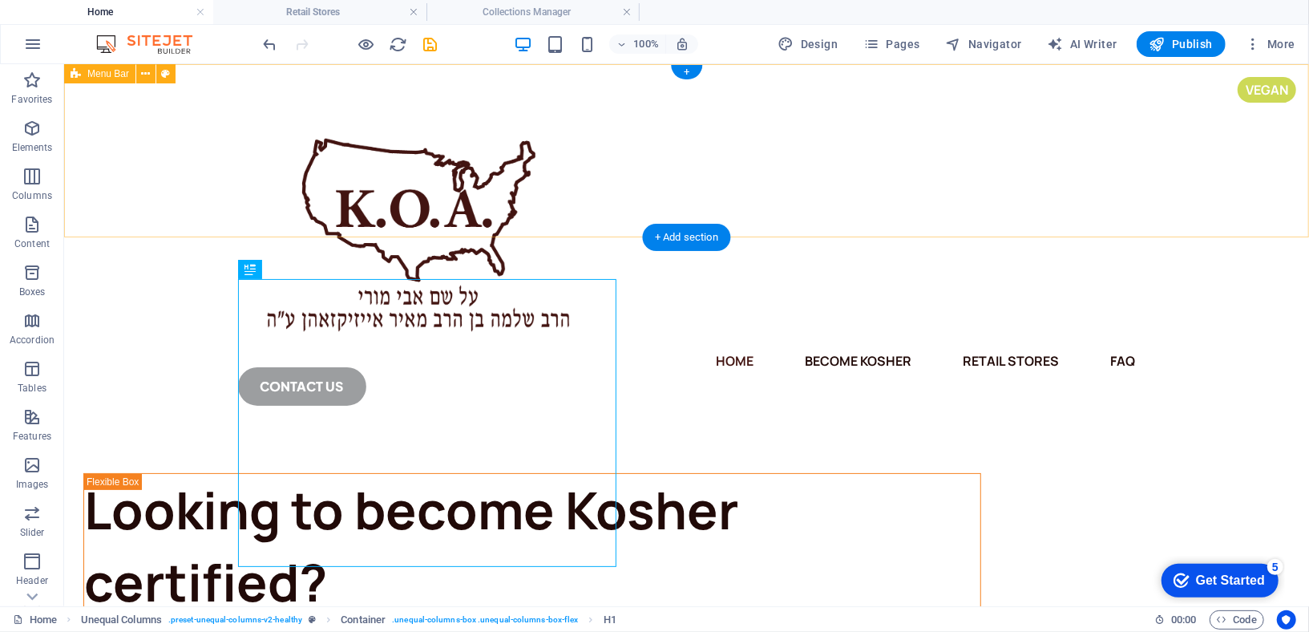
click at [944, 164] on div "Home Become Kosher Retail Stores FAQ CONTACT us" at bounding box center [685, 246] width 1245 height 367
